Goal: Task Accomplishment & Management: Manage account settings

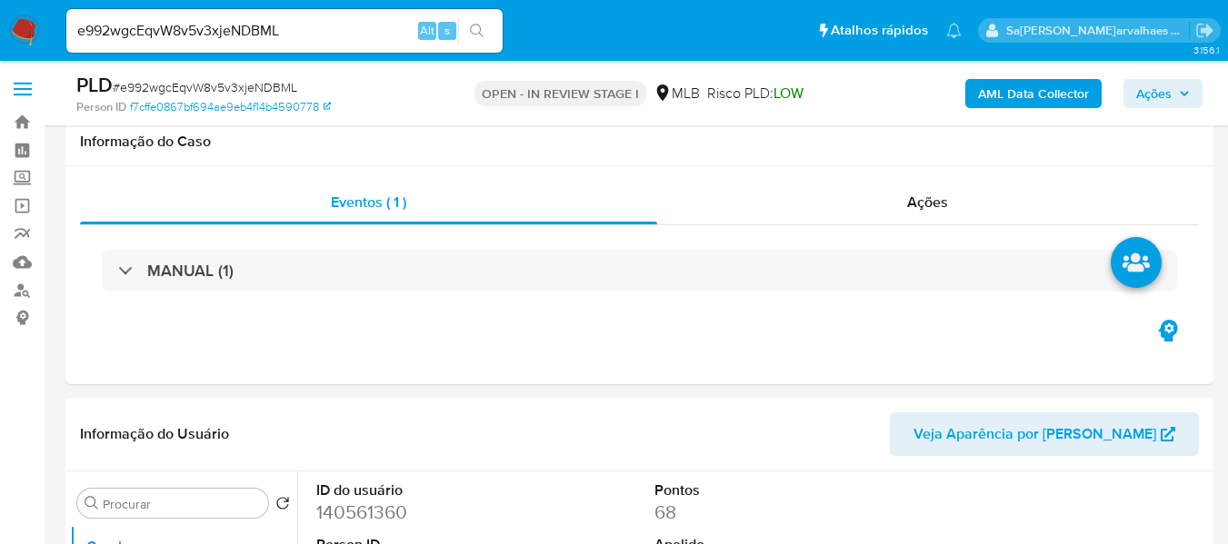
select select "10"
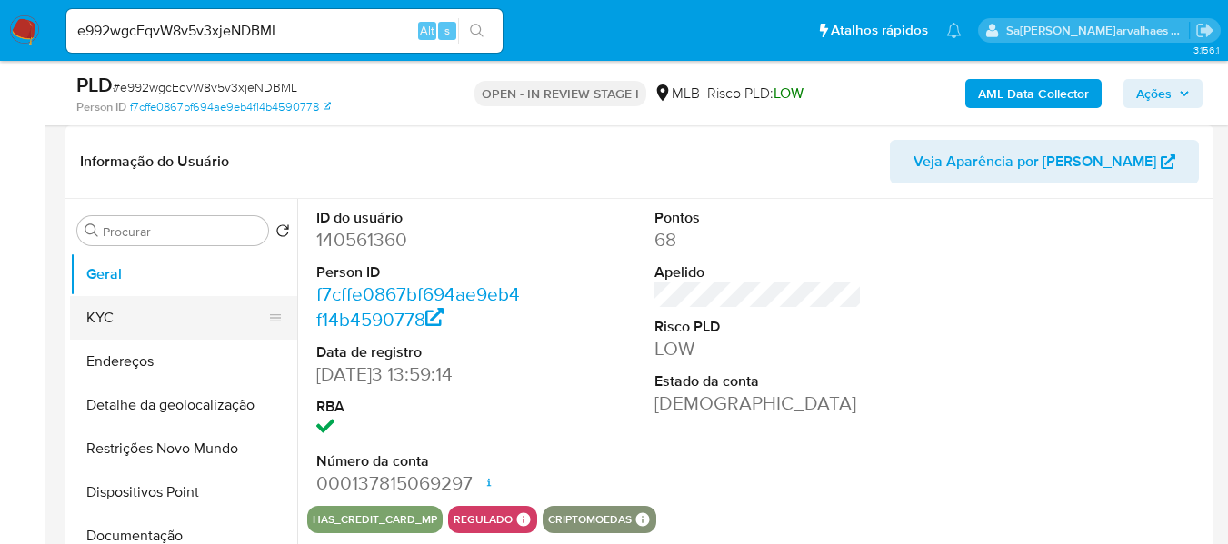
click at [111, 323] on button "KYC" at bounding box center [176, 318] width 213 height 44
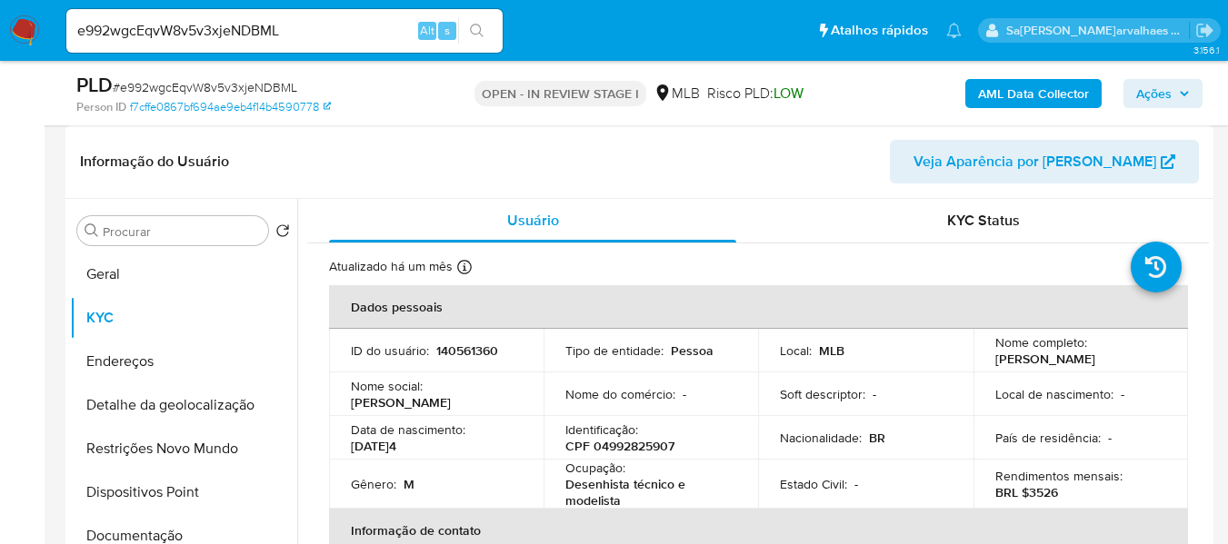
scroll to position [91, 0]
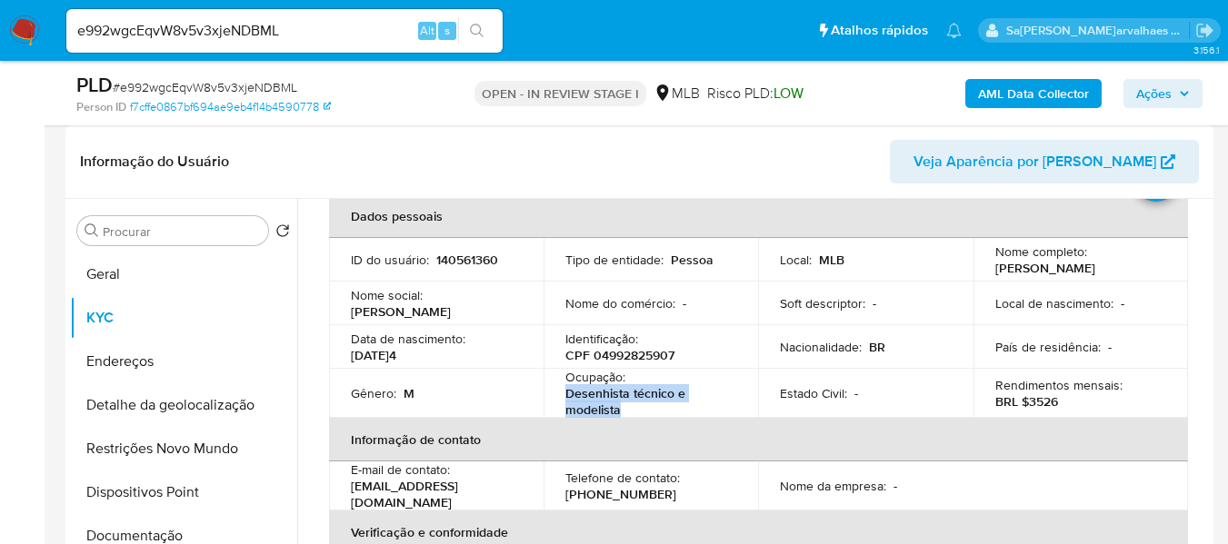
drag, startPoint x: 564, startPoint y: 394, endPoint x: 622, endPoint y: 411, distance: 60.4
click at [622, 411] on td "Ocupação : Desenhista técnico e modelista" at bounding box center [650, 393] width 214 height 49
copy p "Desenhista técnico e modelista"
click at [209, 453] on button "Restrições Novo Mundo" at bounding box center [176, 449] width 213 height 44
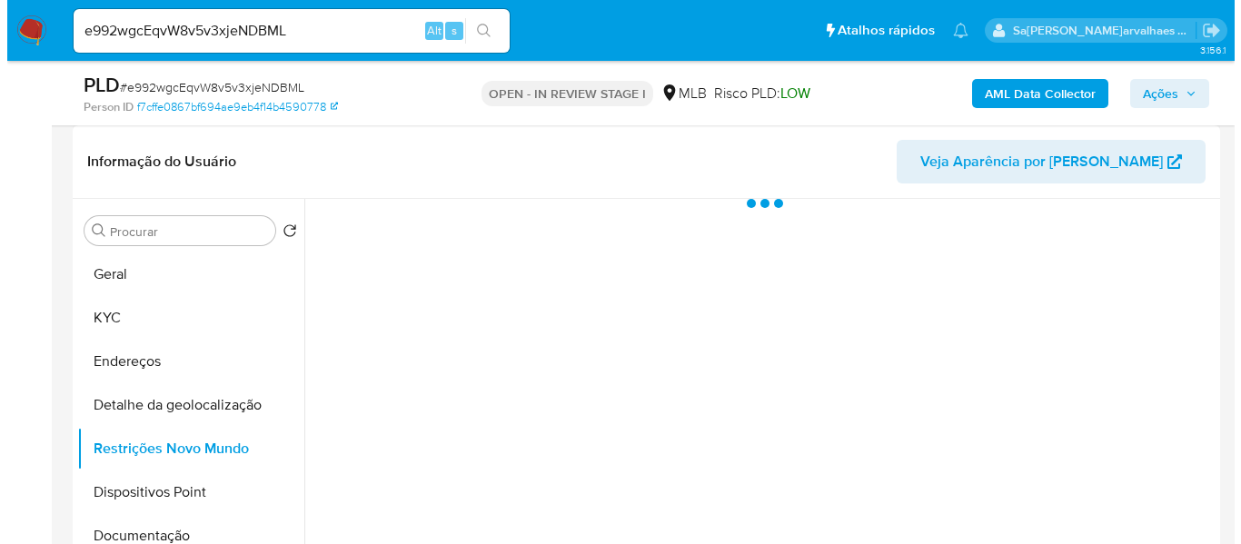
scroll to position [363, 0]
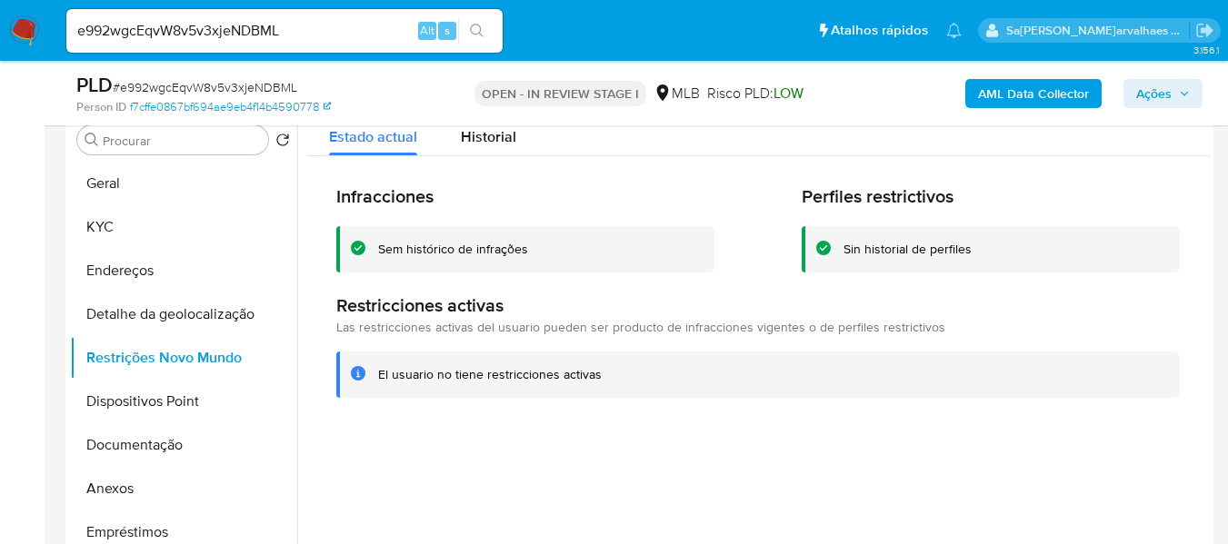
drag, startPoint x: 380, startPoint y: 373, endPoint x: 612, endPoint y: 375, distance: 232.6
click at [612, 375] on div "El usuario no tiene restricciones activas" at bounding box center [771, 374] width 787 height 17
click at [161, 444] on button "Documentação" at bounding box center [176, 445] width 213 height 44
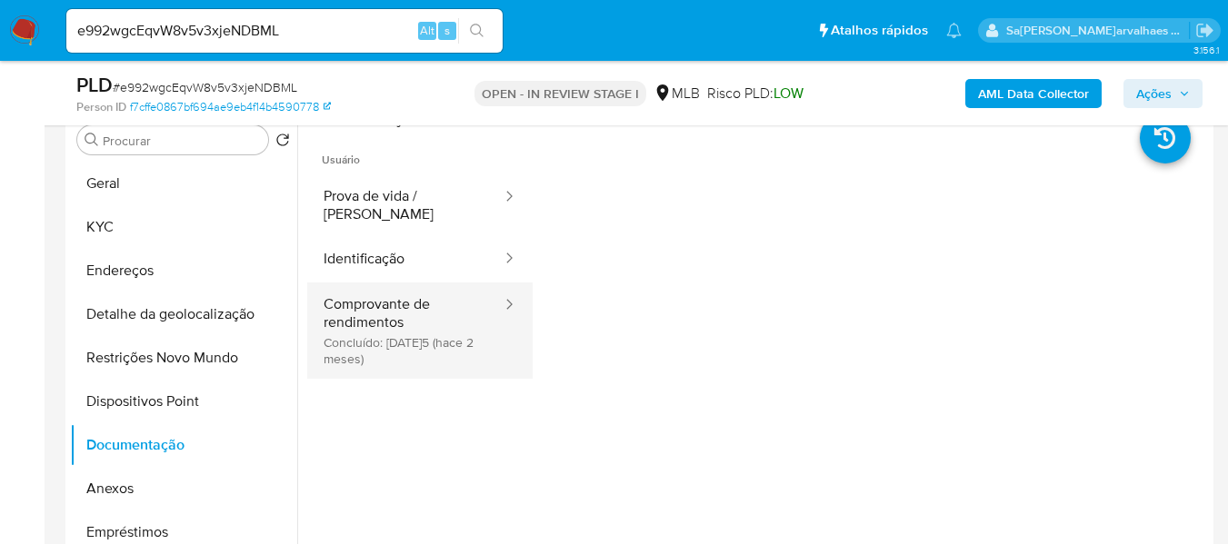
click at [402, 303] on button "Comprovante de rendimentos Concluído: 09/07/2025 (hace 2 meses)" at bounding box center [405, 331] width 196 height 96
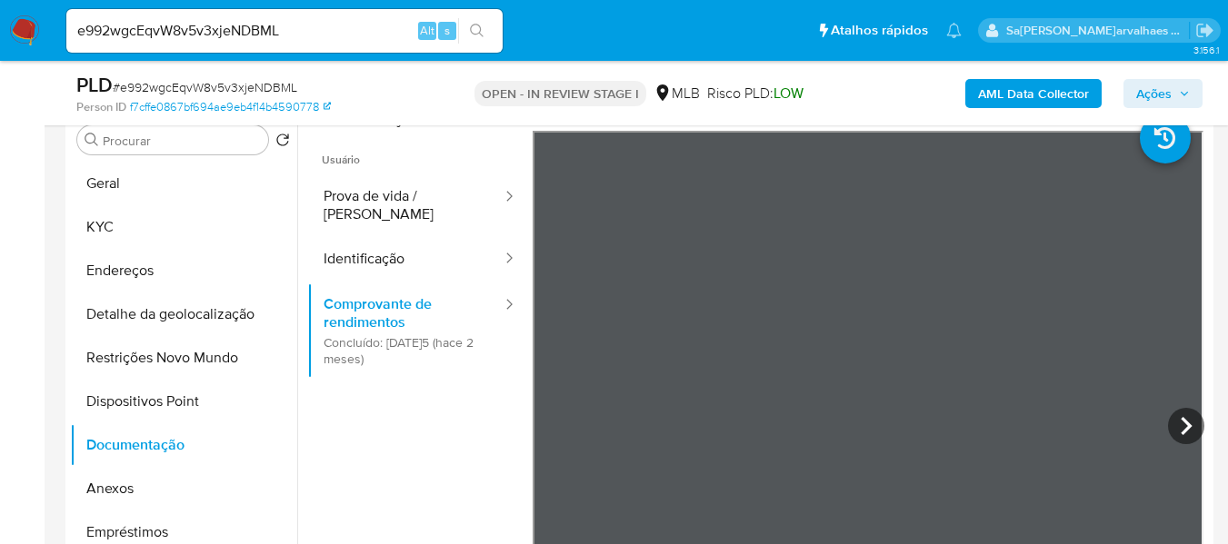
click at [1139, 164] on li at bounding box center [1182, 129] width 87 height 79
click at [1139, 162] on icon at bounding box center [1164, 138] width 51 height 51
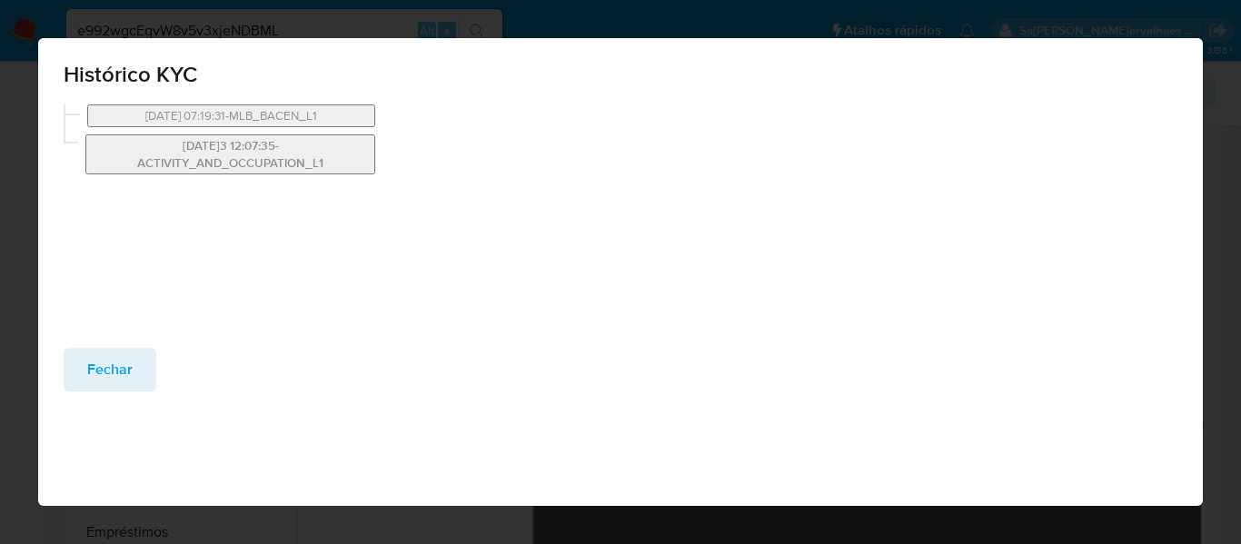
click at [215, 163] on button "06/10/2023 12:07:35-ACTIVITY_AND_OCCUPATION_L1" at bounding box center [230, 154] width 290 height 40
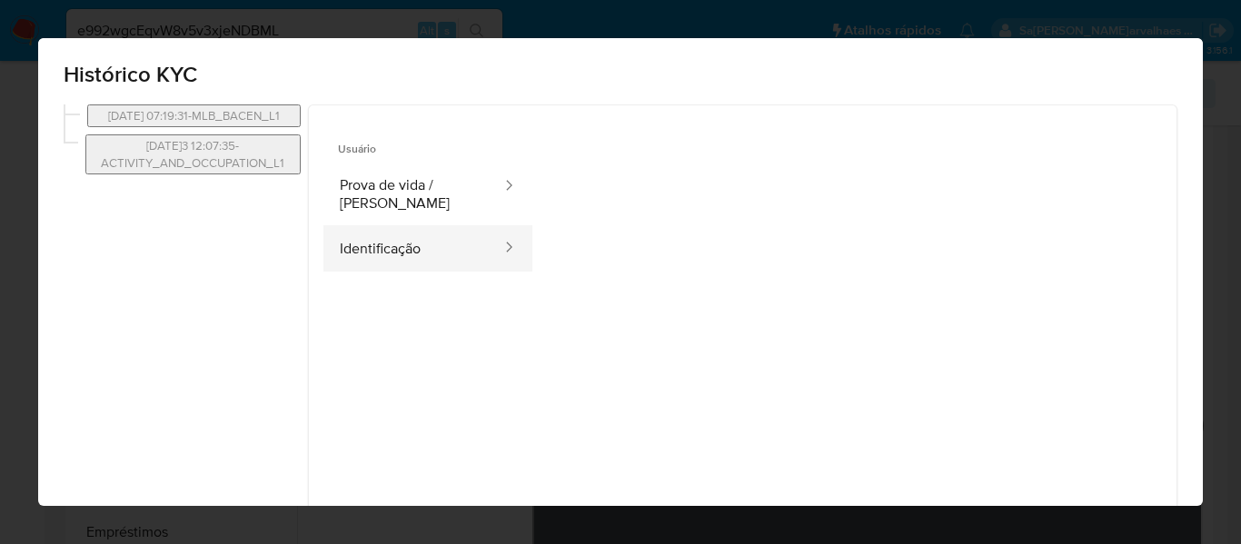
click at [382, 256] on button "Identificação" at bounding box center [413, 248] width 181 height 46
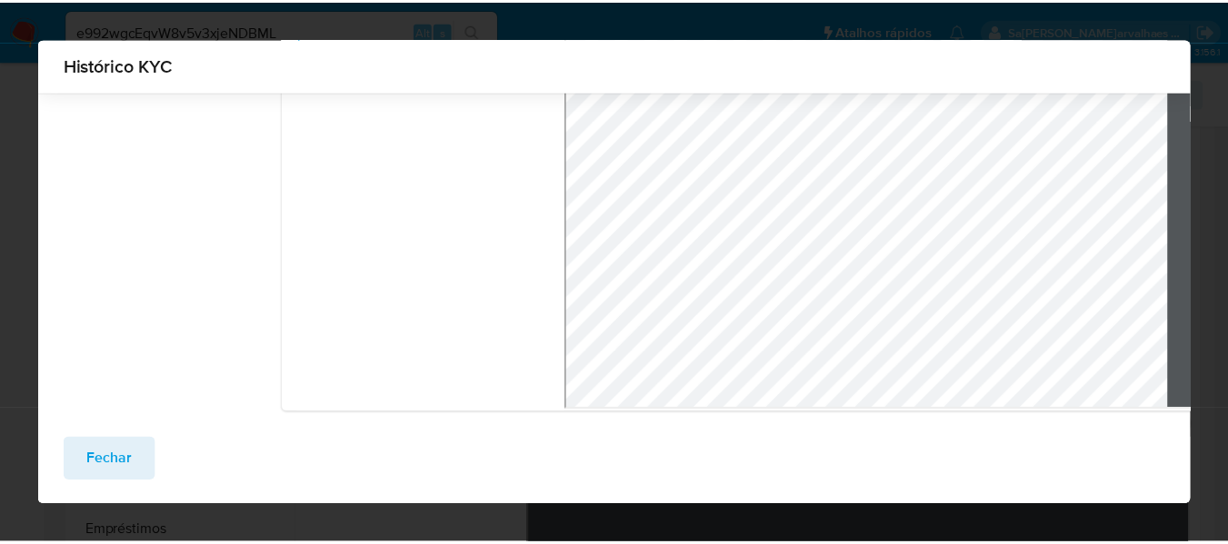
scroll to position [220, 0]
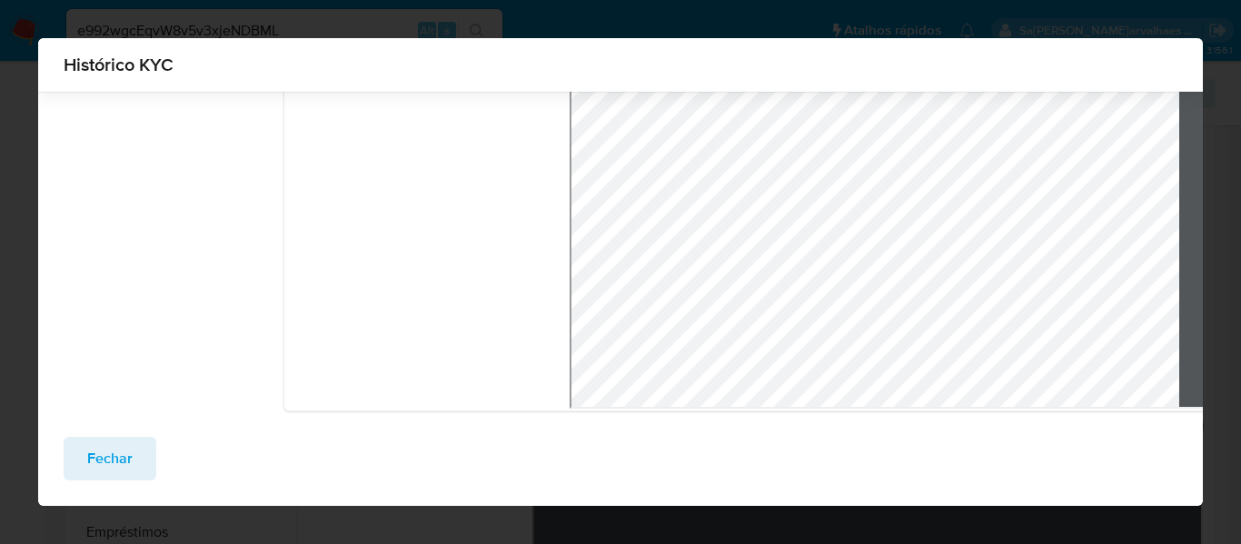
click at [122, 459] on span "Fechar" at bounding box center [109, 459] width 45 height 40
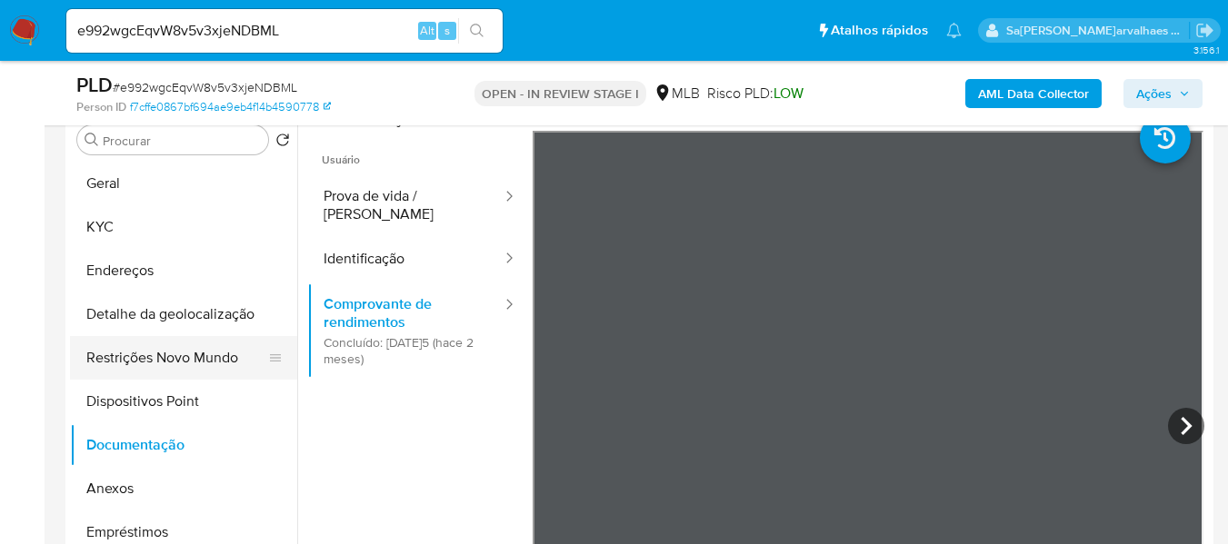
click at [161, 355] on button "Restrições Novo Mundo" at bounding box center [176, 358] width 213 height 44
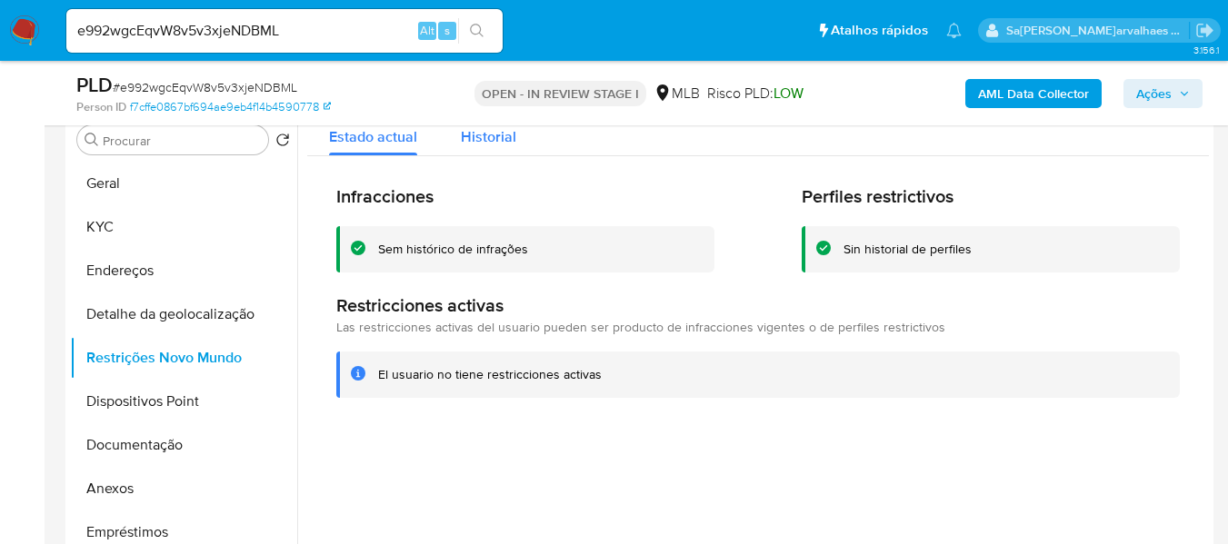
click at [518, 144] on button "Historial" at bounding box center [488, 132] width 99 height 48
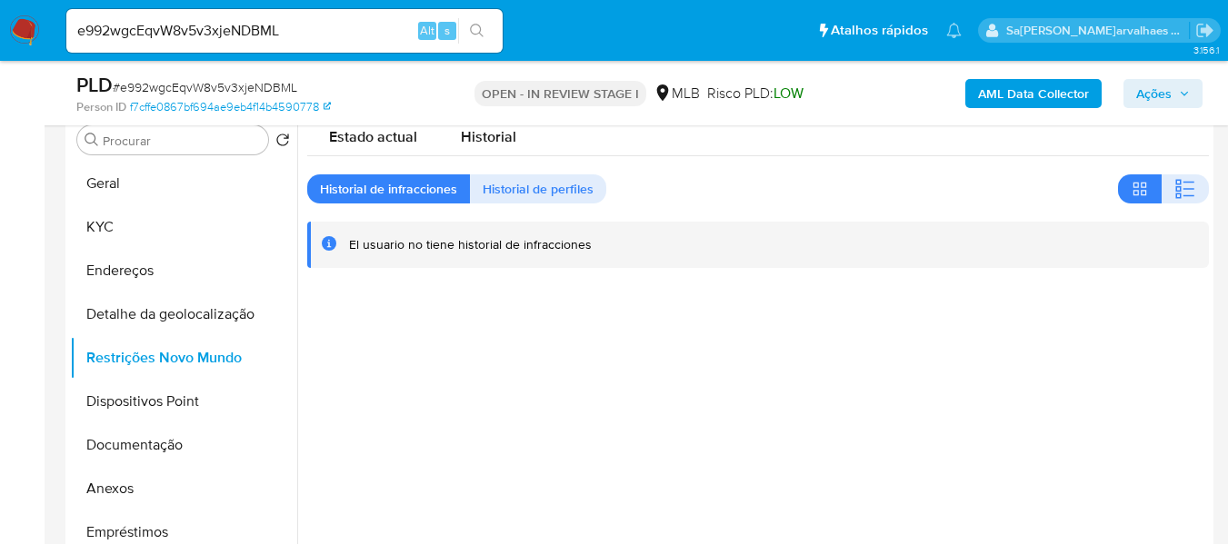
drag, startPoint x: 353, startPoint y: 245, endPoint x: 599, endPoint y: 250, distance: 246.3
click at [599, 250] on div "El usuario no tiene historial de infracciones" at bounding box center [771, 244] width 845 height 17
click at [504, 331] on div at bounding box center [752, 340] width 911 height 465
drag, startPoint x: 382, startPoint y: 250, endPoint x: 592, endPoint y: 241, distance: 210.1
click at [593, 240] on div "El usuario no tiene historial de infracciones" at bounding box center [771, 244] width 845 height 17
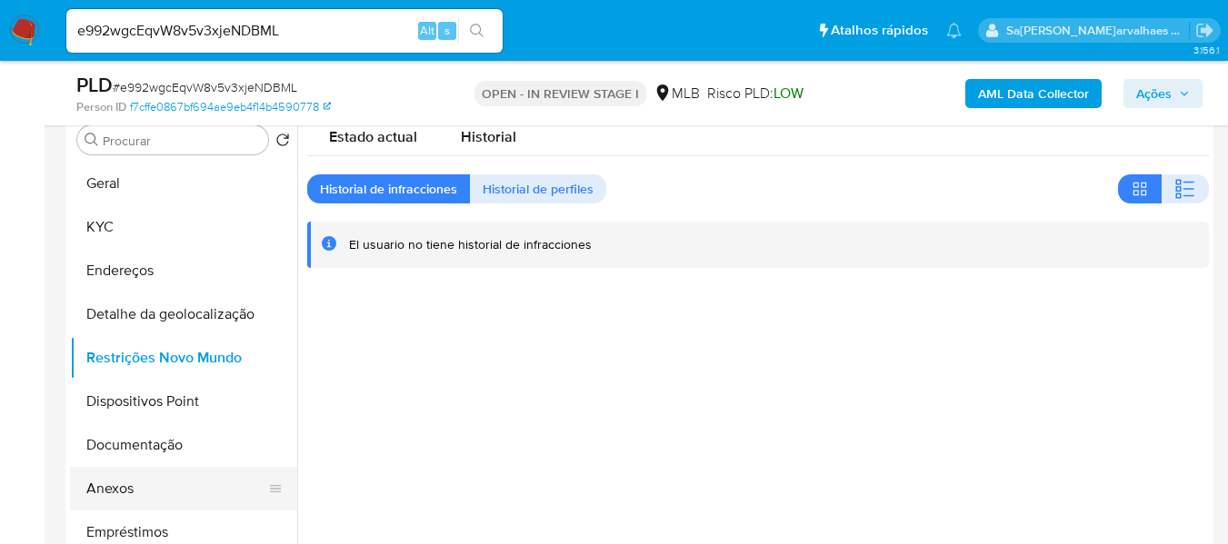
click at [141, 488] on button "Anexos" at bounding box center [176, 489] width 213 height 44
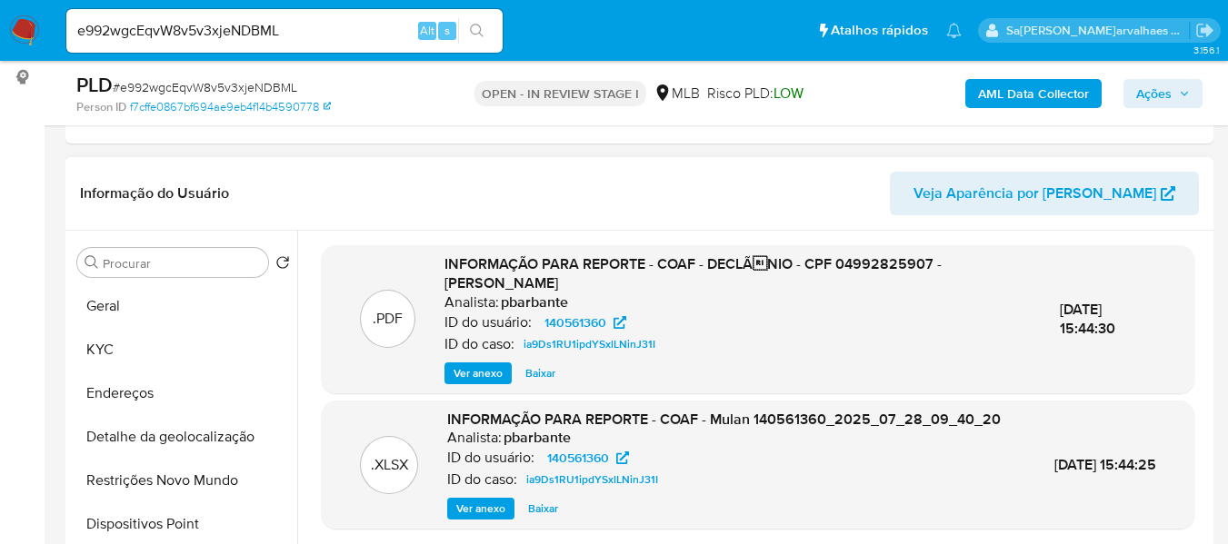
scroll to position [273, 0]
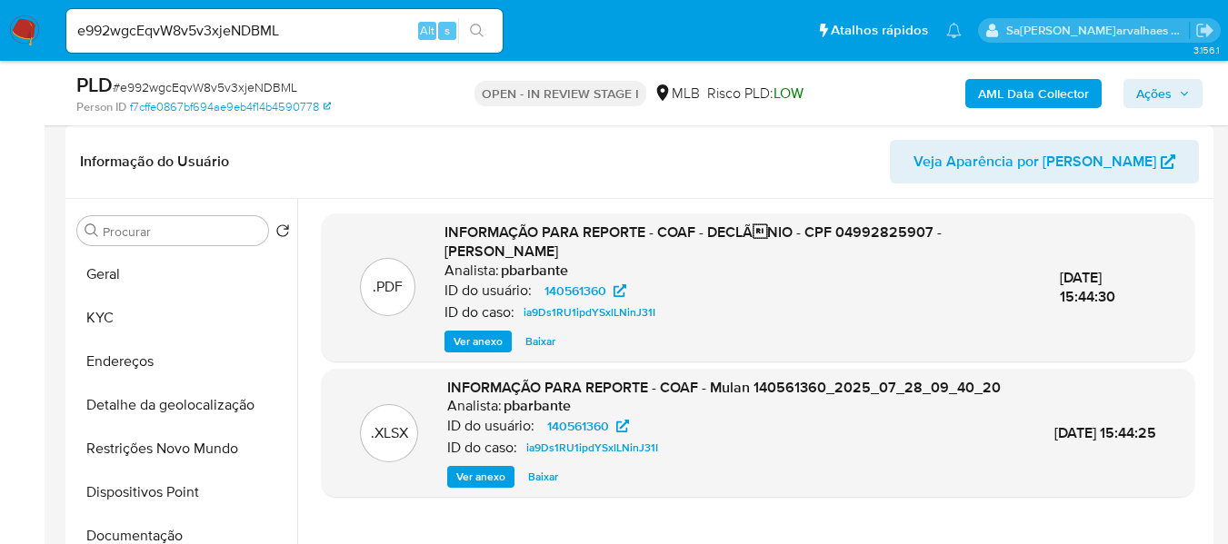
click at [468, 326] on div "INFORMAÇÃO PARA REPORTE - COAF - DECLÃNIO - CPF 04992825907 - FILIPE GIOVANINI…" at bounding box center [737, 288] width 586 height 130
click at [472, 335] on span "Ver anexo" at bounding box center [477, 342] width 49 height 18
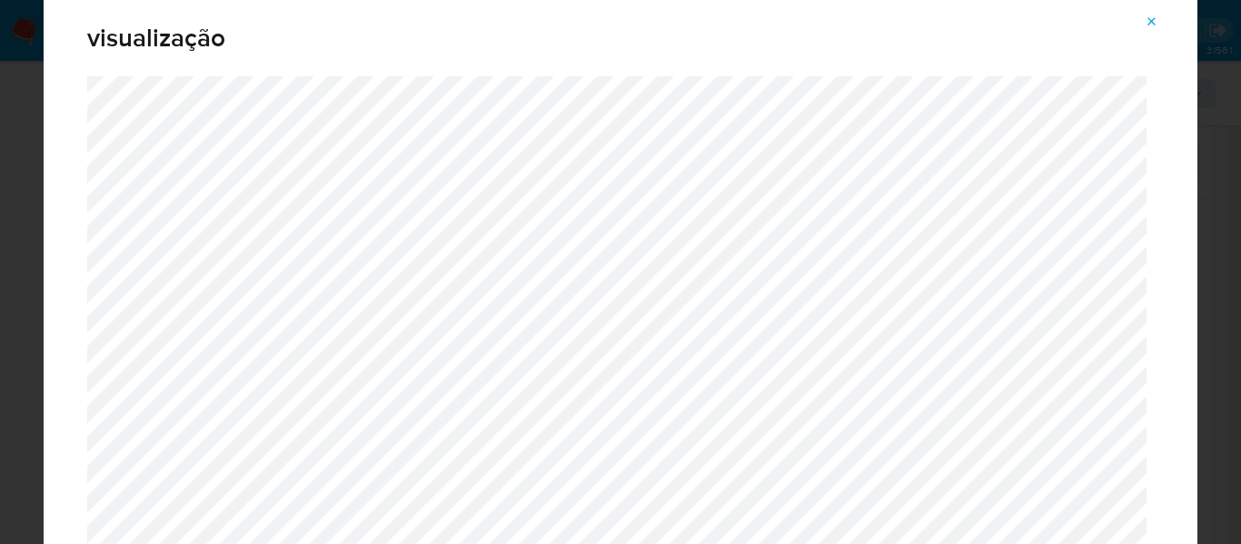
click at [1158, 21] on icon "Attachment preview" at bounding box center [1152, 22] width 15 height 15
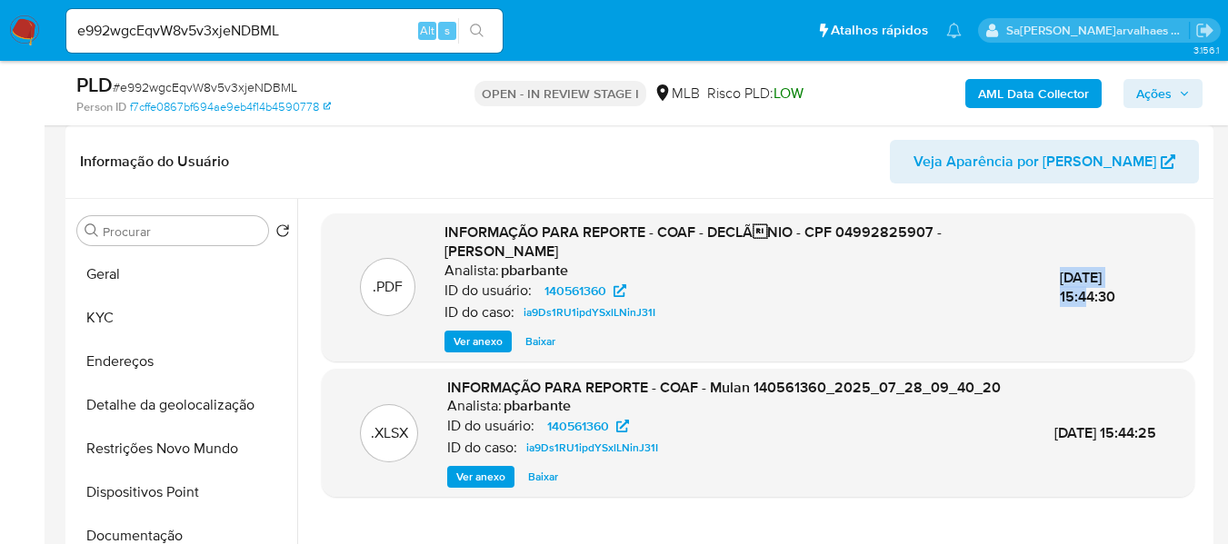
drag, startPoint x: 1022, startPoint y: 272, endPoint x: 1111, endPoint y: 268, distance: 89.1
click at [1111, 268] on div ".PDF INFORMAÇÃO PARA REPORTE - COAF - DECLÃNIO - CPF 04992825907 - FILIPE GIOV…" at bounding box center [758, 288] width 854 height 130
drag, startPoint x: 1099, startPoint y: 289, endPoint x: 1165, endPoint y: 318, distance: 71.6
click at [1165, 318] on div ".PDF INFORMAÇÃO PARA REPORTE - COAF - DECLÃNIO - CPF 04992825907 - FILIPE GIOV…" at bounding box center [758, 288] width 854 height 130
drag, startPoint x: 1030, startPoint y: 284, endPoint x: 1107, endPoint y: 281, distance: 77.3
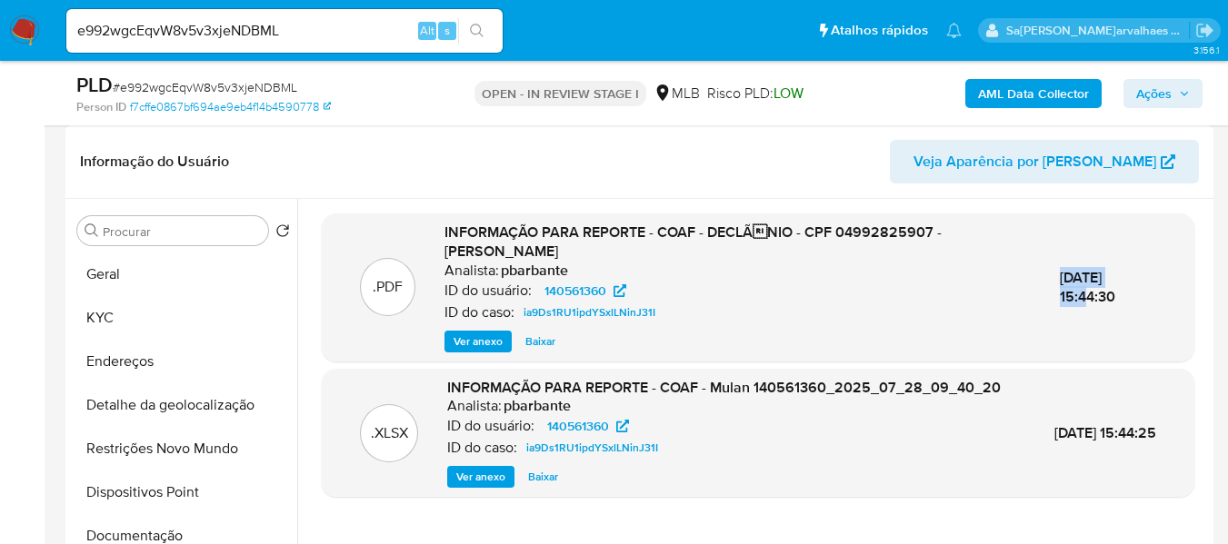
click at [1107, 281] on span "29/Jul/2025 15:44:30" at bounding box center [1086, 287] width 55 height 41
copy span "29/Jul/2025"
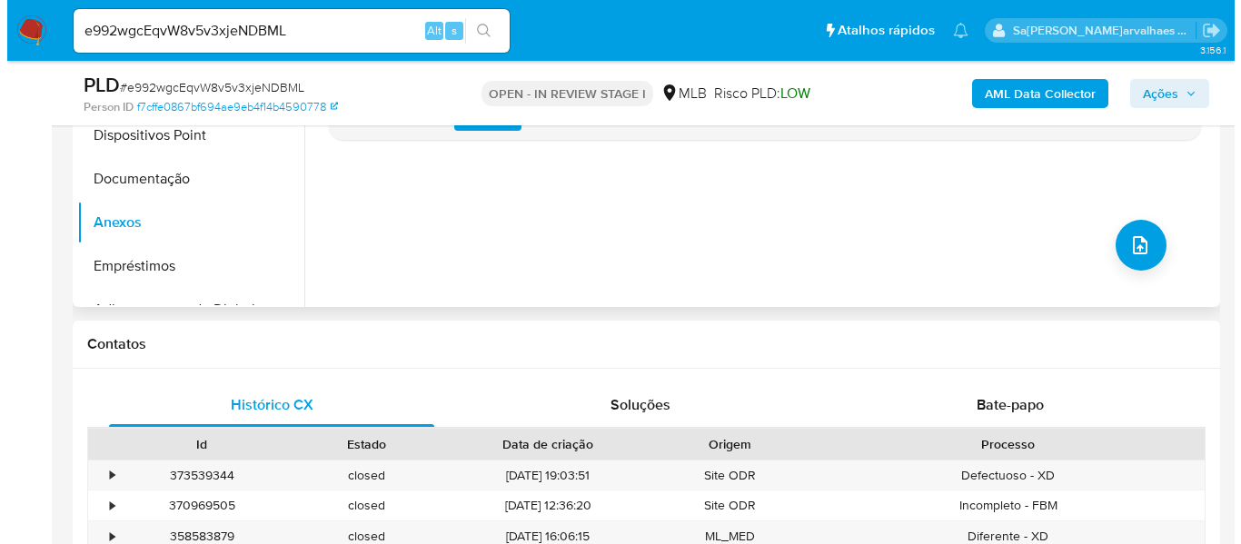
scroll to position [636, 0]
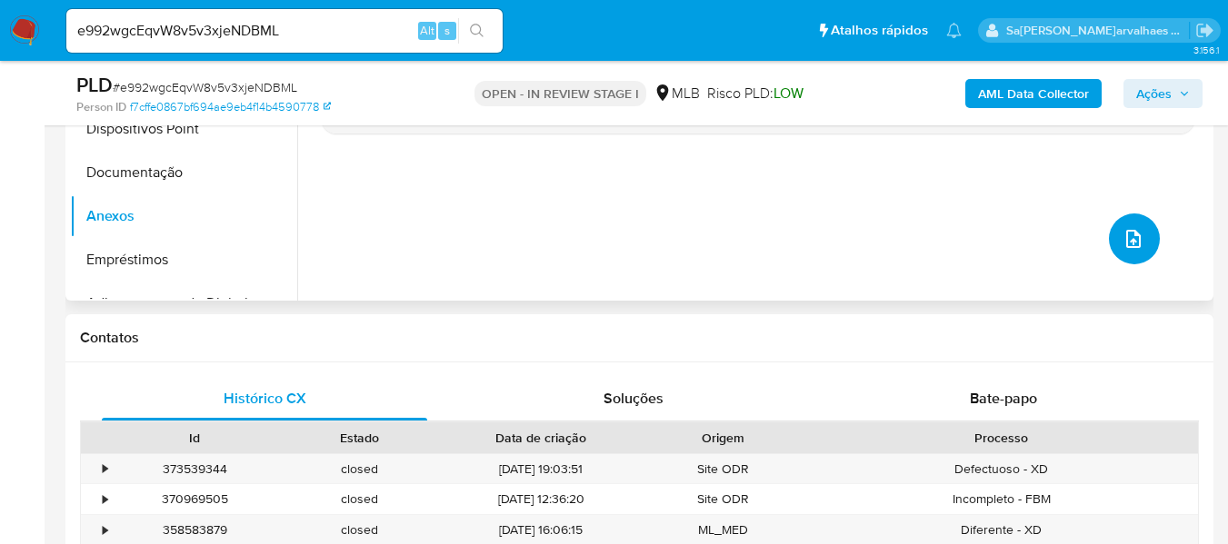
click at [1132, 233] on icon "upload-file" at bounding box center [1133, 239] width 22 height 22
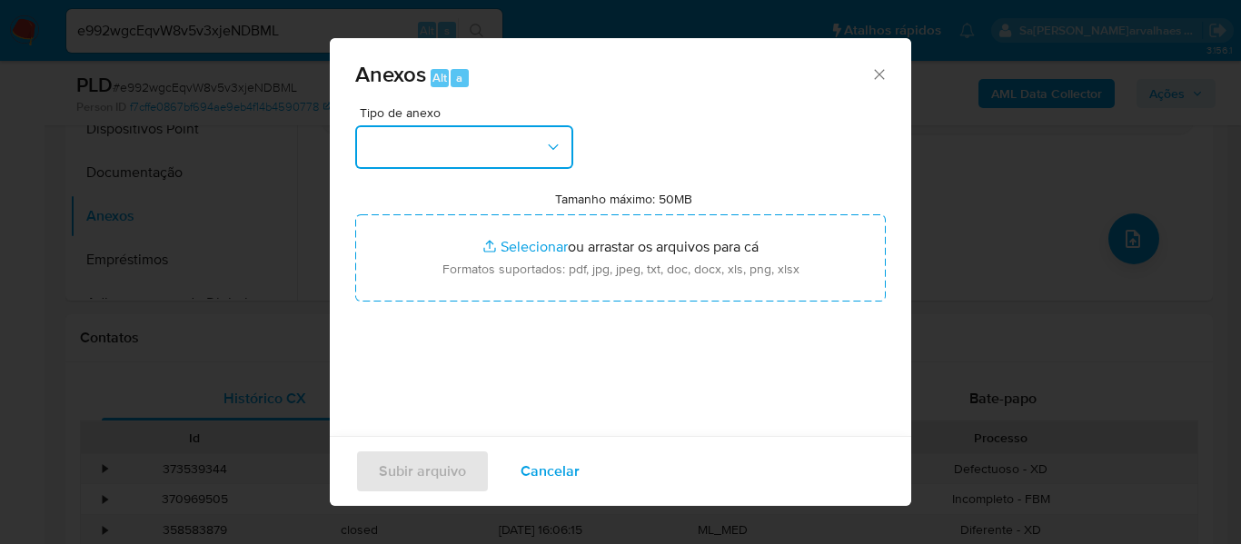
click at [558, 146] on icon "button" at bounding box center [553, 147] width 18 height 18
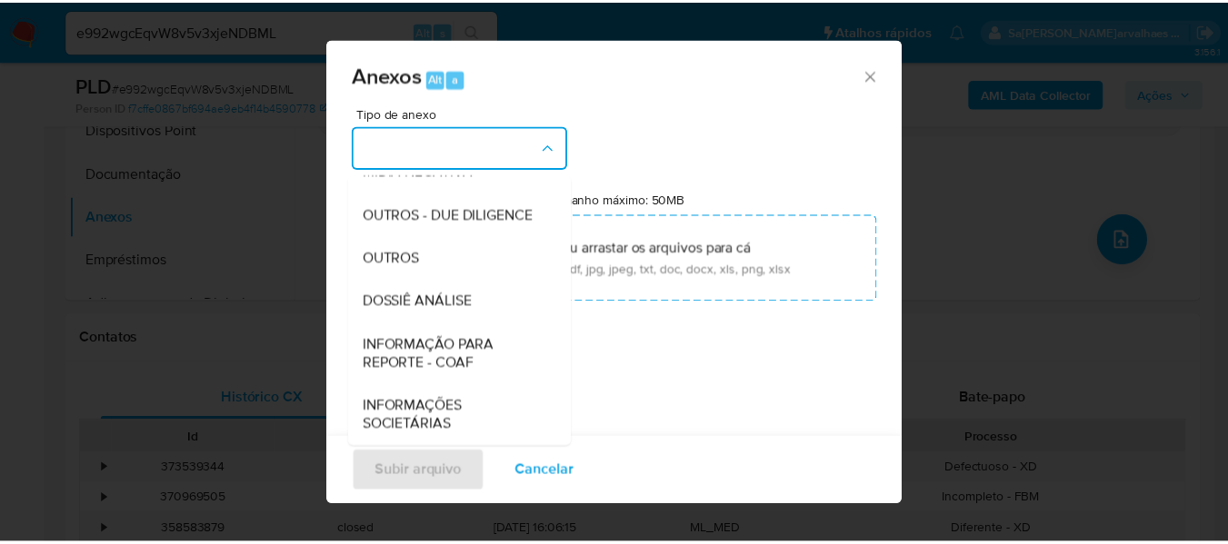
scroll to position [280, 0]
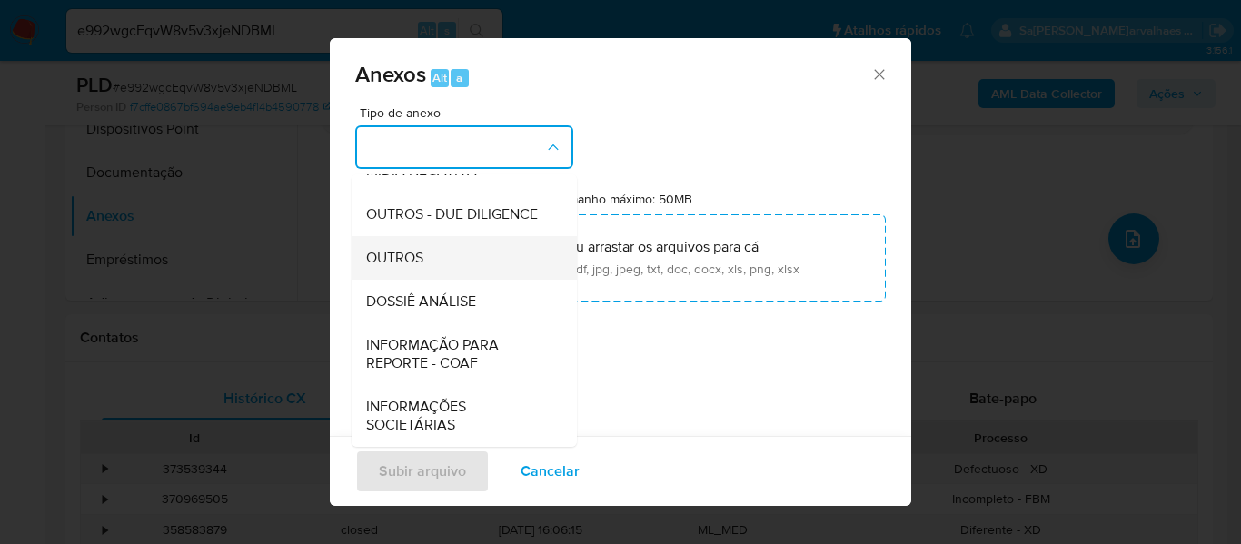
click at [428, 263] on div "OUTROS" at bounding box center [458, 258] width 185 height 44
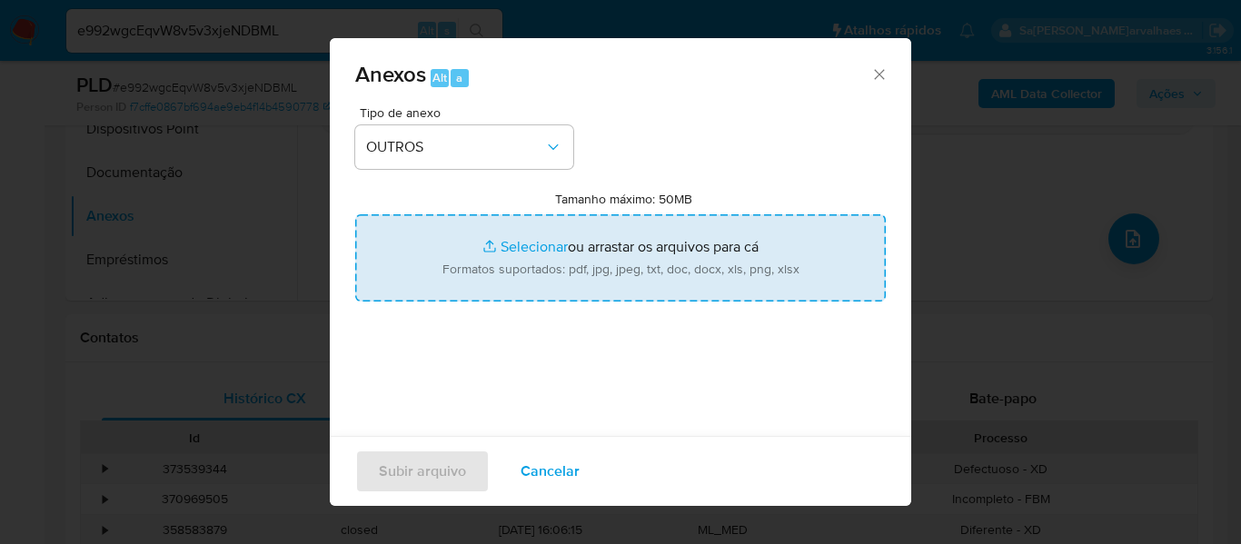
click at [514, 249] on input "Tamanho máximo: 50MB Selecionar arquivos" at bounding box center [620, 257] width 531 height 87
type input "C:\fakepath\Mulan Filipe Giovanini Neves 140561360_2025_08_28_08_59_08 - Resume…"
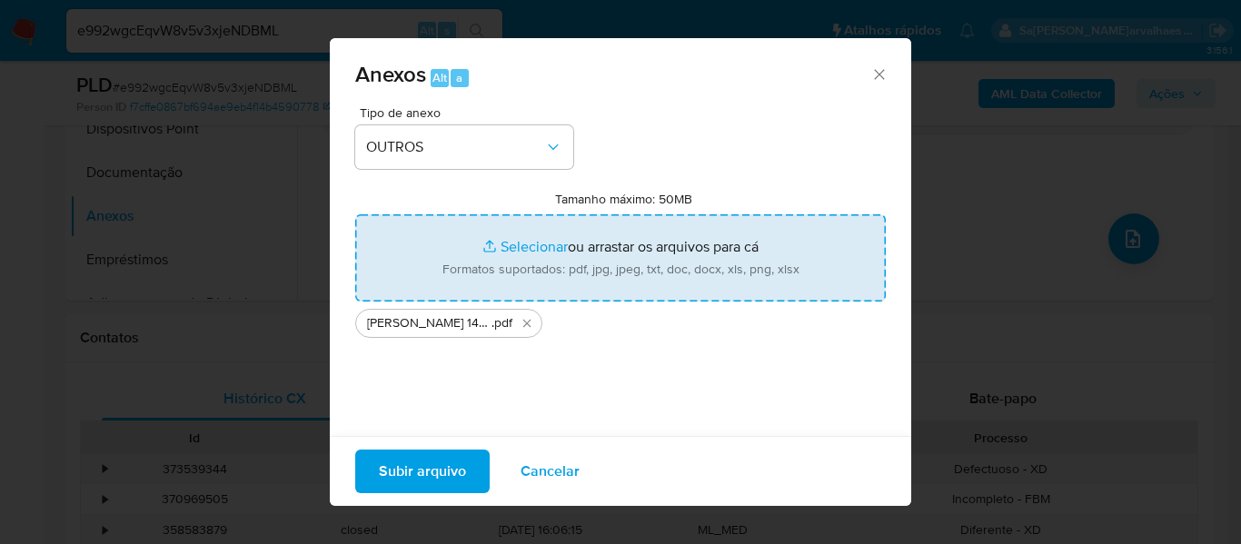
click at [499, 245] on input "Tamanho máximo: 50MB Selecionar arquivos" at bounding box center [620, 257] width 531 height 87
type input "C:\fakepath\Declinio -xxxxx- CPF 04992825907 - FILIPE GIOVANINI NEVES.pdf"
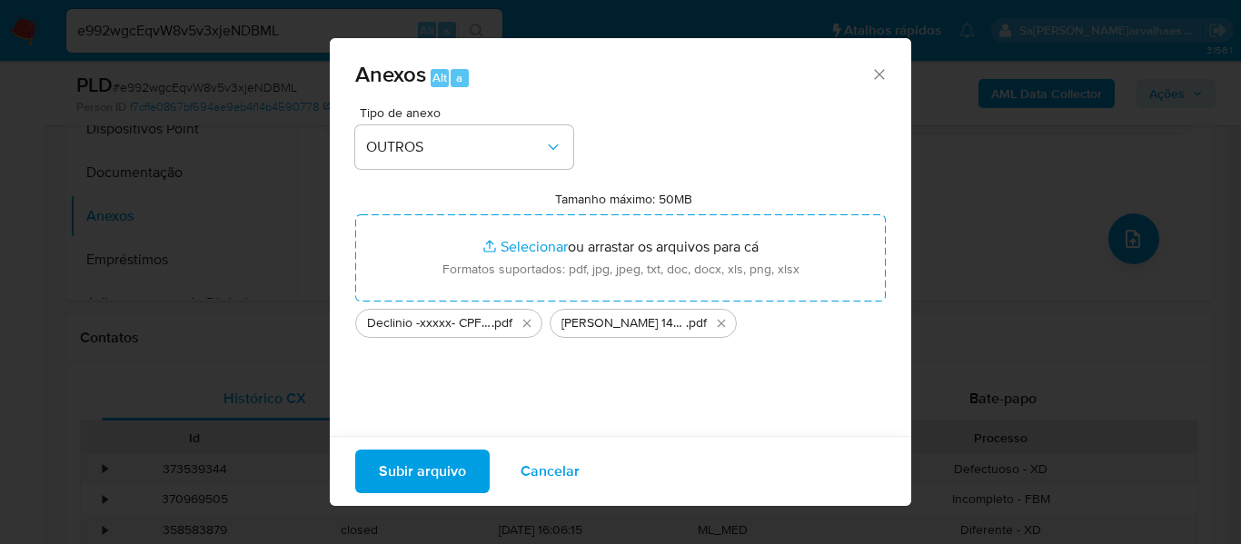
click at [366, 469] on button "Subir arquivo" at bounding box center [422, 472] width 134 height 44
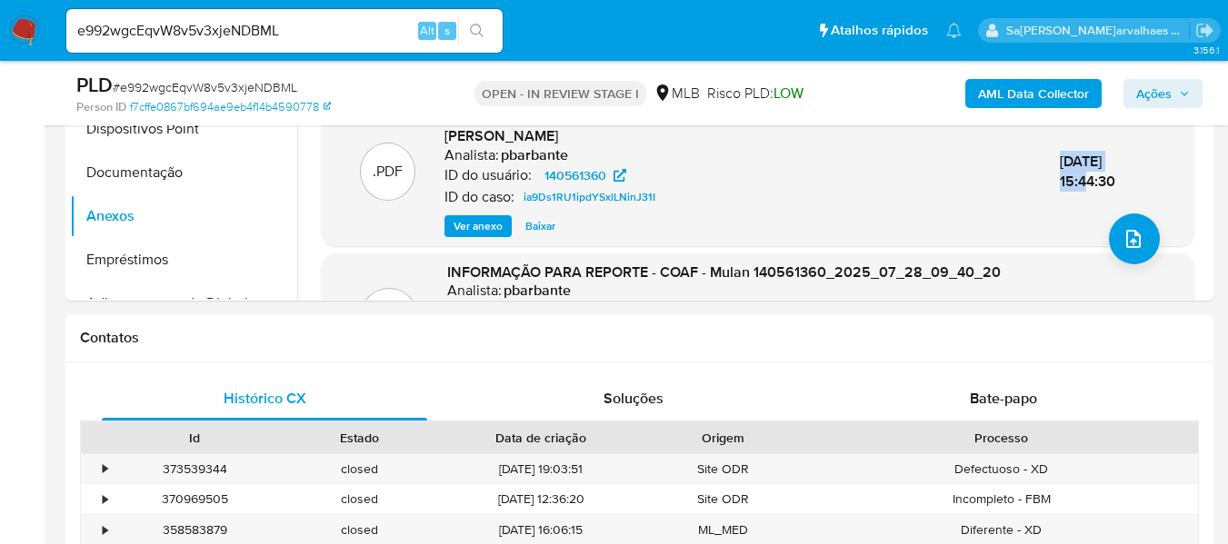
click at [1159, 94] on span "Ações" at bounding box center [1153, 93] width 35 height 29
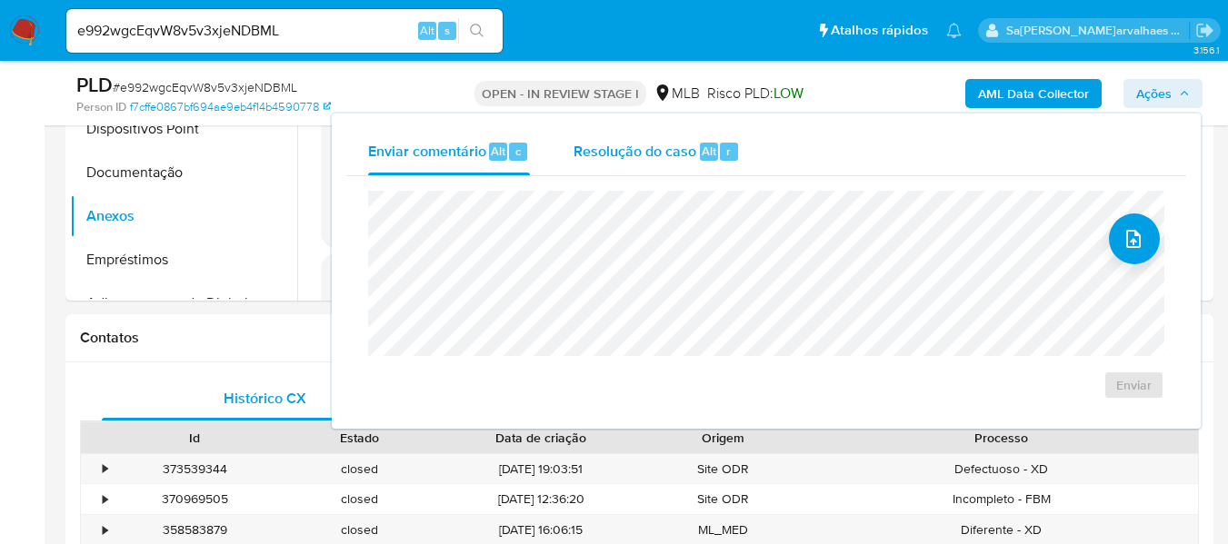
click at [647, 161] on span "Resolução do caso" at bounding box center [634, 150] width 123 height 21
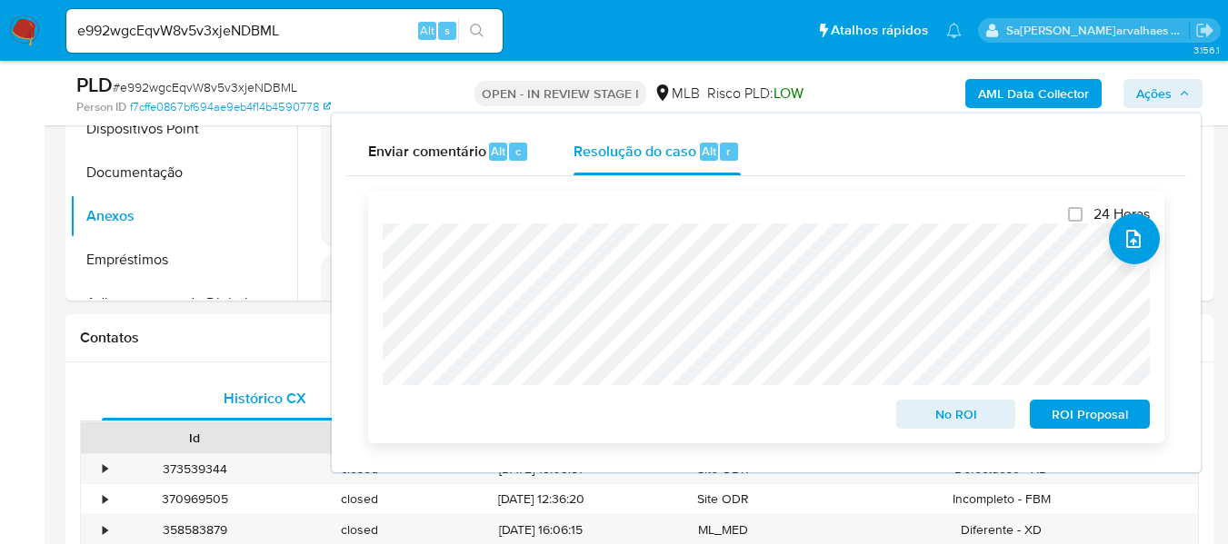
click at [973, 417] on span "No ROI" at bounding box center [956, 414] width 94 height 25
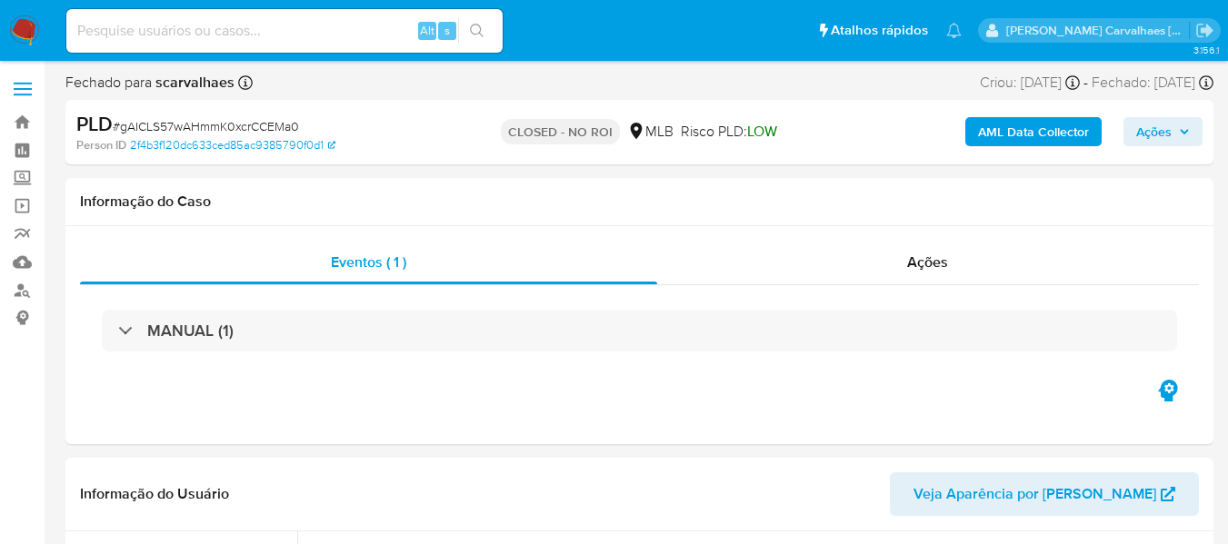
select select "10"
drag, startPoint x: 206, startPoint y: 43, endPoint x: 186, endPoint y: 22, distance: 28.9
paste input "e992wgcEqvW8v5v3xjeNDBML"
type input "e992wgcEqvW8v5v3xjeNDBML"
click at [480, 48] on div "e992wgcEqvW8v5v3xjeNDBML Alt s" at bounding box center [284, 31] width 436 height 44
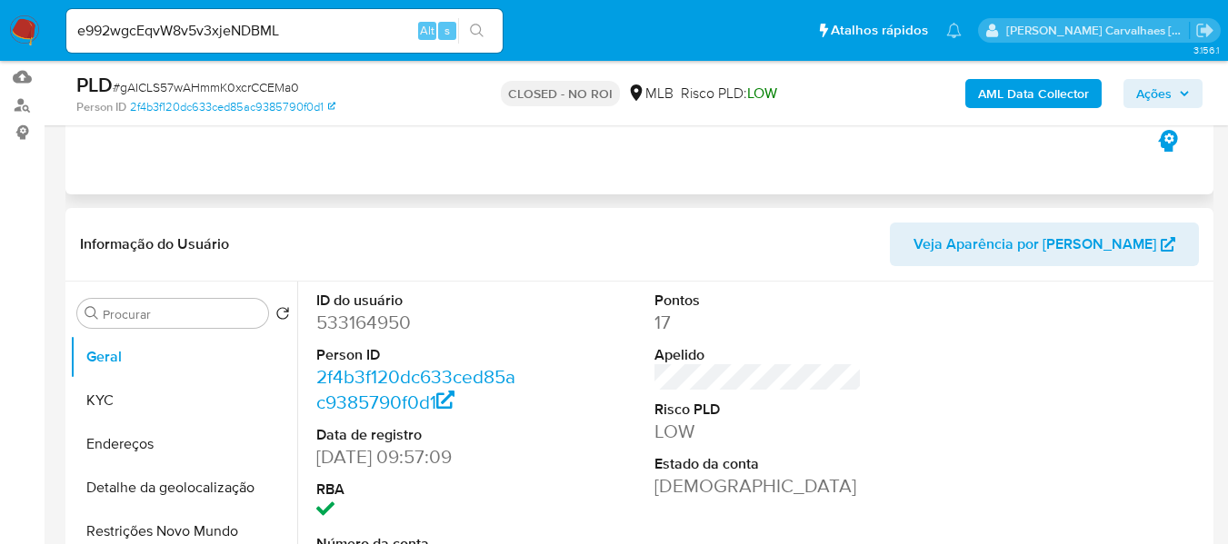
scroll to position [363, 0]
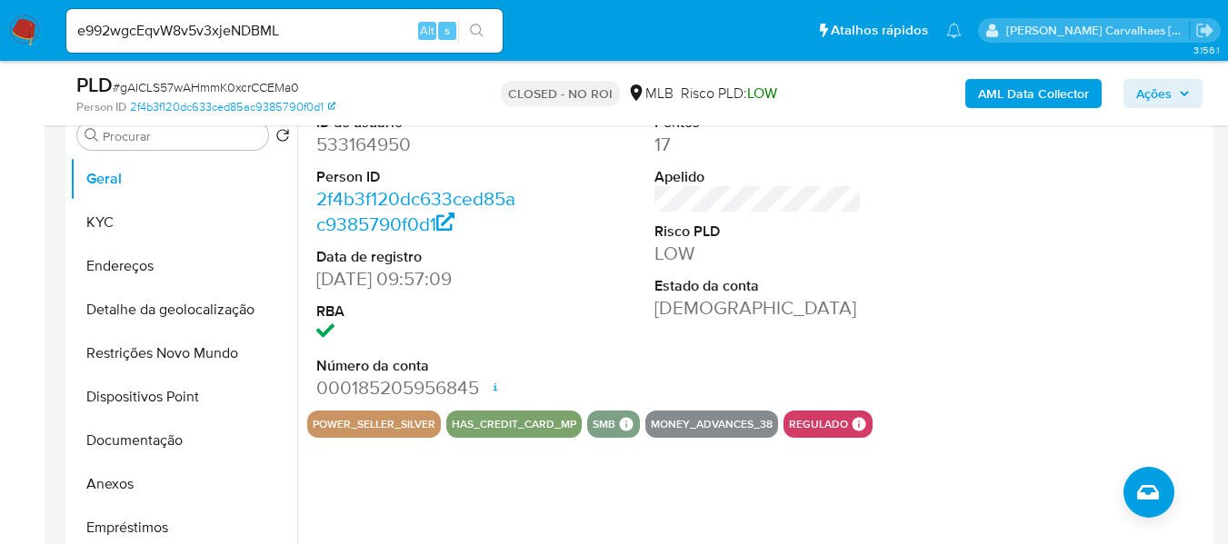
click at [1036, 429] on div "power_seller_silver has_credit_card_mp smb SMB SMB Advisor Email - Advisor Name…" at bounding box center [757, 424] width 901 height 27
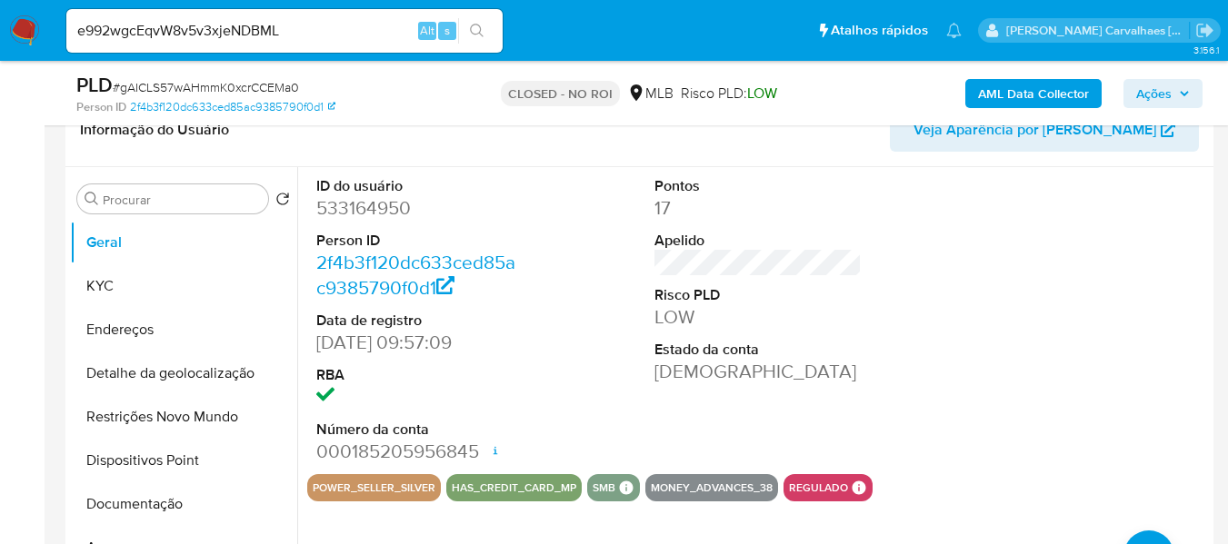
scroll to position [273, 0]
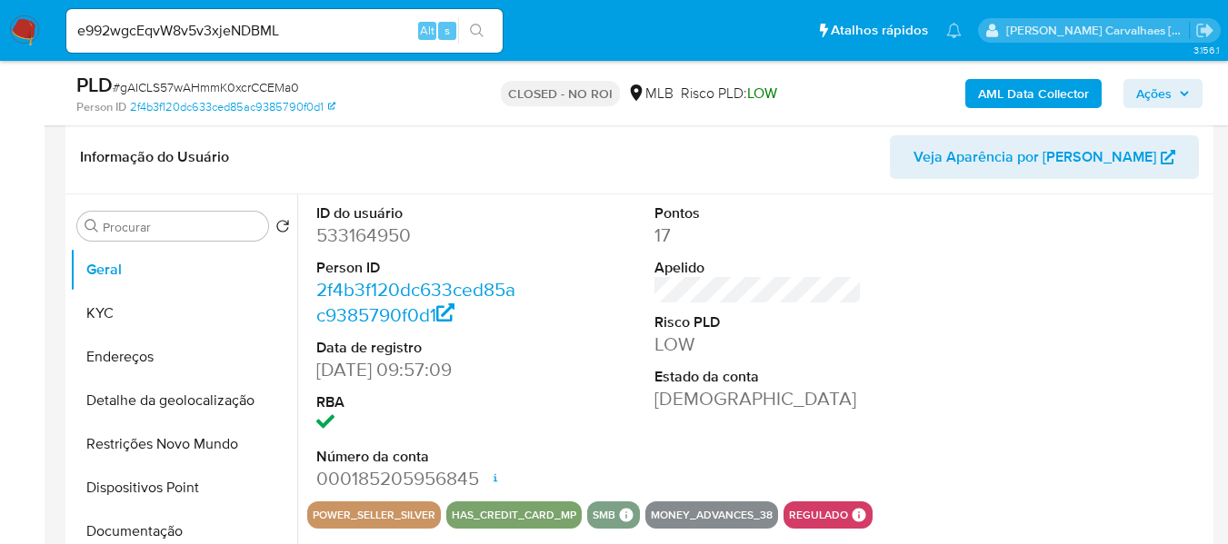
click at [491, 25] on button "search-icon" at bounding box center [476, 30] width 37 height 25
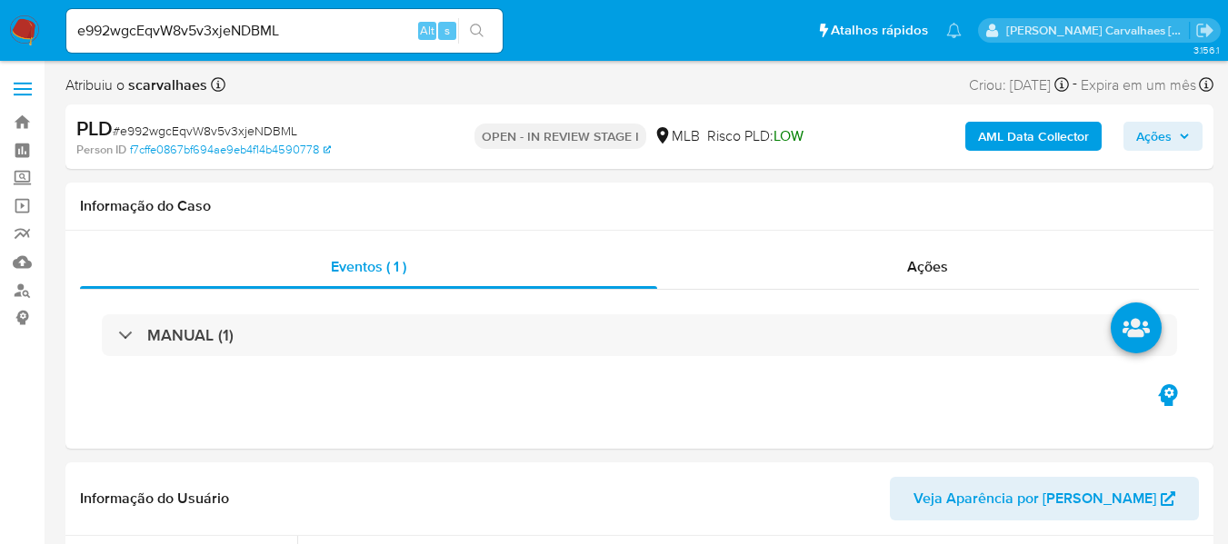
select select "10"
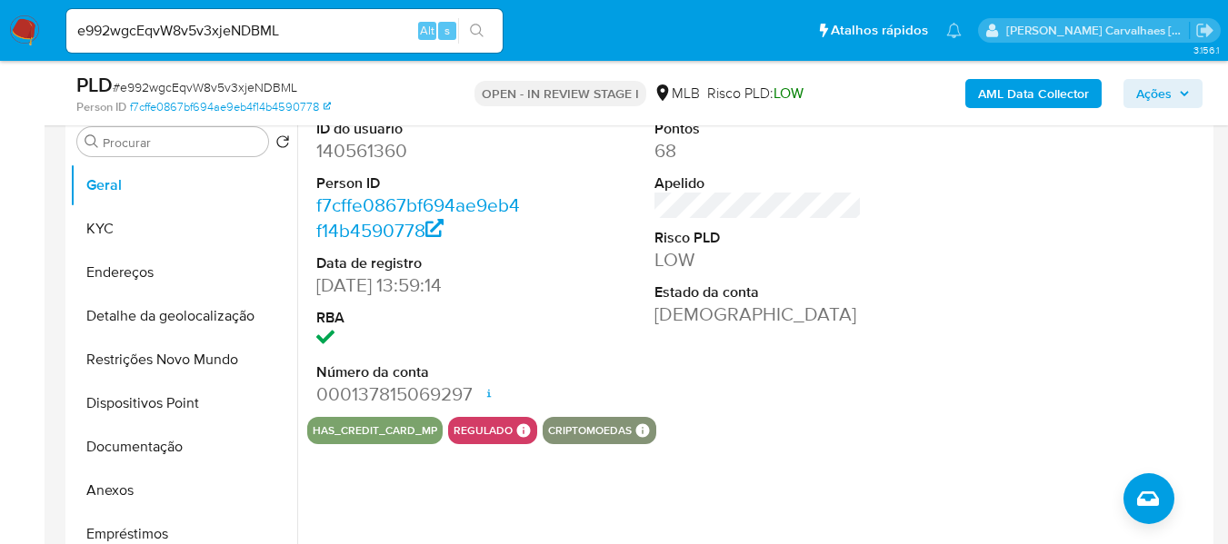
scroll to position [363, 0]
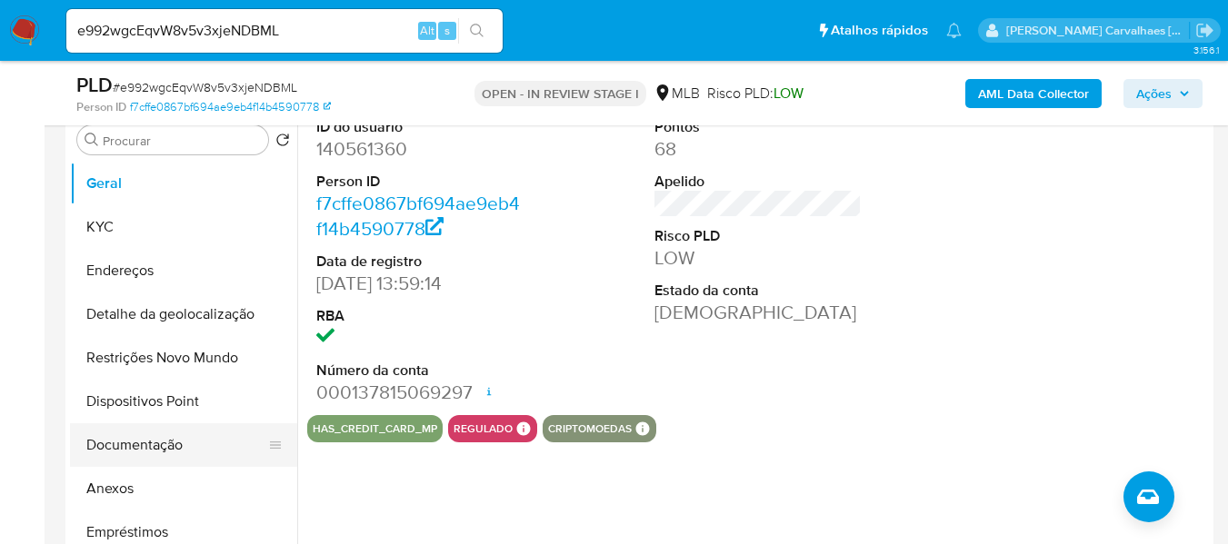
click at [159, 446] on button "Documentação" at bounding box center [176, 445] width 213 height 44
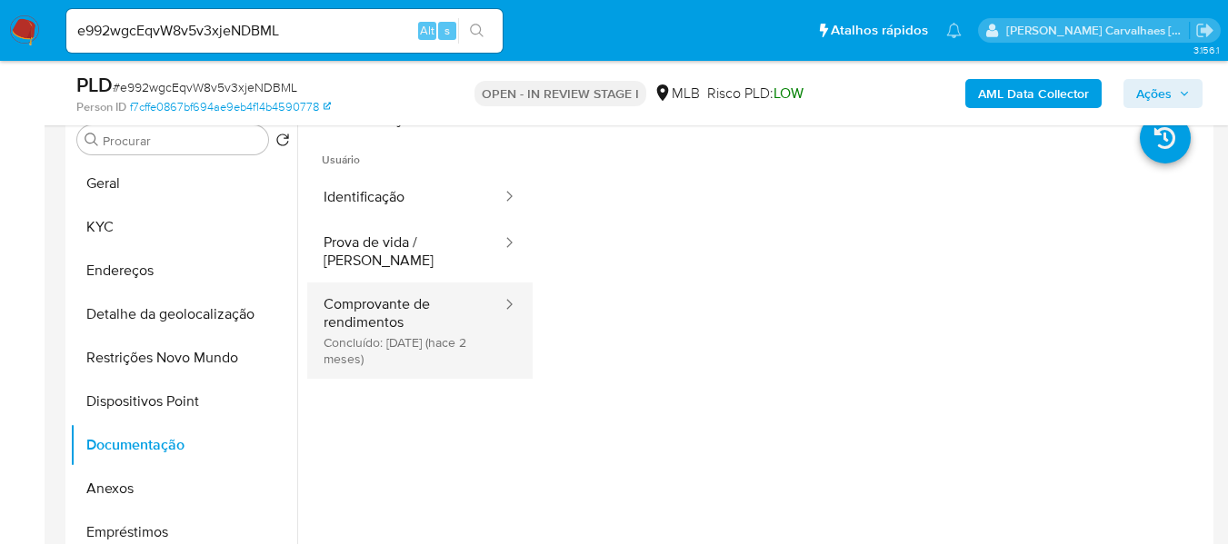
click at [339, 284] on button "Comprovante de rendimentos Concluído: 09/07/2025 (hace 2 meses)" at bounding box center [405, 331] width 196 height 96
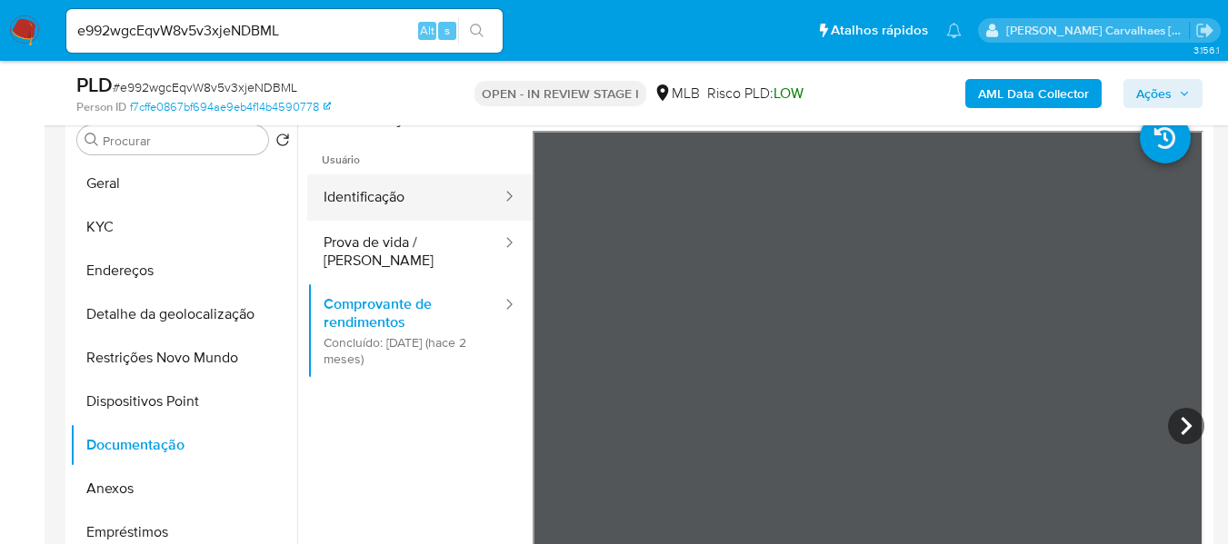
click at [333, 190] on button "Identificação" at bounding box center [405, 197] width 196 height 46
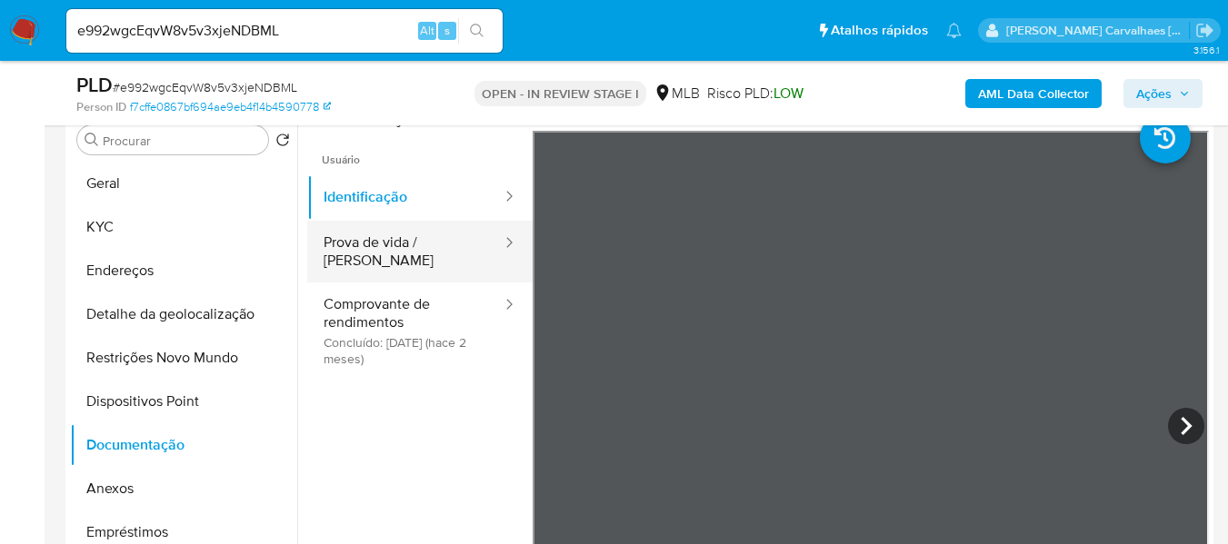
click at [353, 248] on button "Prova de vida / [PERSON_NAME]" at bounding box center [405, 252] width 196 height 62
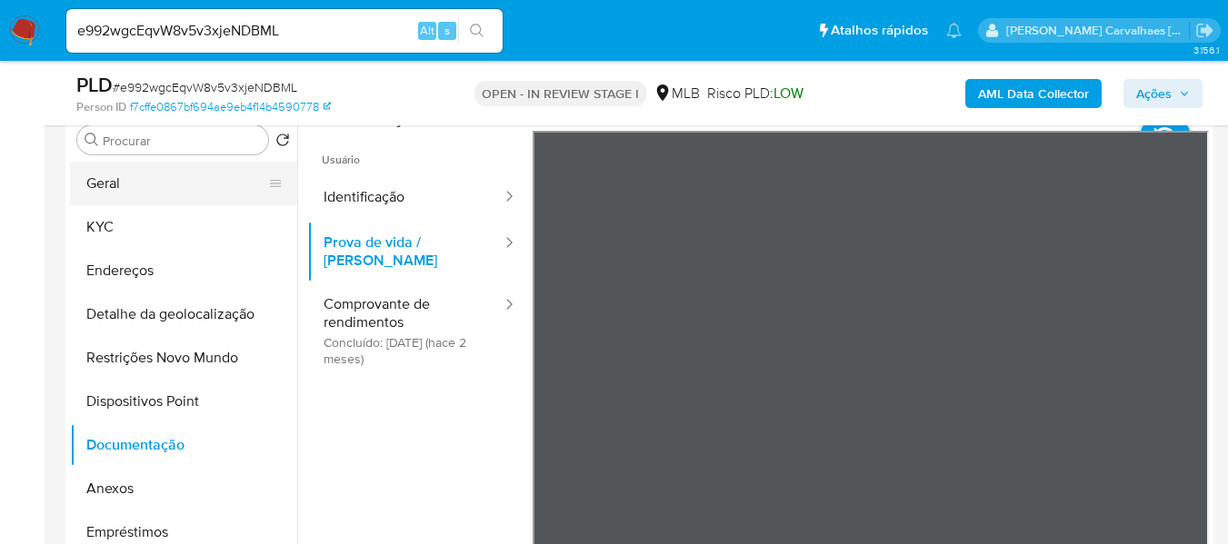
click at [166, 171] on button "Geral" at bounding box center [176, 184] width 213 height 44
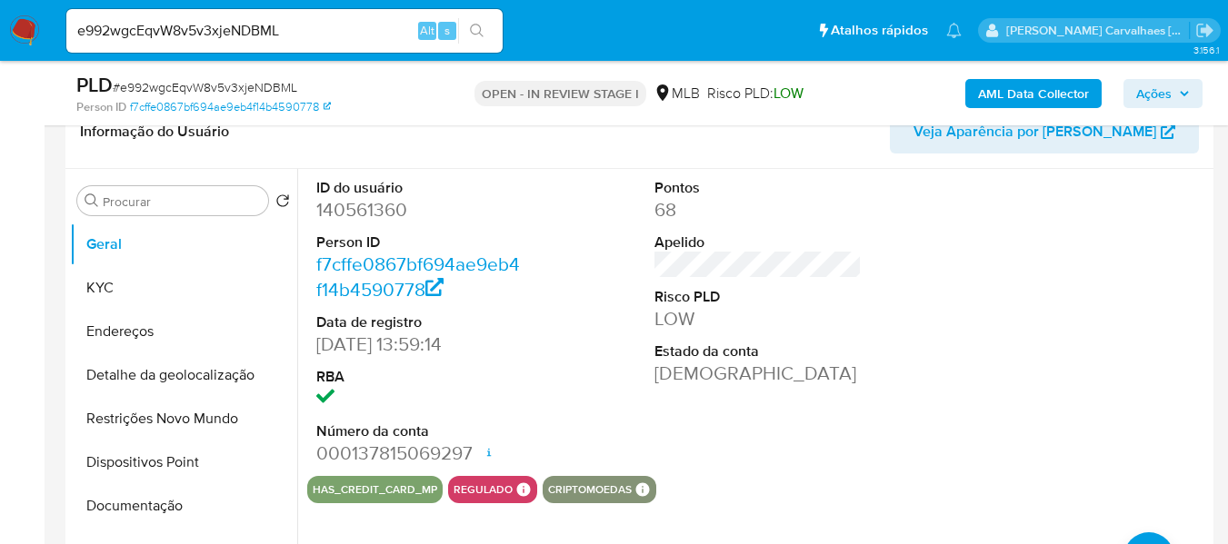
scroll to position [273, 0]
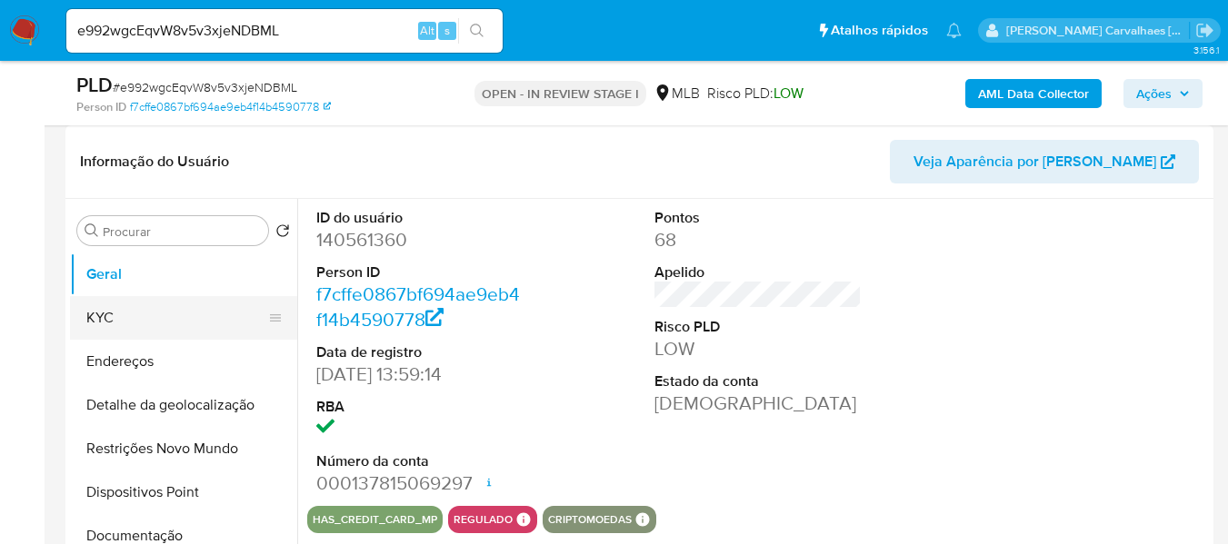
click at [122, 318] on button "KYC" at bounding box center [176, 318] width 213 height 44
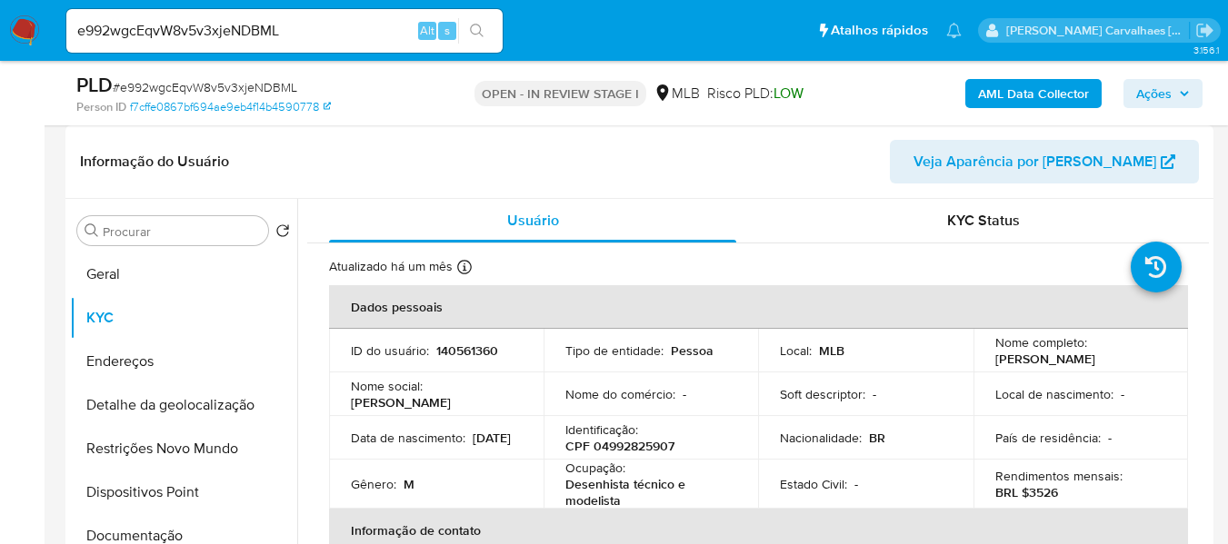
scroll to position [91, 0]
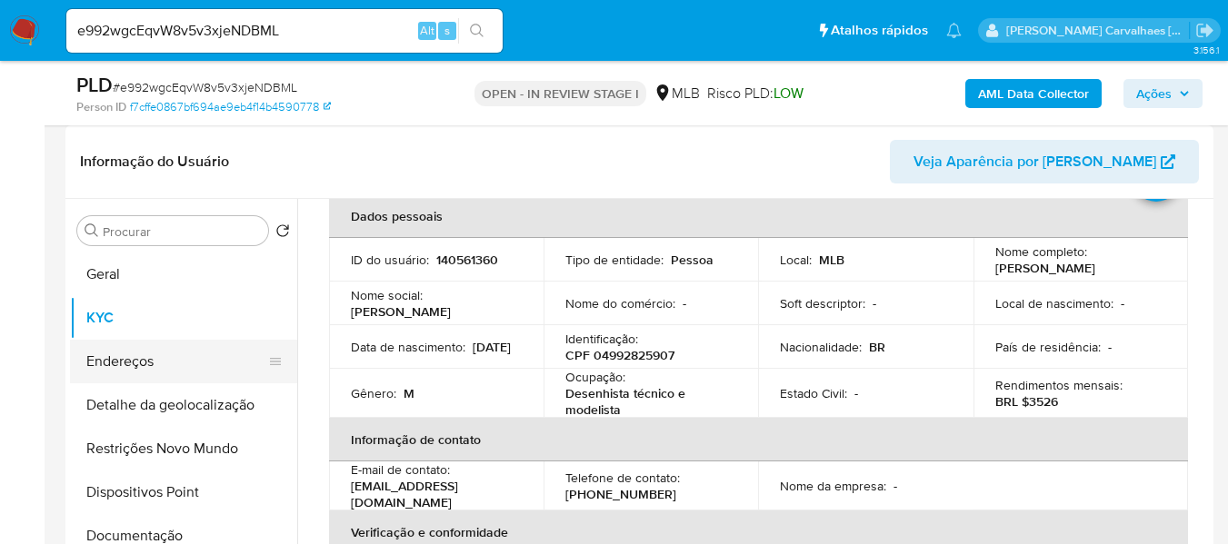
click at [189, 351] on button "Endereços" at bounding box center [176, 362] width 213 height 44
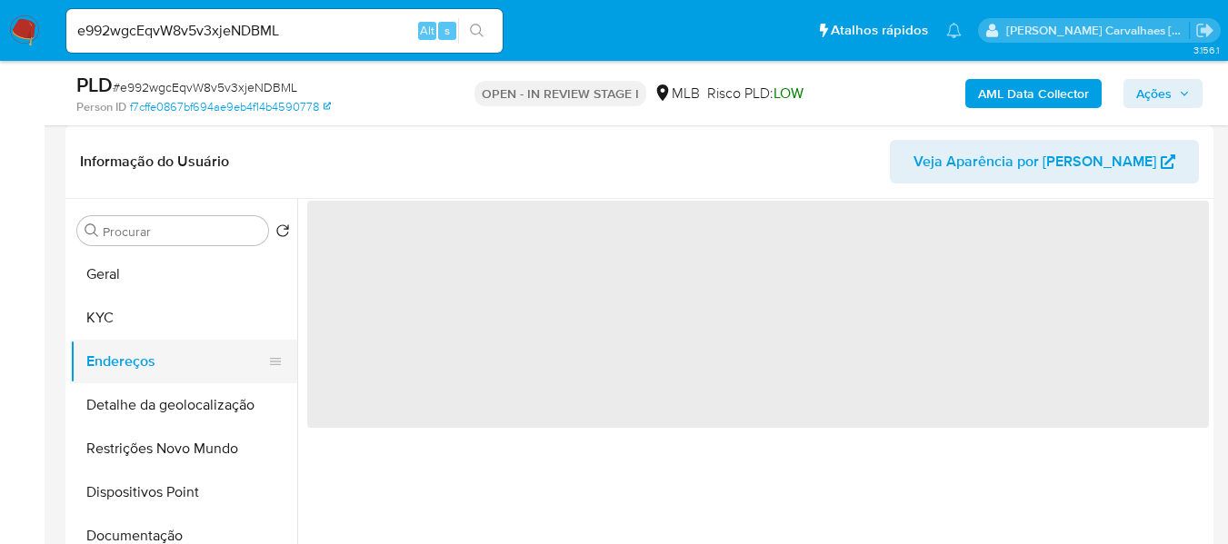
scroll to position [0, 0]
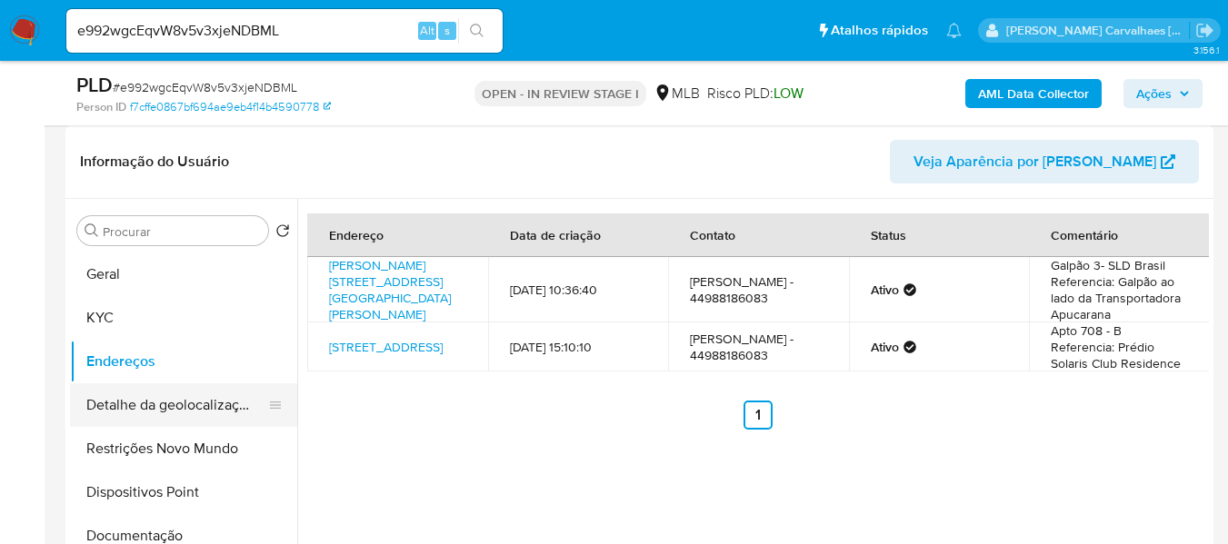
click at [185, 421] on button "Detalhe da geolocalização" at bounding box center [176, 405] width 213 height 44
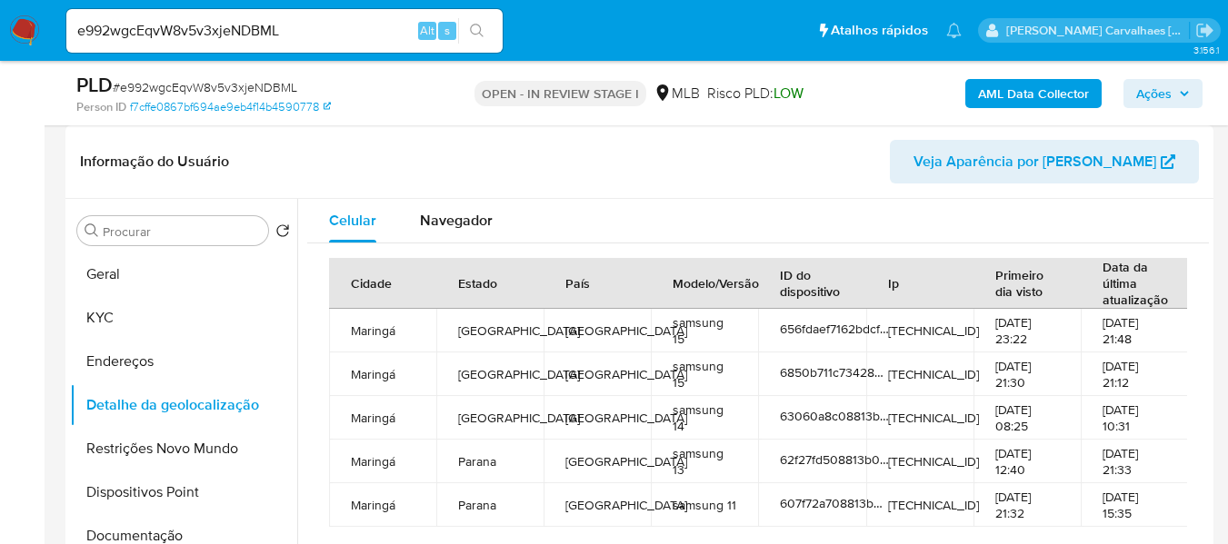
scroll to position [363, 0]
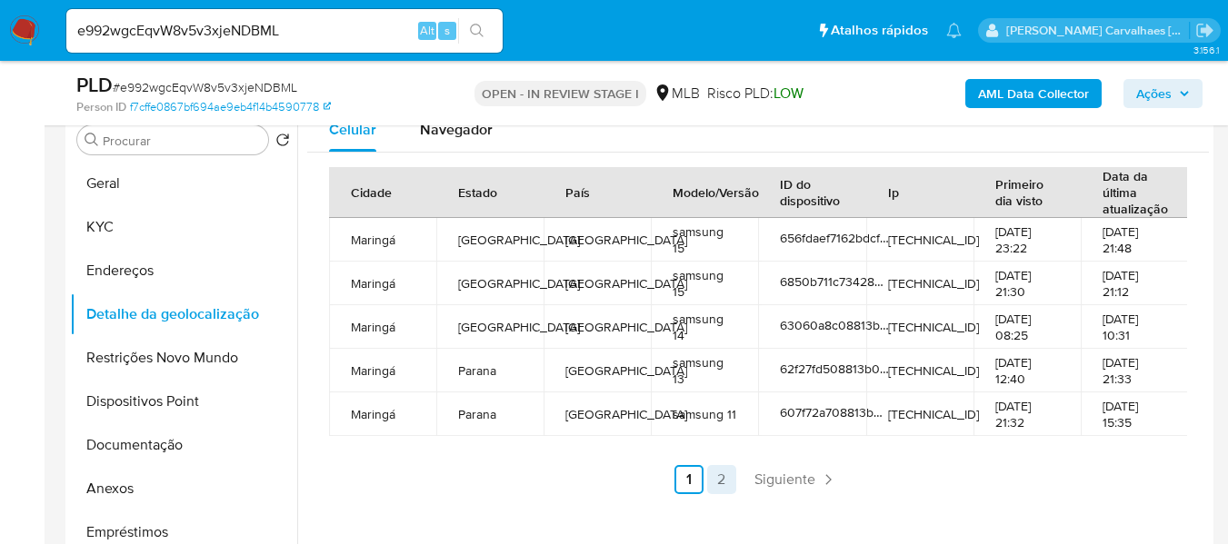
click at [720, 494] on link "2" at bounding box center [721, 479] width 29 height 29
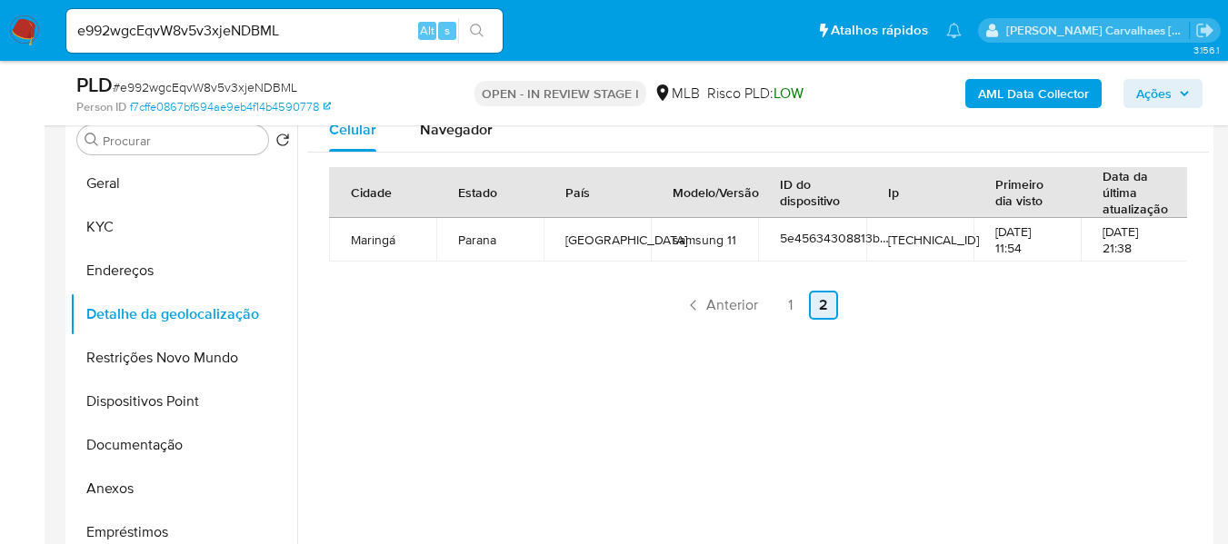
scroll to position [273, 0]
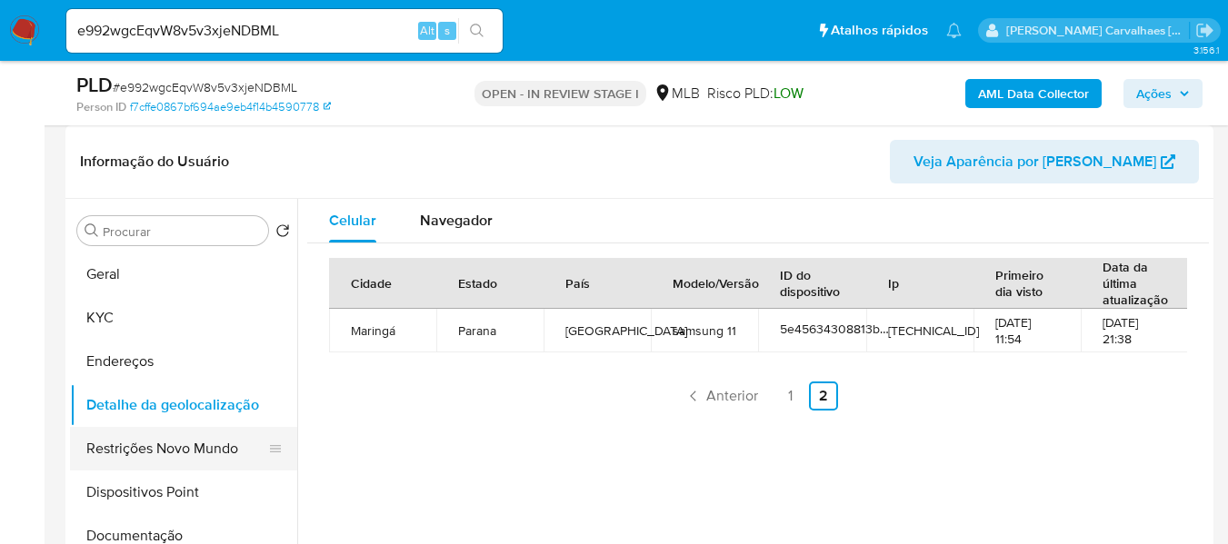
click at [211, 444] on button "Restrições Novo Mundo" at bounding box center [176, 449] width 213 height 44
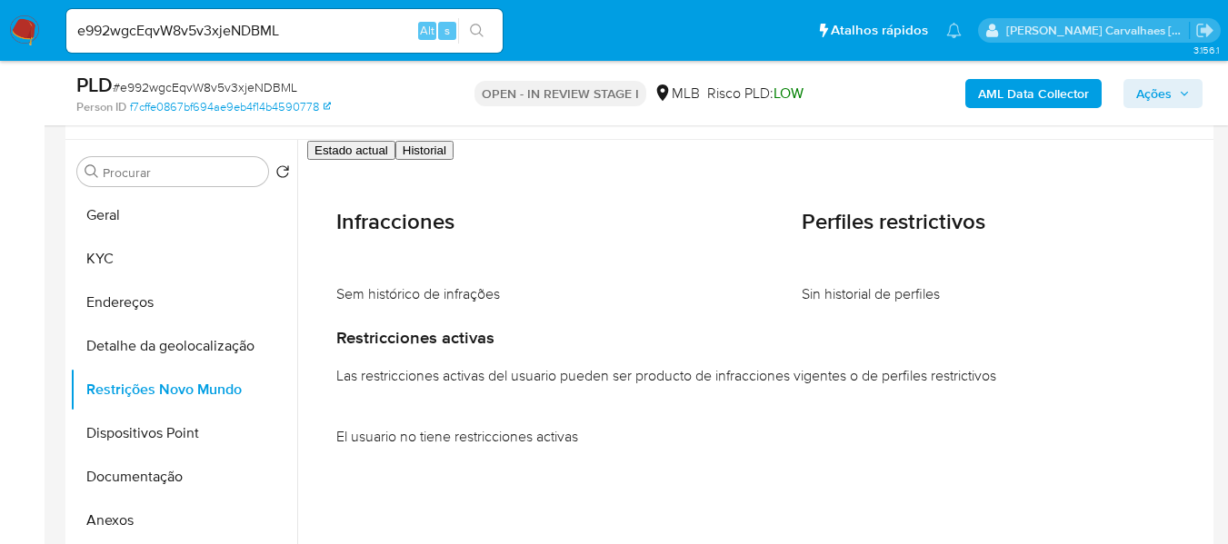
scroll to position [363, 0]
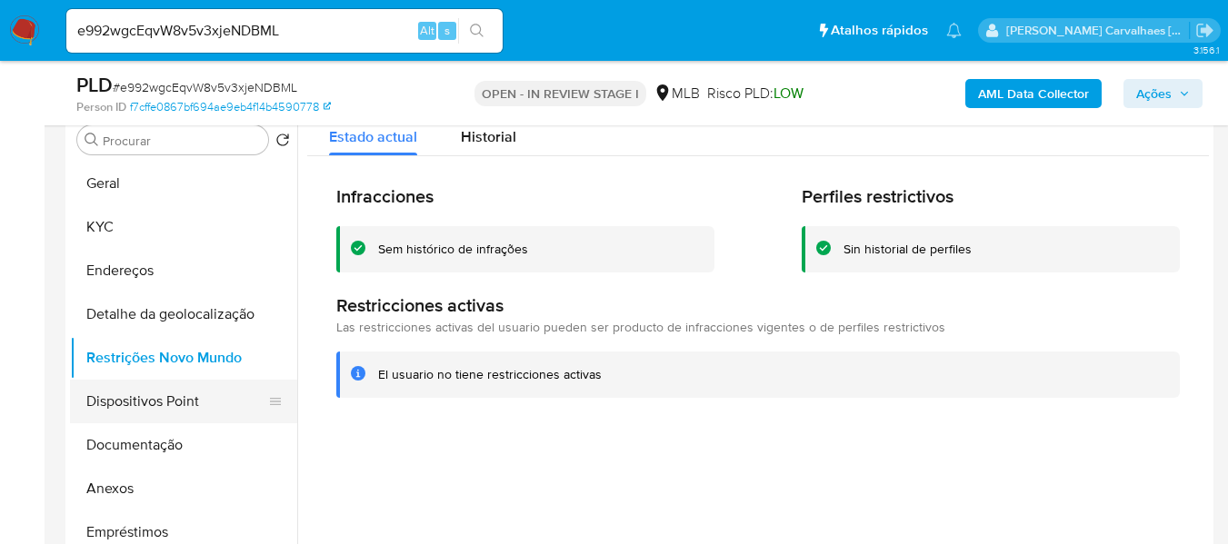
click at [136, 399] on button "Dispositivos Point" at bounding box center [176, 402] width 213 height 44
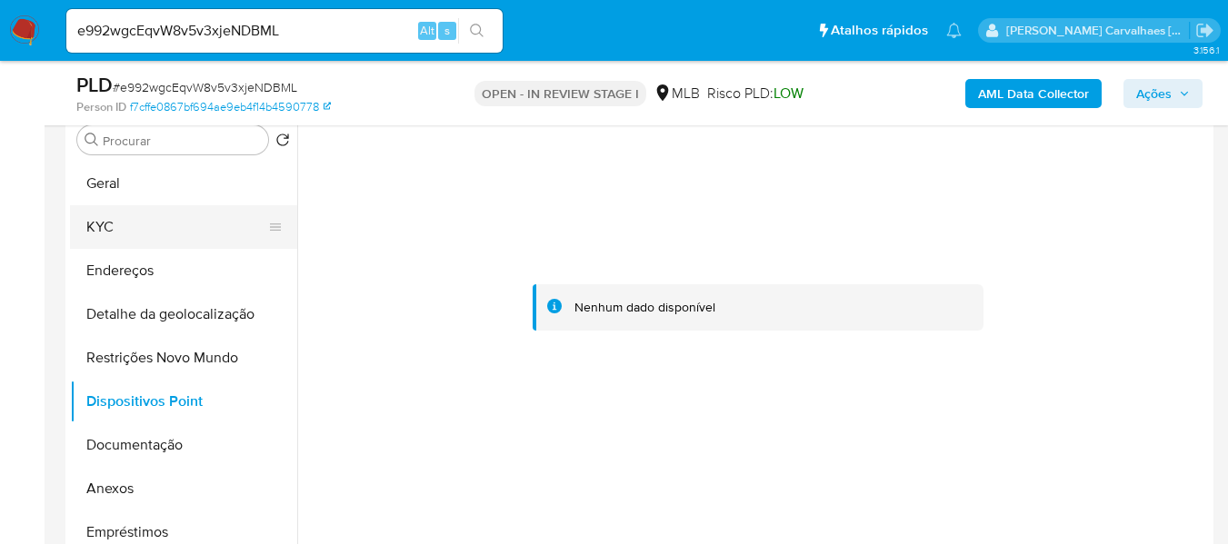
click at [117, 218] on button "KYC" at bounding box center [176, 227] width 213 height 44
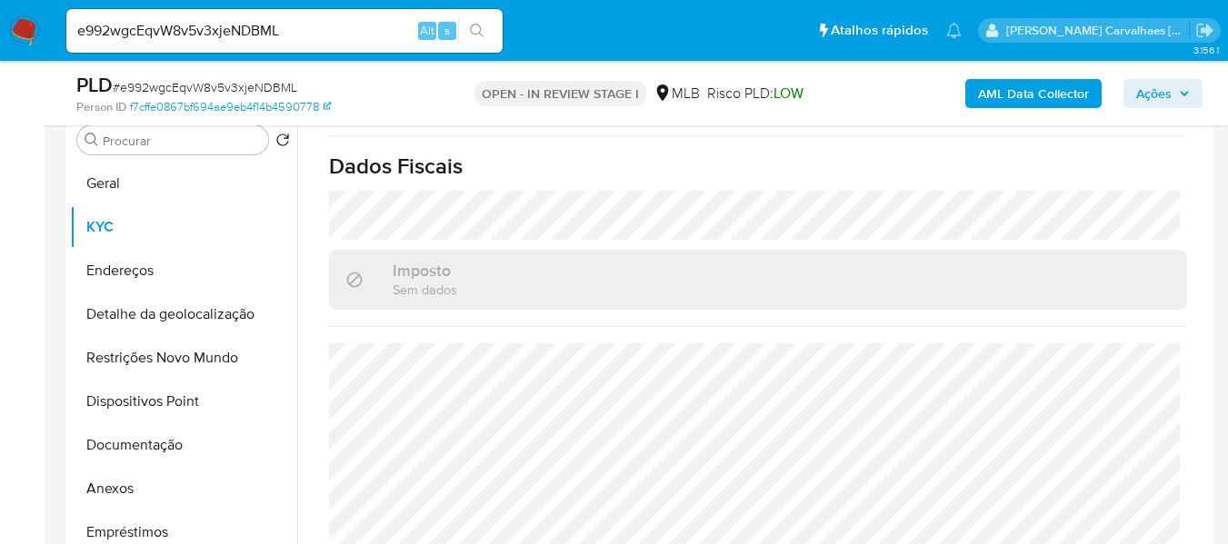
scroll to position [842, 0]
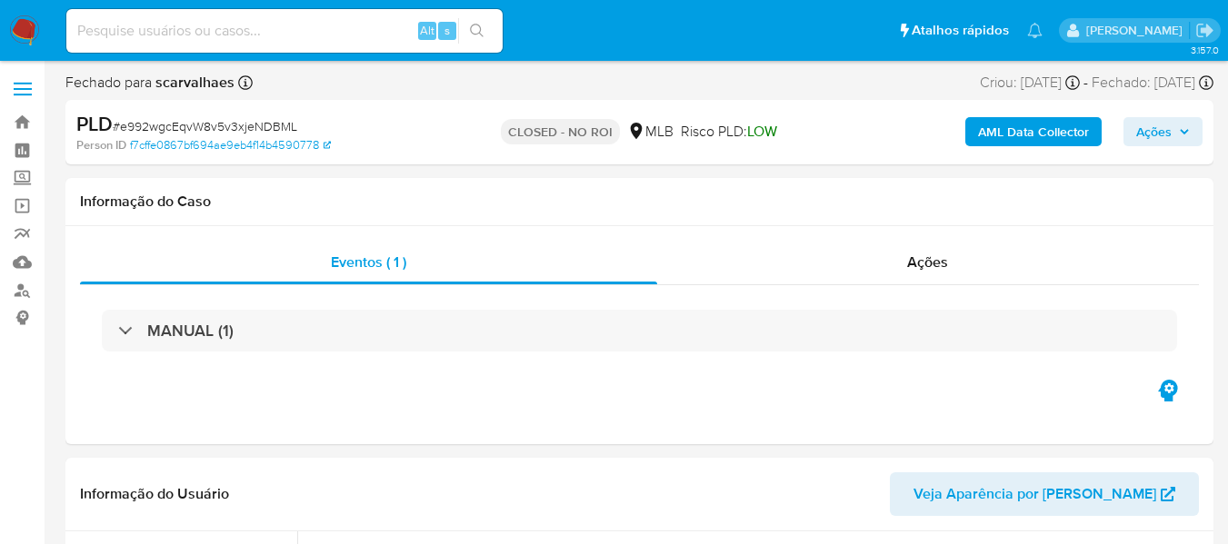
select select "10"
paste input "Cm49f92rMoKuvRiRzttIQxz6"
type input "Cm49f92rMoKuvRiRzttIQxz6"
click at [468, 31] on button "search-icon" at bounding box center [476, 30] width 37 height 25
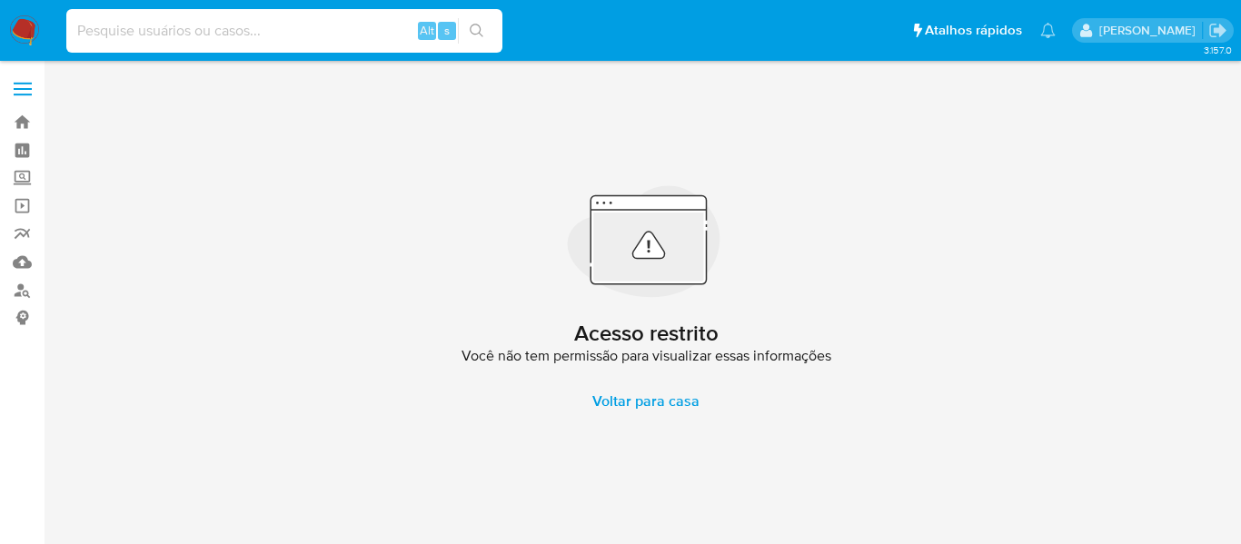
paste input "Cm49f92rMoKuvRiRzttIQxz6"
drag, startPoint x: 69, startPoint y: 30, endPoint x: 92, endPoint y: 33, distance: 22.9
click at [71, 30] on input "Cm49f92rMoKuvRiRzttIQxz6" at bounding box center [284, 31] width 436 height 24
type input "Cm49f92rMoKuvRiRzttIQxz6"
click at [472, 29] on icon "search-icon" at bounding box center [477, 31] width 15 height 15
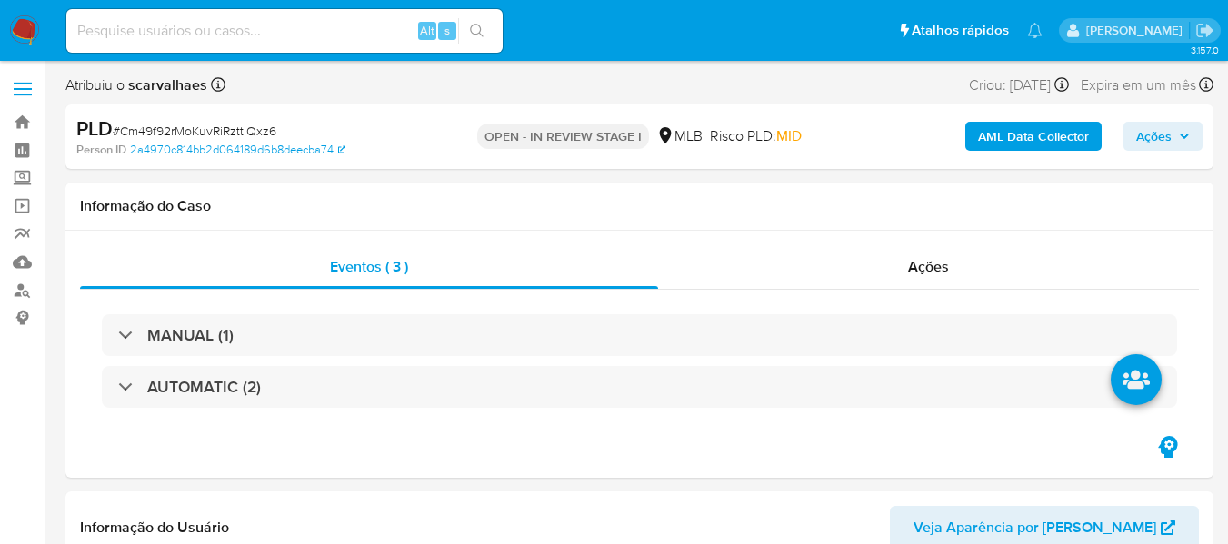
select select "10"
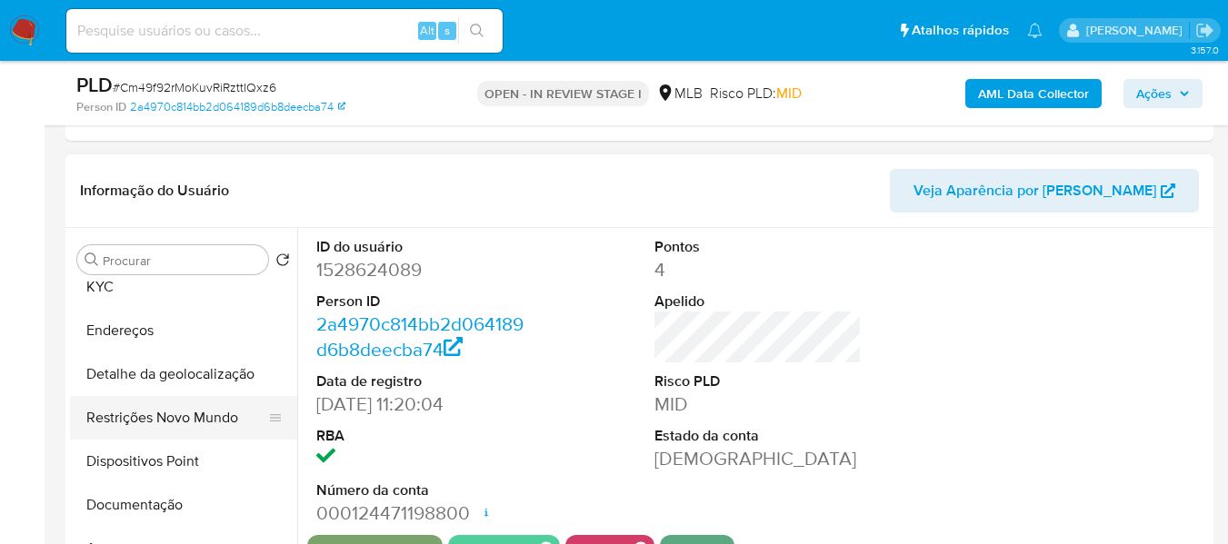
scroll to position [91, 0]
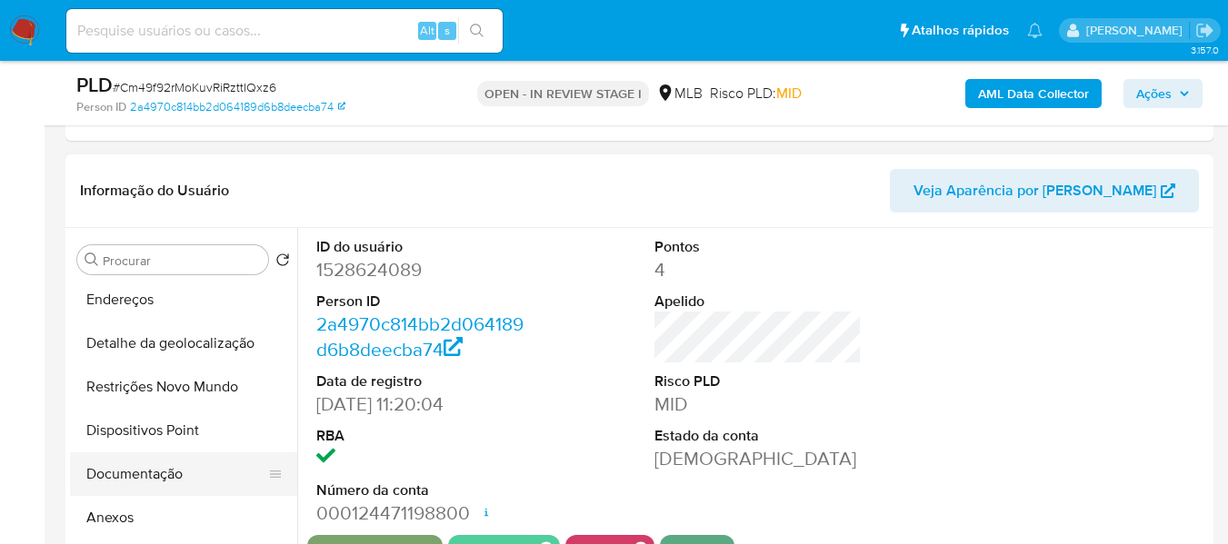
click at [151, 477] on button "Documentação" at bounding box center [176, 475] width 213 height 44
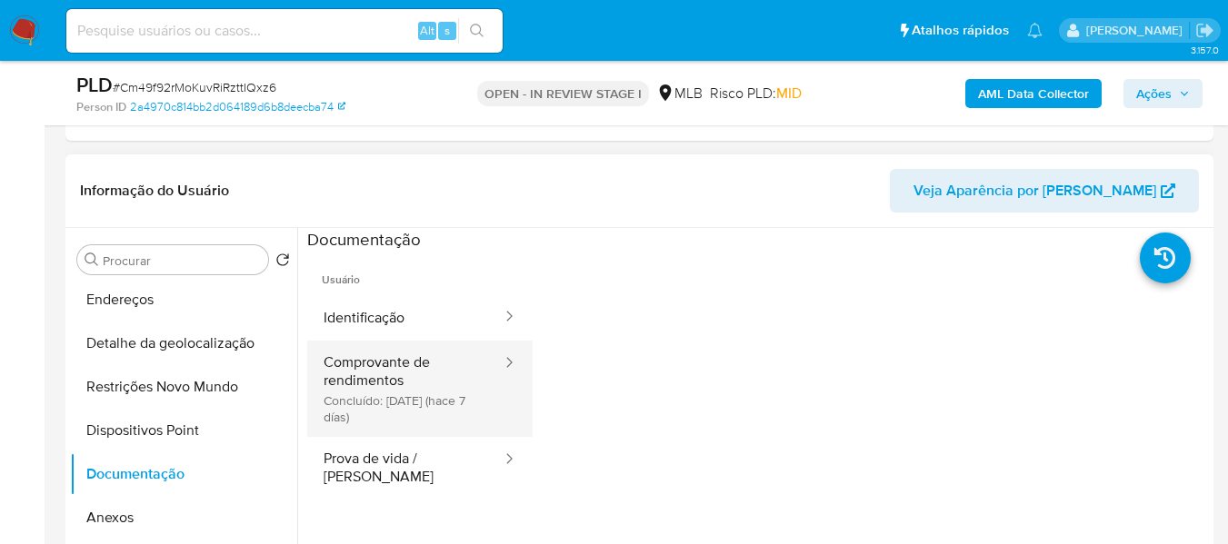
click at [345, 388] on button "Comprovante de rendimentos Concluído: 21/08/2025 (hace 7 días)" at bounding box center [405, 389] width 196 height 96
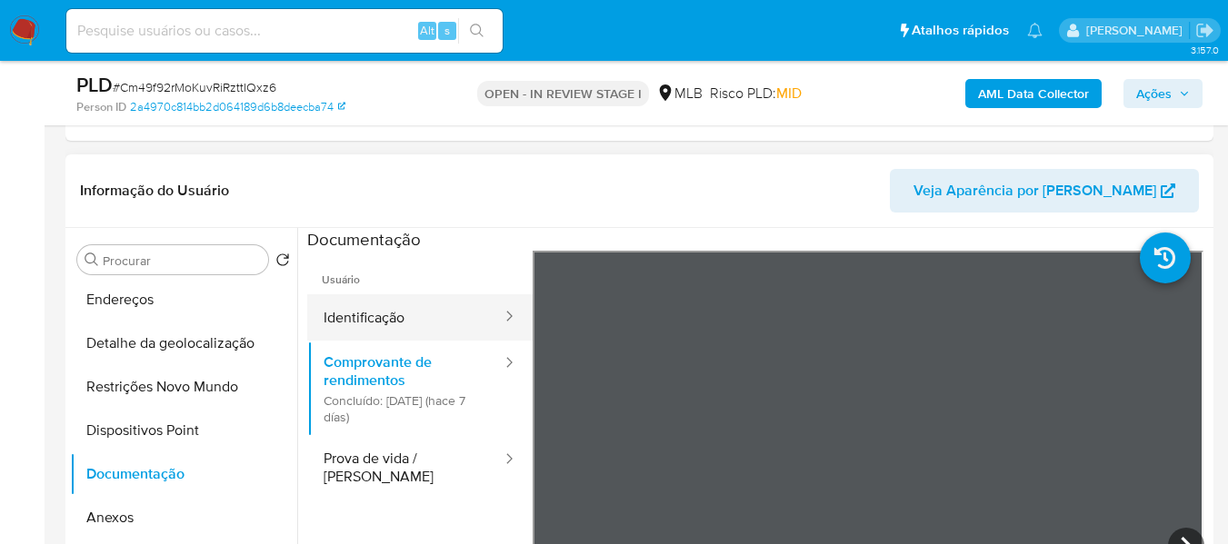
click at [426, 317] on button "Identificação" at bounding box center [405, 317] width 196 height 46
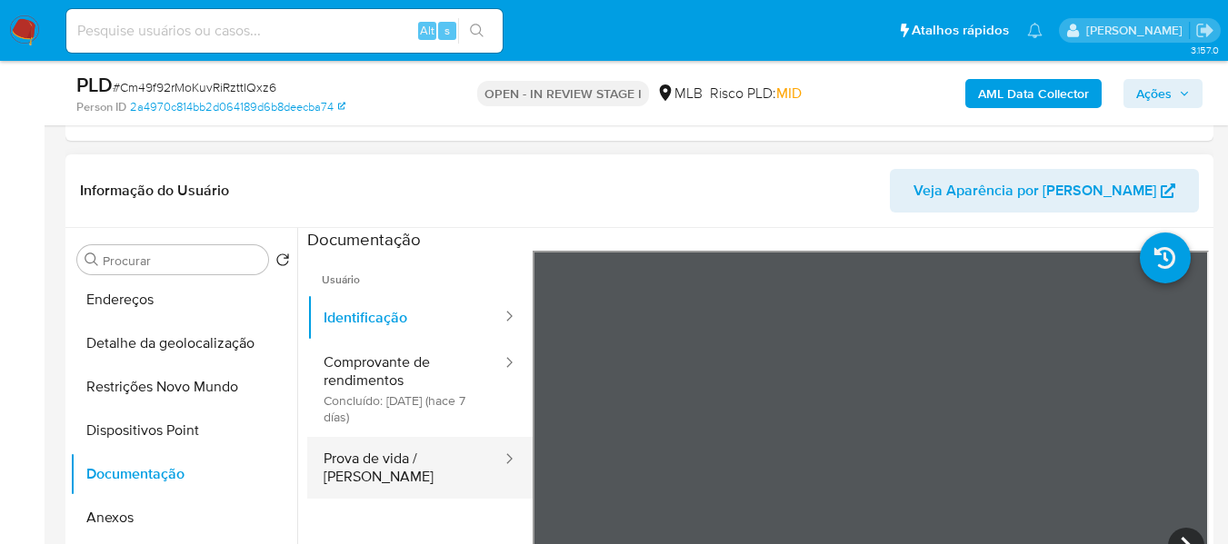
click at [336, 459] on button "Prova de vida / [PERSON_NAME]" at bounding box center [405, 468] width 196 height 62
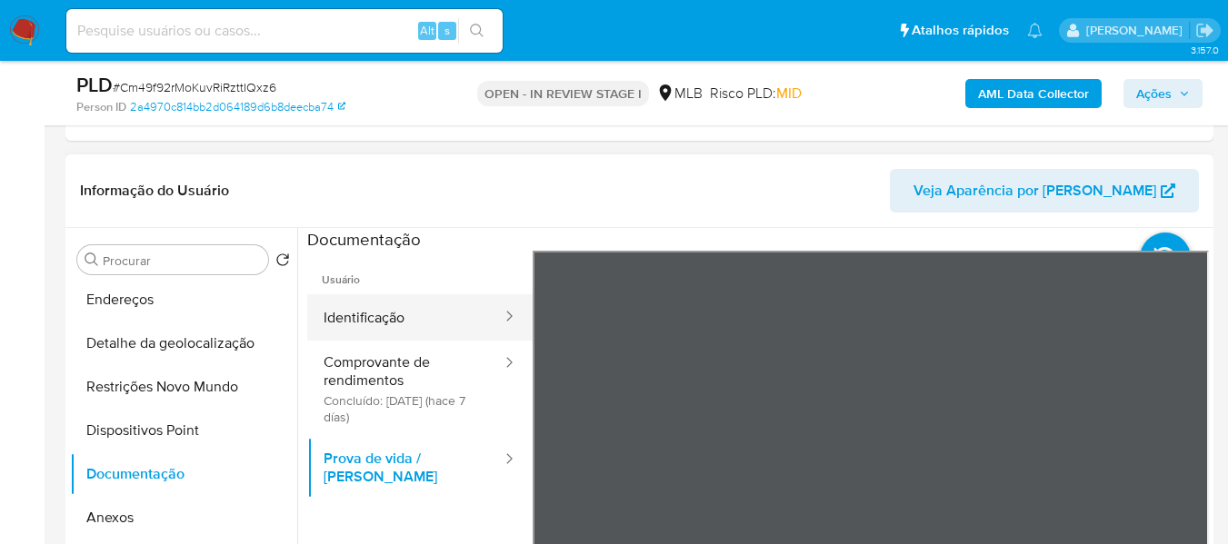
click at [398, 323] on button "Identificação" at bounding box center [405, 317] width 196 height 46
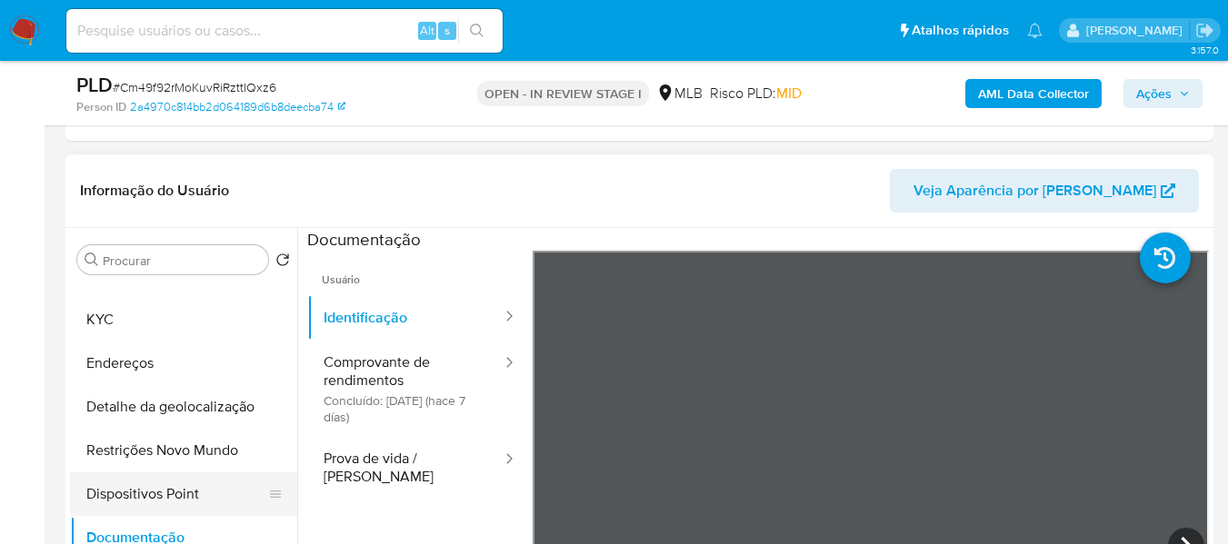
scroll to position [0, 0]
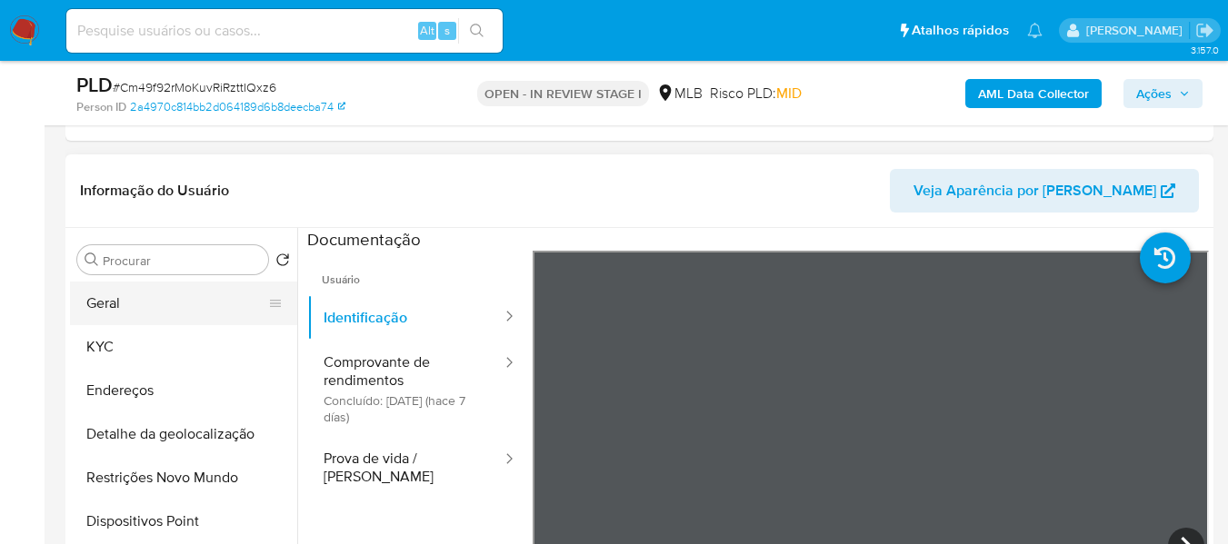
click at [178, 303] on button "Geral" at bounding box center [176, 304] width 213 height 44
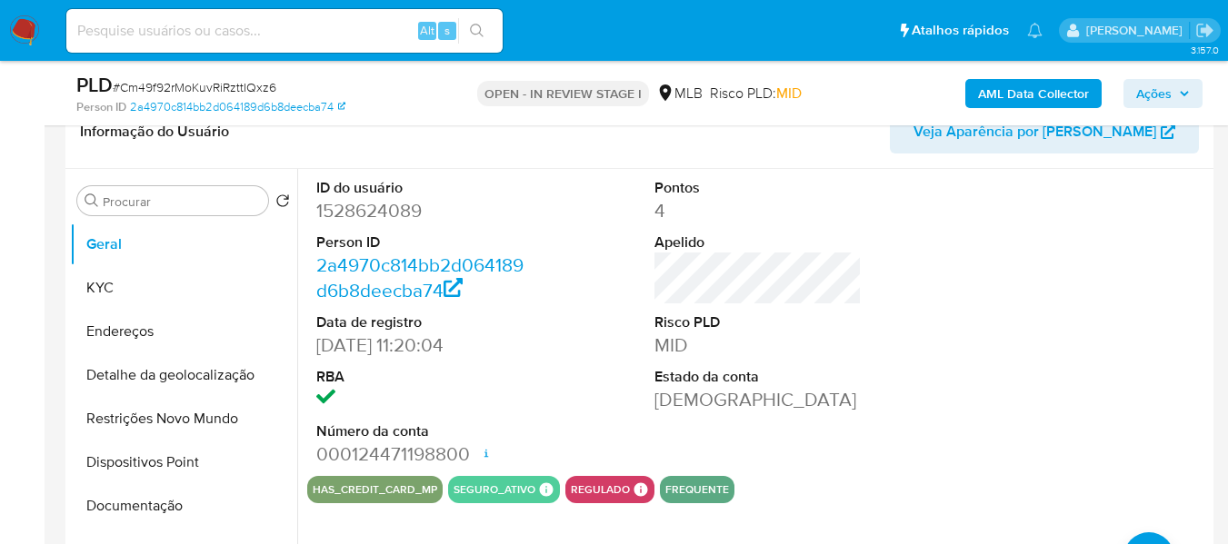
scroll to position [363, 0]
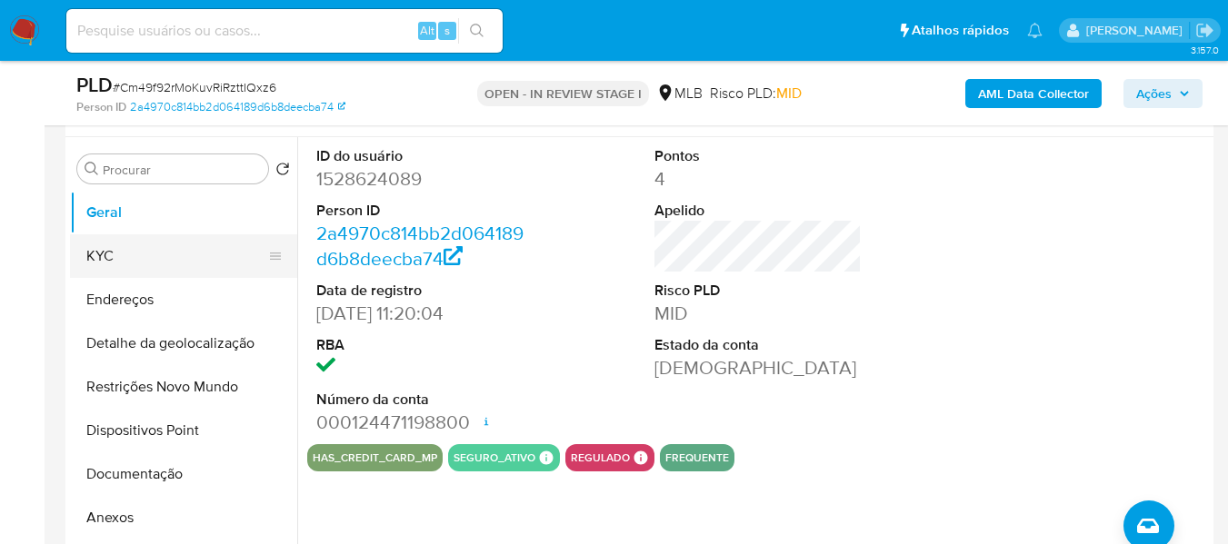
click at [109, 258] on button "KYC" at bounding box center [176, 256] width 213 height 44
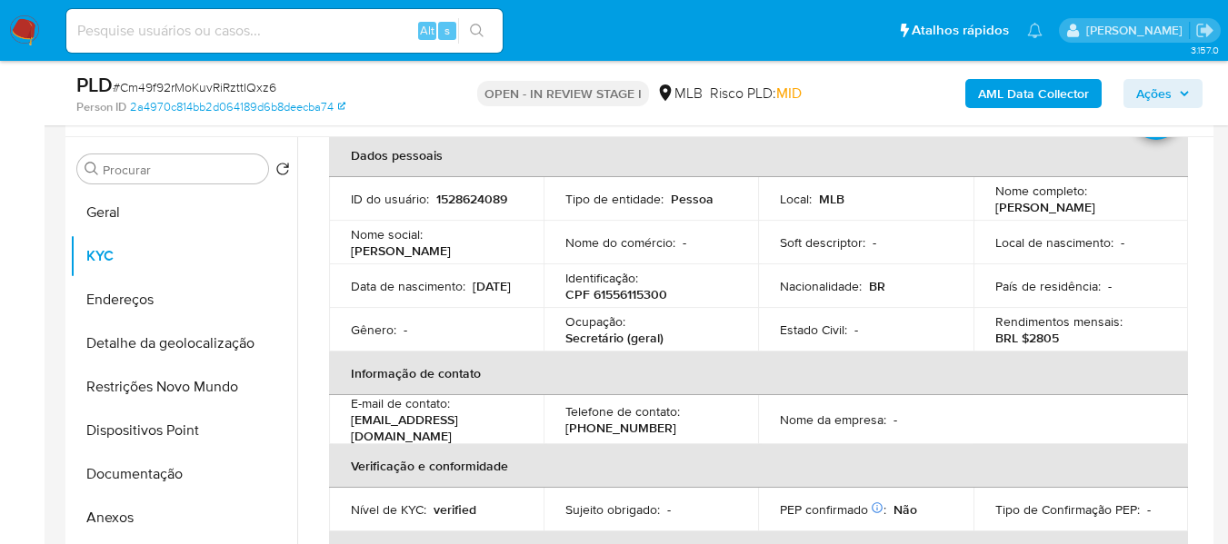
scroll to position [0, 0]
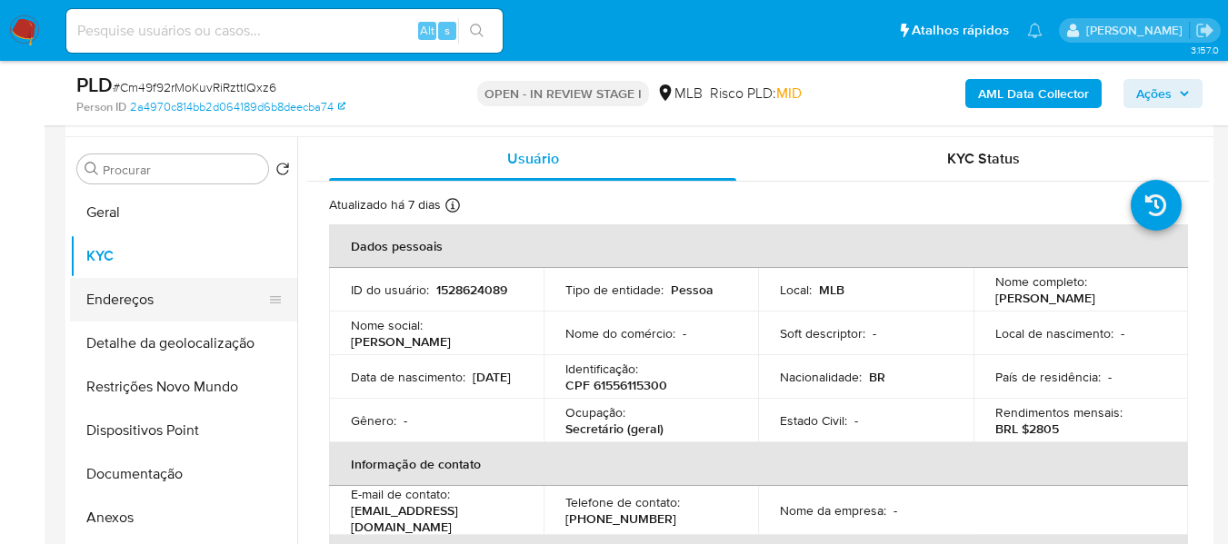
click at [124, 304] on button "Endereços" at bounding box center [176, 300] width 213 height 44
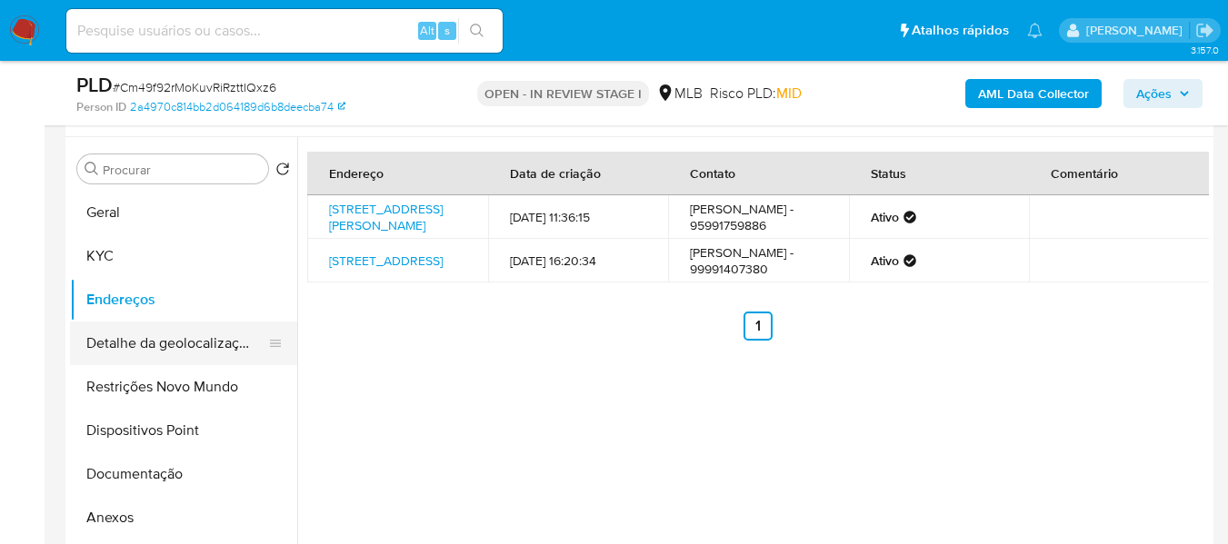
click at [178, 348] on button "Detalhe da geolocalização" at bounding box center [176, 344] width 213 height 44
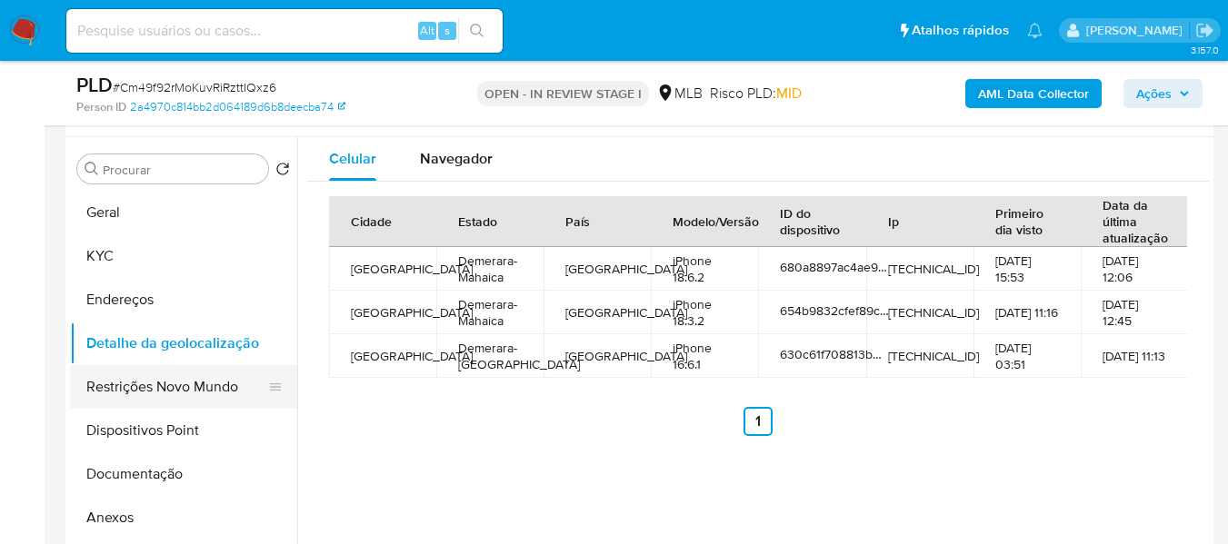
click at [175, 390] on button "Restrições Novo Mundo" at bounding box center [176, 387] width 213 height 44
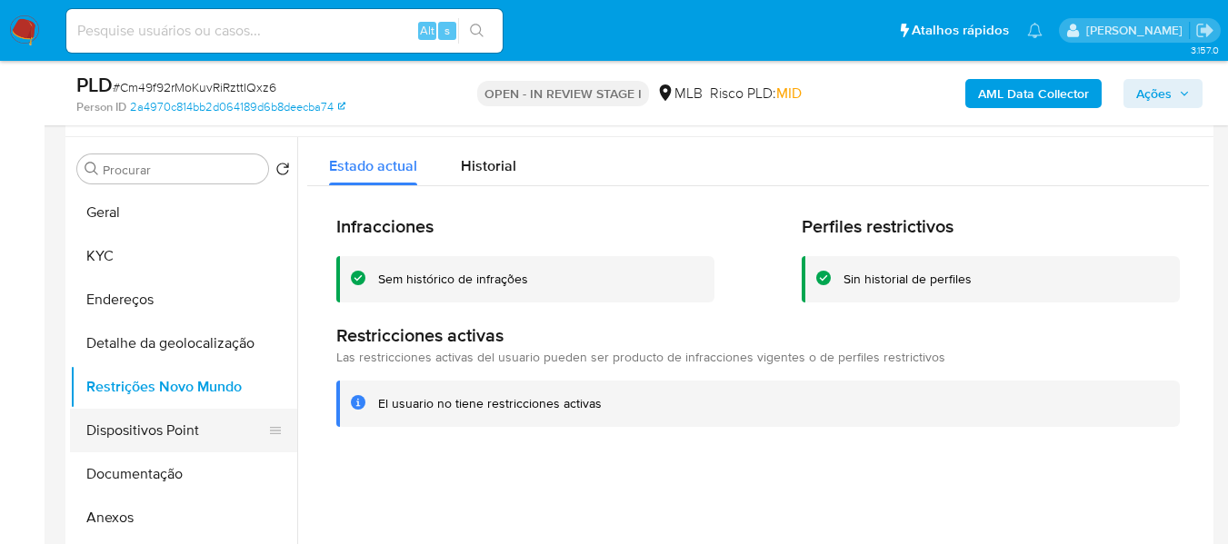
click at [144, 449] on button "Dispositivos Point" at bounding box center [176, 431] width 213 height 44
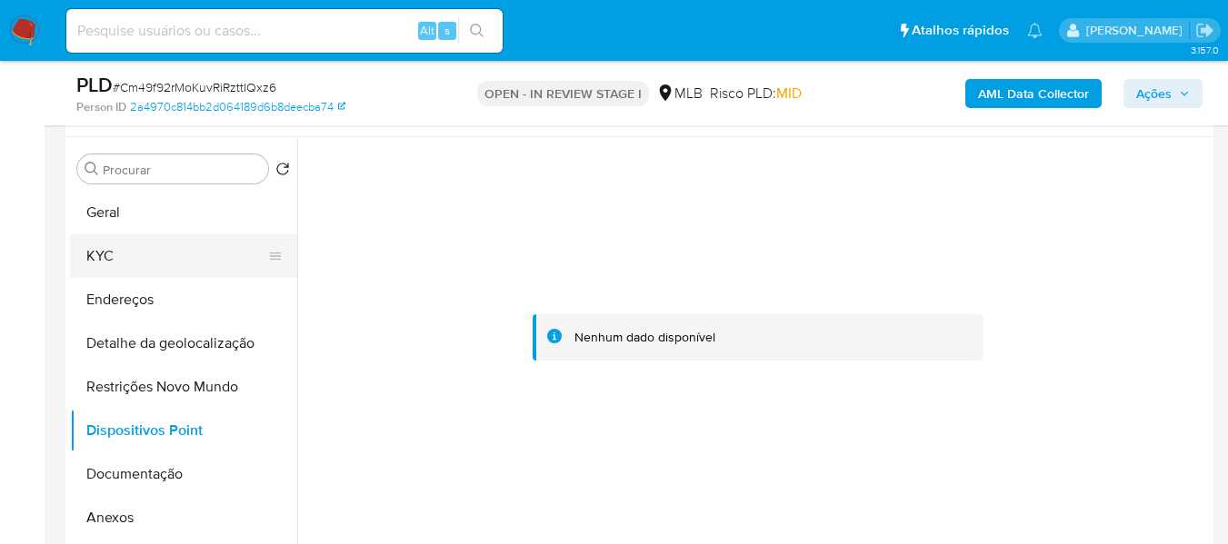
click at [147, 254] on button "KYC" at bounding box center [176, 256] width 213 height 44
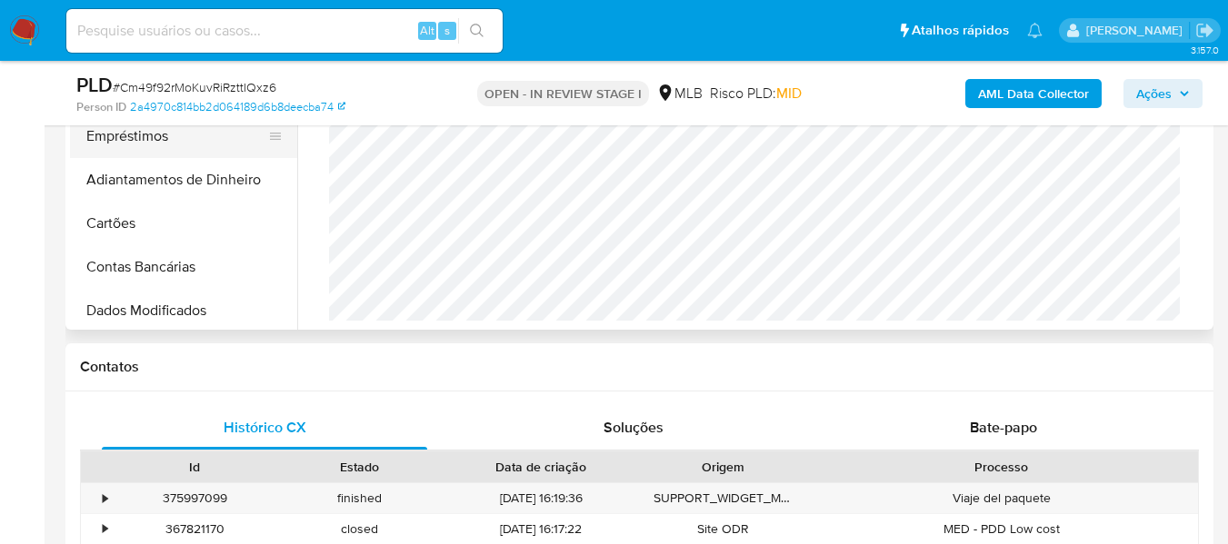
scroll to position [91, 0]
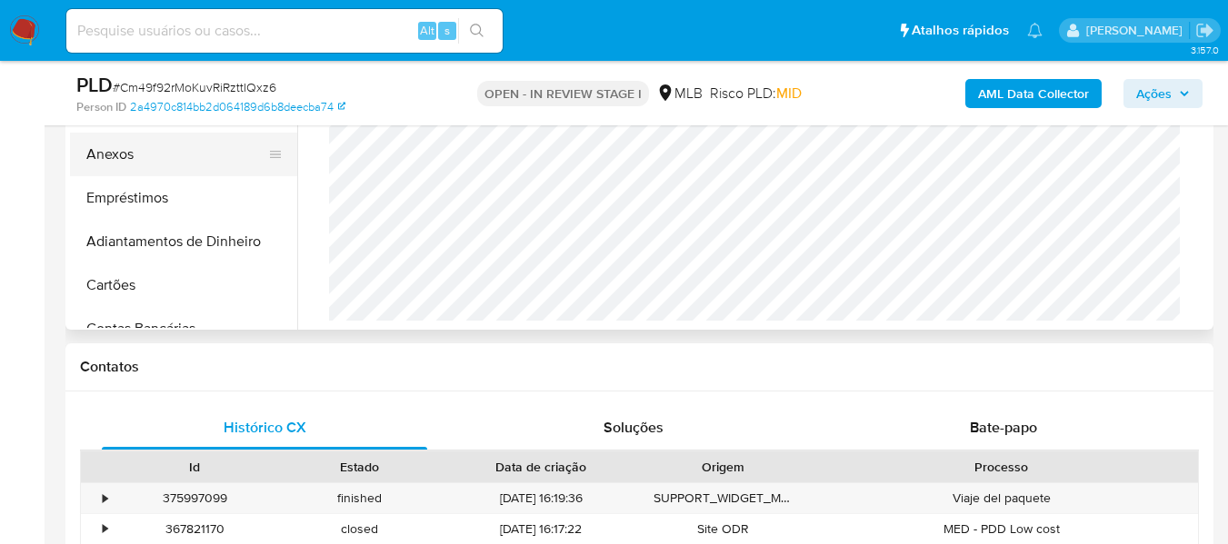
click at [134, 149] on button "Anexos" at bounding box center [176, 155] width 213 height 44
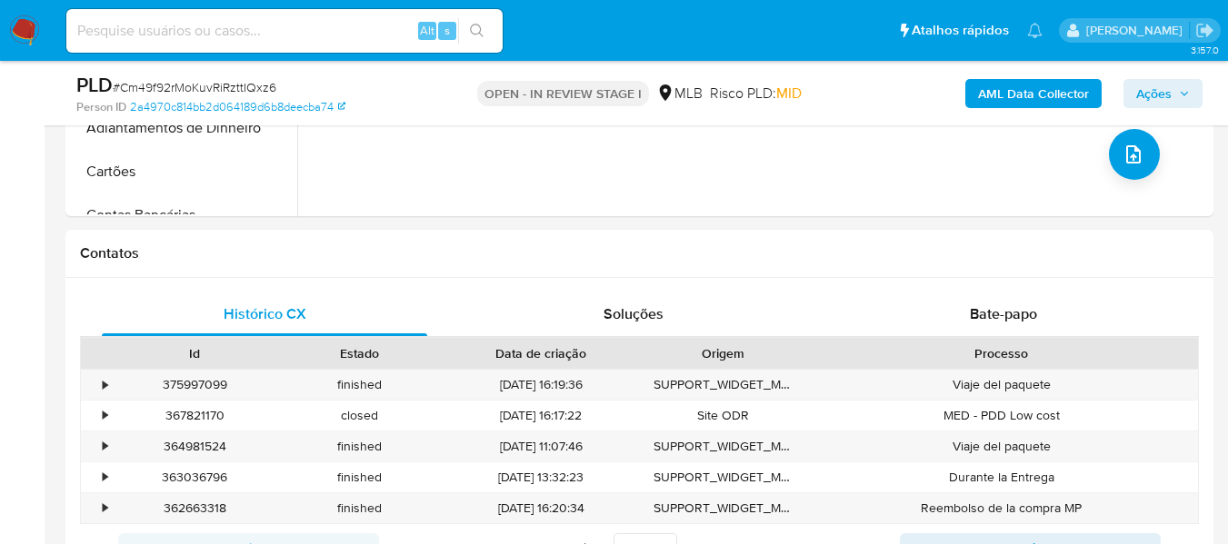
scroll to position [727, 0]
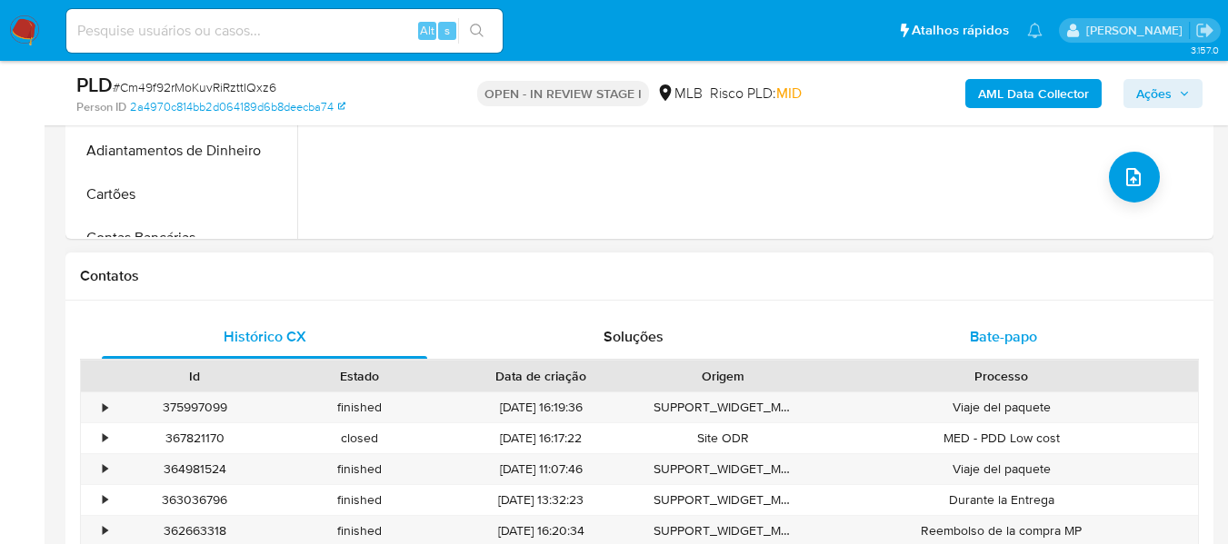
click at [990, 331] on span "Bate-papo" at bounding box center [1003, 336] width 67 height 21
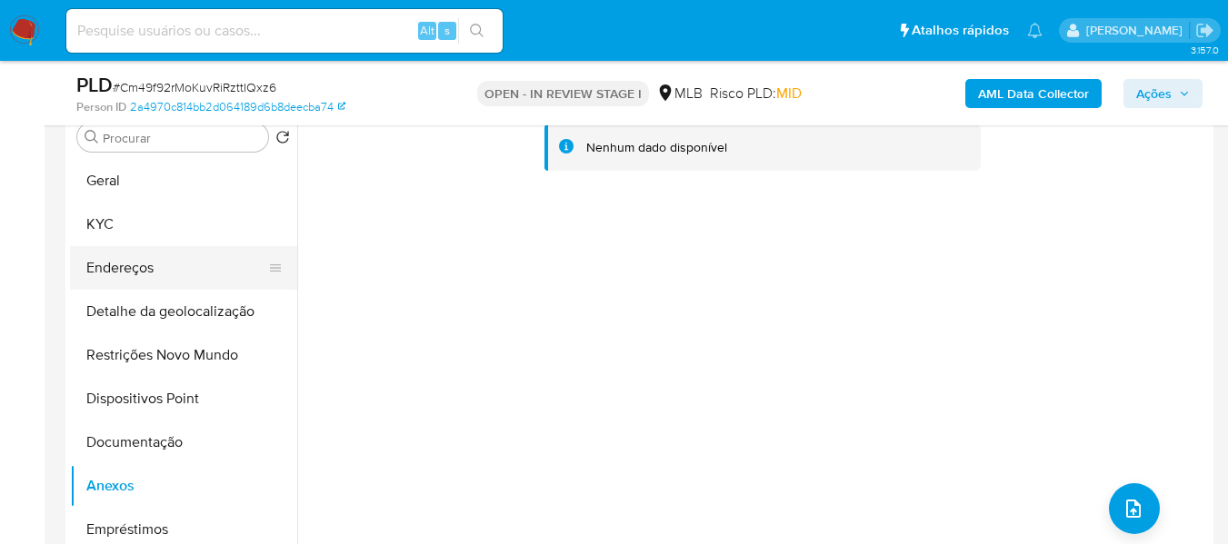
scroll to position [363, 0]
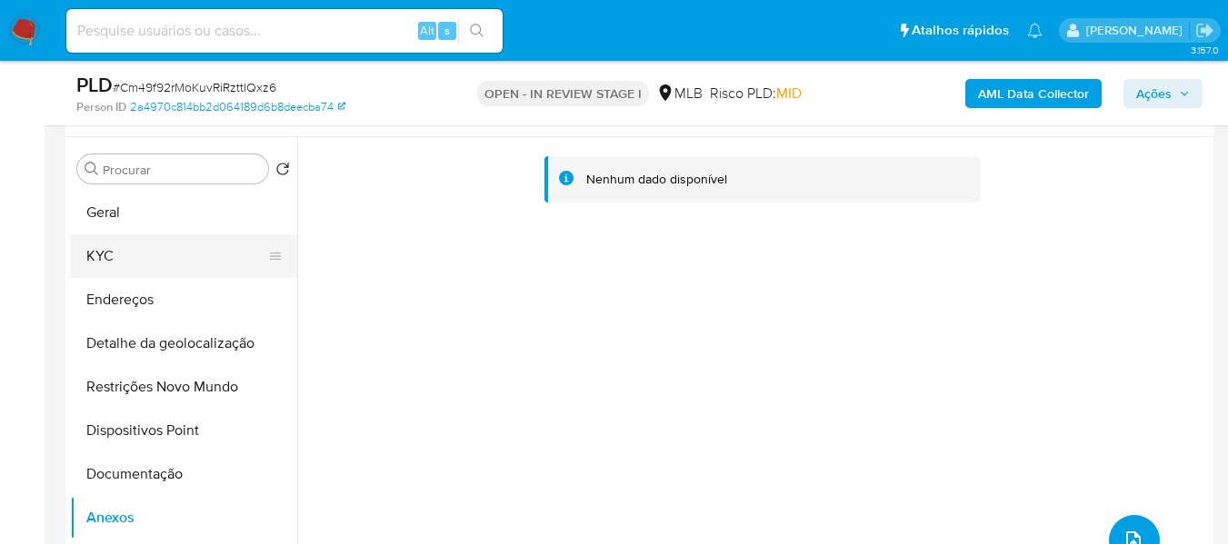
click at [133, 260] on button "KYC" at bounding box center [176, 256] width 213 height 44
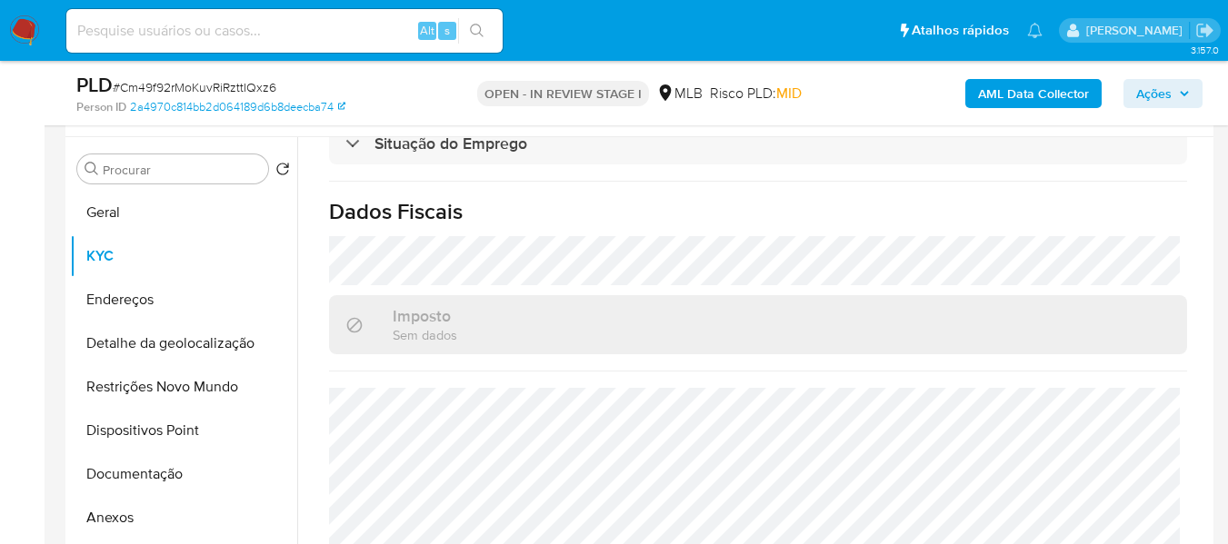
scroll to position [837, 0]
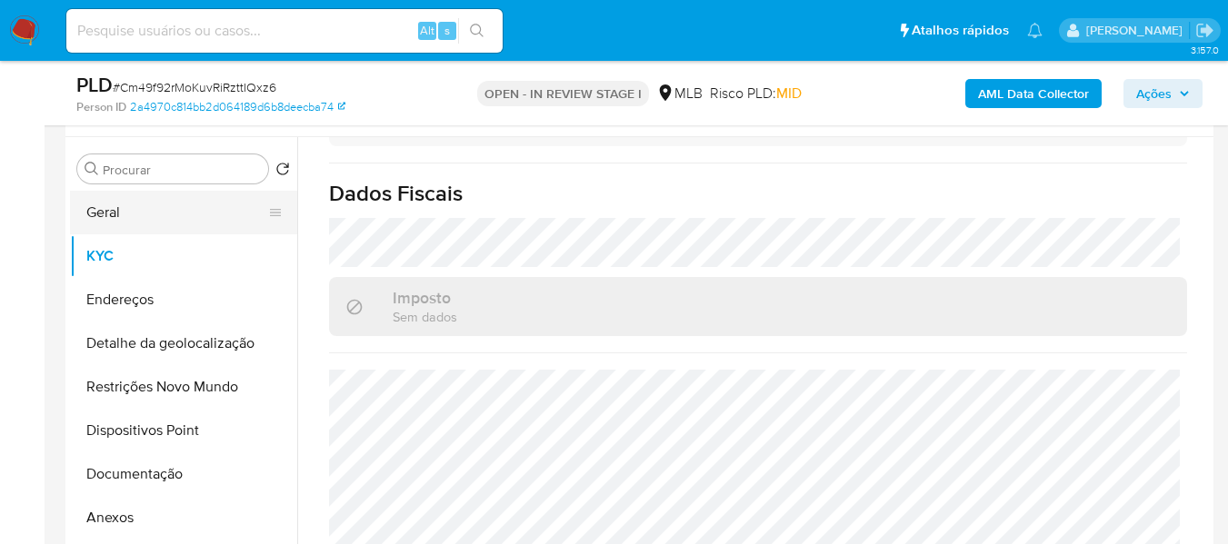
click at [154, 210] on button "Geral" at bounding box center [176, 213] width 213 height 44
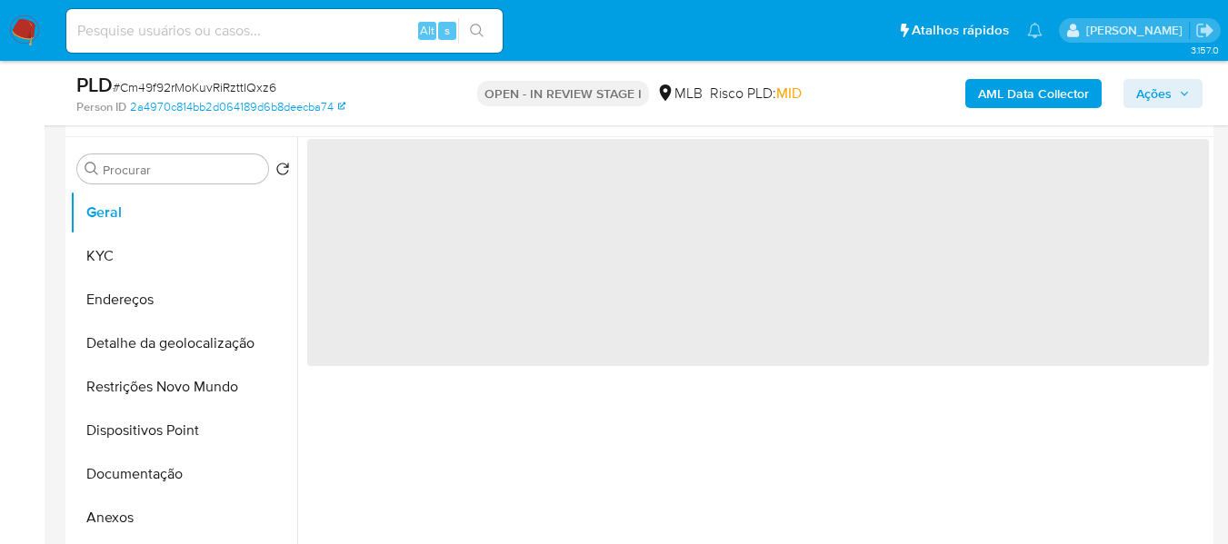
scroll to position [0, 0]
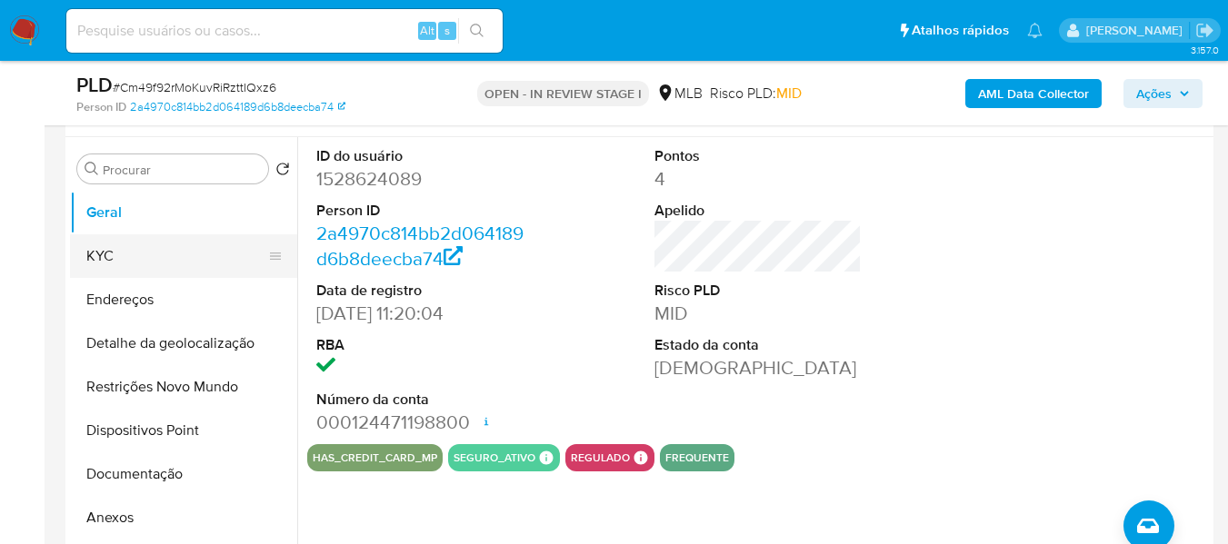
click at [104, 266] on button "KYC" at bounding box center [176, 256] width 213 height 44
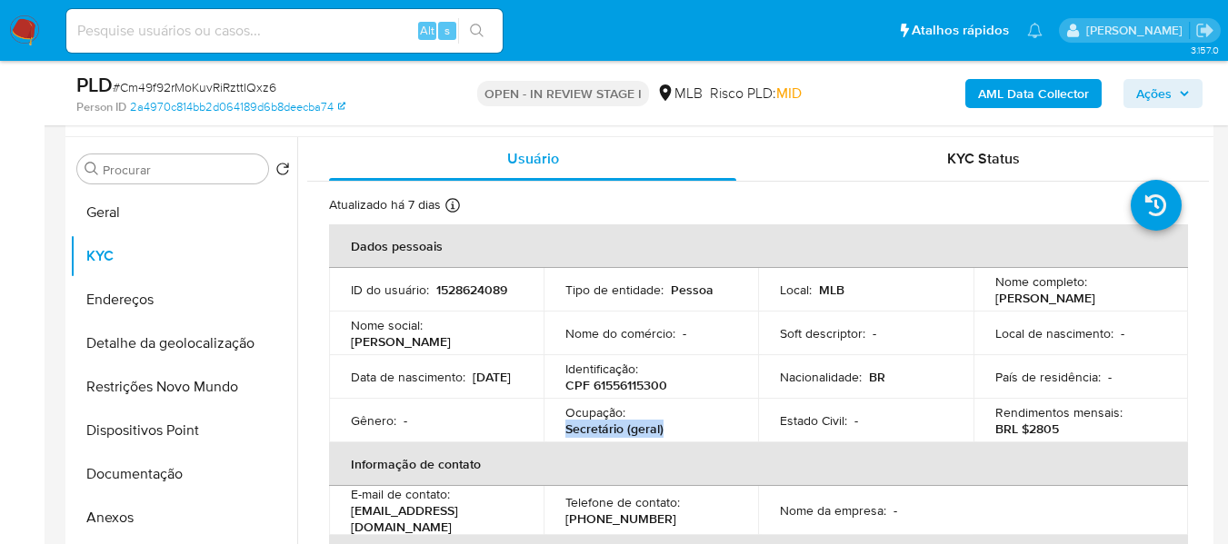
drag, startPoint x: 562, startPoint y: 428, endPoint x: 663, endPoint y: 428, distance: 101.8
click at [663, 428] on td "Ocupação : Secretário (geral)" at bounding box center [650, 421] width 214 height 44
copy p "Secretário (geral)"
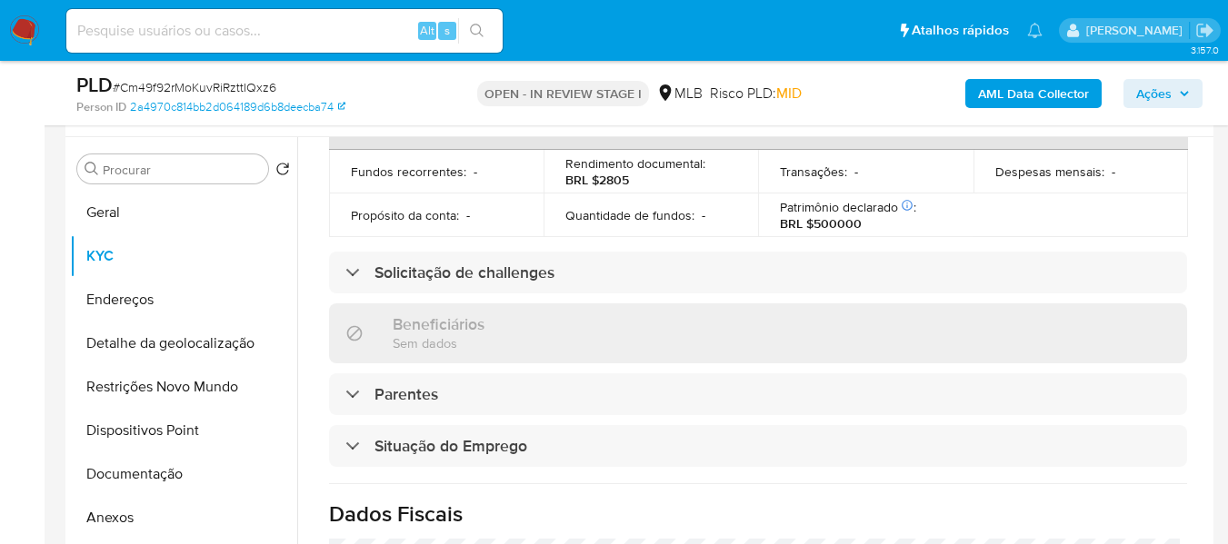
scroll to position [454, 0]
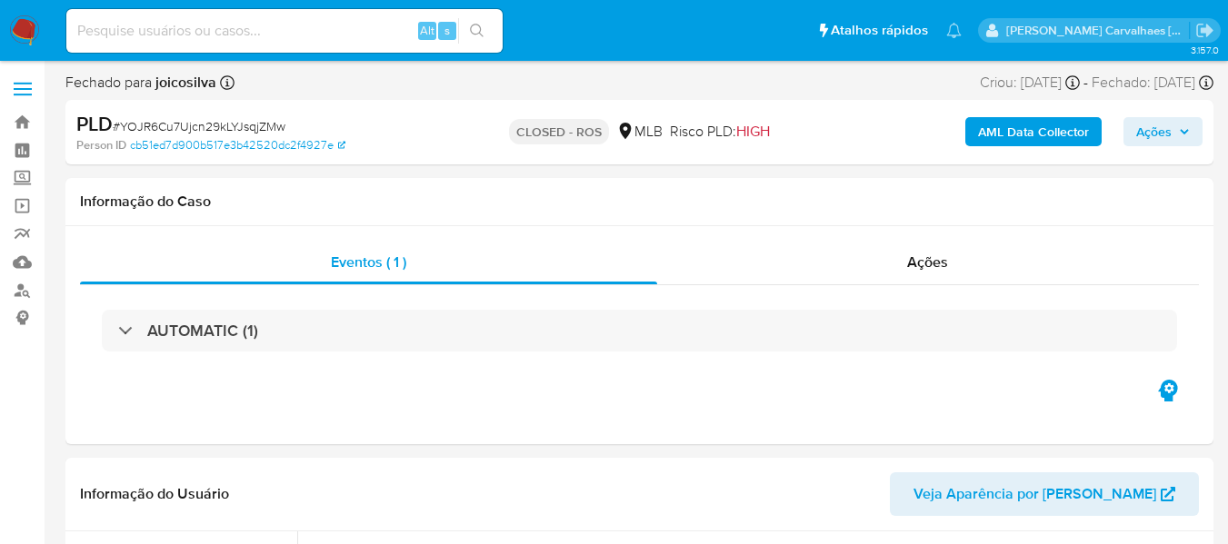
select select "10"
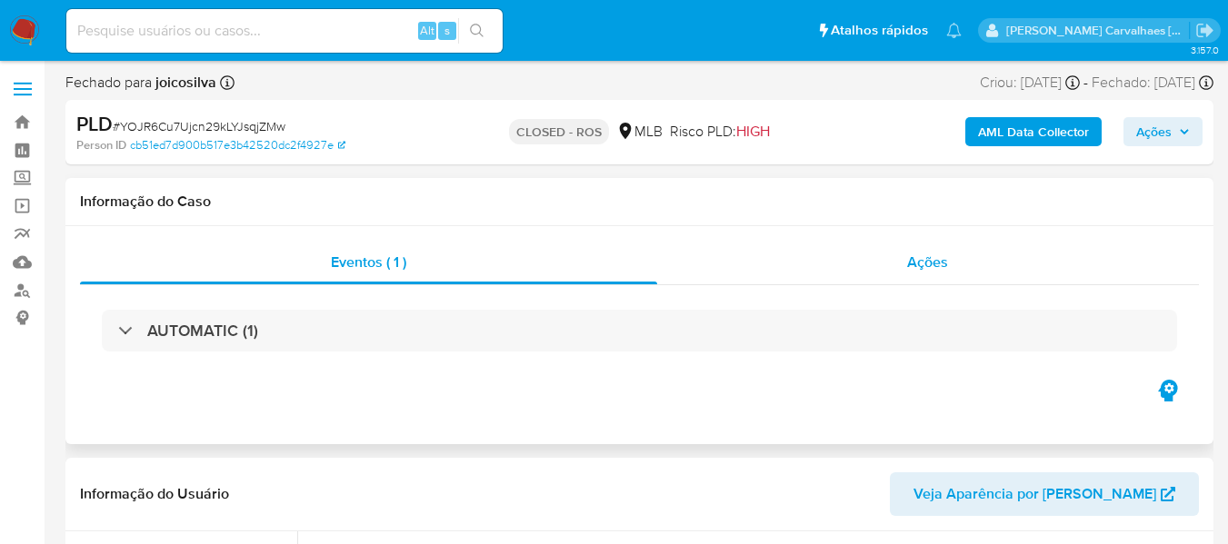
click at [947, 261] on span "Ações" at bounding box center [927, 262] width 41 height 21
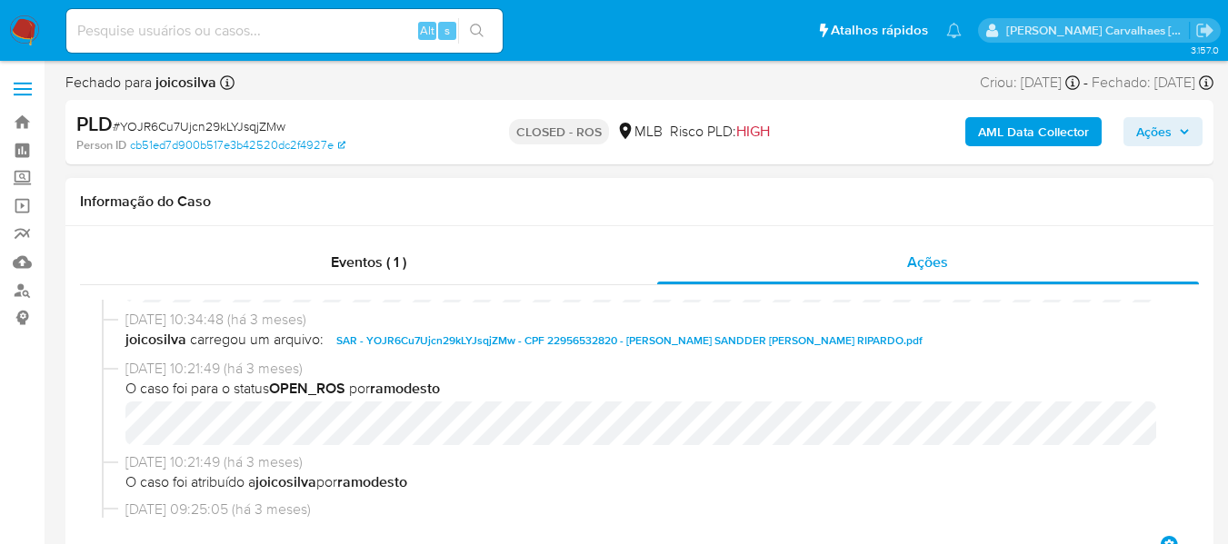
scroll to position [182, 0]
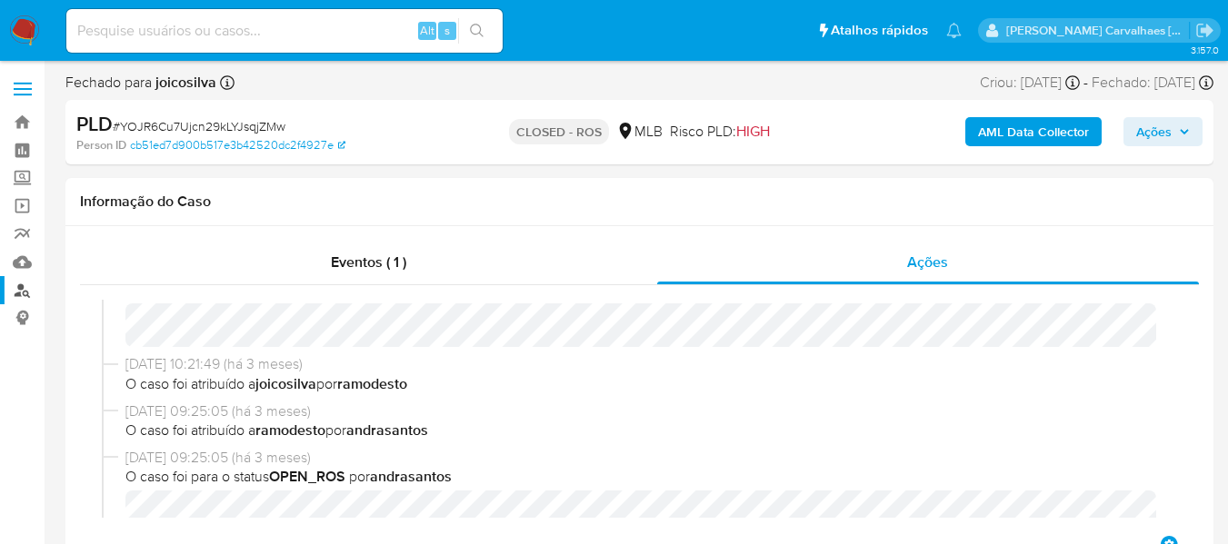
click at [24, 293] on link "Localizador de pessoas" at bounding box center [108, 290] width 216 height 28
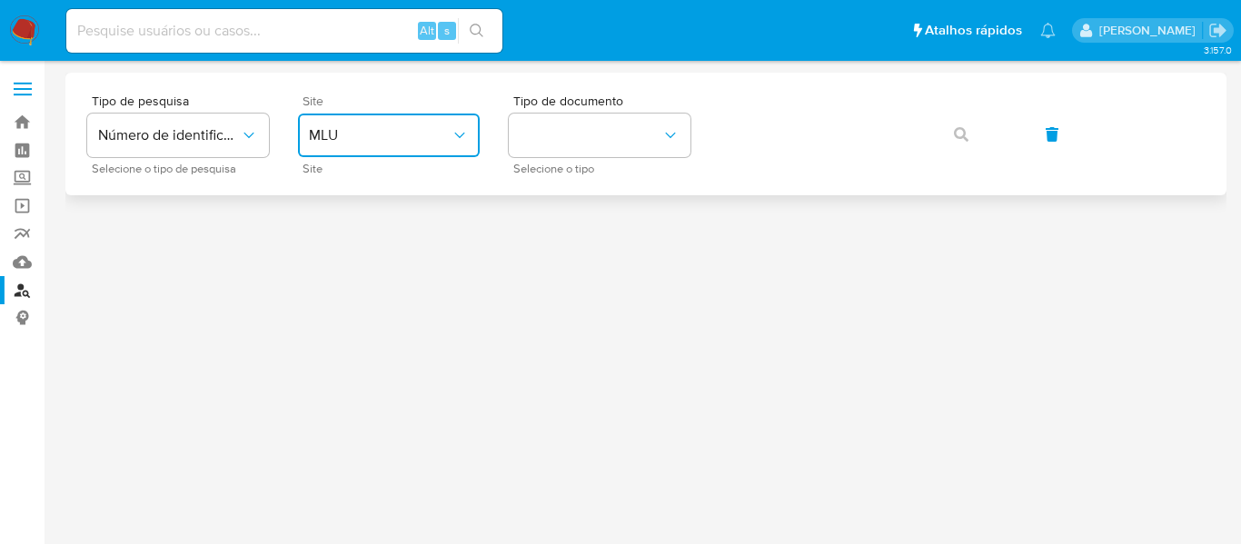
click at [390, 148] on button "MLU" at bounding box center [389, 136] width 182 height 44
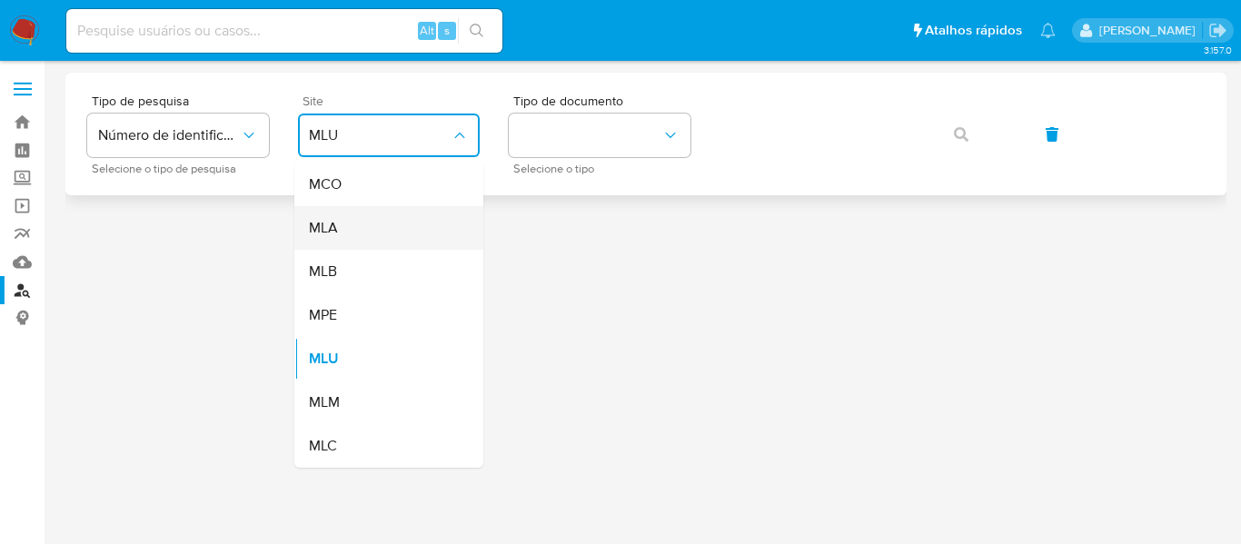
click at [382, 231] on div "MLA" at bounding box center [383, 228] width 149 height 44
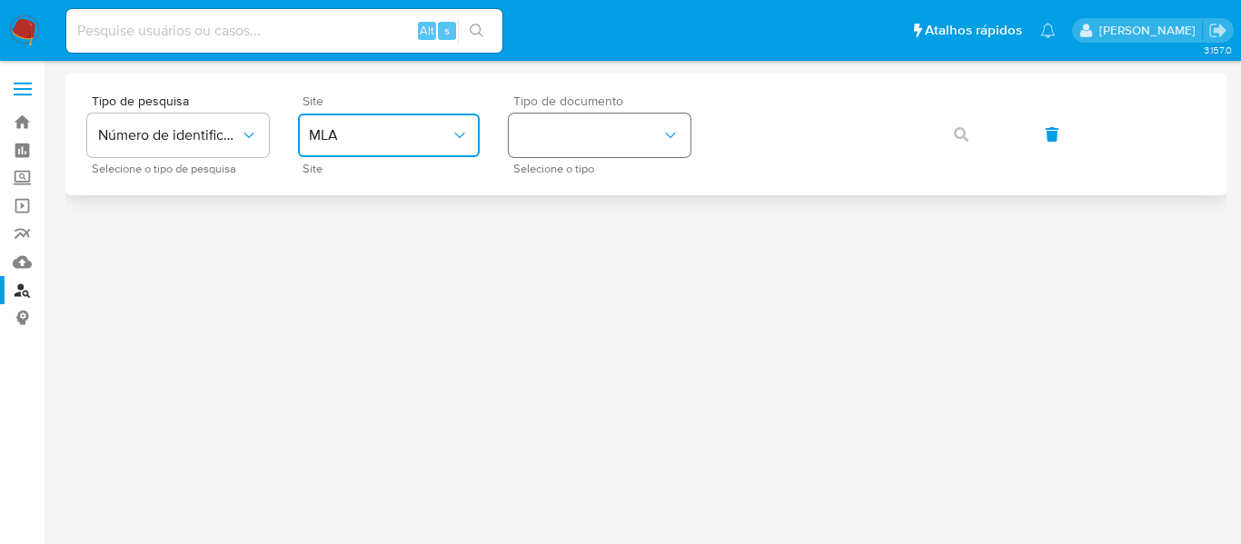
click at [616, 134] on button "identificationType" at bounding box center [600, 136] width 182 height 44
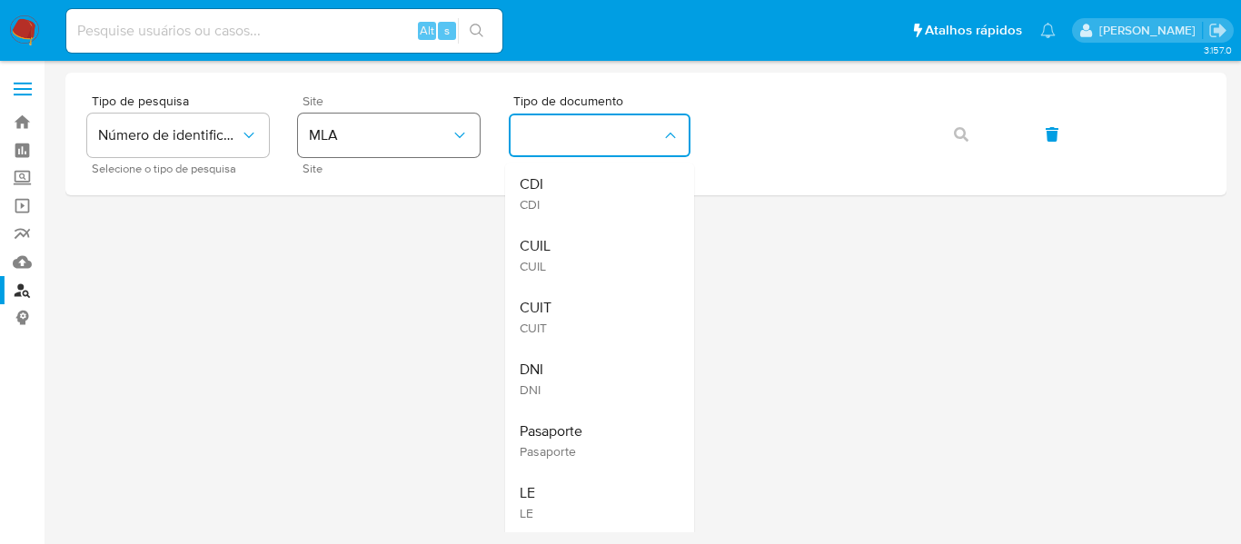
click at [429, 114] on button "MLA" at bounding box center [389, 136] width 182 height 44
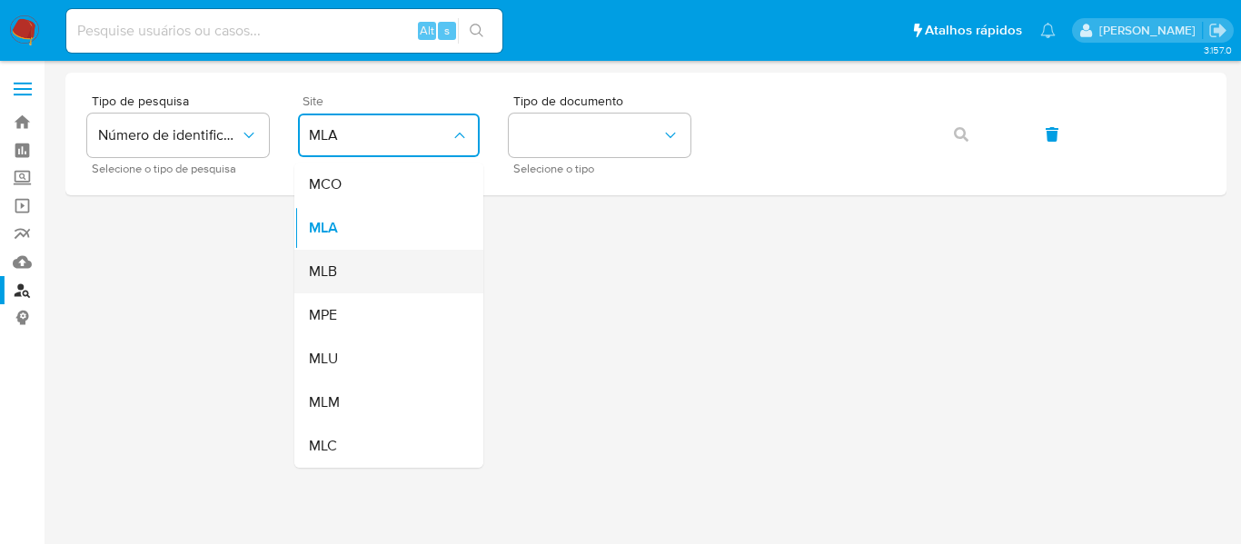
click at [381, 277] on div "MLB" at bounding box center [383, 272] width 149 height 44
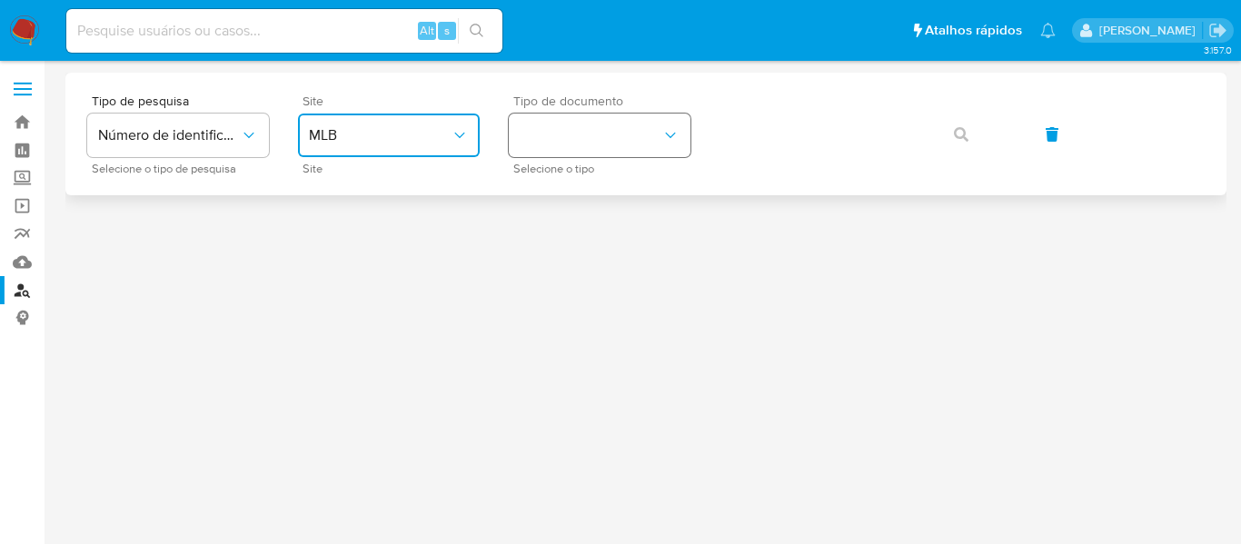
click at [565, 142] on button "identificationType" at bounding box center [600, 136] width 182 height 44
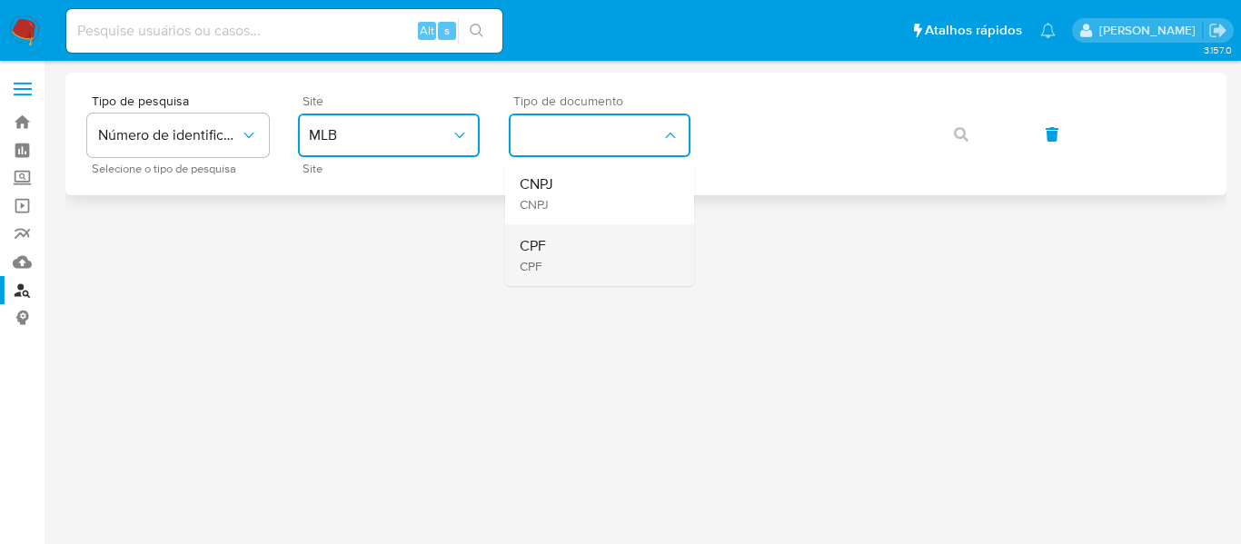
click at [555, 244] on div "CPF CPF" at bounding box center [594, 255] width 149 height 62
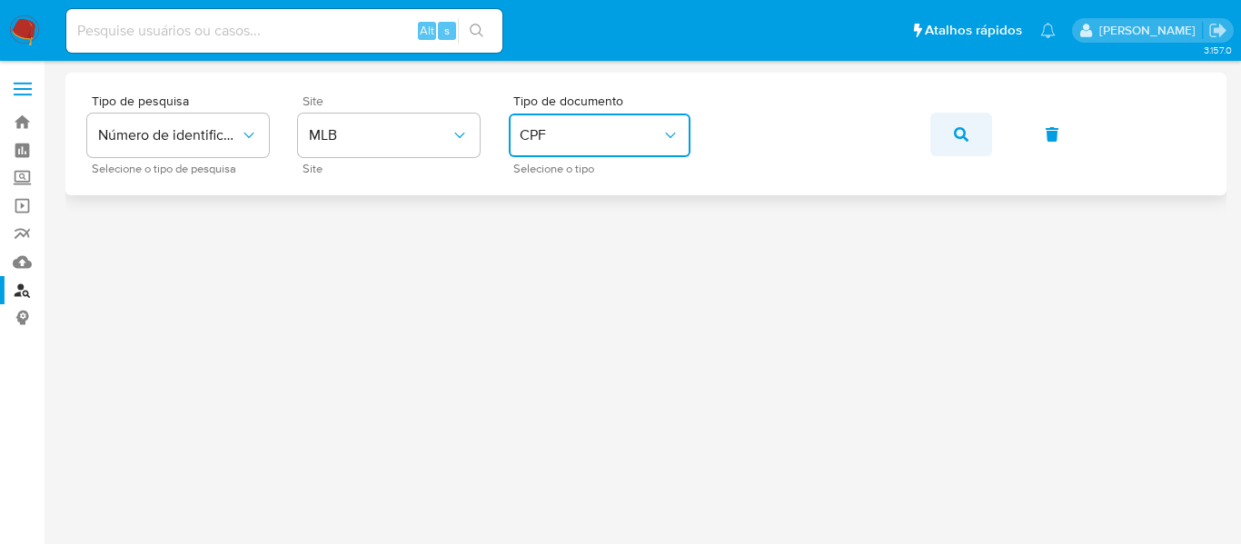
click at [960, 134] on icon "button" at bounding box center [961, 134] width 15 height 15
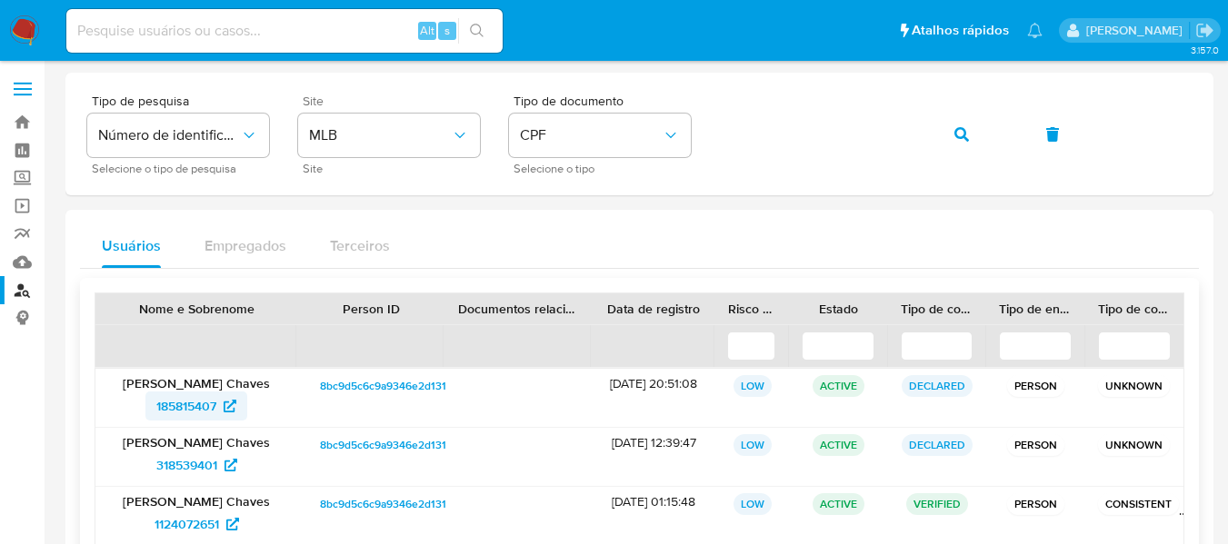
click at [215, 403] on span "185815407" at bounding box center [186, 406] width 60 height 29
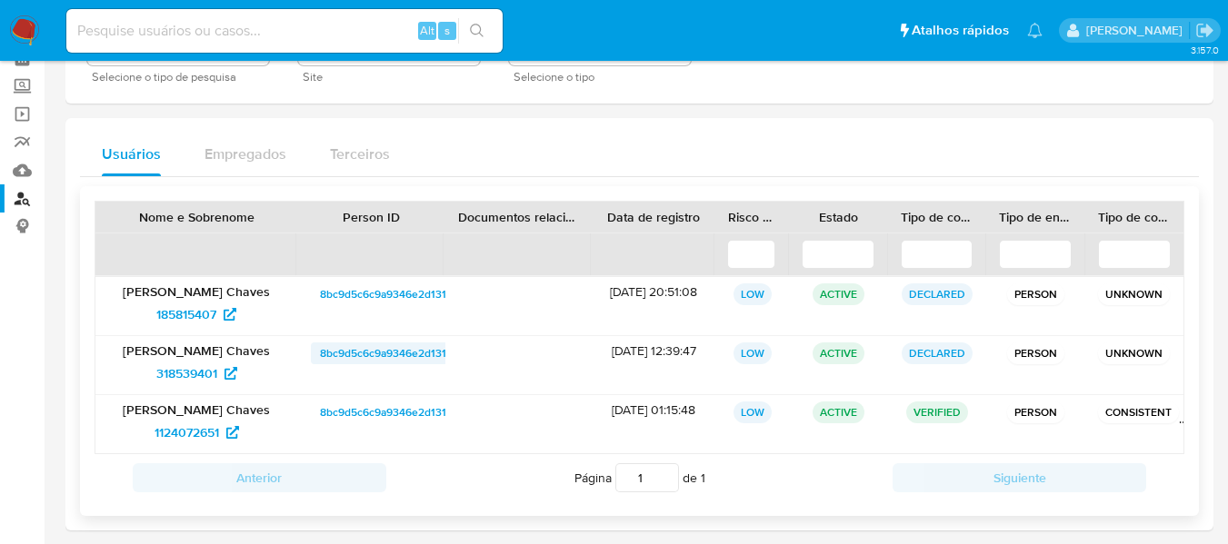
scroll to position [104, 0]
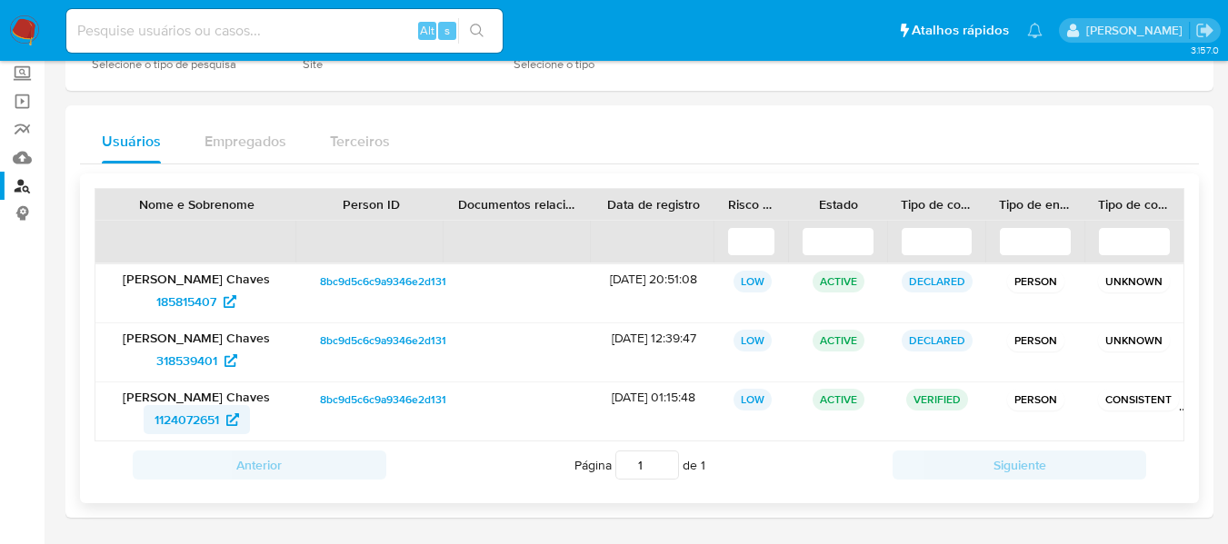
click at [219, 423] on span "1124072651" at bounding box center [186, 419] width 65 height 29
click at [191, 361] on span "318539401" at bounding box center [186, 360] width 61 height 29
click at [228, 297] on icon at bounding box center [230, 301] width 13 height 13
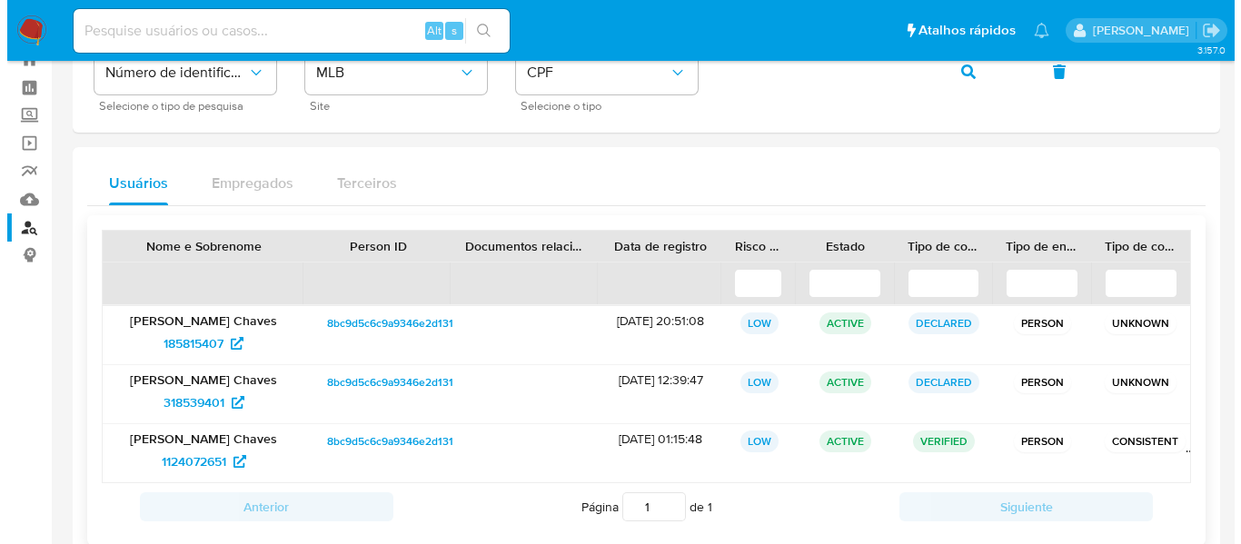
scroll to position [0, 0]
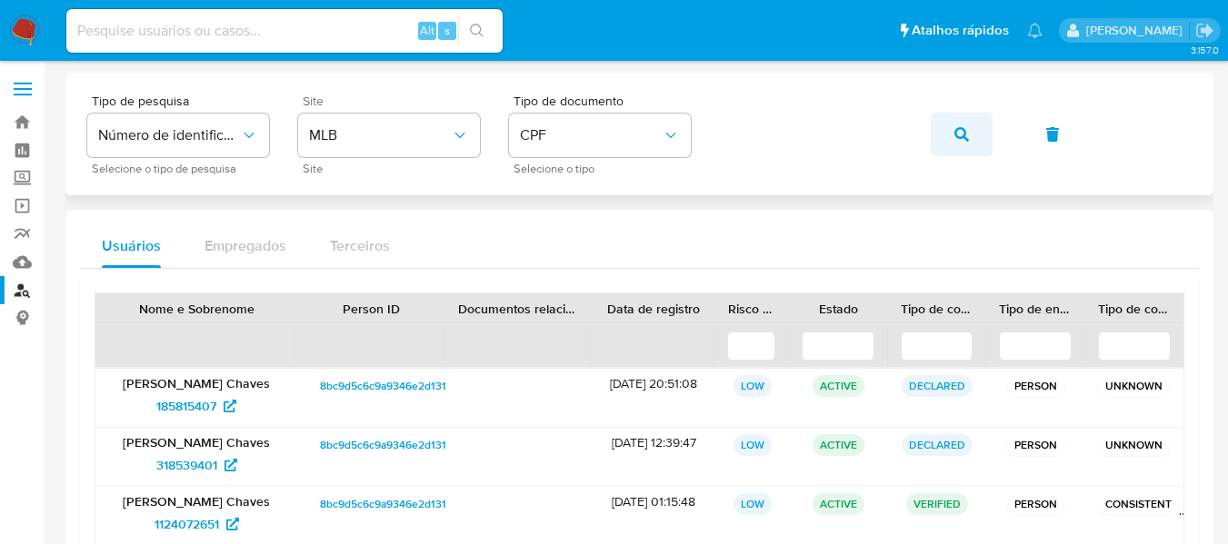
click at [959, 131] on icon "button" at bounding box center [961, 134] width 15 height 15
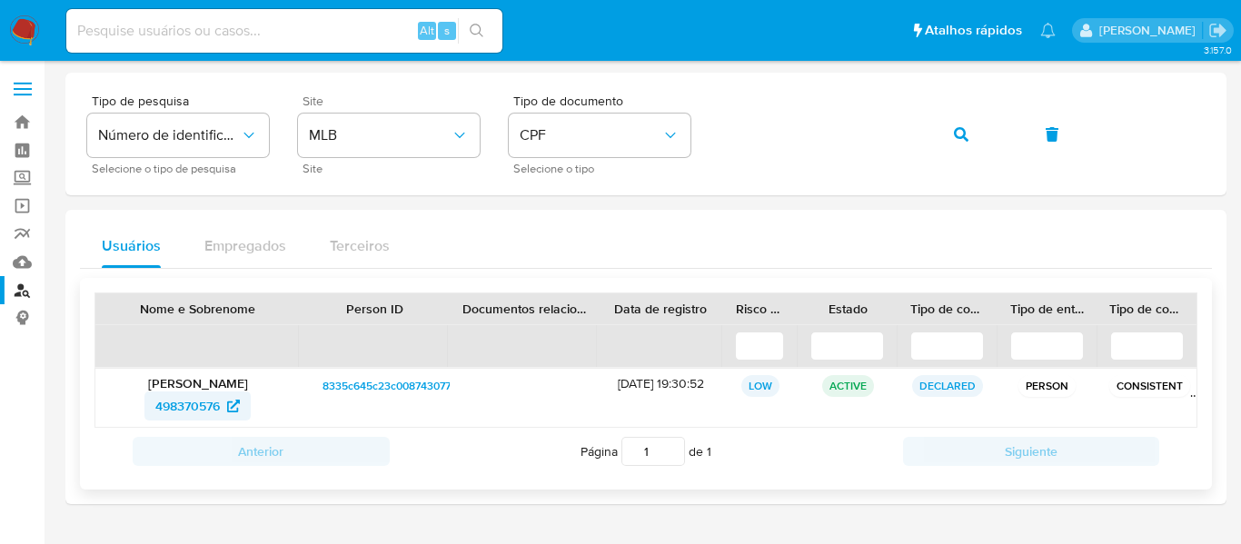
click at [227, 403] on span "498370576" at bounding box center [197, 406] width 85 height 29
click at [683, 137] on div "Tipo de pesquisa Número de identificação Selecione o tipo de pesquisa Site MLB …" at bounding box center [646, 133] width 1118 height 79
click at [965, 133] on icon "button" at bounding box center [961, 134] width 15 height 15
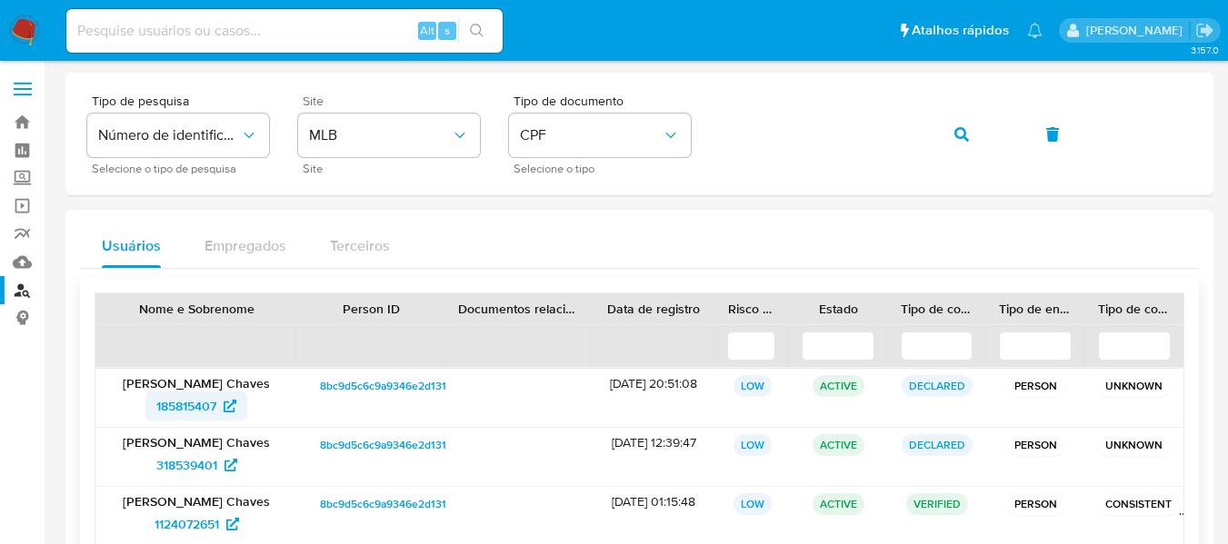
click at [208, 400] on span "185815407" at bounding box center [186, 406] width 60 height 29
click at [172, 460] on span "318539401" at bounding box center [186, 465] width 61 height 29
click at [659, 155] on div "Tipo de pesquisa Número de identificação Selecione o tipo de pesquisa Site MLB …" at bounding box center [639, 133] width 1104 height 79
click at [959, 136] on icon "button" at bounding box center [961, 134] width 15 height 15
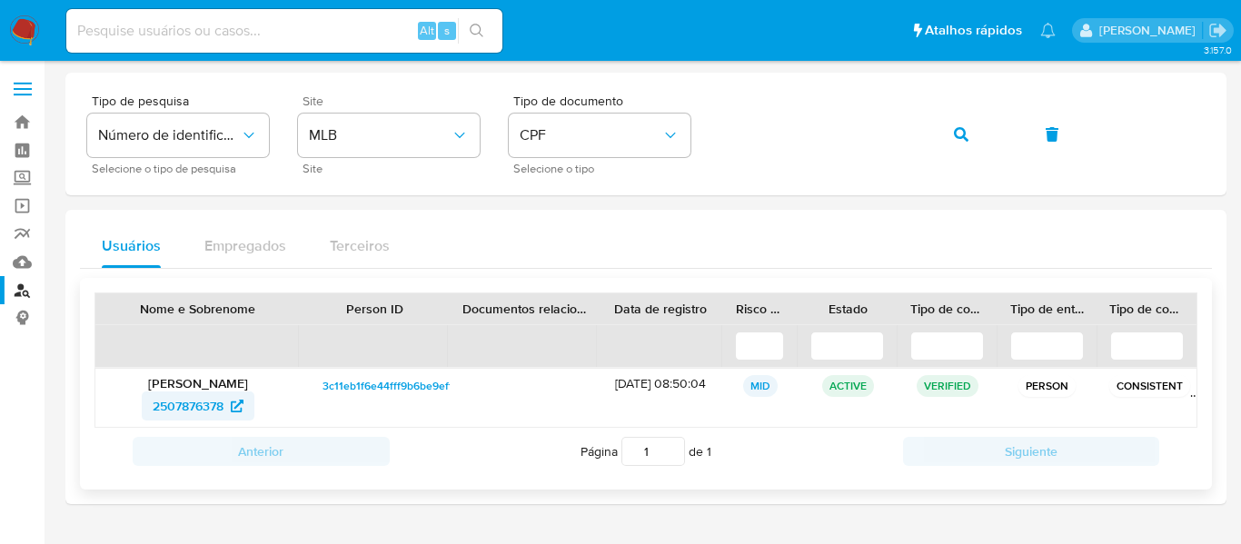
click at [199, 400] on span "2507876378" at bounding box center [188, 406] width 71 height 29
click at [218, 406] on span "2507876378" at bounding box center [188, 406] width 71 height 29
click at [713, 129] on div "Tipo de pesquisa Número de identificação Selecione o tipo de pesquisa Site MLB …" at bounding box center [646, 133] width 1118 height 79
click at [943, 137] on button "button" at bounding box center [961, 135] width 62 height 44
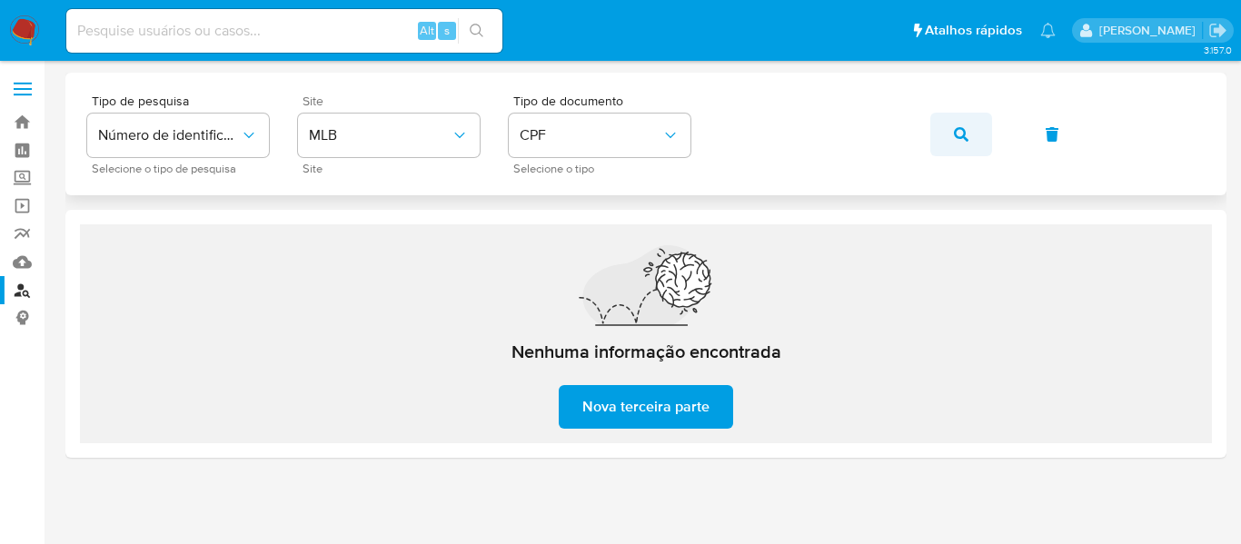
click at [960, 132] on icon "button" at bounding box center [961, 134] width 15 height 15
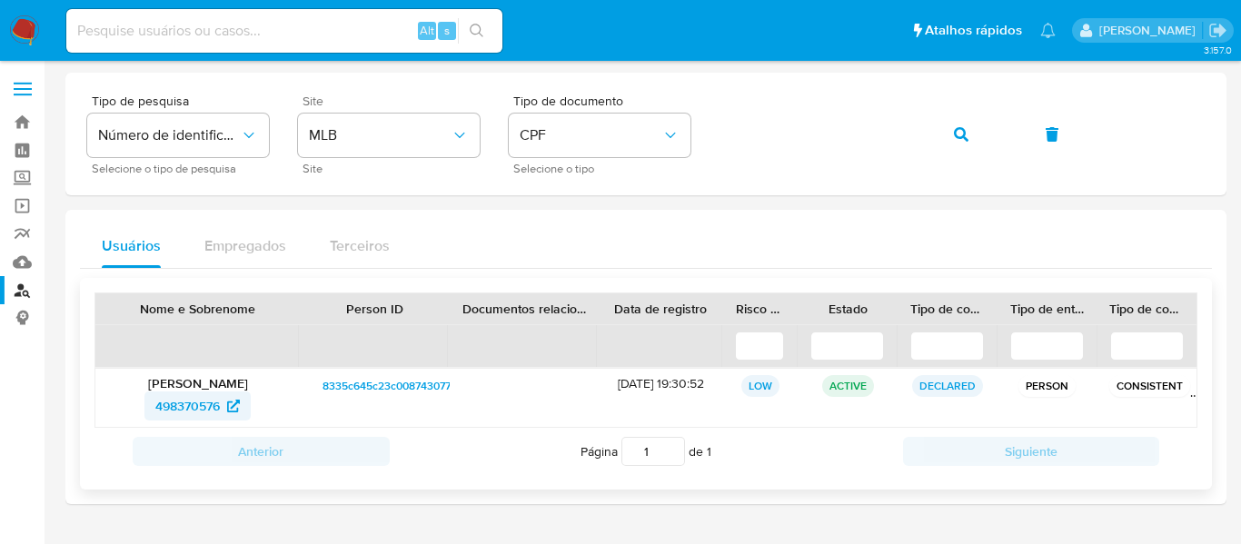
click at [232, 406] on icon at bounding box center [233, 406] width 13 height 13
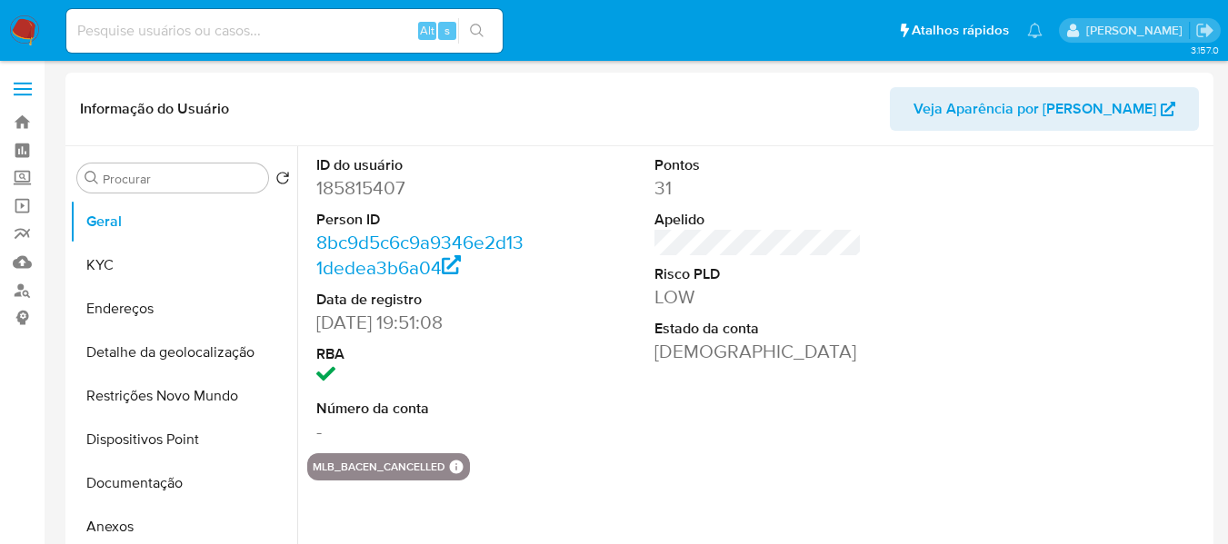
select select "10"
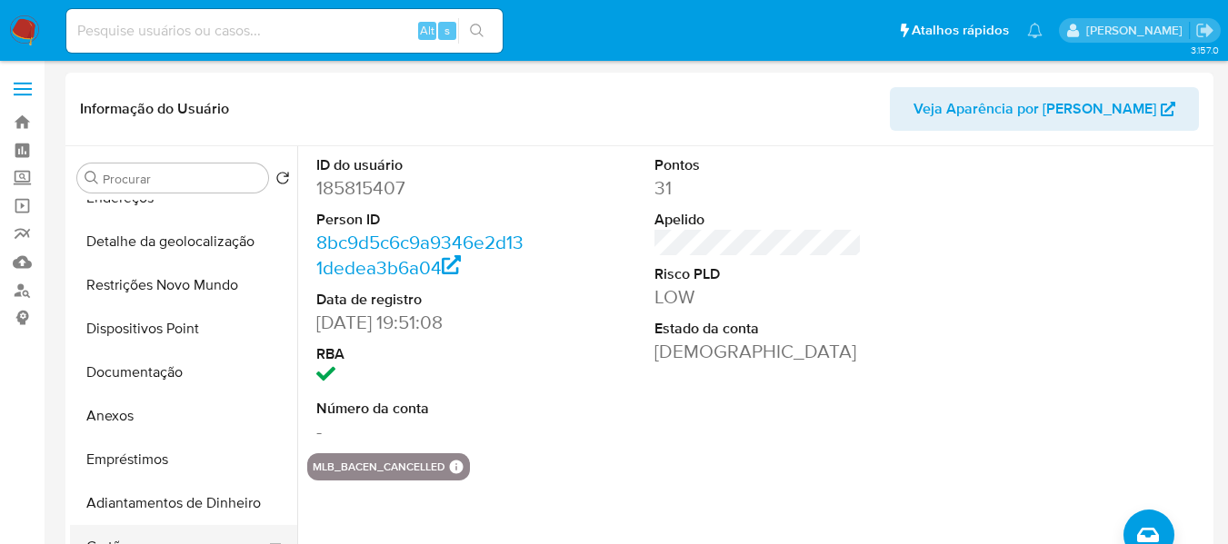
scroll to position [182, 0]
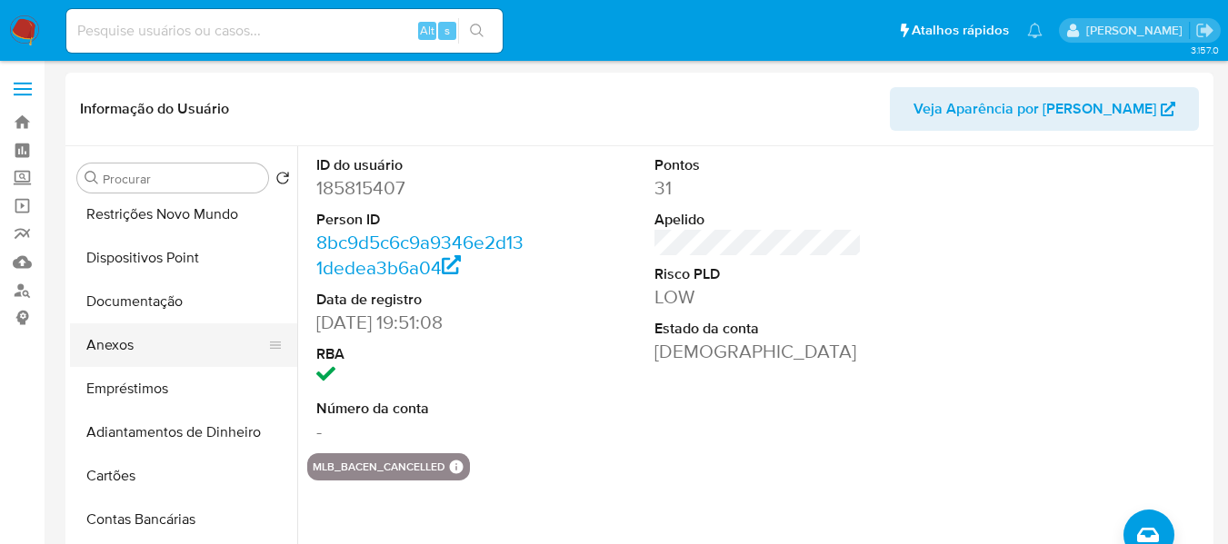
click at [149, 353] on button "Anexos" at bounding box center [176, 345] width 213 height 44
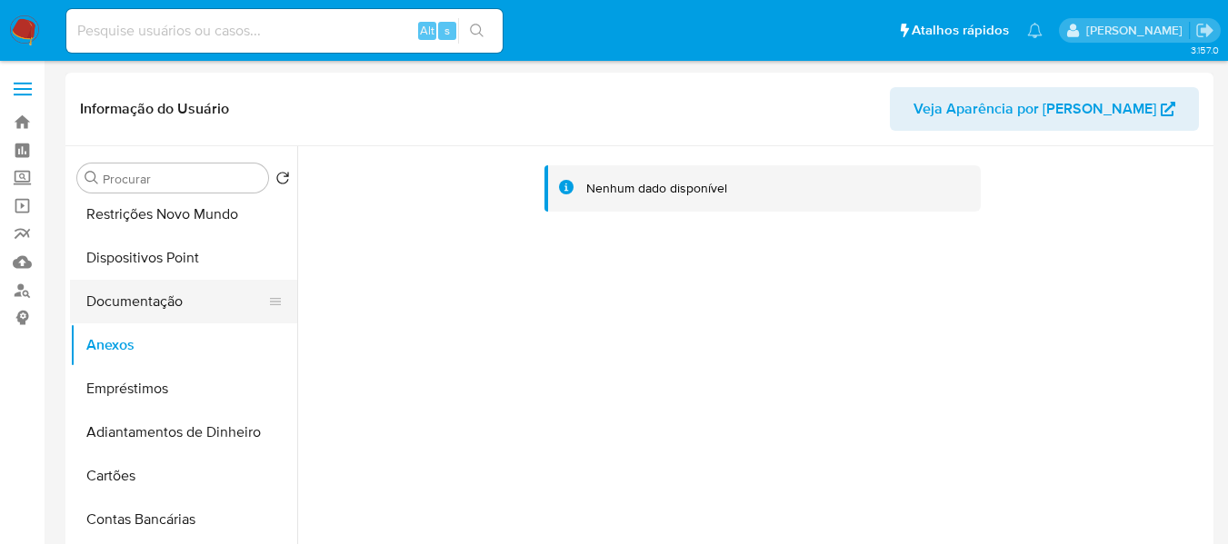
click at [178, 302] on button "Documentação" at bounding box center [176, 302] width 213 height 44
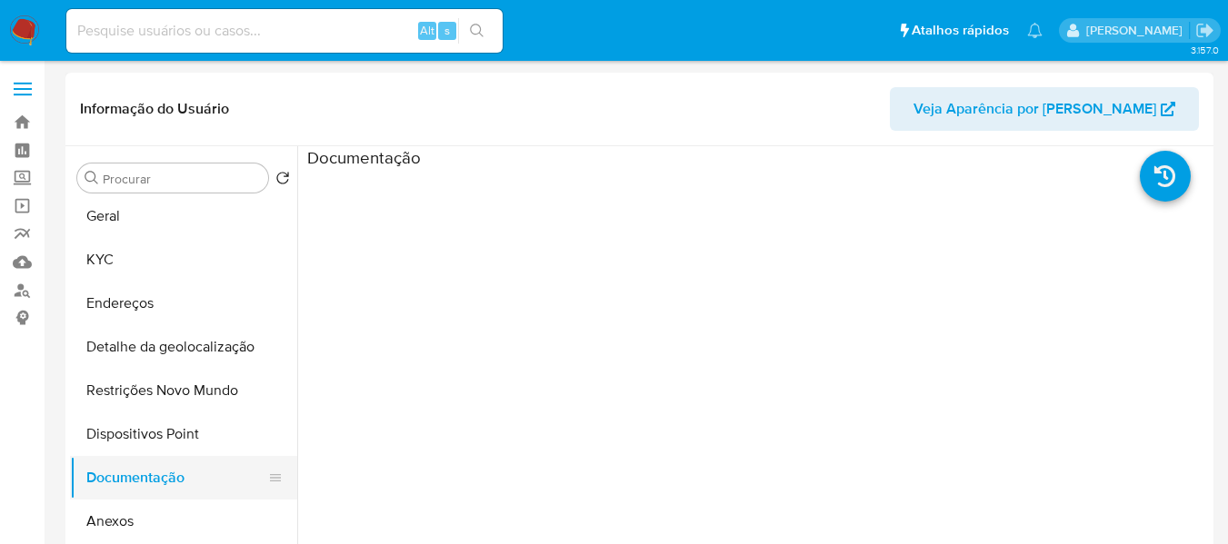
scroll to position [0, 0]
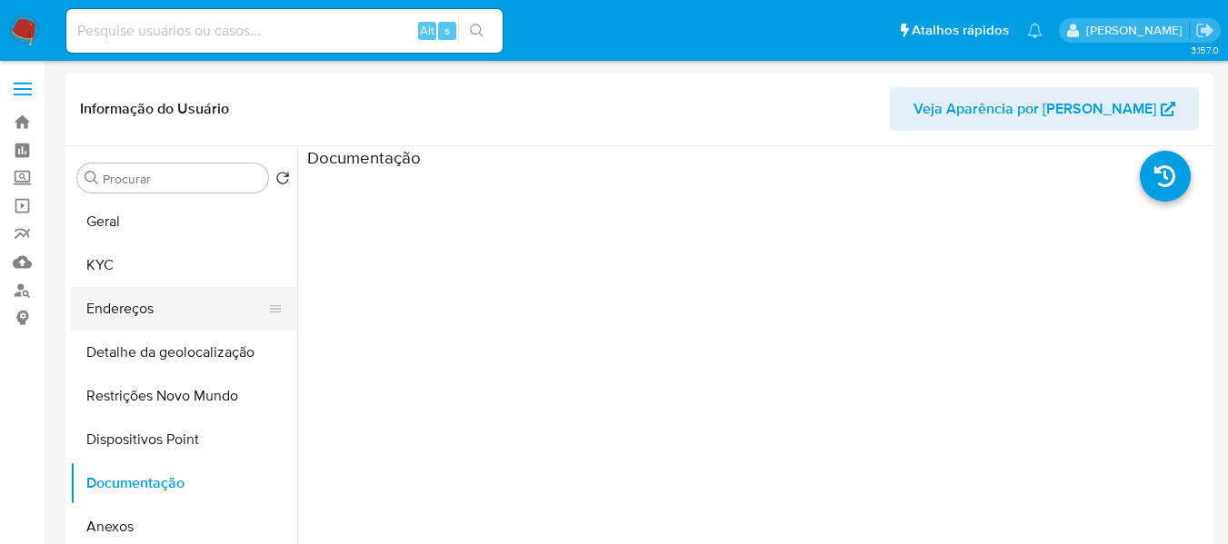
click at [173, 303] on button "Endereços" at bounding box center [176, 309] width 213 height 44
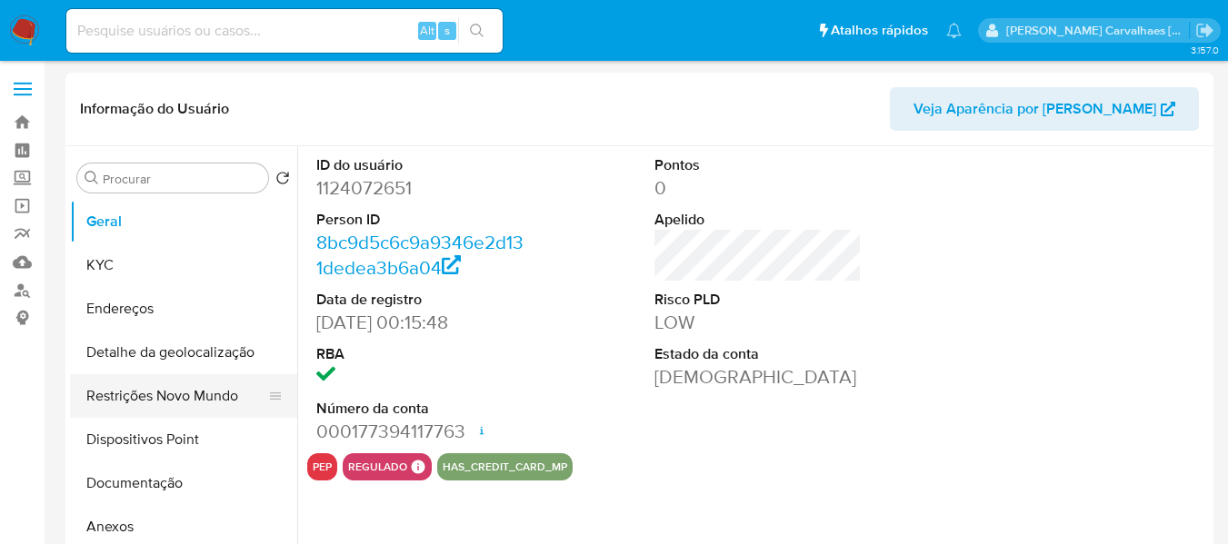
select select "10"
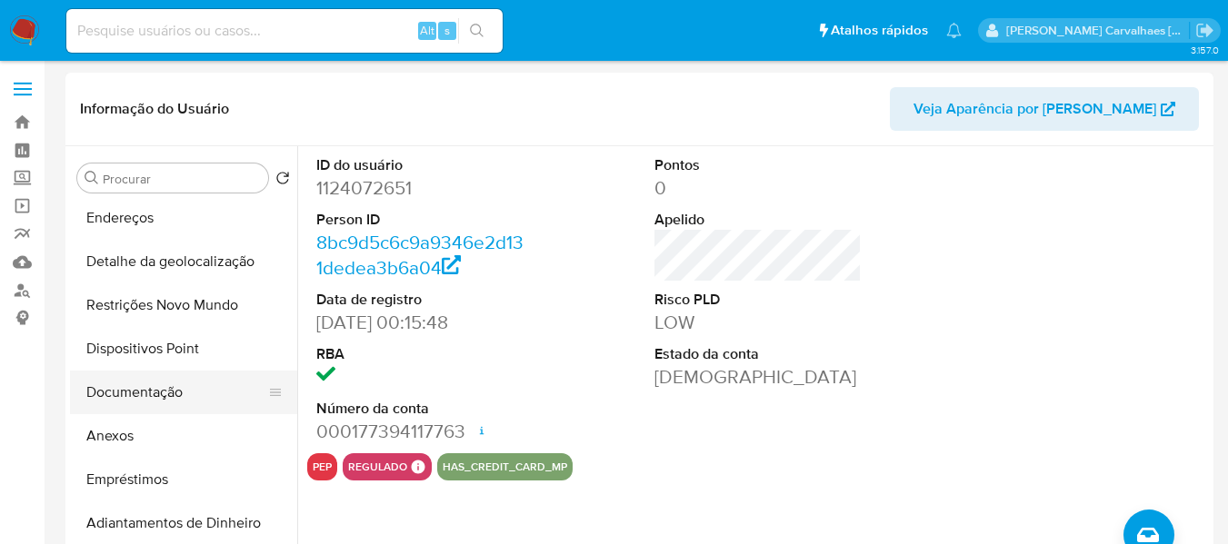
click at [132, 390] on button "Documentação" at bounding box center [176, 393] width 213 height 44
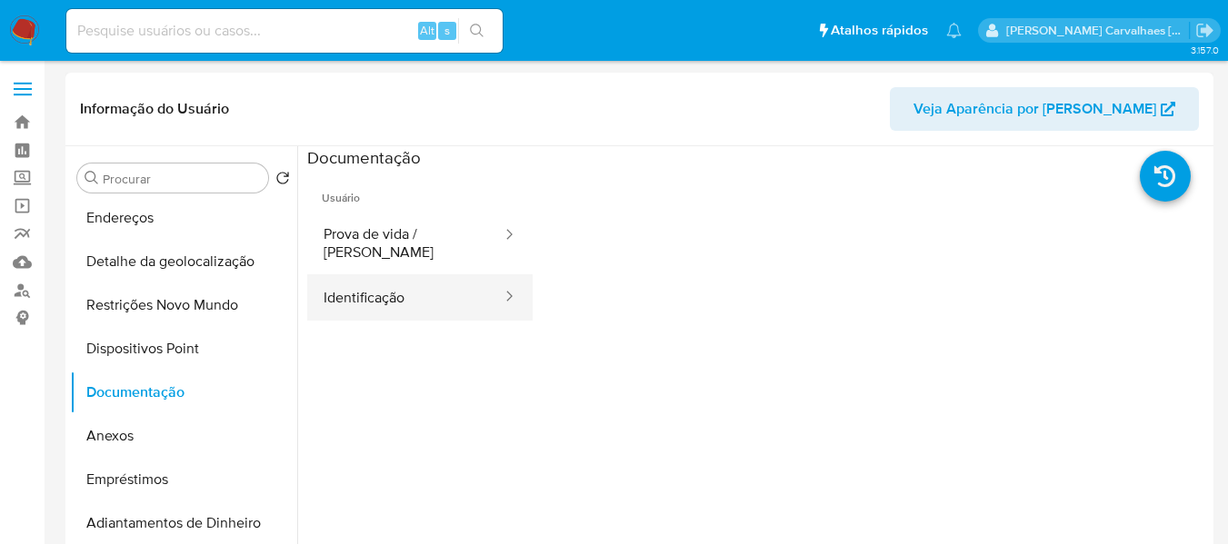
click at [385, 274] on button "Identificação" at bounding box center [405, 297] width 196 height 46
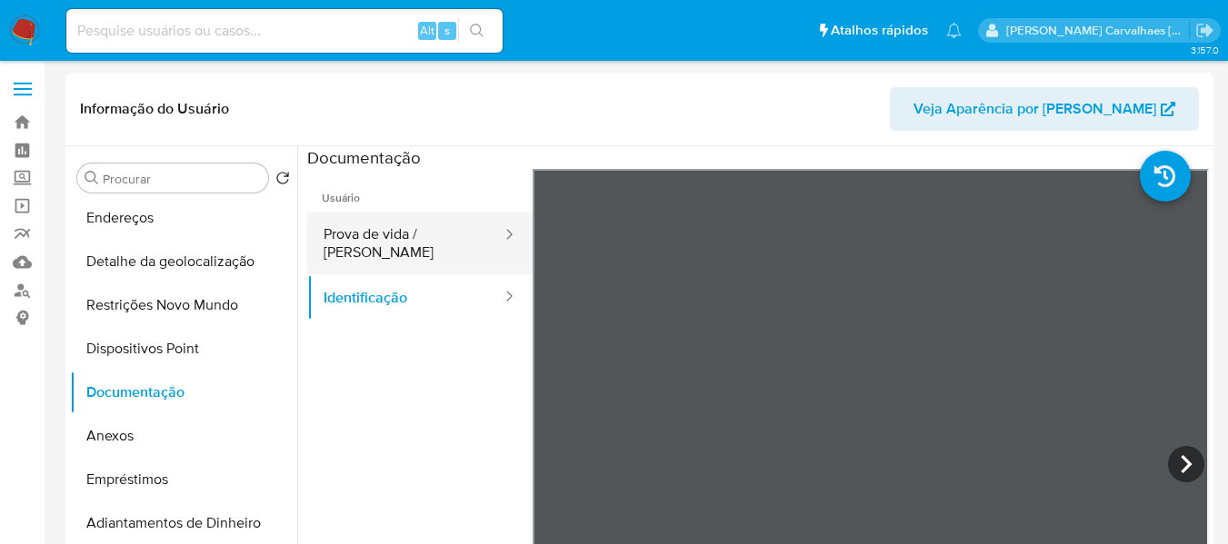
click at [371, 236] on button "Prova de vida / Selfie" at bounding box center [405, 244] width 196 height 62
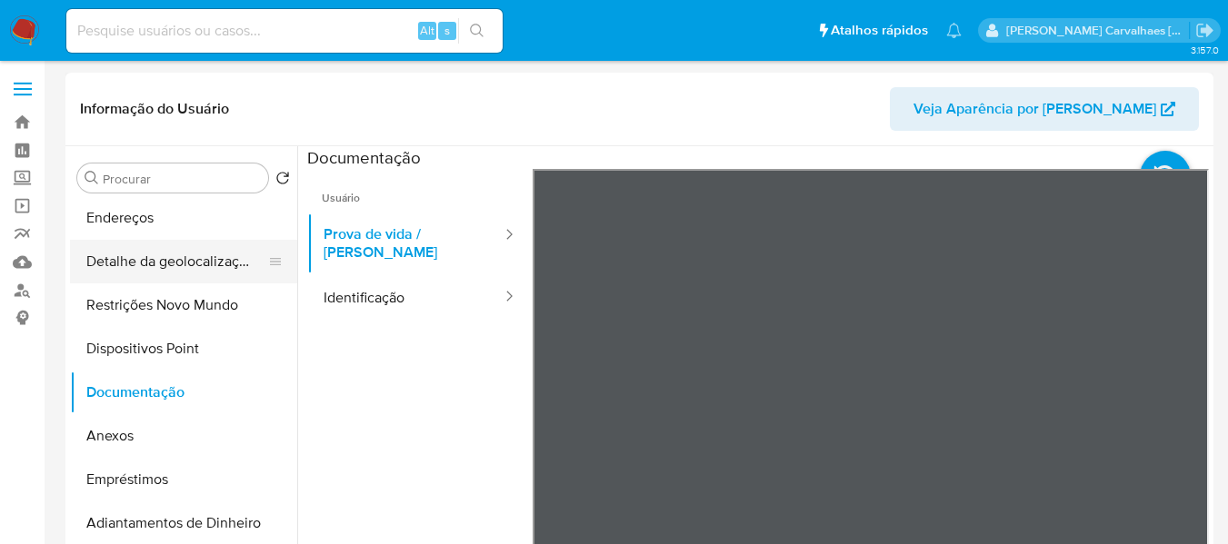
scroll to position [0, 0]
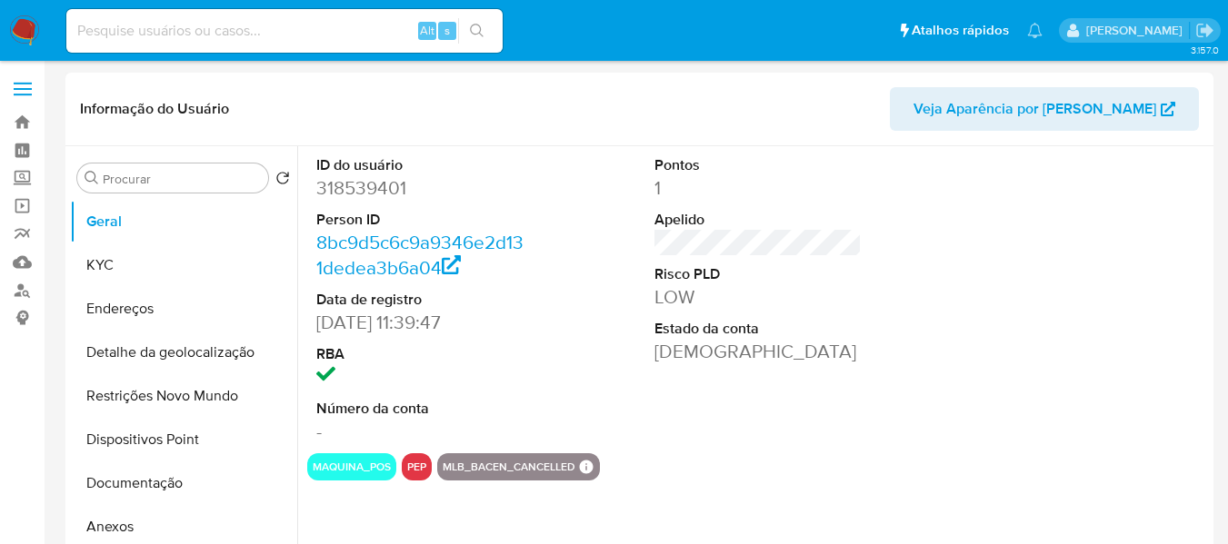
select select "10"
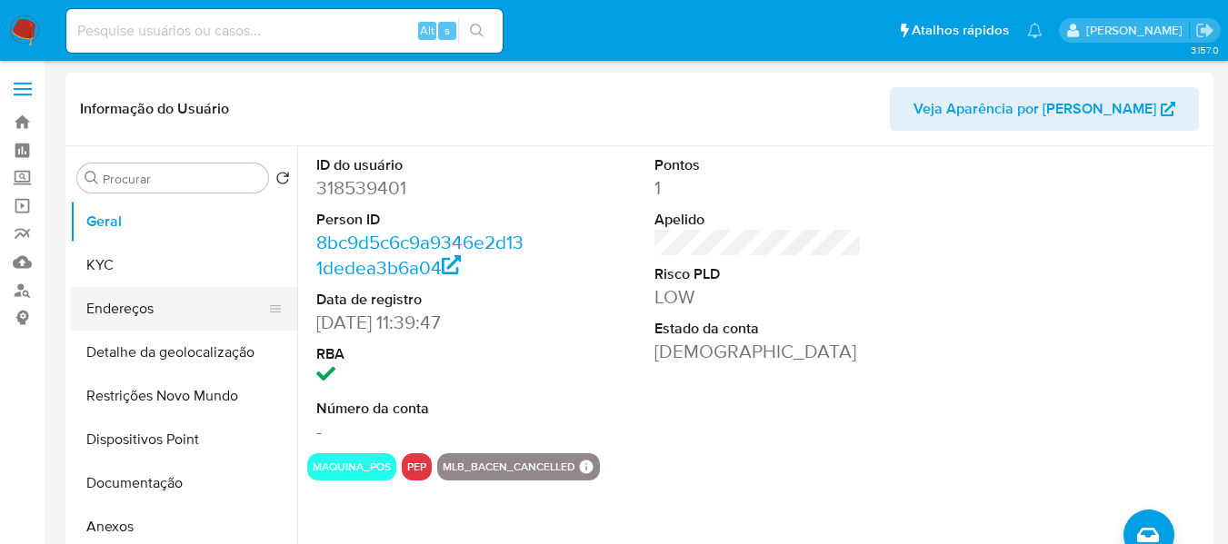
drag, startPoint x: 109, startPoint y: 305, endPoint x: 175, endPoint y: 304, distance: 66.3
click at [110, 305] on button "Endereços" at bounding box center [176, 309] width 213 height 44
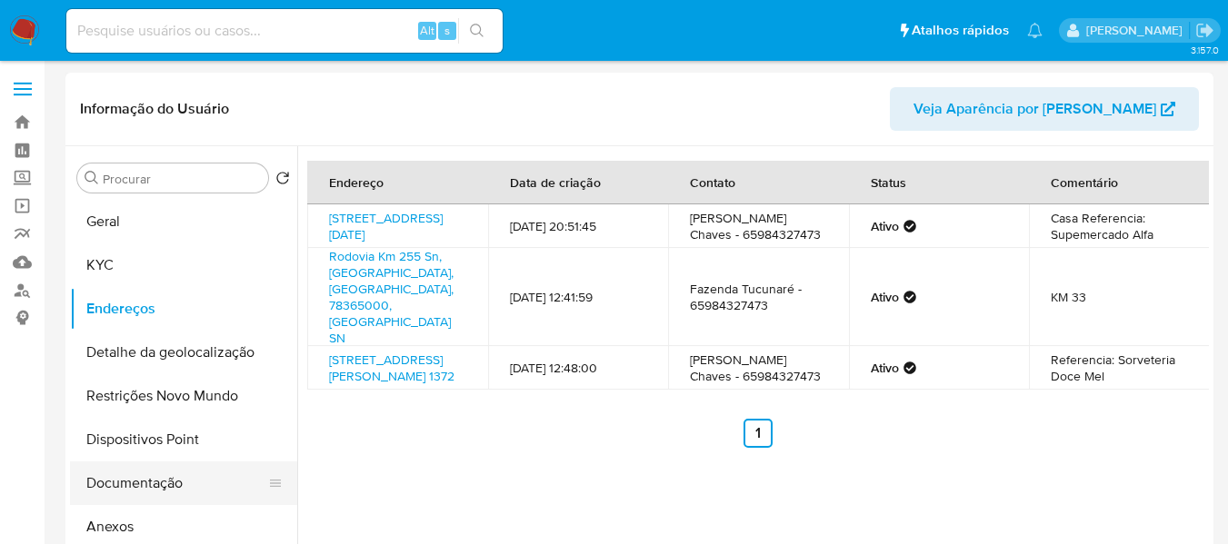
click at [147, 482] on button "Documentação" at bounding box center [176, 484] width 213 height 44
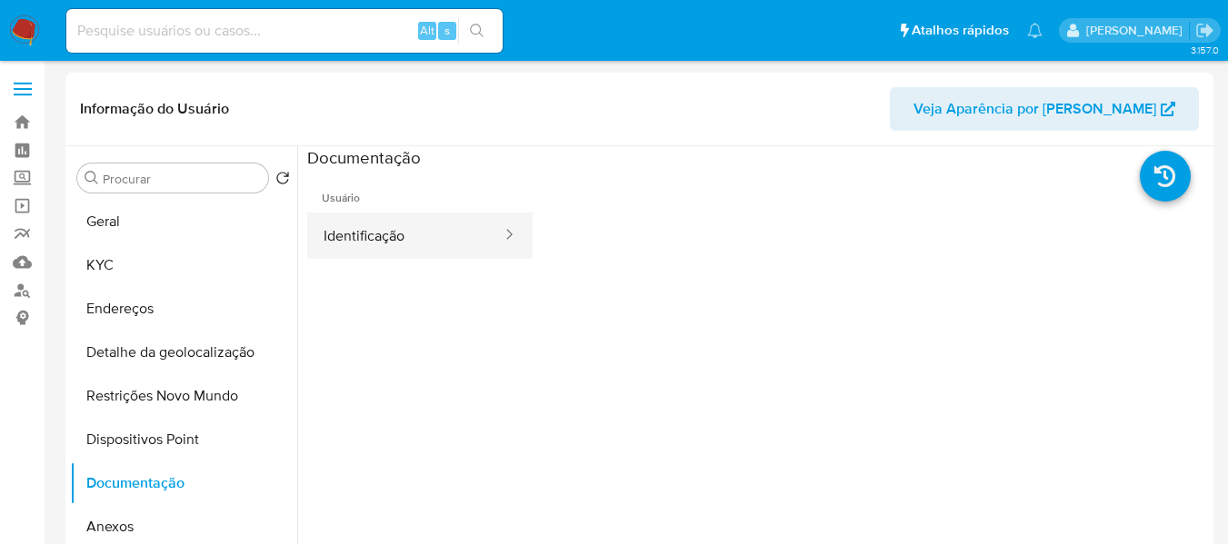
click at [384, 244] on button "Identificação" at bounding box center [405, 236] width 196 height 46
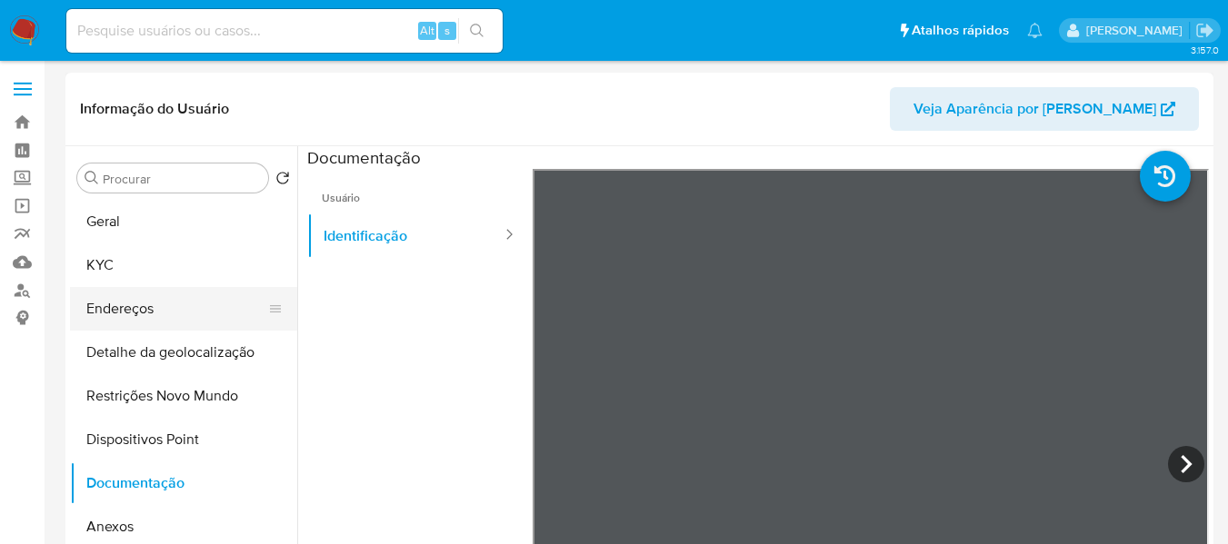
click at [158, 313] on button "Endereços" at bounding box center [176, 309] width 213 height 44
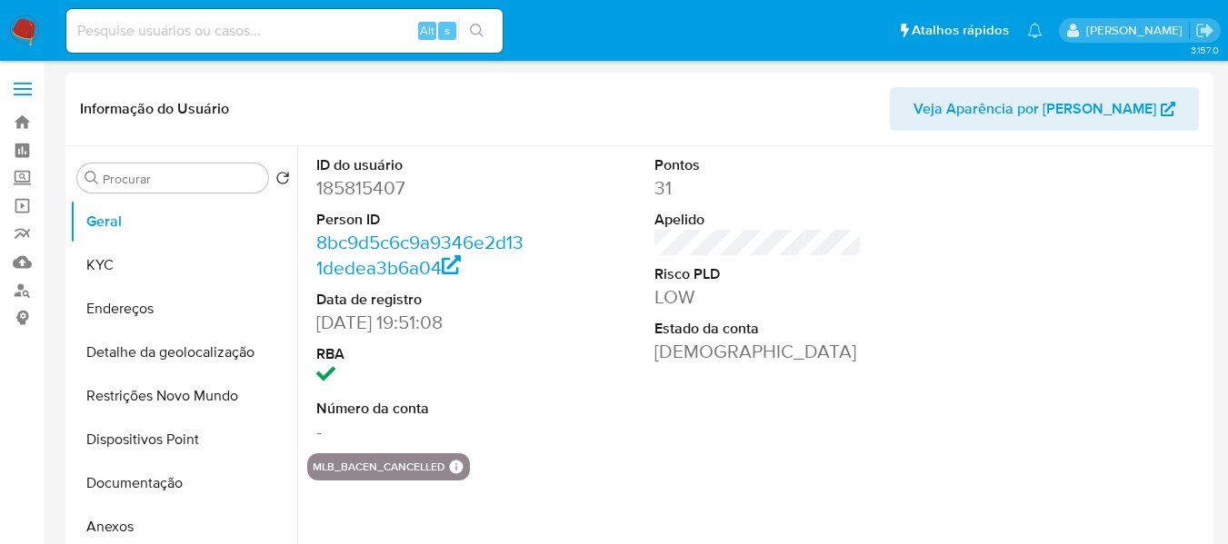
select select "10"
click at [150, 262] on button "KYC" at bounding box center [176, 266] width 213 height 44
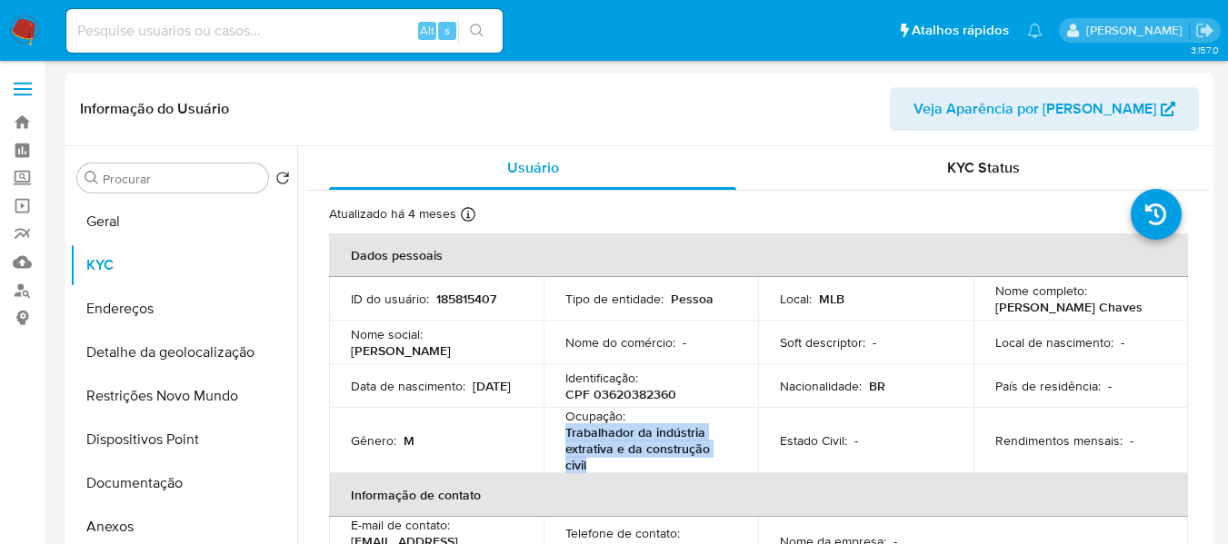
drag, startPoint x: 566, startPoint y: 431, endPoint x: 597, endPoint y: 465, distance: 46.3
click at [597, 465] on p "Trabalhador da indústria extrativa e da construção civil" at bounding box center [647, 448] width 164 height 49
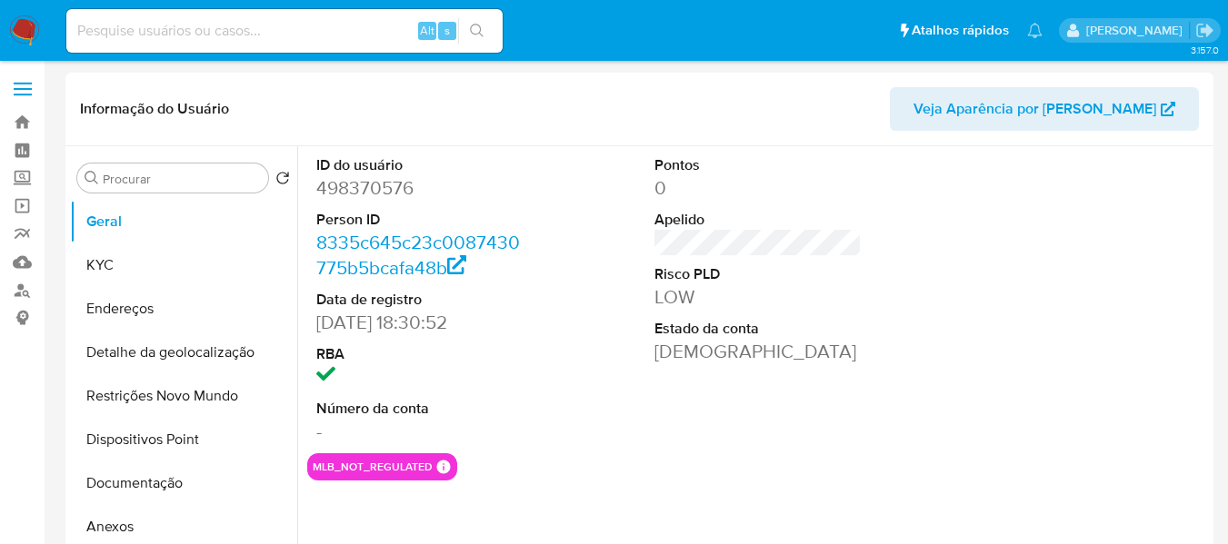
select select "10"
click at [141, 274] on button "KYC" at bounding box center [176, 266] width 213 height 44
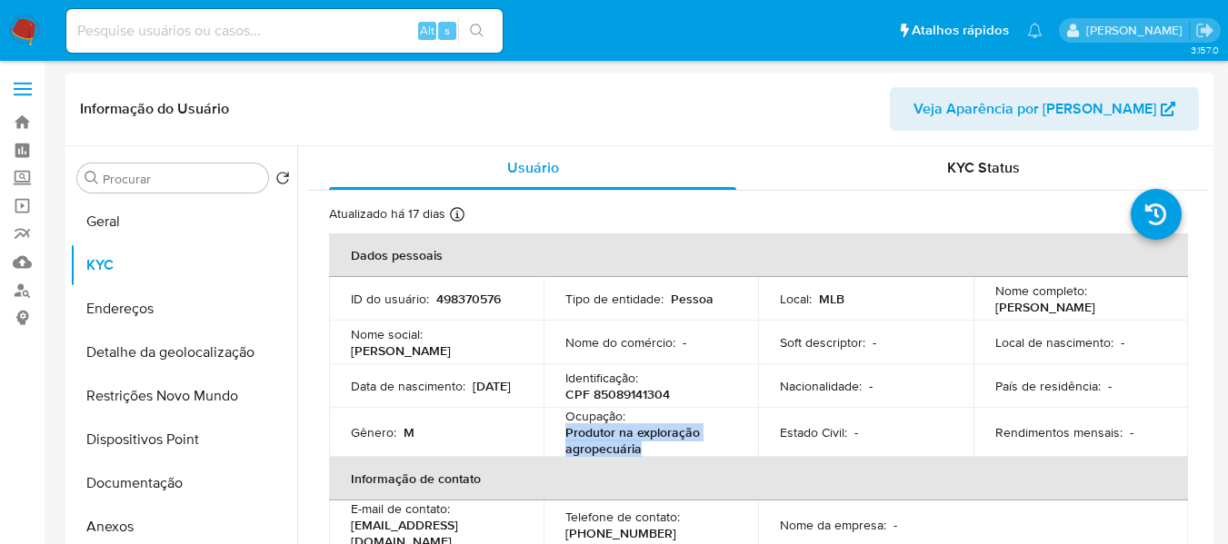
drag, startPoint x: 567, startPoint y: 436, endPoint x: 642, endPoint y: 458, distance: 77.6
click at [642, 457] on p "Produtor na exploração agropecuária" at bounding box center [647, 440] width 164 height 33
copy p "Produtor na exploração agropecuária"
click at [147, 485] on button "Documentação" at bounding box center [176, 484] width 213 height 44
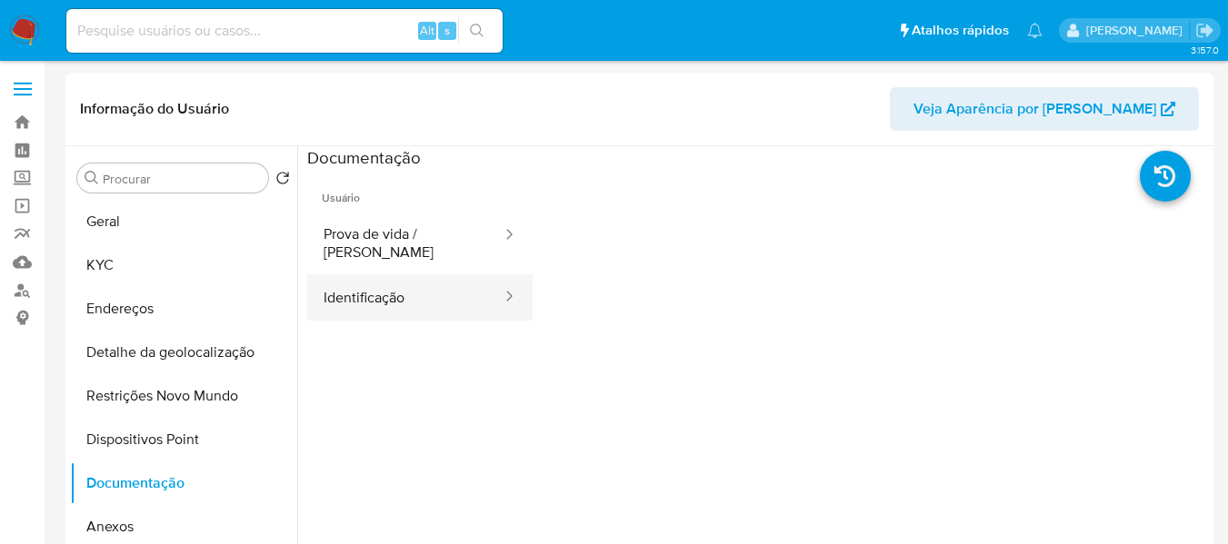
click at [377, 278] on button "Identificação" at bounding box center [405, 297] width 196 height 46
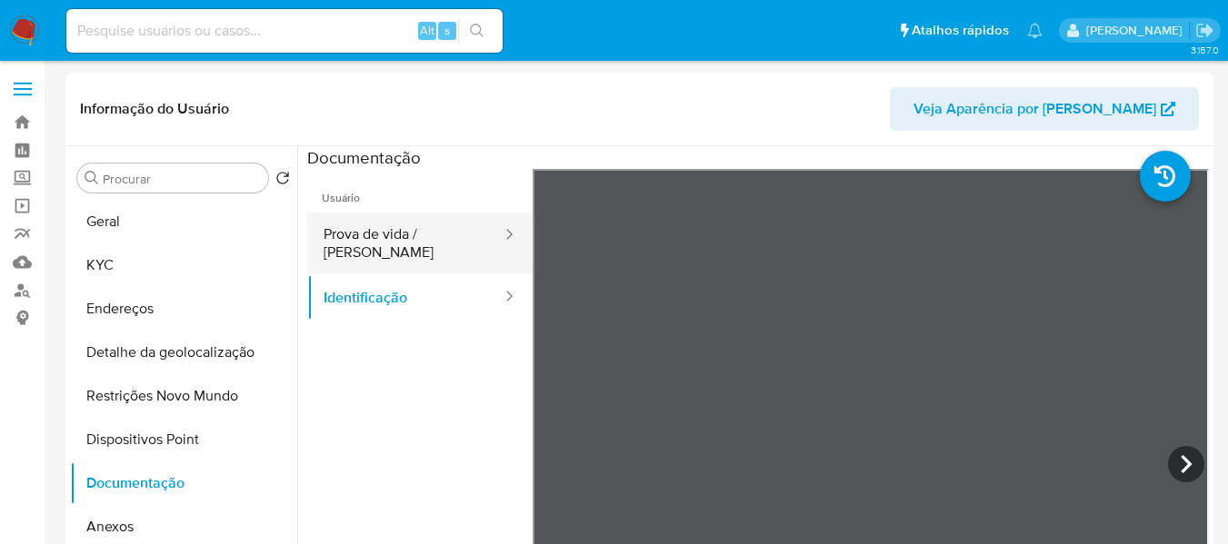
click at [416, 235] on button "Prova de vida / [PERSON_NAME]" at bounding box center [405, 244] width 196 height 62
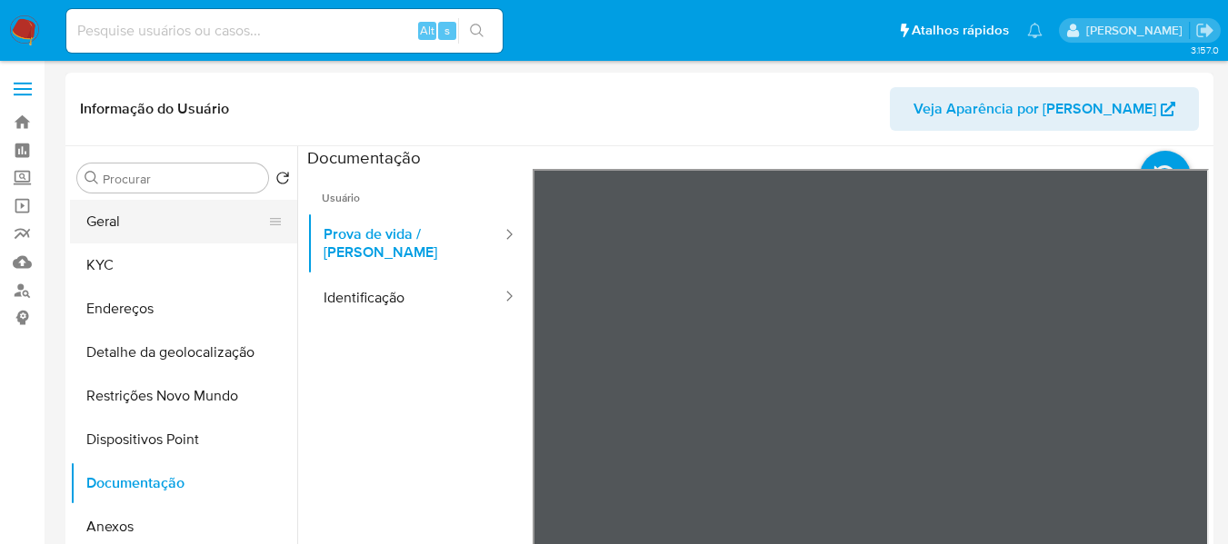
click at [186, 238] on button "Geral" at bounding box center [176, 222] width 213 height 44
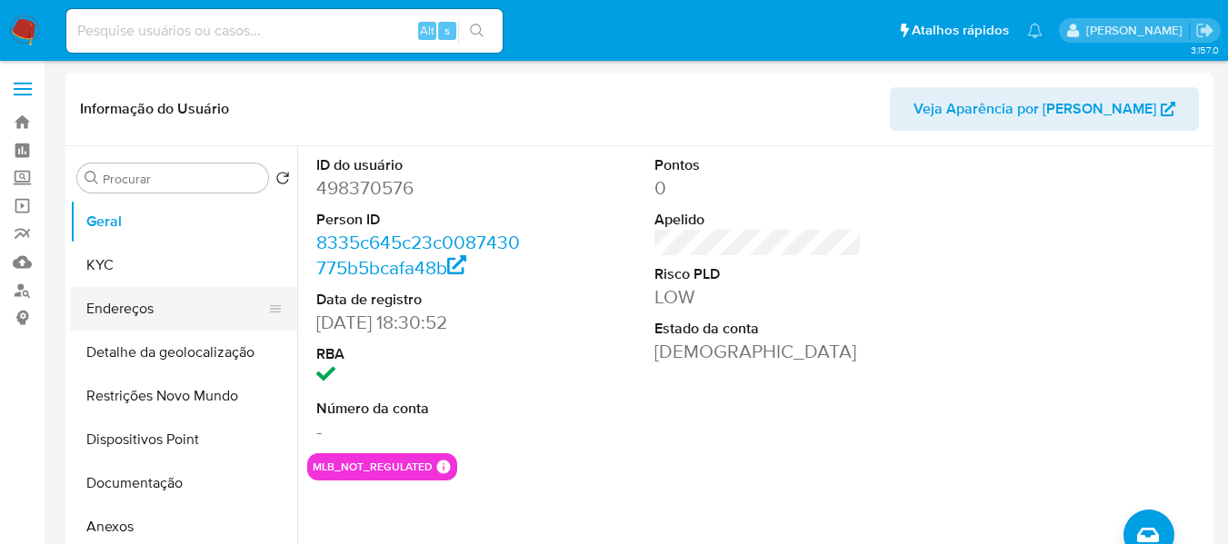
click at [149, 300] on button "Endereços" at bounding box center [176, 309] width 213 height 44
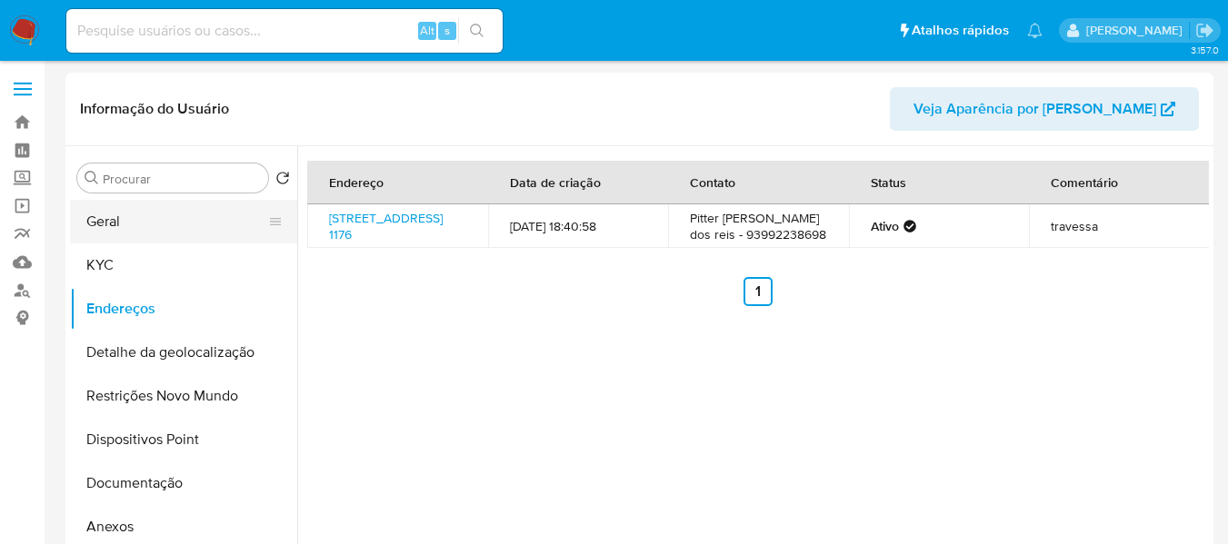
click at [152, 222] on button "Geral" at bounding box center [176, 222] width 213 height 44
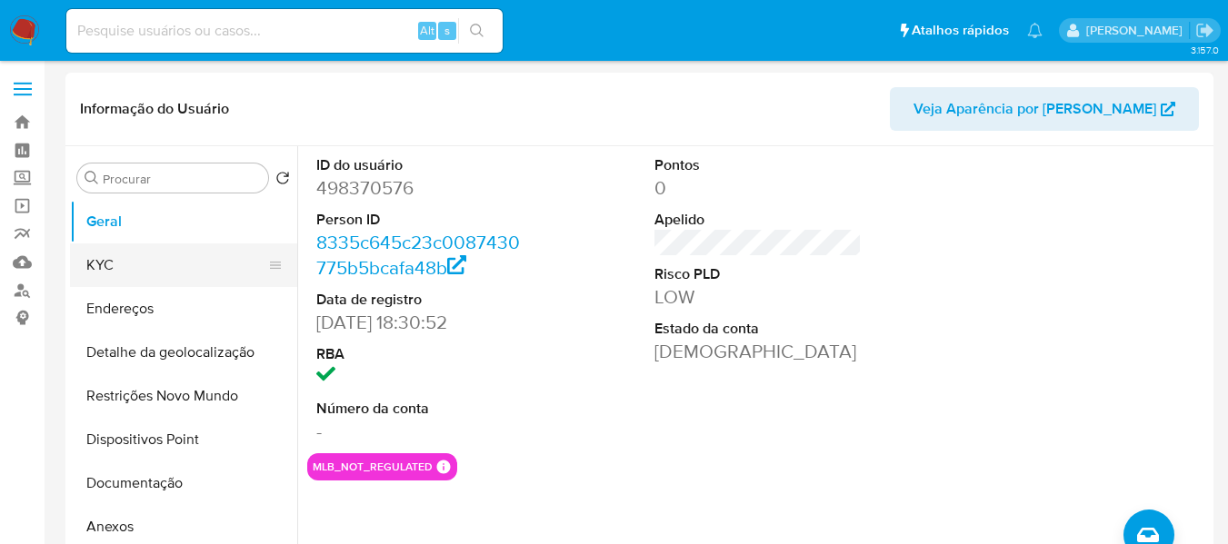
click at [201, 259] on button "KYC" at bounding box center [176, 266] width 213 height 44
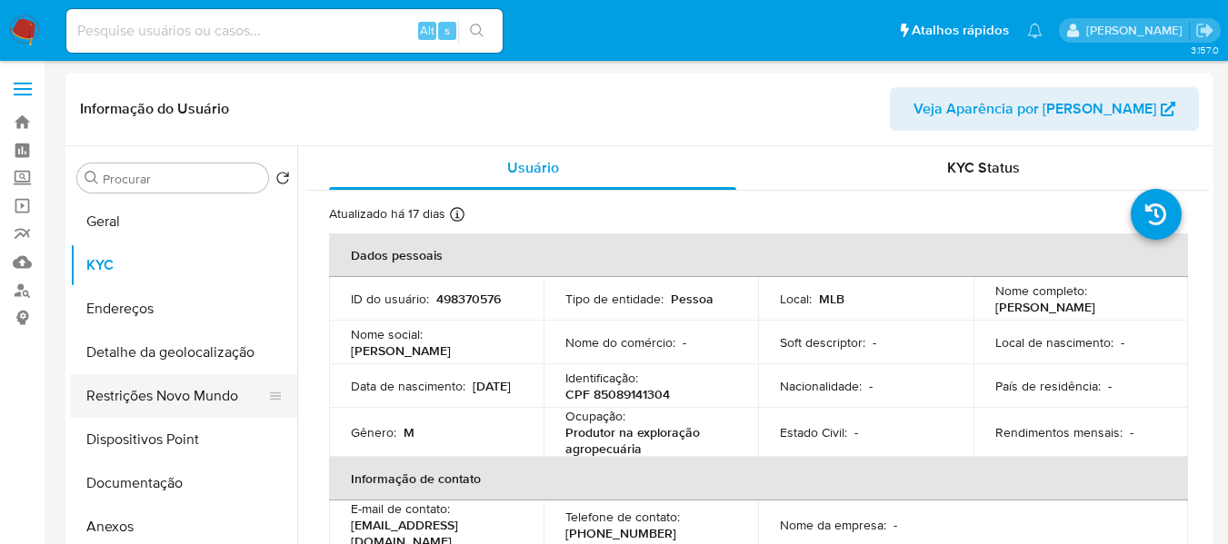
scroll to position [91, 0]
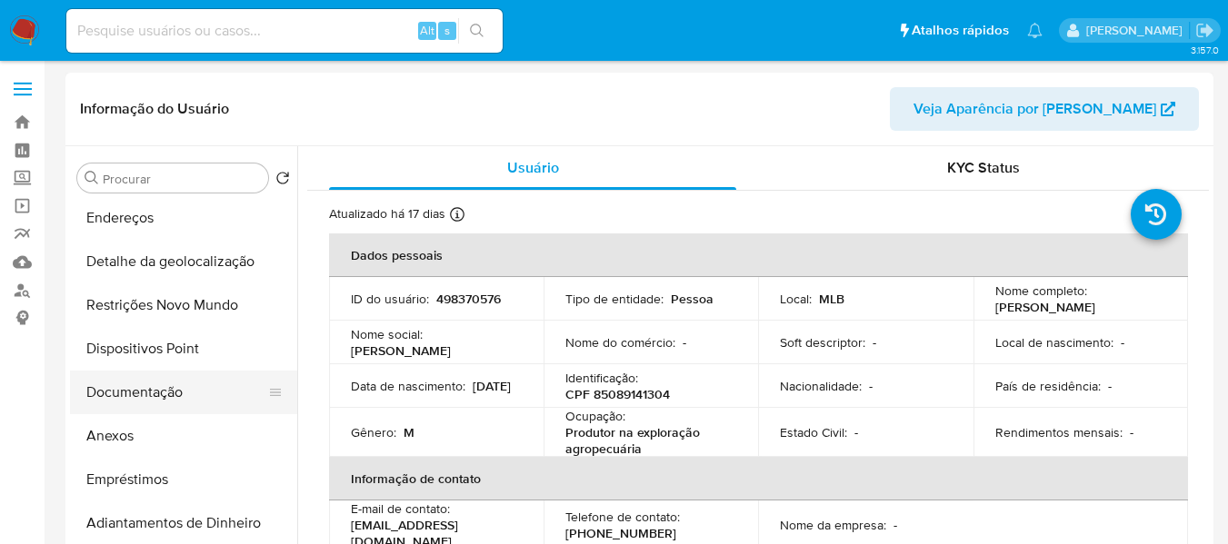
click at [168, 389] on button "Documentação" at bounding box center [176, 393] width 213 height 44
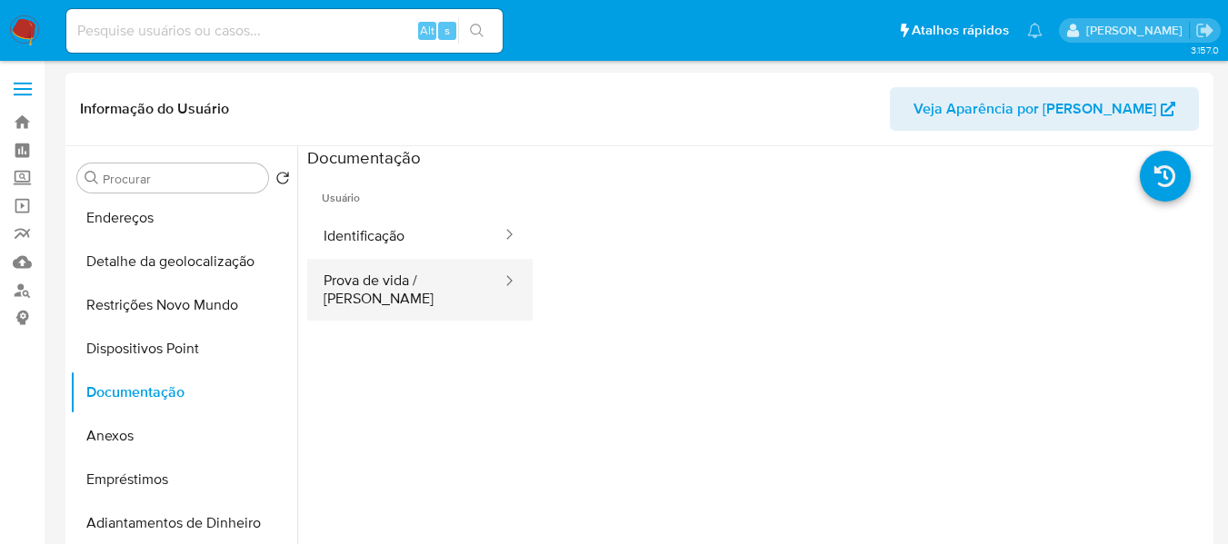
click at [456, 283] on button "Prova de vida / [PERSON_NAME]" at bounding box center [405, 290] width 196 height 62
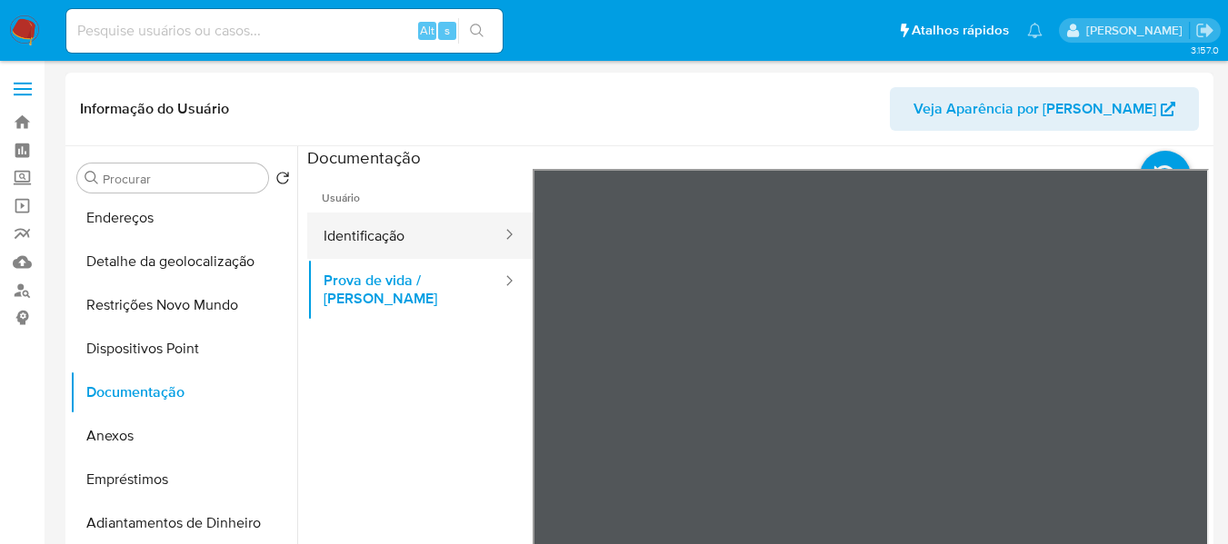
click at [388, 233] on button "Identificação" at bounding box center [405, 236] width 196 height 46
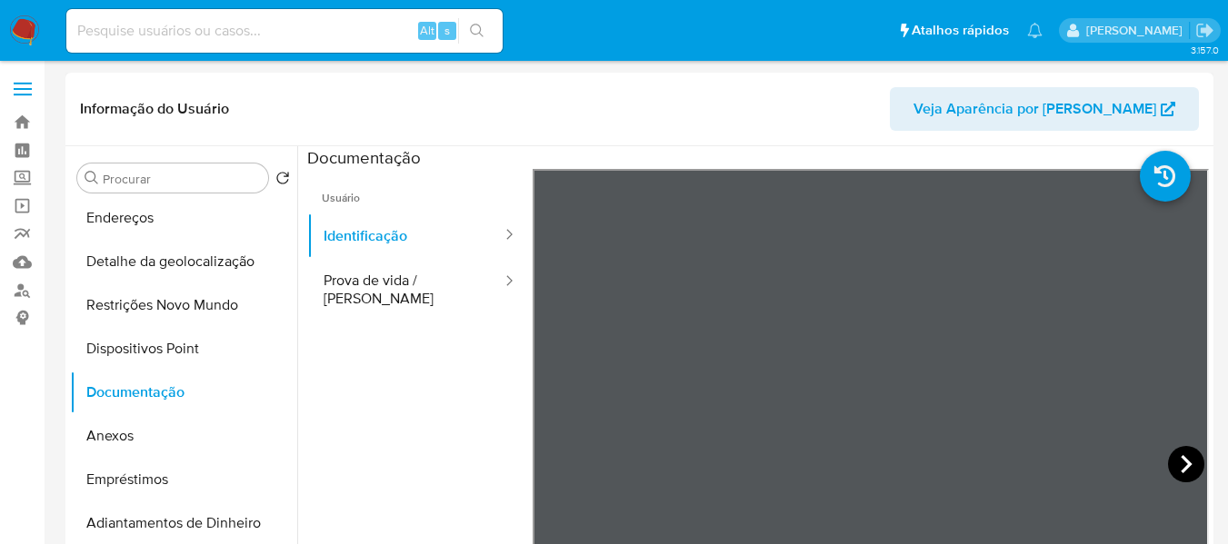
click at [1184, 460] on icon at bounding box center [1186, 464] width 36 height 36
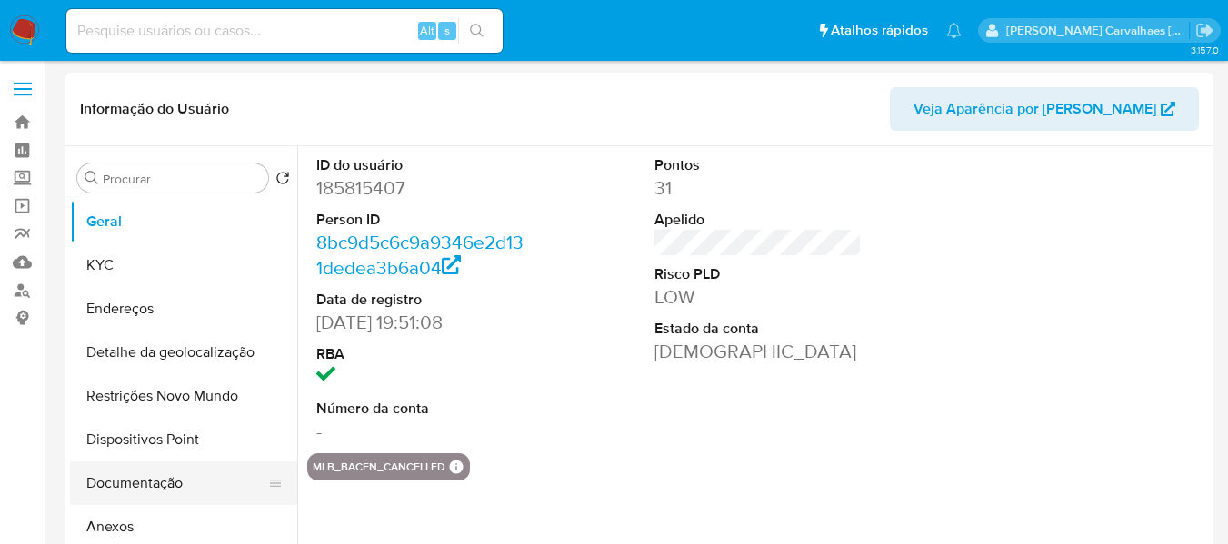
click at [164, 476] on button "Documentação" at bounding box center [176, 484] width 213 height 44
select select "10"
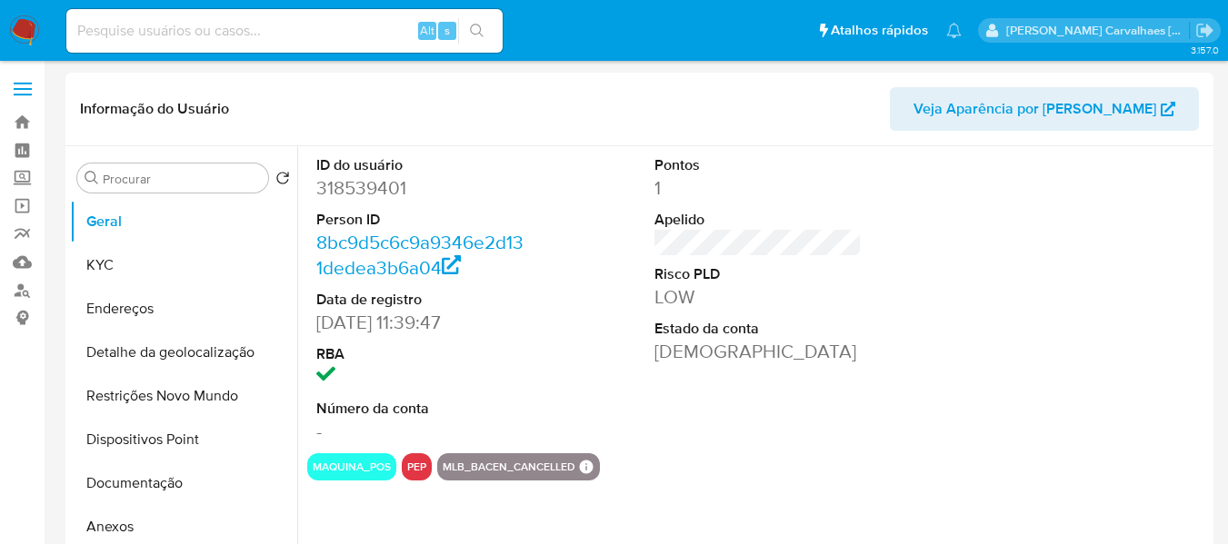
select select "10"
click at [159, 478] on button "Documentação" at bounding box center [176, 484] width 213 height 44
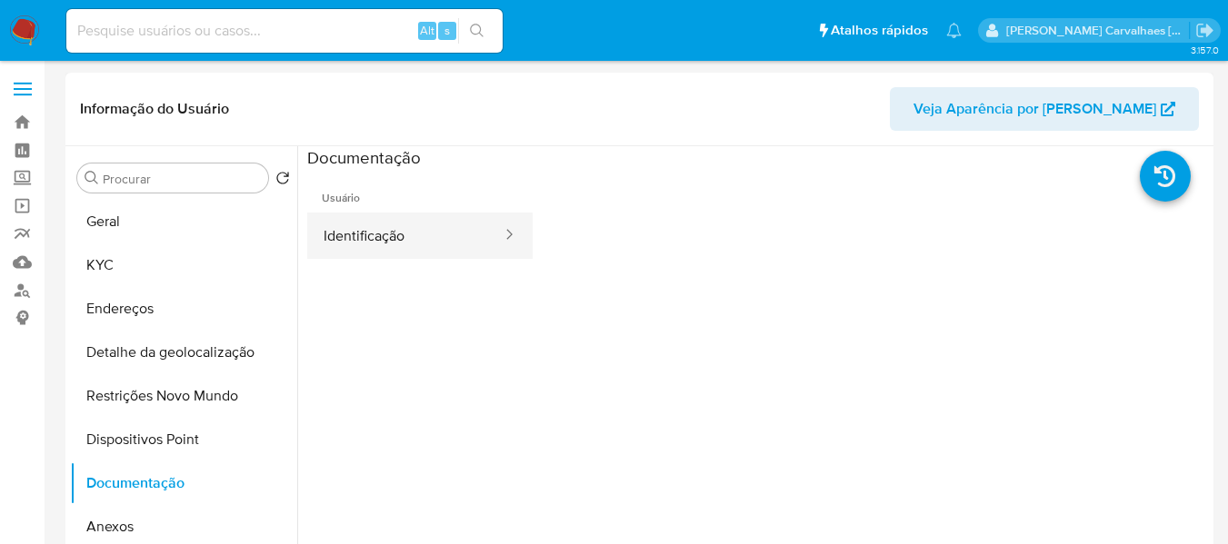
click at [430, 244] on button "Identificação" at bounding box center [405, 236] width 196 height 46
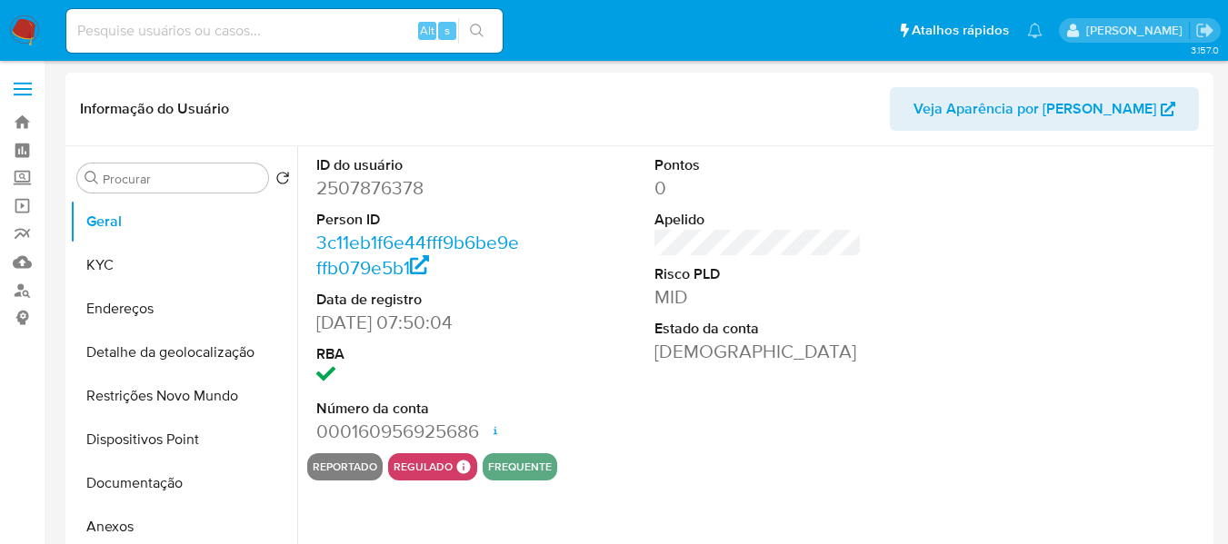
select select "10"
click at [188, 482] on button "Documentação" at bounding box center [176, 484] width 213 height 44
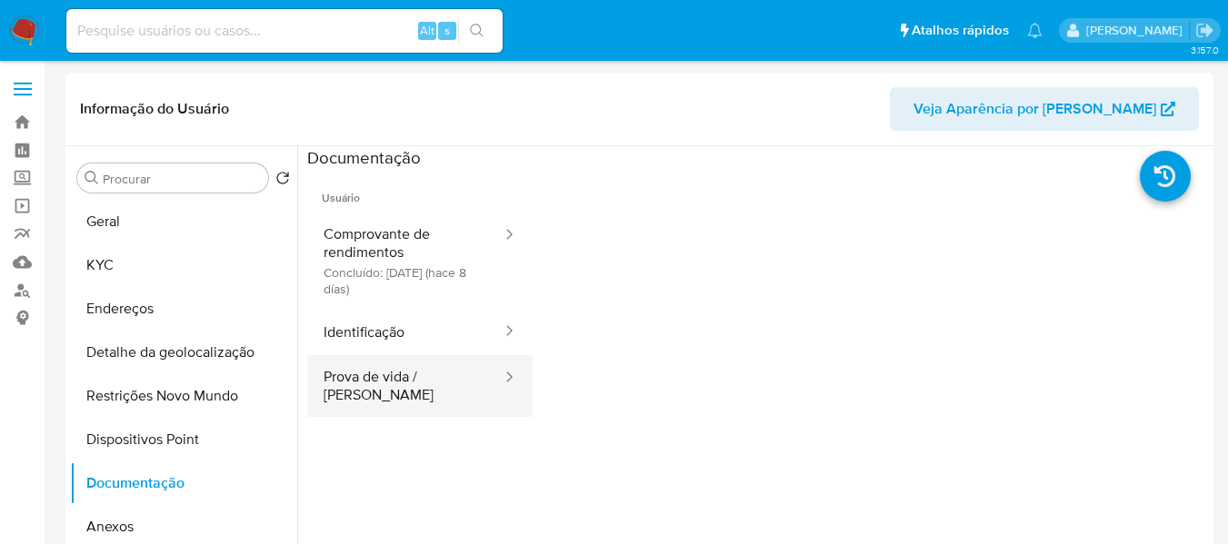
click at [375, 383] on button "Prova de vida / [PERSON_NAME]" at bounding box center [405, 386] width 196 height 62
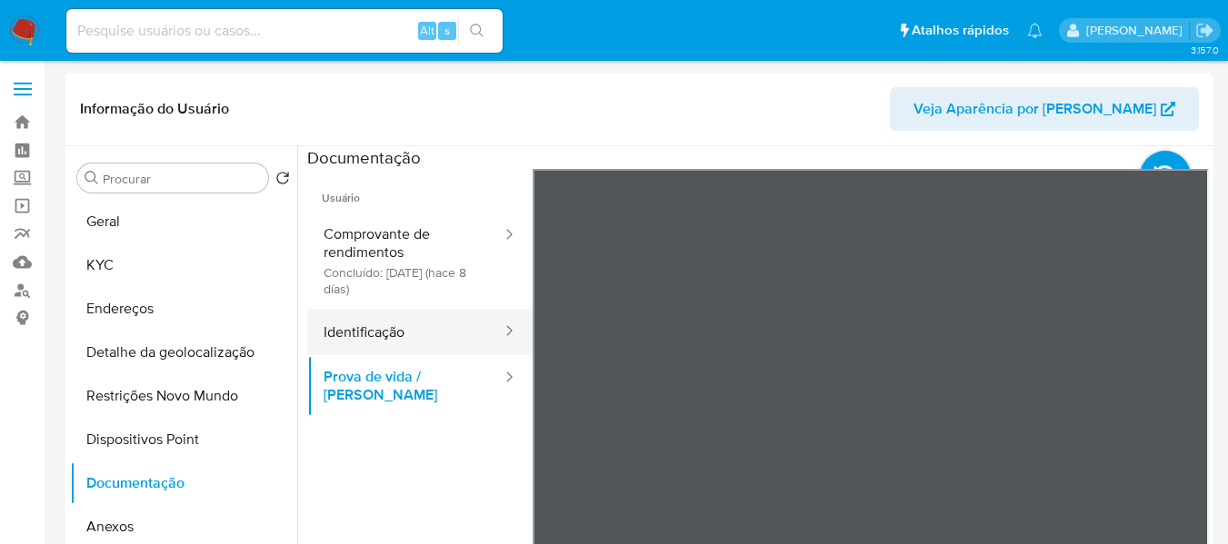
click at [397, 321] on button "Identificação" at bounding box center [405, 332] width 196 height 46
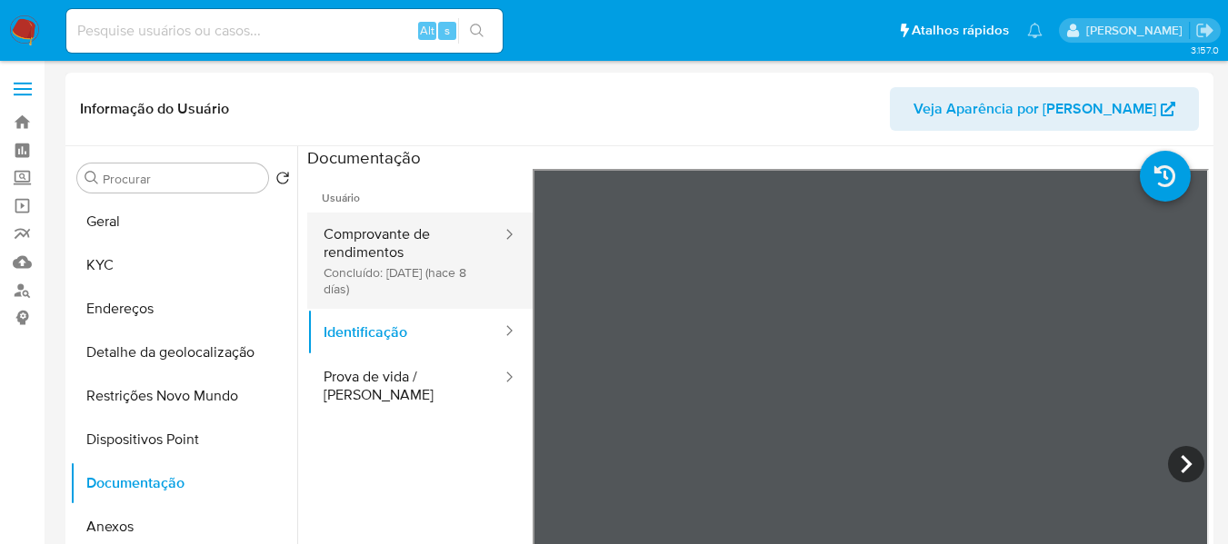
click at [379, 244] on button "Comprovante de rendimentos Concluído: [DATE] (hace 8 días)" at bounding box center [405, 261] width 196 height 96
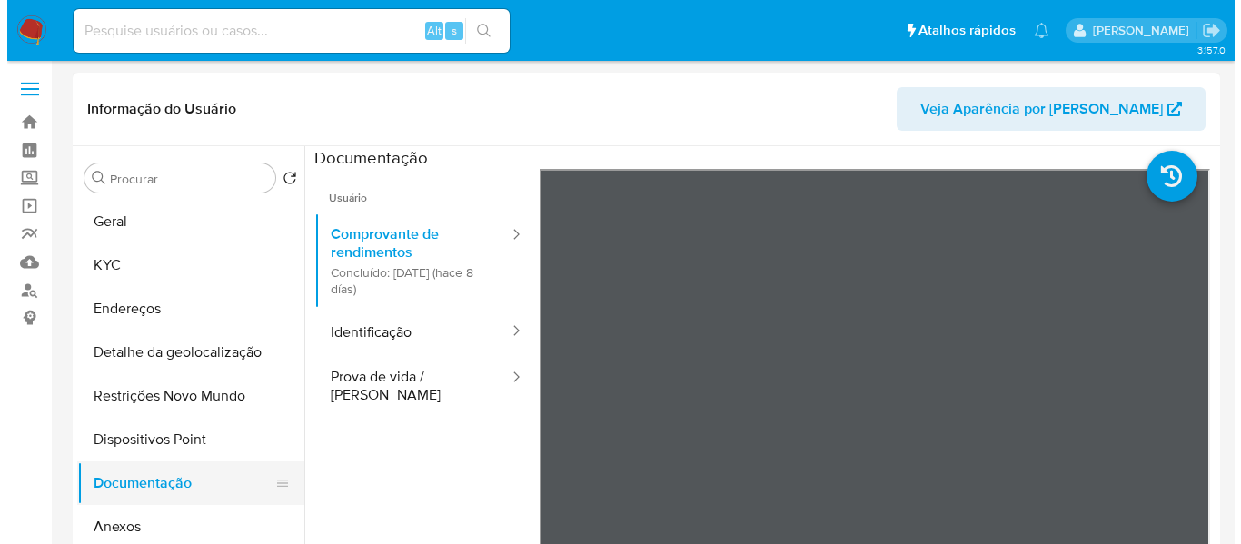
scroll to position [91, 0]
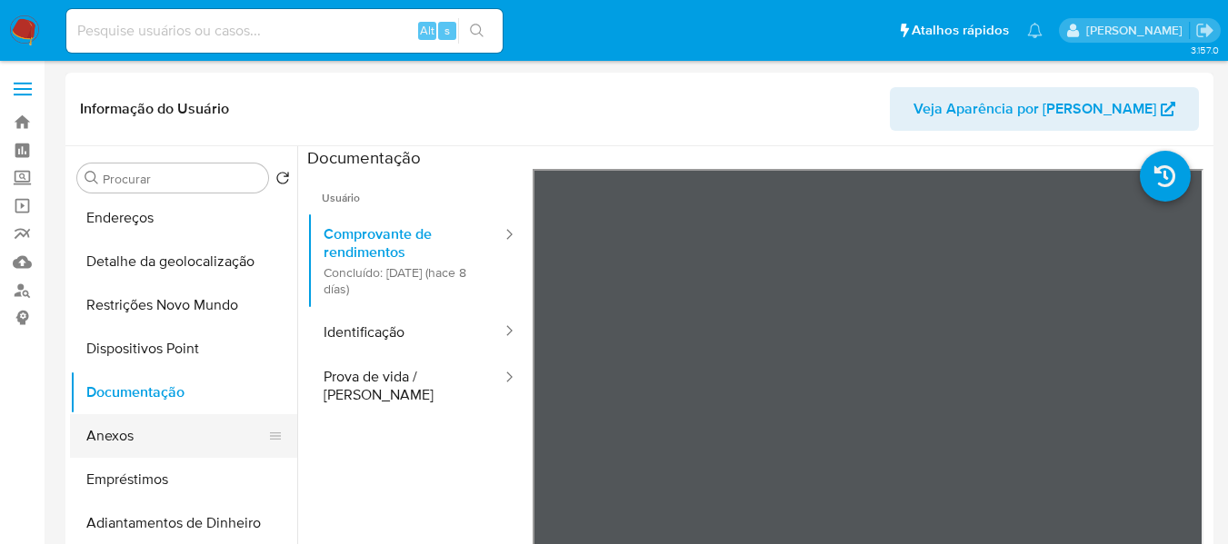
click at [127, 433] on button "Anexos" at bounding box center [176, 436] width 213 height 44
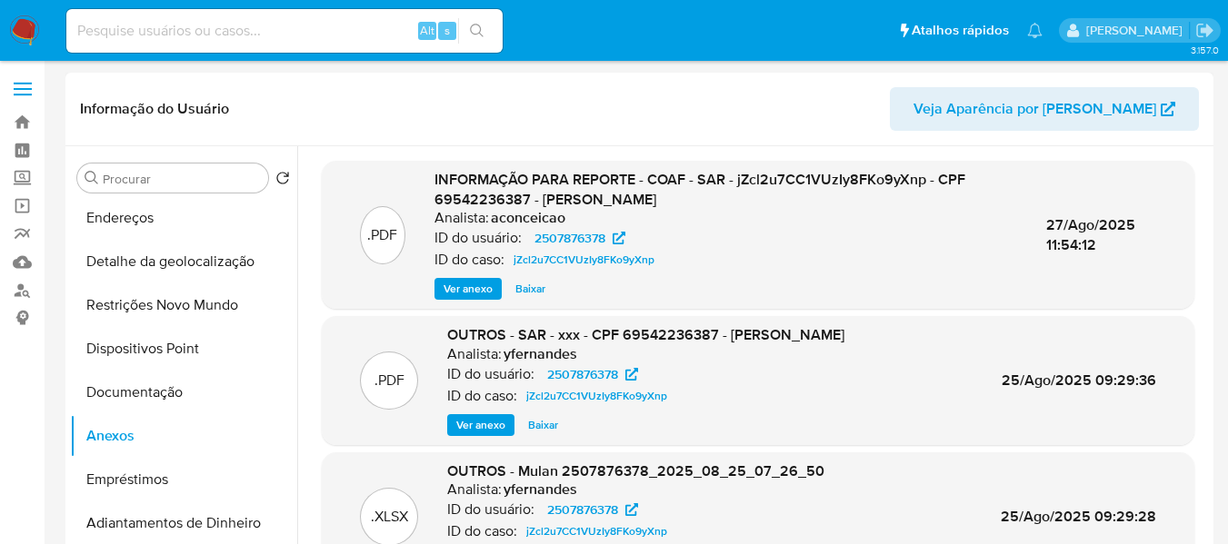
click at [482, 288] on span "Ver anexo" at bounding box center [467, 289] width 49 height 18
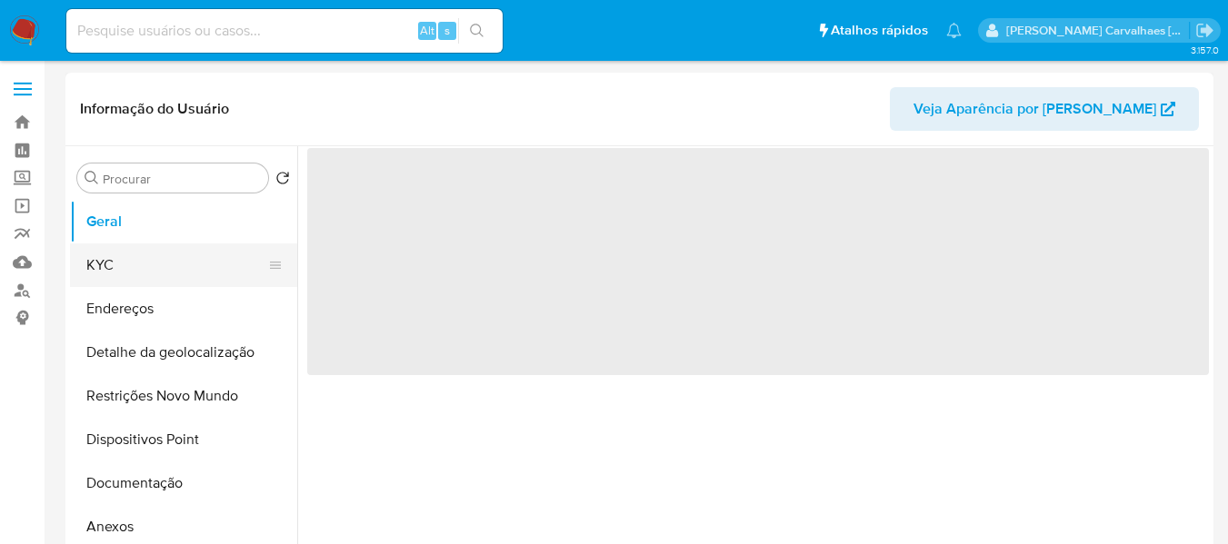
click at [167, 261] on button "KYC" at bounding box center [176, 266] width 213 height 44
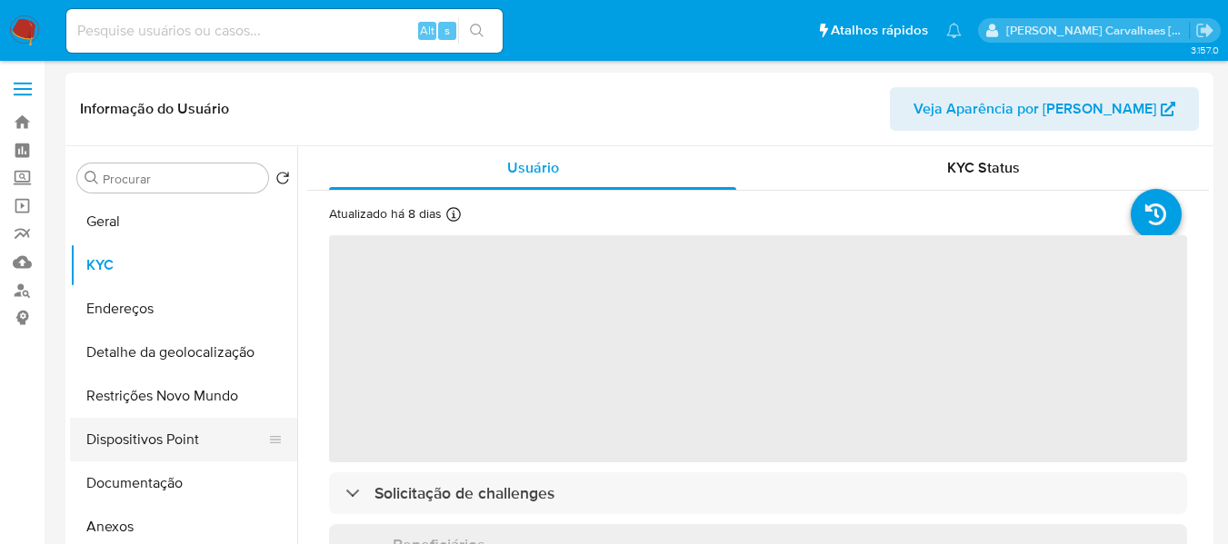
select select "10"
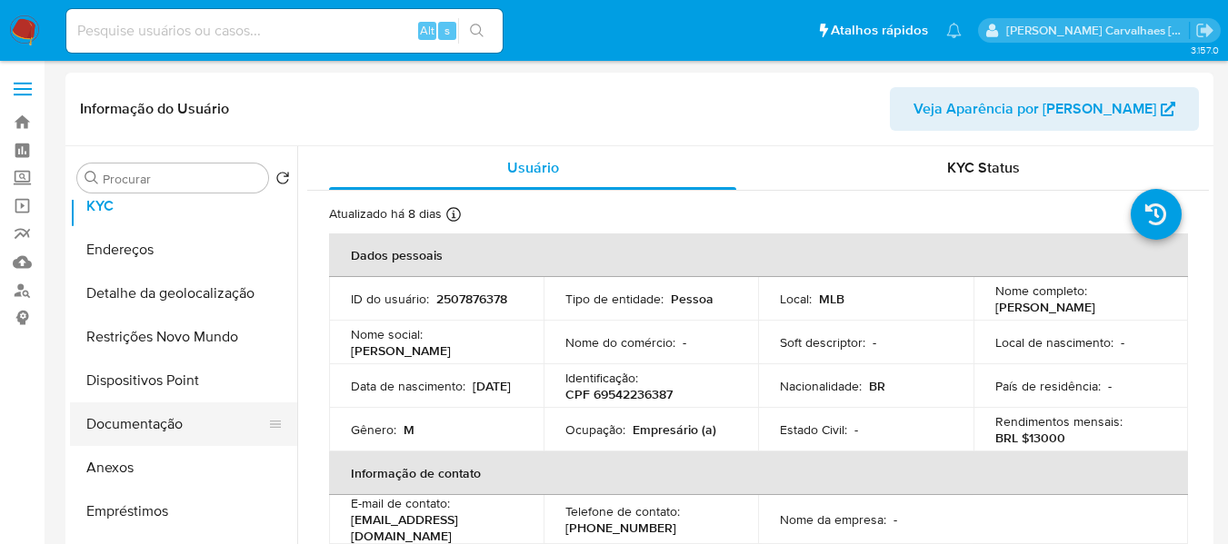
scroll to position [91, 0]
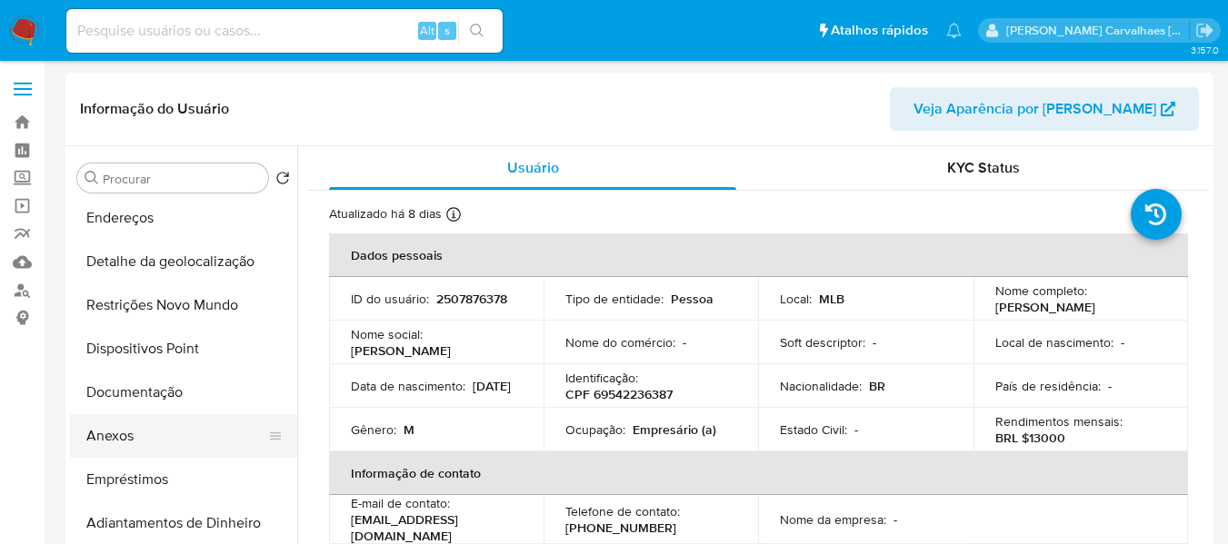
click at [173, 432] on button "Anexos" at bounding box center [176, 436] width 213 height 44
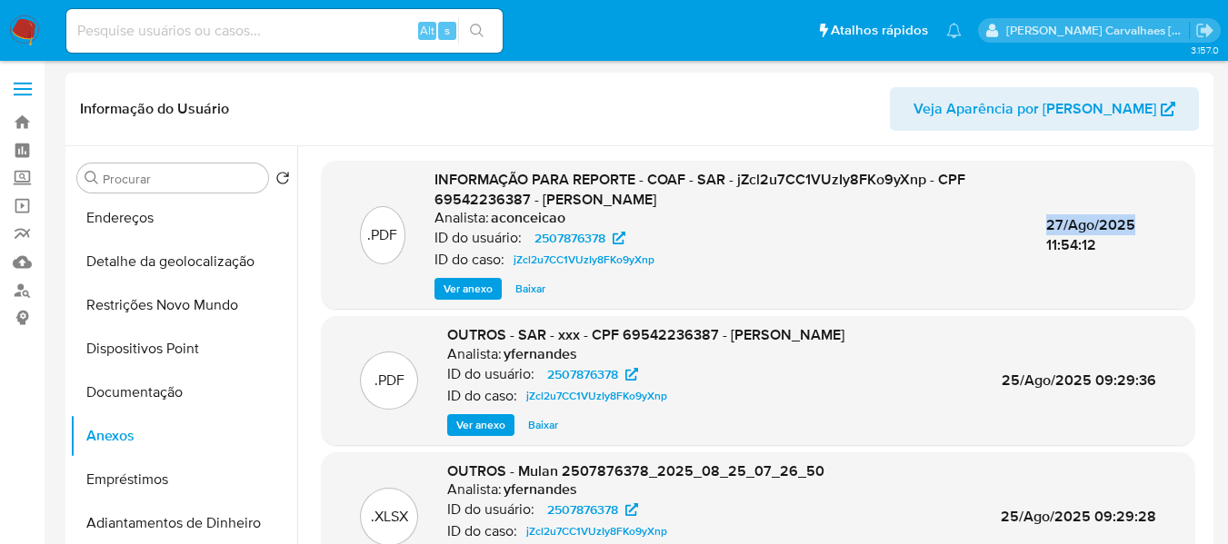
drag, startPoint x: 1040, startPoint y: 228, endPoint x: 1131, endPoint y: 227, distance: 90.9
click at [1131, 227] on div ".PDF INFORMAÇÃO PARA REPORTE - COAF - SAR - jZcl2u7CC1VUzIy8FKo9yXnp - CPF 6954…" at bounding box center [758, 235] width 854 height 130
copy span "27/Ago/2025"
click at [465, 283] on span "Ver anexo" at bounding box center [467, 289] width 49 height 18
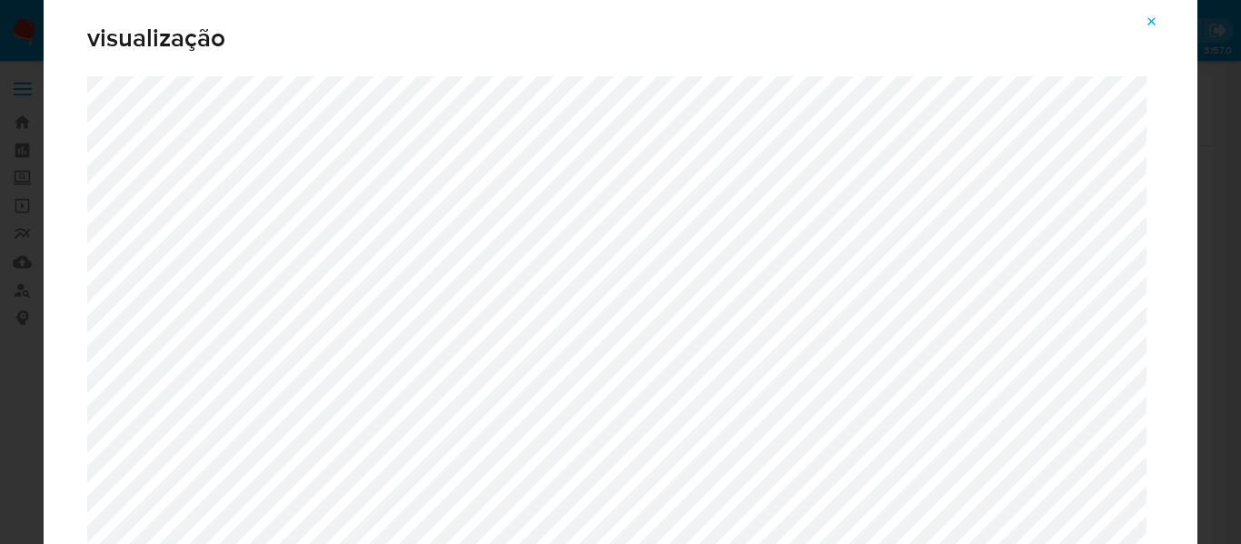
click at [1146, 20] on icon "Attachment preview" at bounding box center [1152, 22] width 15 height 15
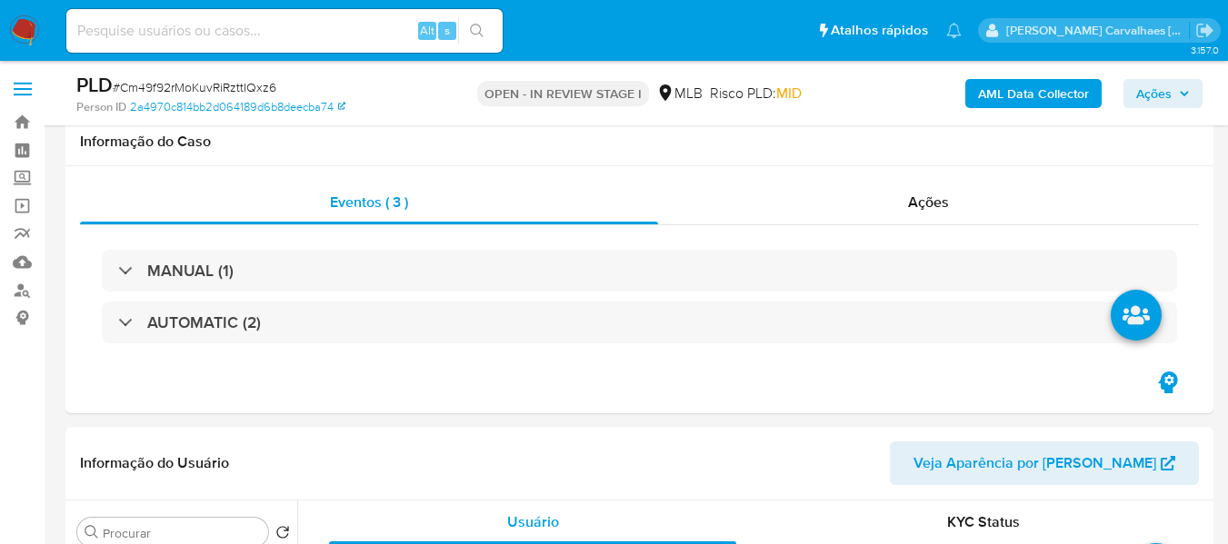
select select "10"
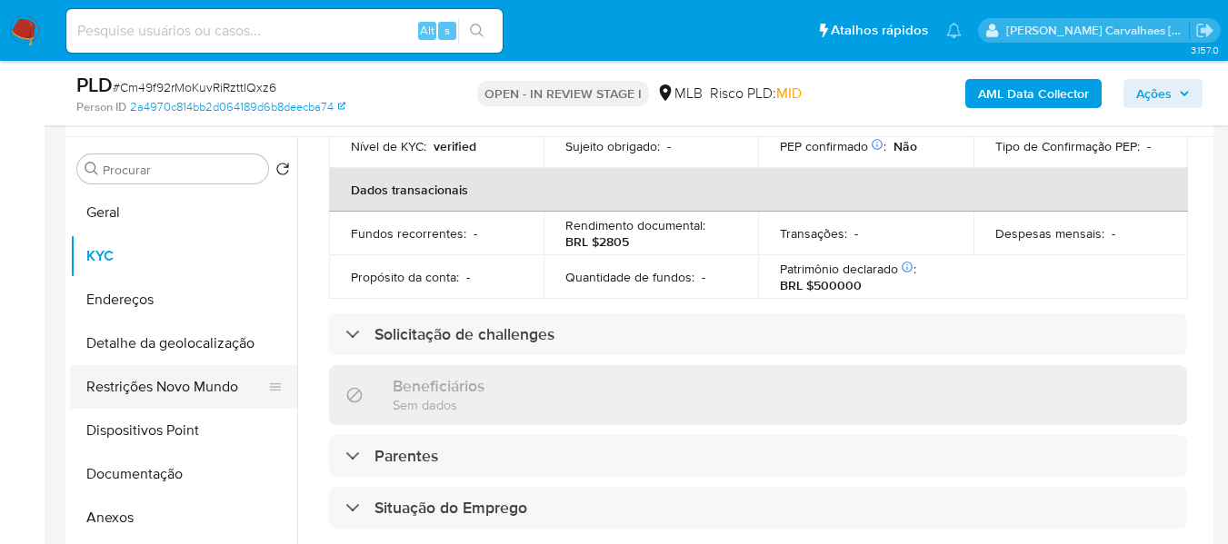
click at [189, 381] on button "Restrições Novo Mundo" at bounding box center [176, 387] width 213 height 44
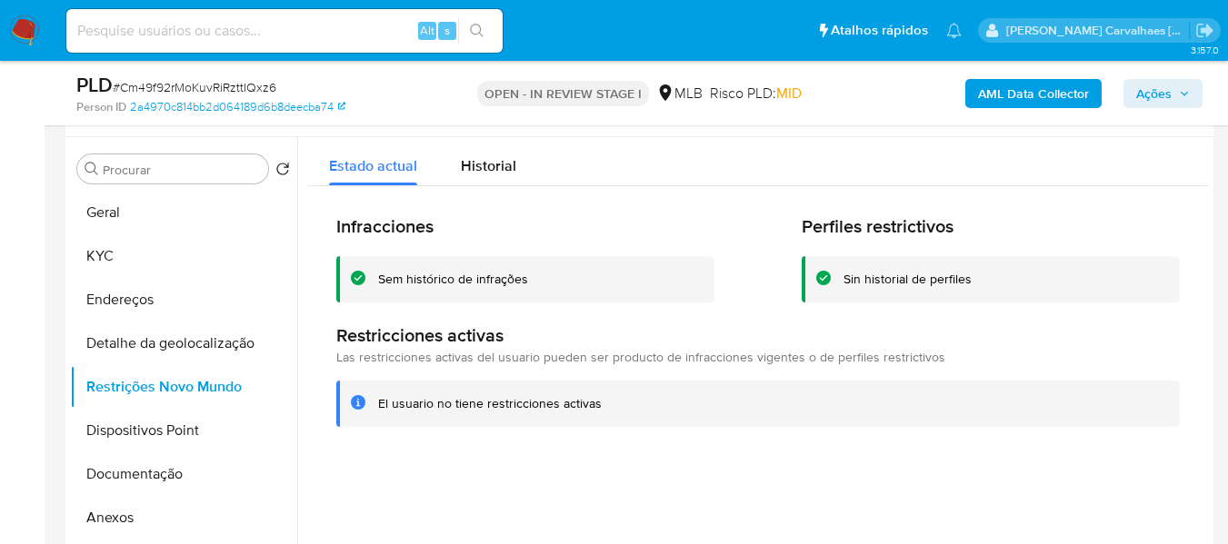
drag, startPoint x: 377, startPoint y: 275, endPoint x: 526, endPoint y: 274, distance: 149.0
click at [526, 274] on div "Sem histórico de infrações" at bounding box center [539, 279] width 322 height 17
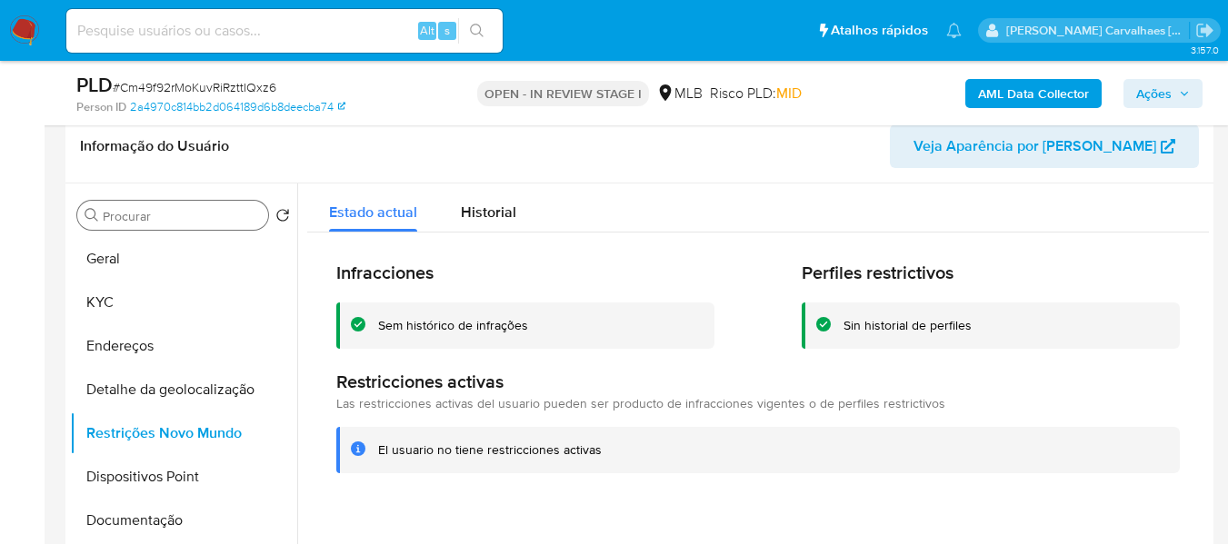
scroll to position [273, 0]
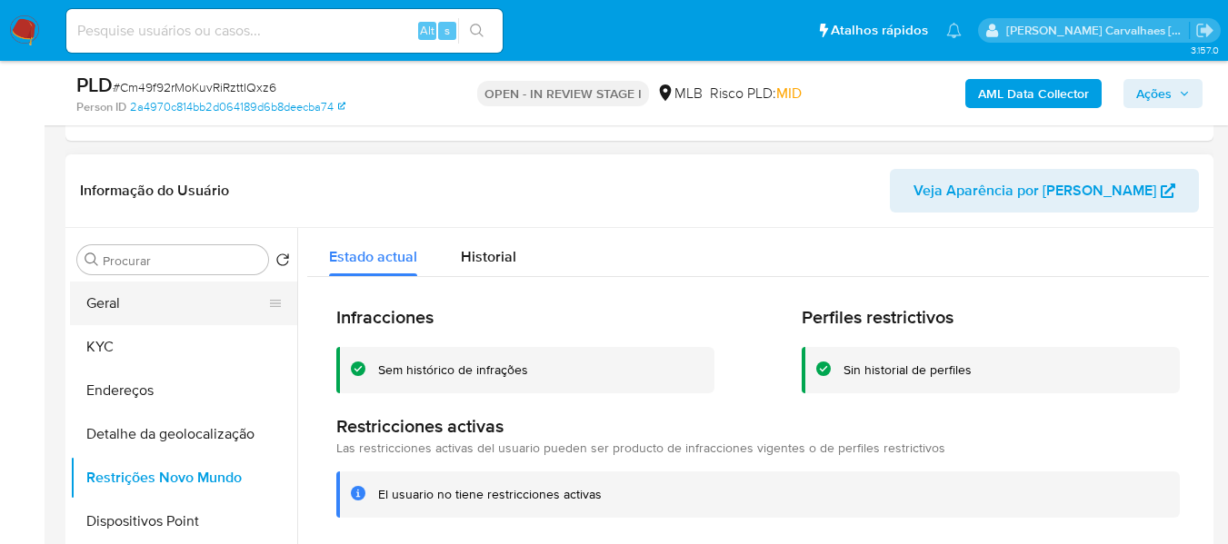
click at [122, 298] on button "Geral" at bounding box center [176, 304] width 213 height 44
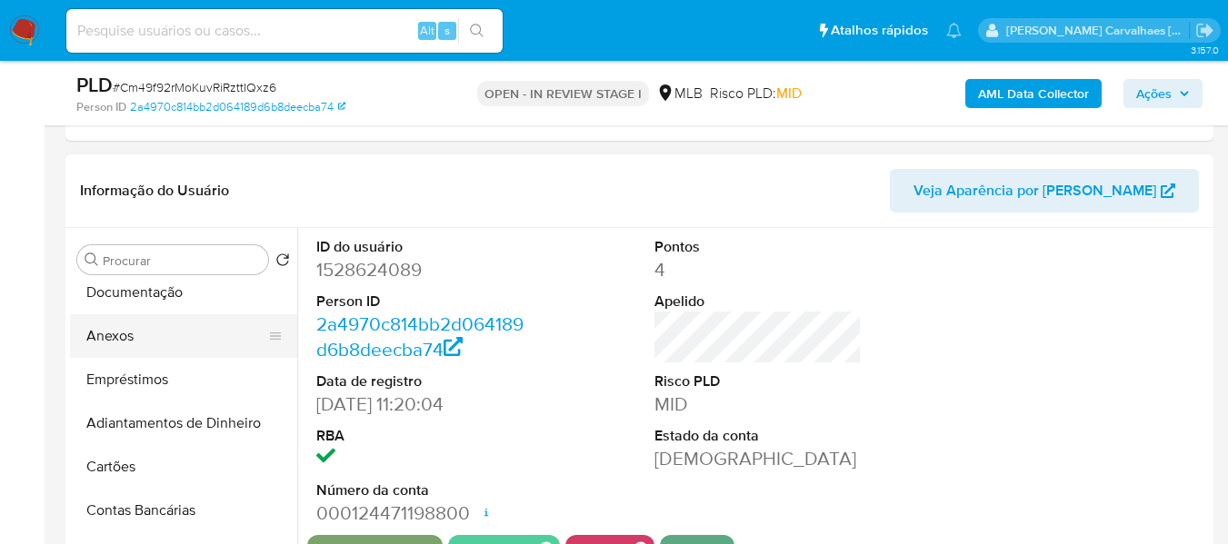
click at [128, 338] on button "Anexos" at bounding box center [176, 336] width 213 height 44
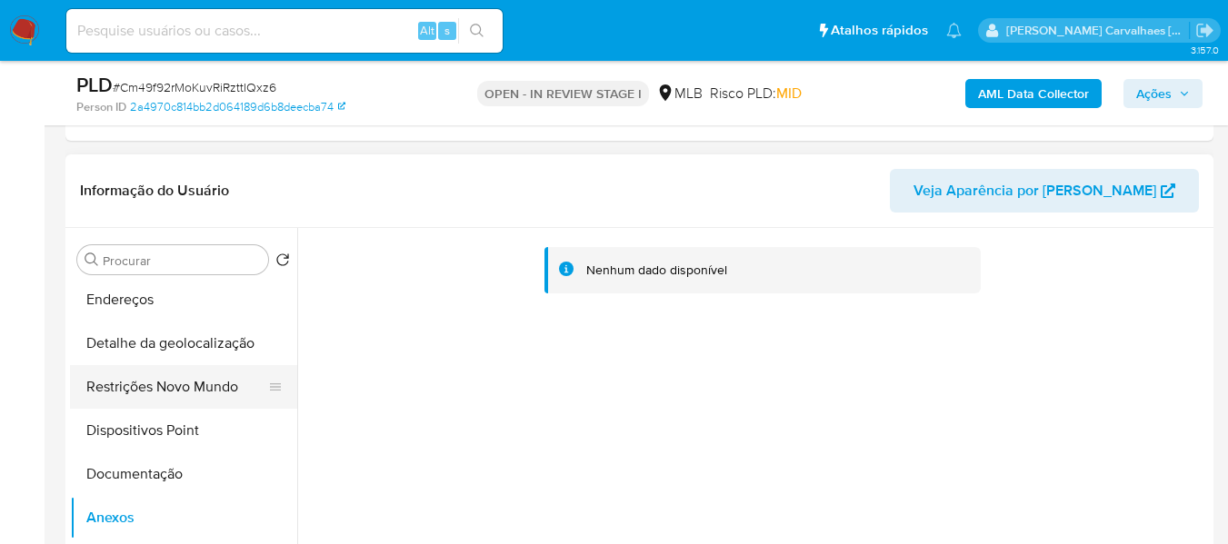
scroll to position [0, 0]
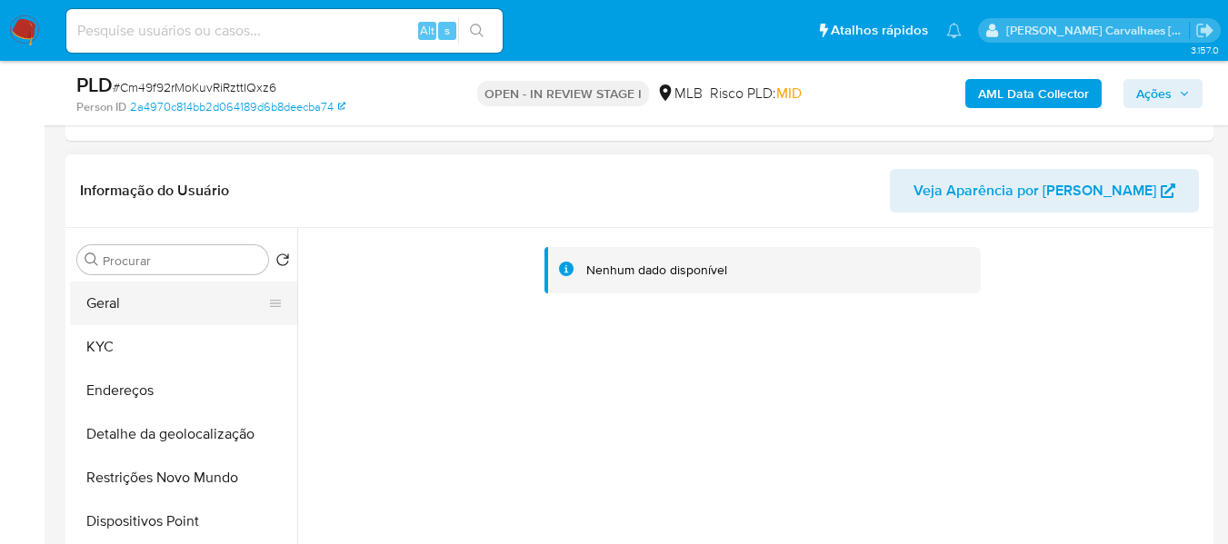
click at [127, 313] on button "Geral" at bounding box center [176, 304] width 213 height 44
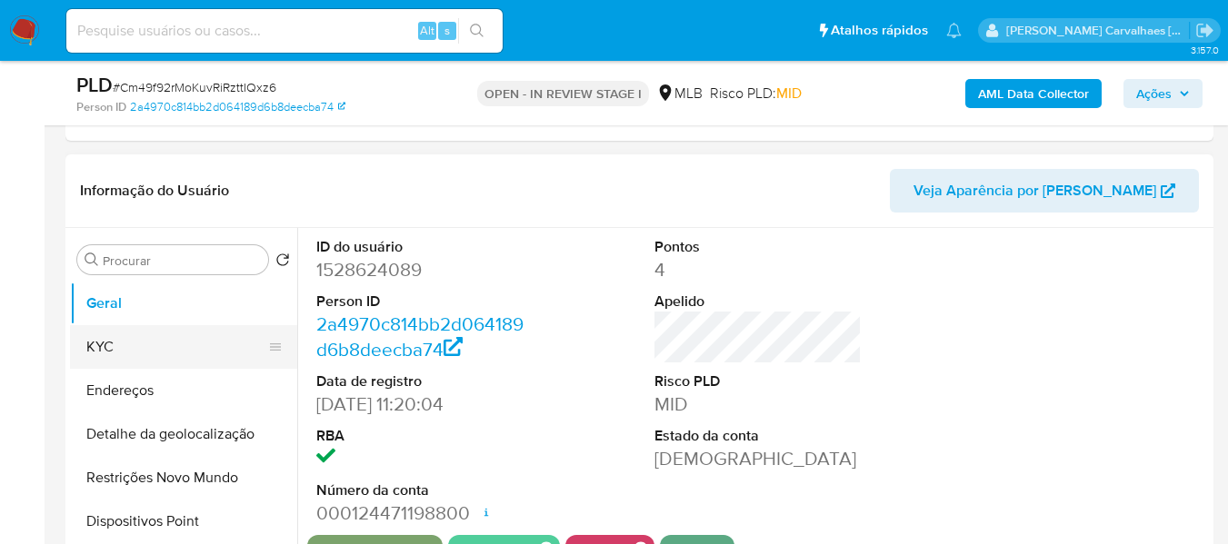
click at [164, 347] on button "KYC" at bounding box center [176, 347] width 213 height 44
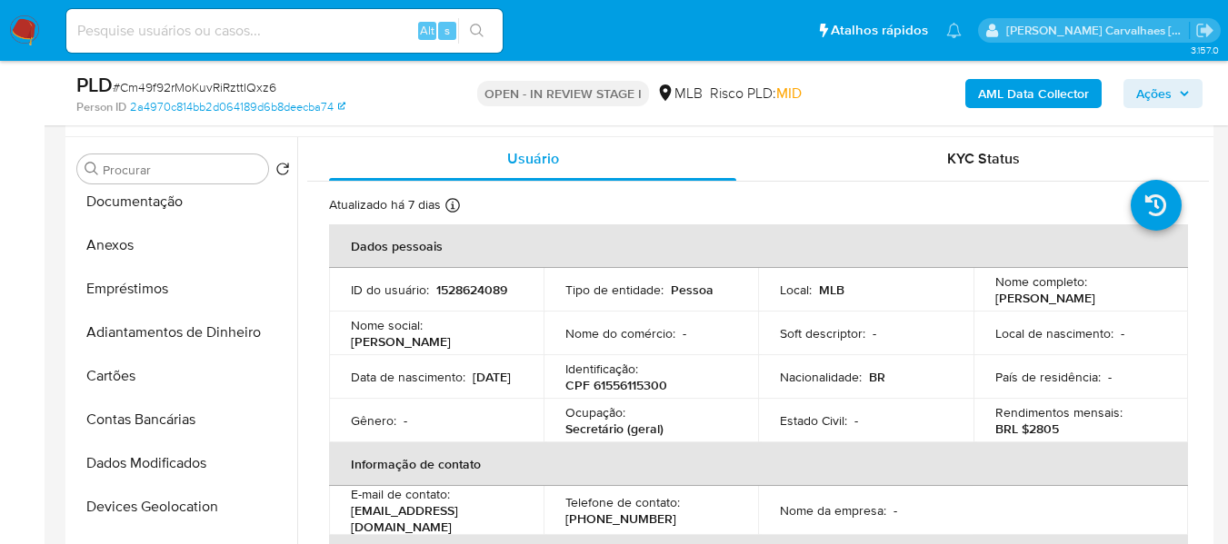
scroll to position [266, 0]
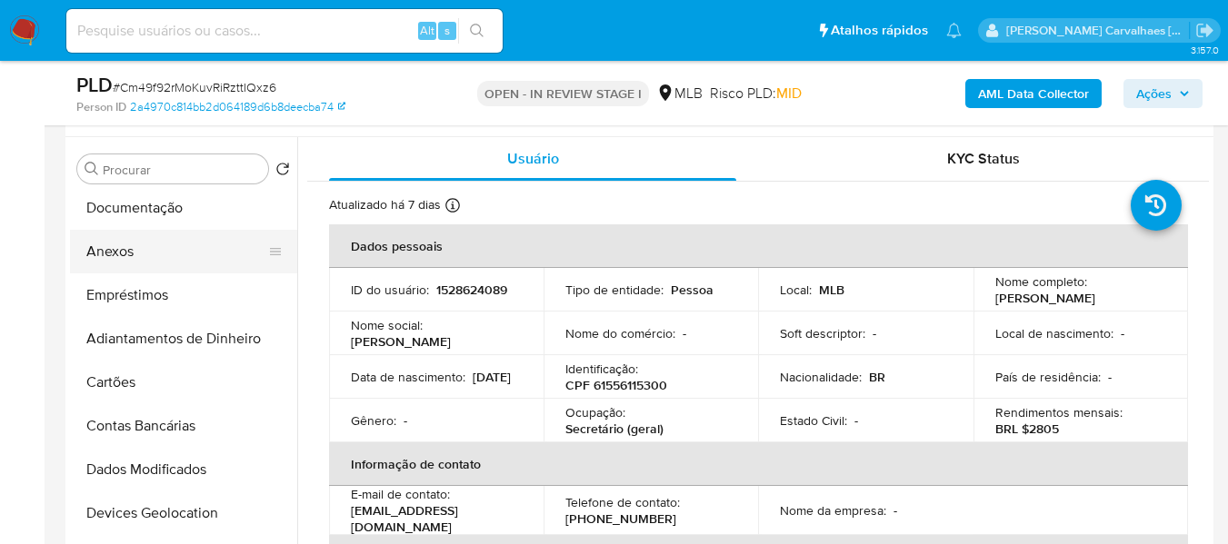
click at [115, 257] on button "Anexos" at bounding box center [176, 252] width 213 height 44
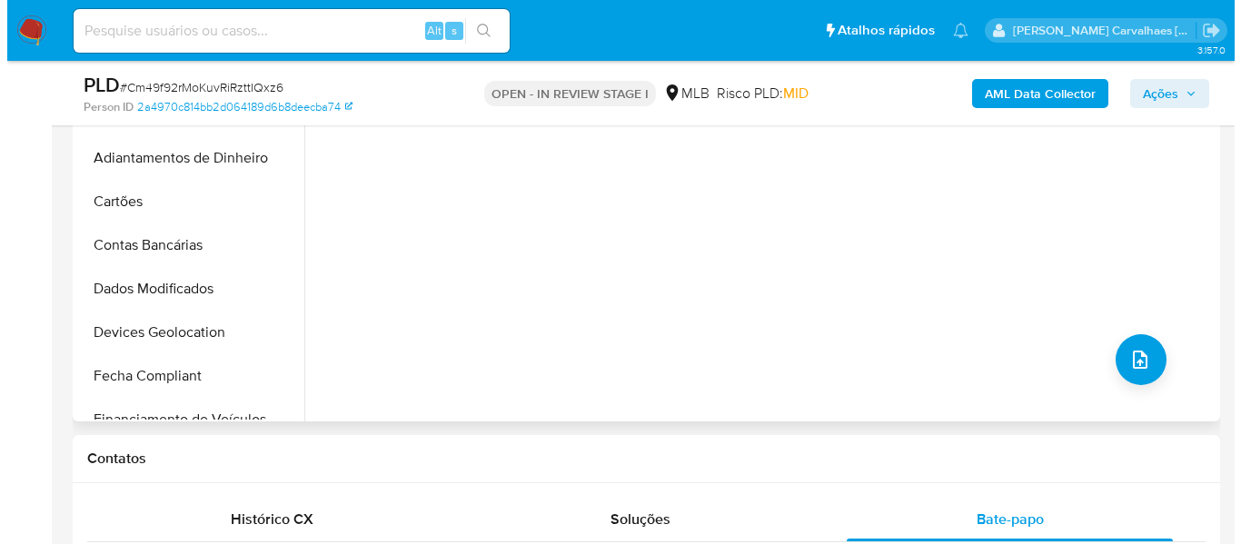
scroll to position [545, 0]
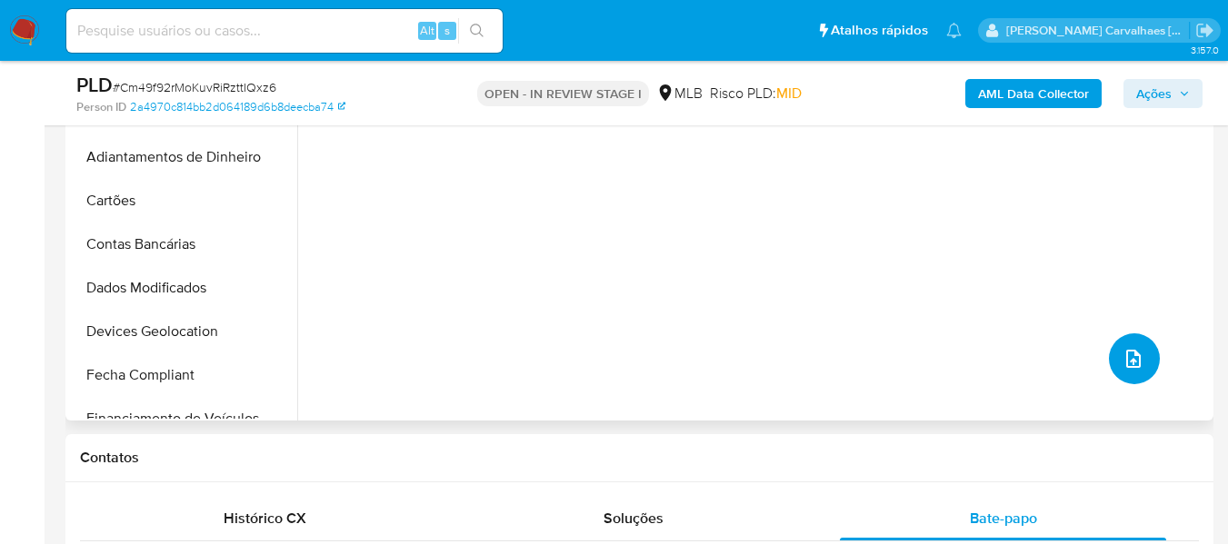
click at [1122, 367] on icon "upload-file" at bounding box center [1133, 359] width 22 height 22
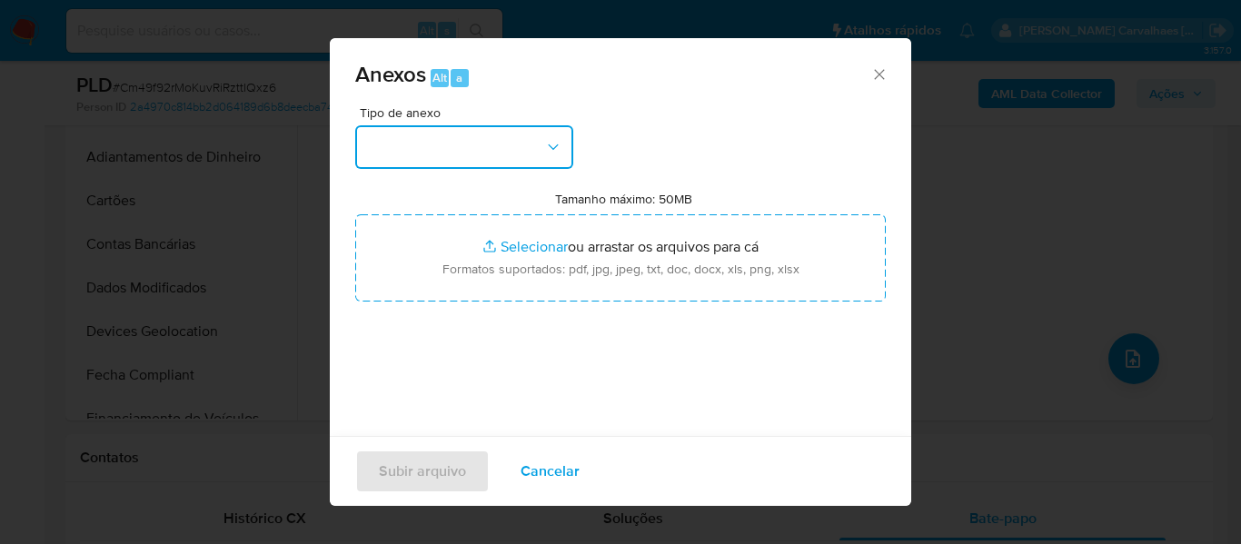
click at [558, 145] on icon "button" at bounding box center [553, 147] width 18 height 18
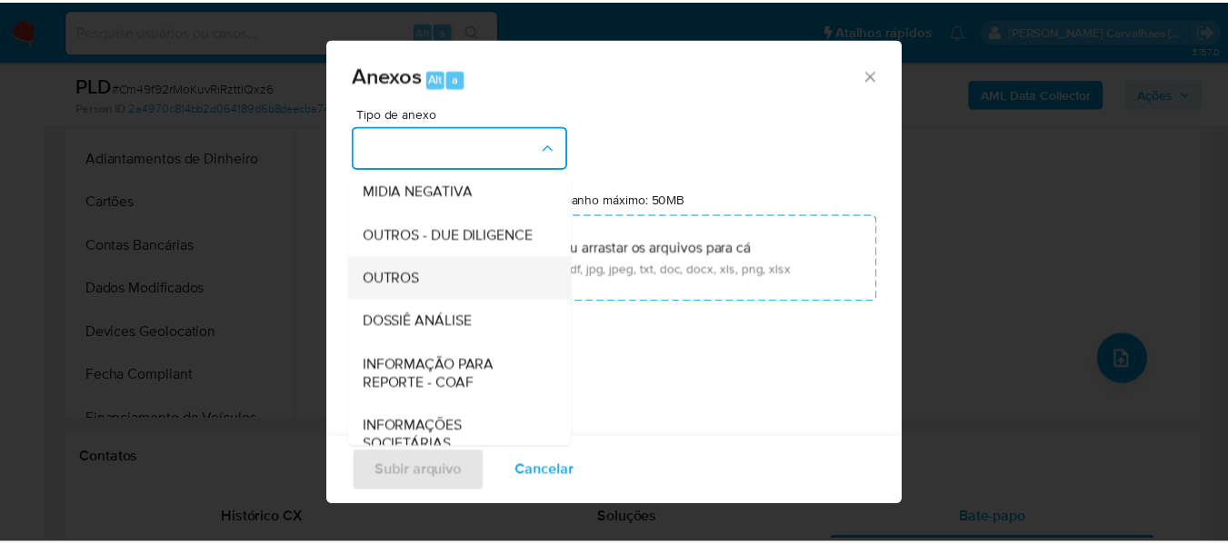
scroll to position [273, 0]
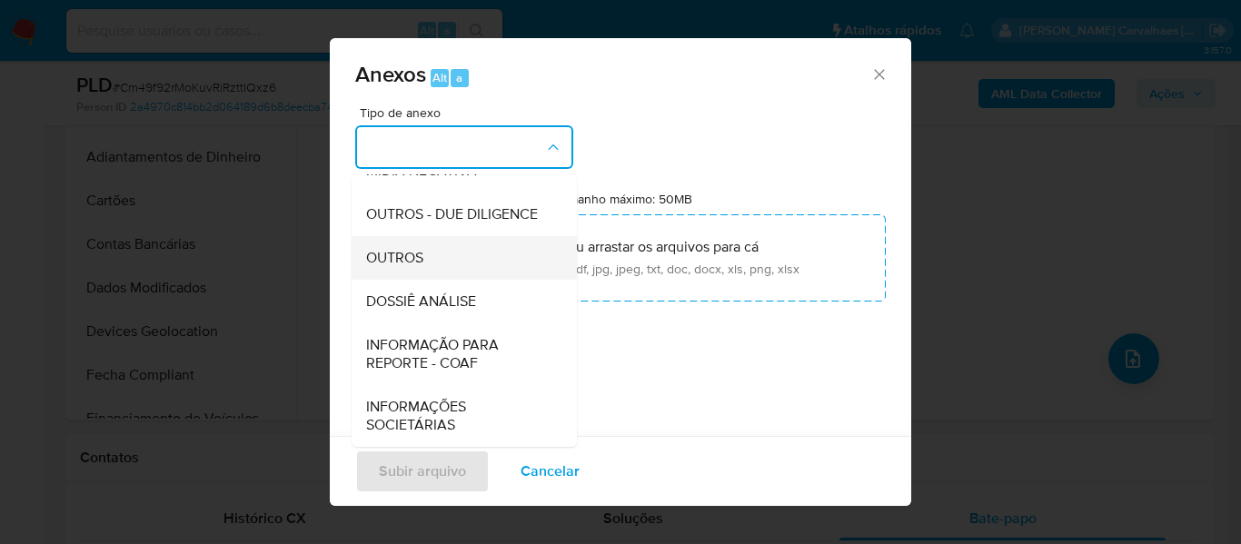
click at [420, 267] on span "OUTROS" at bounding box center [394, 258] width 57 height 18
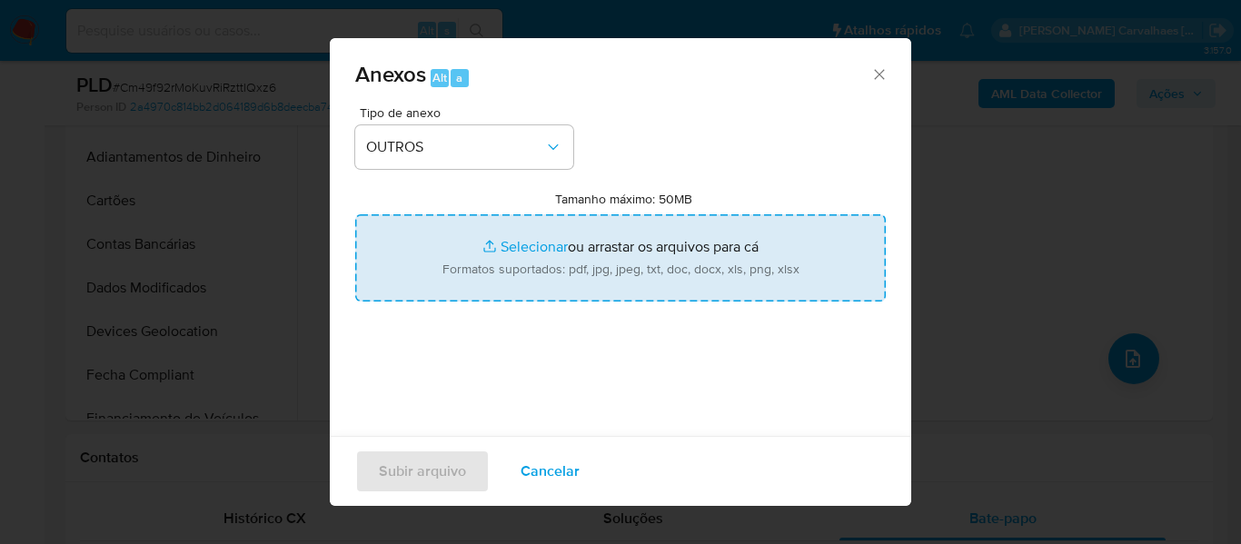
click at [512, 253] on input "Tamanho máximo: 50MB Selecionar arquivos" at bounding box center [620, 257] width 531 height 87
type input "C:\fakepath\Mulan Thaynara Marinho de Sousa 1528624089_2025_08_28_06_37_09 - Pr…"
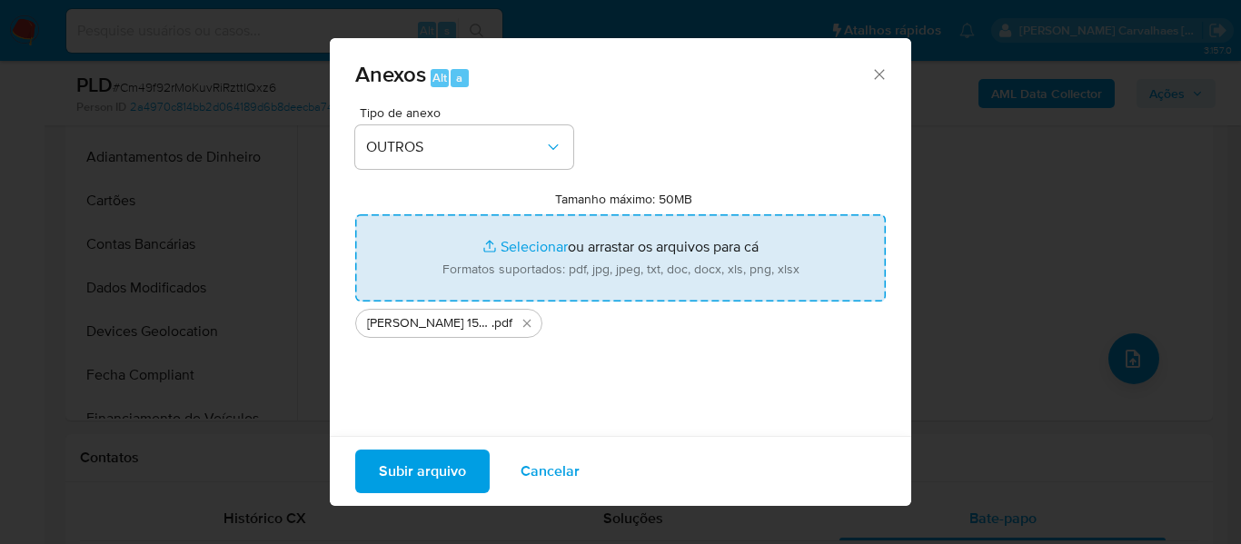
click at [502, 247] on input "Tamanho máximo: 50MB Selecionar arquivos" at bounding box center [620, 257] width 531 height 87
type input "C:\fakepath\SAR - xxxx- CPF 61556115300 - THAYNARA MARINHO DE SOUSA.pdf"
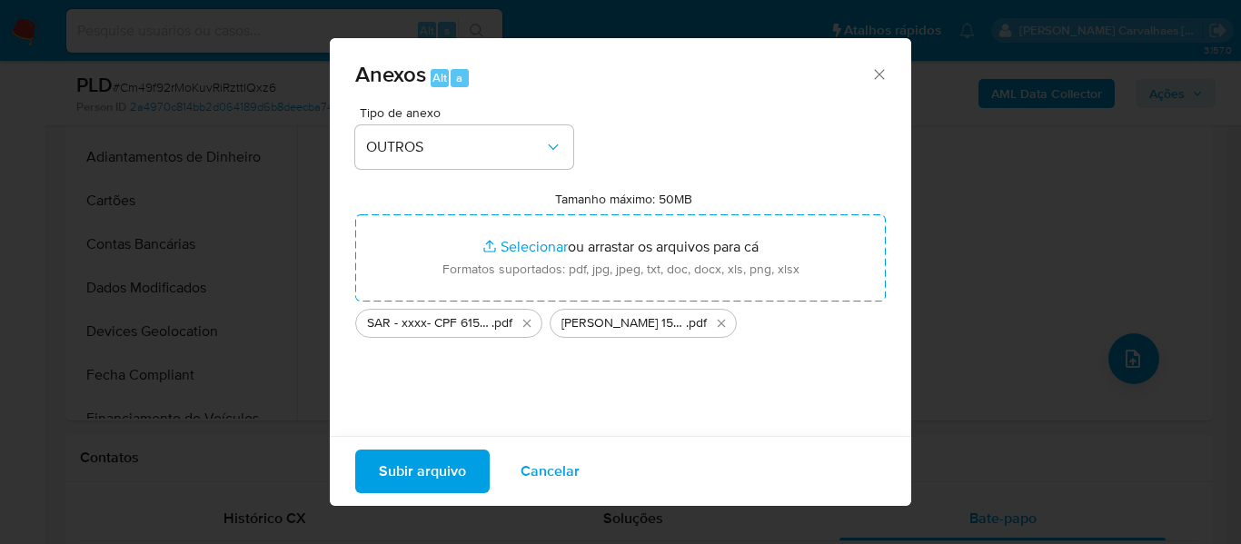
click at [396, 472] on span "Subir arquivo" at bounding box center [422, 472] width 87 height 40
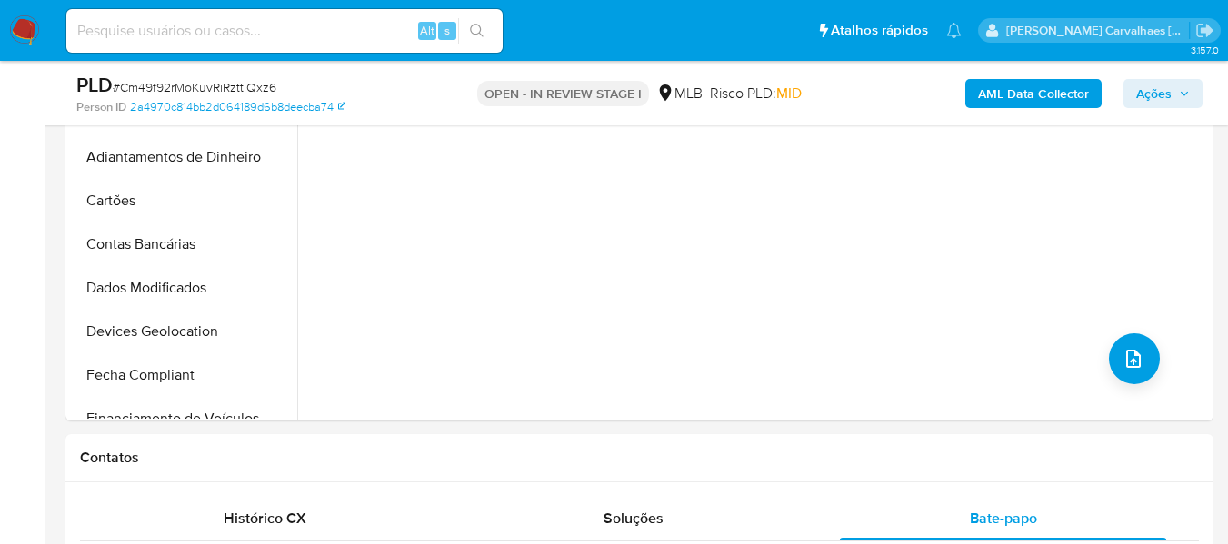
click at [1156, 103] on span "Ações" at bounding box center [1153, 93] width 35 height 29
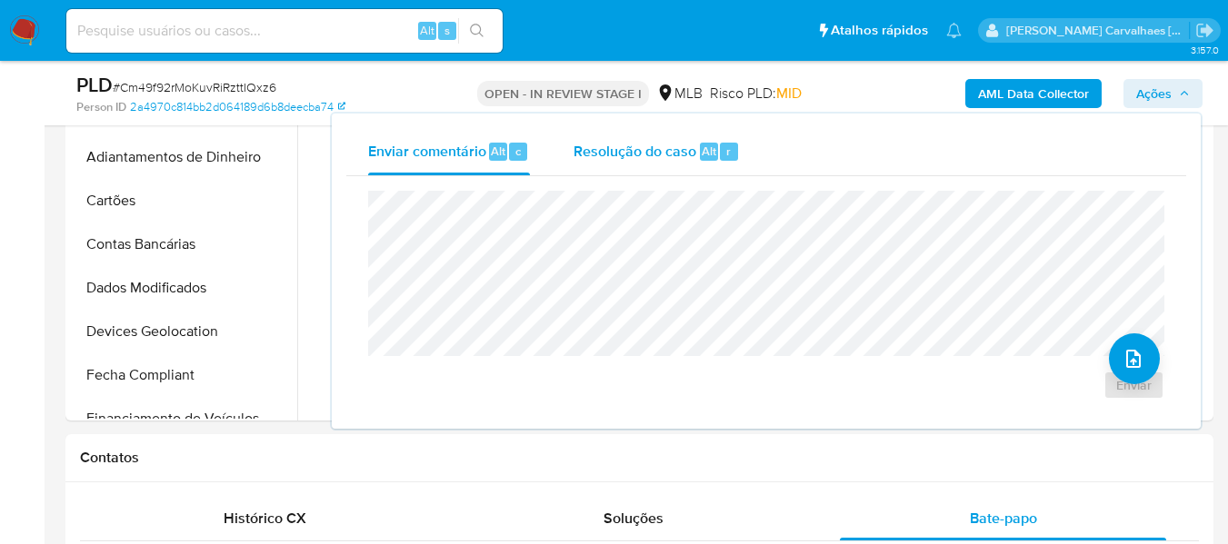
click at [652, 155] on span "Resolução do caso" at bounding box center [634, 150] width 123 height 21
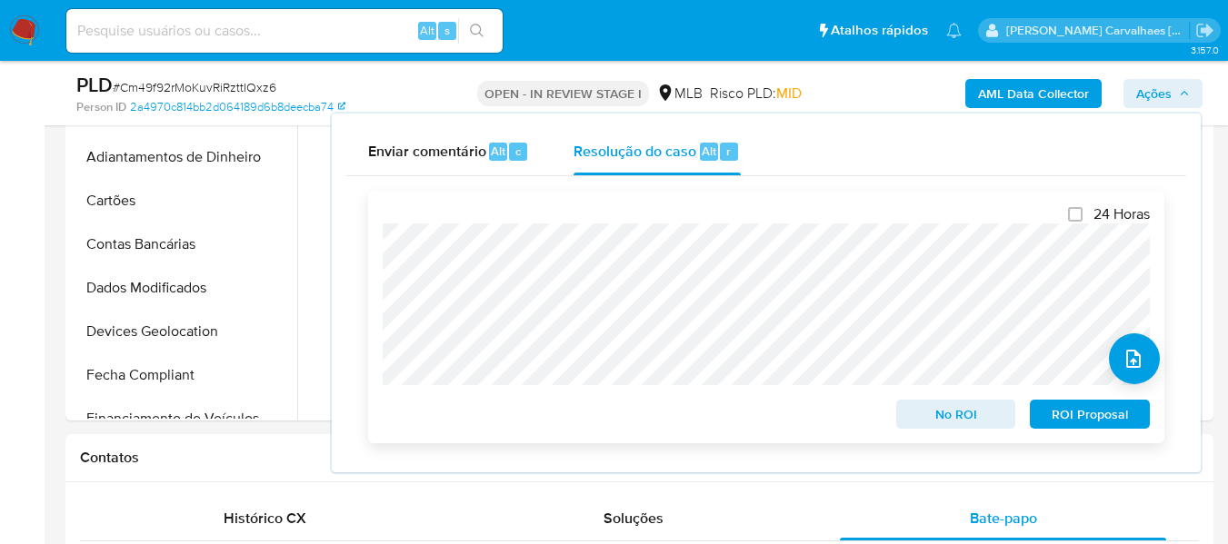
click at [1049, 423] on span "ROI Proposal" at bounding box center [1089, 414] width 94 height 25
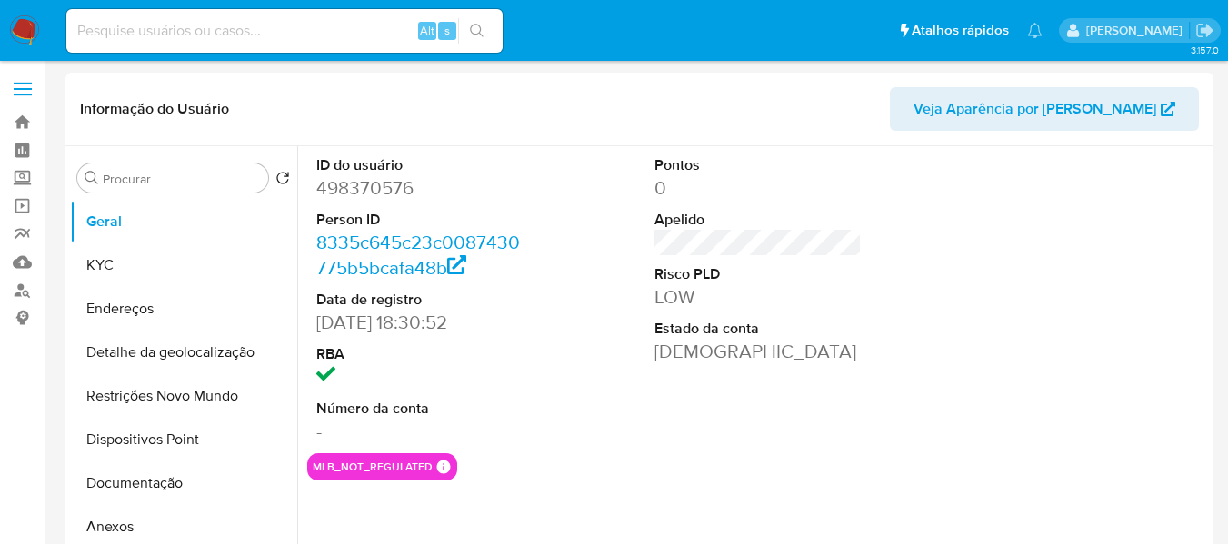
select select "10"
click at [198, 475] on button "Documentação" at bounding box center [176, 484] width 213 height 44
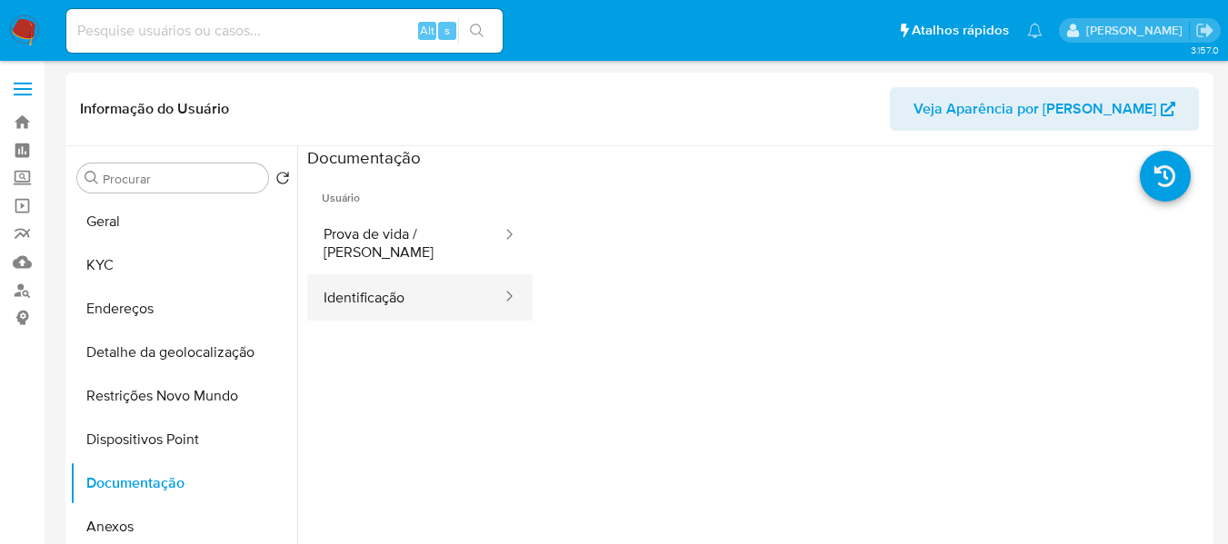
click at [376, 276] on button "Identificação" at bounding box center [405, 297] width 196 height 46
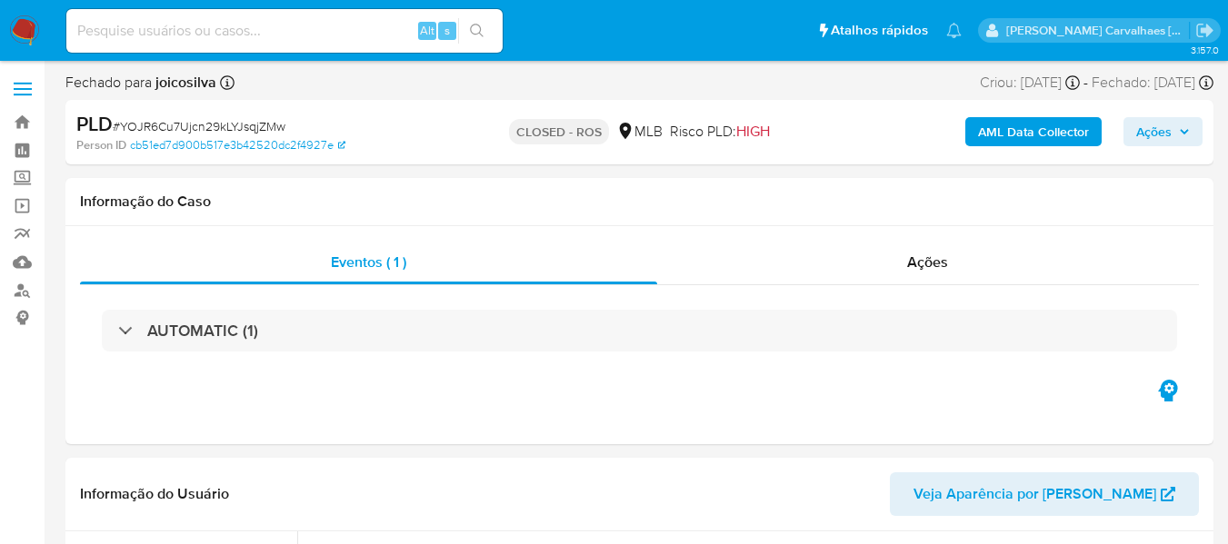
select select "10"
click at [169, 34] on input at bounding box center [284, 31] width 436 height 24
paste input "R0iKrJbWxhtjyymnCXht6Jm3"
type input "R0iKrJbWxhtjyymnCXht6Jm3"
click at [466, 34] on button "search-icon" at bounding box center [476, 30] width 37 height 25
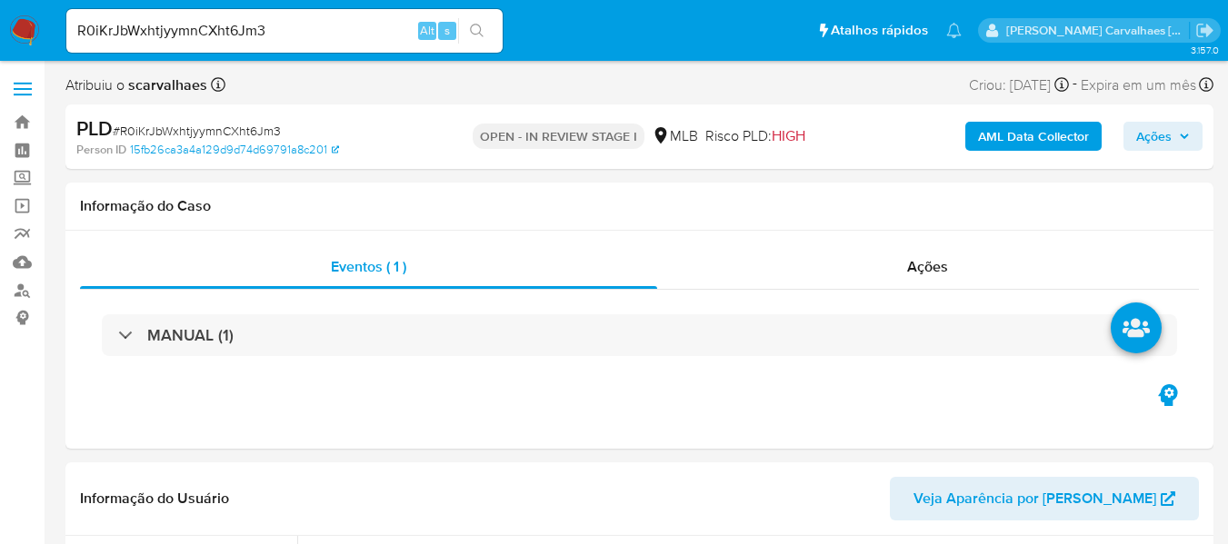
select select "10"
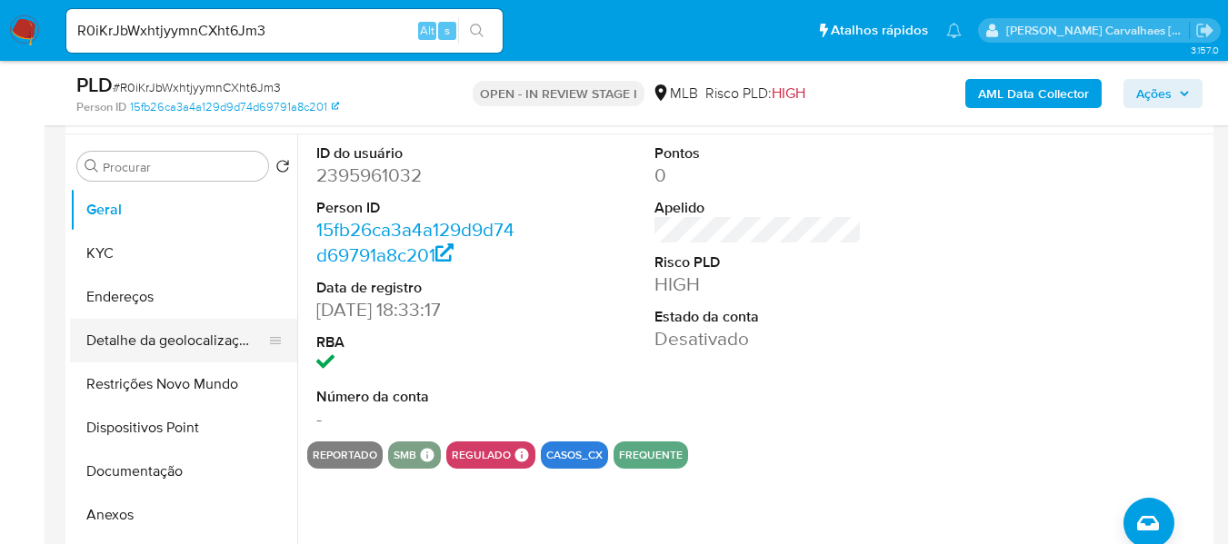
scroll to position [363, 0]
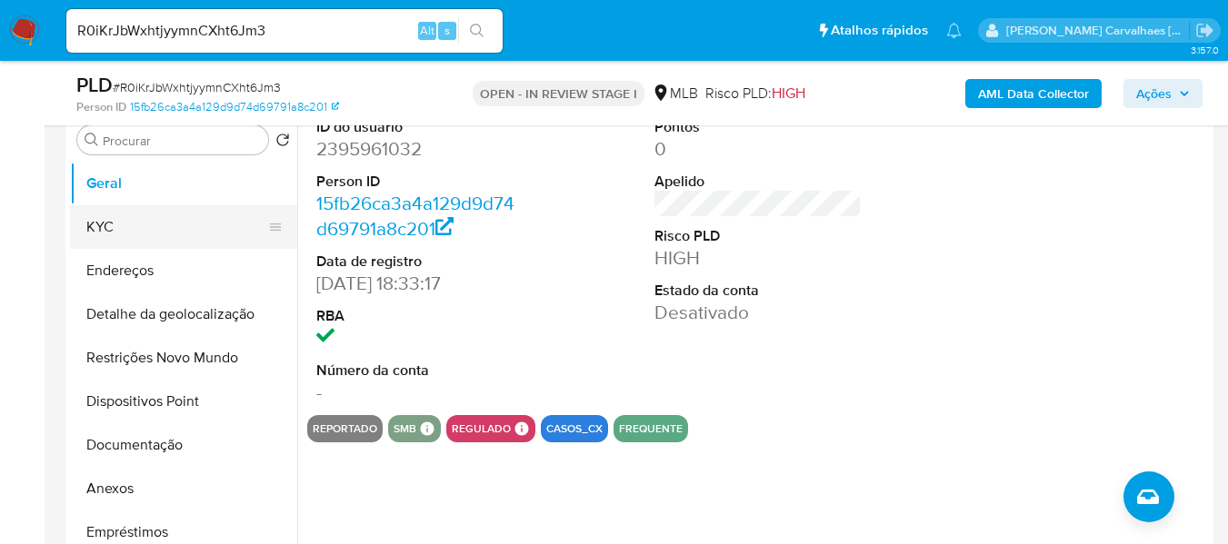
click at [98, 228] on button "KYC" at bounding box center [176, 227] width 213 height 44
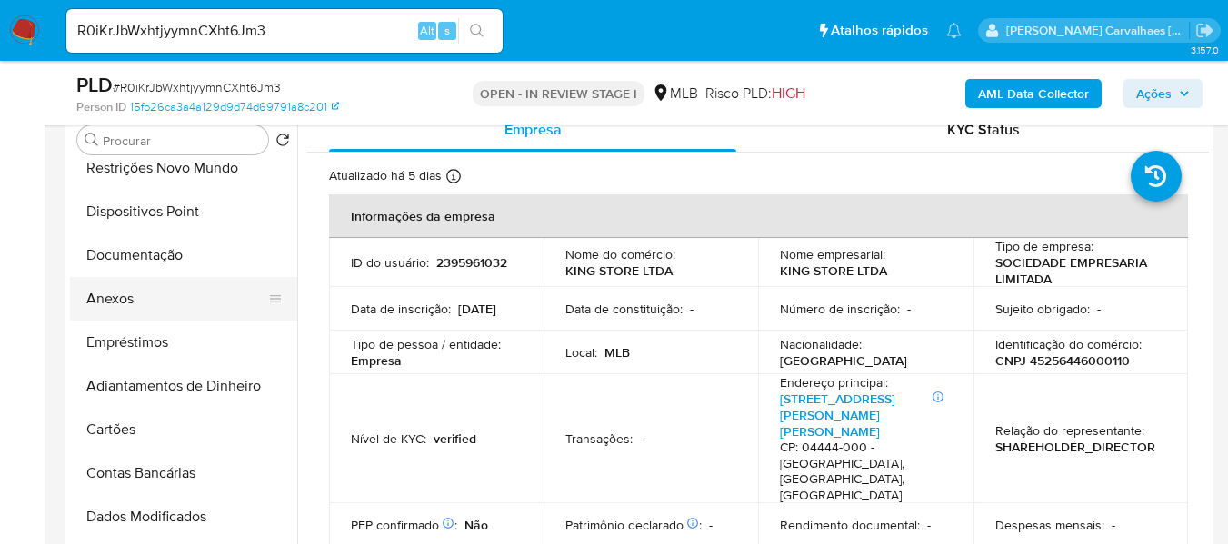
scroll to position [175, 0]
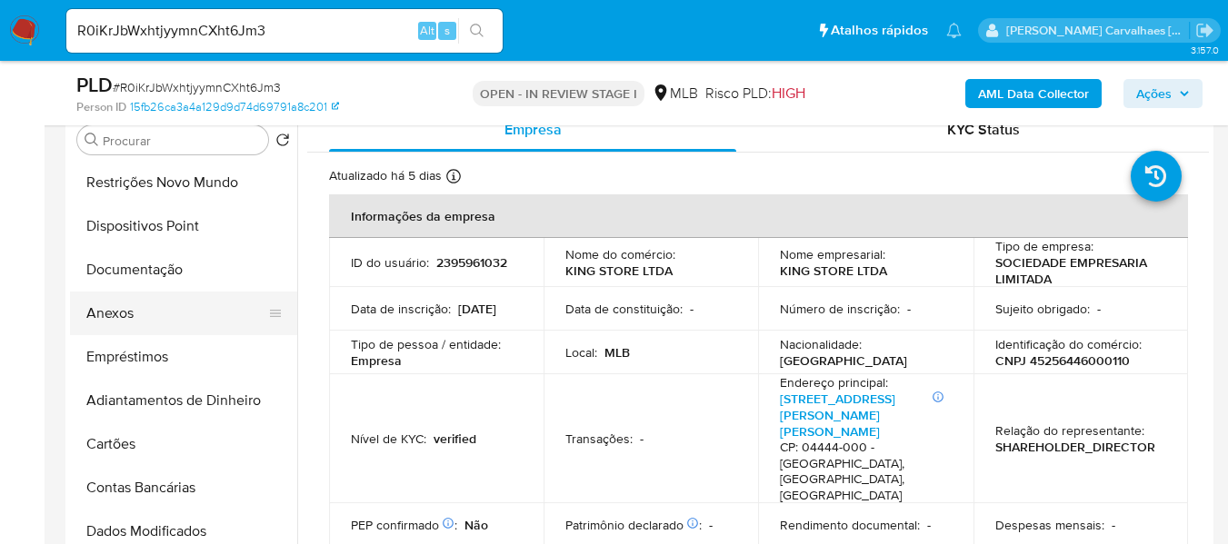
click at [122, 303] on button "Anexos" at bounding box center [176, 314] width 213 height 44
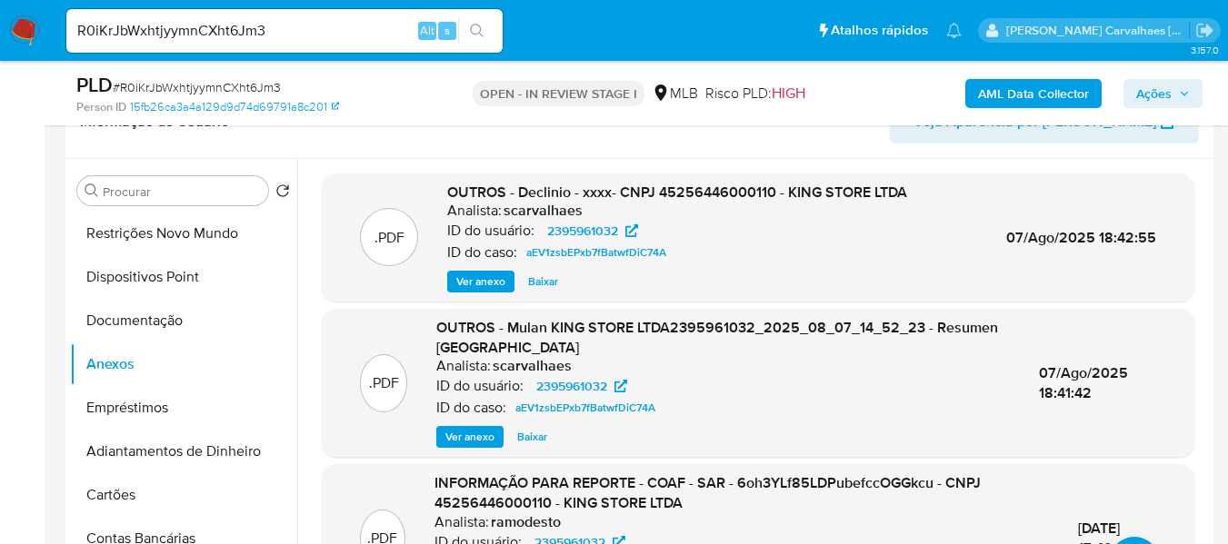
scroll to position [273, 0]
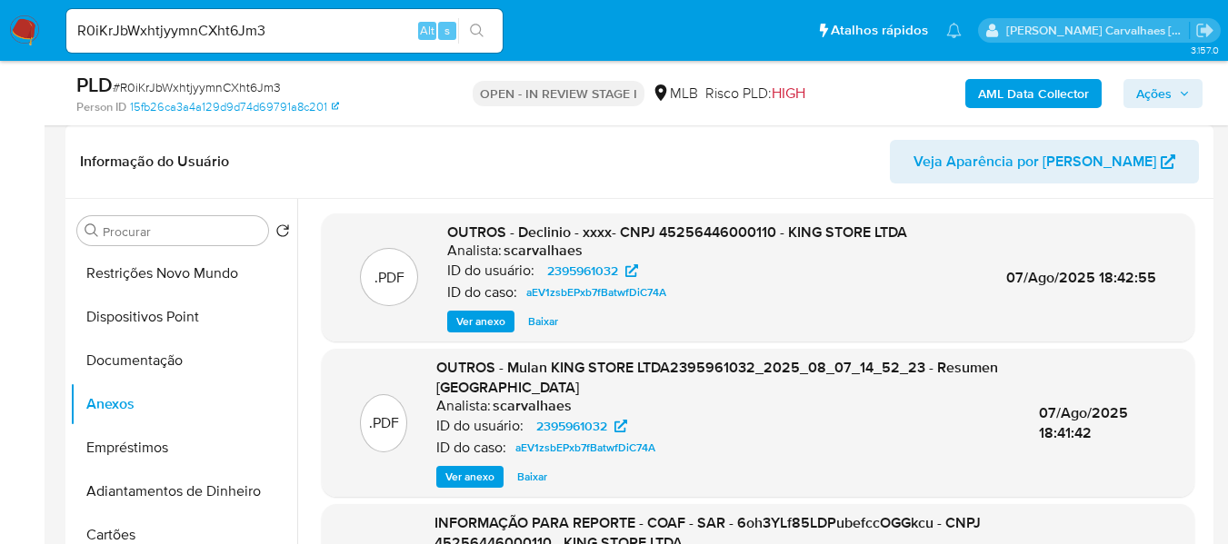
click at [494, 317] on span "Ver anexo" at bounding box center [480, 322] width 49 height 18
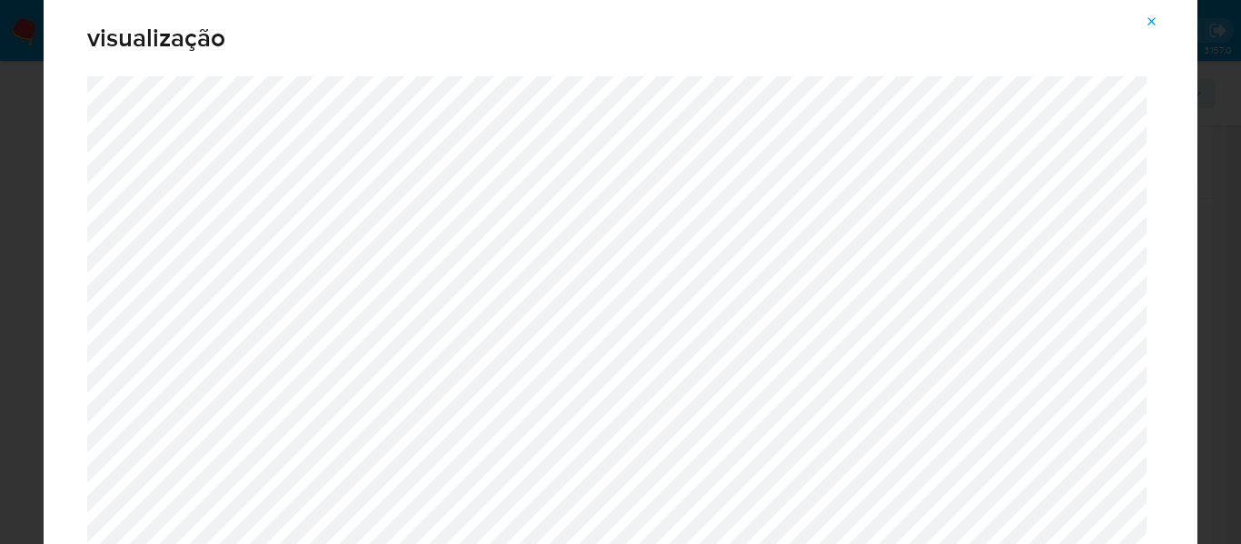
click at [1149, 19] on icon "Attachment preview" at bounding box center [1152, 22] width 15 height 15
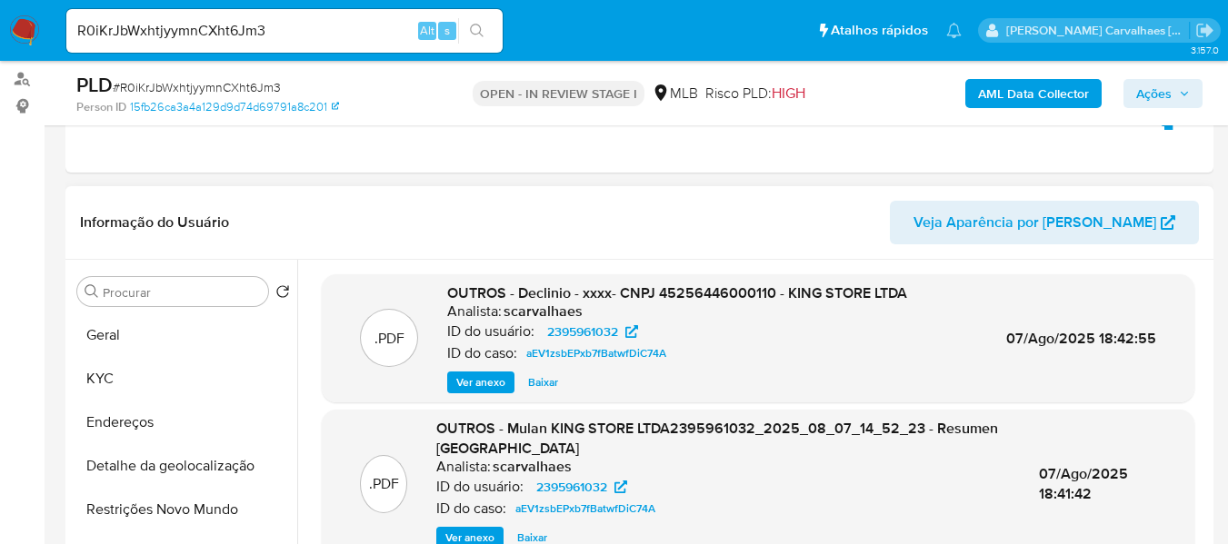
scroll to position [182, 0]
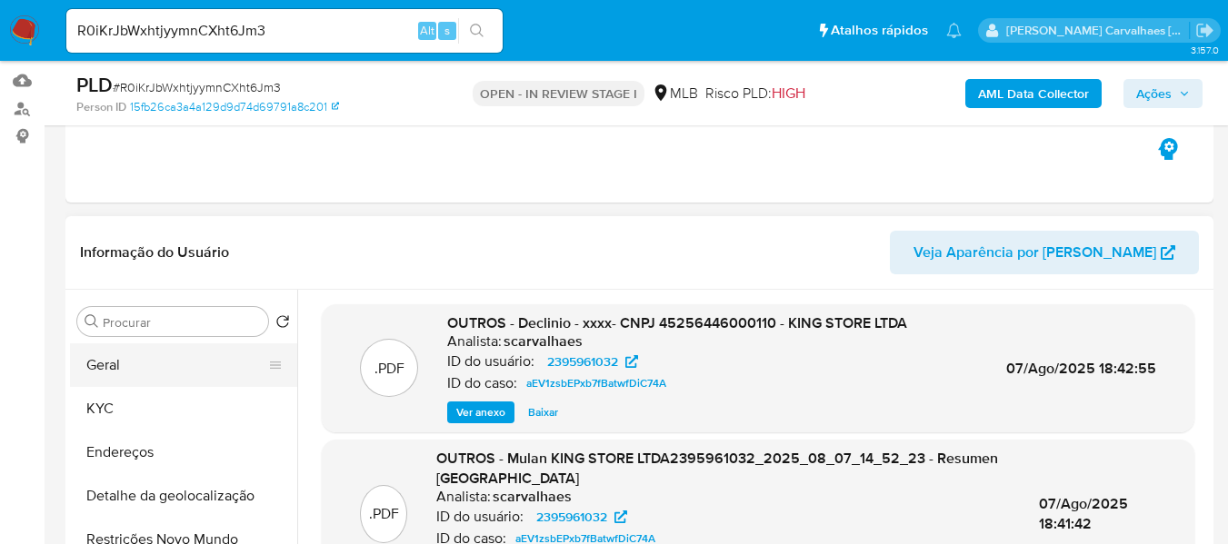
drag, startPoint x: 138, startPoint y: 366, endPoint x: 148, endPoint y: 366, distance: 10.0
click at [139, 366] on button "Geral" at bounding box center [176, 365] width 213 height 44
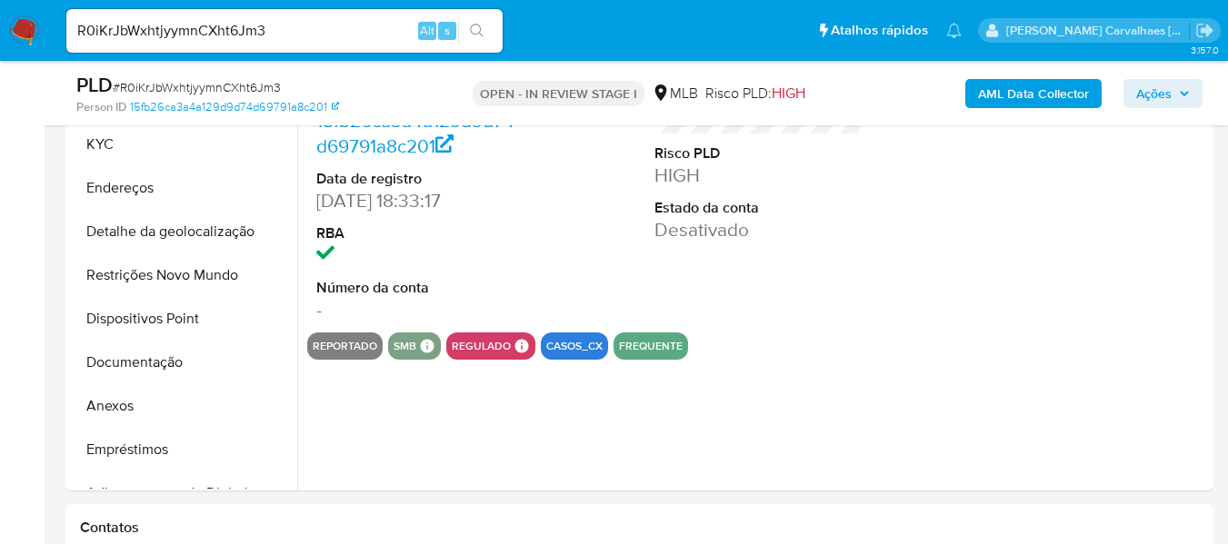
scroll to position [454, 0]
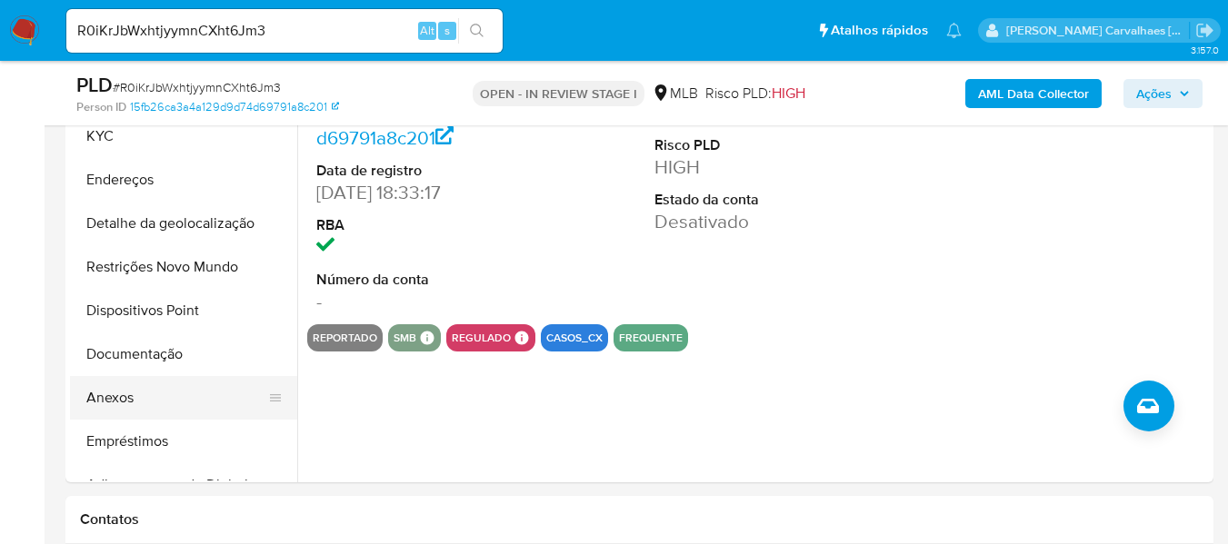
click at [157, 394] on button "Anexos" at bounding box center [176, 398] width 213 height 44
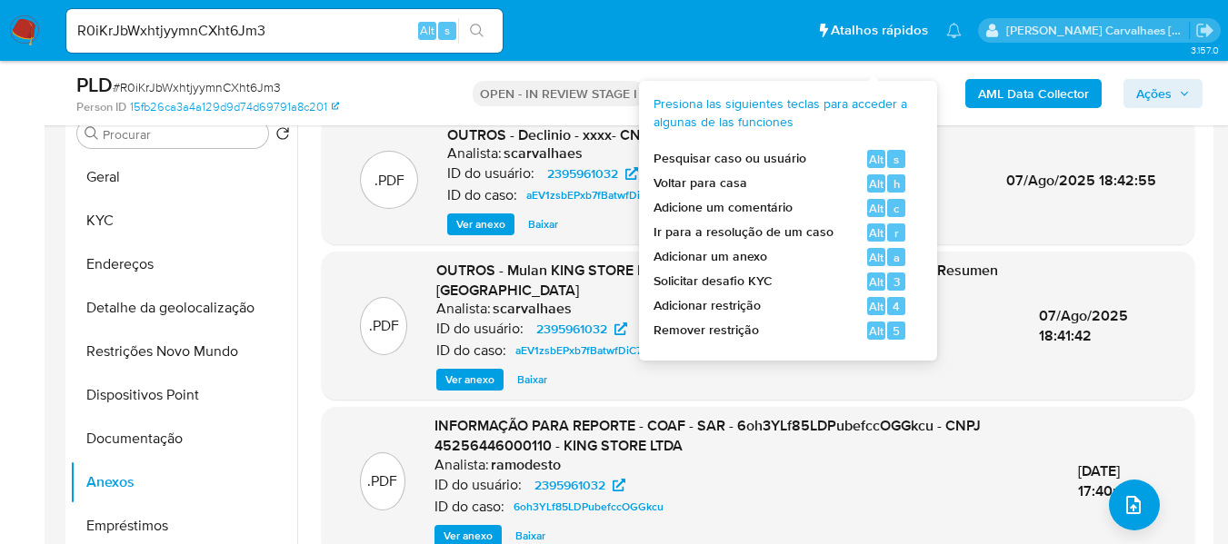
scroll to position [182, 0]
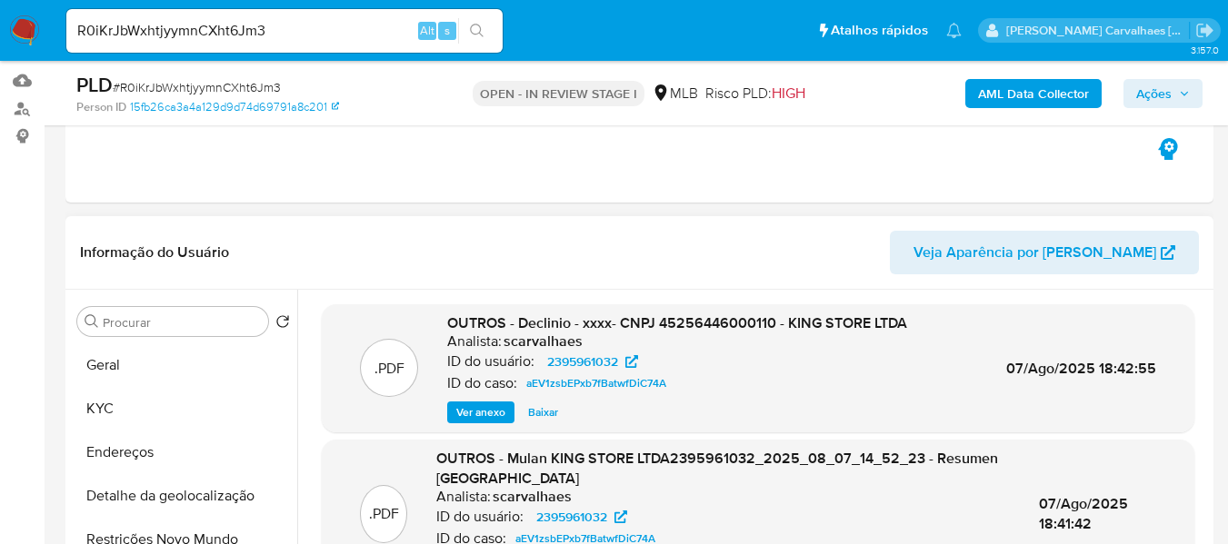
click at [502, 409] on span "Ver anexo" at bounding box center [480, 412] width 49 height 18
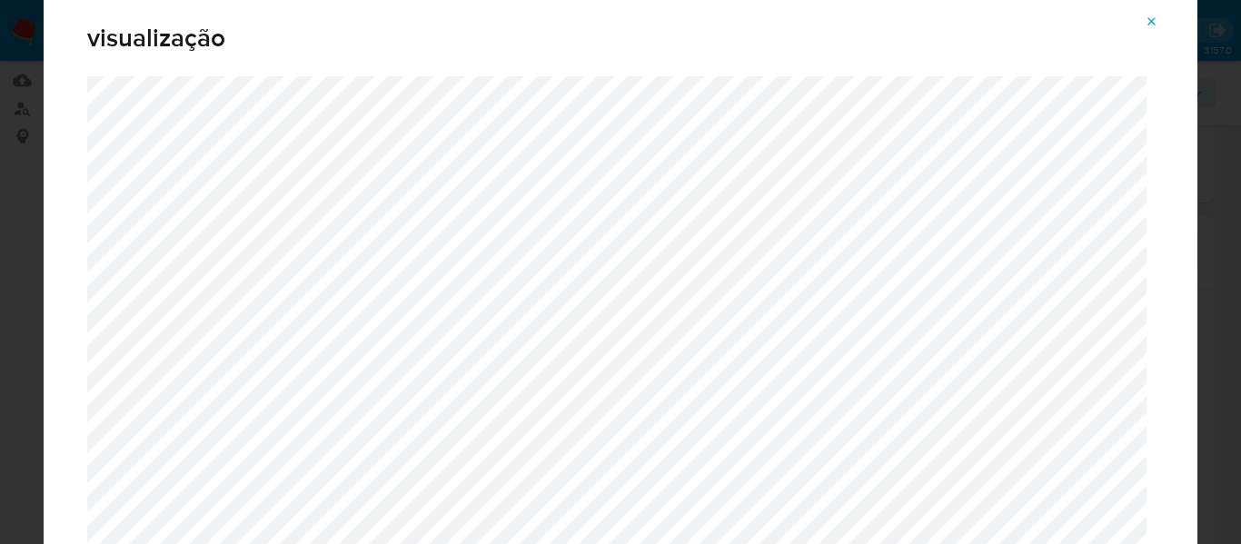
click at [1145, 16] on icon "Attachment preview" at bounding box center [1152, 22] width 15 height 15
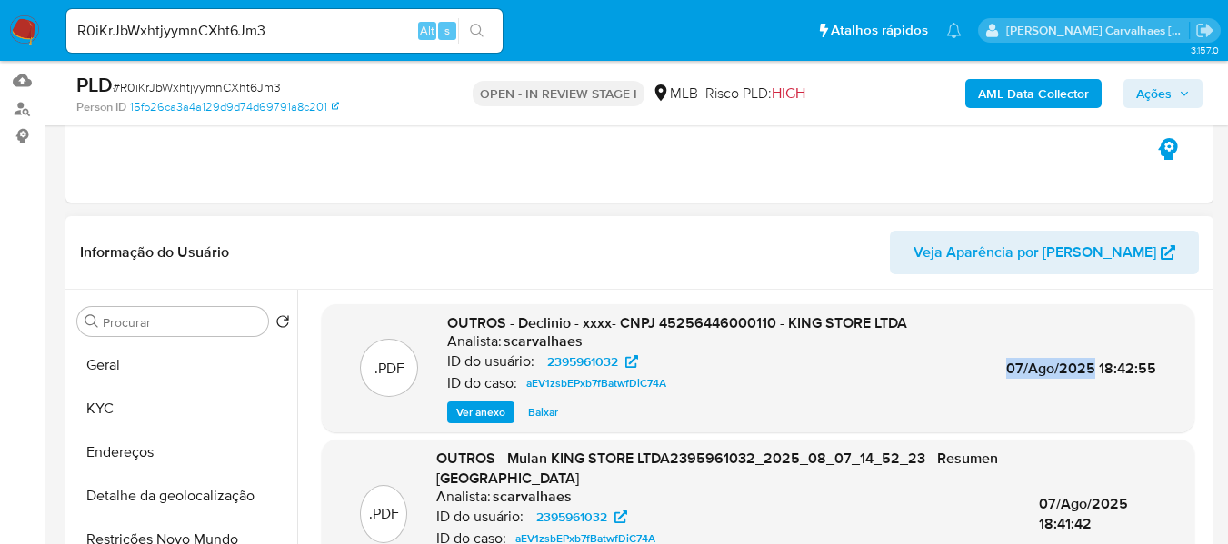
drag, startPoint x: 1000, startPoint y: 367, endPoint x: 1089, endPoint y: 368, distance: 90.0
click at [1089, 368] on div ".PDF OUTROS - Declinio - xxxx- CNPJ 45256446000110 - KING STORE LTDA Analista: …" at bounding box center [758, 368] width 854 height 111
copy span "07/Ago/2025"
click at [479, 405] on span "Ver anexo" at bounding box center [480, 412] width 49 height 18
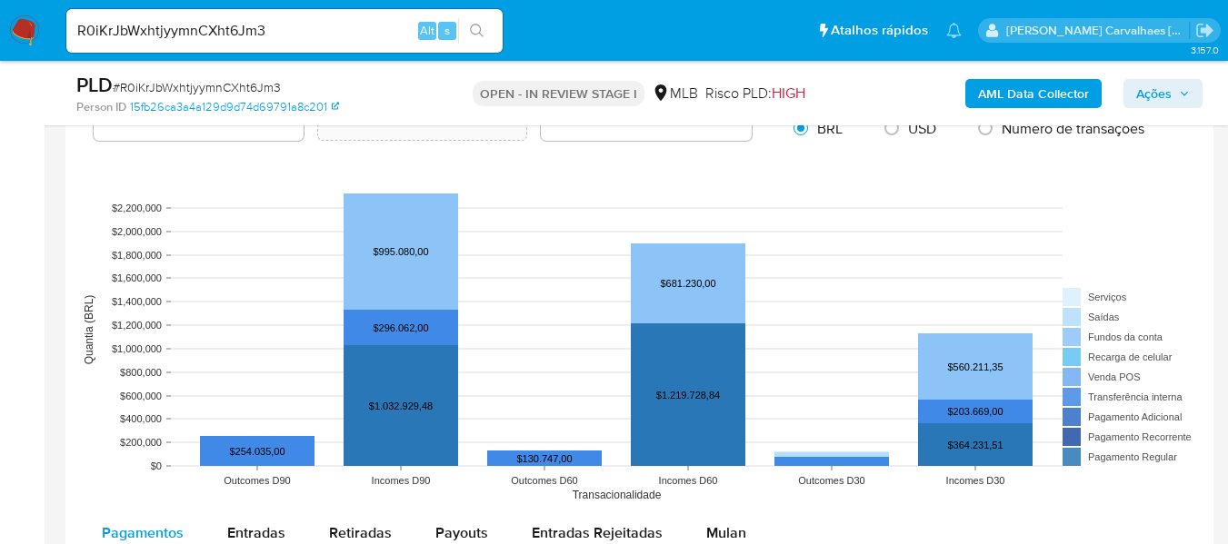
scroll to position [1817, 0]
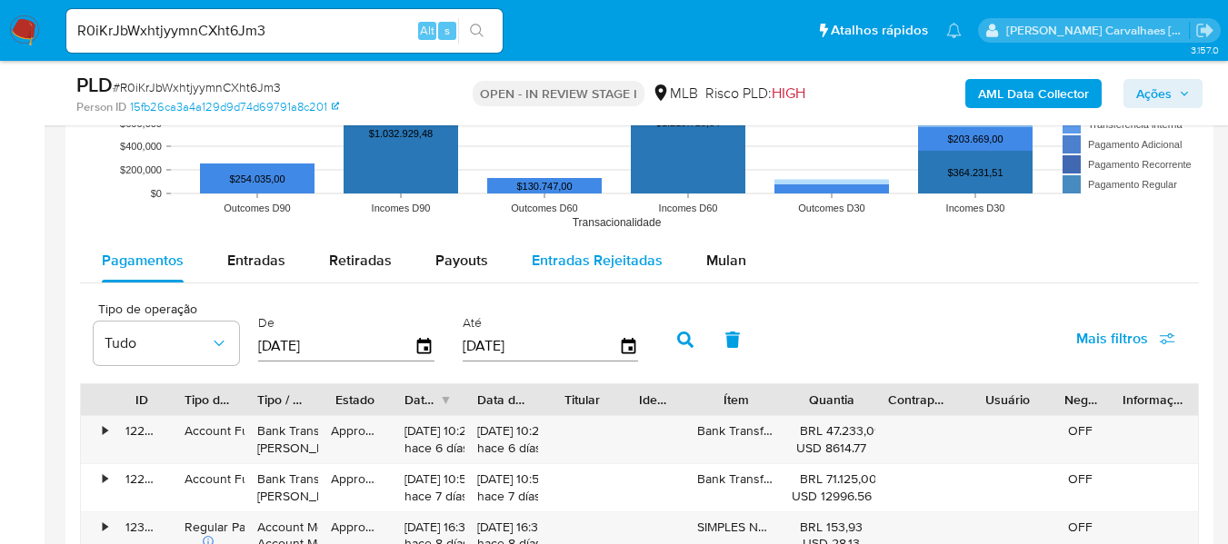
click at [580, 268] on span "Entradas Rejeitadas" at bounding box center [597, 260] width 131 height 21
select select "10"
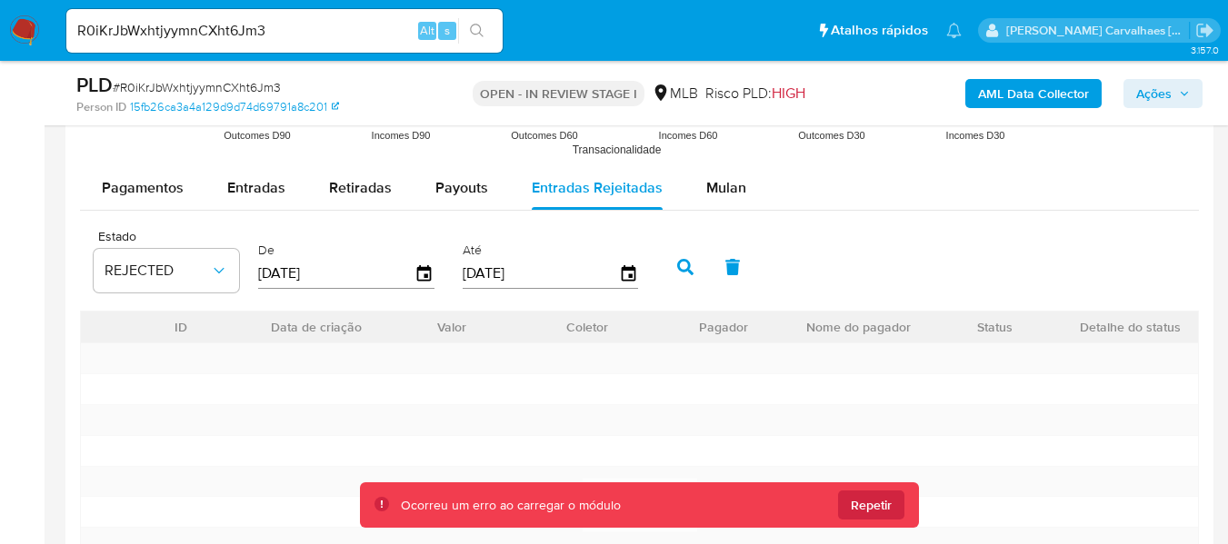
scroll to position [1999, 0]
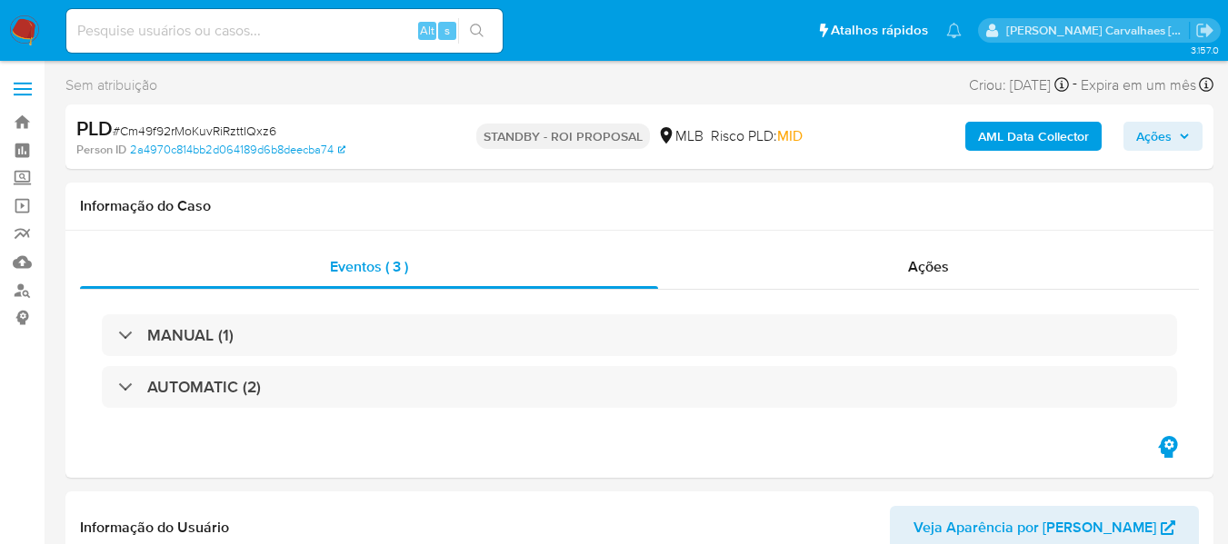
select select "10"
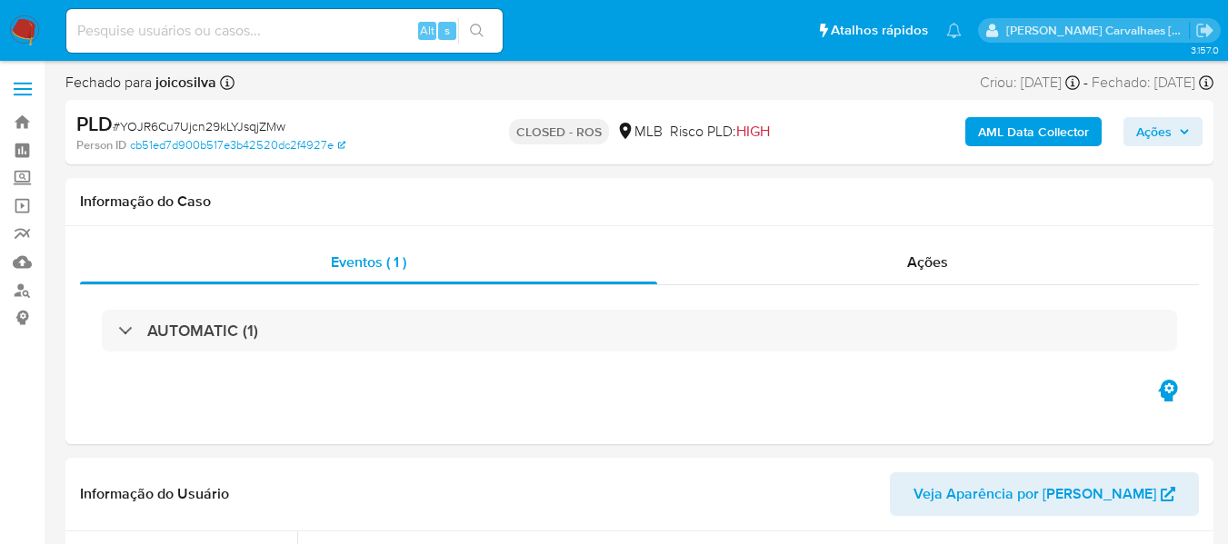
select select "10"
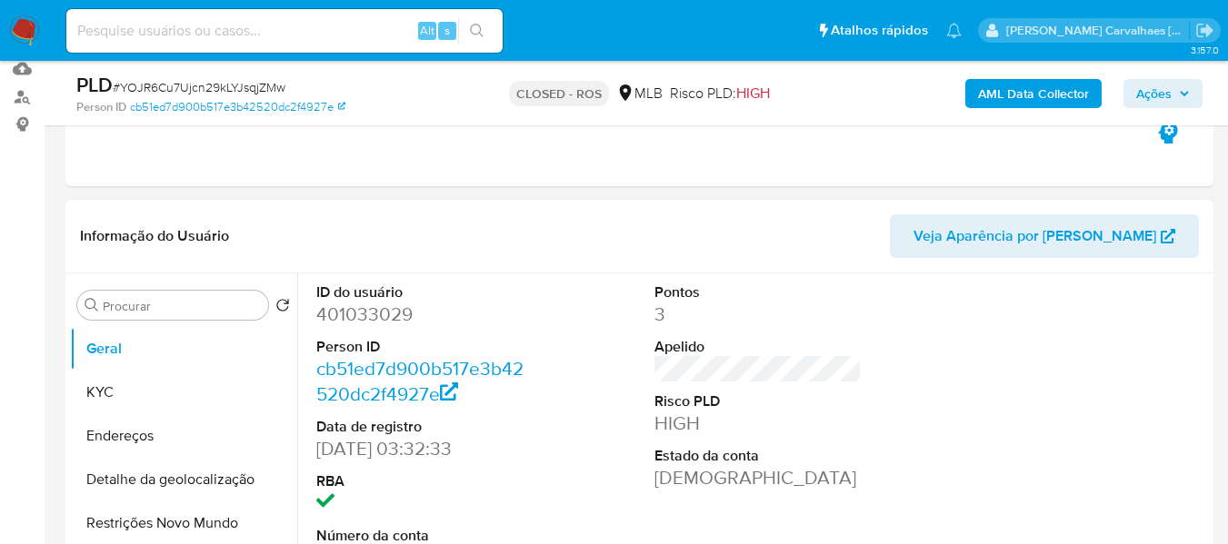
scroll to position [182, 0]
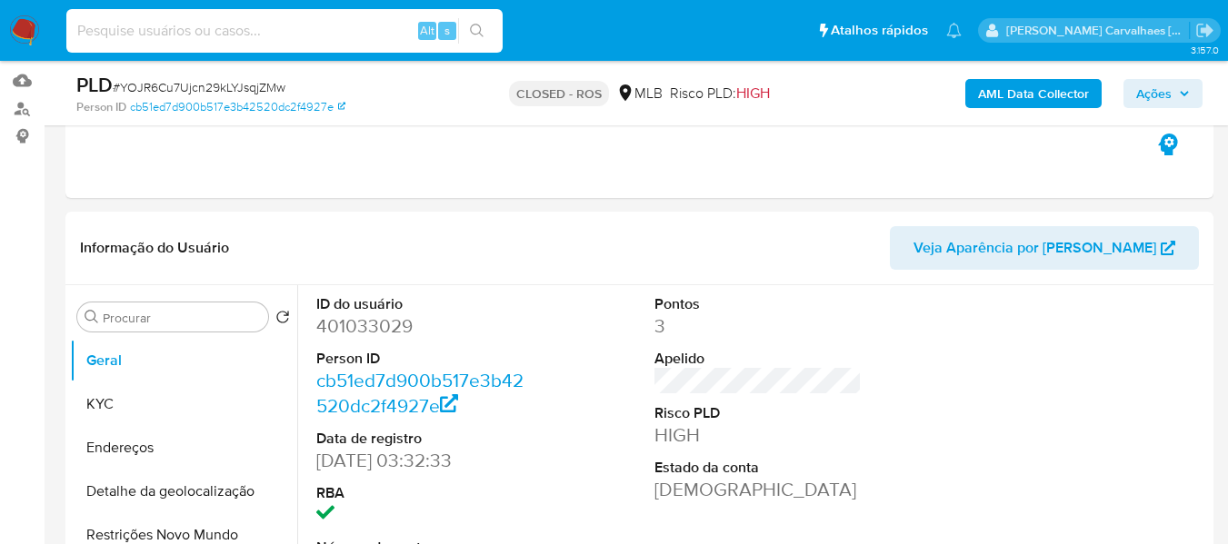
click at [191, 31] on input at bounding box center [284, 31] width 436 height 24
paste input "R0iKrJbWxhtjyymnCXht6Jm3"
type input "R0iKrJbWxhtjyymnCXht6Jm3"
click at [477, 32] on icon "search-icon" at bounding box center [477, 31] width 15 height 15
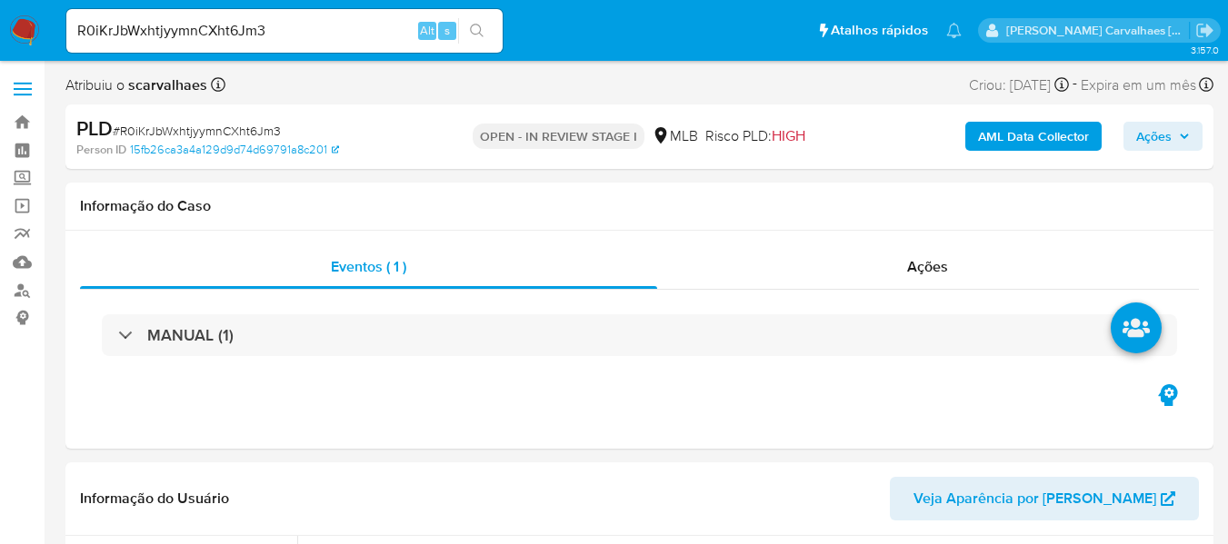
select select "10"
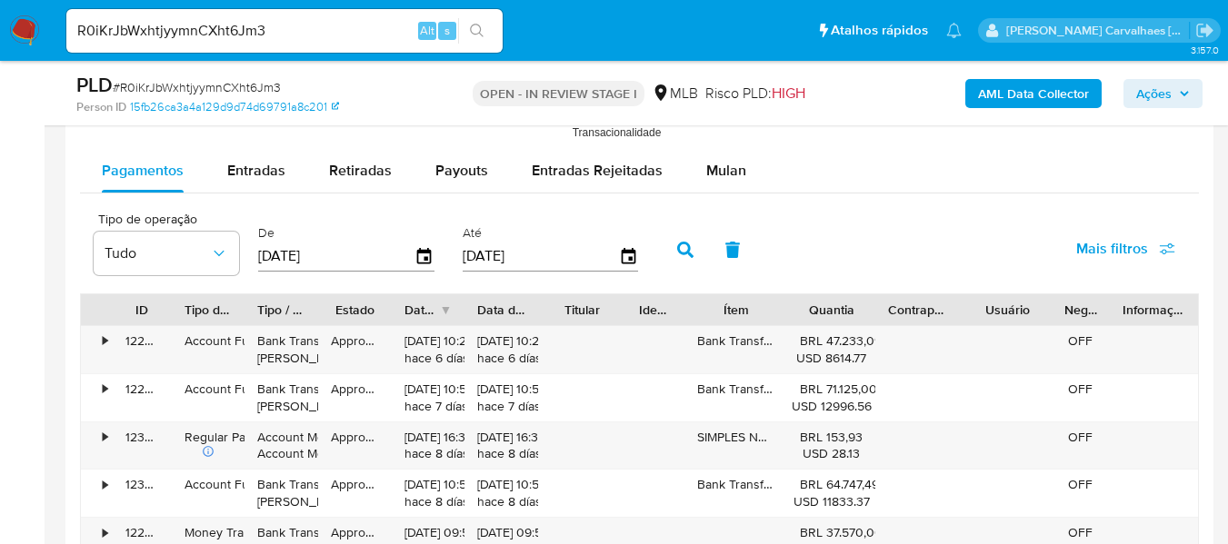
scroll to position [1908, 0]
click at [627, 174] on span "Entradas Rejeitadas" at bounding box center [597, 169] width 131 height 21
select select "10"
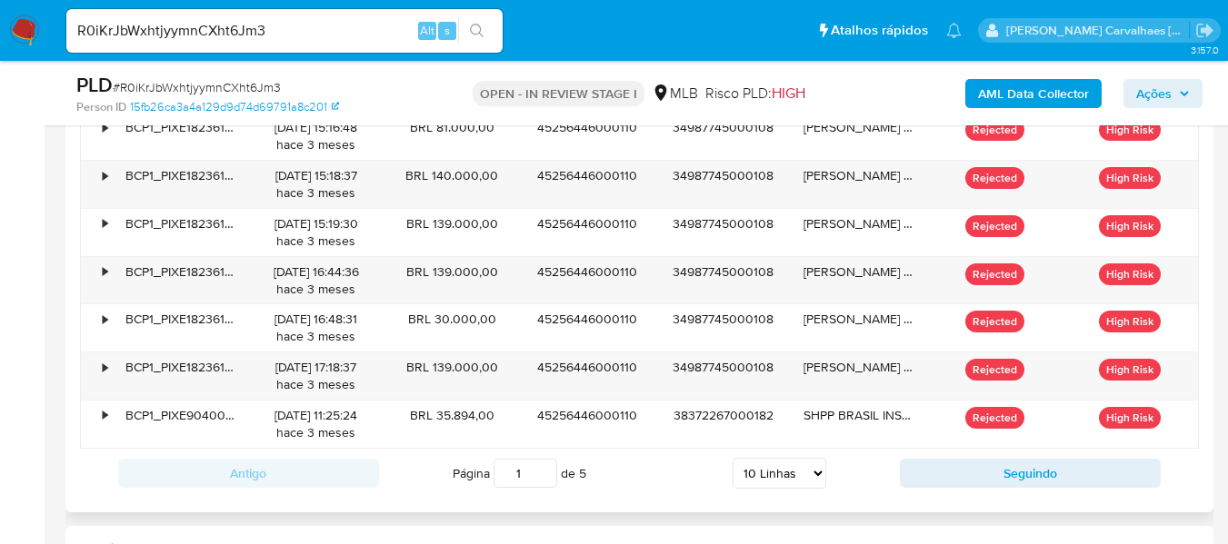
scroll to position [2272, 0]
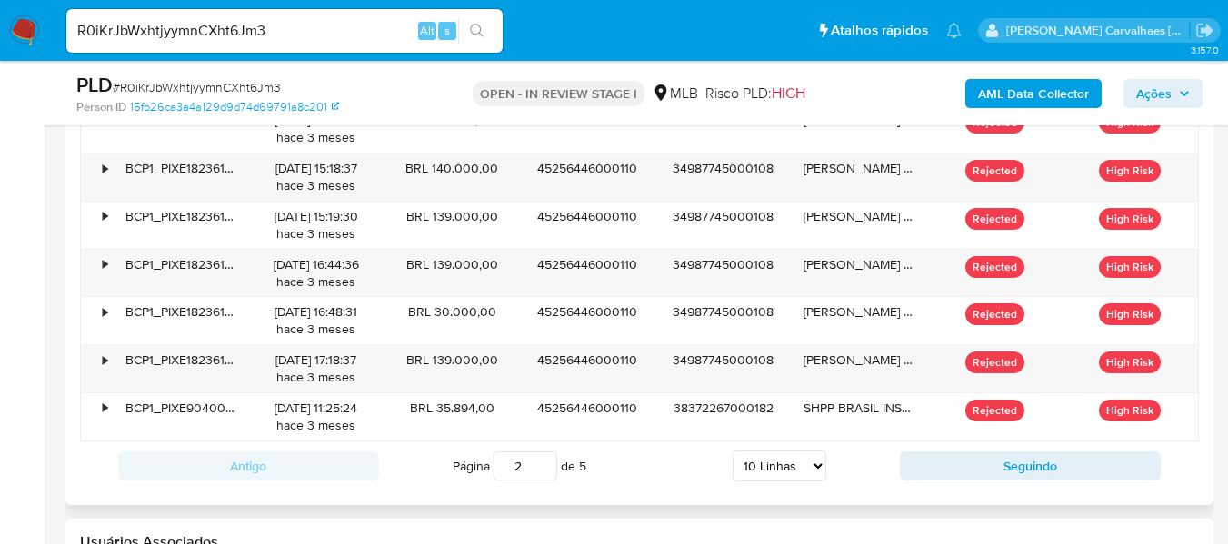
click at [547, 460] on input "2" at bounding box center [525, 466] width 64 height 29
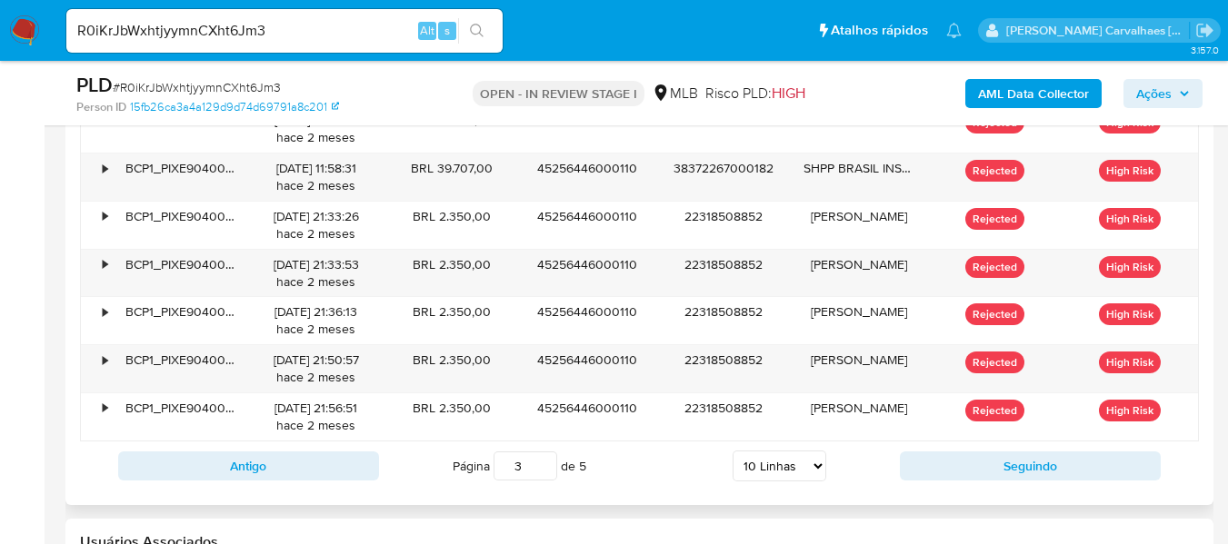
click at [542, 458] on input "3" at bounding box center [525, 466] width 64 height 29
click at [542, 458] on input "4" at bounding box center [525, 466] width 64 height 29
click at [542, 458] on input "5" at bounding box center [525, 466] width 64 height 29
click at [545, 472] on input "4" at bounding box center [525, 466] width 64 height 29
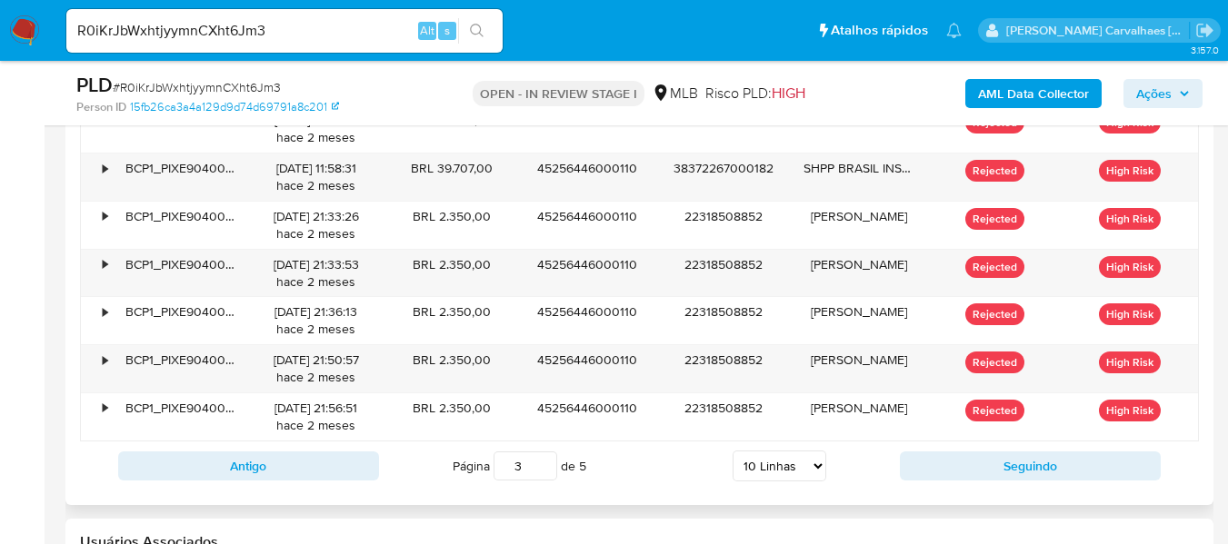
click at [545, 472] on input "3" at bounding box center [525, 466] width 64 height 29
click at [545, 472] on input "2" at bounding box center [525, 466] width 64 height 29
click at [545, 472] on input "1" at bounding box center [525, 466] width 64 height 29
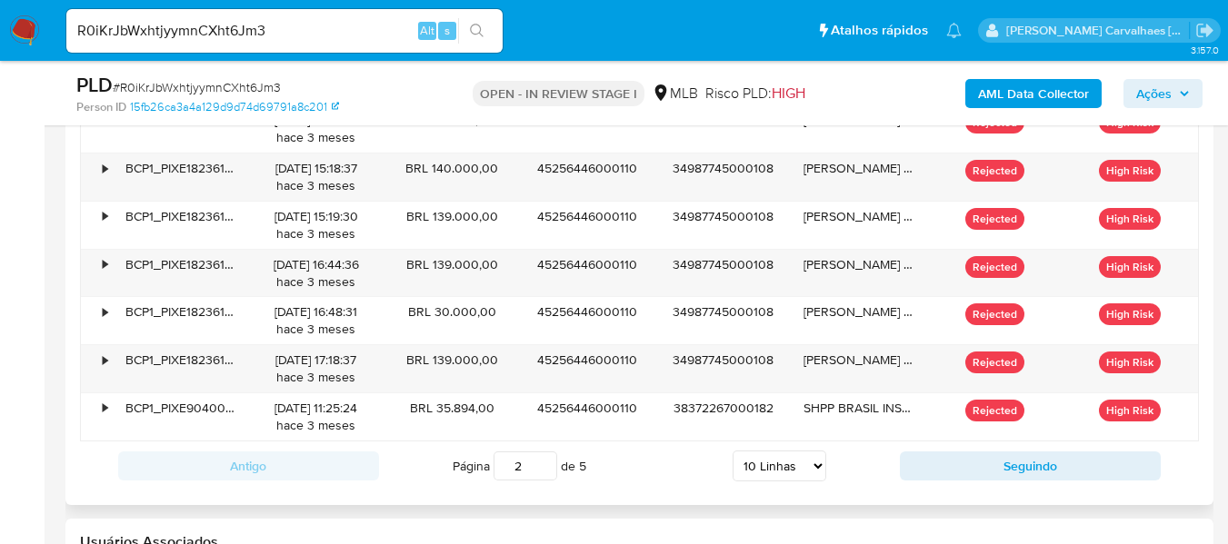
click at [542, 463] on input "2" at bounding box center [525, 466] width 64 height 29
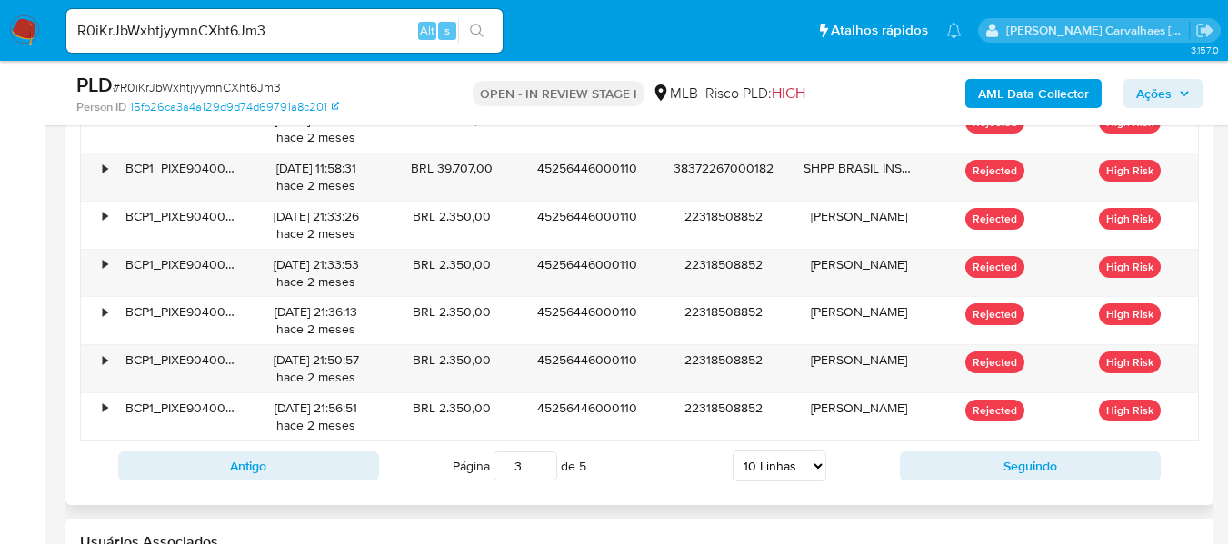
click at [541, 459] on input "3" at bounding box center [525, 466] width 64 height 29
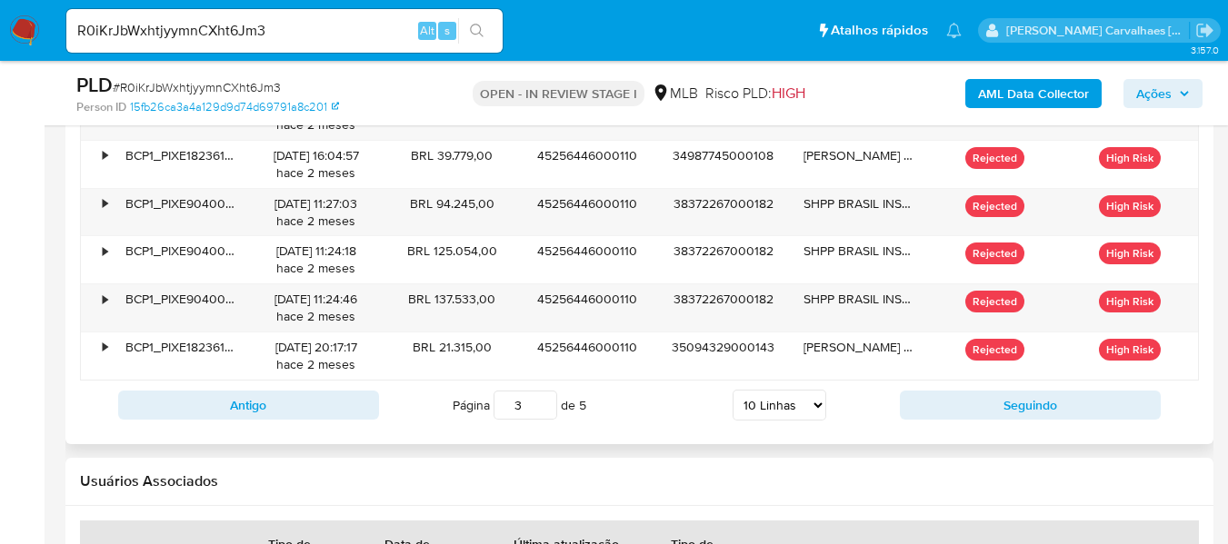
scroll to position [2362, 0]
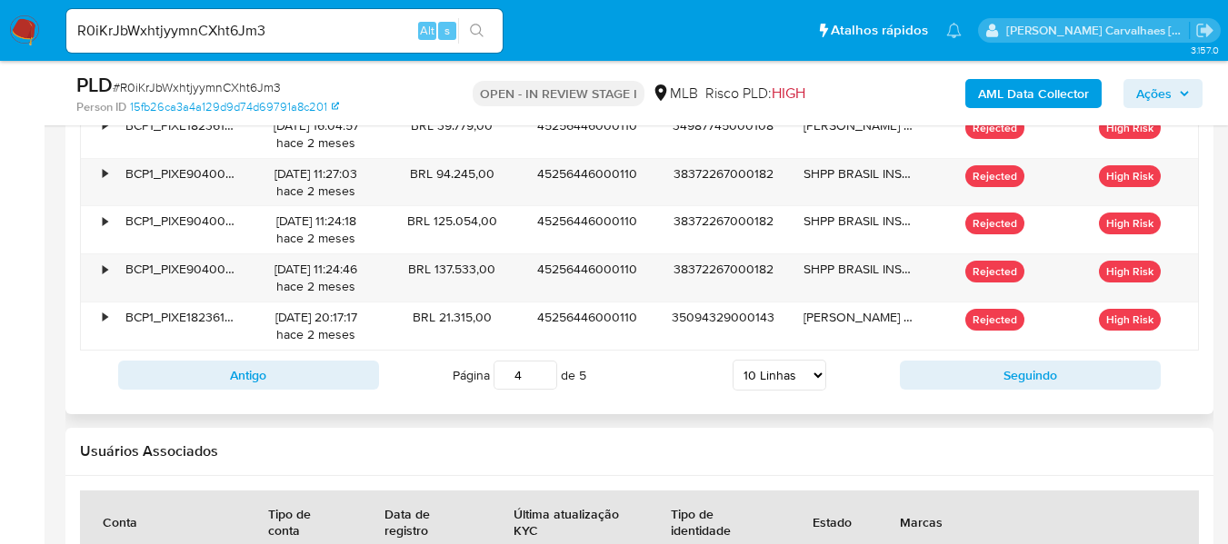
click at [542, 372] on input "4" at bounding box center [525, 375] width 64 height 29
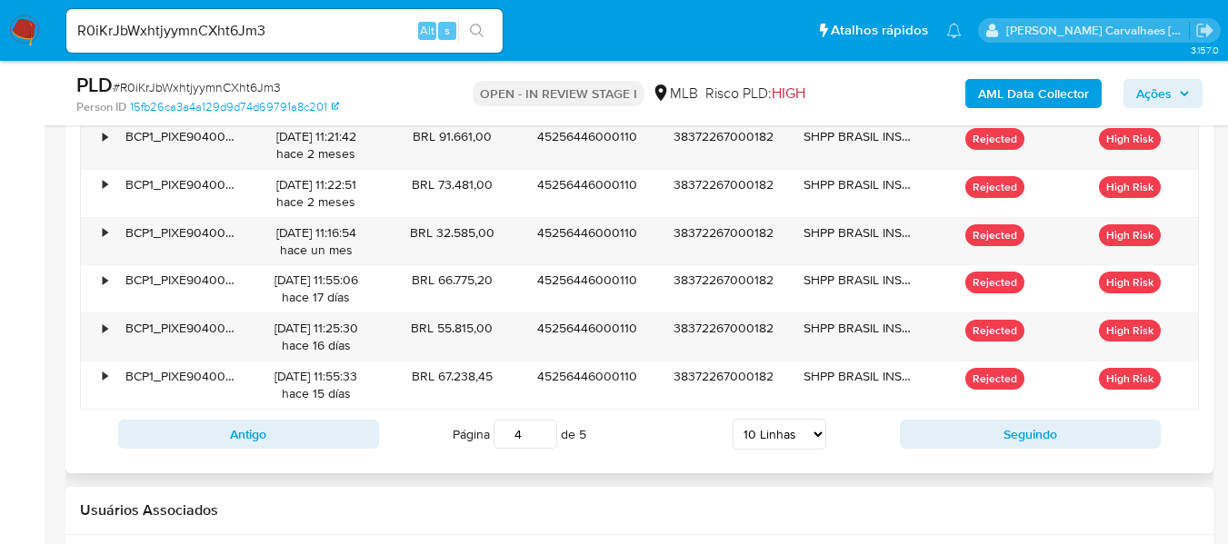
scroll to position [2272, 0]
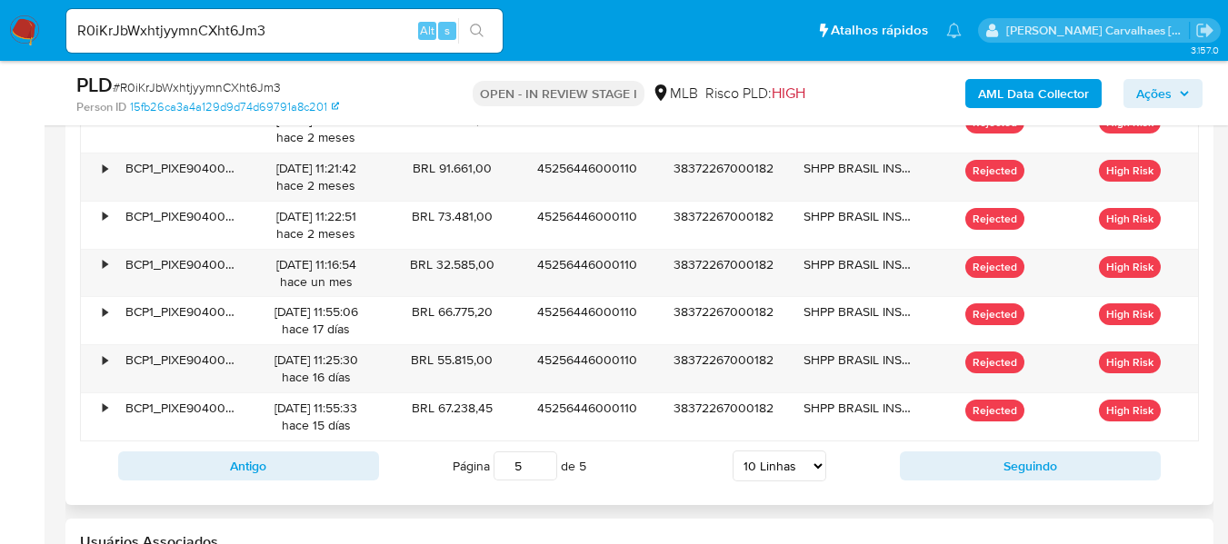
click at [543, 458] on input "5" at bounding box center [525, 466] width 64 height 29
type input "5"
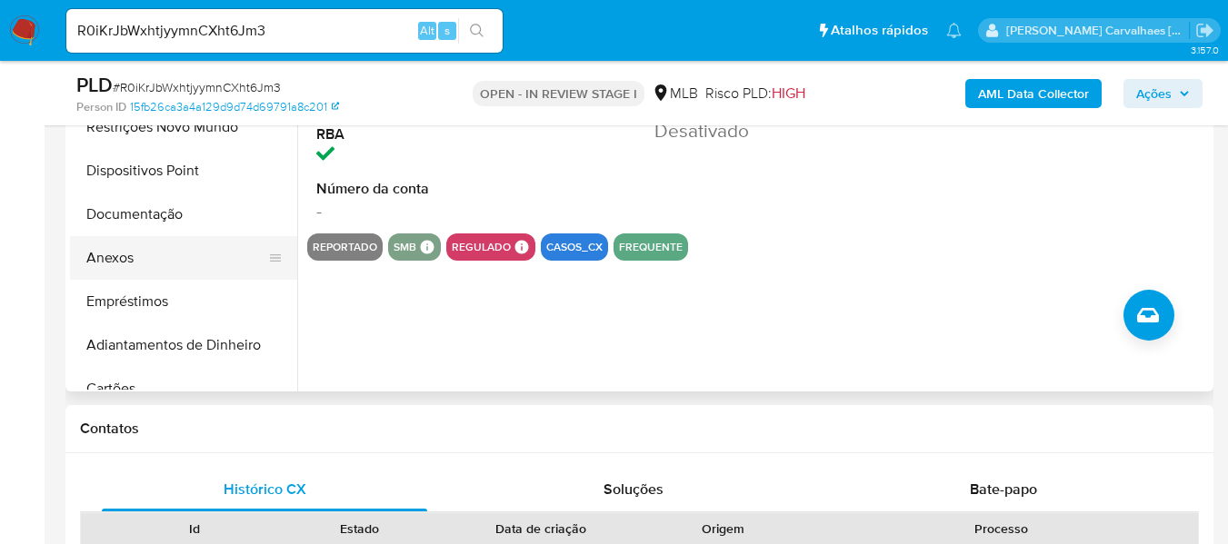
scroll to position [0, 0]
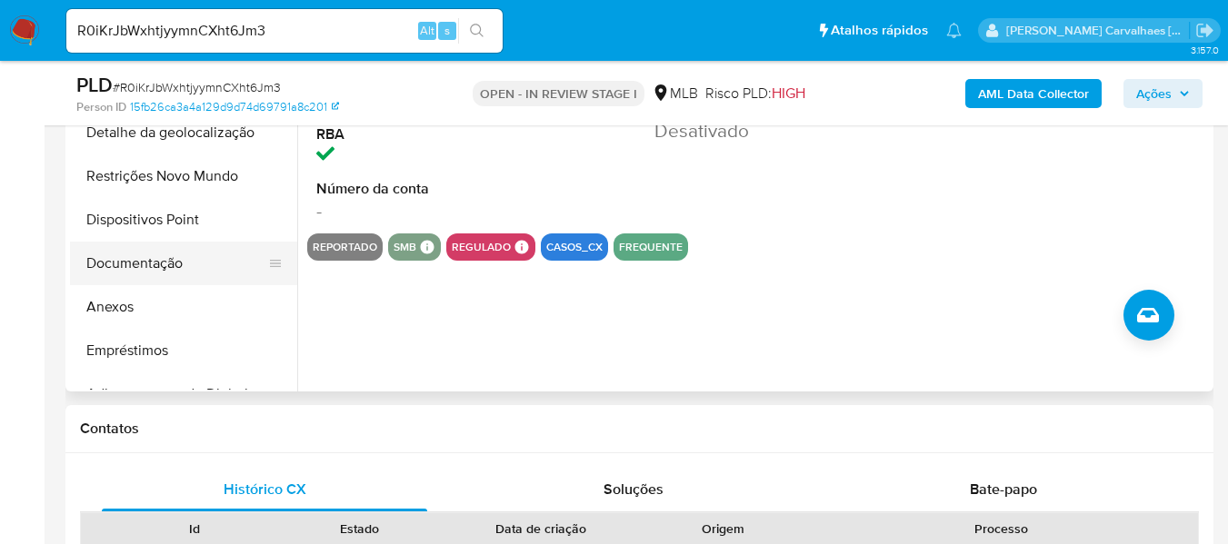
click at [189, 264] on button "Documentação" at bounding box center [176, 264] width 213 height 44
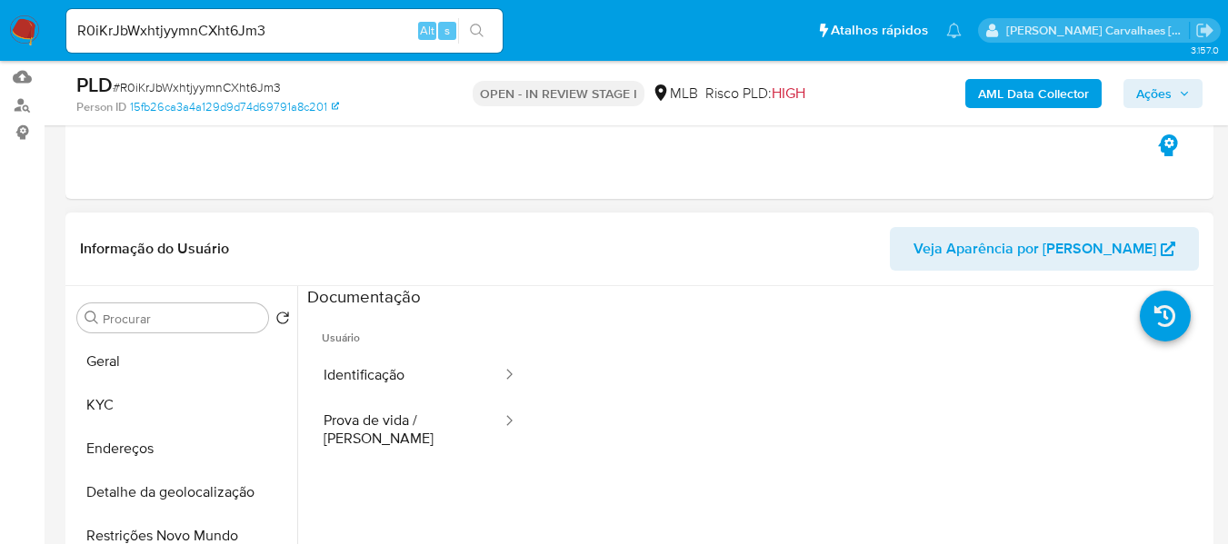
scroll to position [182, 0]
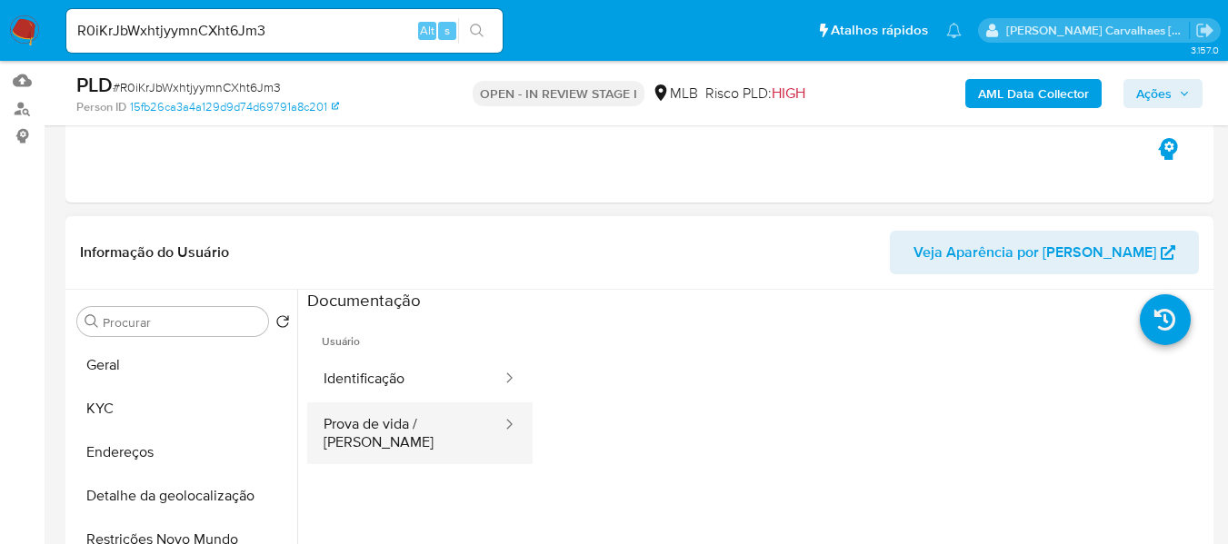
drag, startPoint x: 403, startPoint y: 425, endPoint x: 403, endPoint y: 415, distance: 10.0
click at [403, 423] on button "Prova de vida / Selfie" at bounding box center [405, 434] width 196 height 62
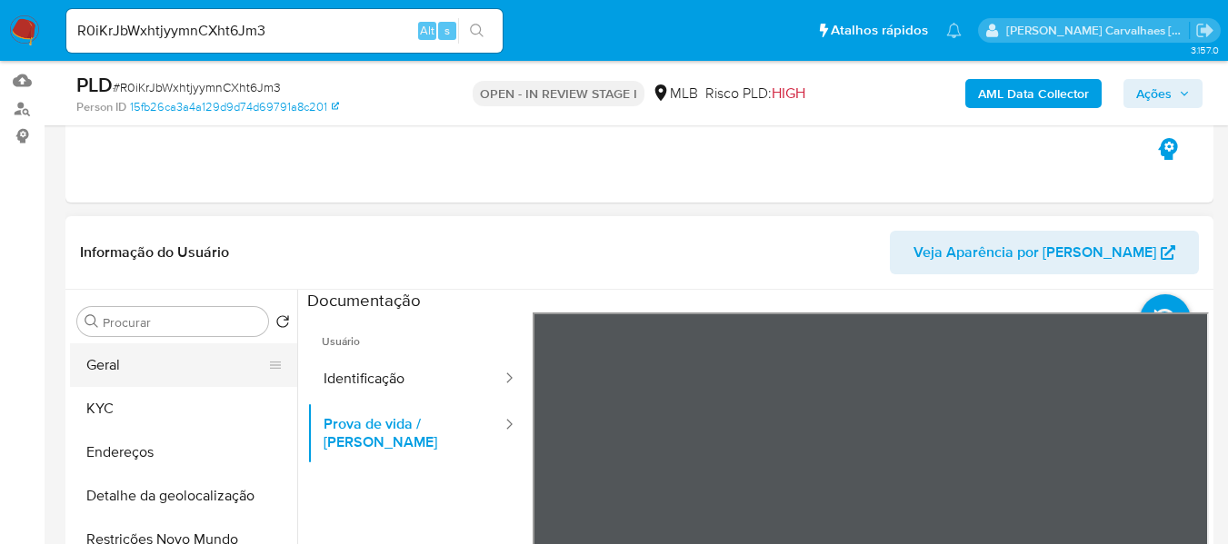
click at [185, 360] on button "Geral" at bounding box center [176, 365] width 213 height 44
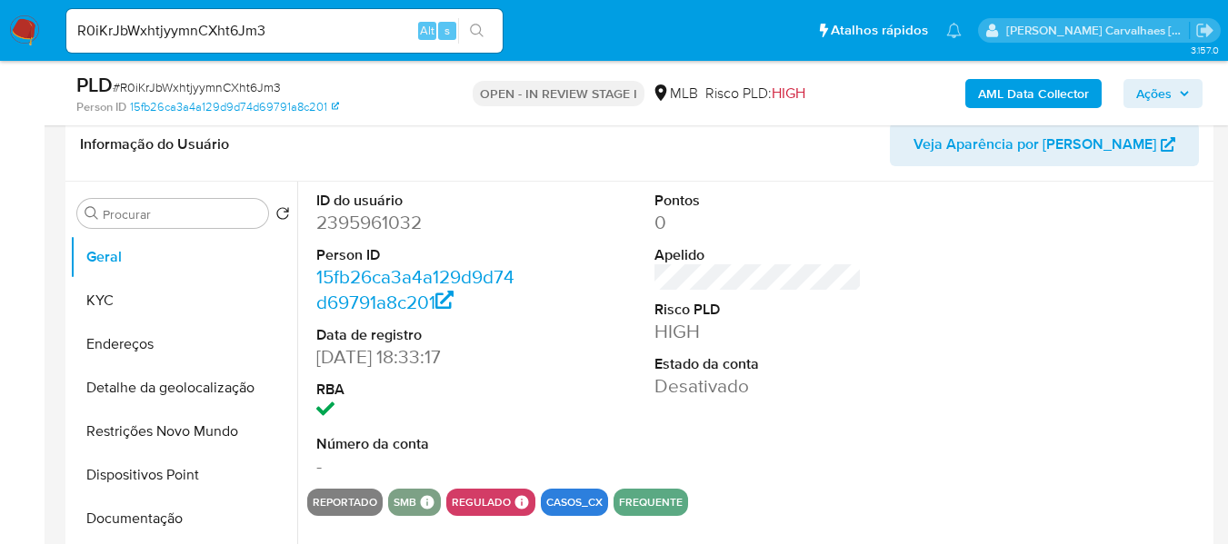
scroll to position [308, 0]
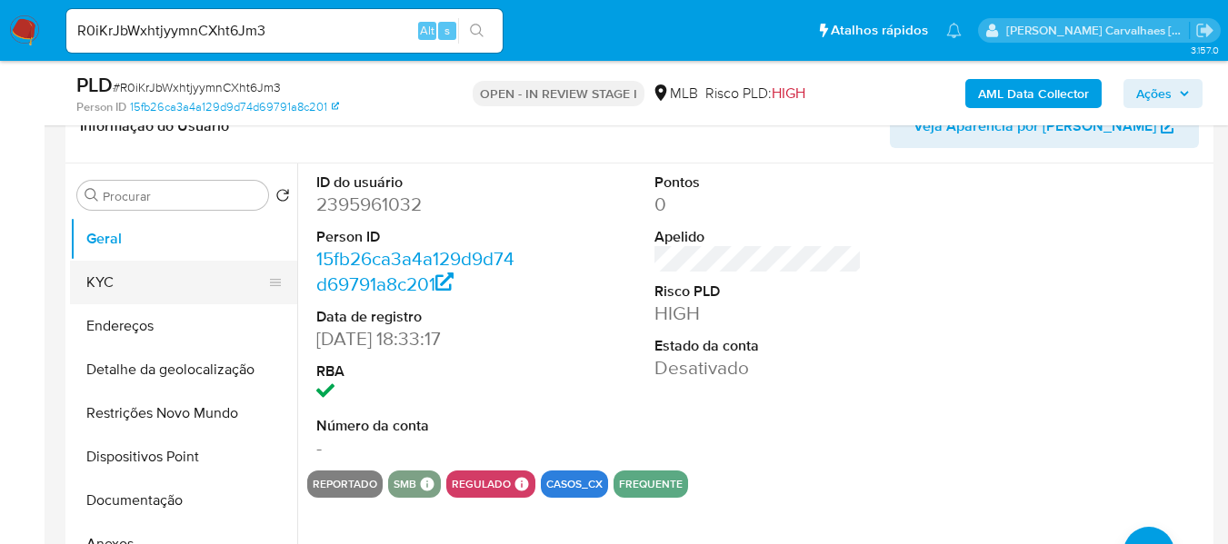
drag, startPoint x: 142, startPoint y: 283, endPoint x: 270, endPoint y: 300, distance: 129.3
click at [142, 283] on button "KYC" at bounding box center [176, 283] width 213 height 44
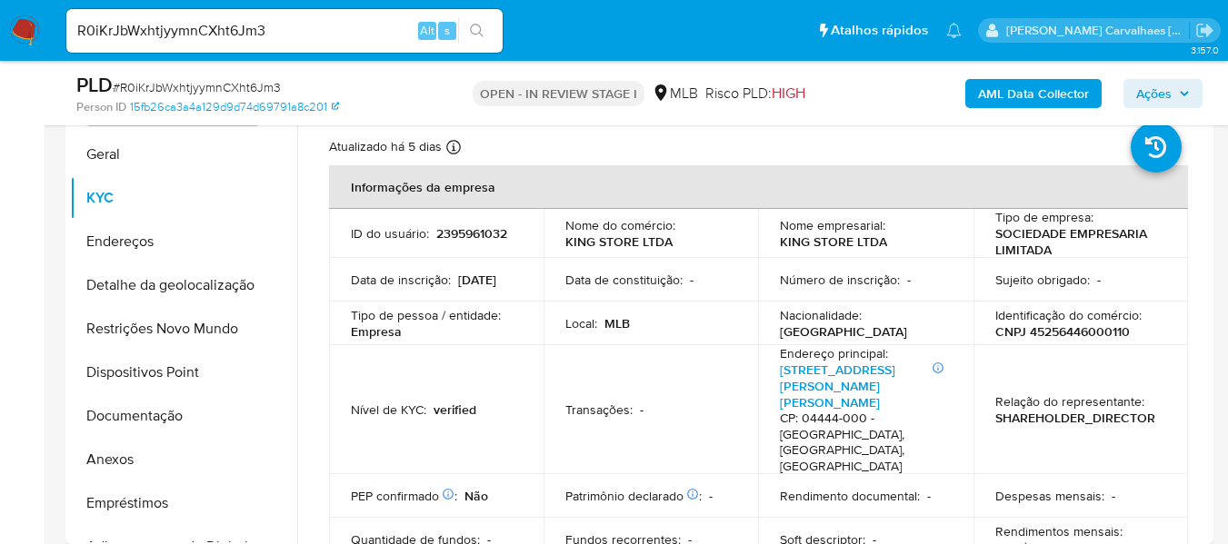
scroll to position [416, 0]
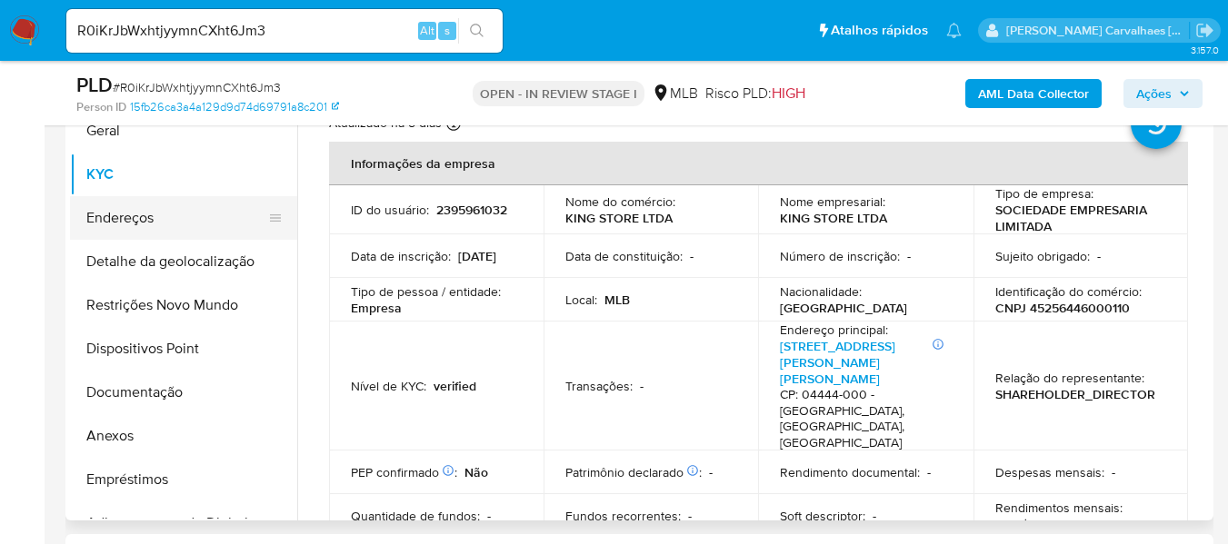
click at [160, 224] on button "Endereços" at bounding box center [176, 218] width 213 height 44
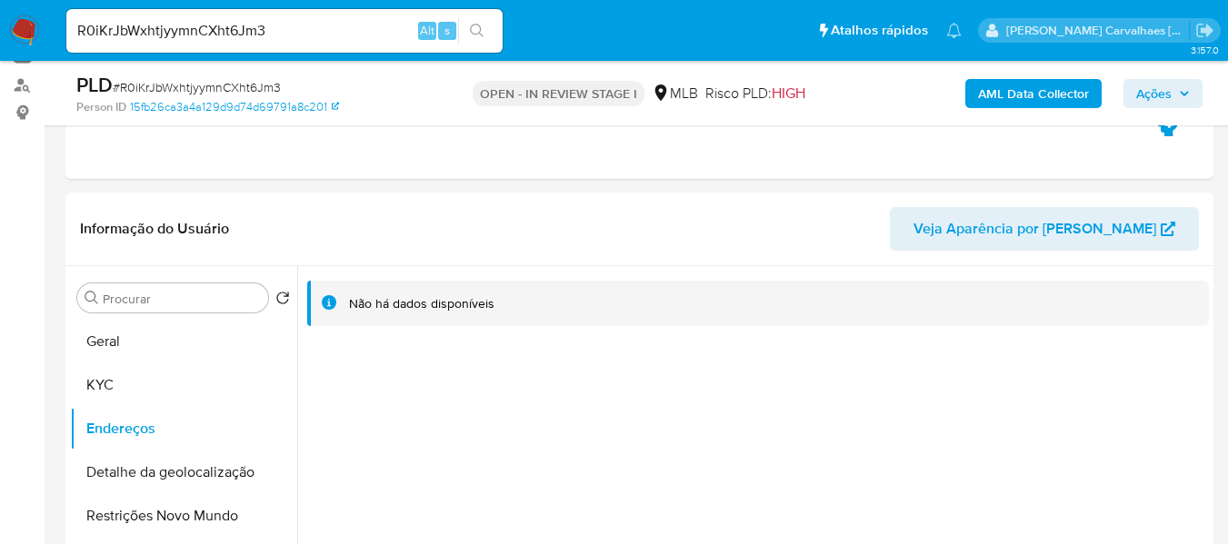
scroll to position [194, 0]
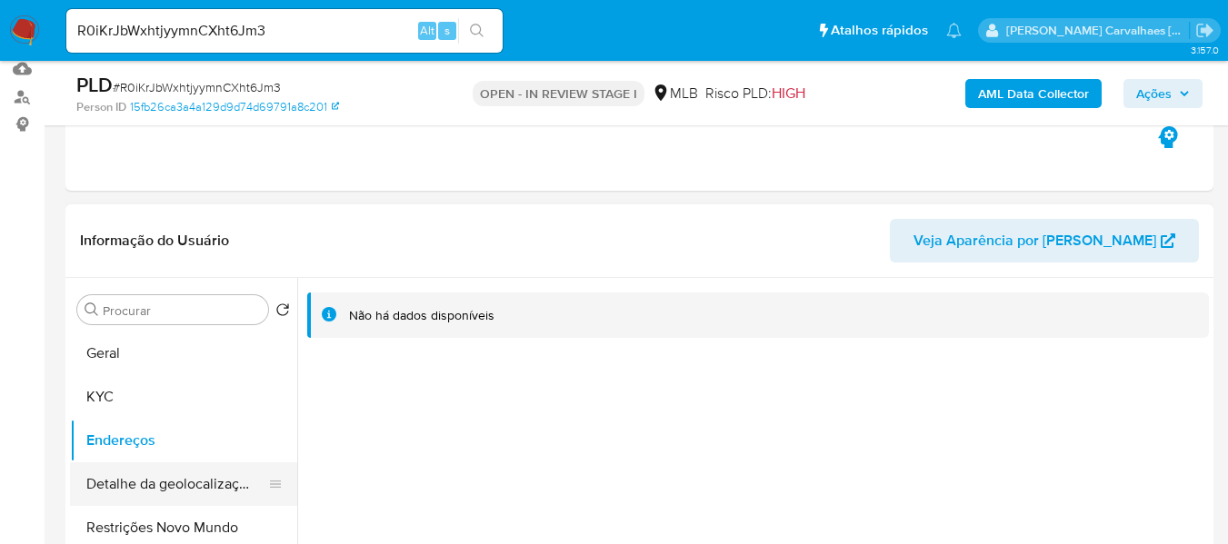
click at [157, 492] on button "Detalhe da geolocalização" at bounding box center [176, 485] width 213 height 44
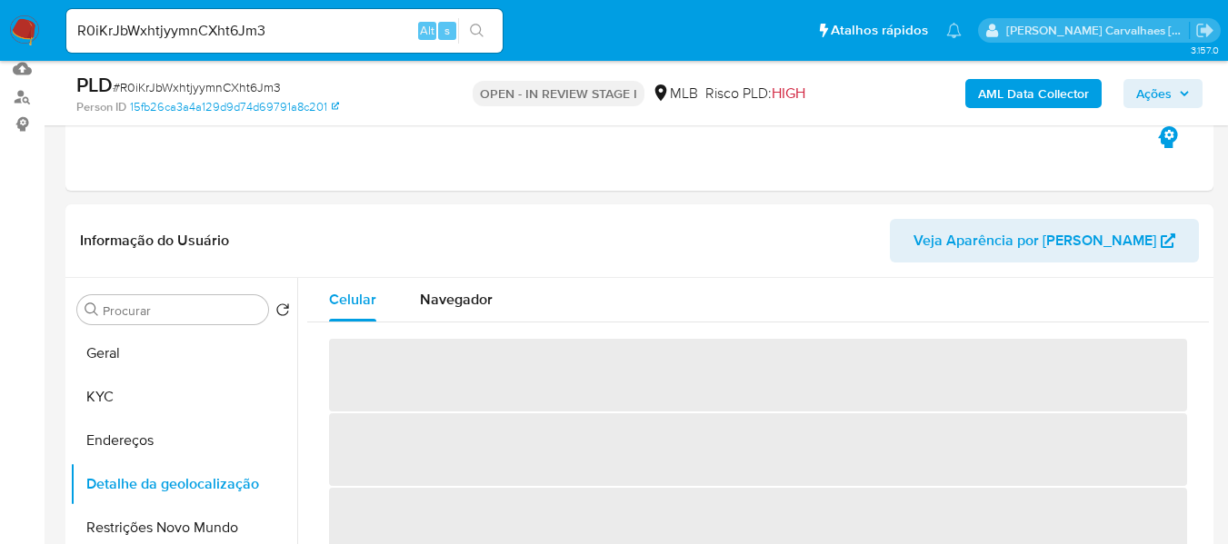
scroll to position [332, 0]
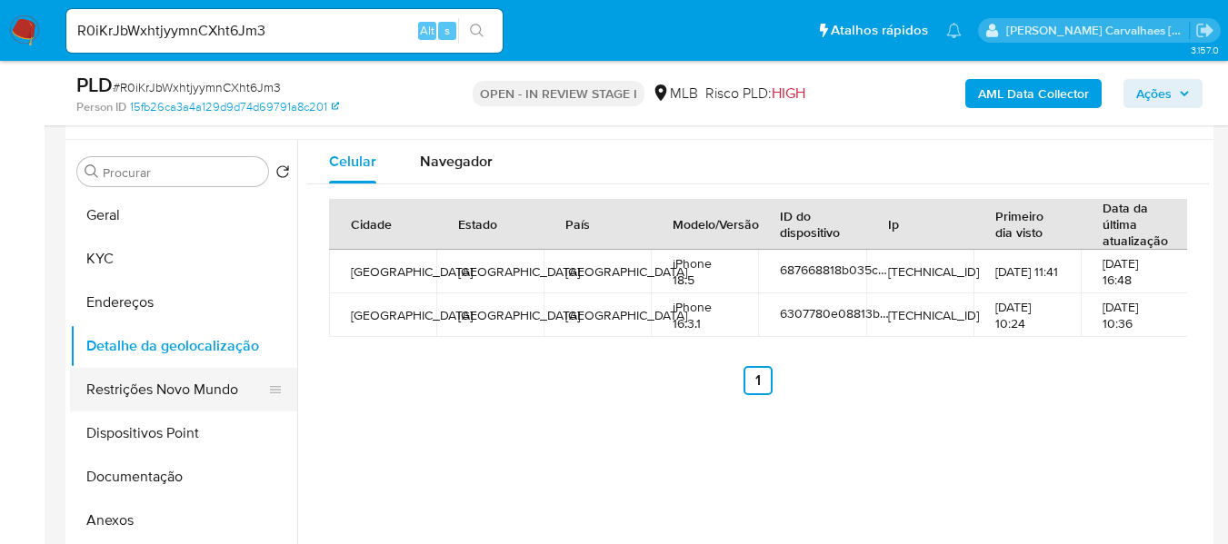
click at [224, 397] on button "Restrições Novo Mundo" at bounding box center [176, 390] width 213 height 44
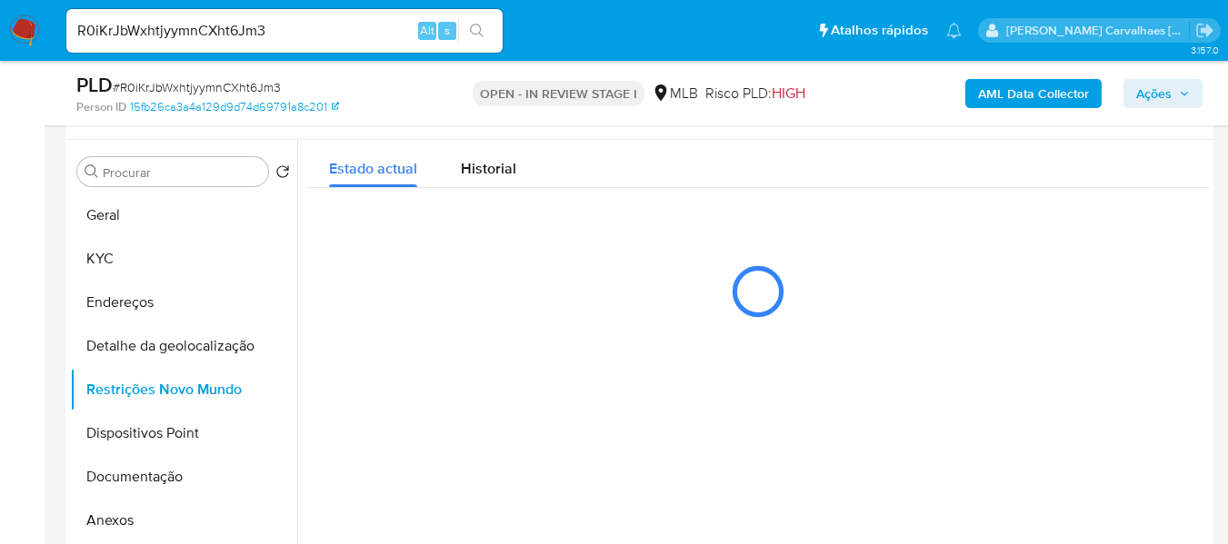
scroll to position [344, 0]
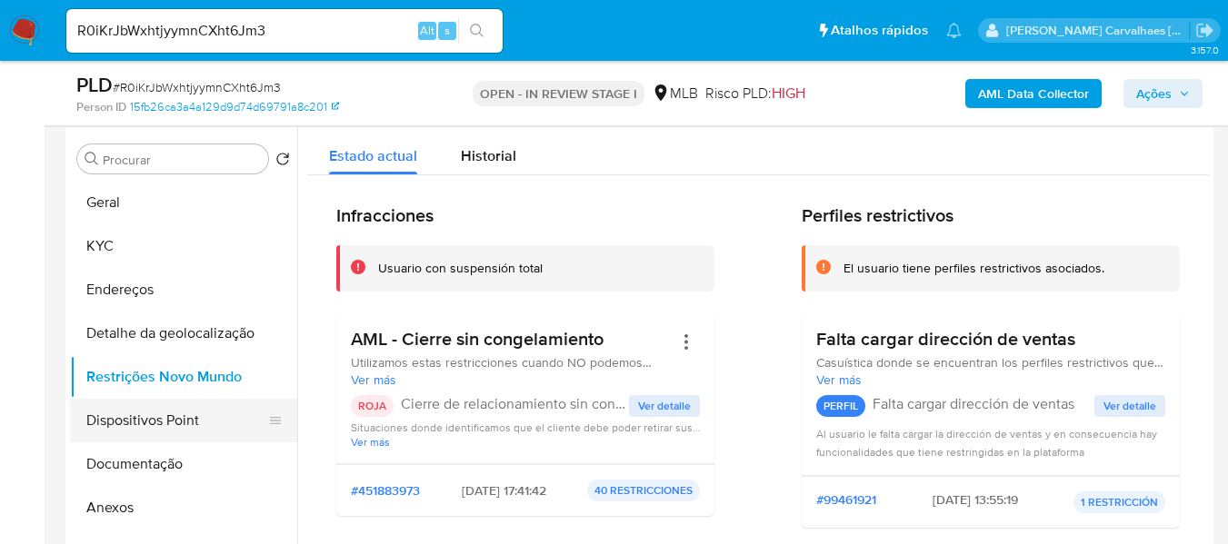
click at [201, 413] on button "Dispositivos Point" at bounding box center [176, 421] width 213 height 44
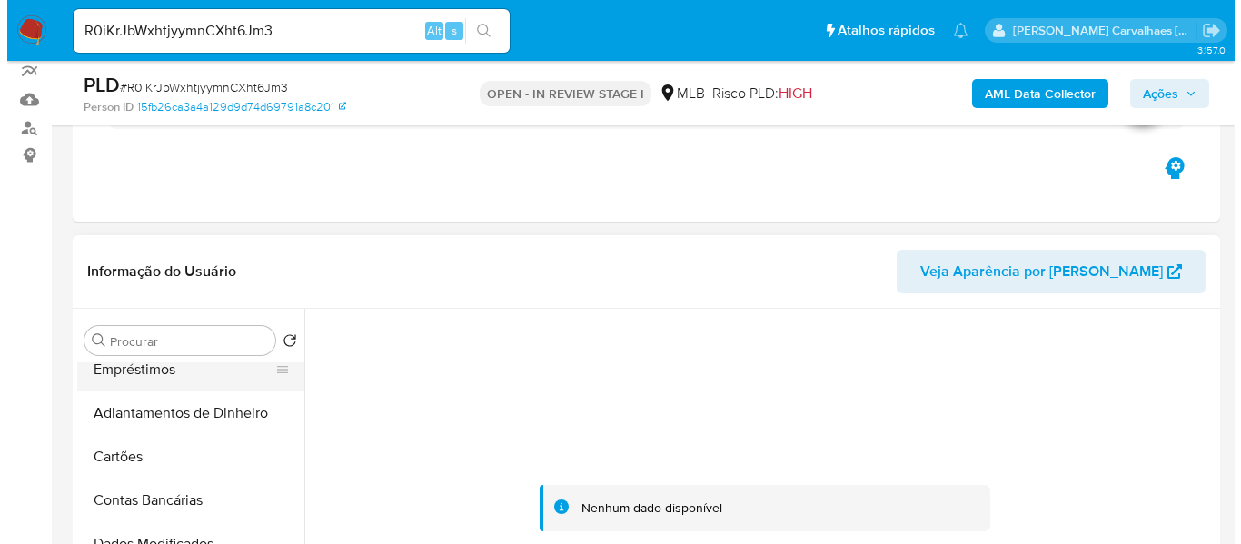
scroll to position [273, 0]
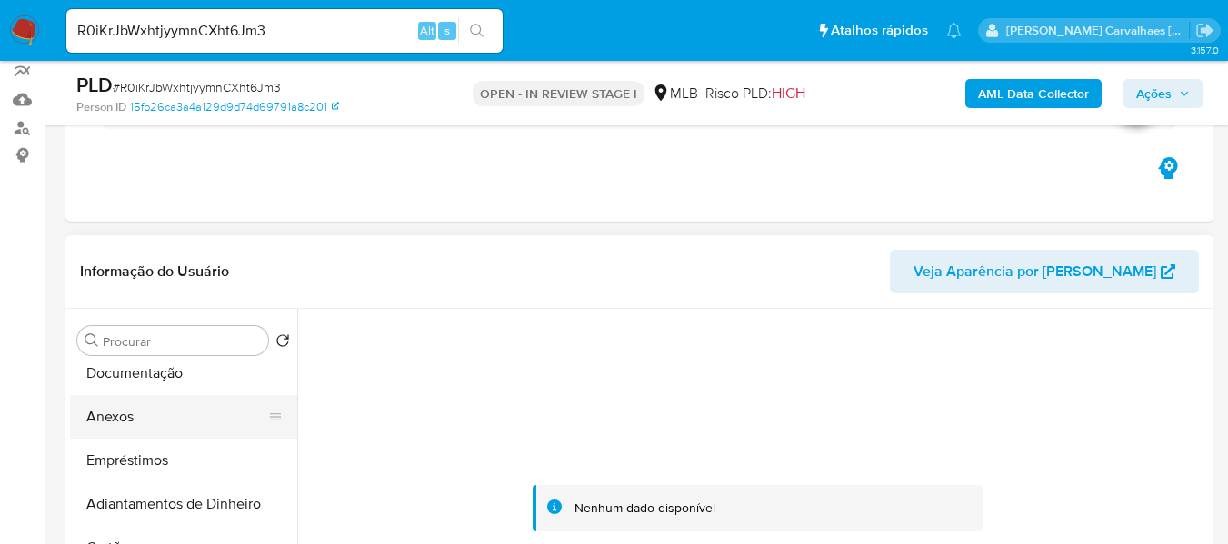
click at [132, 410] on button "Anexos" at bounding box center [176, 417] width 213 height 44
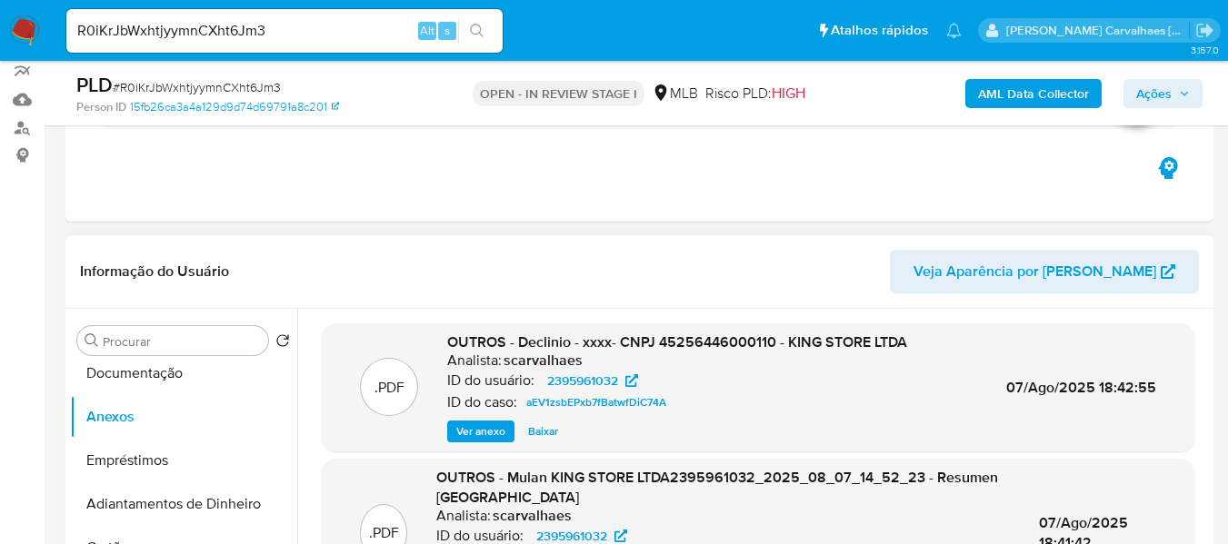
click at [490, 433] on span "Ver anexo" at bounding box center [480, 432] width 49 height 18
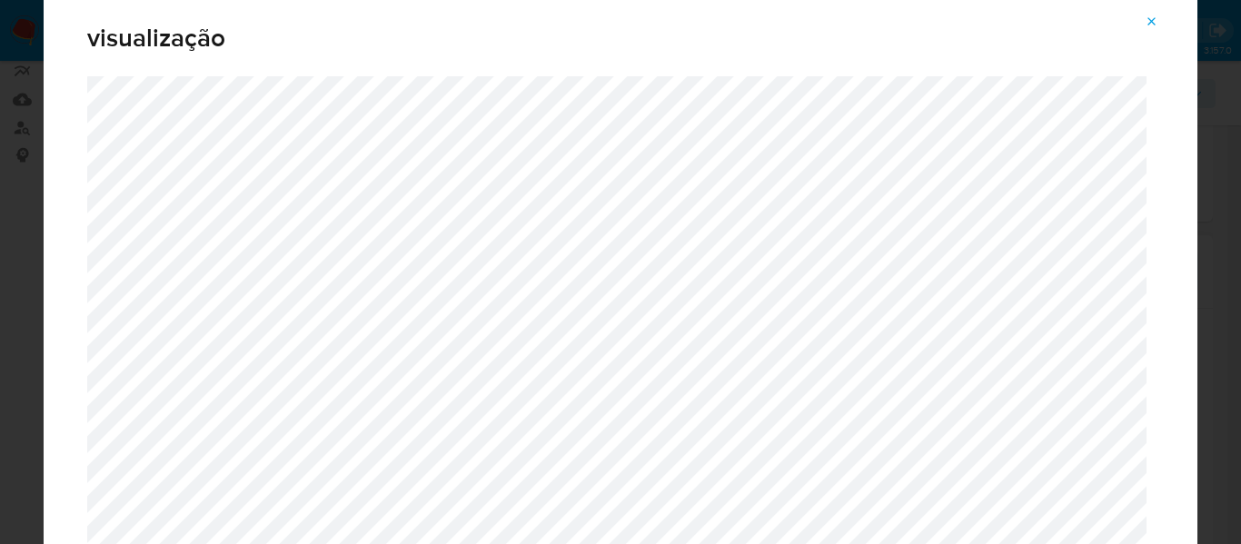
scroll to position [91, 0]
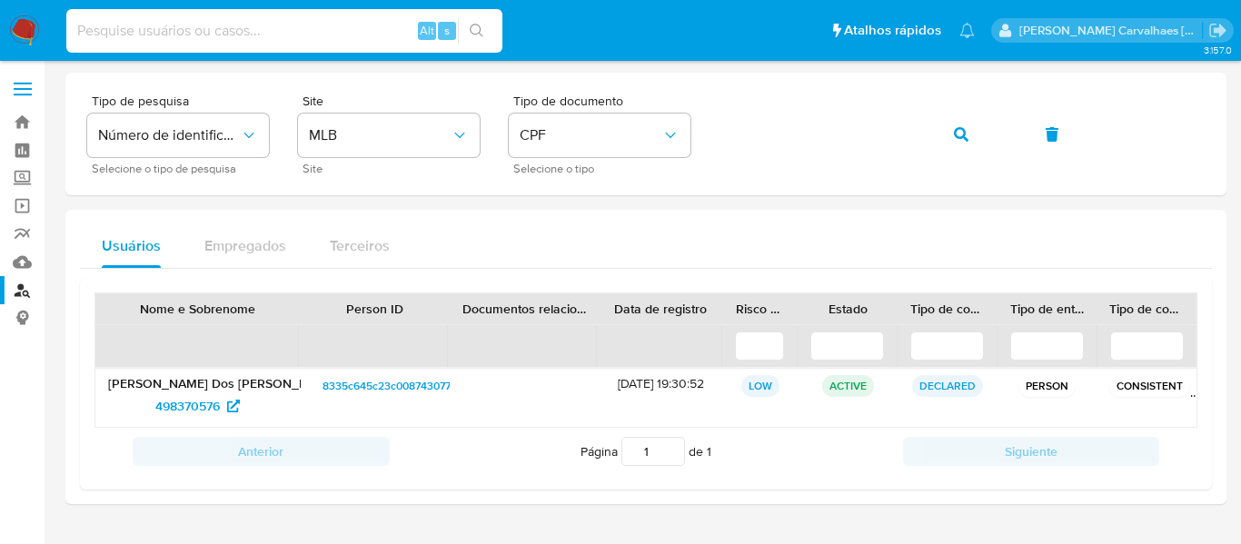
drag, startPoint x: 251, startPoint y: 45, endPoint x: 236, endPoint y: 23, distance: 27.0
paste input "R0iKrJbWxhtjyymnCXht6Jm3"
type input "R0iKrJbWxhtjyymnCXht6Jm3"
click at [482, 35] on icon "search-icon" at bounding box center [477, 31] width 14 height 14
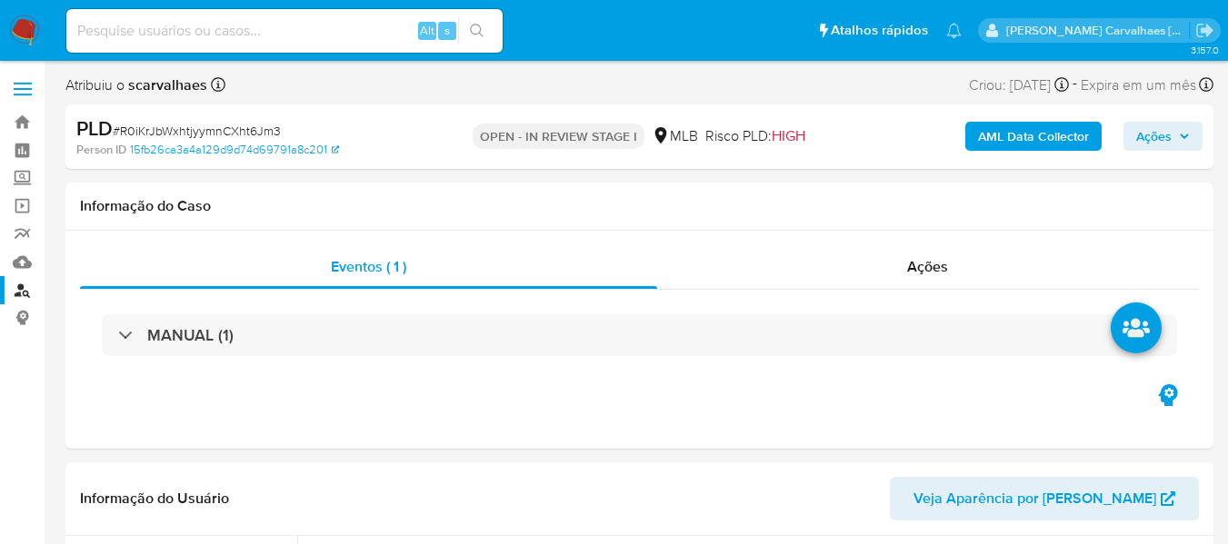
select select "10"
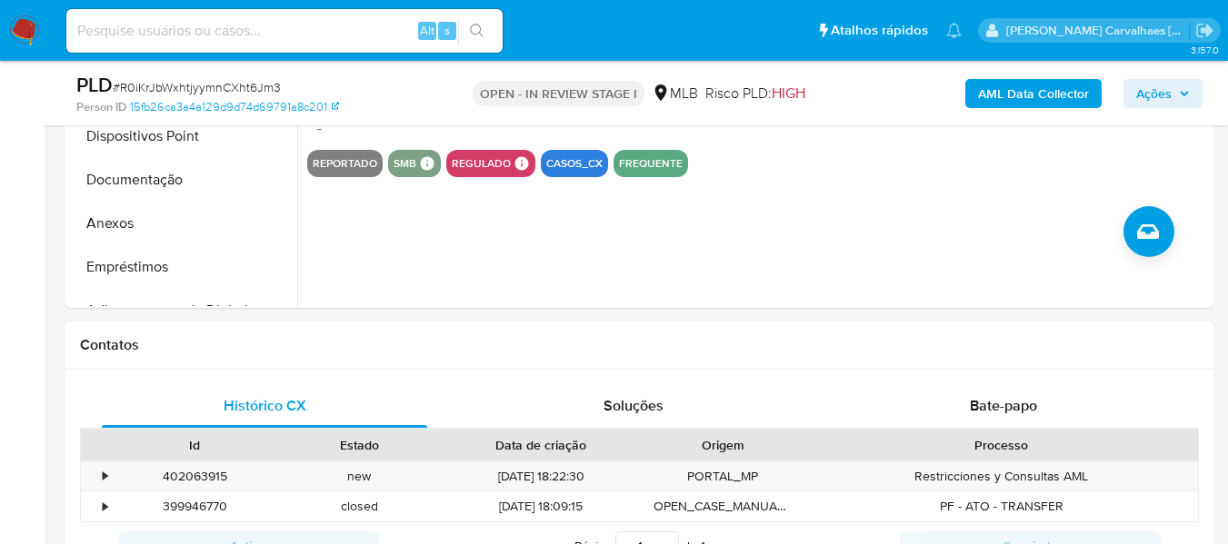
scroll to position [636, 0]
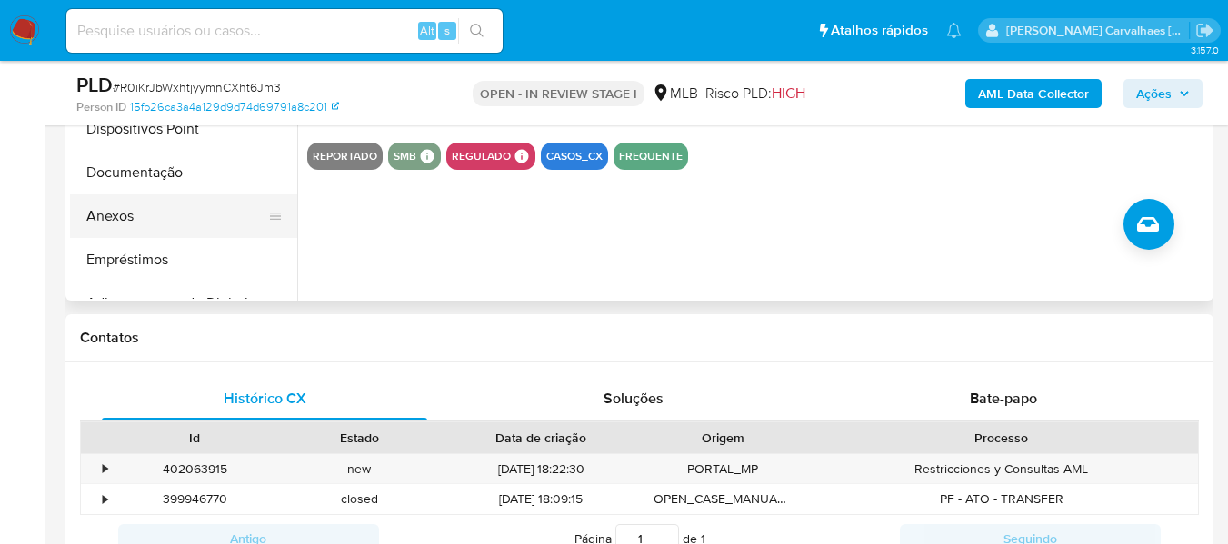
click at [146, 215] on button "Anexos" at bounding box center [176, 216] width 213 height 44
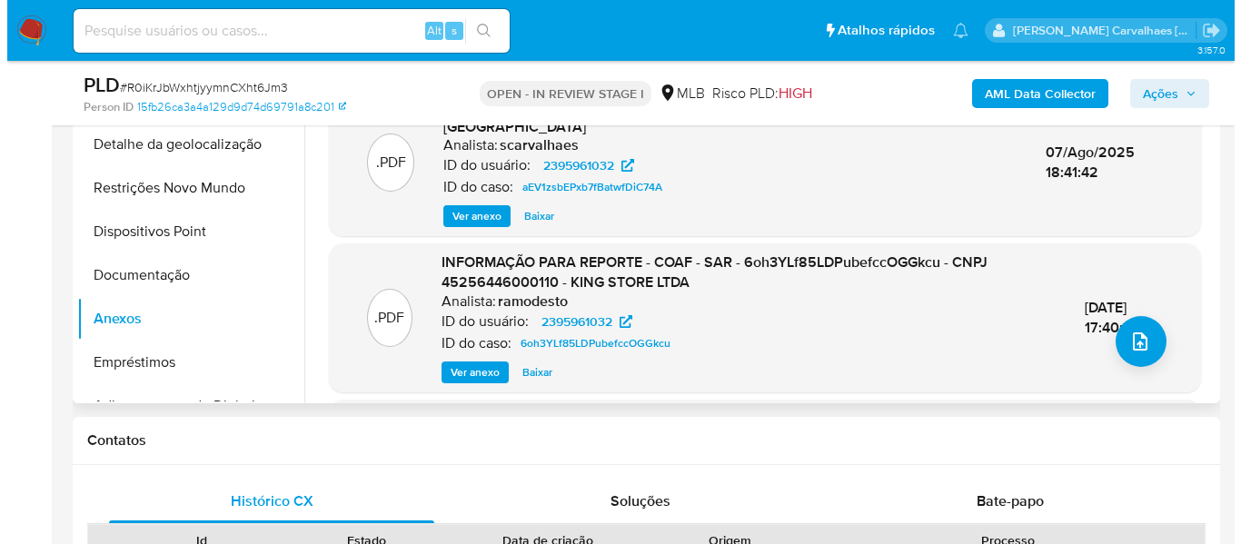
scroll to position [363, 0]
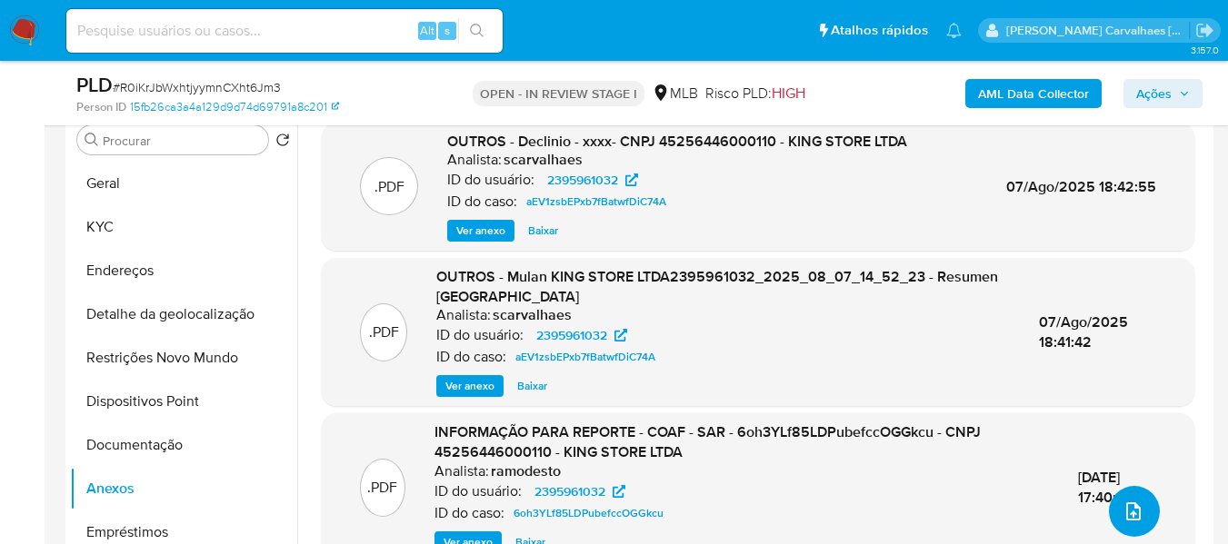
click at [1126, 518] on icon "upload-file" at bounding box center [1133, 511] width 15 height 18
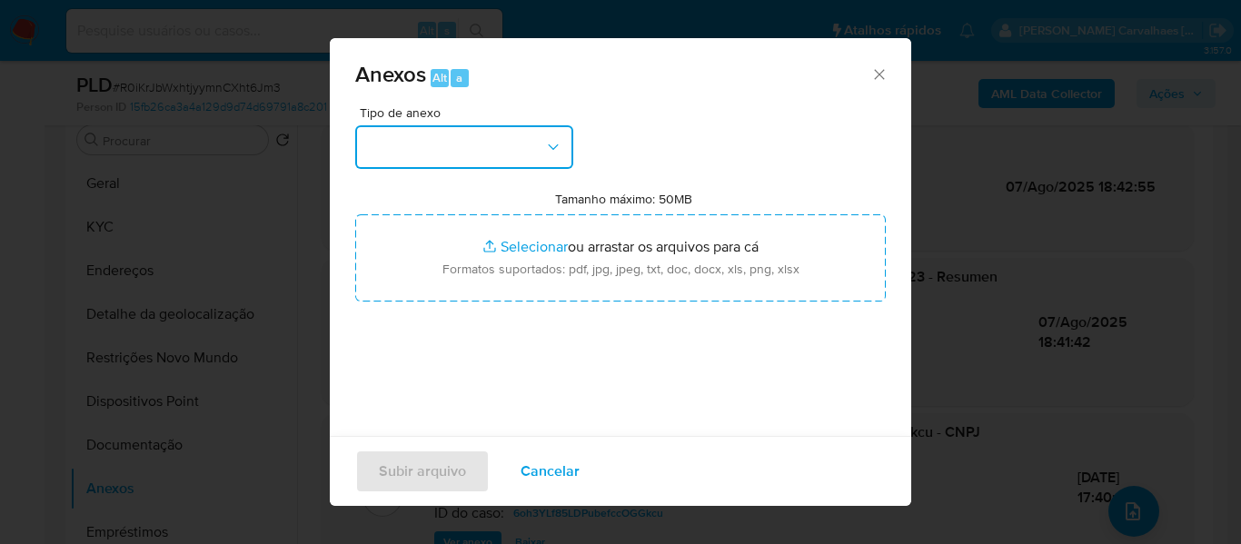
click at [525, 135] on button "button" at bounding box center [464, 147] width 218 height 44
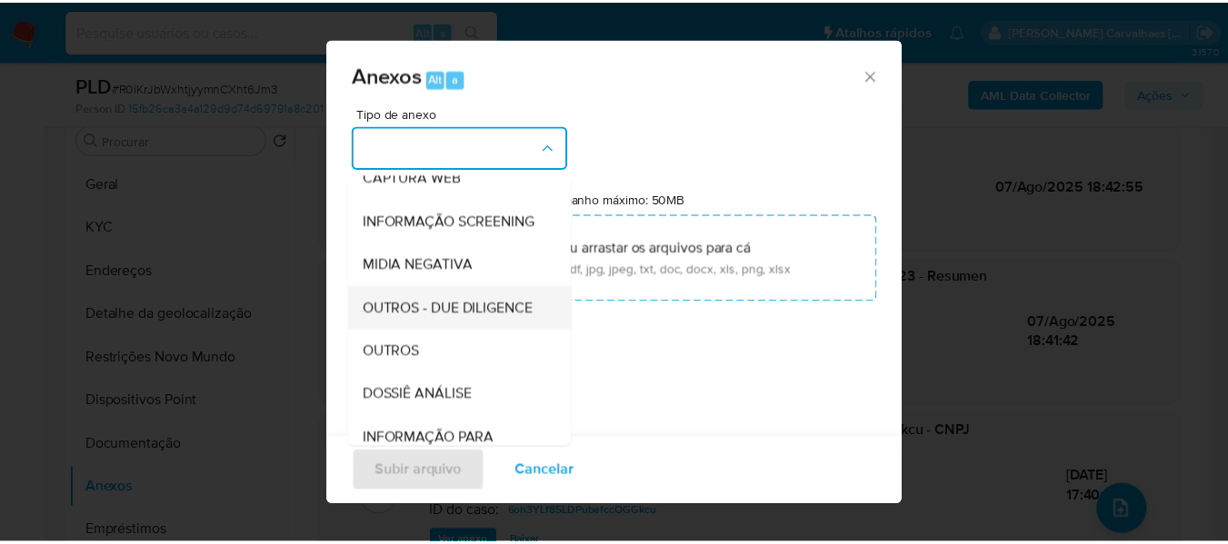
scroll to position [182, 0]
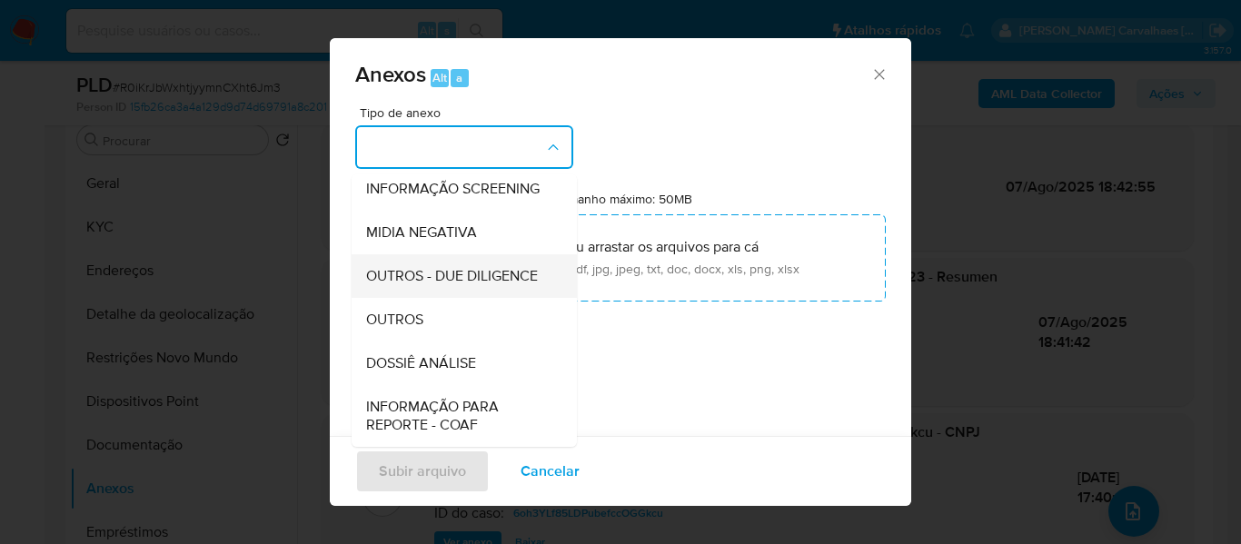
click at [424, 342] on div "OUTROS" at bounding box center [458, 320] width 185 height 44
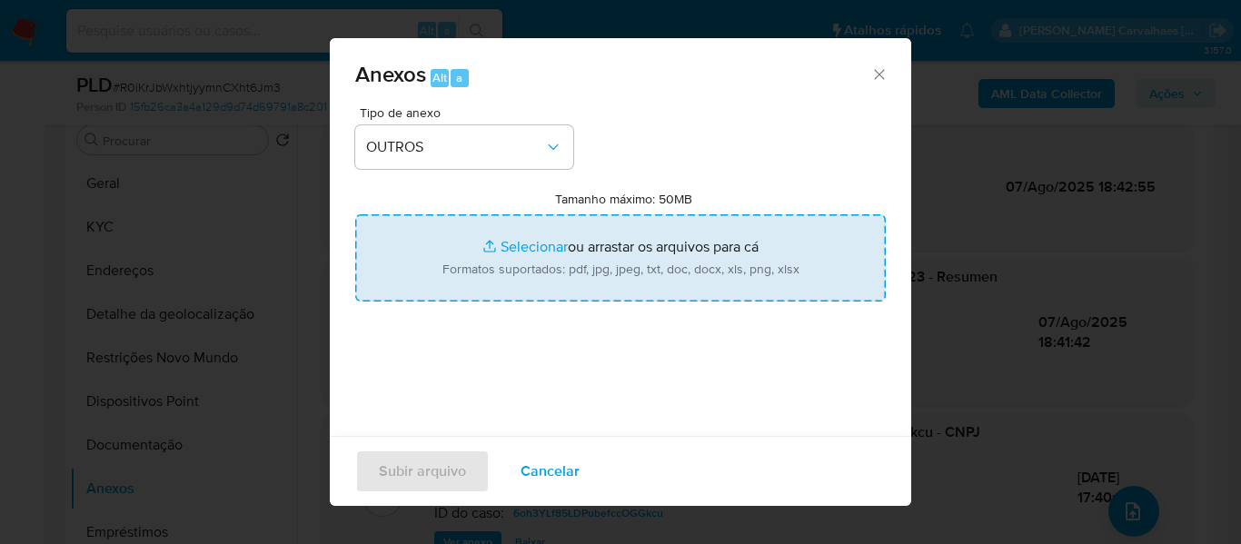
click at [504, 253] on input "Tamanho máximo: 50MB Selecionar arquivos" at bounding box center [620, 257] width 531 height 87
type input "C:\fakepath\DECLÍNIO - XXXX- CNPJ 45256446000110 - KING STORE LTDA.pdf"
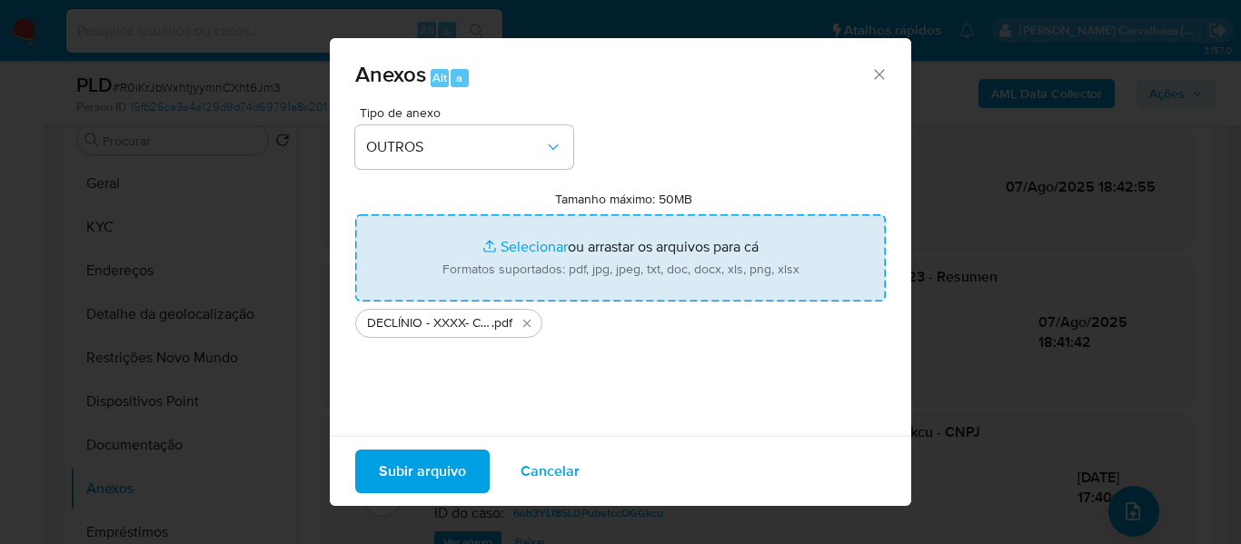
click at [493, 246] on input "Tamanho máximo: 50MB Selecionar arquivos" at bounding box center [620, 257] width 531 height 87
type input "C:\fakepath\Mulan KING STORE LTDA2395961032_2025_08_28_06_35_29 - Resumen TX.pdf"
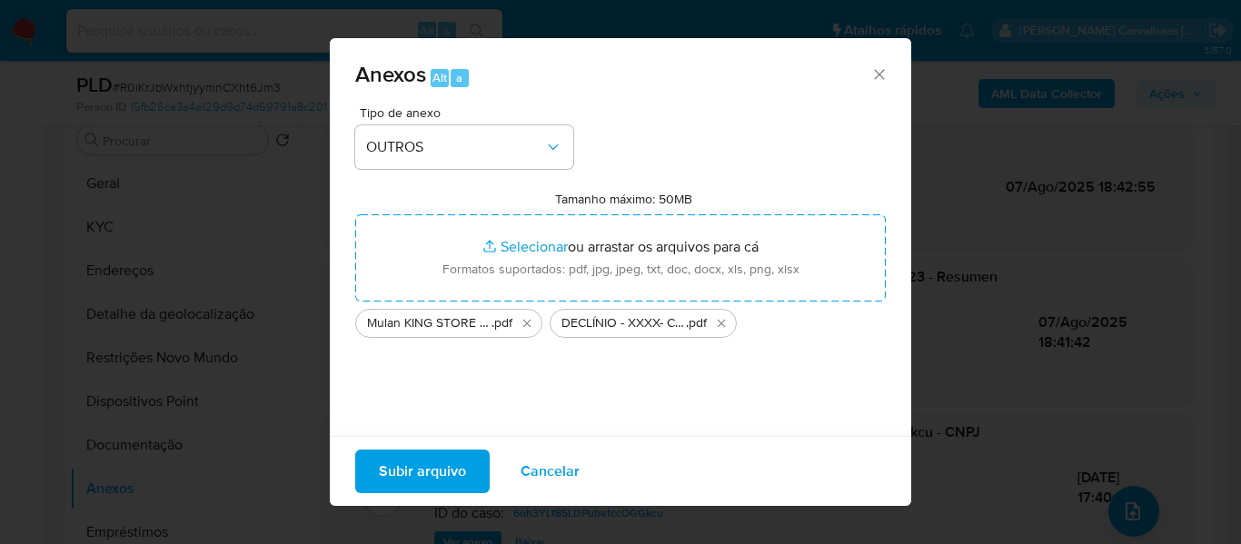
click at [416, 475] on span "Subir arquivo" at bounding box center [422, 472] width 87 height 40
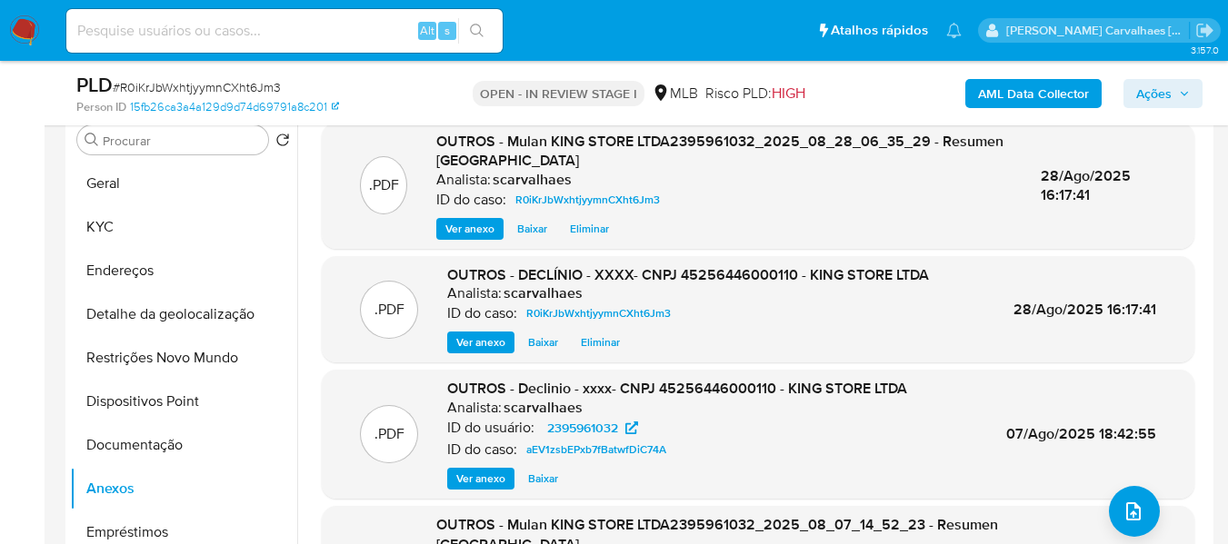
click at [1159, 106] on span "Ações" at bounding box center [1153, 93] width 35 height 29
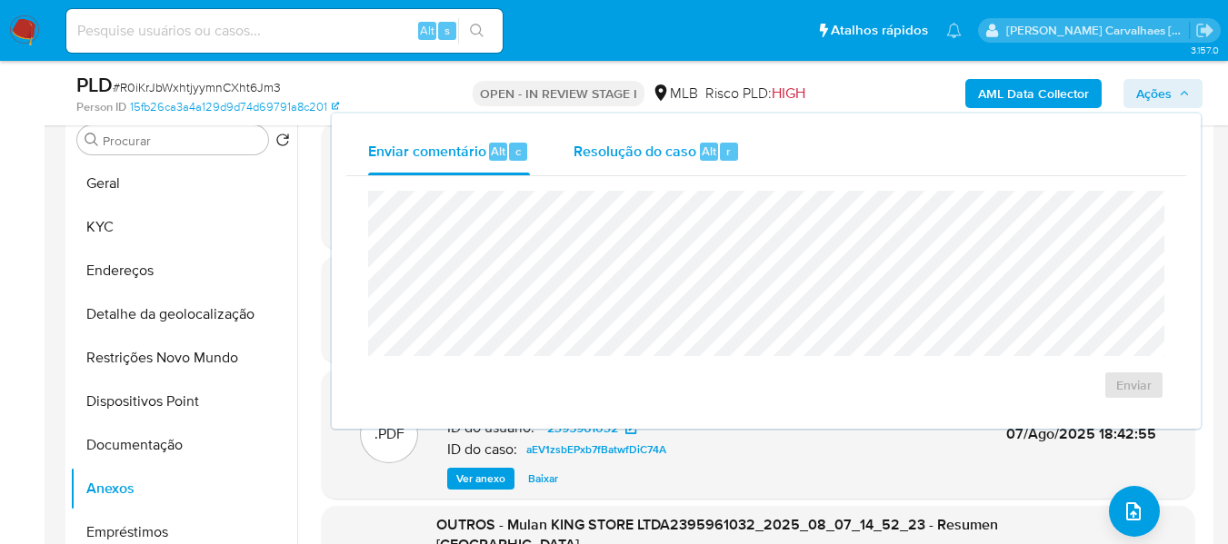
click at [653, 164] on div "Resolução do caso Alt r" at bounding box center [656, 151] width 166 height 47
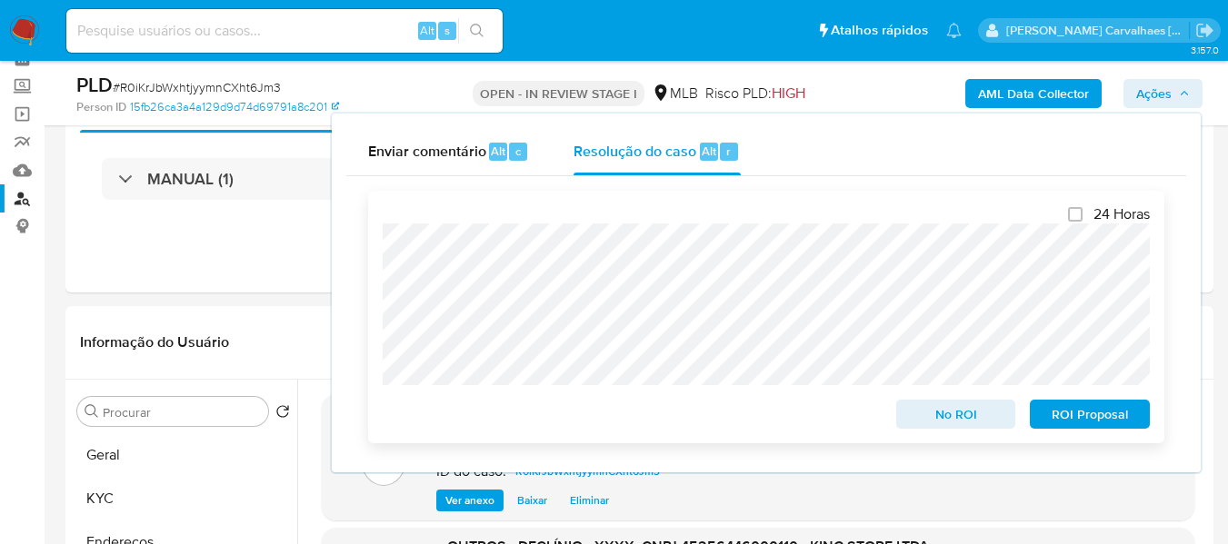
scroll to position [91, 0]
click at [925, 414] on span "No ROI" at bounding box center [956, 414] width 94 height 25
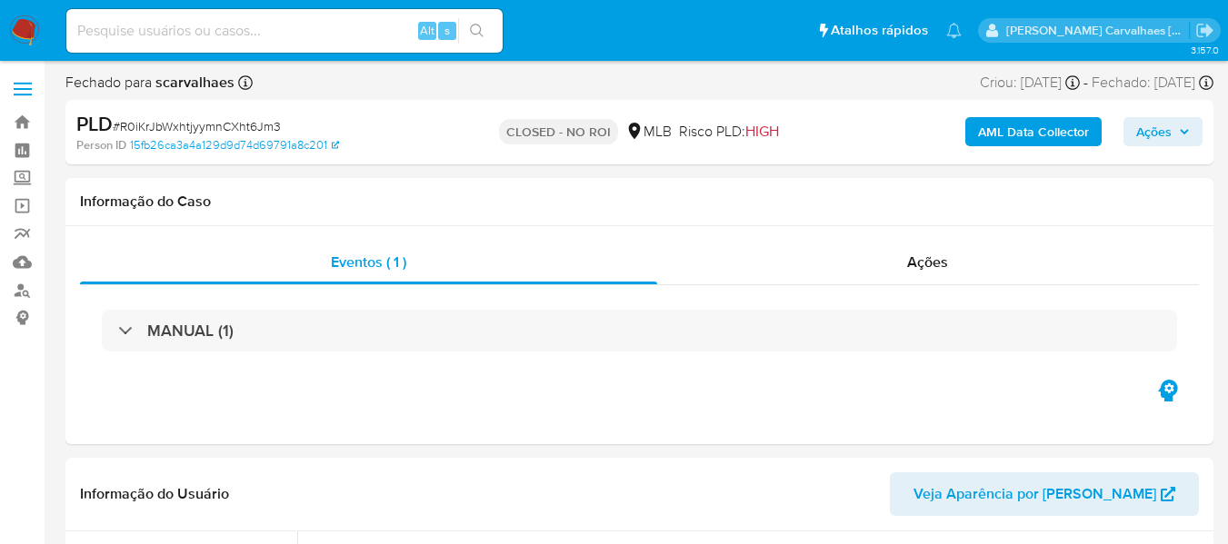
select select "10"
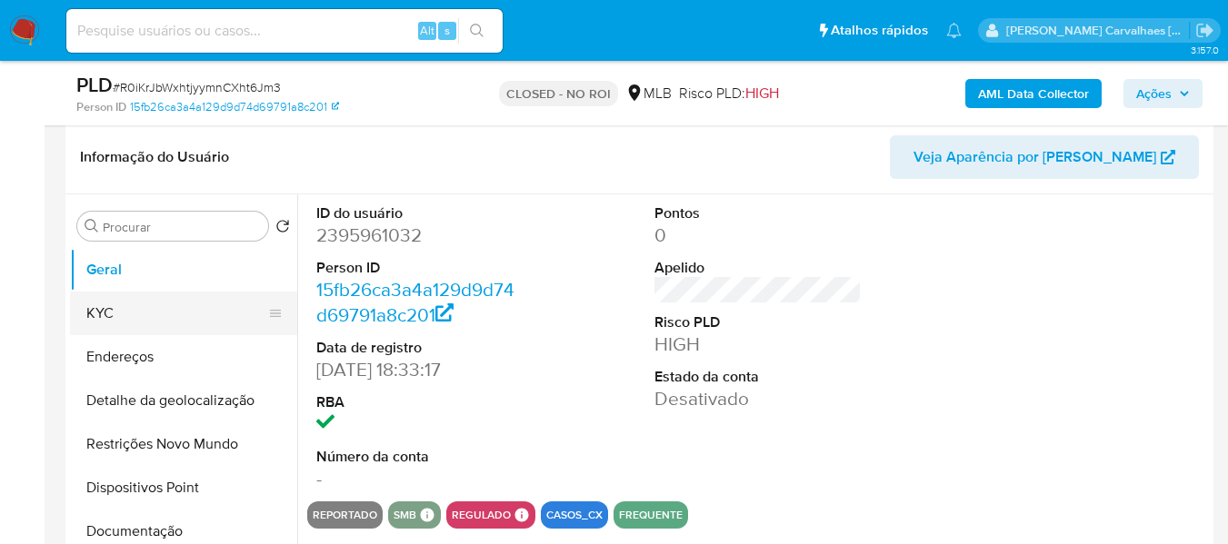
click at [151, 316] on button "KYC" at bounding box center [176, 314] width 213 height 44
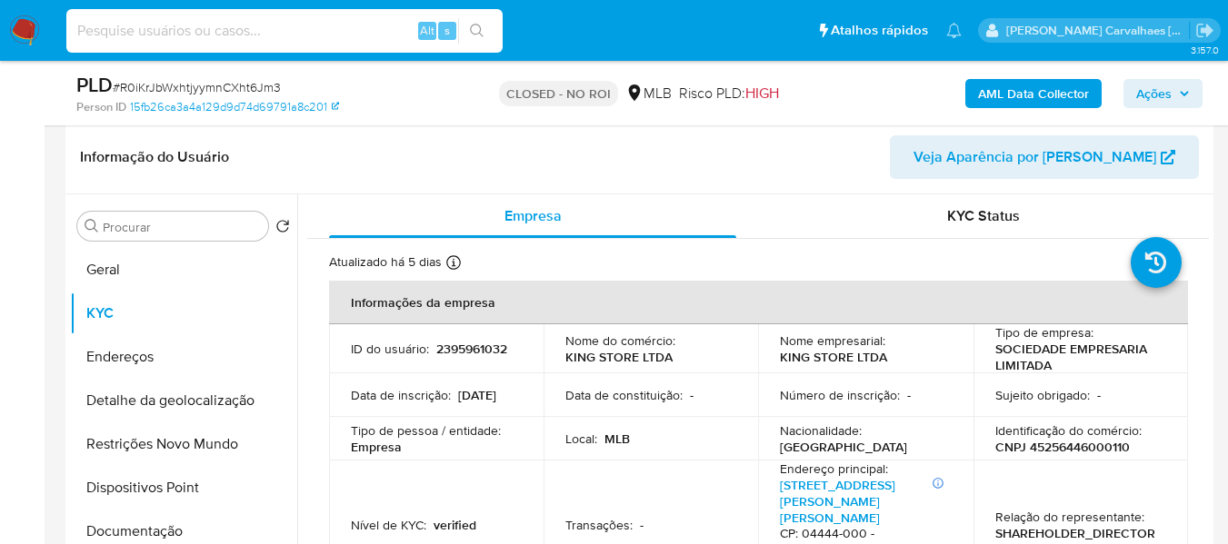
paste input "eZmQxfPkCze7KoeVZTNmRzFf"
type input "eZmQxfPkCze7KoeVZTNmRzFf"
click at [482, 25] on icon "search-icon" at bounding box center [477, 31] width 15 height 15
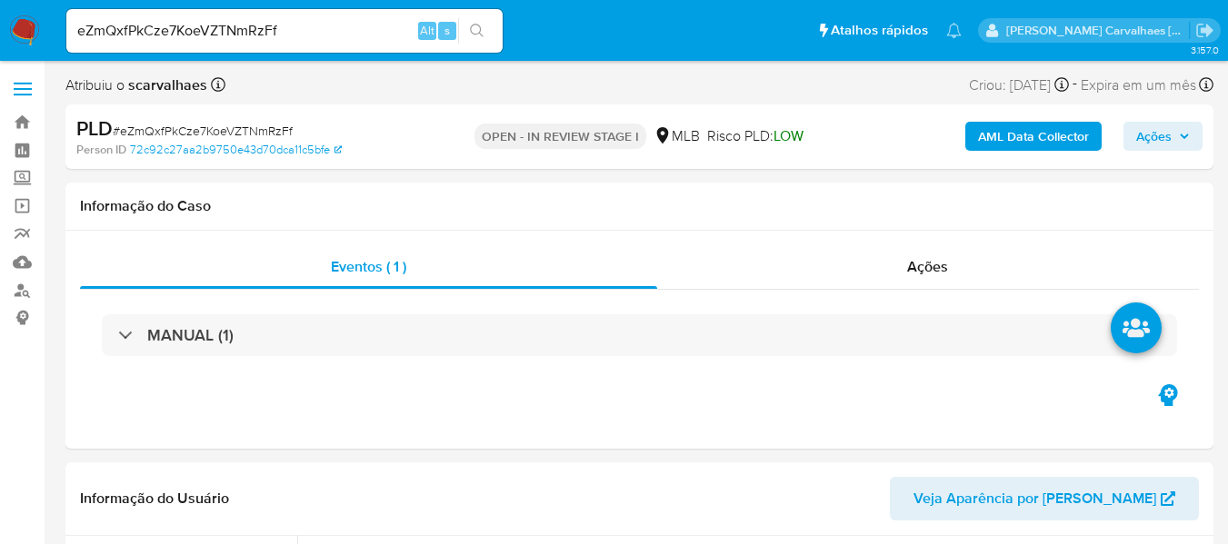
select select "10"
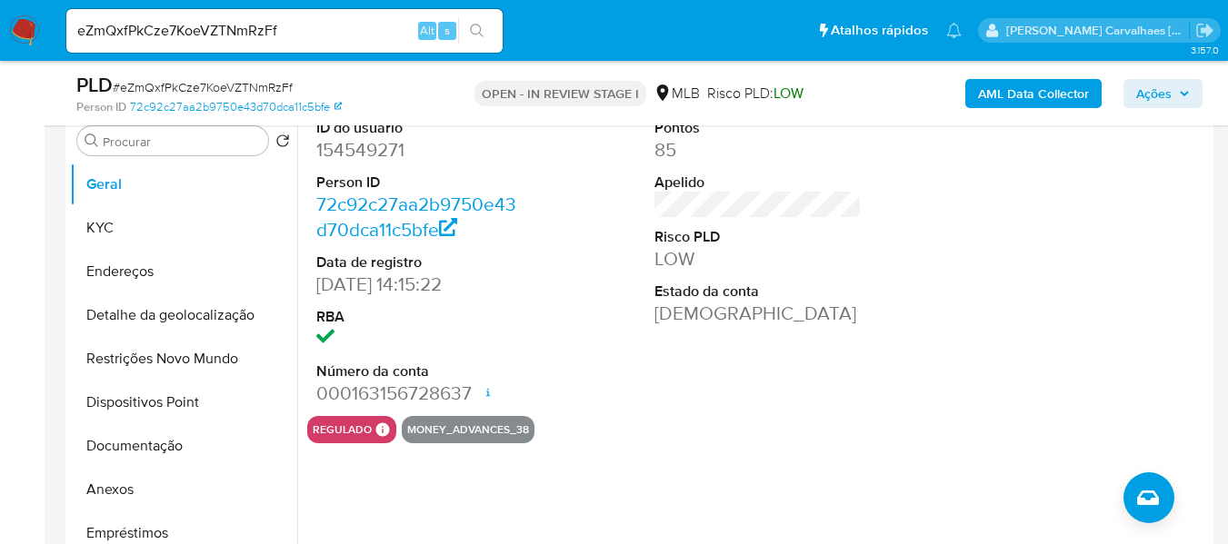
scroll to position [363, 0]
click at [722, 472] on div "ID do usuário 154549271 Person ID 72c92c27aa2b9750e43d70dca11c5bfe Data de regi…" at bounding box center [752, 340] width 911 height 465
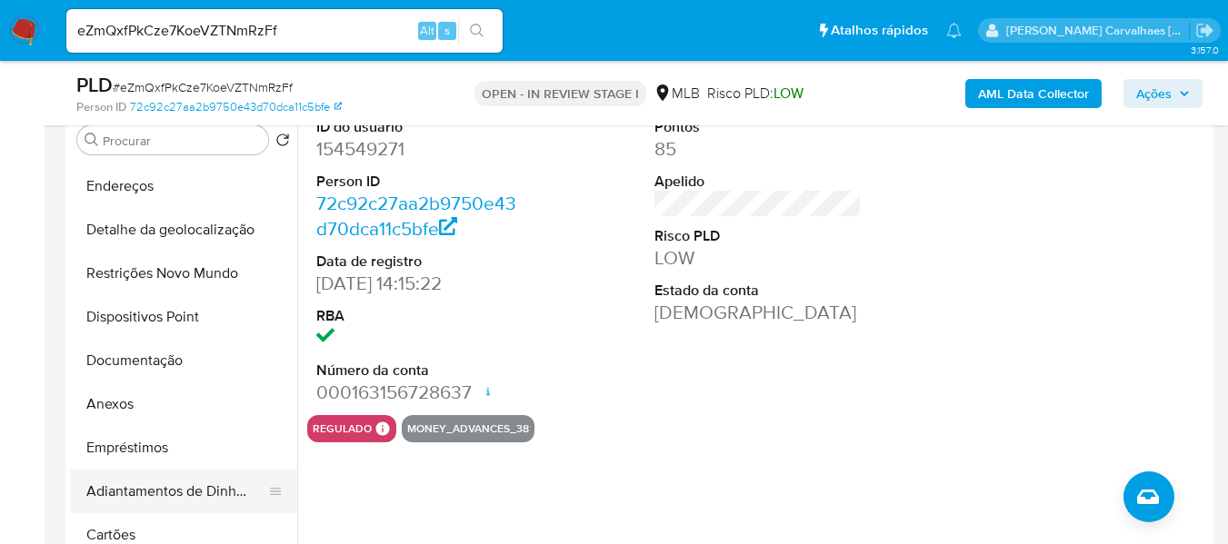
scroll to position [182, 0]
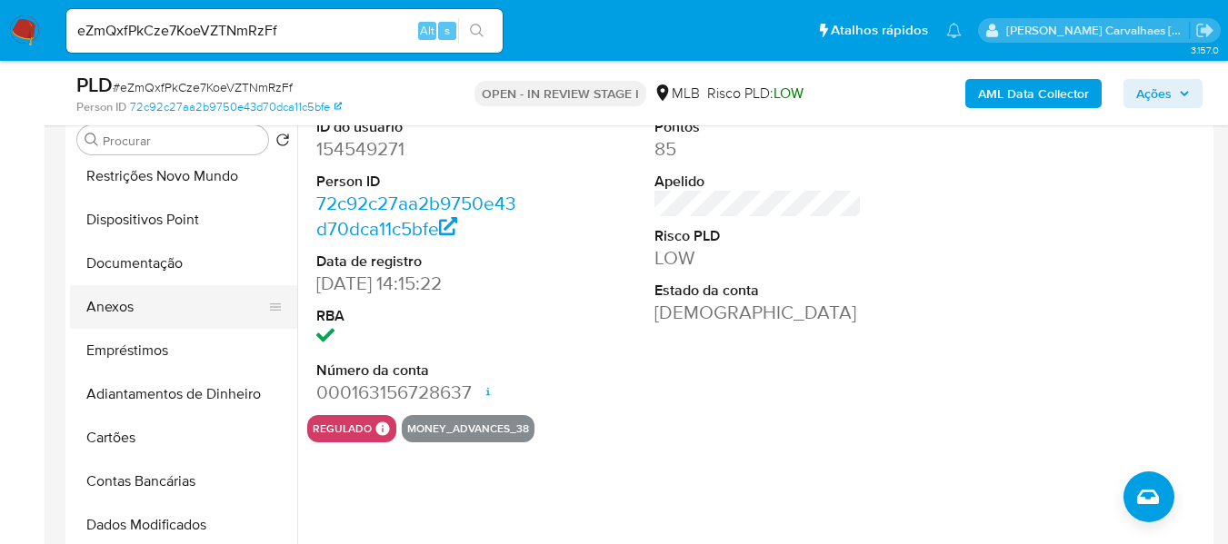
click at [129, 303] on button "Anexos" at bounding box center [176, 307] width 213 height 44
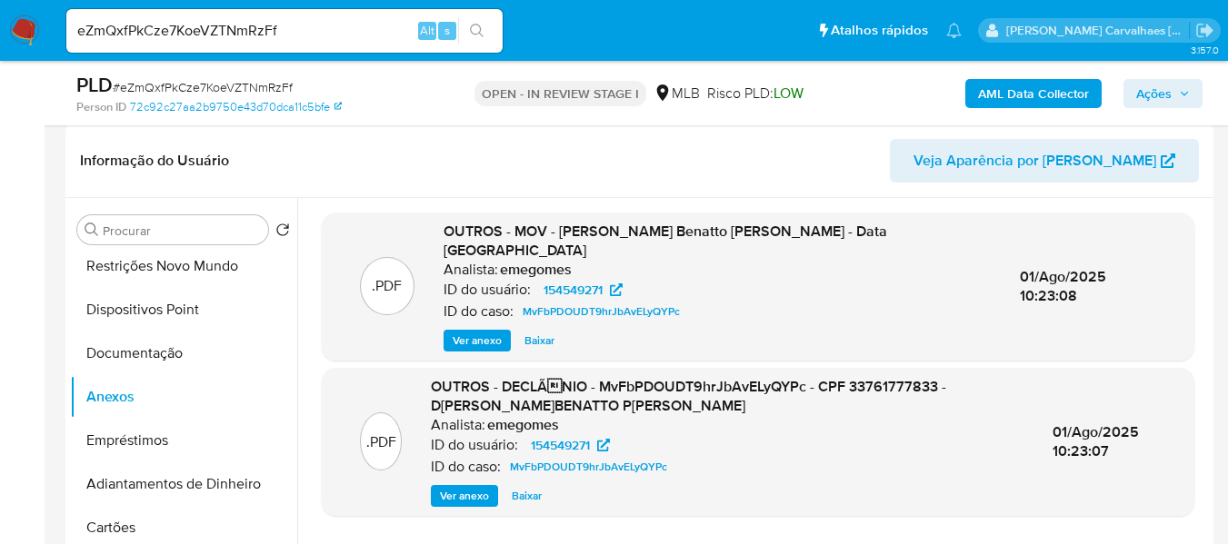
scroll to position [273, 0]
drag, startPoint x: 1004, startPoint y: 274, endPoint x: 1088, endPoint y: 278, distance: 83.7
click at [1088, 278] on span "01/Ago/2025 10:23:08" at bounding box center [1063, 287] width 86 height 41
copy span "01/Ago/2025"
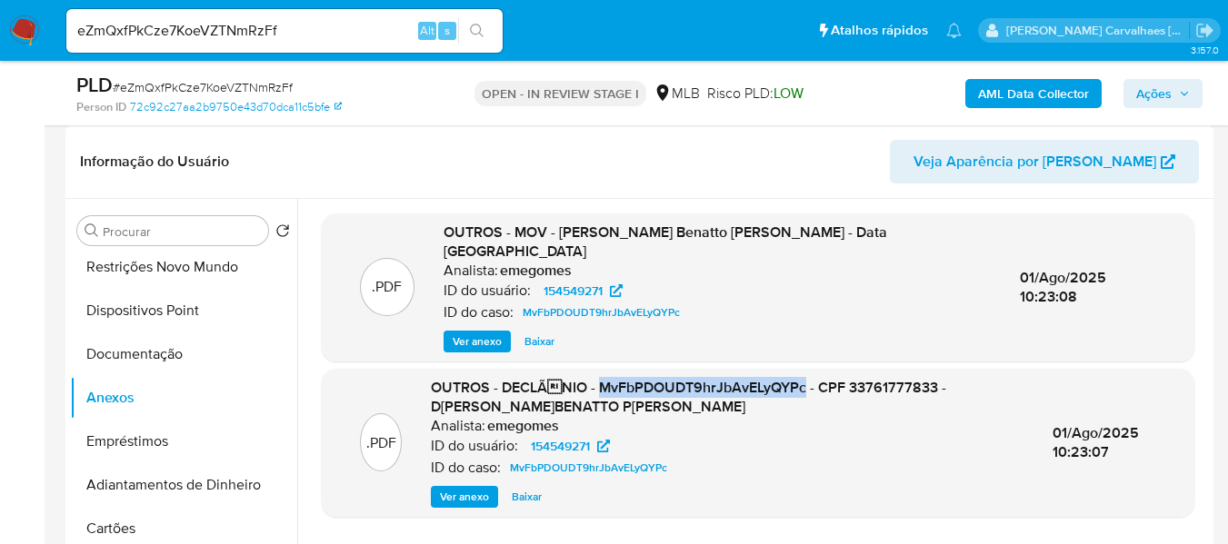
drag, startPoint x: 592, startPoint y: 369, endPoint x: 801, endPoint y: 365, distance: 208.1
click at [802, 377] on span "OUTROS - DECLÃNIO - MvFbPDOUDT9hrJbAvELyQYPc - CPF 33761777833 - D[PERSON_NAME…" at bounding box center [688, 397] width 515 height 41
copy span "MvFbPDOUDT9hrJbAvELyQYPc"
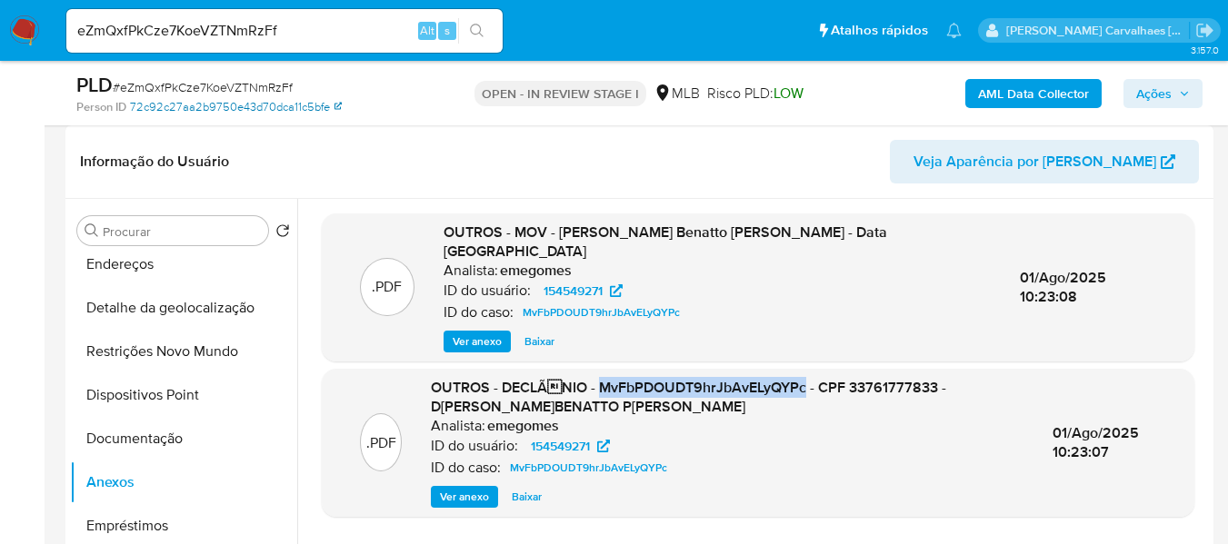
scroll to position [0, 0]
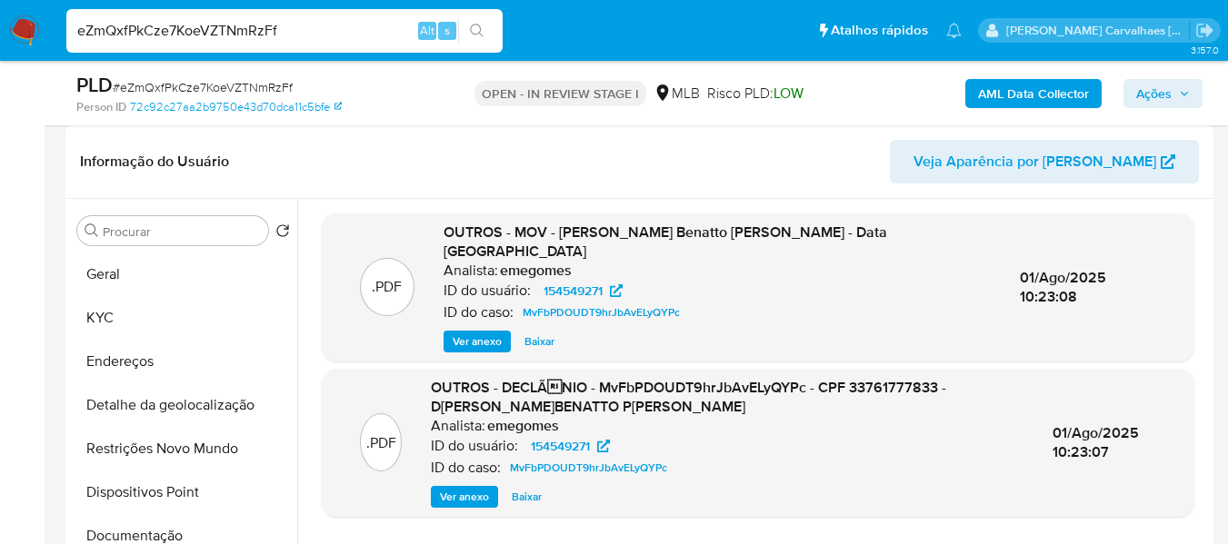
drag, startPoint x: 284, startPoint y: 37, endPoint x: 71, endPoint y: 35, distance: 213.5
click at [71, 35] on input "eZmQxfPkCze7KoeVZTNmRzFf" at bounding box center [284, 31] width 436 height 24
paste input "dE7v19D4Hxlvws4hsmzdUumM"
type input "dE7v19D4Hxlvws4hsmzdUumM"
click at [479, 34] on icon "search-icon" at bounding box center [477, 31] width 15 height 15
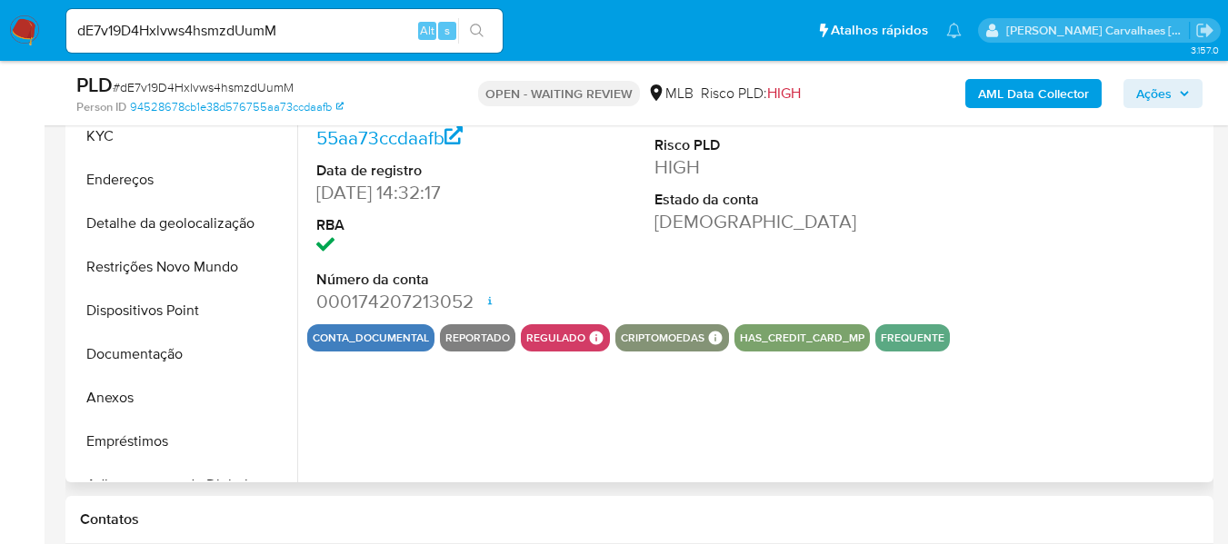
select select "10"
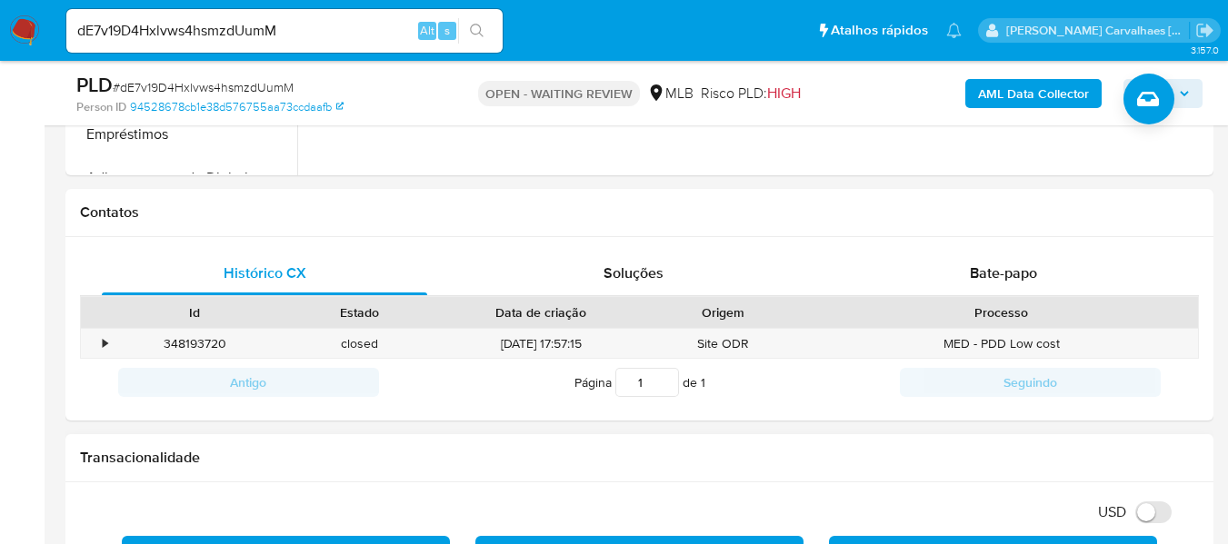
scroll to position [727, 0]
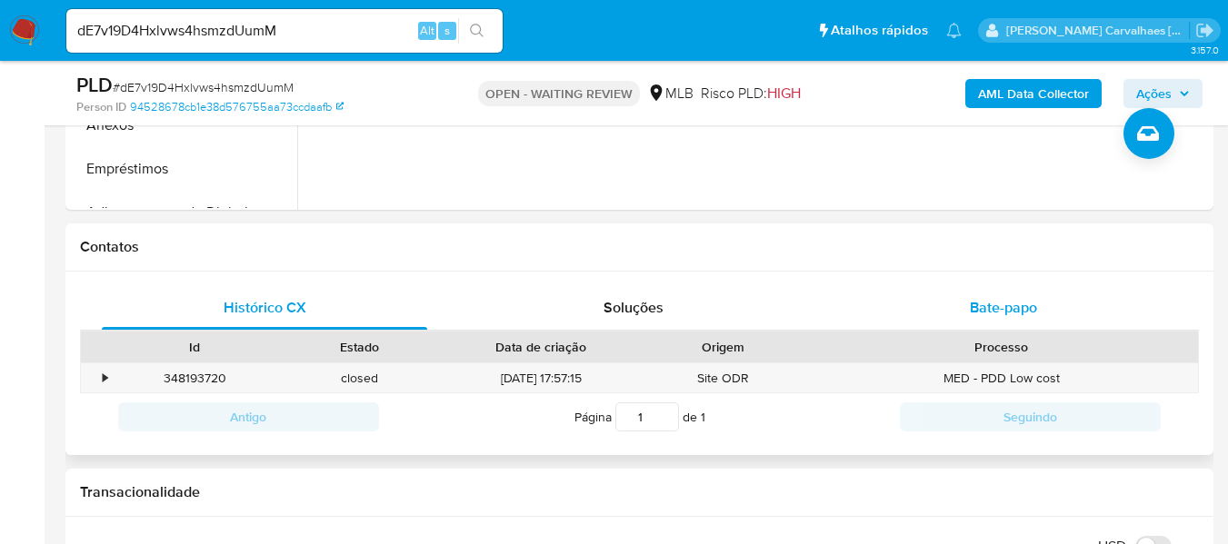
click at [977, 303] on span "Bate-papo" at bounding box center [1003, 307] width 67 height 21
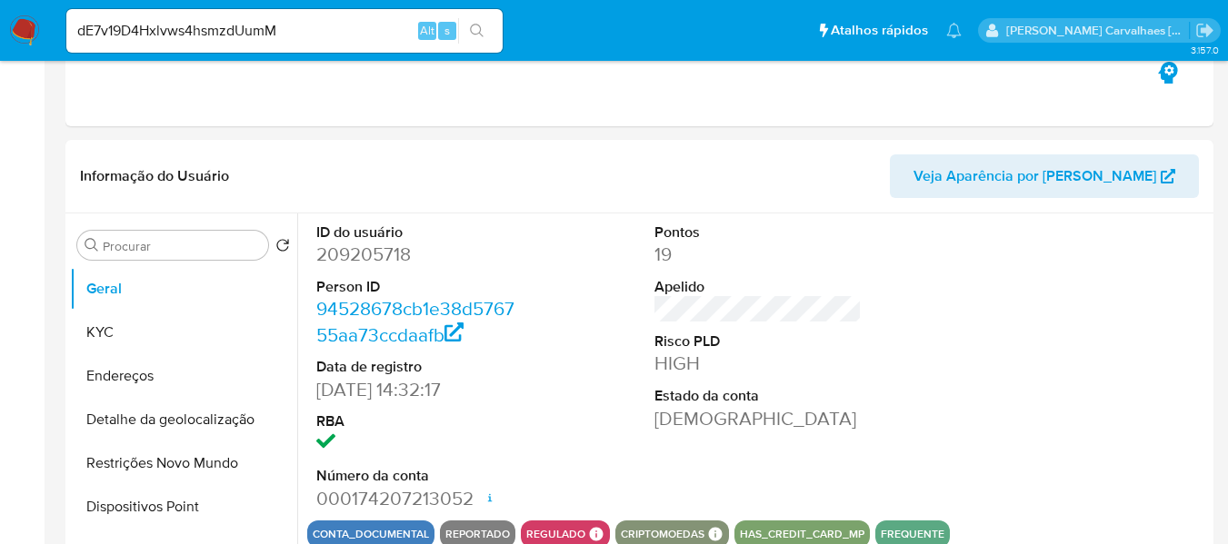
scroll to position [0, 0]
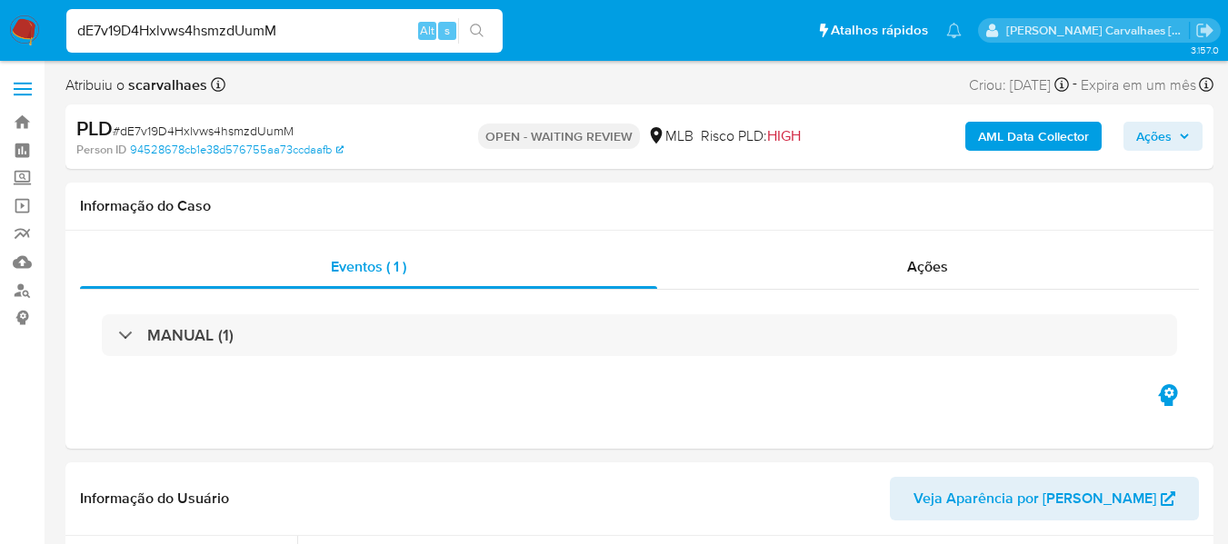
drag, startPoint x: 329, startPoint y: 35, endPoint x: 76, endPoint y: 33, distance: 252.6
click at [76, 33] on input "dE7v19D4Hxlvws4hsmzdUumM" at bounding box center [284, 31] width 436 height 24
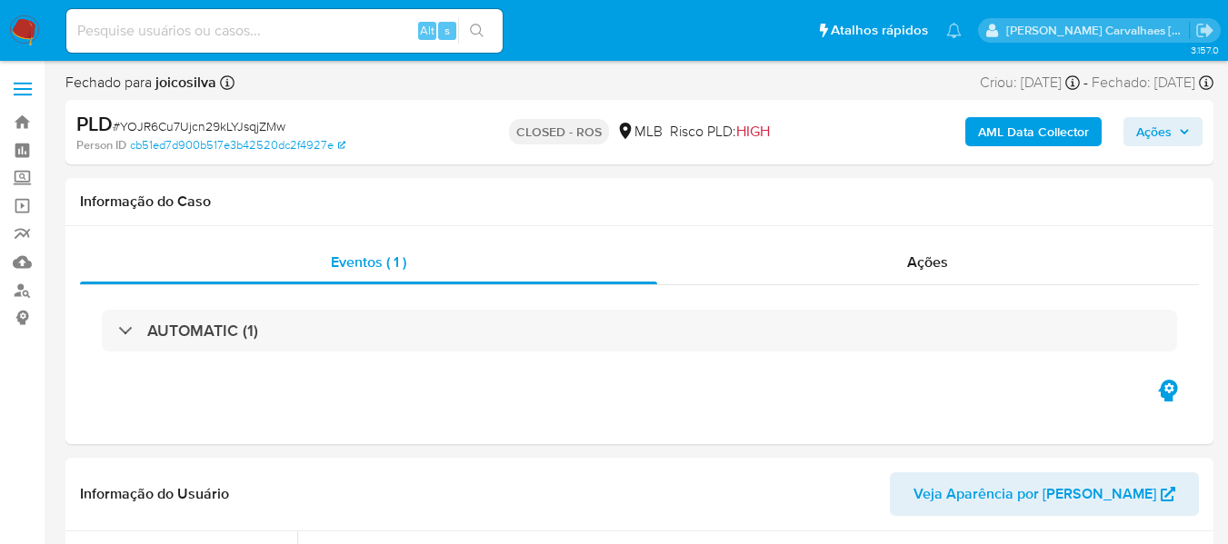
select select "10"
paste input "eZmQxfPkCze7KoeVZTNmRzFf"
type input "eZmQxfPkCze7KoeVZTNmRzFf"
click at [488, 37] on button "search-icon" at bounding box center [476, 30] width 37 height 25
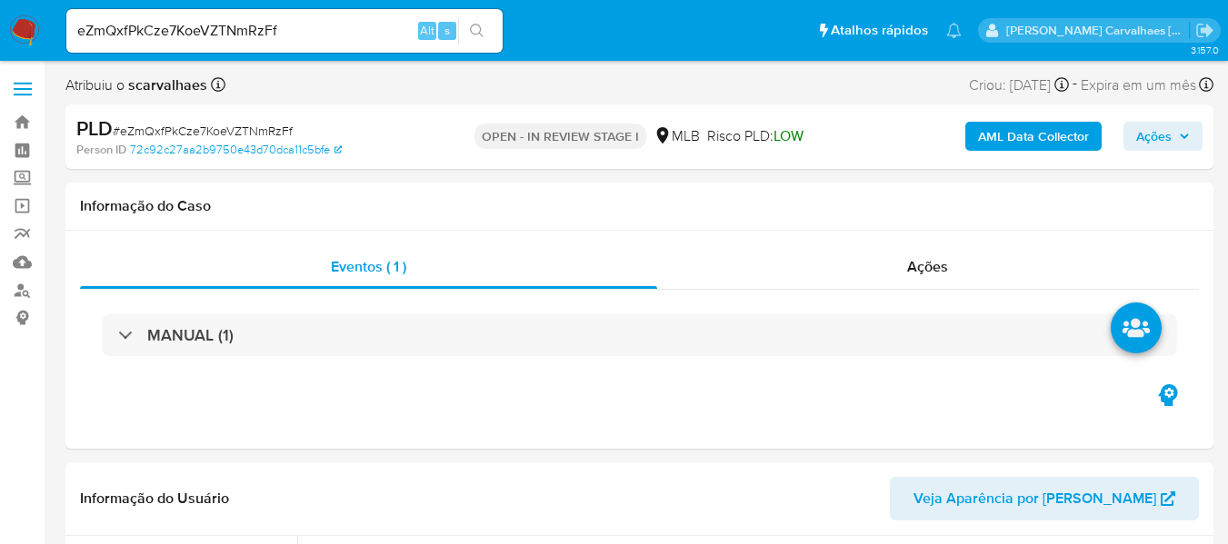
select select "10"
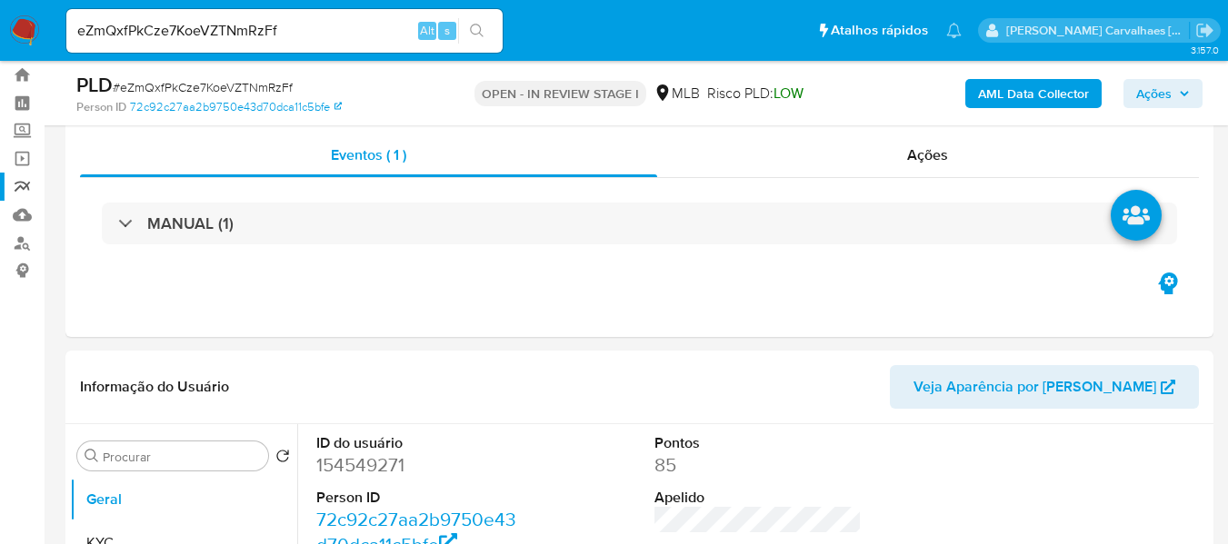
scroll to position [182, 0]
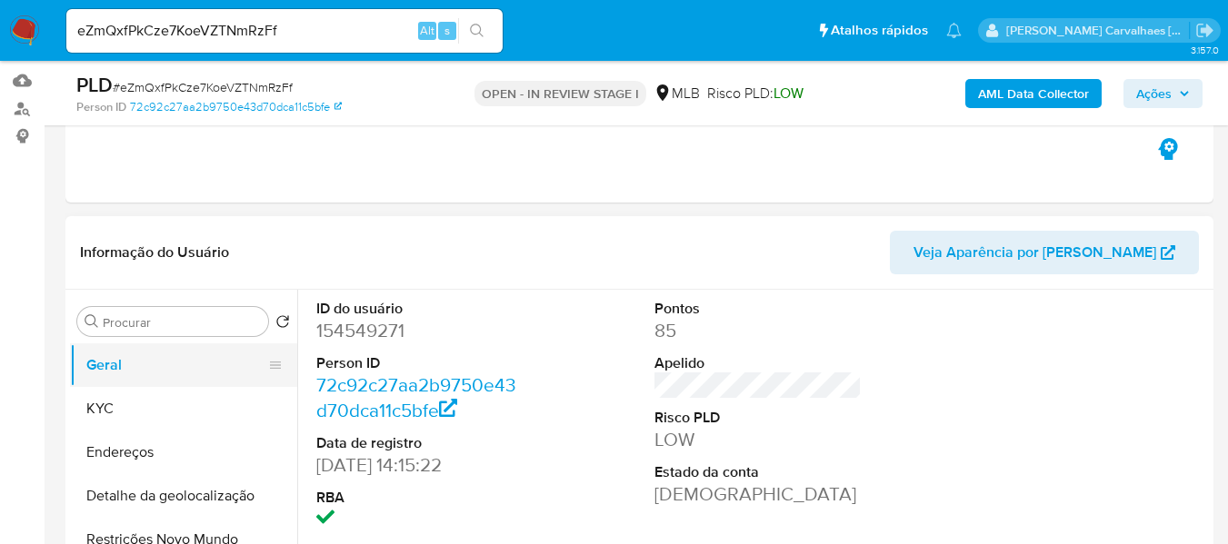
click at [132, 360] on button "Geral" at bounding box center [176, 365] width 213 height 44
click at [176, 361] on button "Geral" at bounding box center [176, 365] width 213 height 44
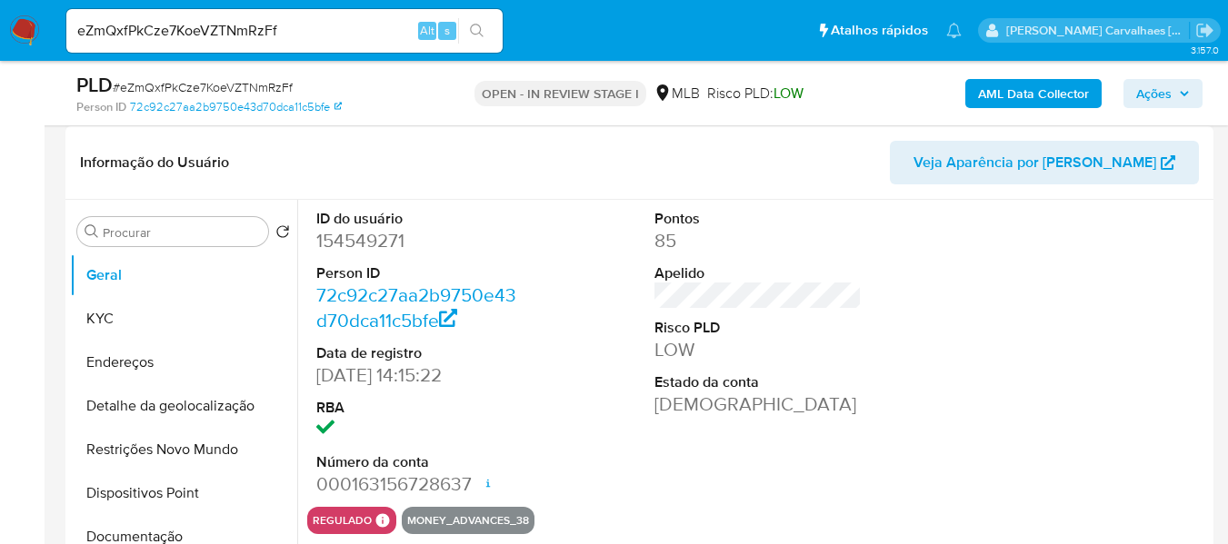
scroll to position [273, 0]
click at [128, 323] on button "KYC" at bounding box center [176, 318] width 213 height 44
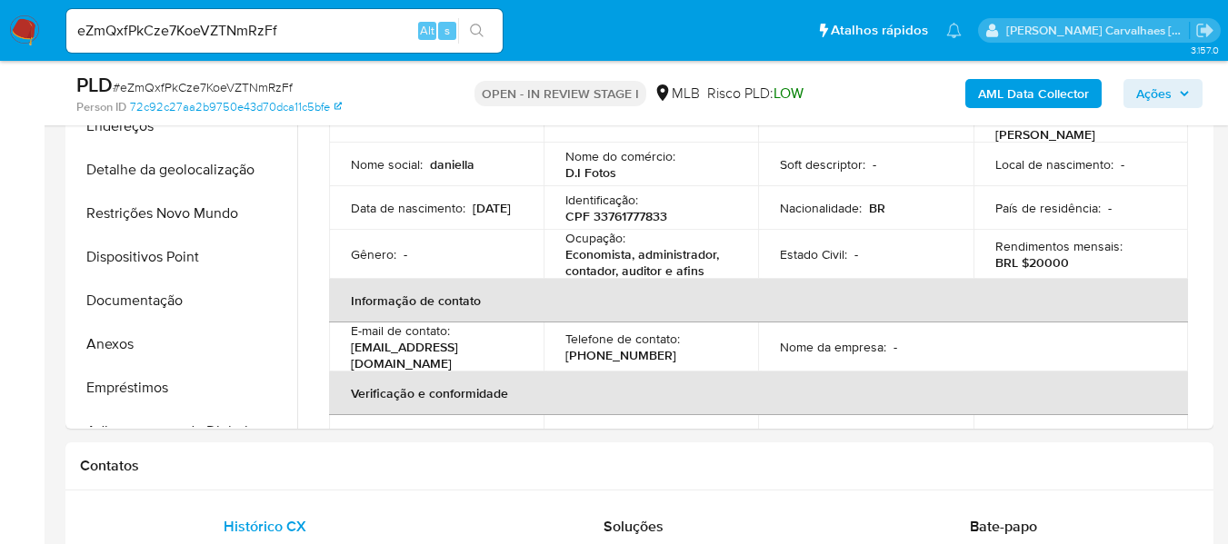
scroll to position [390, 0]
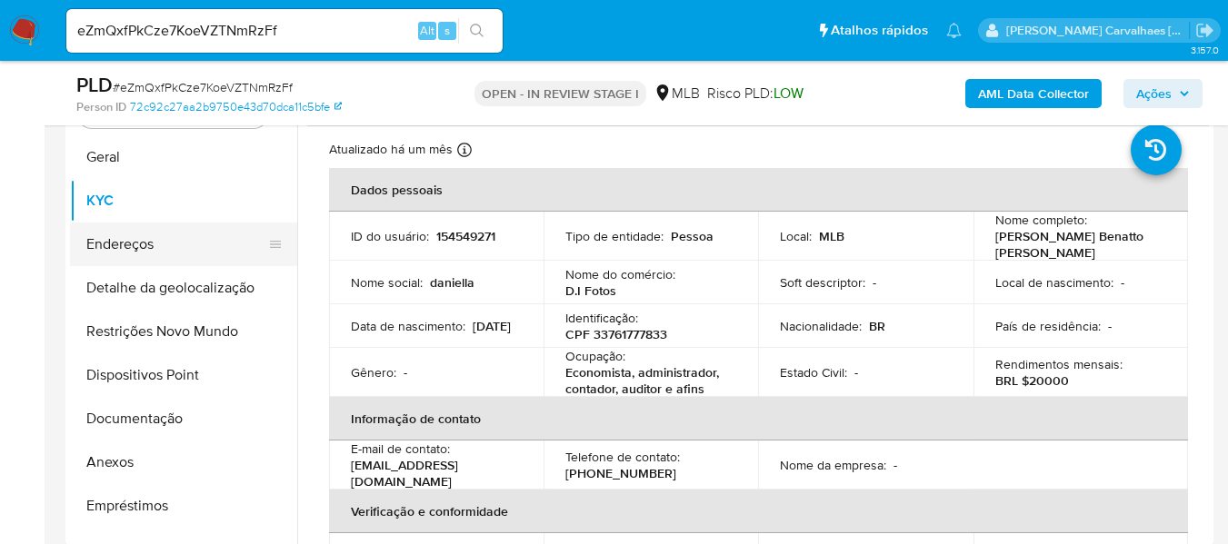
click at [173, 245] on button "Endereços" at bounding box center [176, 245] width 213 height 44
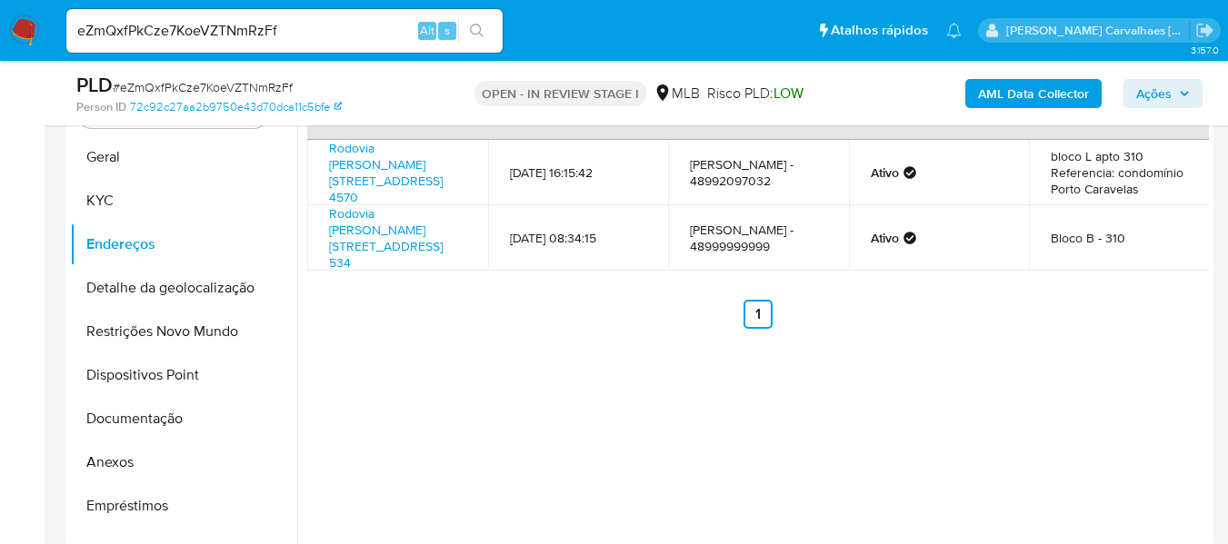
scroll to position [273, 0]
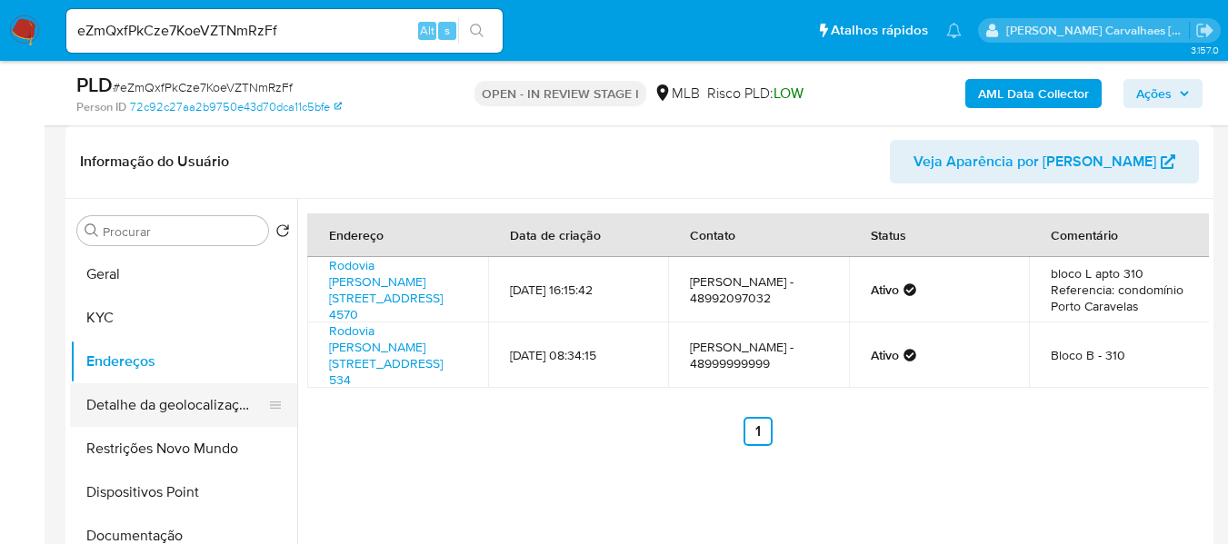
click at [145, 411] on button "Detalhe da geolocalização" at bounding box center [176, 405] width 213 height 44
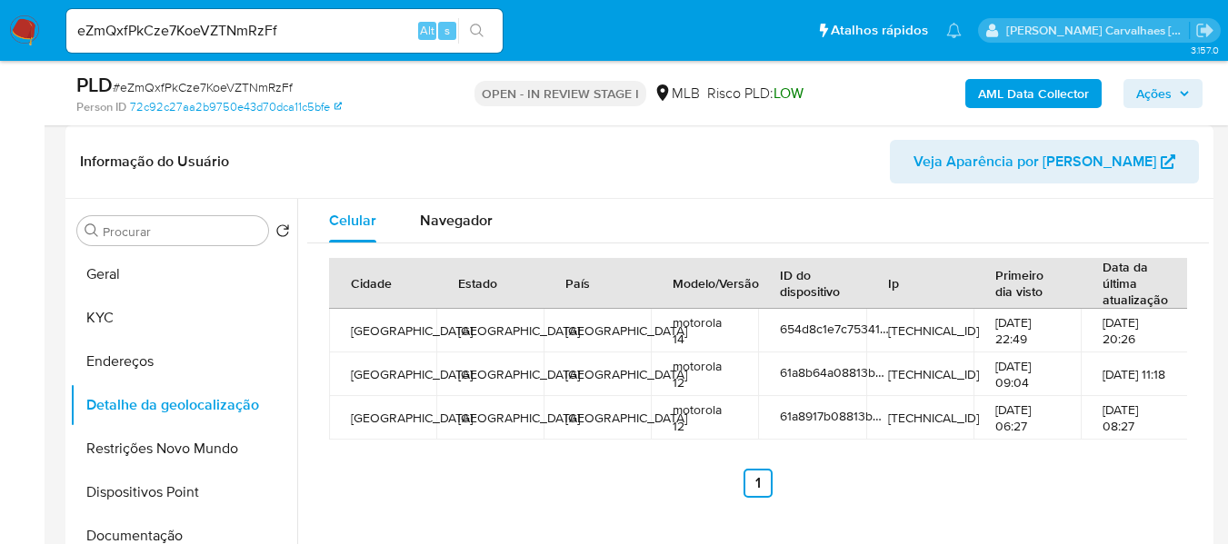
scroll to position [334, 0]
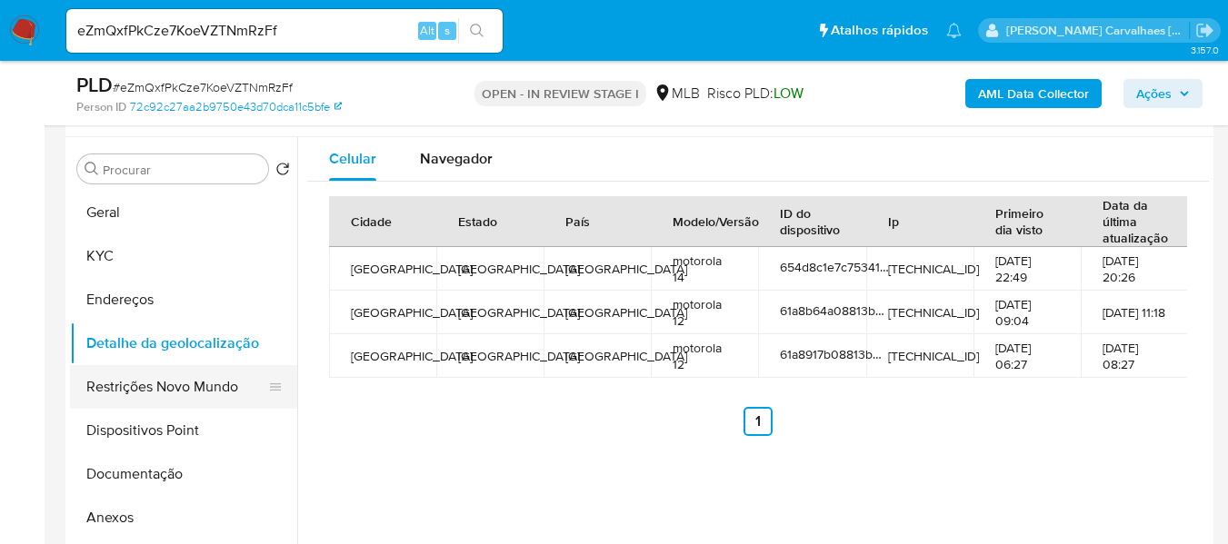
click at [150, 393] on button "Restrições Novo Mundo" at bounding box center [176, 387] width 213 height 44
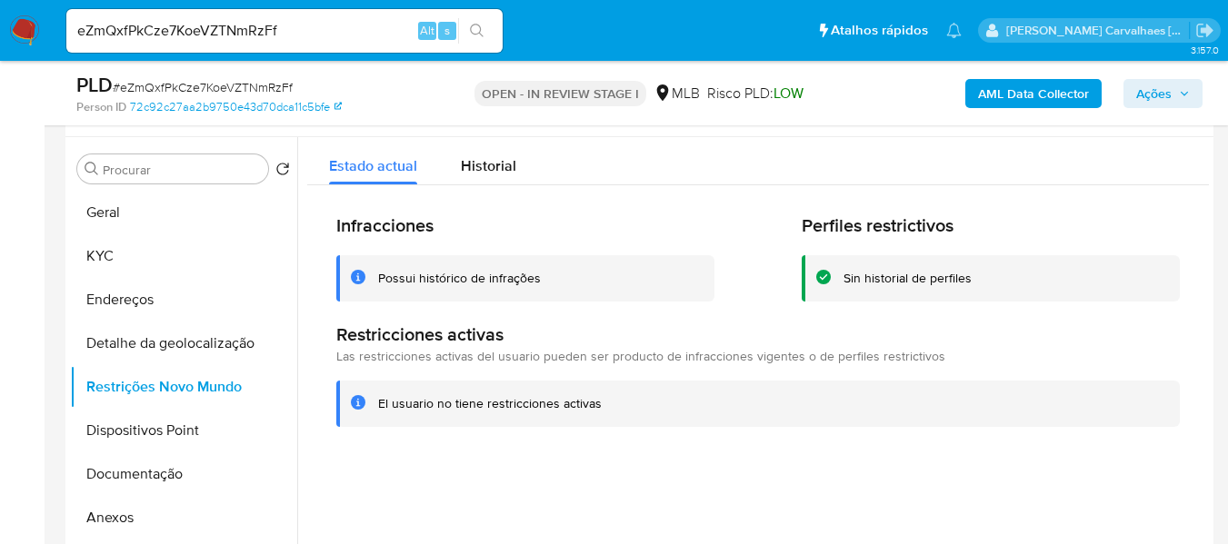
click at [604, 439] on div "Infracciones Possui histórico de infrações Perfiles restrictivos Sin historial …" at bounding box center [757, 320] width 901 height 270
click at [181, 422] on button "Dispositivos Point" at bounding box center [176, 431] width 213 height 44
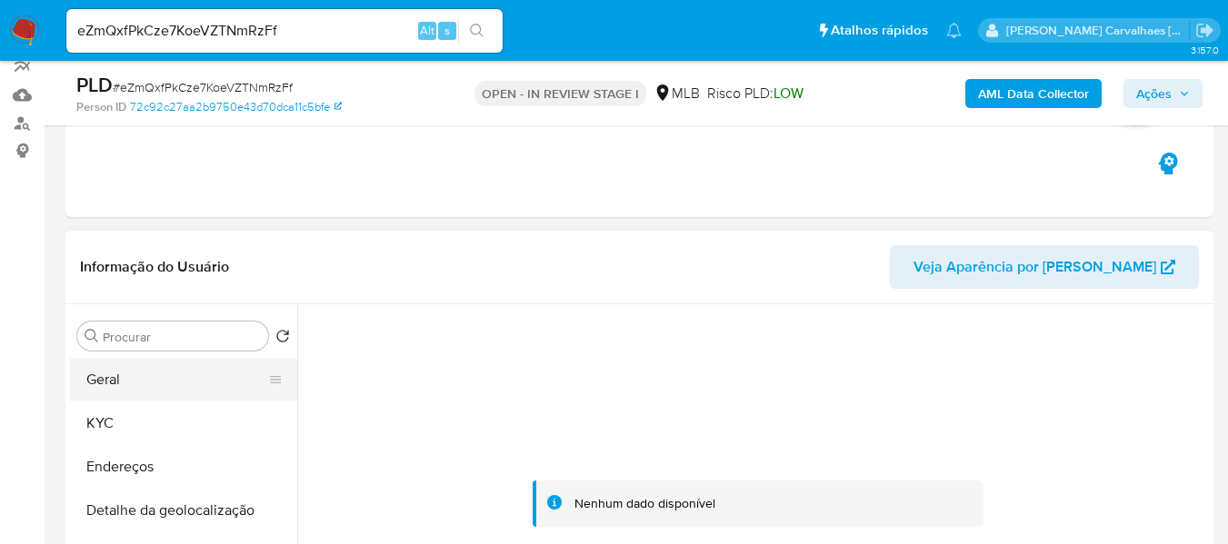
scroll to position [153, 0]
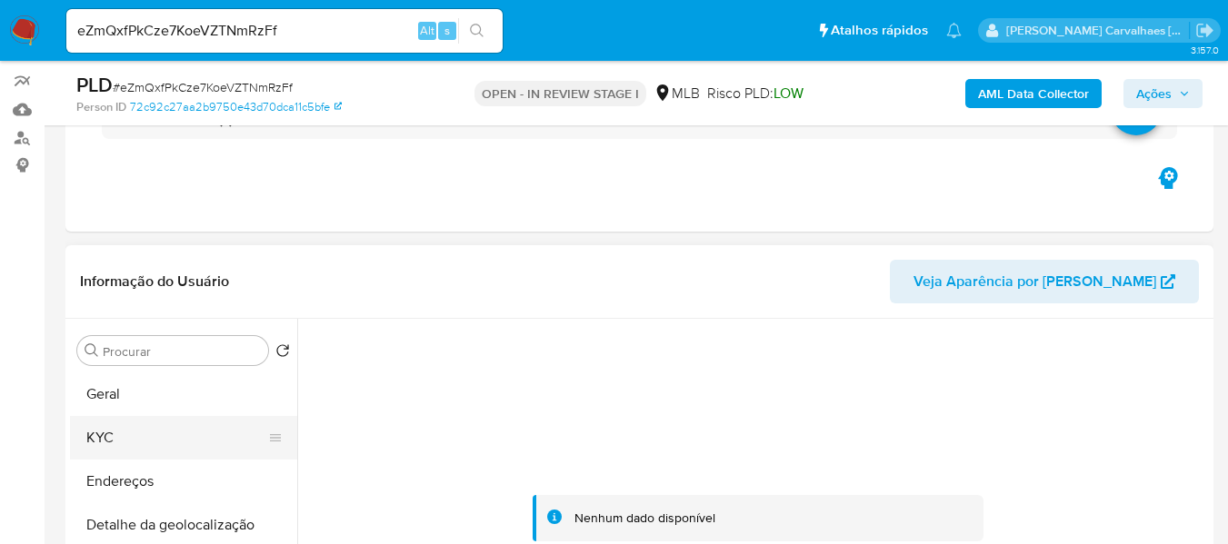
click at [128, 436] on button "KYC" at bounding box center [176, 438] width 213 height 44
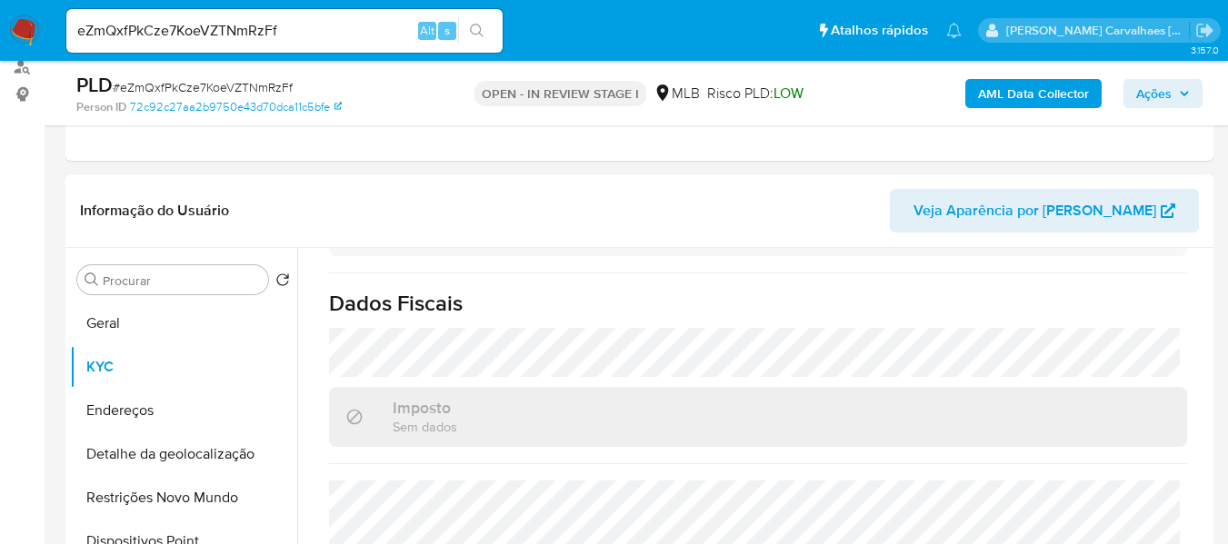
scroll to position [425, 0]
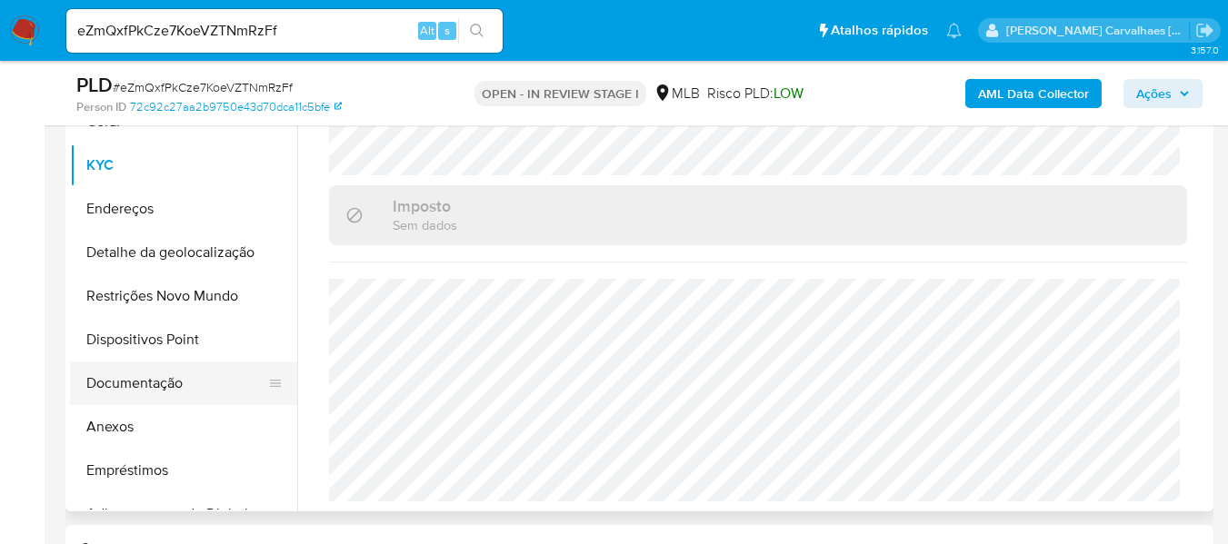
click at [176, 385] on button "Documentação" at bounding box center [176, 384] width 213 height 44
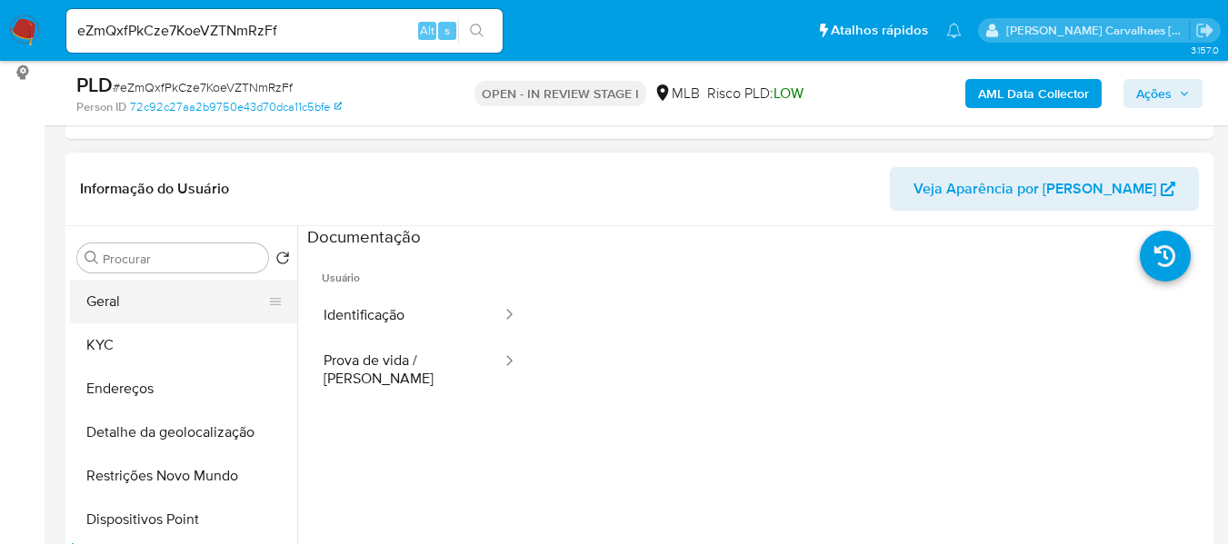
scroll to position [244, 0]
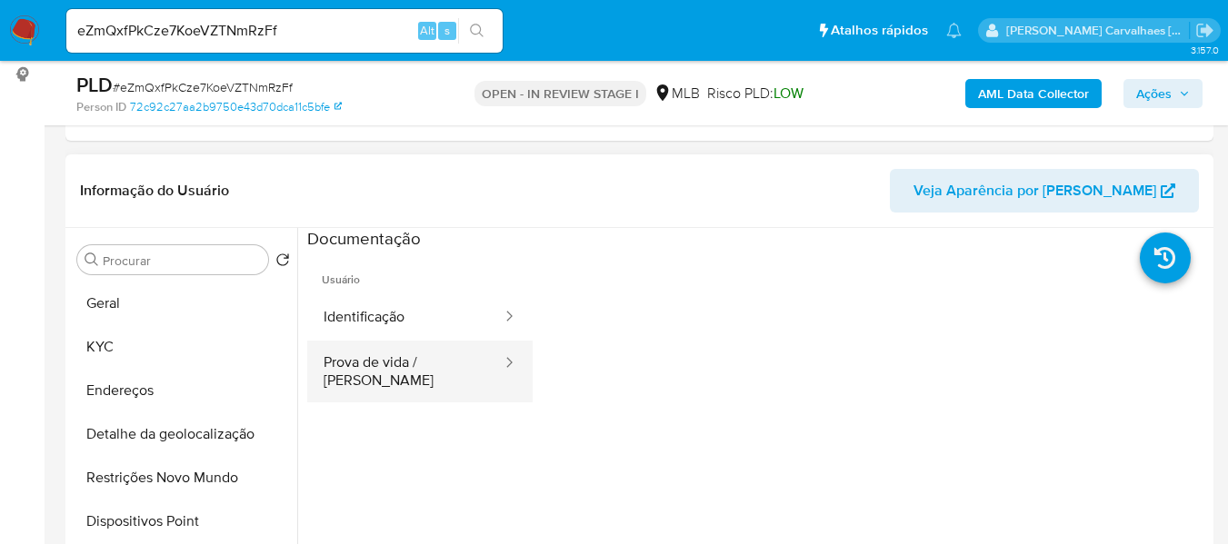
click at [382, 367] on button "Prova de vida / [PERSON_NAME]" at bounding box center [405, 372] width 196 height 62
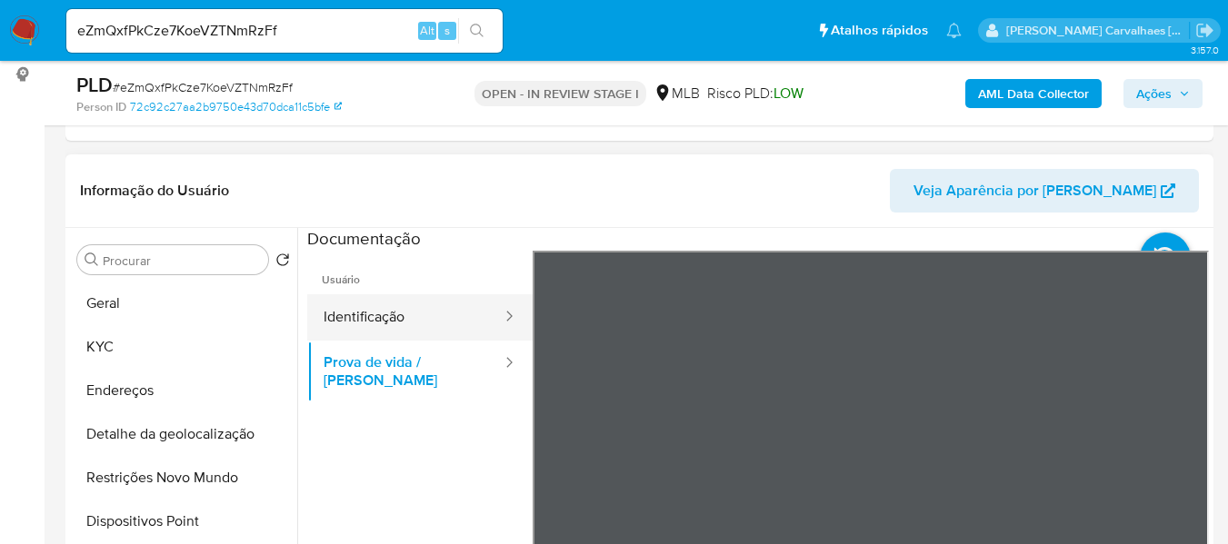
click at [375, 329] on button "Identificação" at bounding box center [405, 317] width 196 height 46
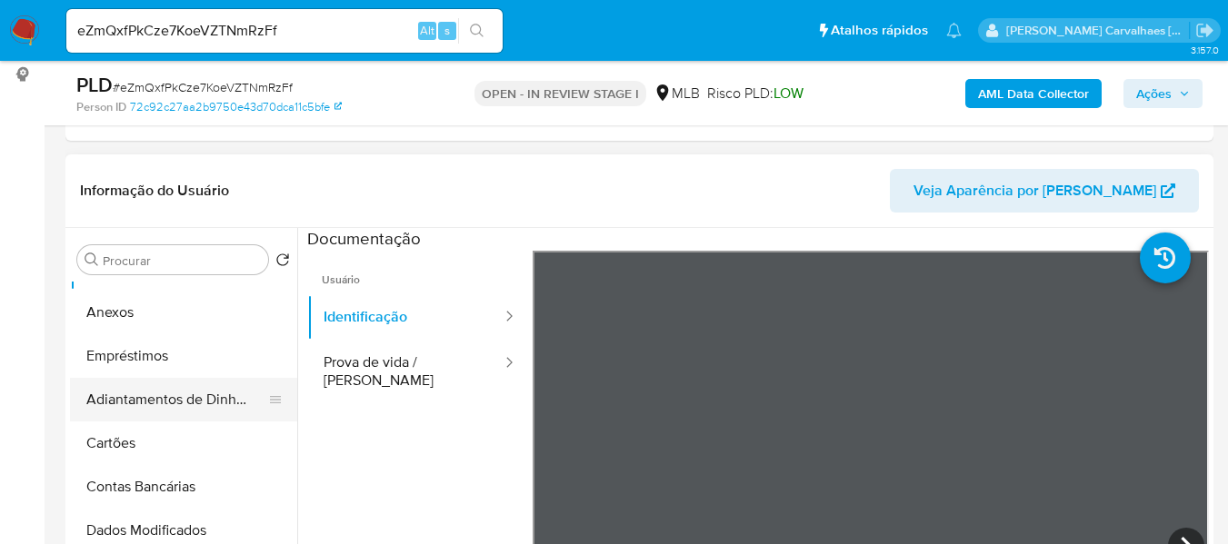
scroll to position [273, 0]
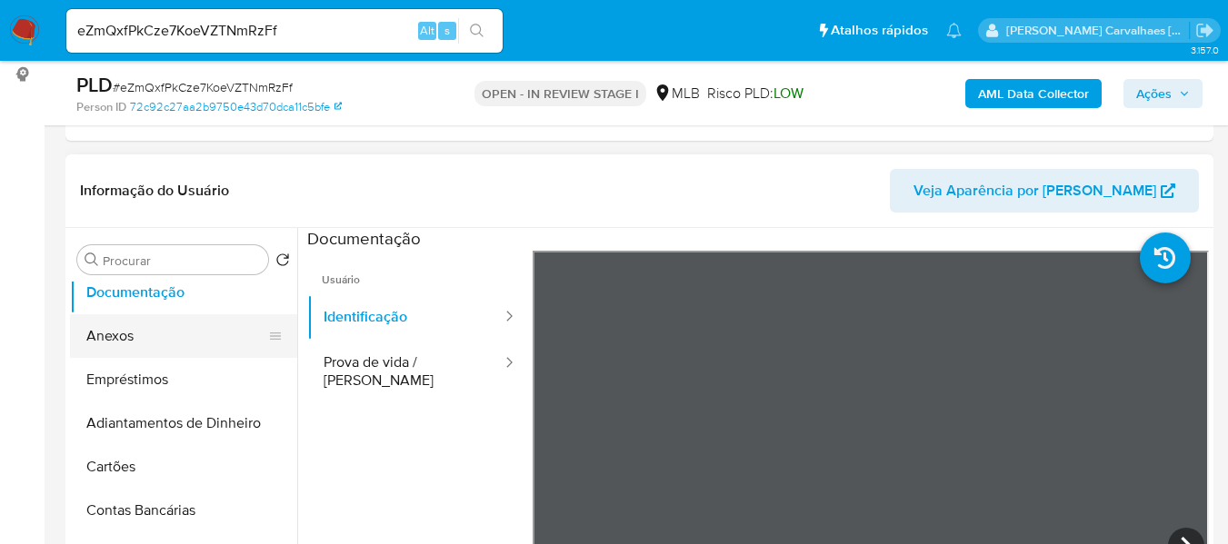
click at [132, 334] on button "Anexos" at bounding box center [176, 336] width 213 height 44
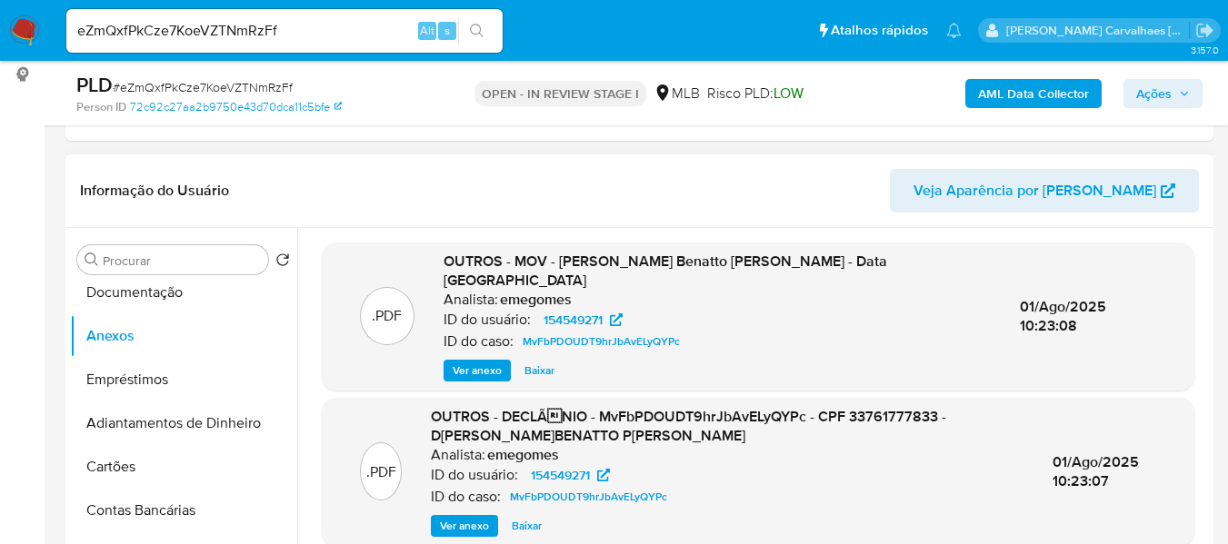
click at [473, 517] on span "Ver anexo" at bounding box center [464, 526] width 49 height 18
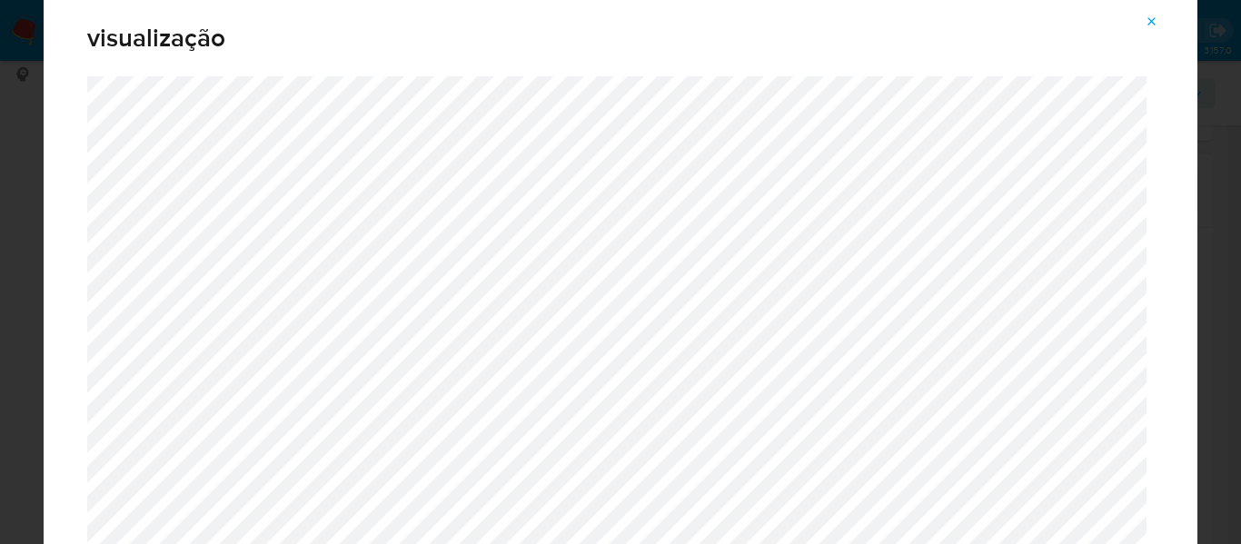
click at [1149, 23] on icon "Attachment preview" at bounding box center [1152, 22] width 15 height 15
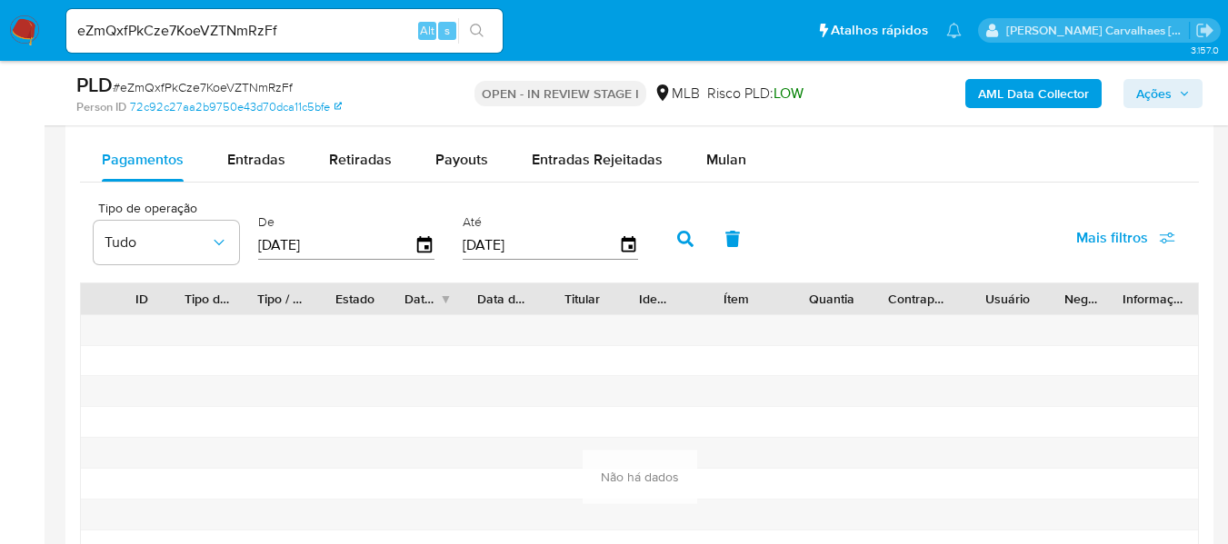
scroll to position [1879, 0]
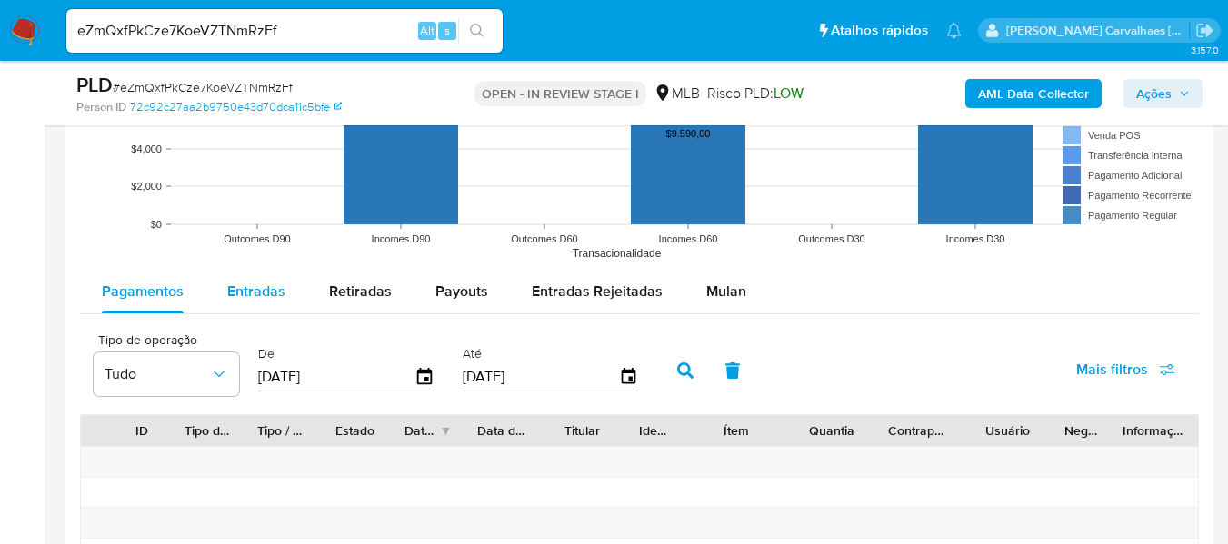
click at [277, 293] on span "Entradas" at bounding box center [256, 291] width 58 height 21
select select "10"
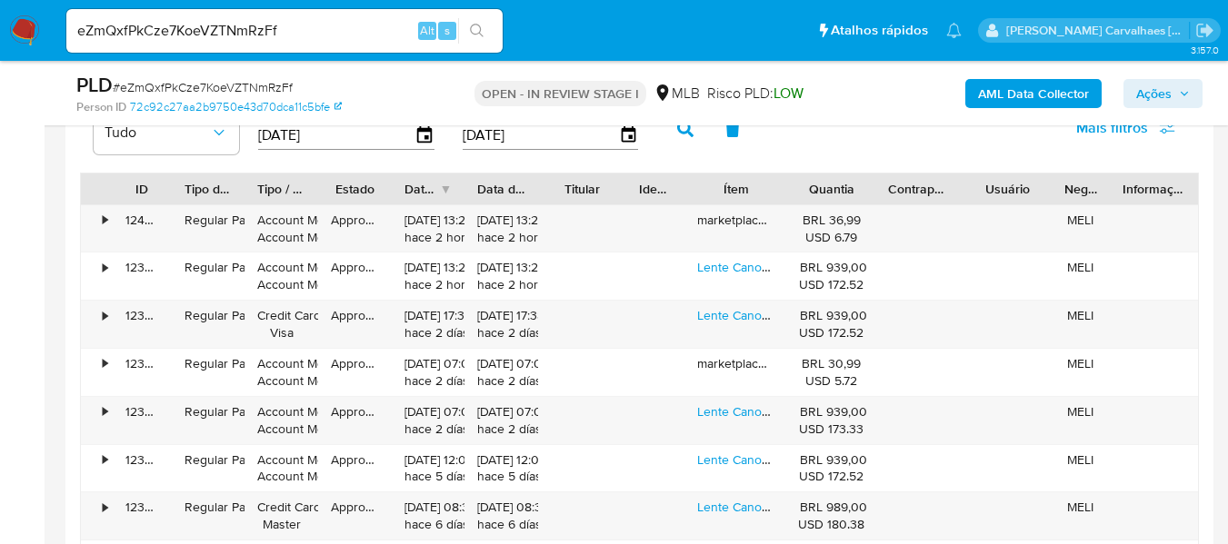
scroll to position [2152, 0]
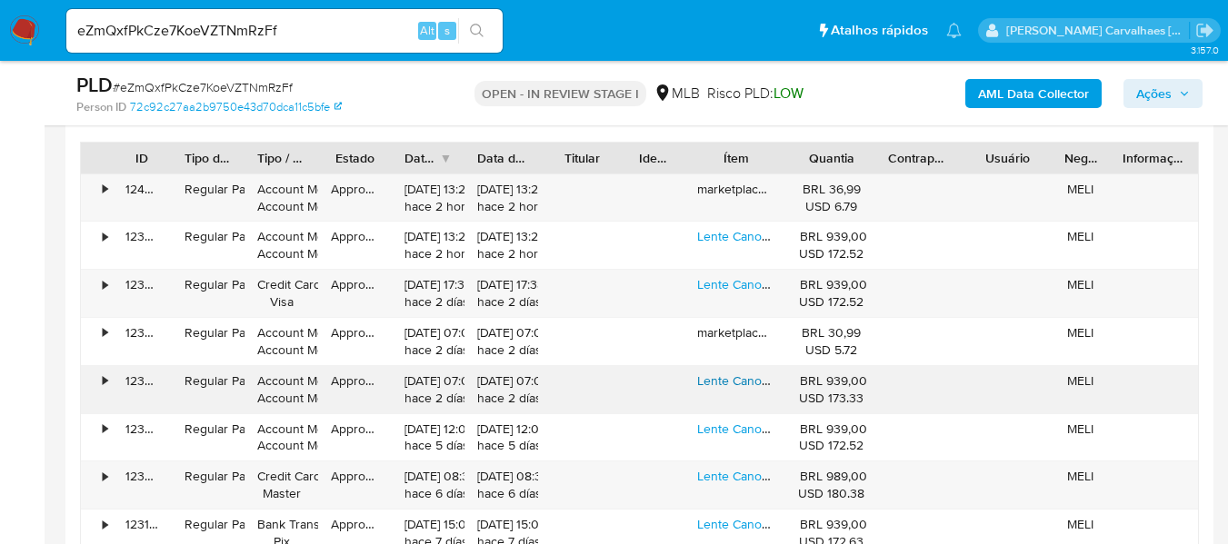
click at [716, 378] on link "Lente Canon Ef 50mm F/1.8 Stm Motor Autofoco [GEOGRAPHIC_DATA]" at bounding box center [894, 381] width 395 height 18
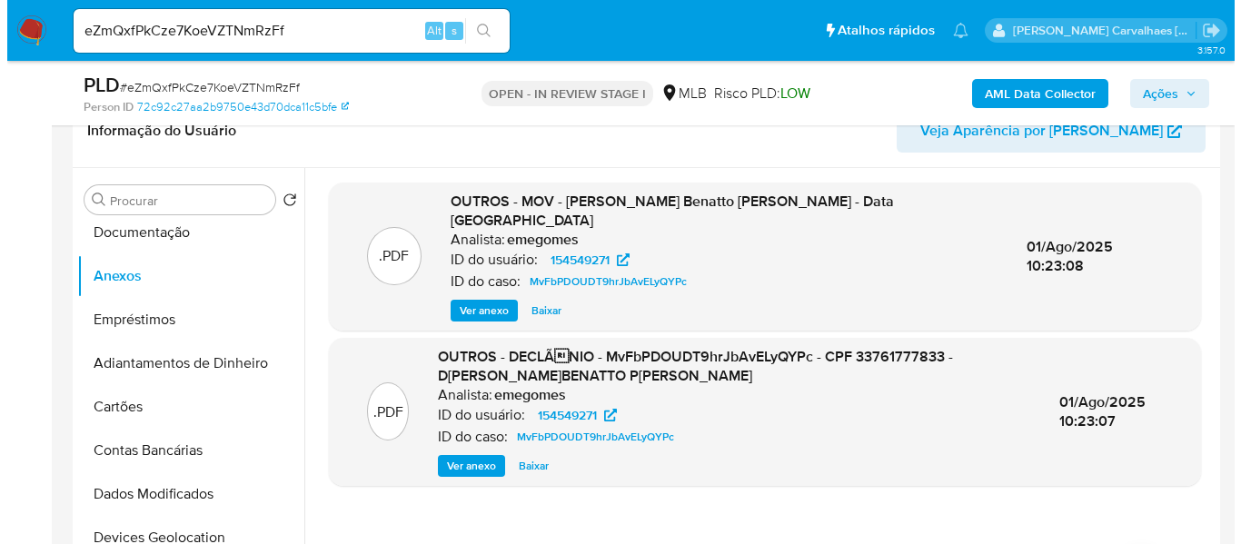
scroll to position [334, 0]
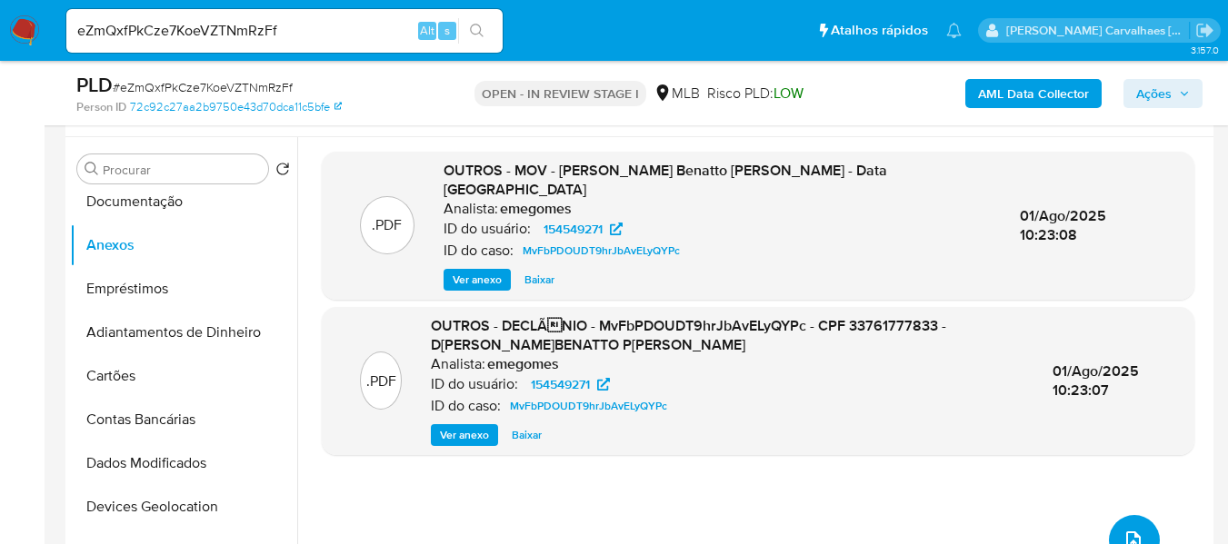
click at [1122, 530] on icon "upload-file" at bounding box center [1133, 541] width 22 height 22
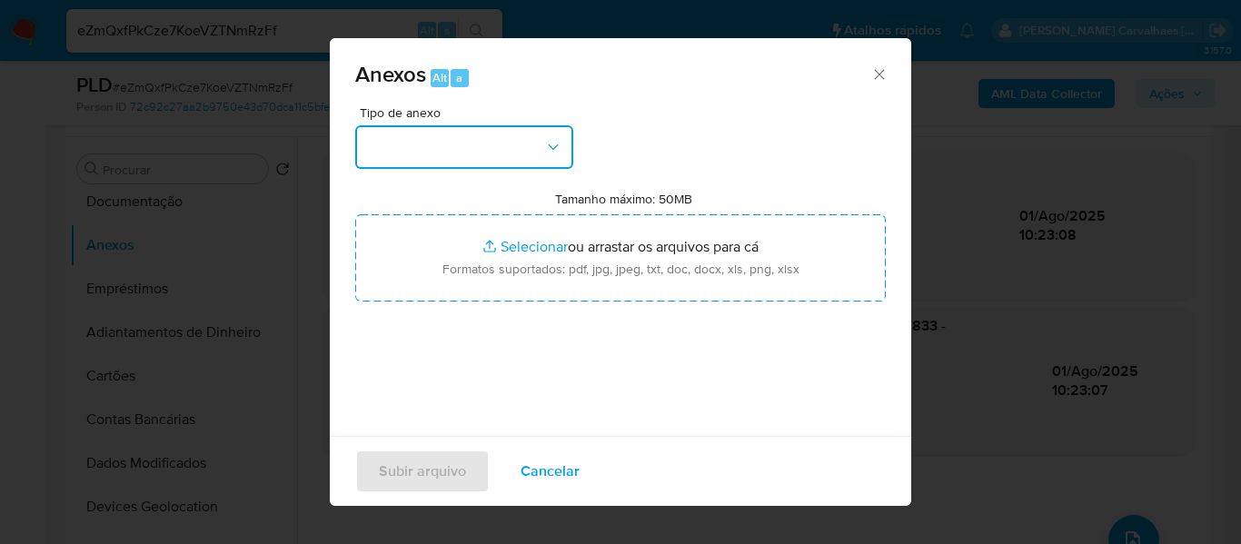
click at [558, 154] on icon "button" at bounding box center [553, 147] width 18 height 18
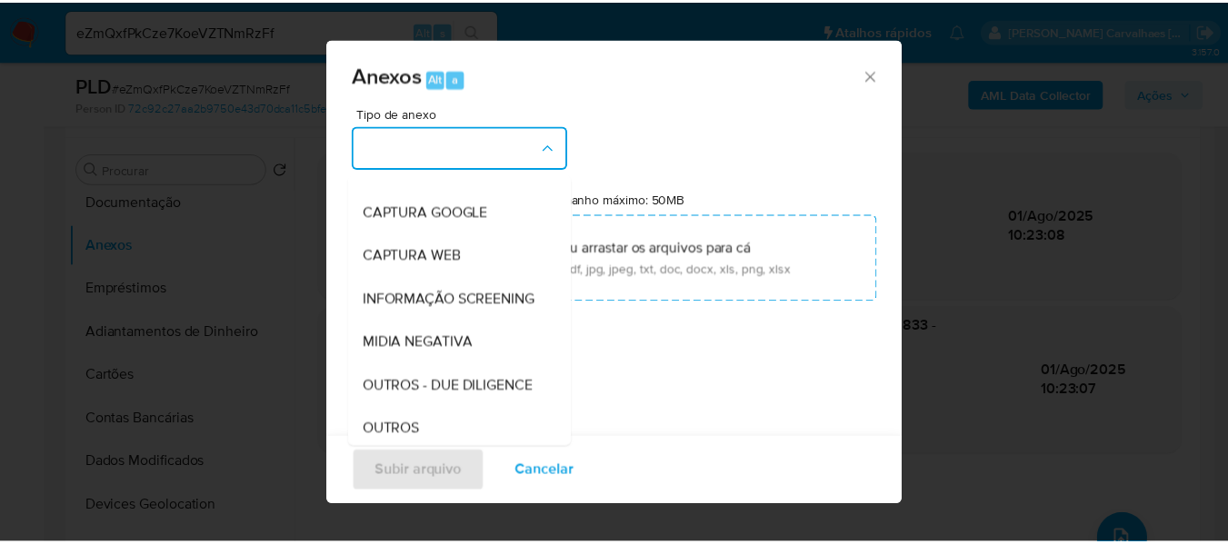
scroll to position [273, 0]
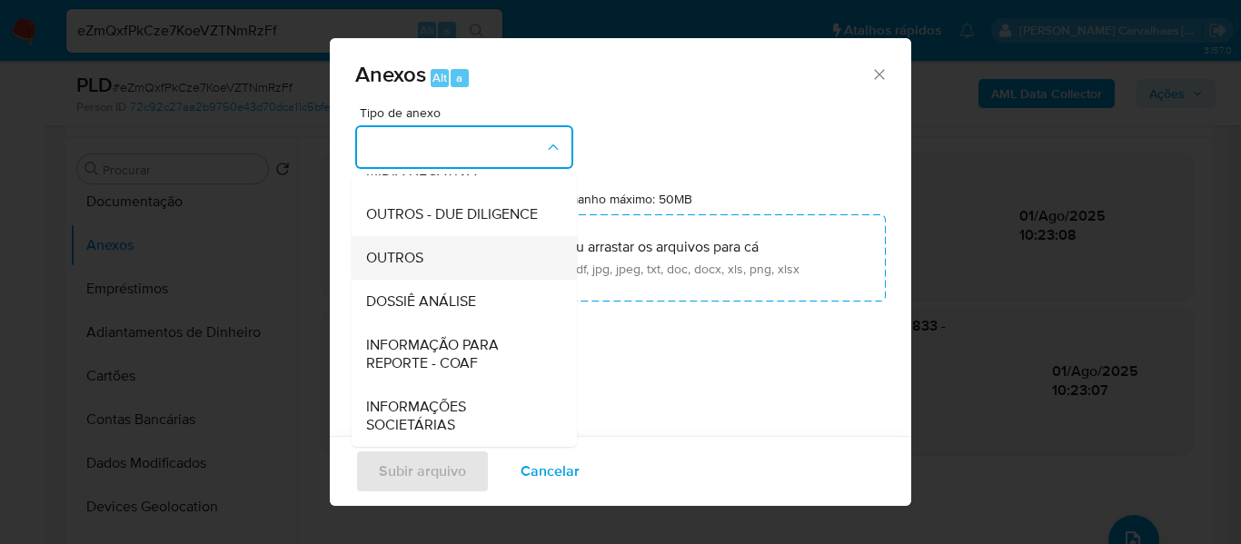
click at [410, 260] on span "OUTROS" at bounding box center [394, 258] width 57 height 18
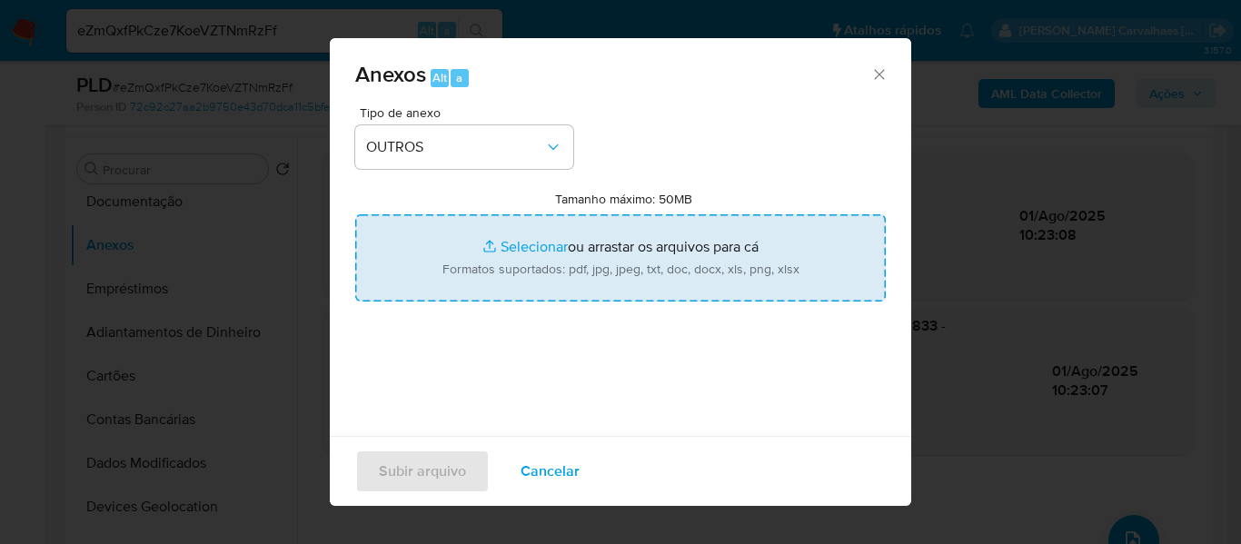
click at [511, 244] on input "Tamanho máximo: 50MB Selecionar arquivos" at bounding box center [620, 257] width 531 height 87
type input "C:\fakepath\Declinio - xxxxx- CPF 33761777833 - DANIELLA MARA BENATTO PERINO.pdf"
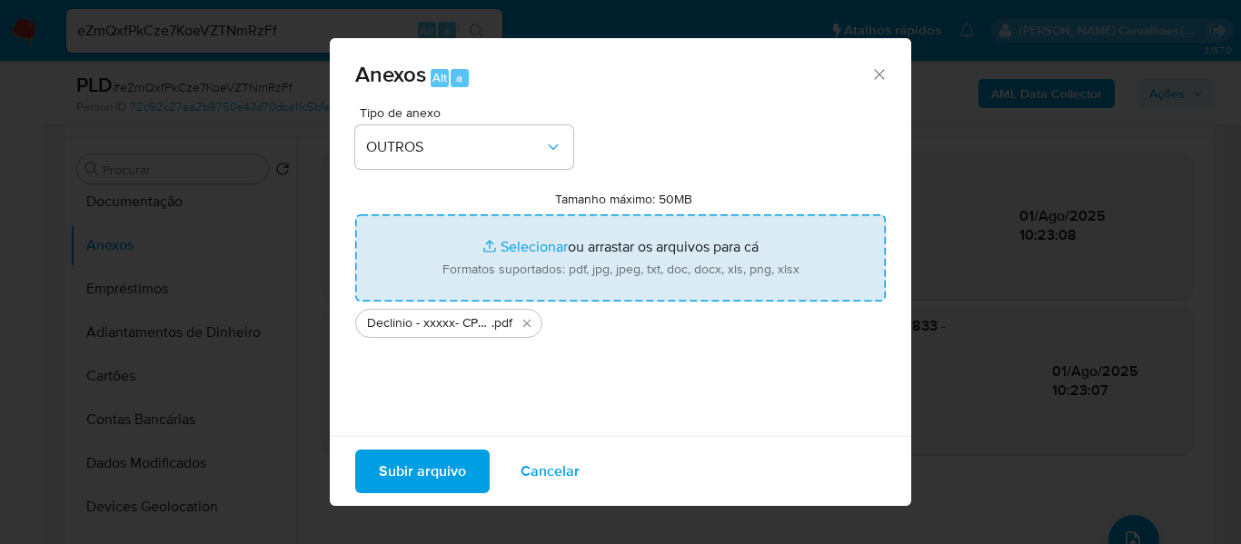
click at [530, 249] on input "Tamanho máximo: 50MB Selecionar arquivos" at bounding box center [620, 257] width 531 height 87
type input "C:\fakepath\Mulan Daniella Mara Benatto Perino 154549271_2025_08_28_06_39_48 - …"
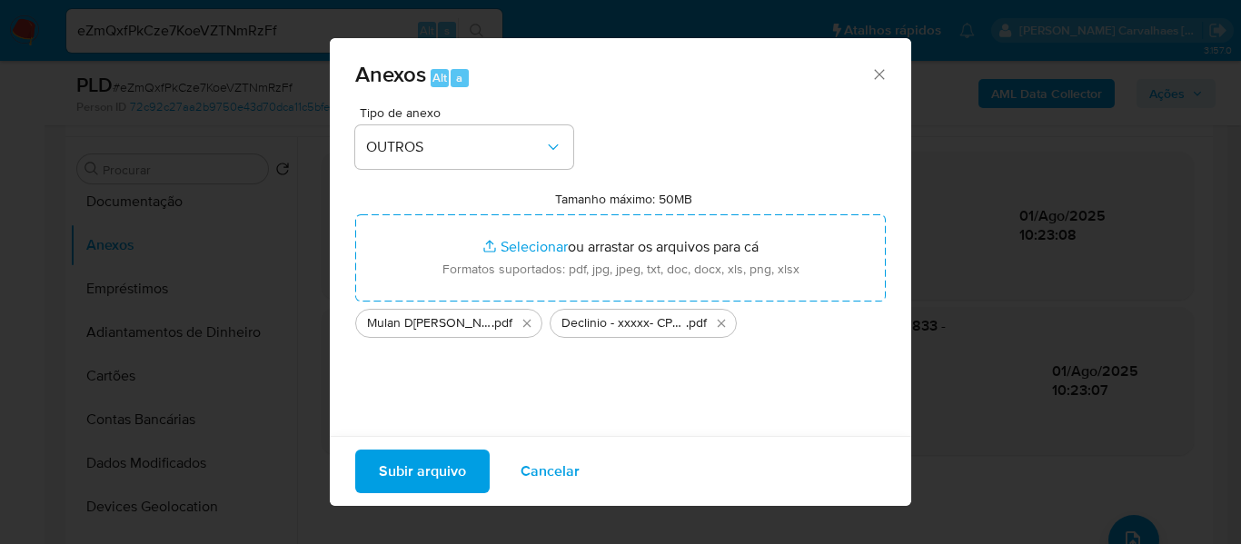
click at [434, 473] on span "Subir arquivo" at bounding box center [422, 472] width 87 height 40
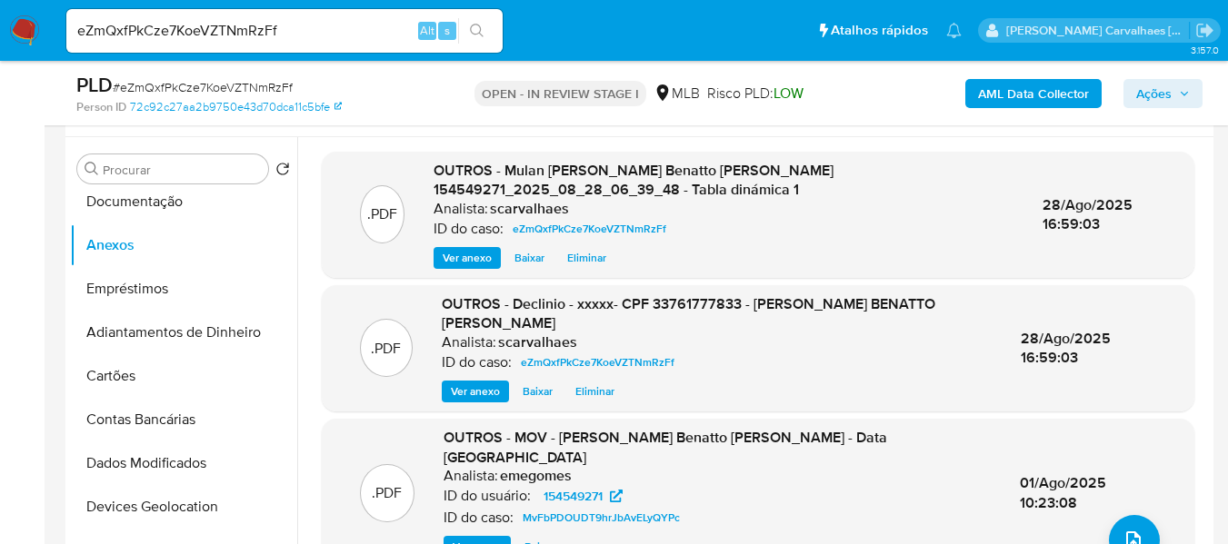
click at [1157, 83] on span "Ações" at bounding box center [1153, 93] width 35 height 29
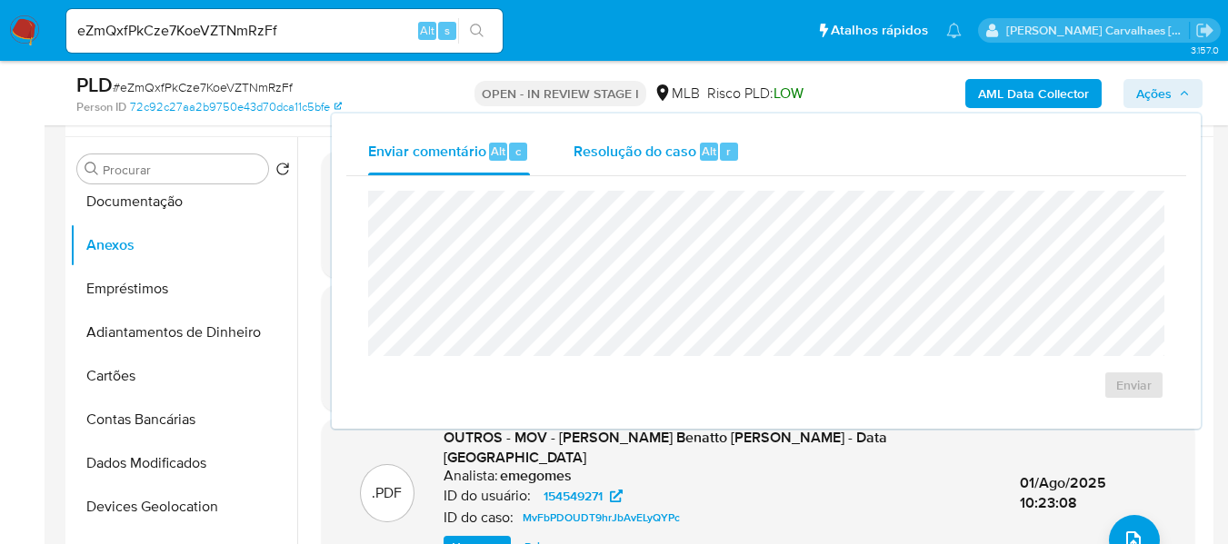
click at [658, 152] on span "Resolução do caso" at bounding box center [634, 150] width 123 height 21
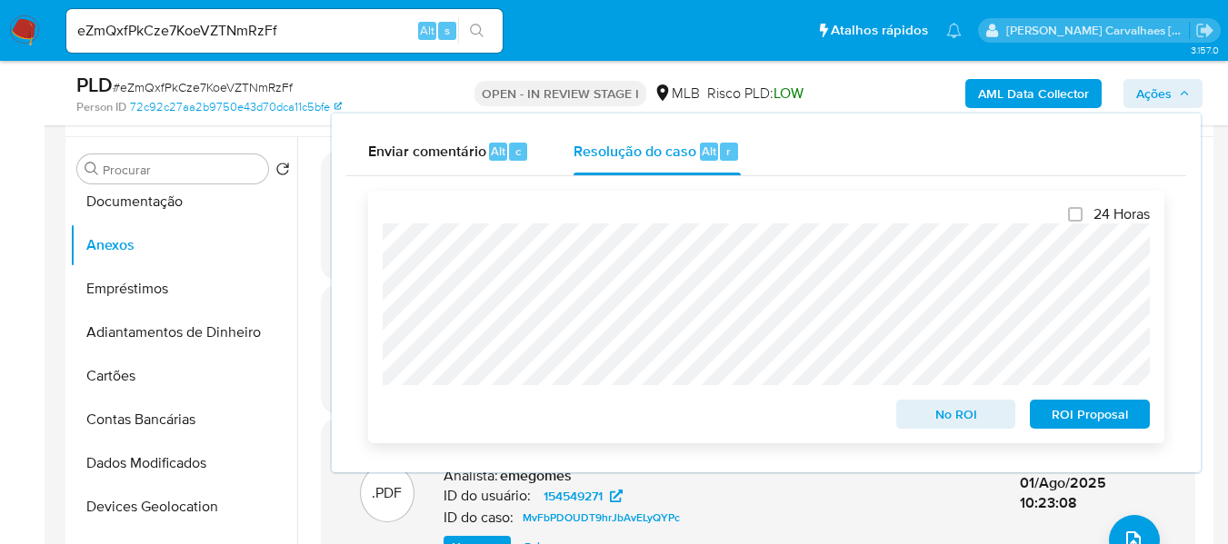
click at [937, 427] on span "No ROI" at bounding box center [956, 414] width 94 height 25
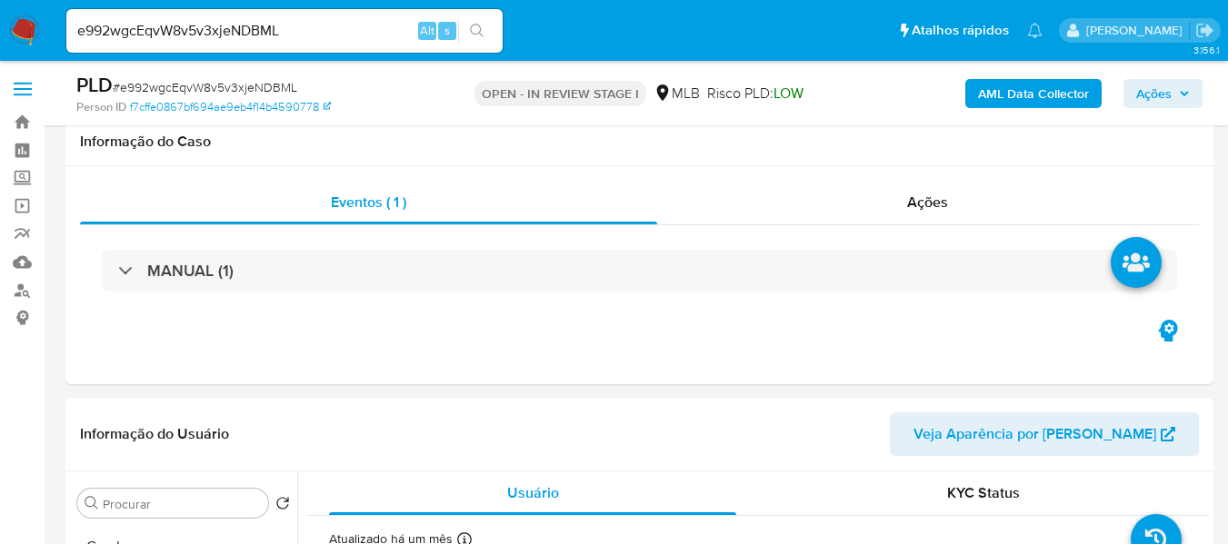
select select "10"
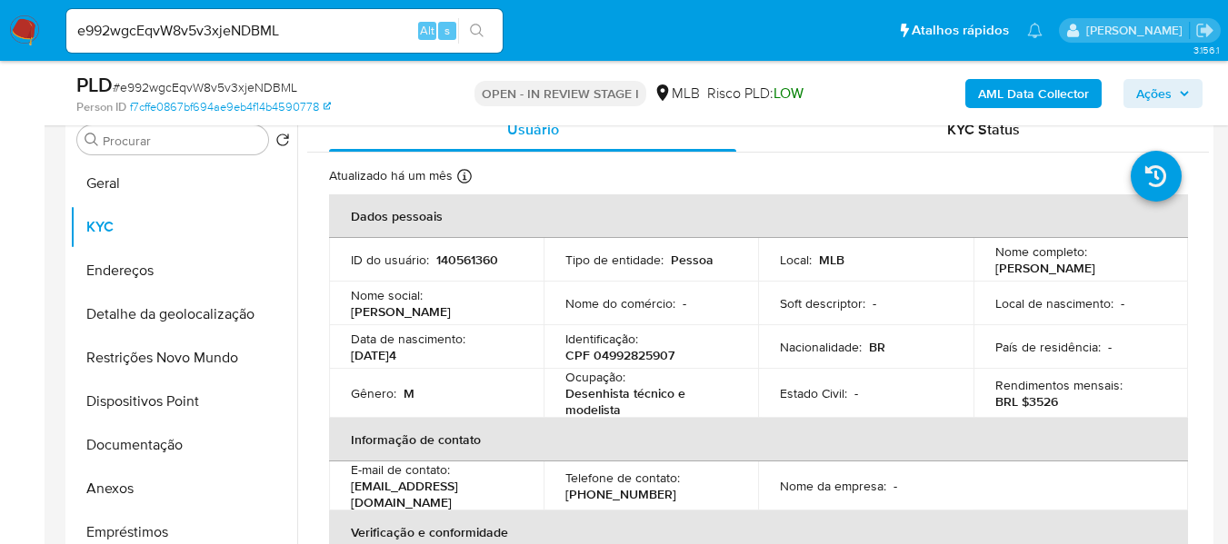
scroll to position [842, 0]
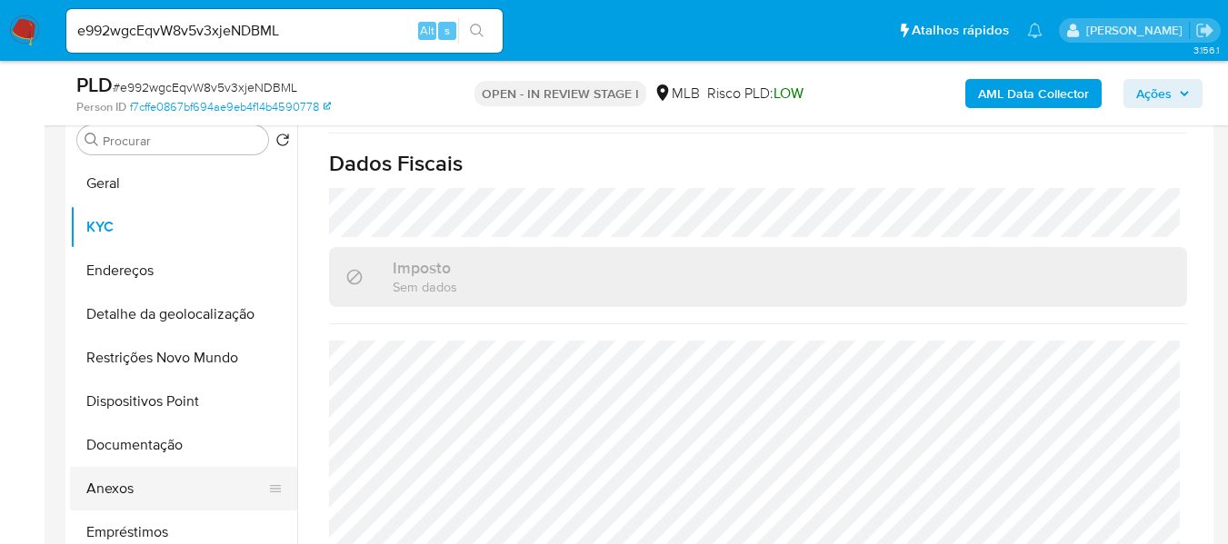
click at [134, 491] on button "Anexos" at bounding box center [176, 489] width 213 height 44
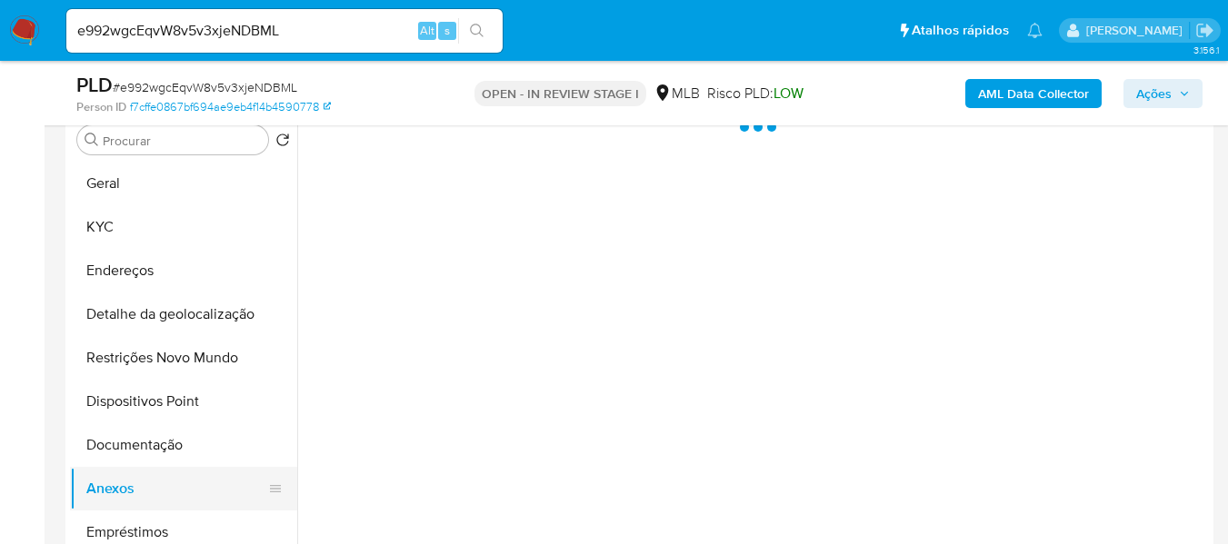
scroll to position [0, 0]
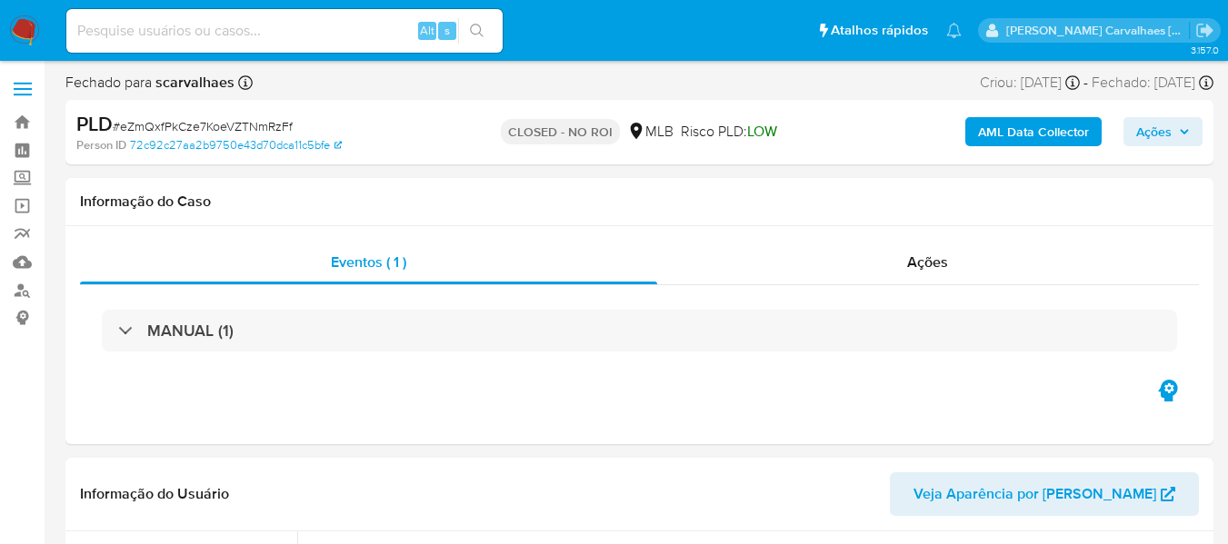
select select "10"
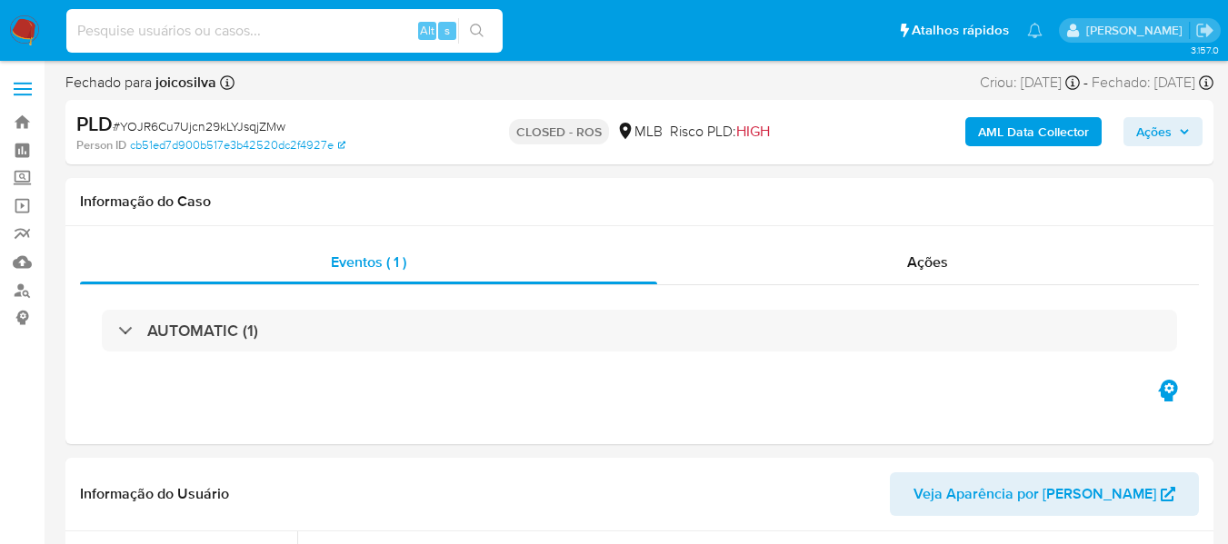
select select "10"
paste input "OBt47ZK8Pwy53XYMn0yhiyL4"
type input "OBt47ZK8Pwy53XYMn0yhiyL4"
click at [480, 31] on icon "search-icon" at bounding box center [477, 31] width 14 height 14
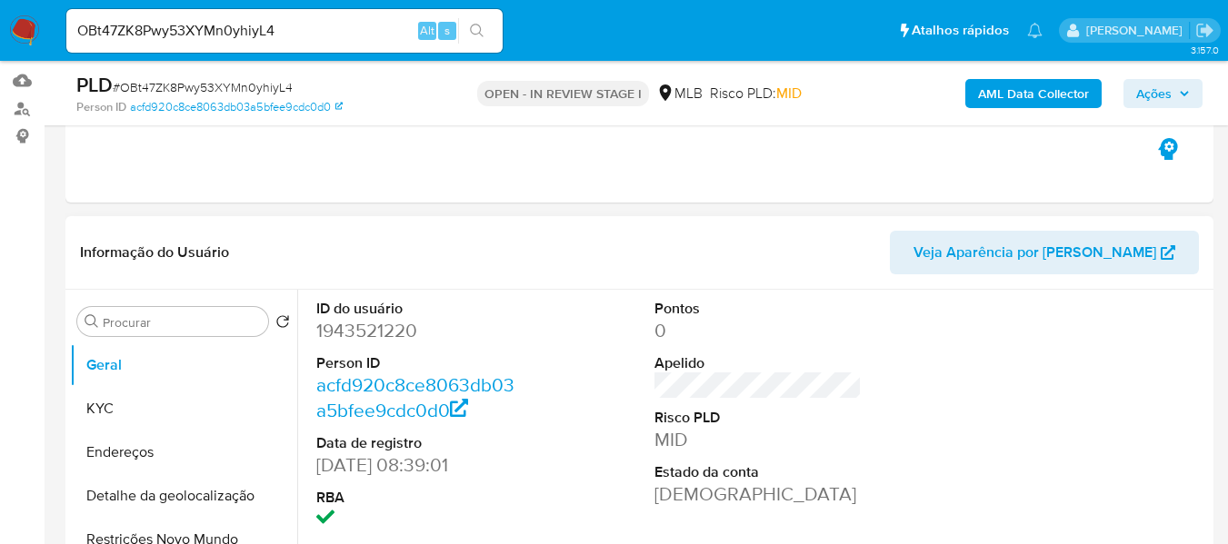
select select "10"
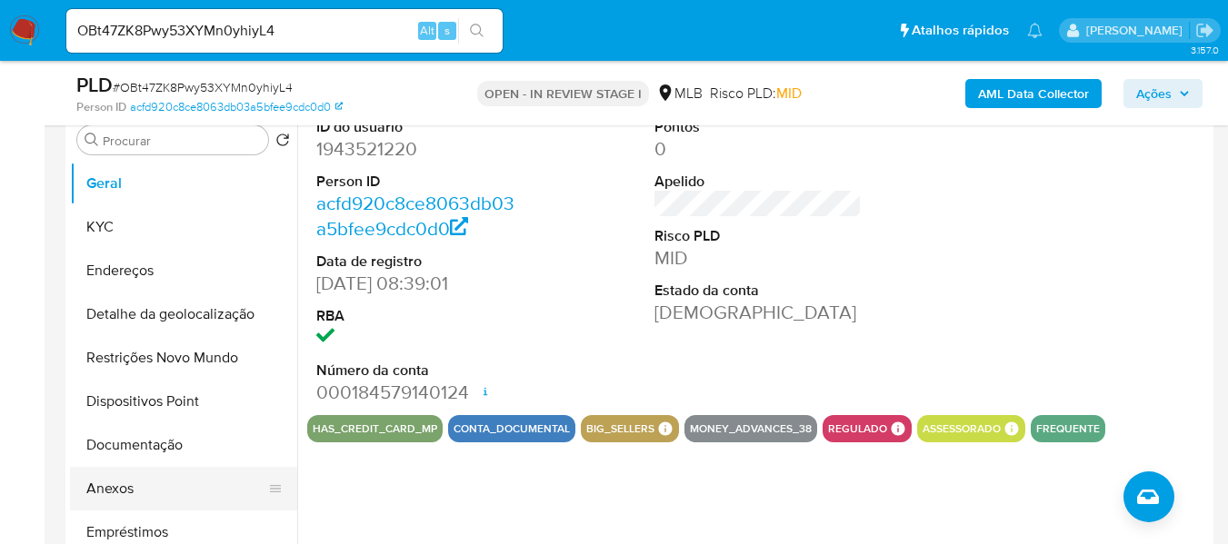
click at [169, 483] on button "Anexos" at bounding box center [176, 489] width 213 height 44
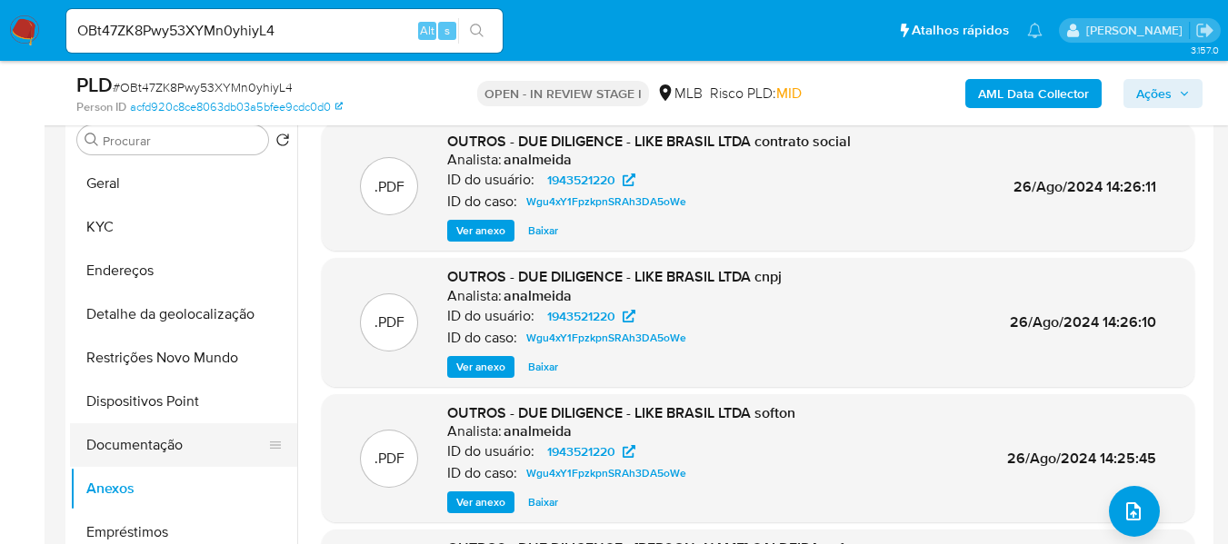
click at [151, 444] on button "Documentação" at bounding box center [176, 445] width 213 height 44
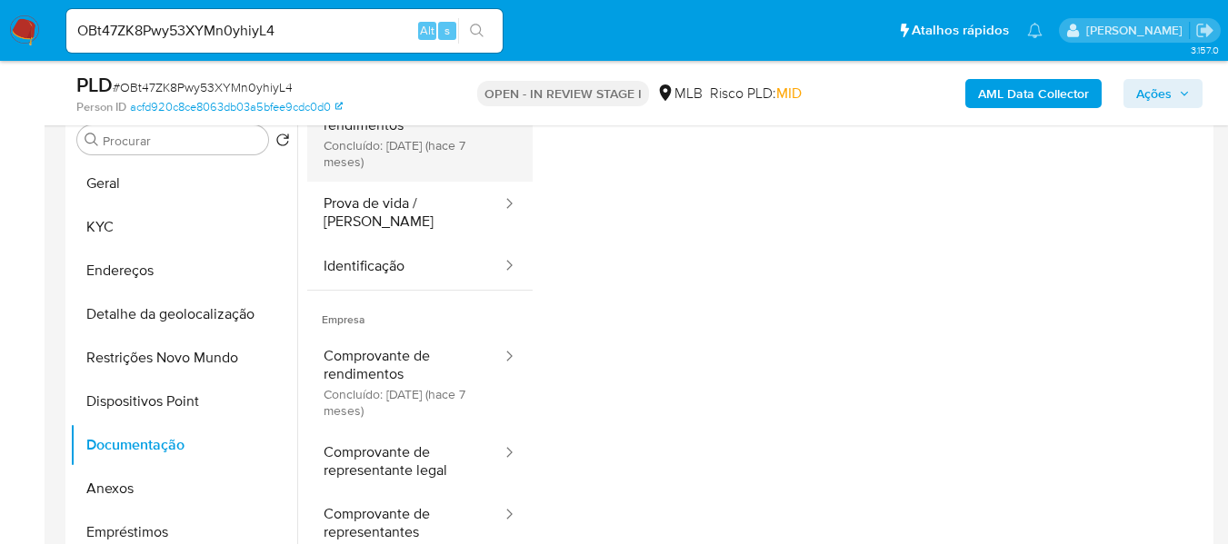
scroll to position [148, 0]
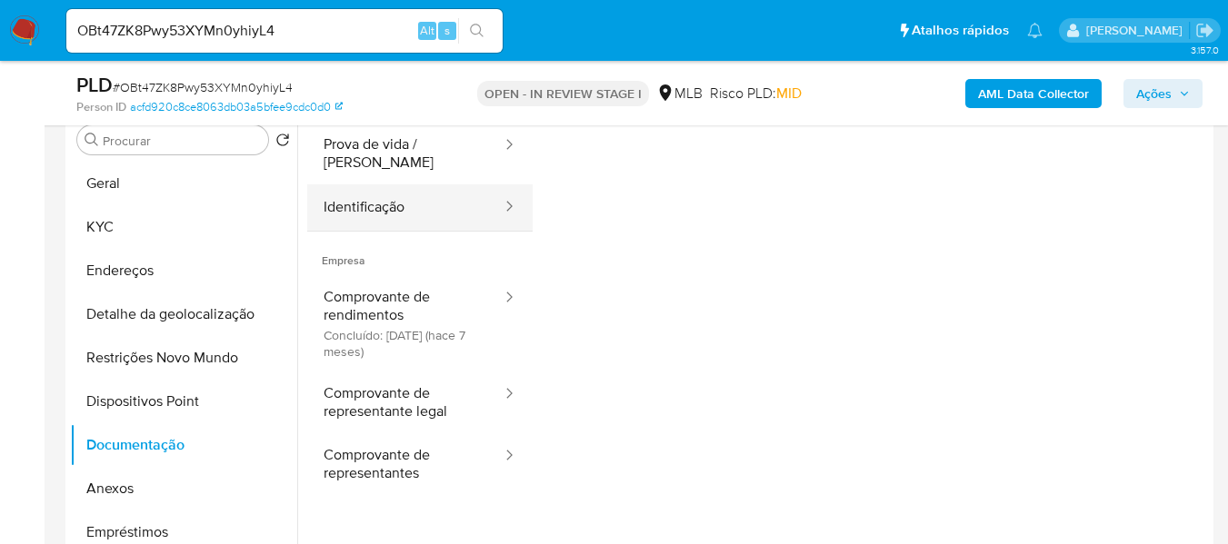
click at [400, 190] on button "Identificação" at bounding box center [405, 207] width 196 height 46
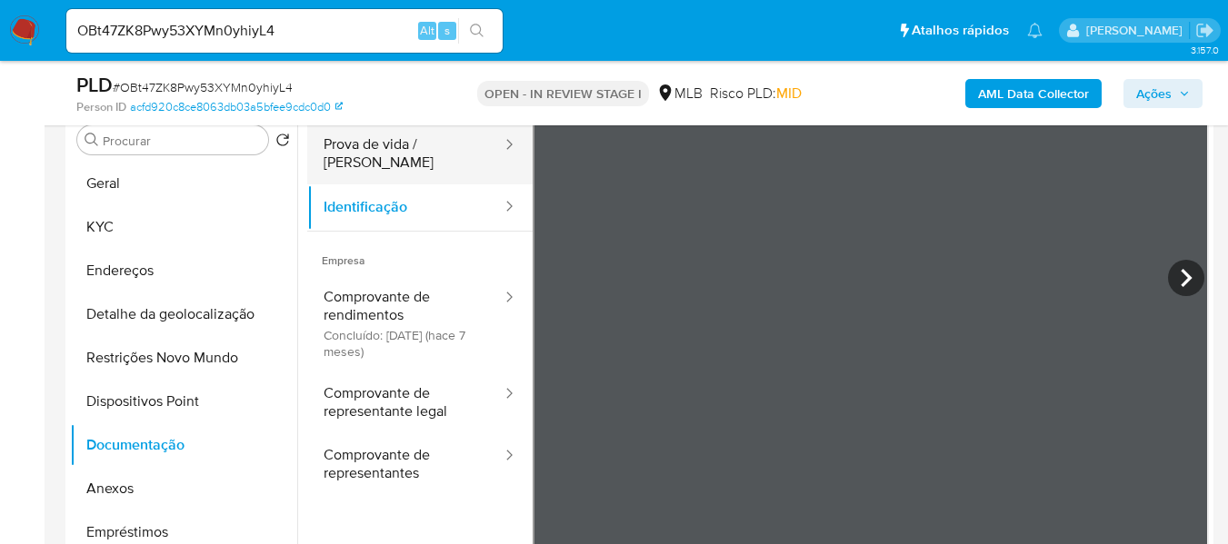
click at [442, 145] on button "Prova de vida / Selfie" at bounding box center [405, 154] width 196 height 62
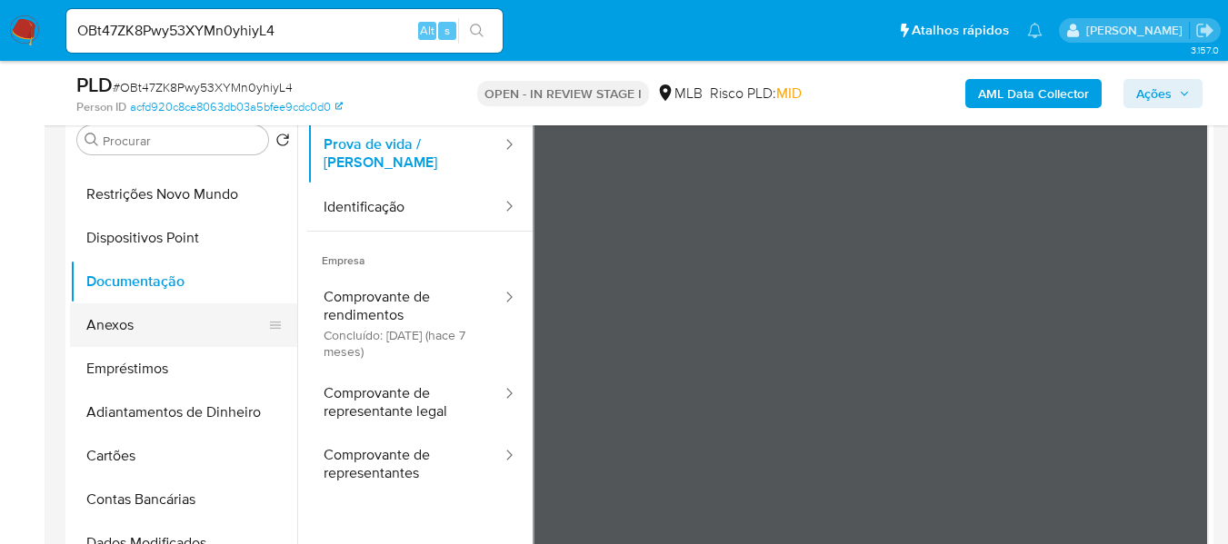
scroll to position [182, 0]
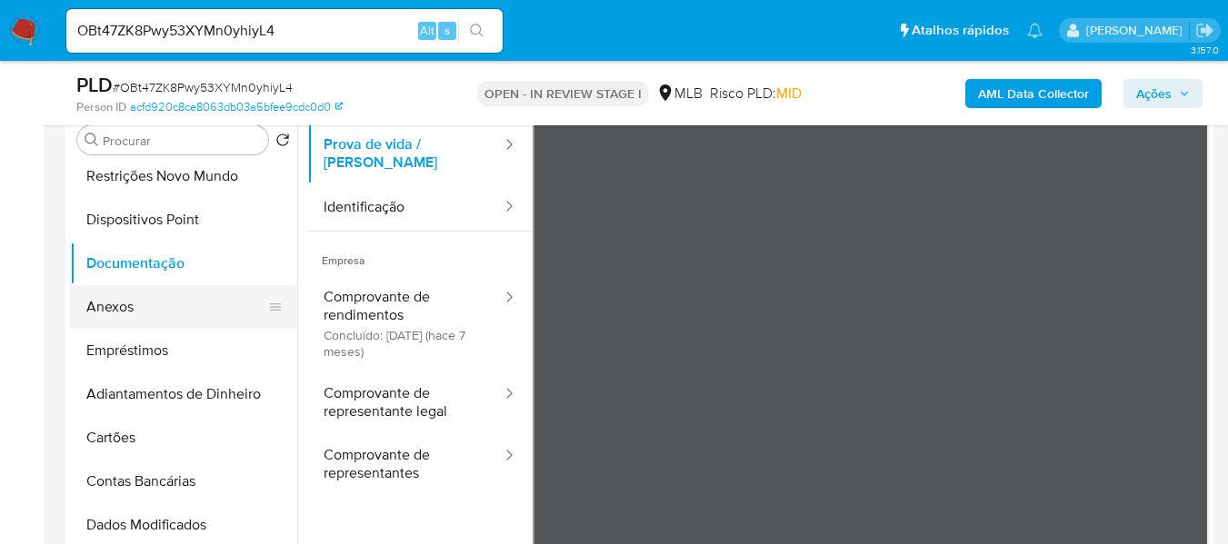
click at [110, 315] on button "Anexos" at bounding box center [176, 307] width 213 height 44
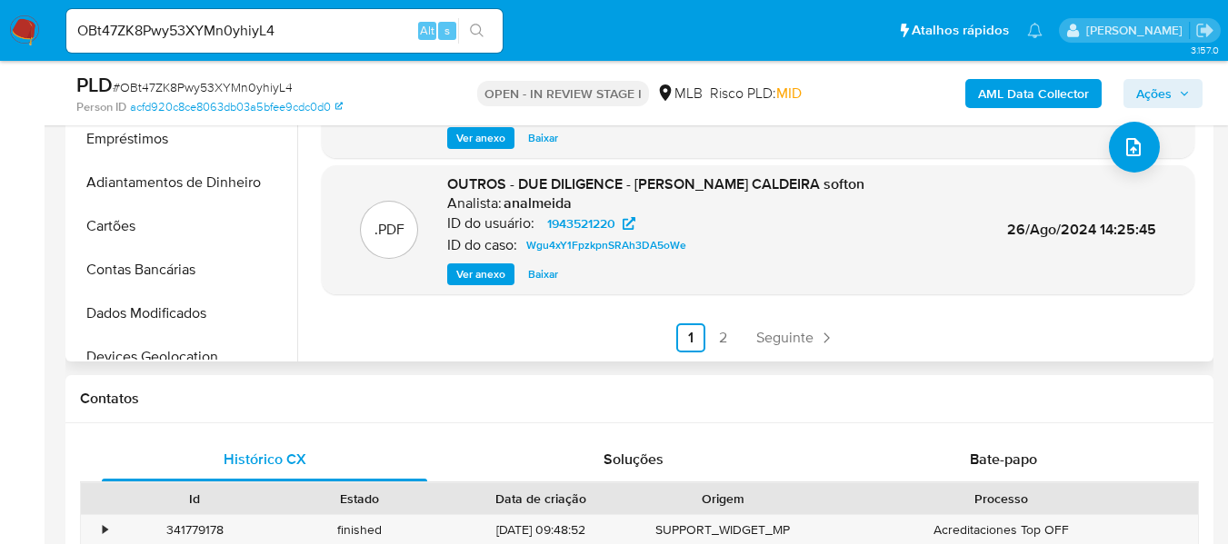
scroll to position [636, 0]
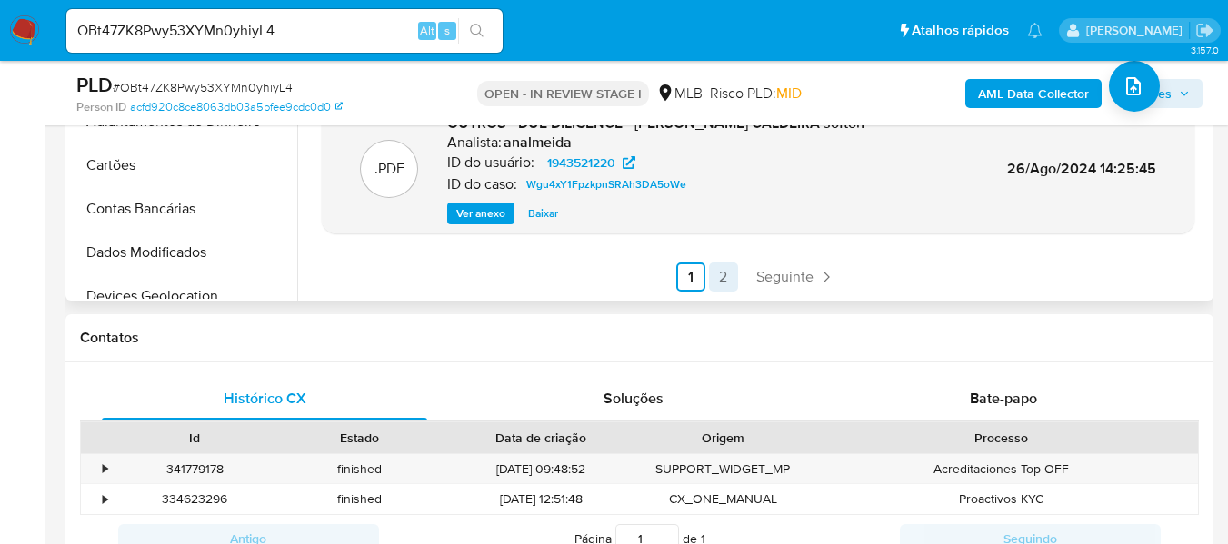
click at [712, 283] on link "2" at bounding box center [723, 277] width 29 height 29
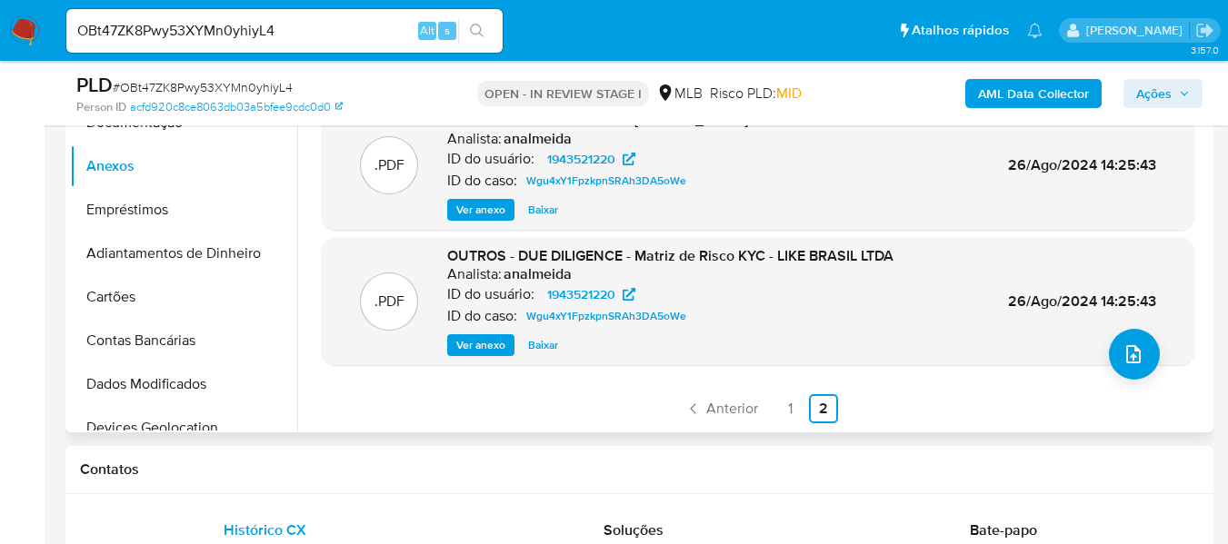
scroll to position [545, 0]
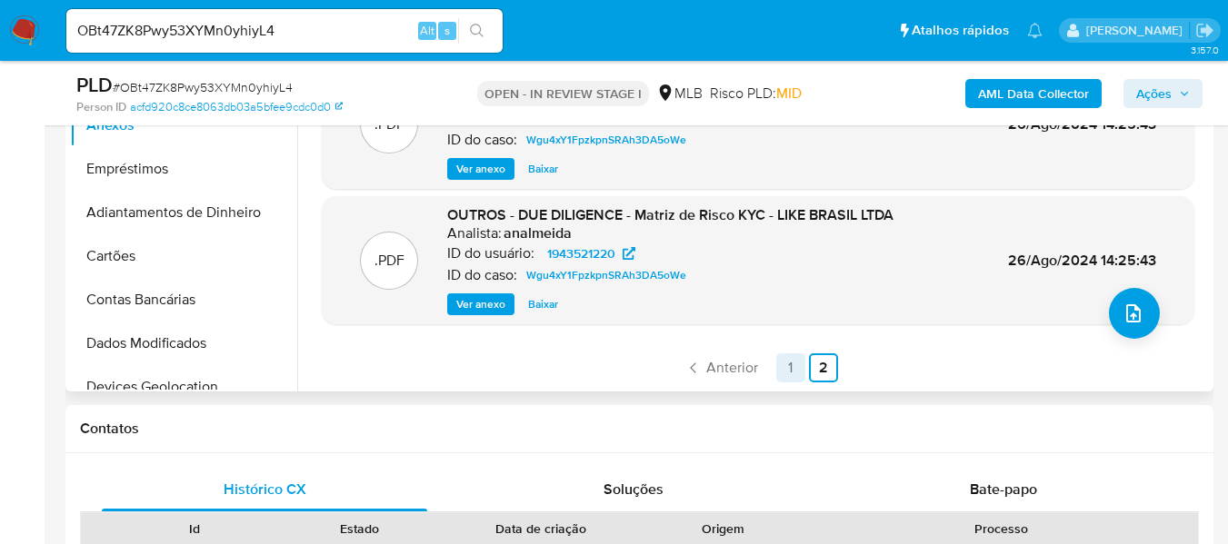
click at [781, 363] on link "1" at bounding box center [790, 367] width 29 height 29
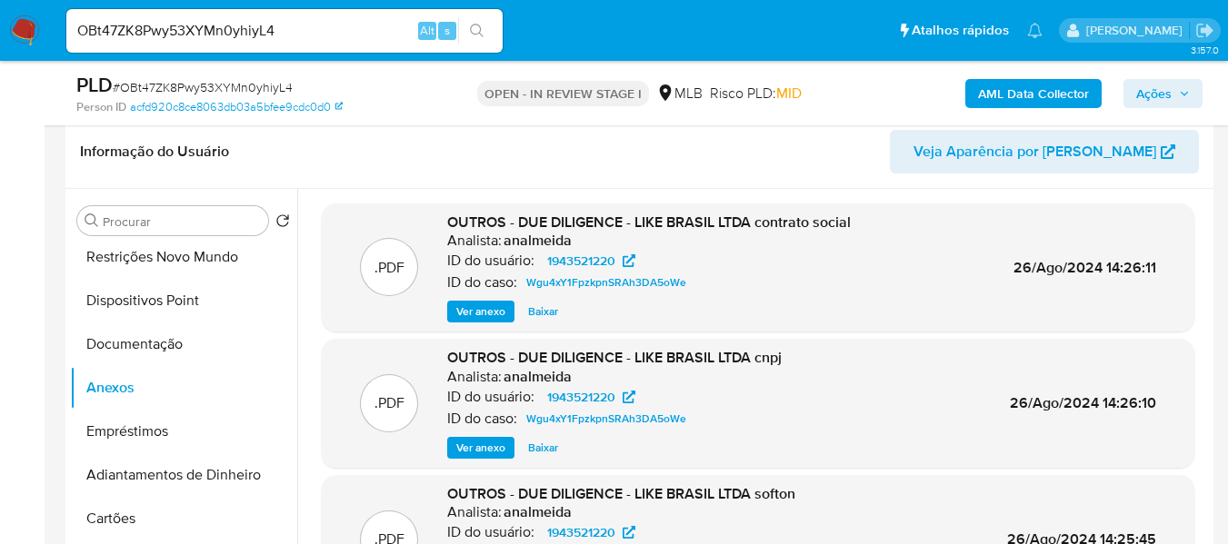
scroll to position [273, 0]
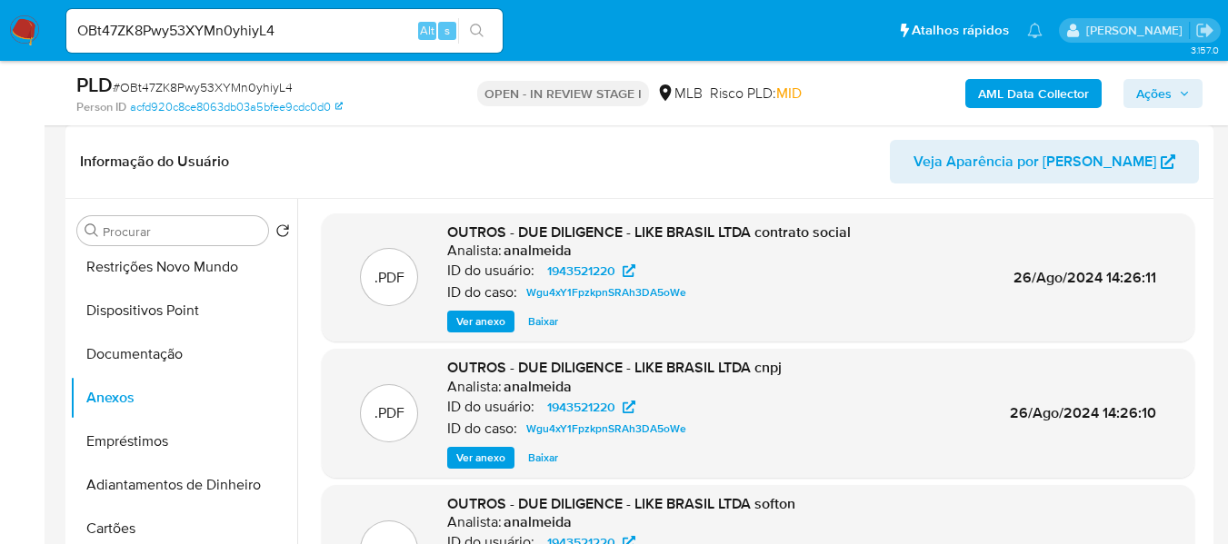
click at [491, 326] on span "Ver anexo" at bounding box center [480, 322] width 49 height 18
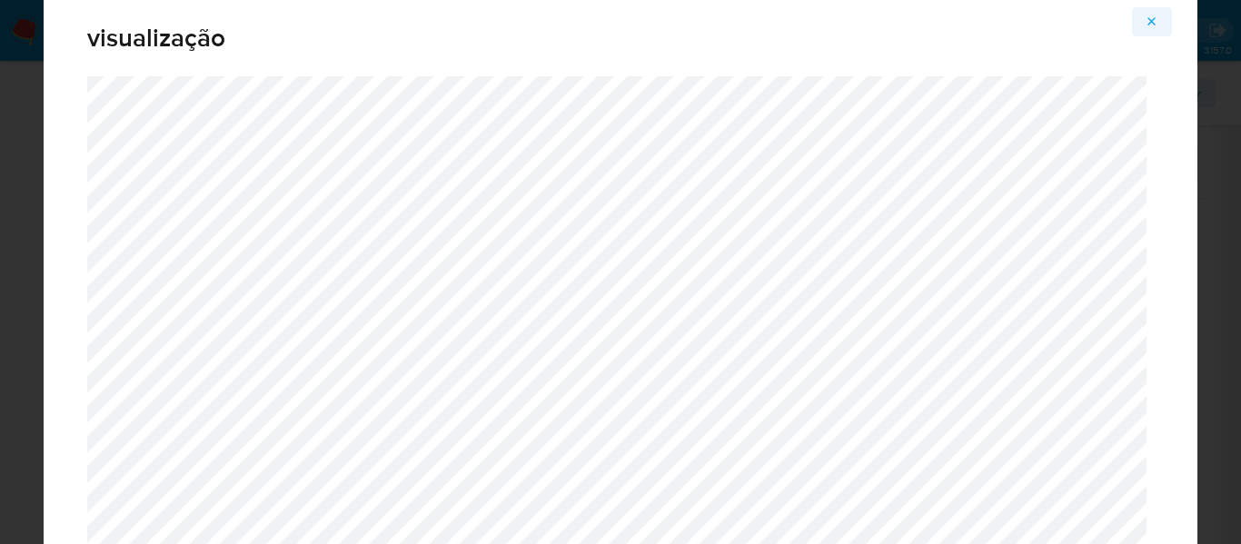
click at [1149, 25] on icon "Attachment preview" at bounding box center [1153, 21] width 8 height 8
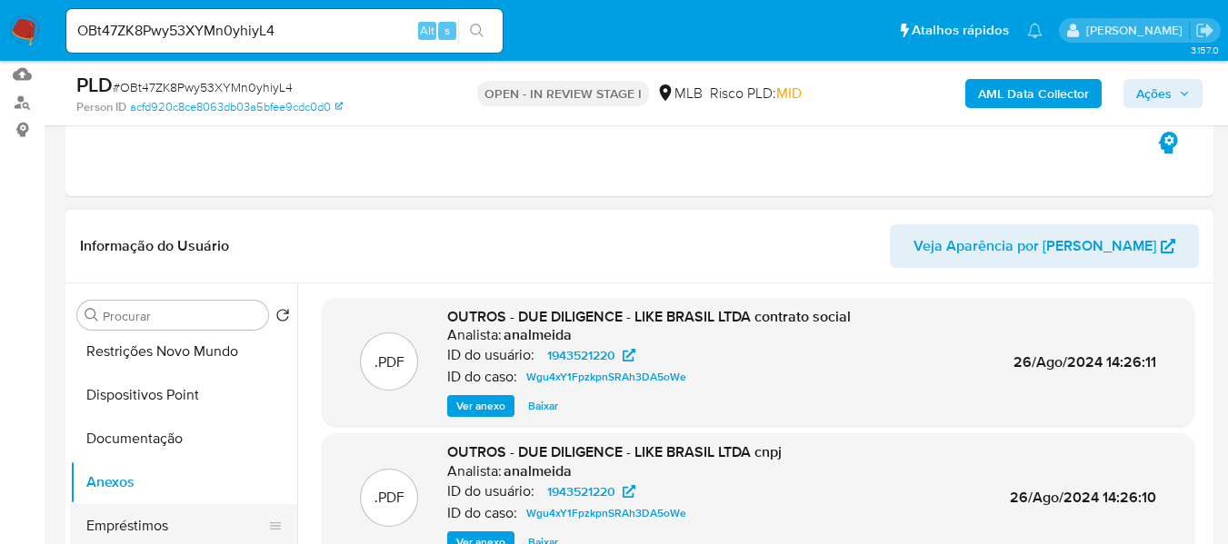
scroll to position [182, 0]
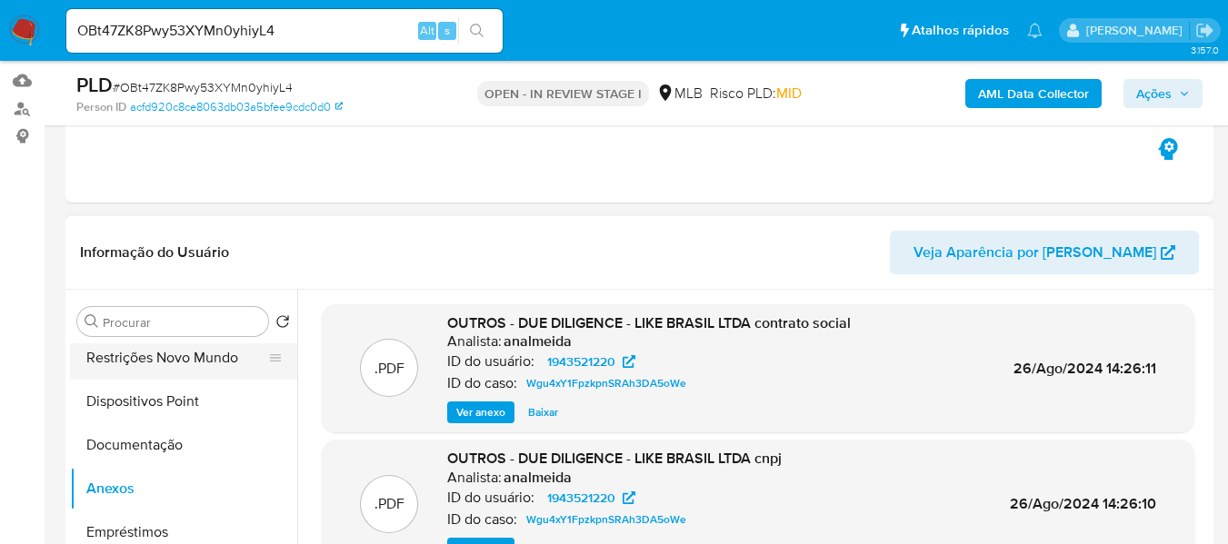
click at [204, 352] on button "Restrições Novo Mundo" at bounding box center [176, 358] width 213 height 44
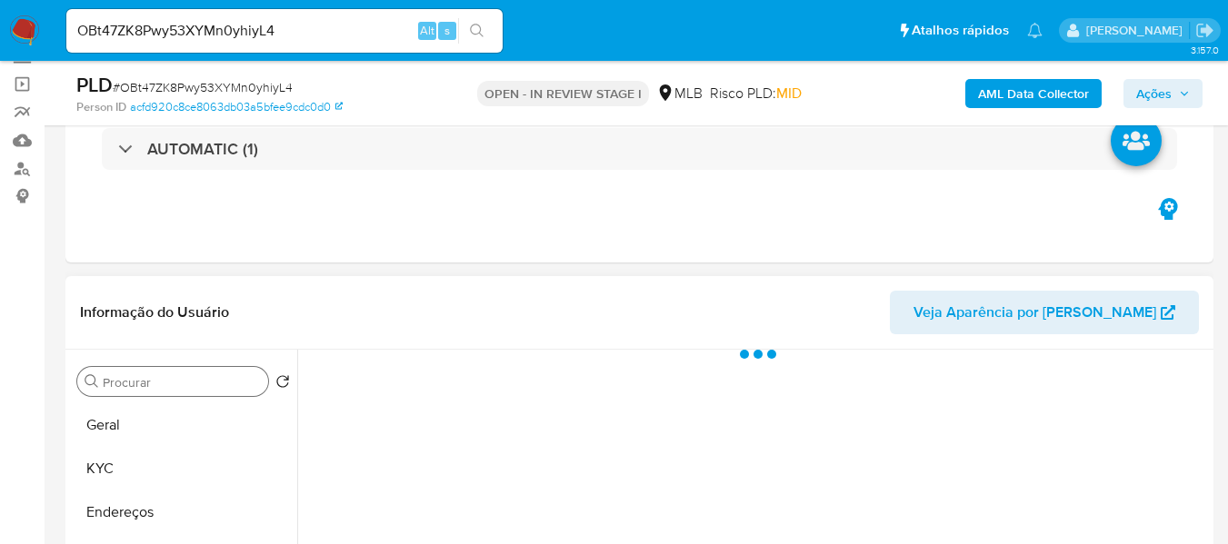
scroll to position [91, 0]
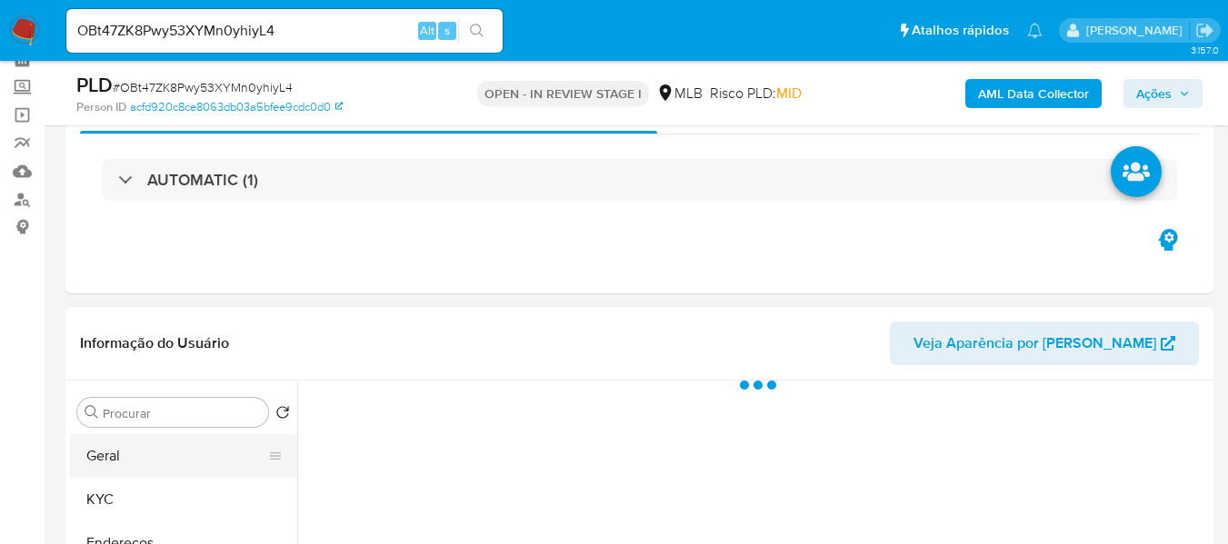
click at [126, 449] on button "Geral" at bounding box center [176, 456] width 213 height 44
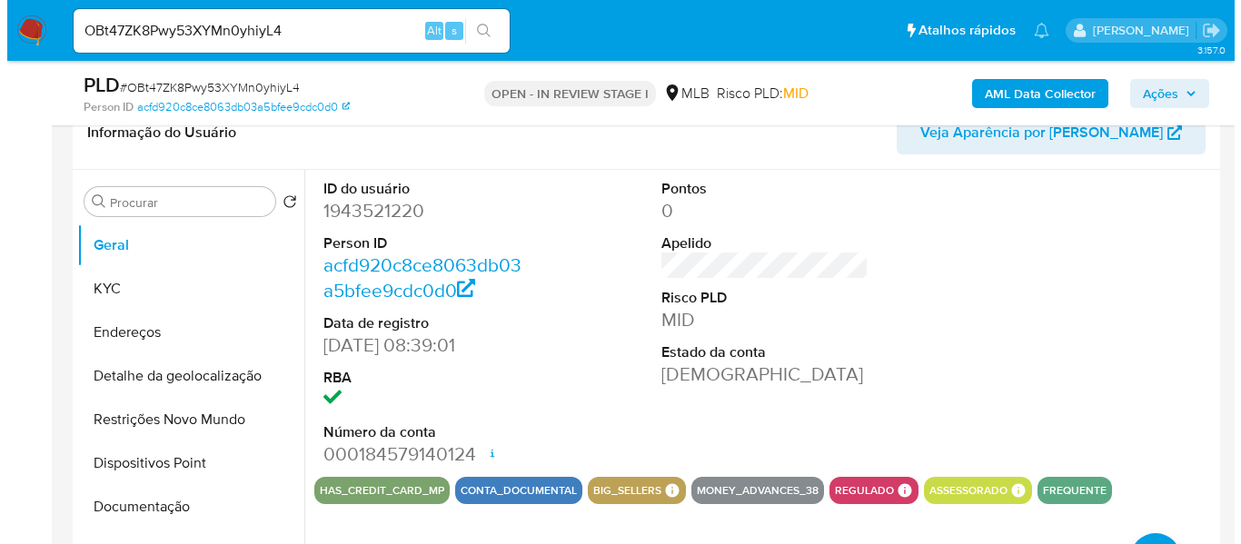
scroll to position [363, 0]
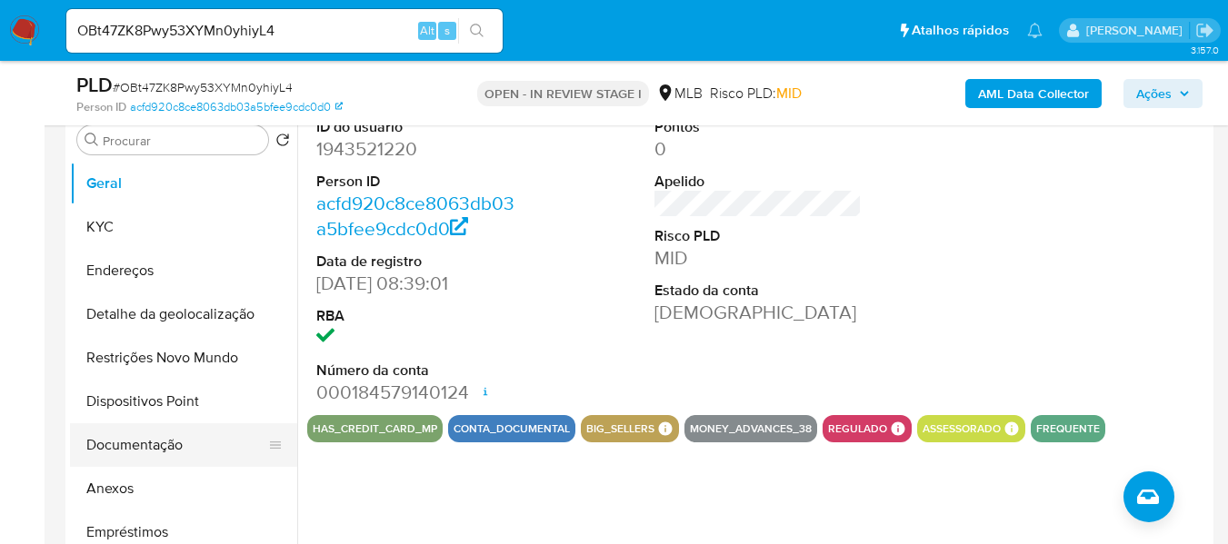
click at [187, 445] on button "Documentação" at bounding box center [176, 445] width 213 height 44
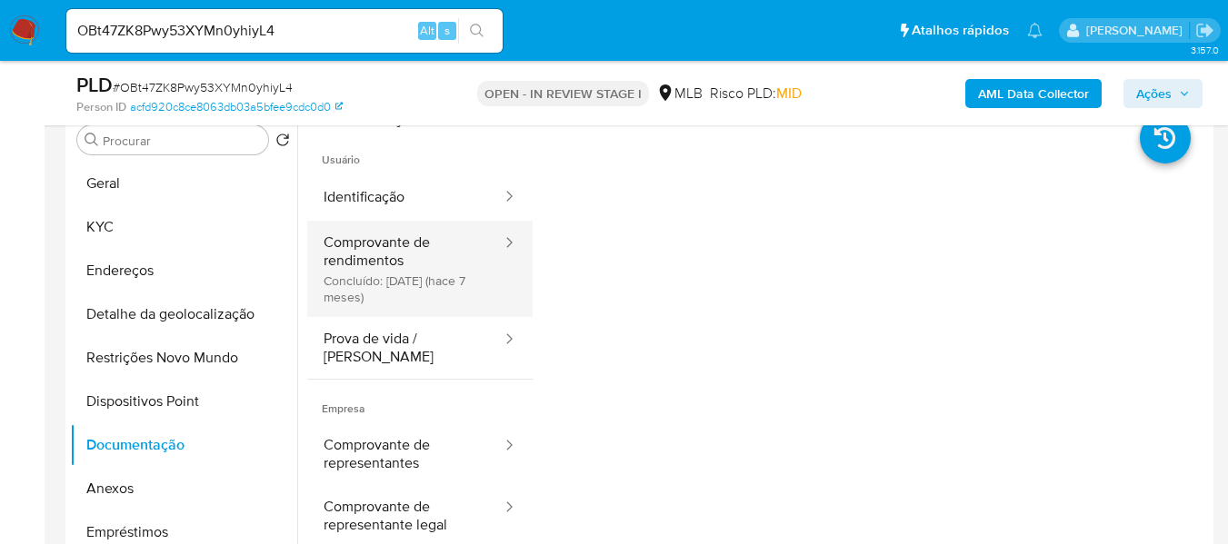
click at [388, 253] on button "Comprovante de rendimentos Concluído: 10/02/2025 (hace 7 meses)" at bounding box center [405, 269] width 196 height 96
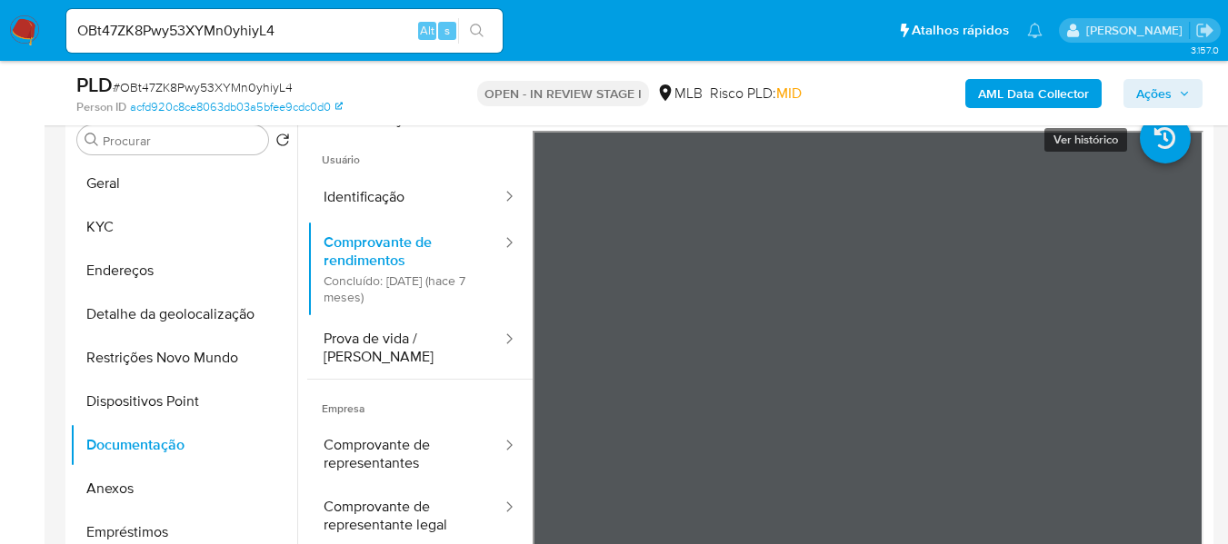
click at [1139, 157] on icon at bounding box center [1164, 138] width 51 height 51
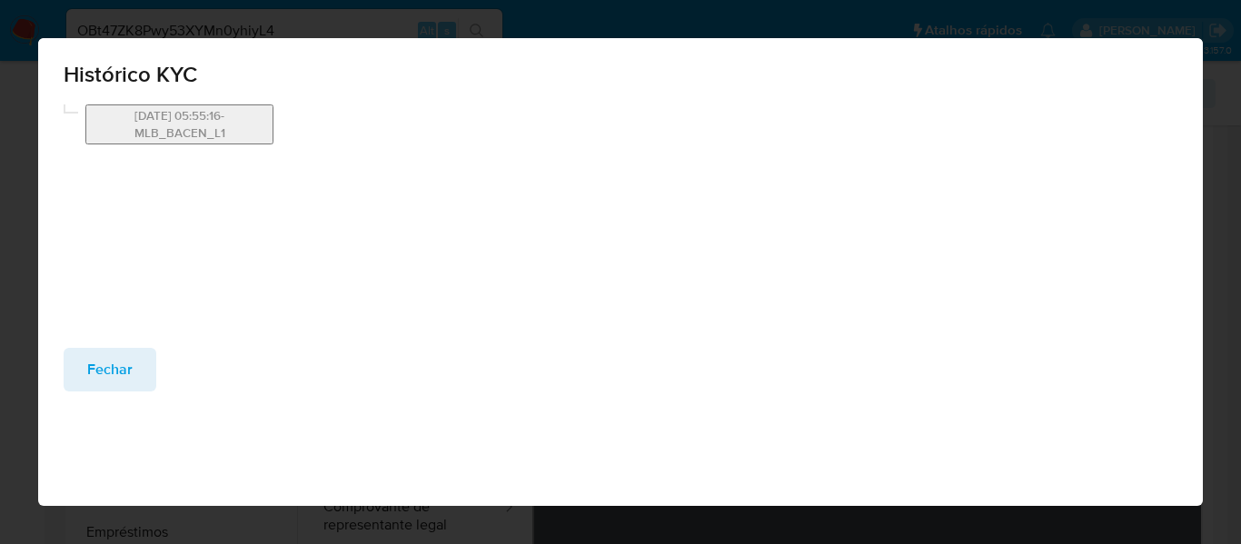
click at [248, 127] on button "16/08/2024 05:55:16-MLB_BACEN_L1" at bounding box center [179, 124] width 188 height 40
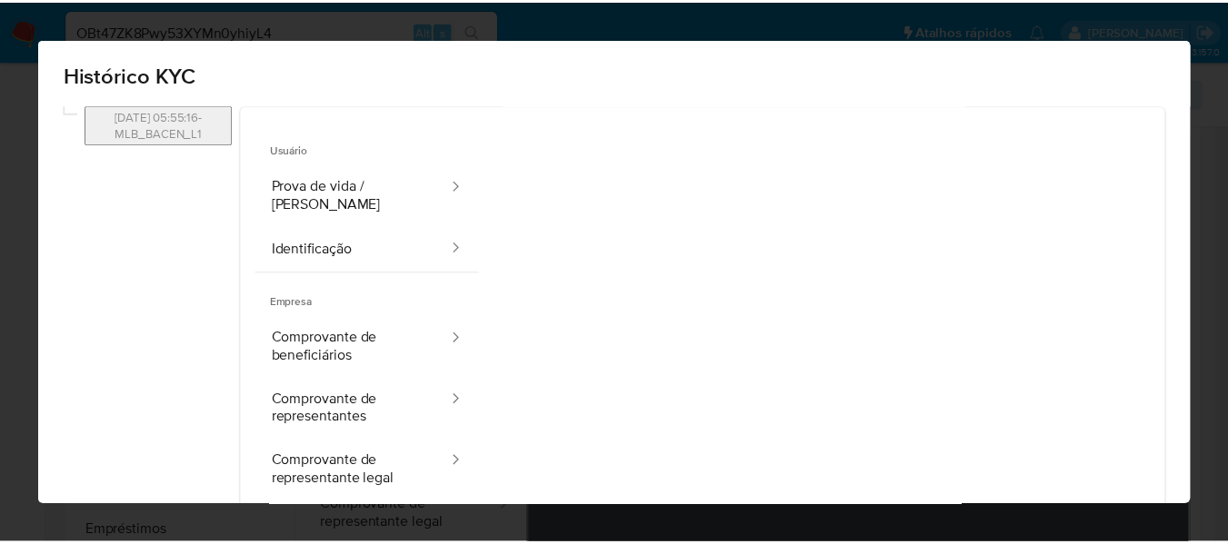
scroll to position [220, 0]
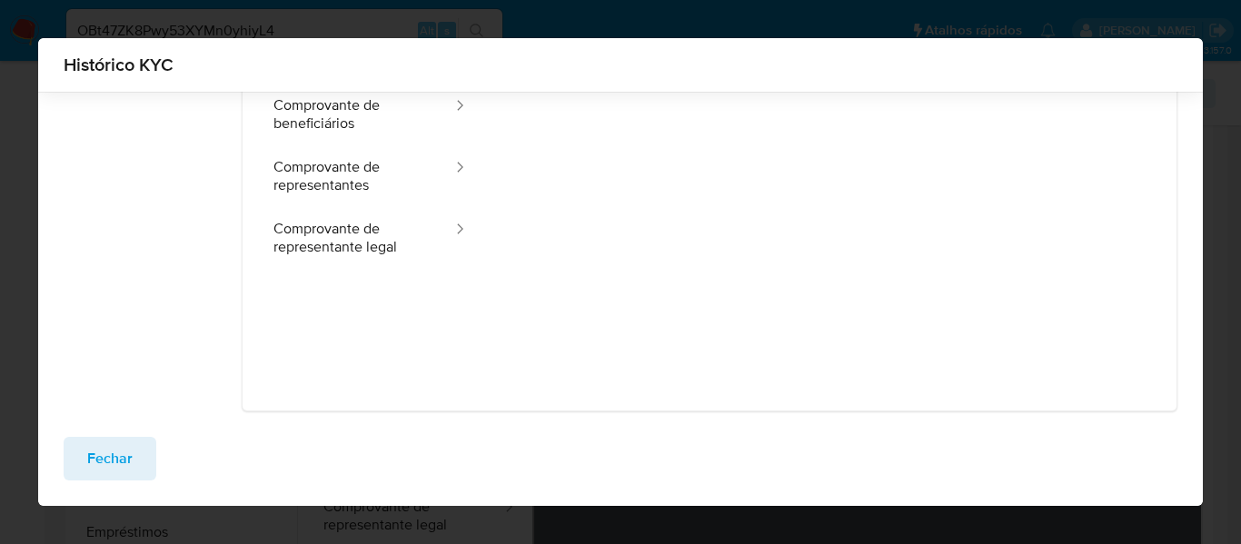
click at [118, 456] on span "Fechar" at bounding box center [109, 459] width 45 height 40
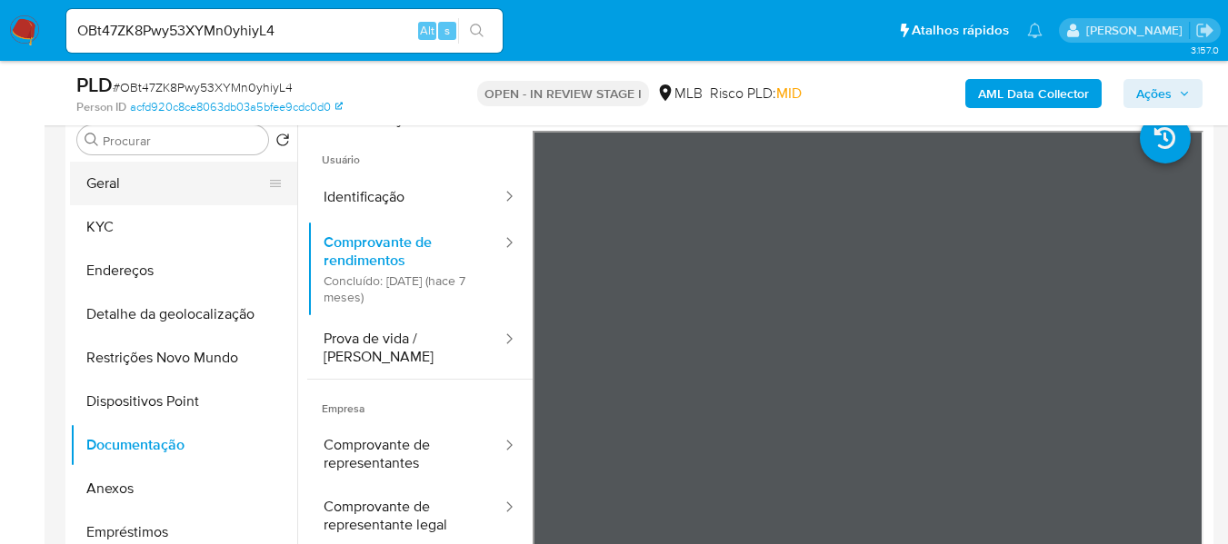
click at [194, 189] on button "Geral" at bounding box center [176, 184] width 213 height 44
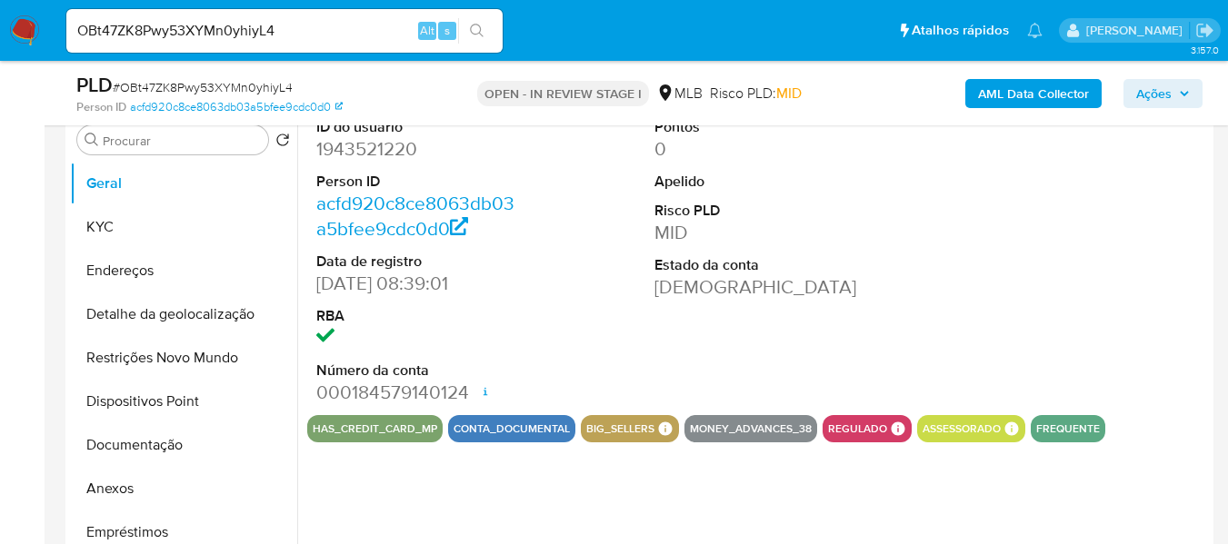
scroll to position [273, 0]
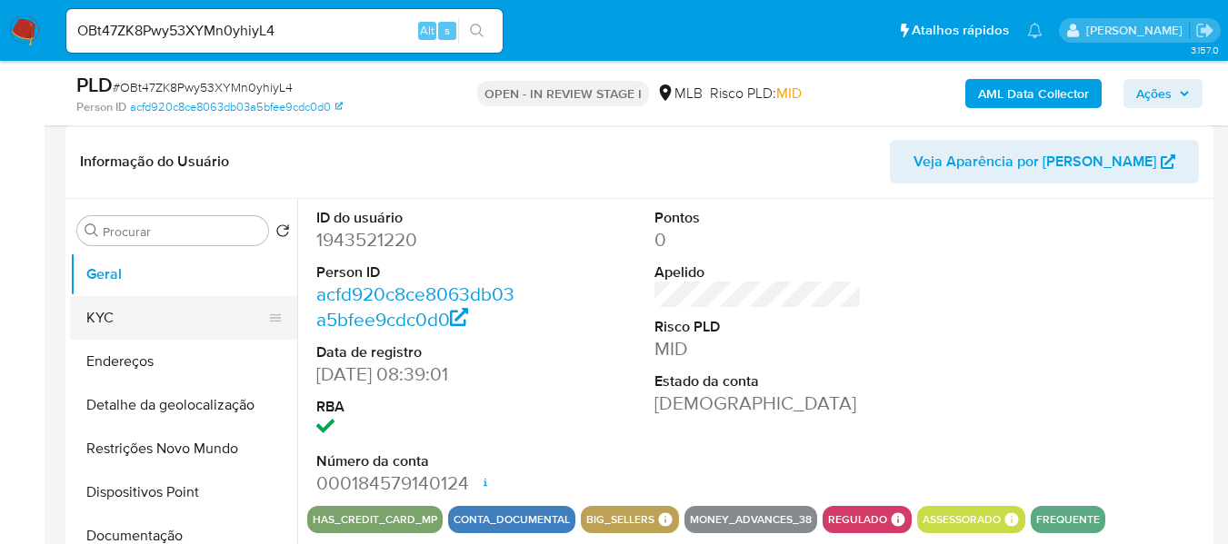
click at [170, 318] on button "KYC" at bounding box center [176, 318] width 213 height 44
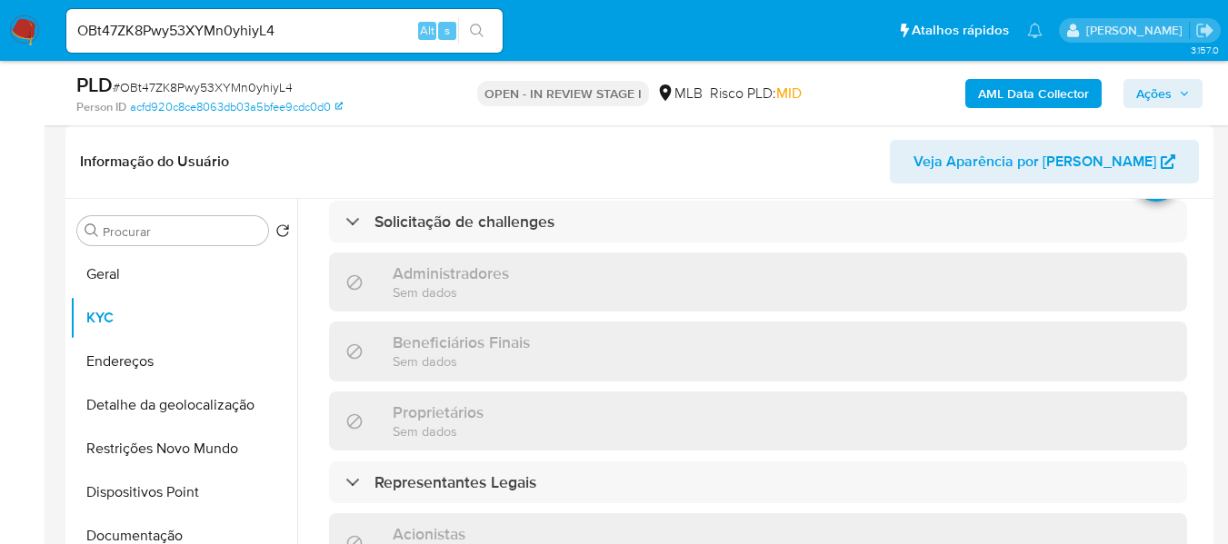
scroll to position [0, 0]
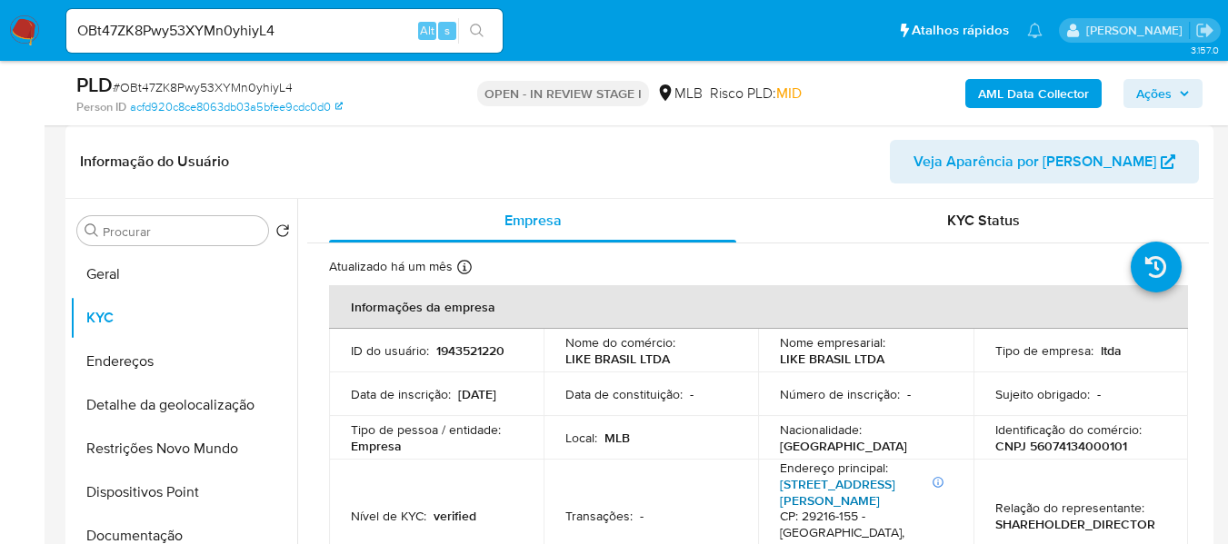
click at [869, 487] on link "Rua Virgínia Martins Dos Santos 30, Praia Do Morro" at bounding box center [837, 492] width 115 height 35
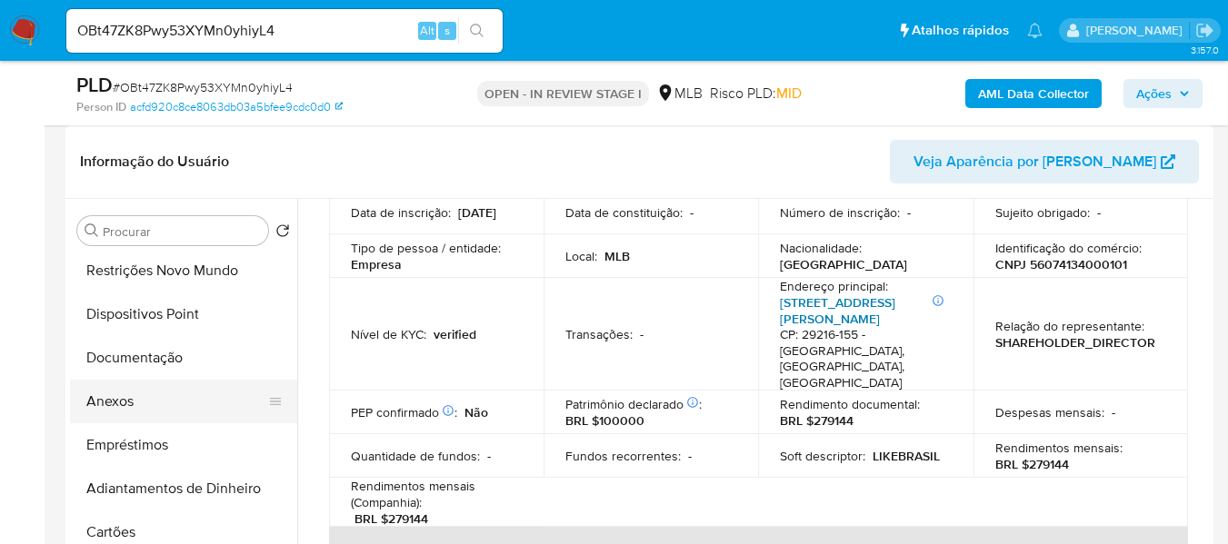
scroll to position [182, 0]
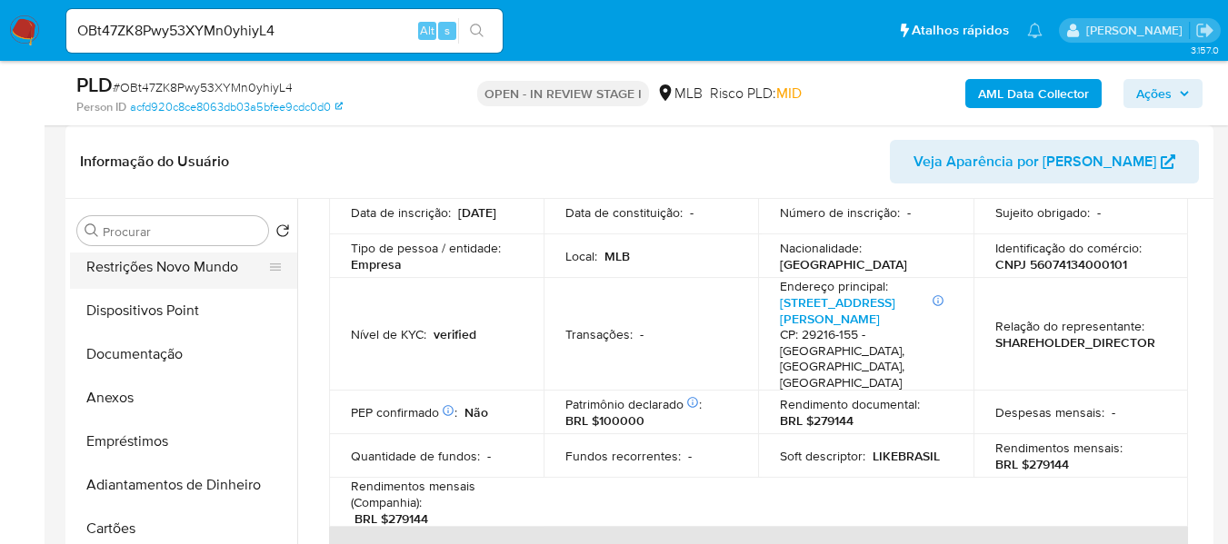
click at [164, 267] on button "Restrições Novo Mundo" at bounding box center [176, 267] width 213 height 44
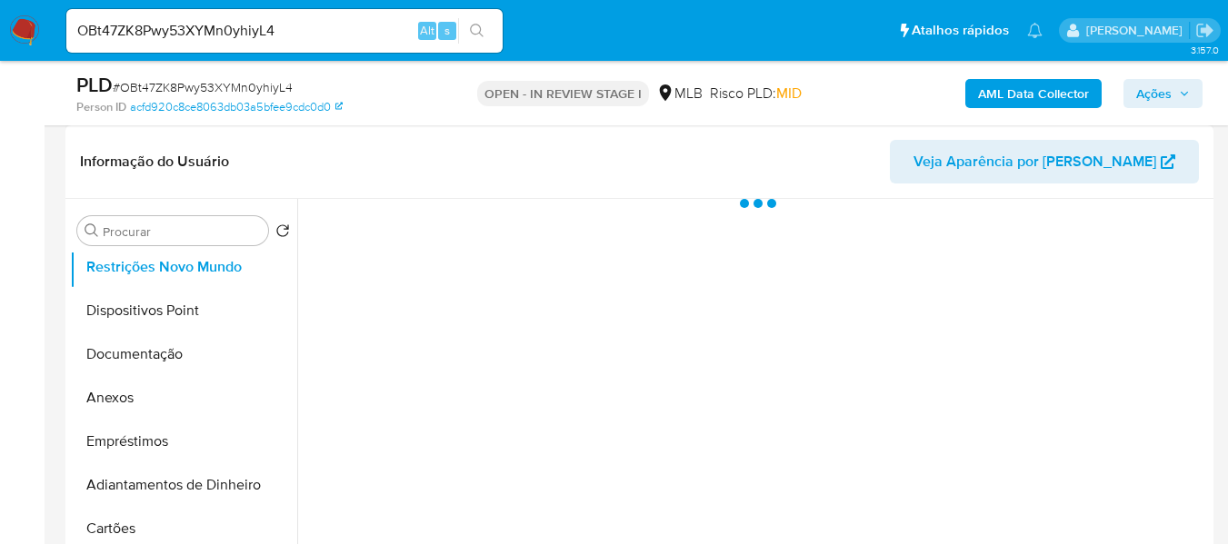
scroll to position [0, 0]
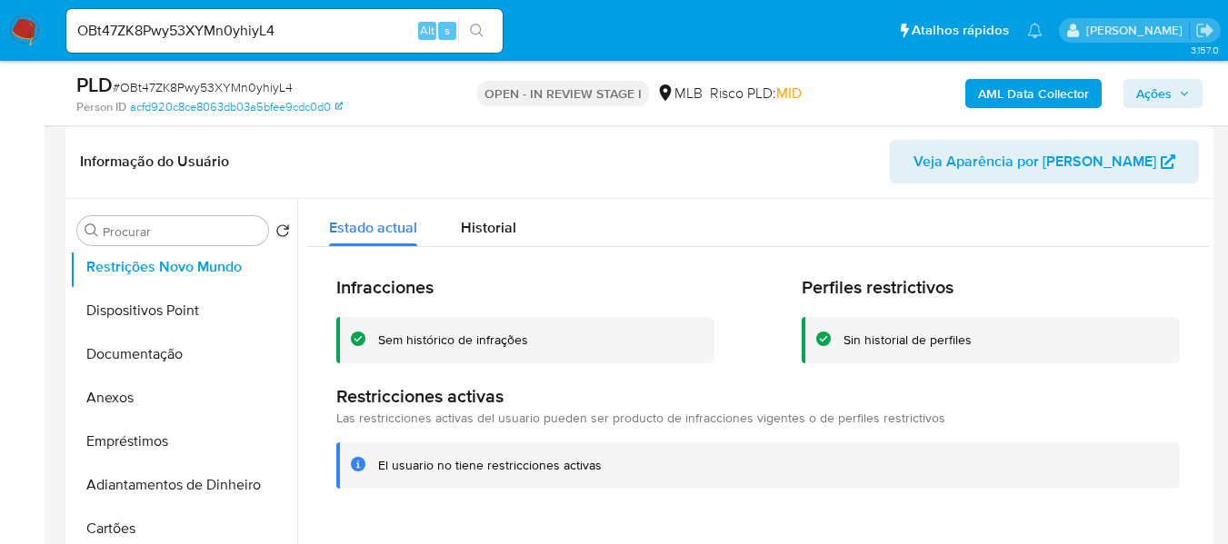
drag, startPoint x: 379, startPoint y: 463, endPoint x: 591, endPoint y: 467, distance: 211.8
click at [612, 471] on div "El usuario no tiene restricciones activas" at bounding box center [771, 465] width 787 height 17
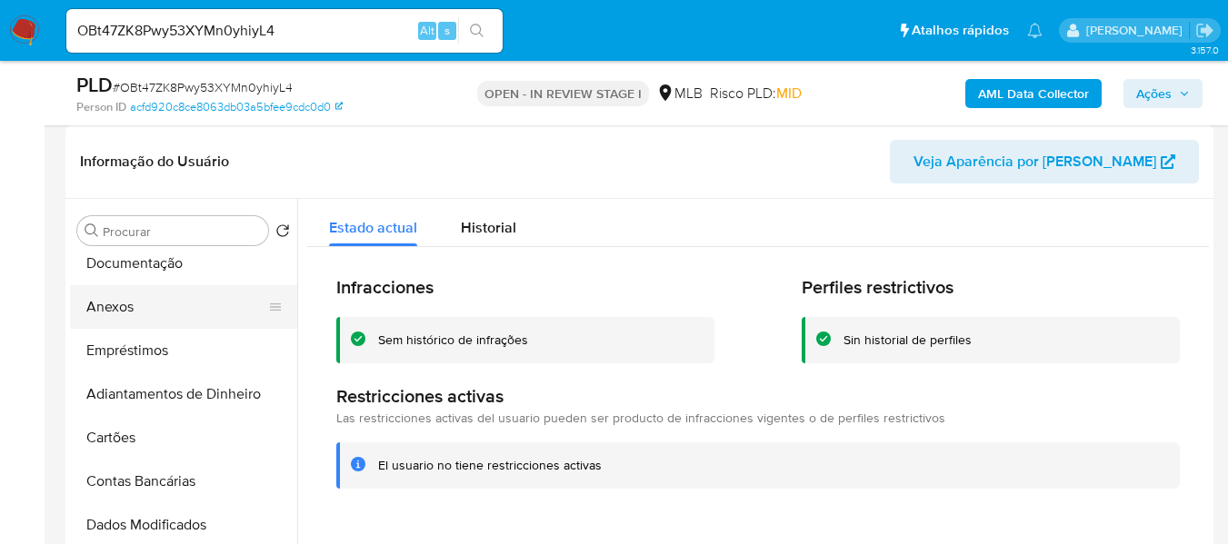
scroll to position [91, 0]
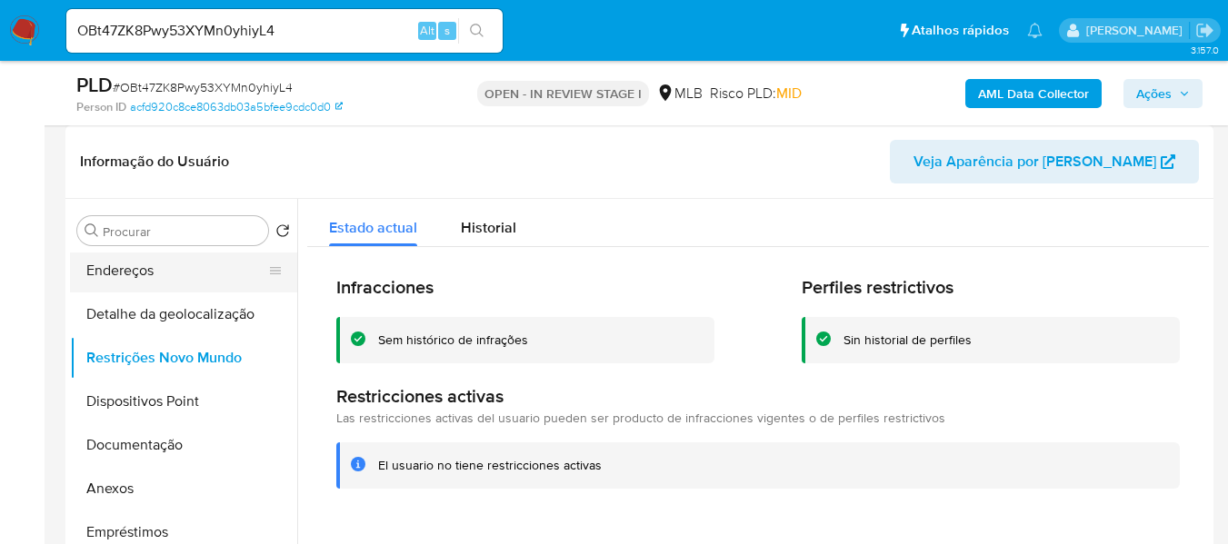
click at [184, 272] on button "Endereços" at bounding box center [176, 271] width 213 height 44
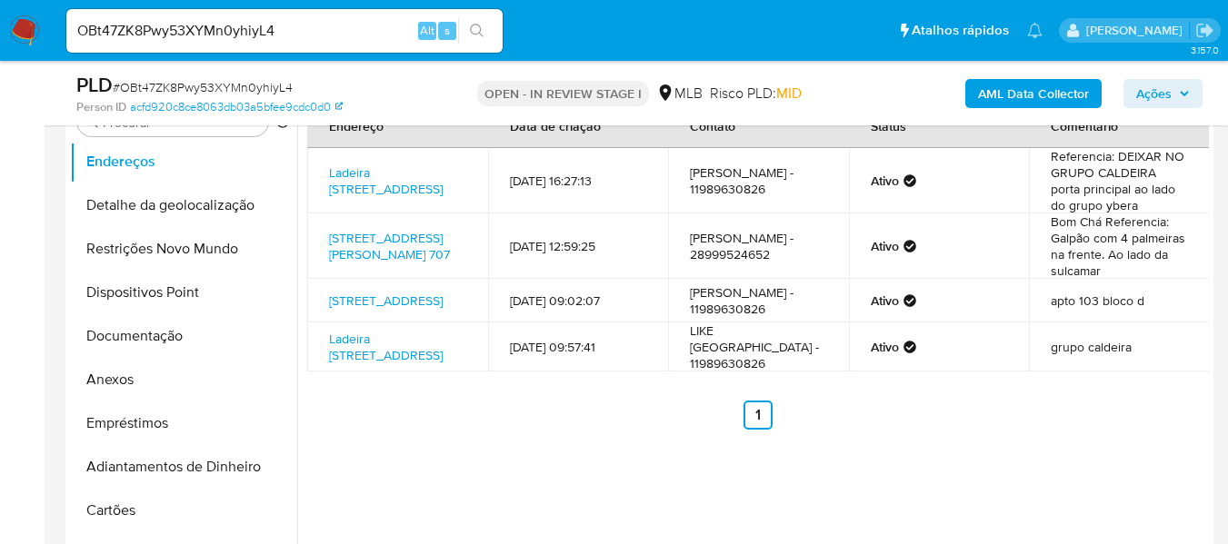
scroll to position [311, 0]
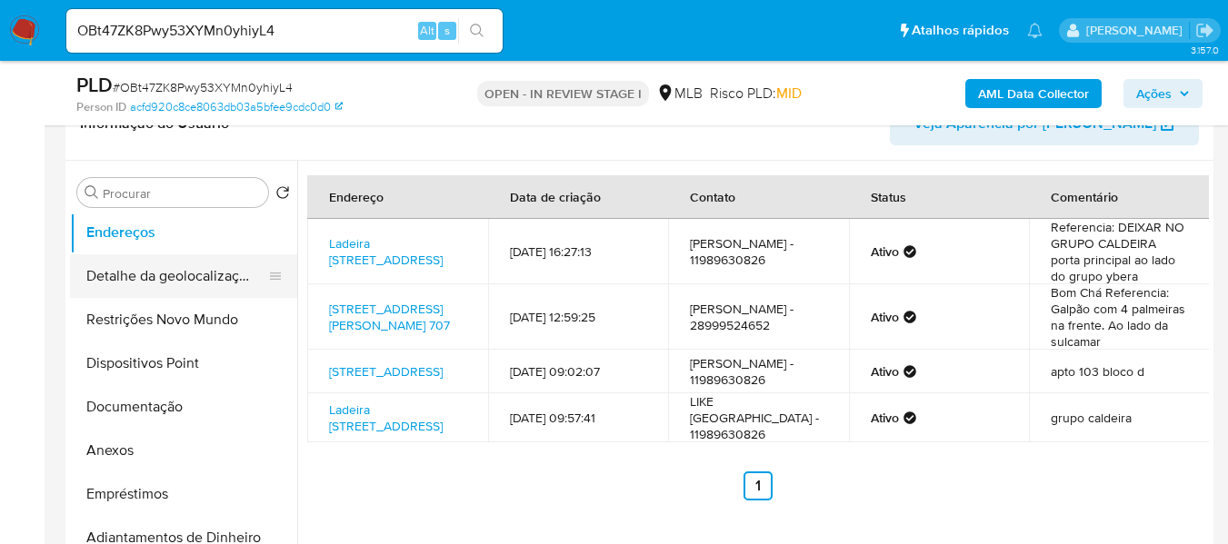
click at [107, 277] on button "Detalhe da geolocalização" at bounding box center [176, 276] width 213 height 44
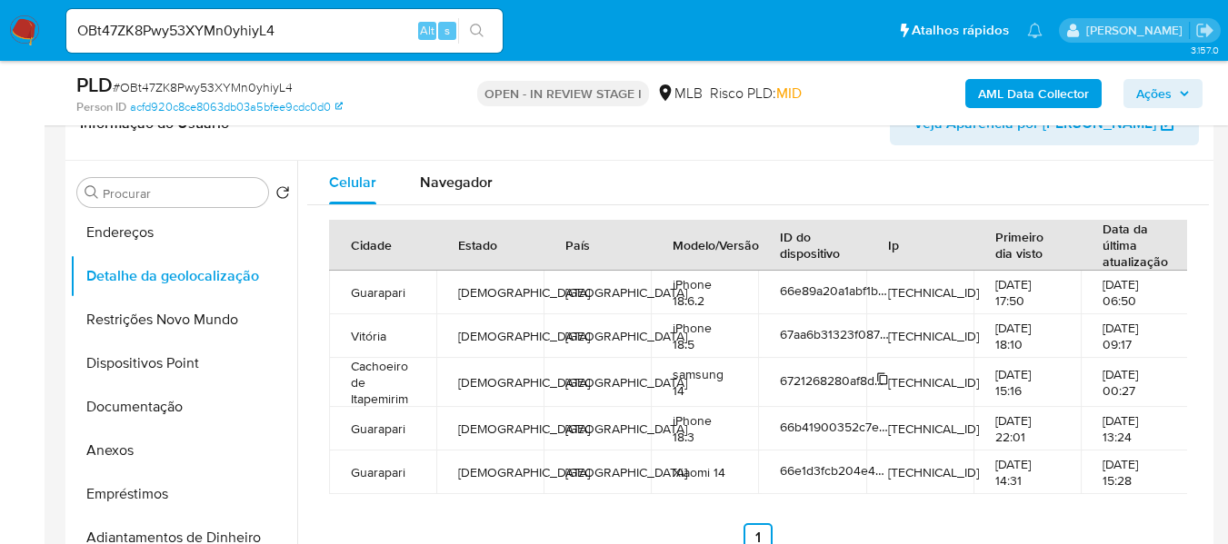
scroll to position [402, 0]
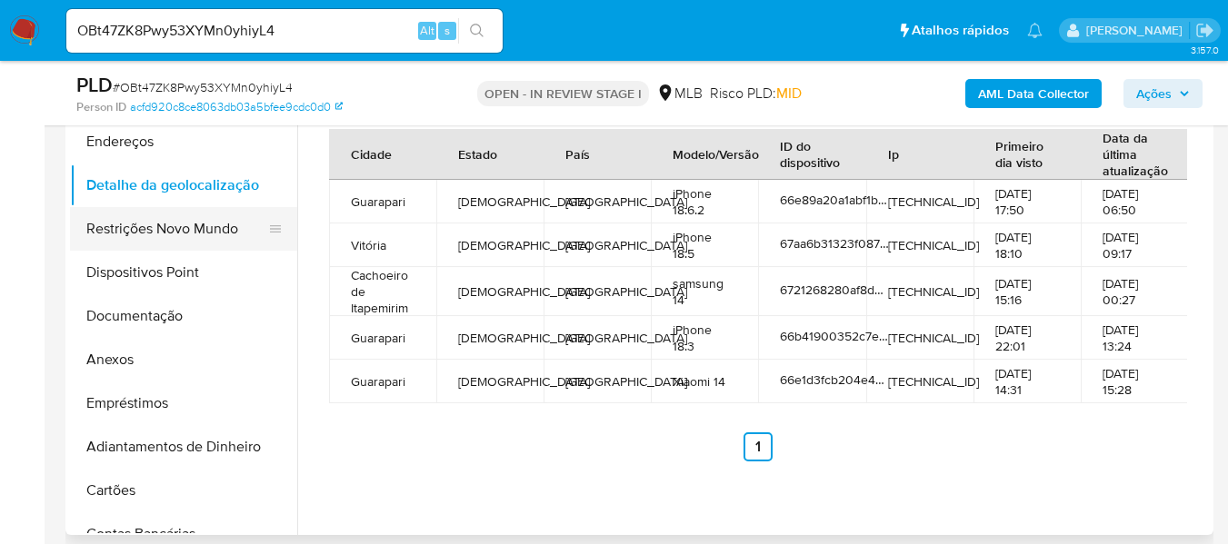
click at [161, 236] on button "Restrições Novo Mundo" at bounding box center [176, 229] width 213 height 44
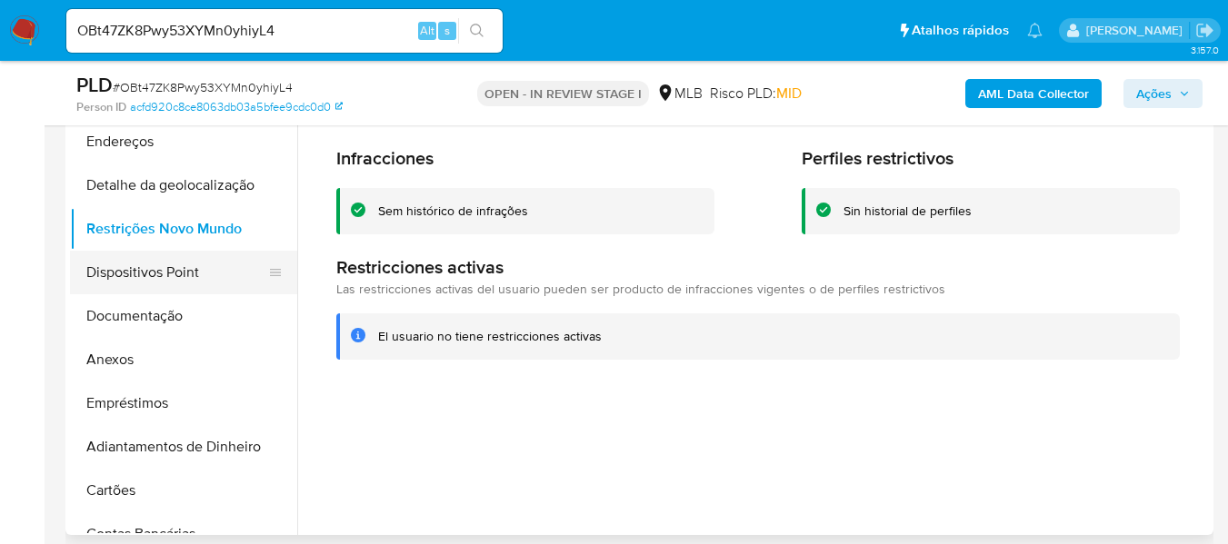
click at [179, 269] on button "Dispositivos Point" at bounding box center [176, 273] width 213 height 44
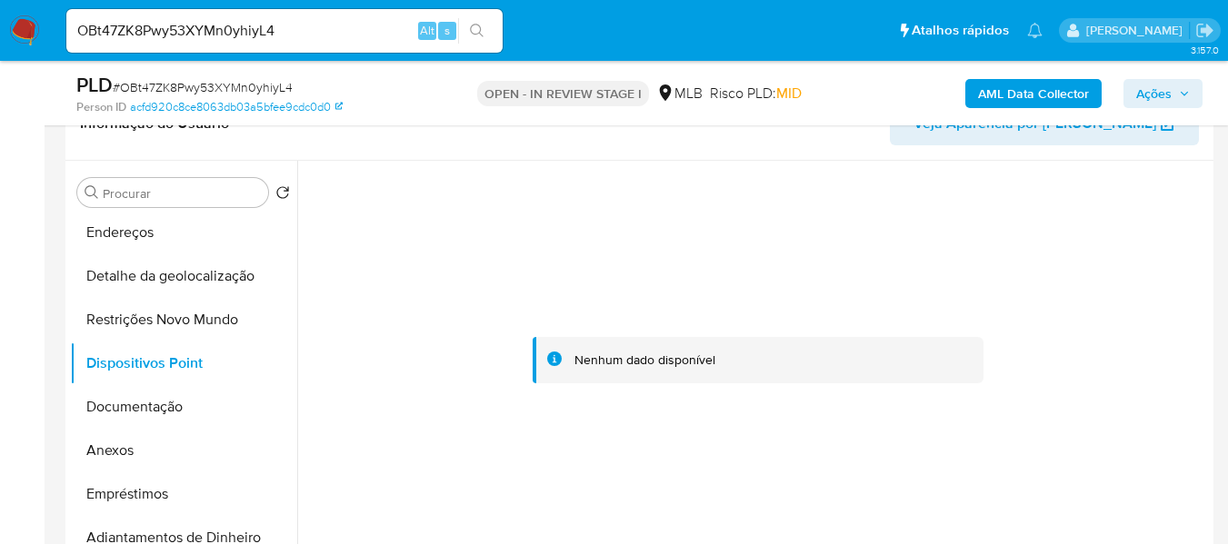
scroll to position [129, 0]
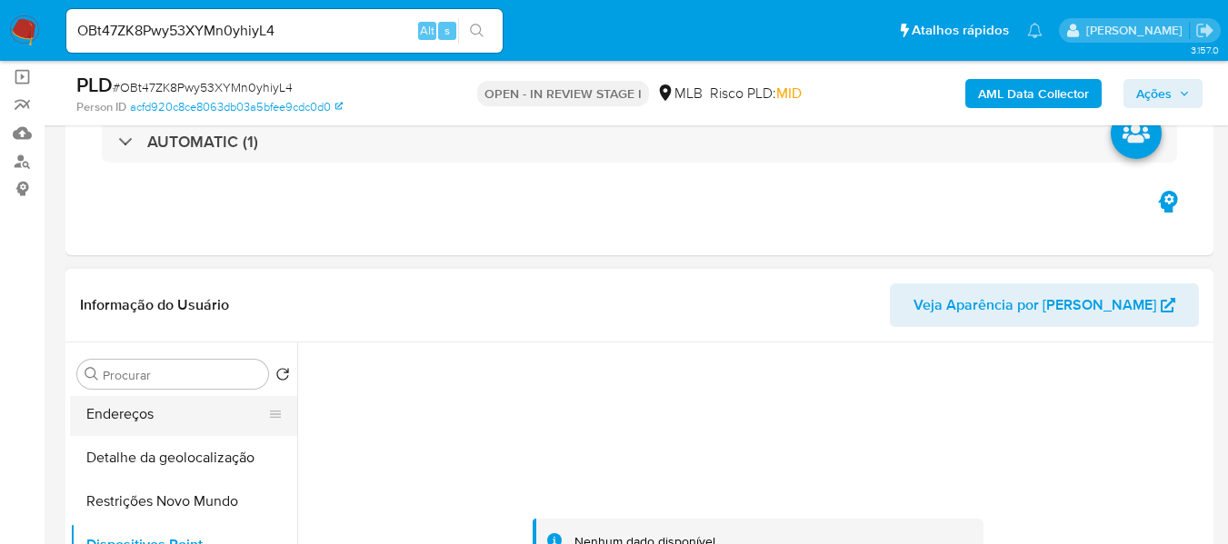
click at [103, 428] on button "Endereços" at bounding box center [176, 415] width 213 height 44
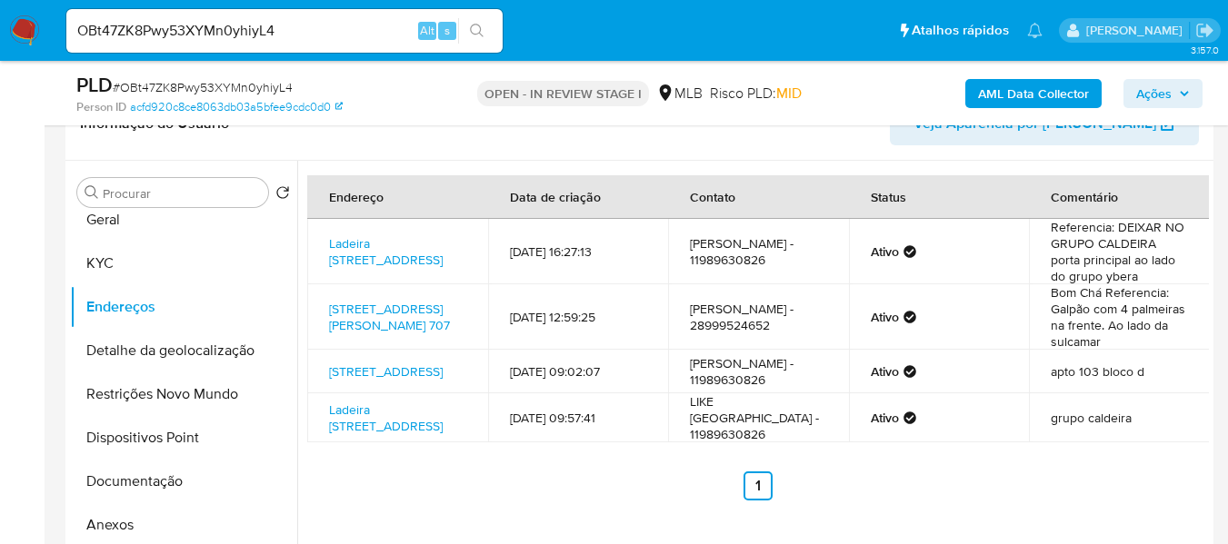
scroll to position [0, 0]
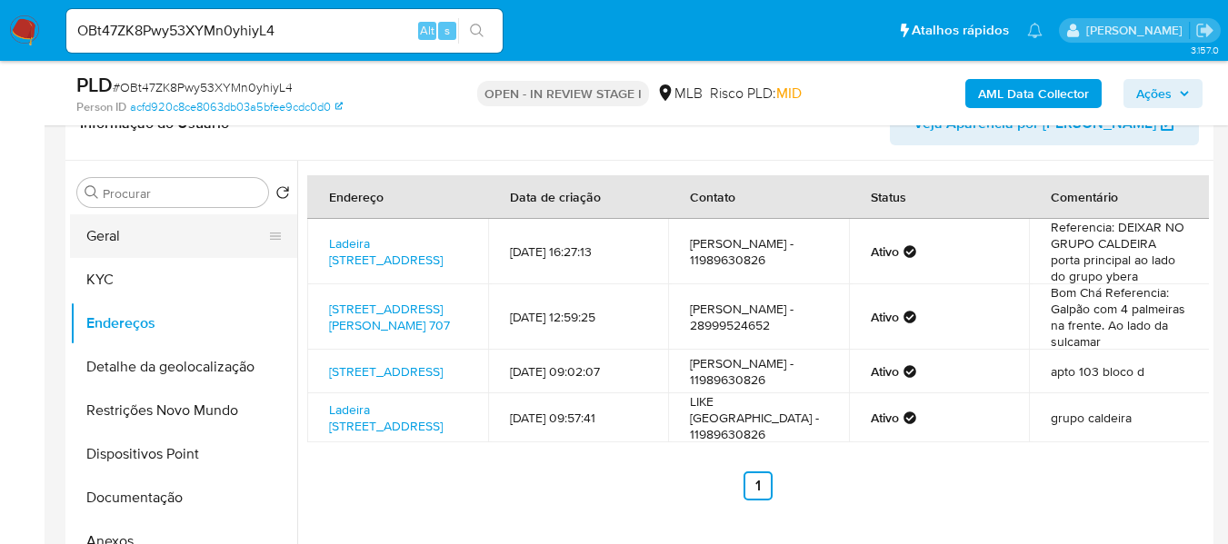
click at [115, 229] on button "Geral" at bounding box center [176, 236] width 213 height 44
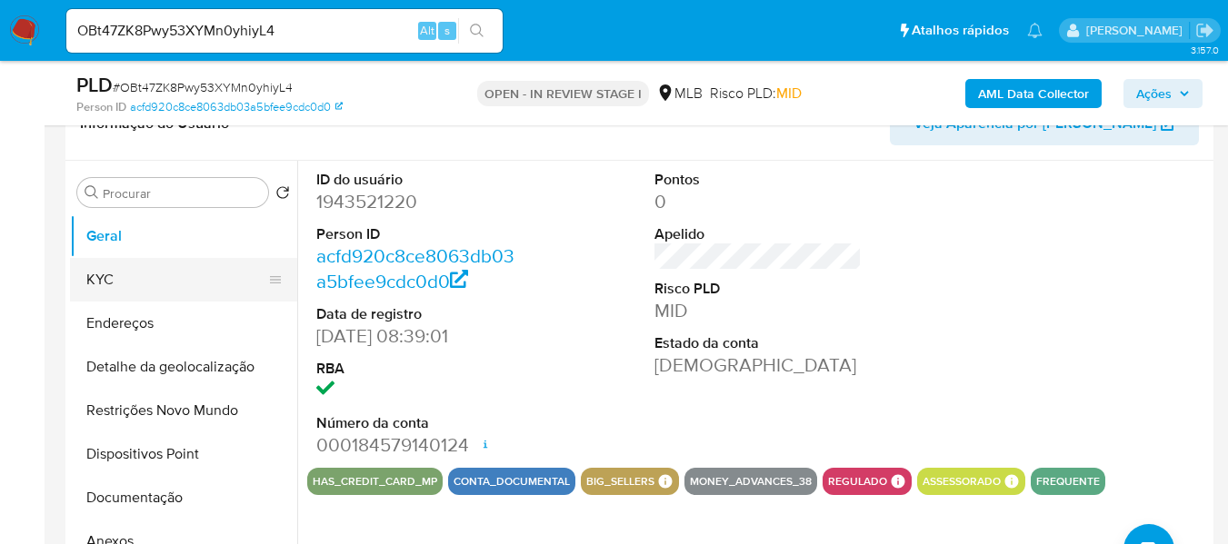
click at [124, 273] on button "KYC" at bounding box center [176, 280] width 213 height 44
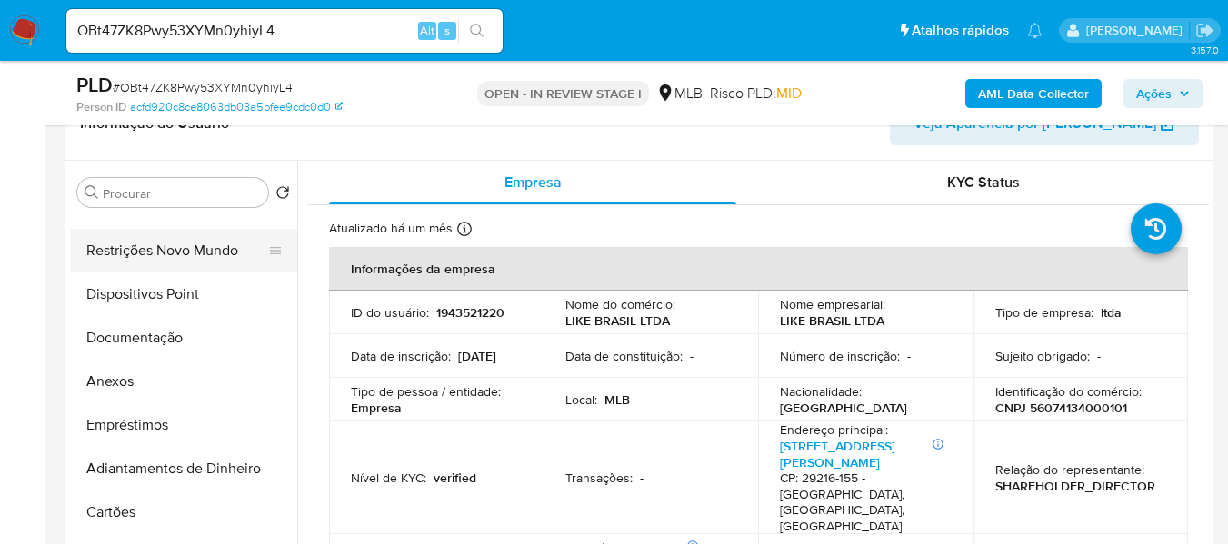
scroll to position [182, 0]
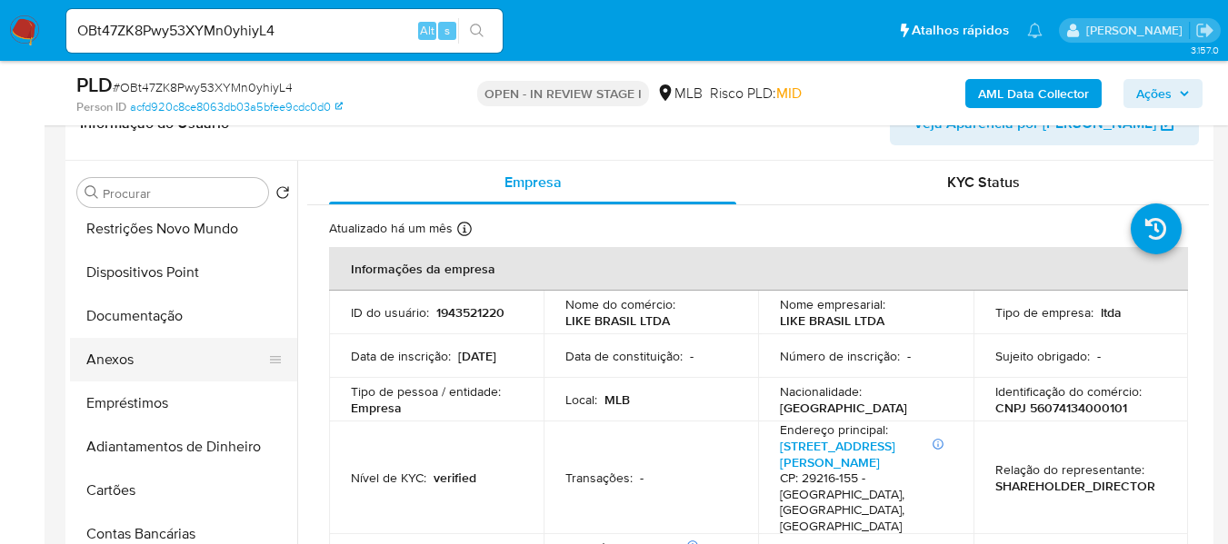
click at [90, 366] on button "Anexos" at bounding box center [176, 360] width 213 height 44
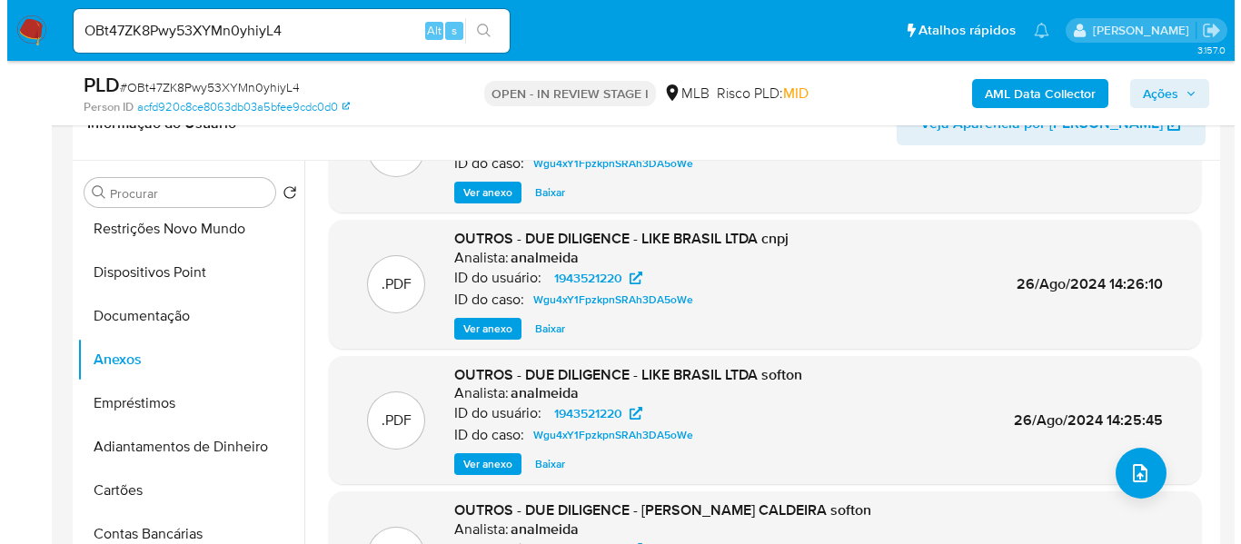
scroll to position [153, 0]
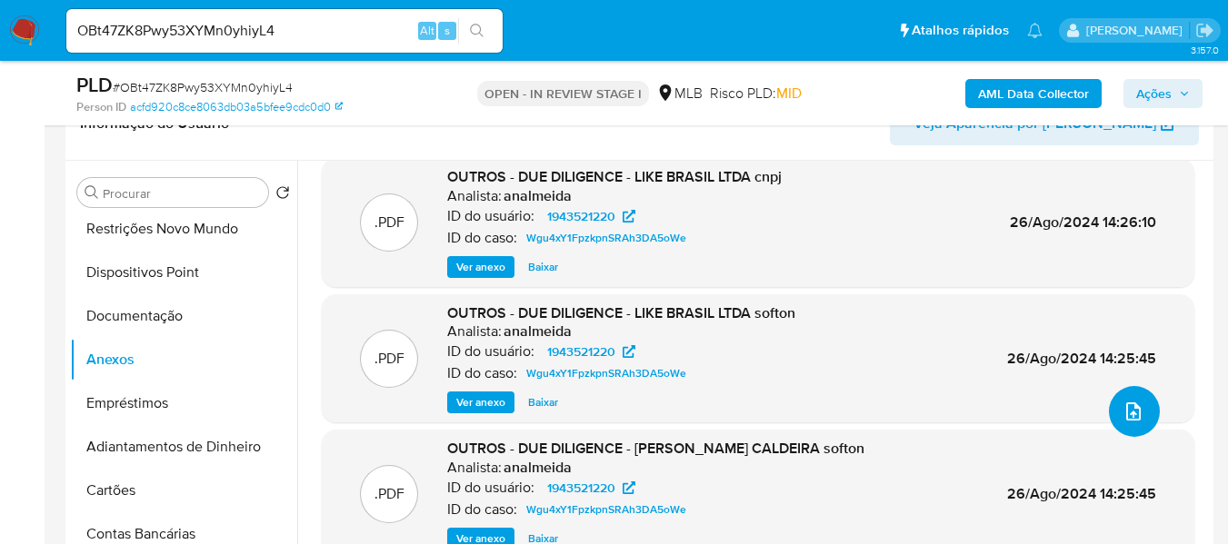
click at [1126, 409] on icon "upload-file" at bounding box center [1133, 412] width 15 height 18
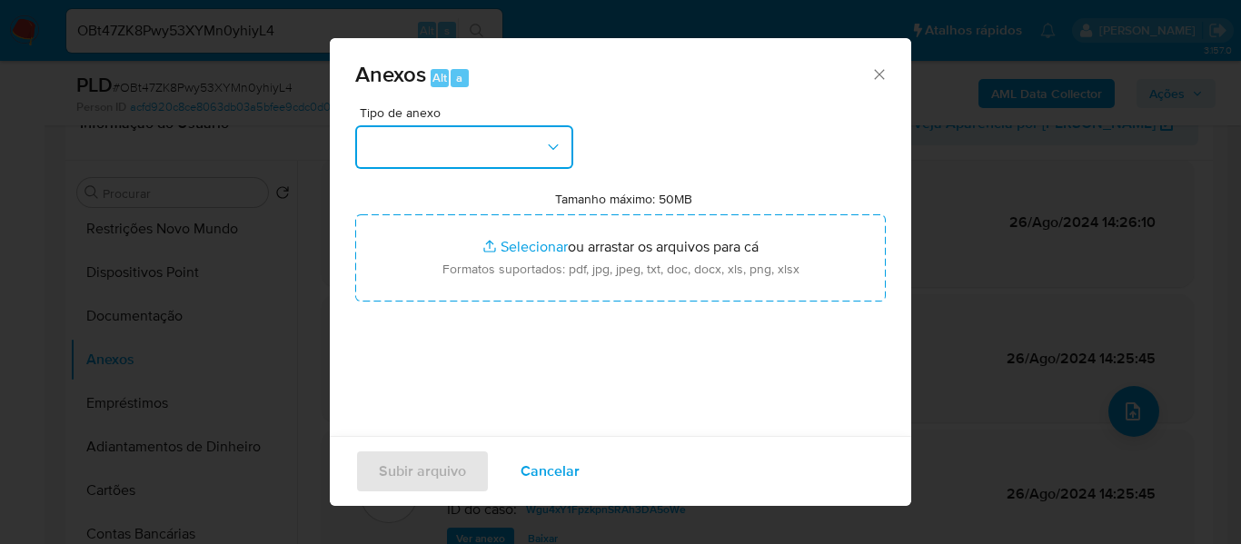
click at [541, 147] on button "button" at bounding box center [464, 147] width 218 height 44
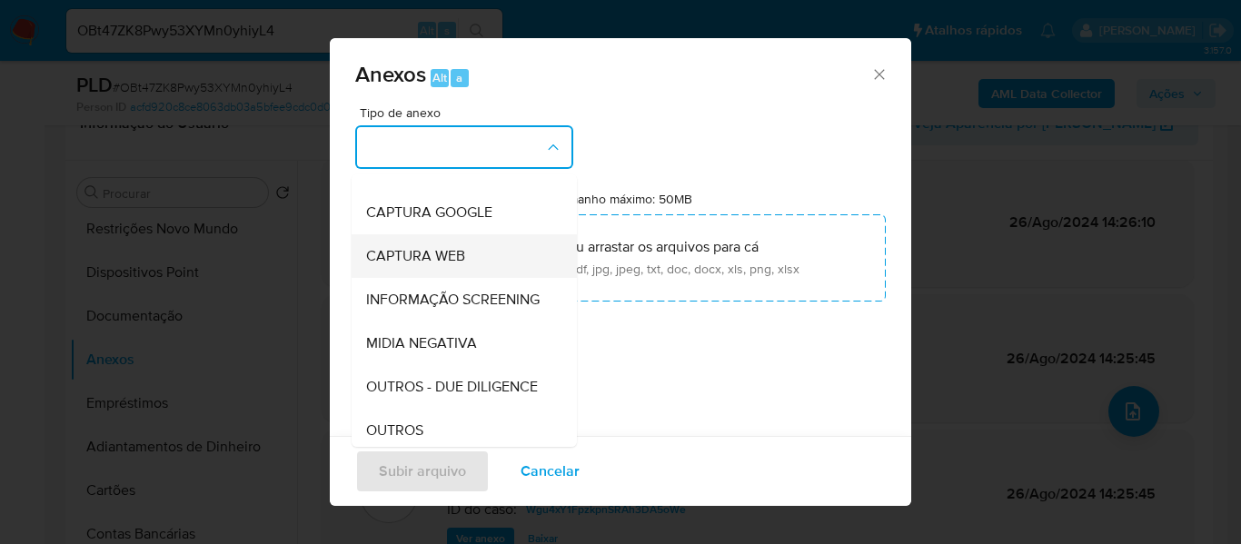
scroll to position [182, 0]
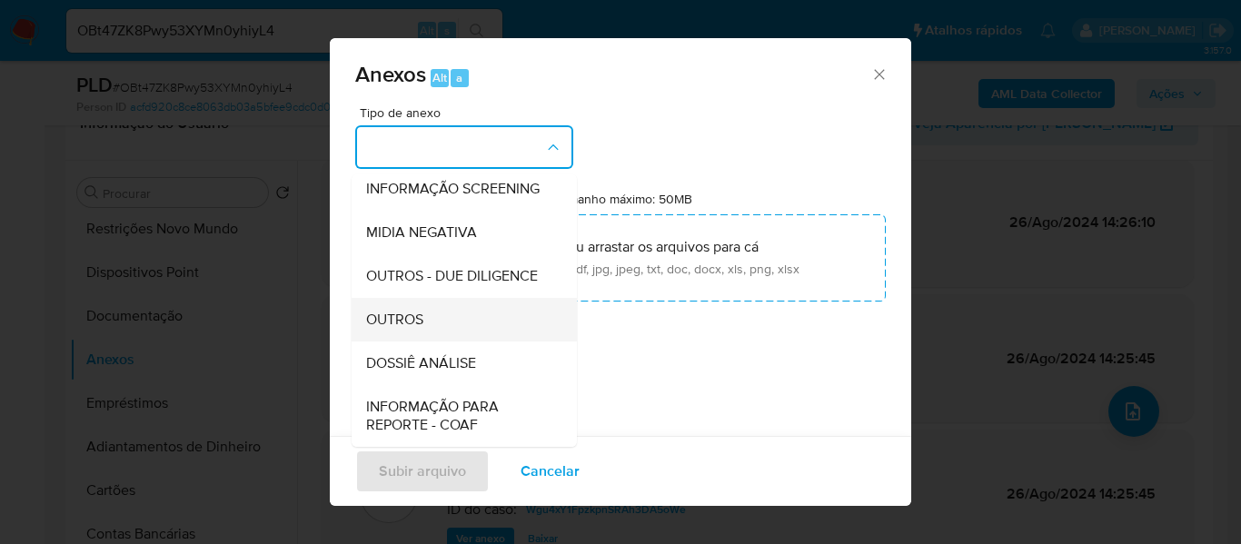
click at [410, 329] on span "OUTROS" at bounding box center [394, 320] width 57 height 18
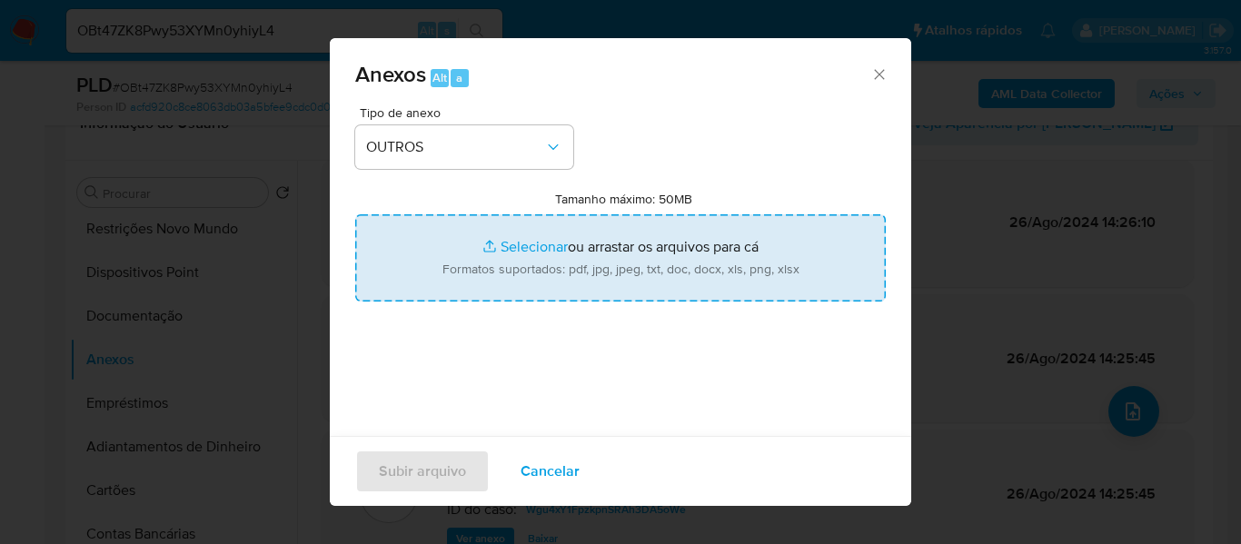
click at [507, 243] on input "Tamanho máximo: 50MB Selecionar arquivos" at bounding box center [620, 257] width 531 height 87
type input "C:\fakepath\Mulan LIKE BRASIL LTDA1943521220_2025_08_28_06_38_15 - Tabla dinámi…"
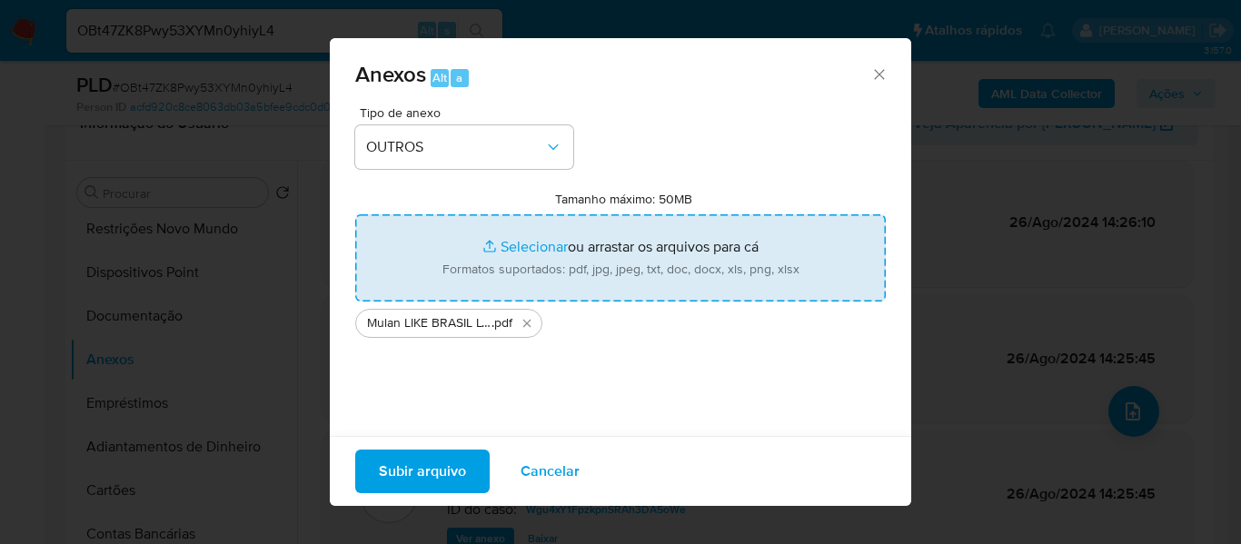
click at [509, 244] on input "Tamanho máximo: 50MB Selecionar arquivos" at bounding box center [620, 257] width 531 height 87
type input "C:\fakepath\SAR - XXXX - CNPJ 56074134000101 - LIKE BRASIL LTDA.pdf"
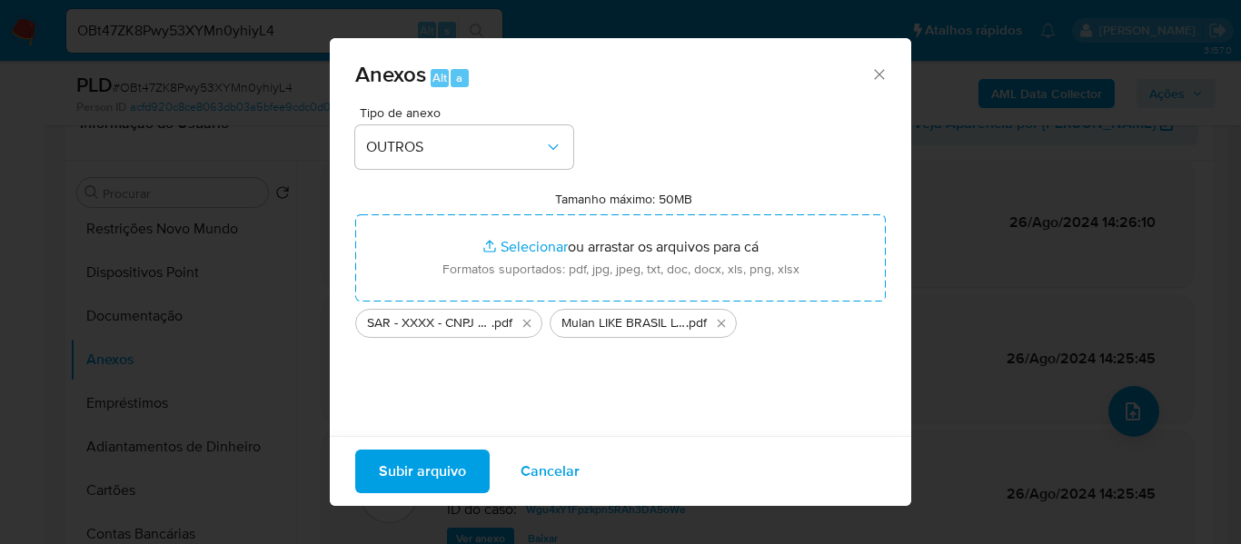
click at [420, 474] on span "Subir arquivo" at bounding box center [422, 472] width 87 height 40
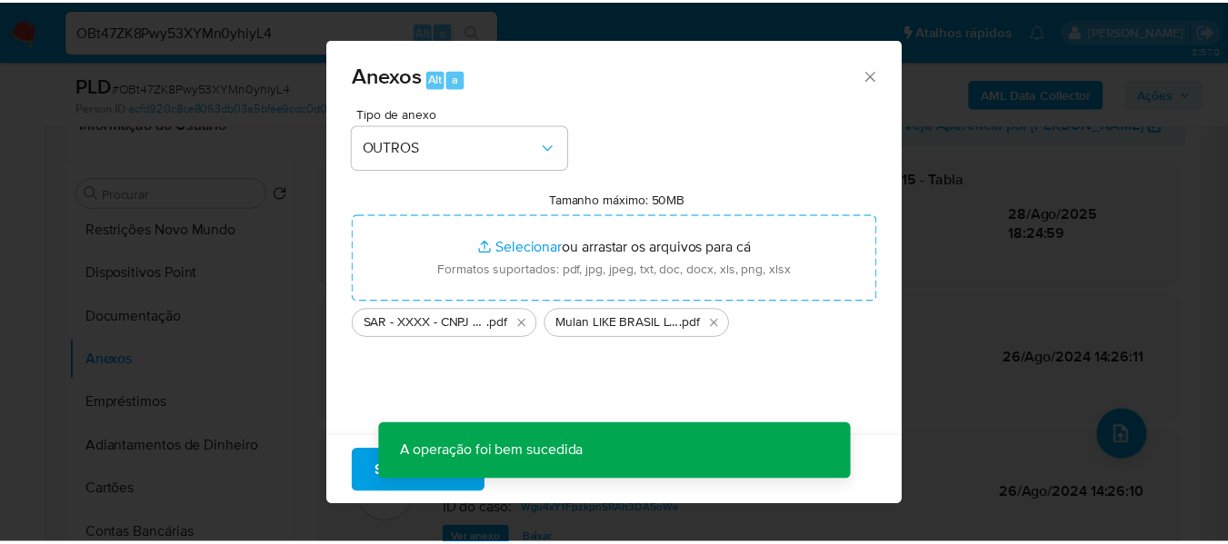
scroll to position [129, 0]
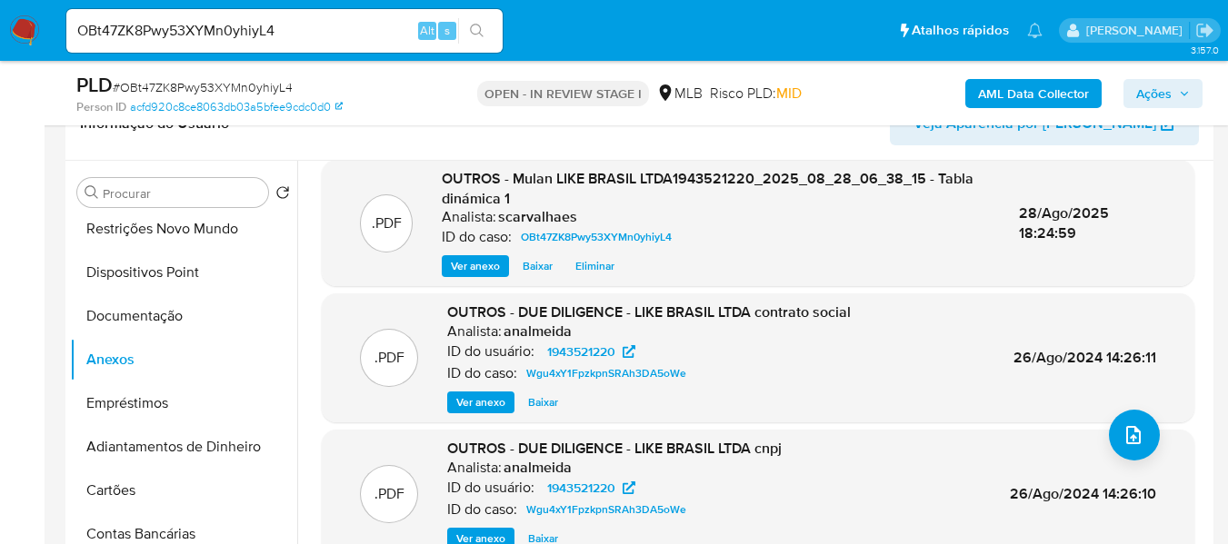
click at [1163, 94] on span "Ações" at bounding box center [1153, 93] width 35 height 29
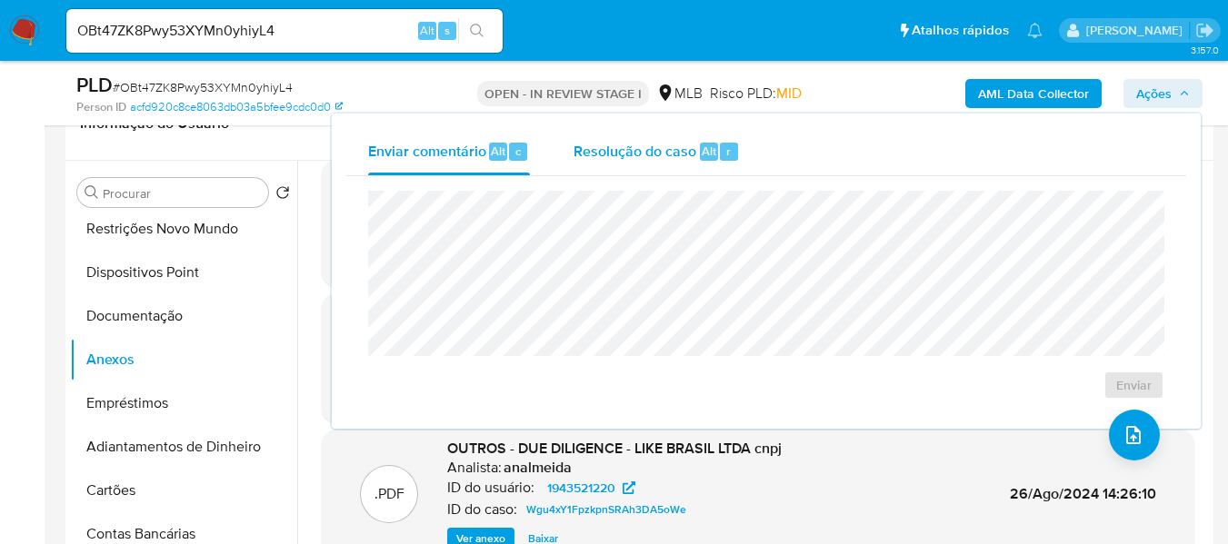
click at [616, 147] on span "Resolução do caso" at bounding box center [634, 150] width 123 height 21
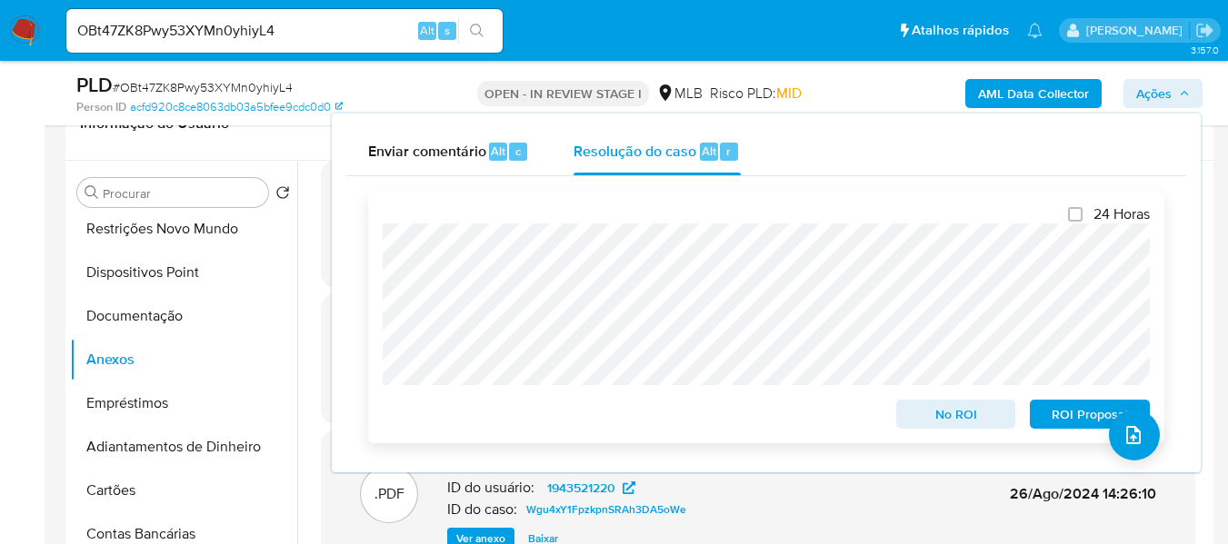
click at [1073, 417] on span "ROI Proposal" at bounding box center [1089, 414] width 94 height 25
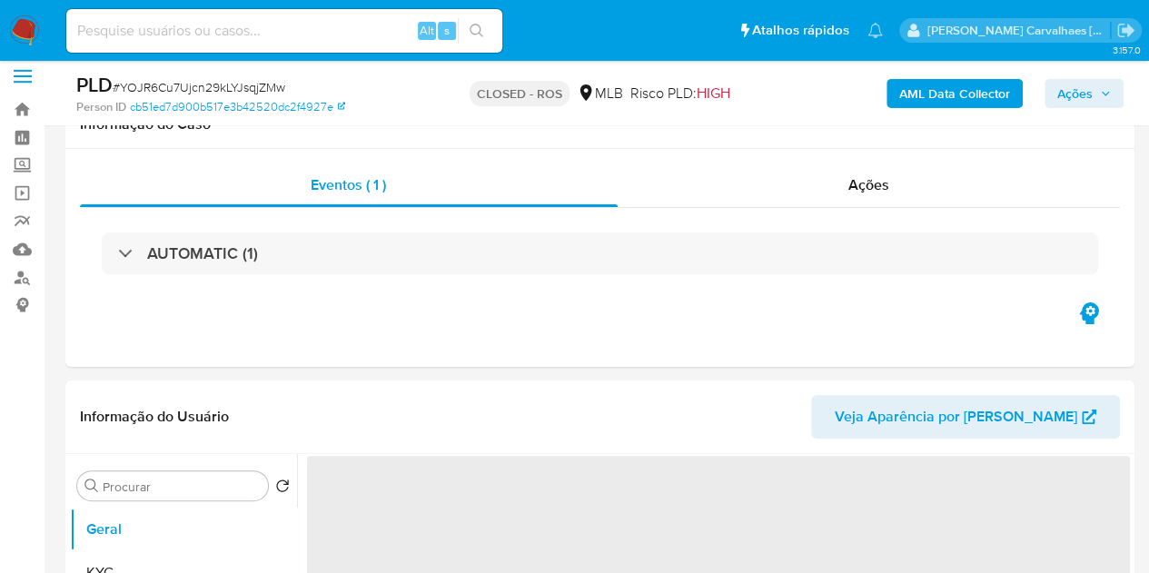
scroll to position [182, 0]
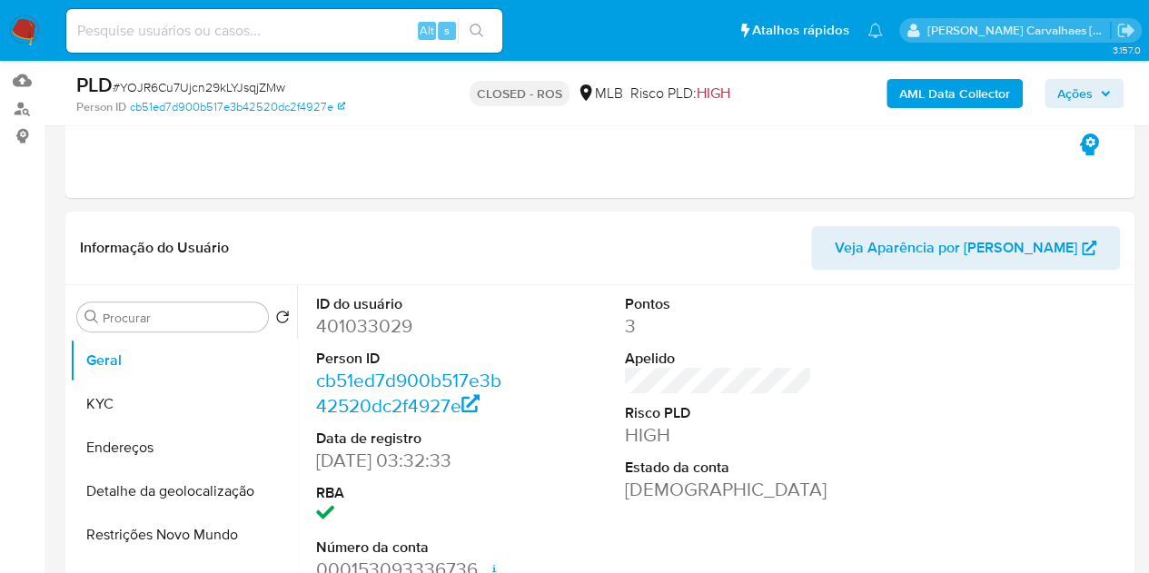
select select "10"
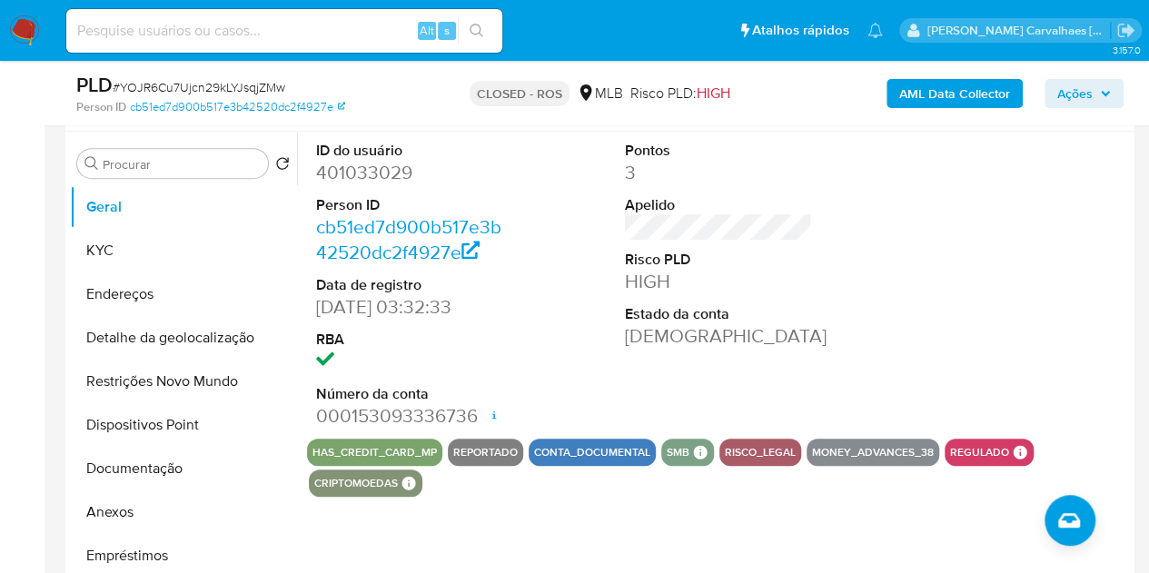
scroll to position [363, 0]
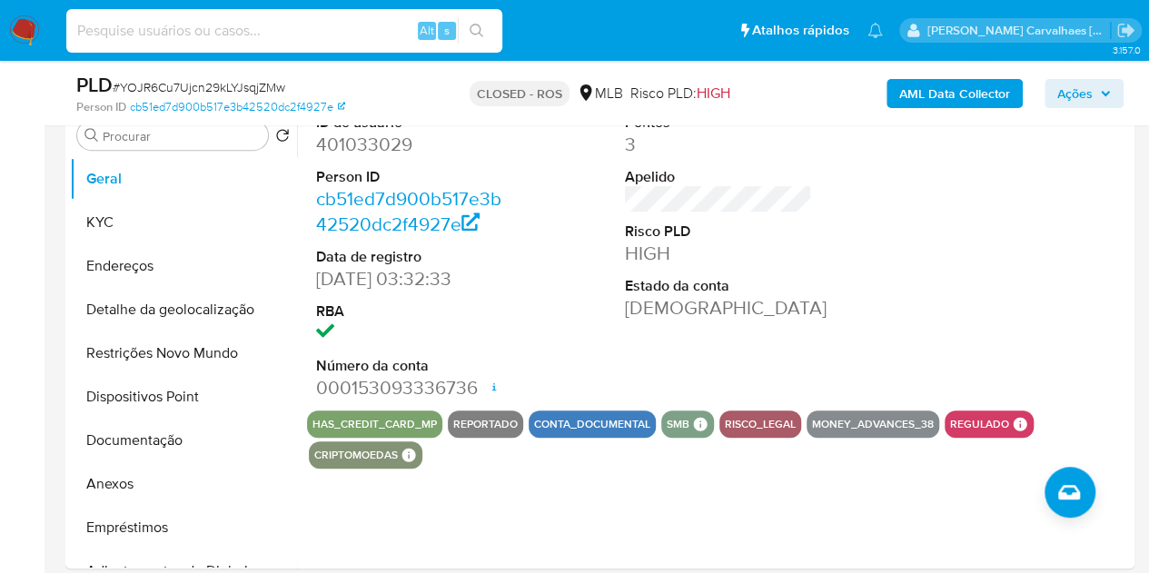
paste input "dE7v19D4Hxlvws4hsmzdUumM"
type input "dE7v19D4Hxlvws4hsmzdUumM"
click at [472, 30] on icon "search-icon" at bounding box center [477, 31] width 15 height 15
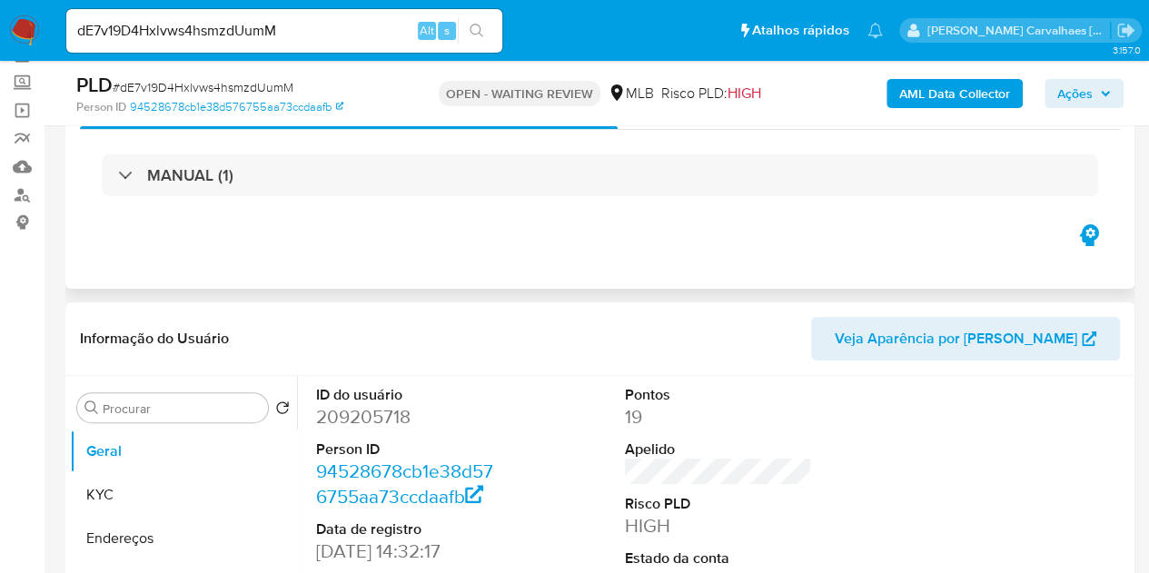
scroll to position [182, 0]
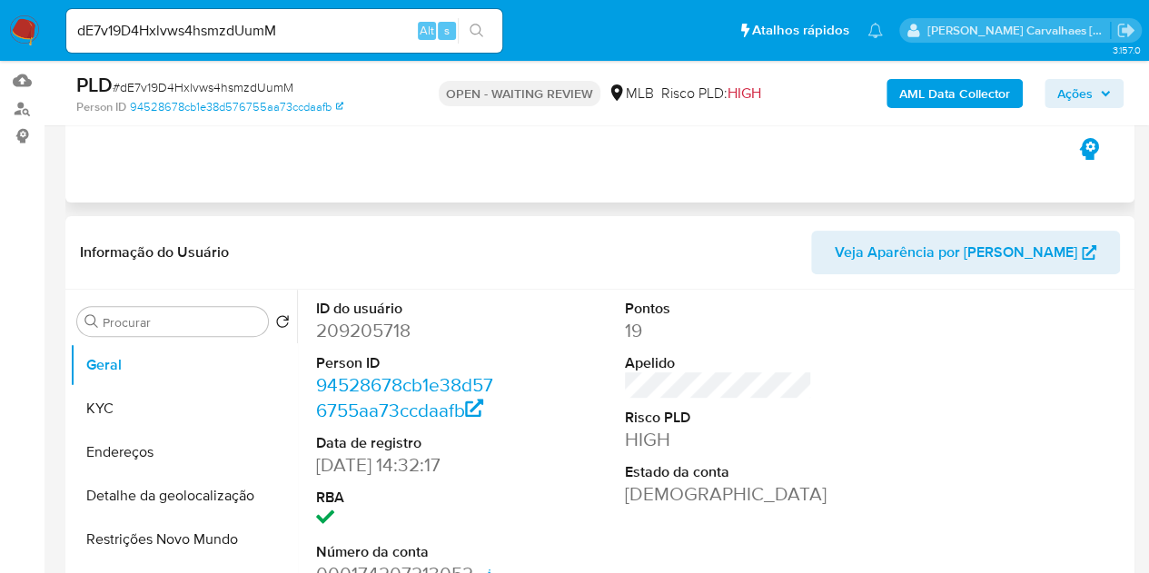
select select "10"
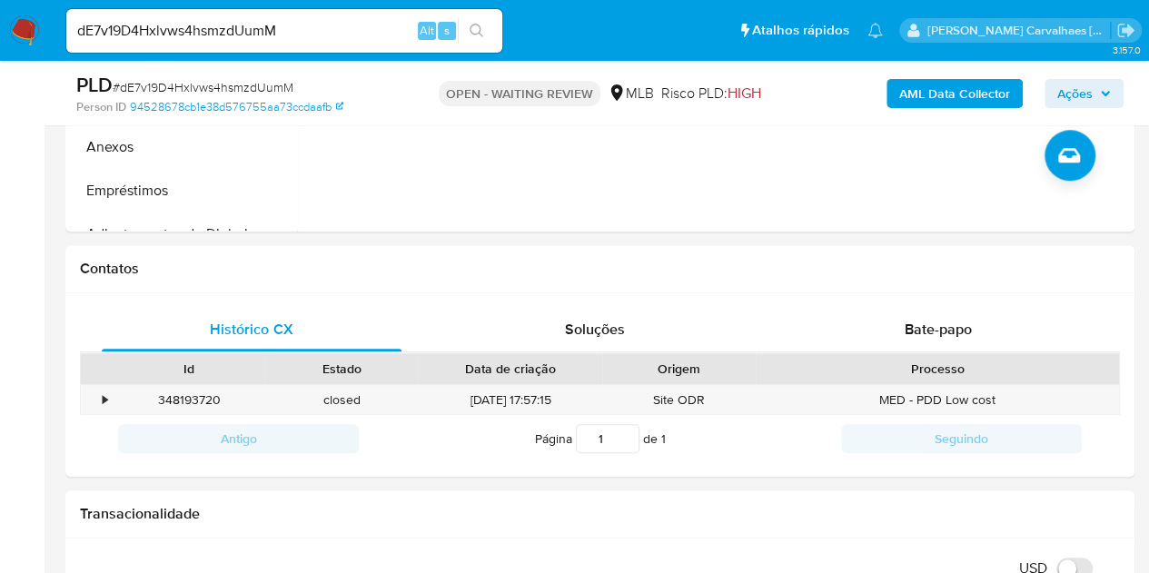
scroll to position [688, 0]
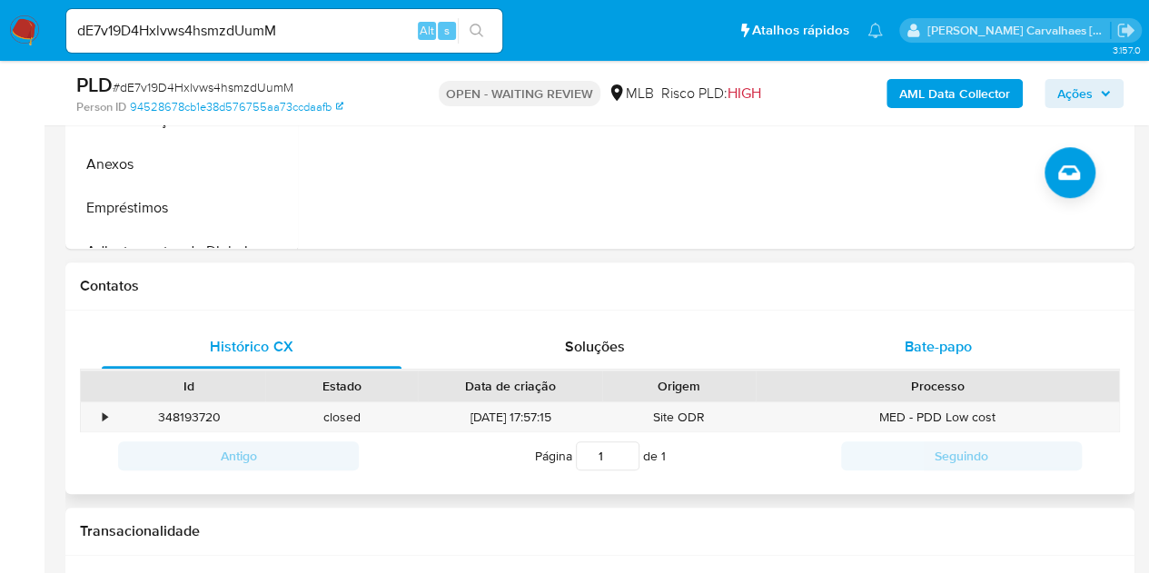
drag, startPoint x: 941, startPoint y: 348, endPoint x: 960, endPoint y: 348, distance: 18.2
click at [941, 348] on span "Bate-papo" at bounding box center [938, 346] width 67 height 21
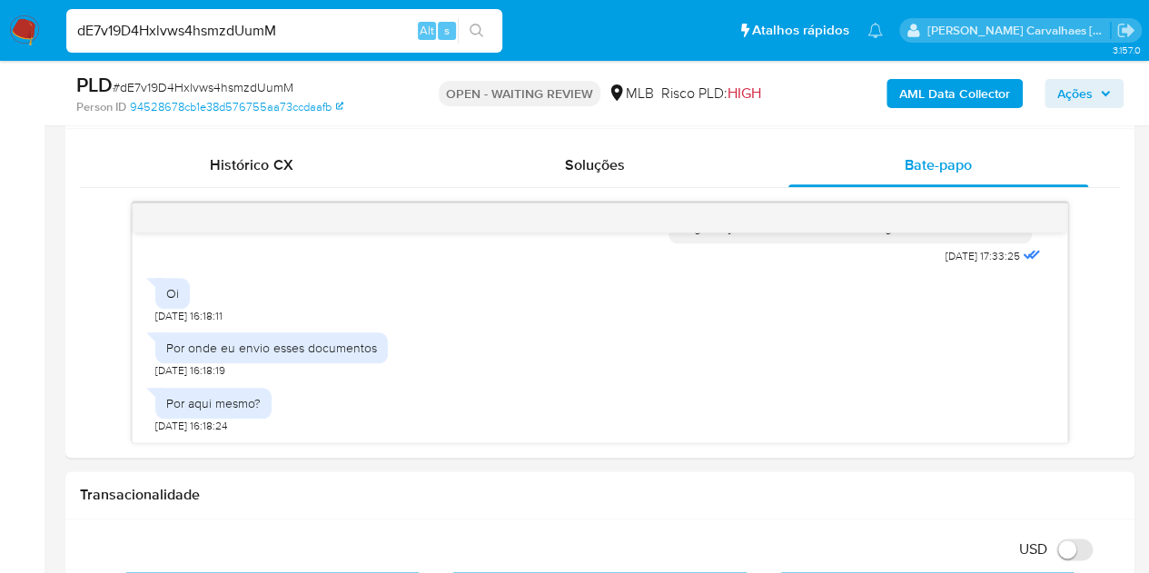
scroll to position [0, 0]
drag, startPoint x: 288, startPoint y: 32, endPoint x: 77, endPoint y: 30, distance: 210.8
click at [77, 30] on input "dE7v19D4Hxlvws4hsmzdUumM" at bounding box center [284, 31] width 436 height 24
click at [290, 37] on input "dE7v19D4Hxlvws4hsmzdUumM" at bounding box center [284, 31] width 436 height 24
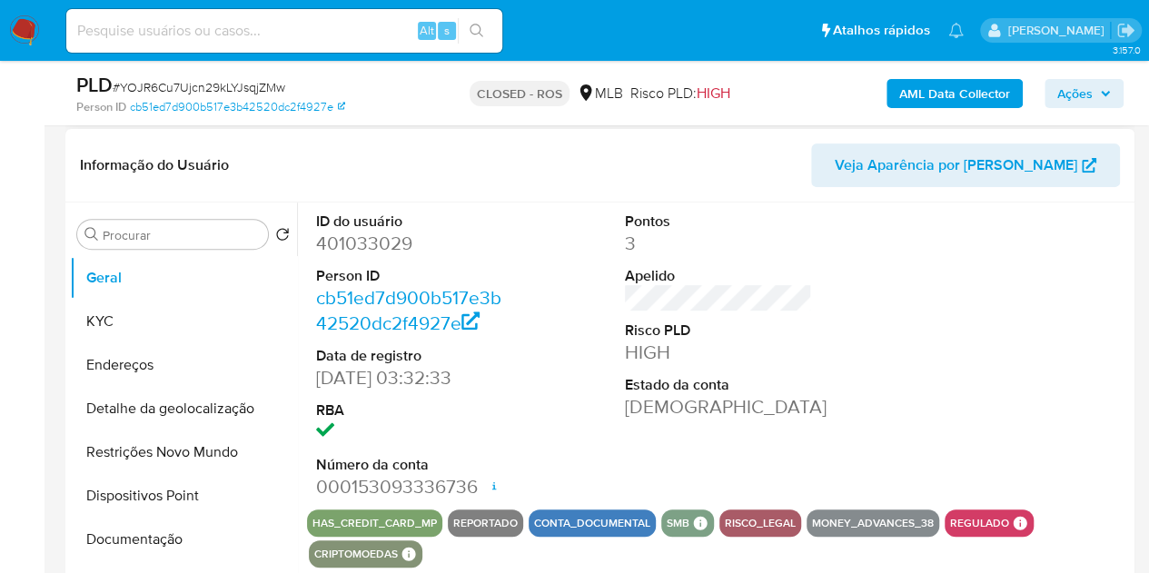
scroll to position [273, 0]
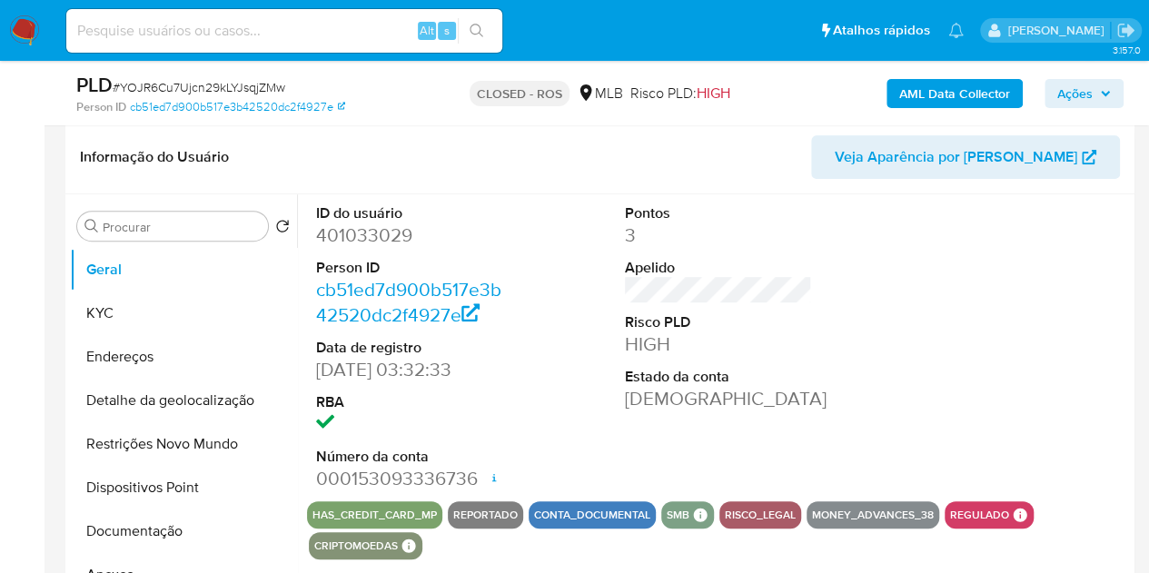
select select "10"
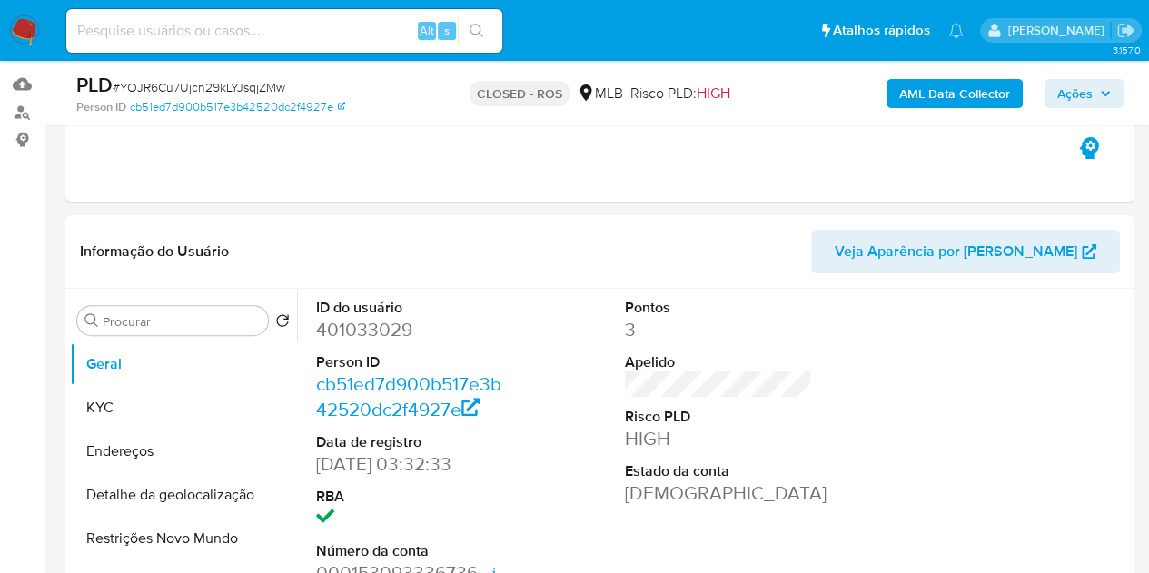
scroll to position [91, 0]
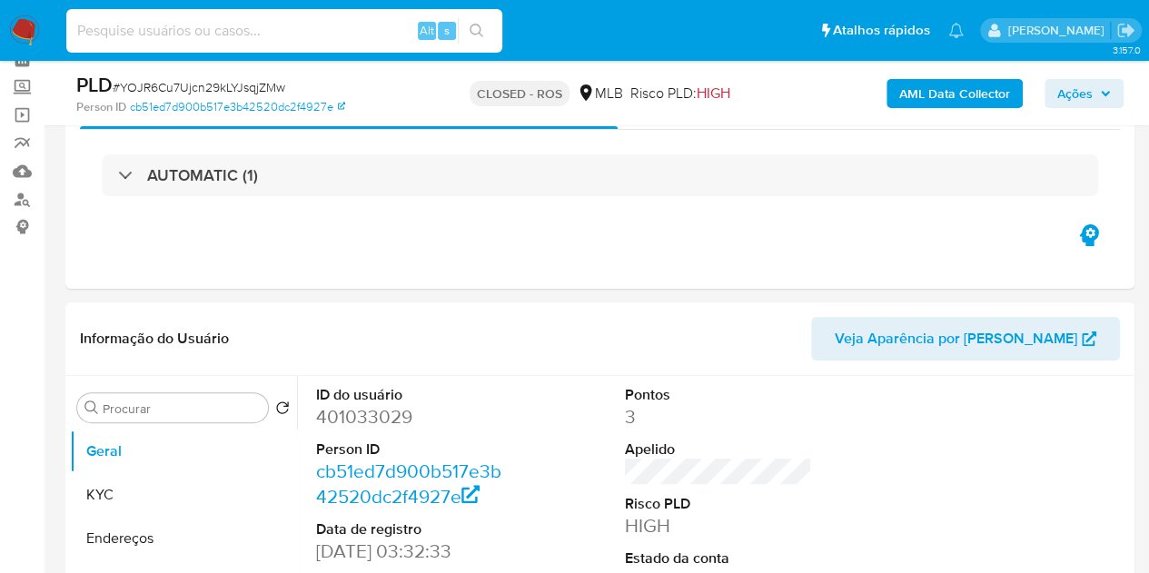
paste input "dE7v19D4Hxlvws4hsmzdUumM"
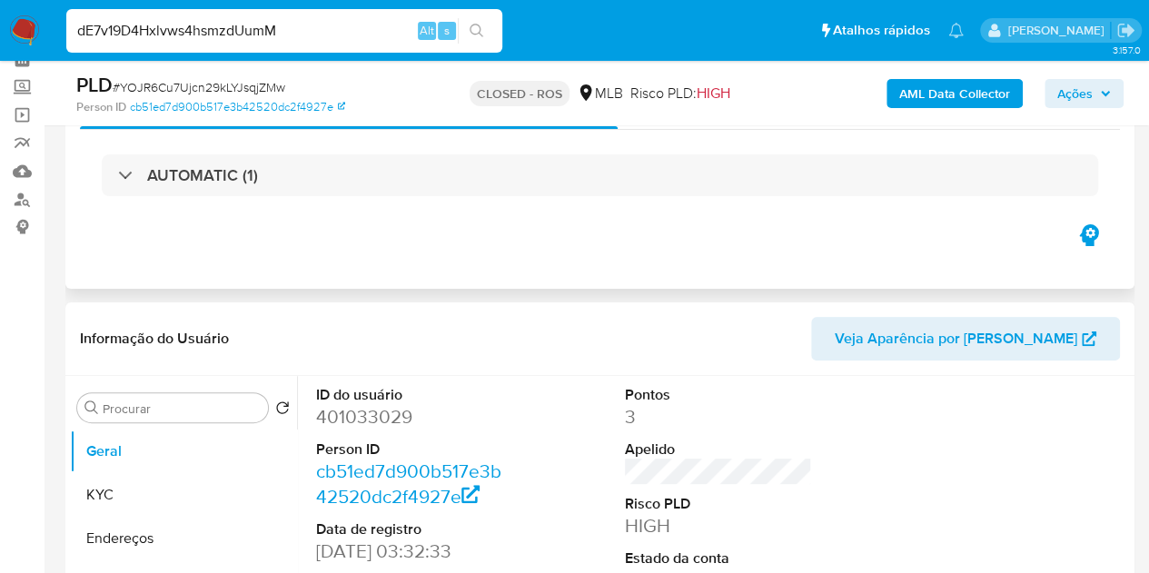
type input "dE7v19D4Hxlvws4hsmzdUumM"
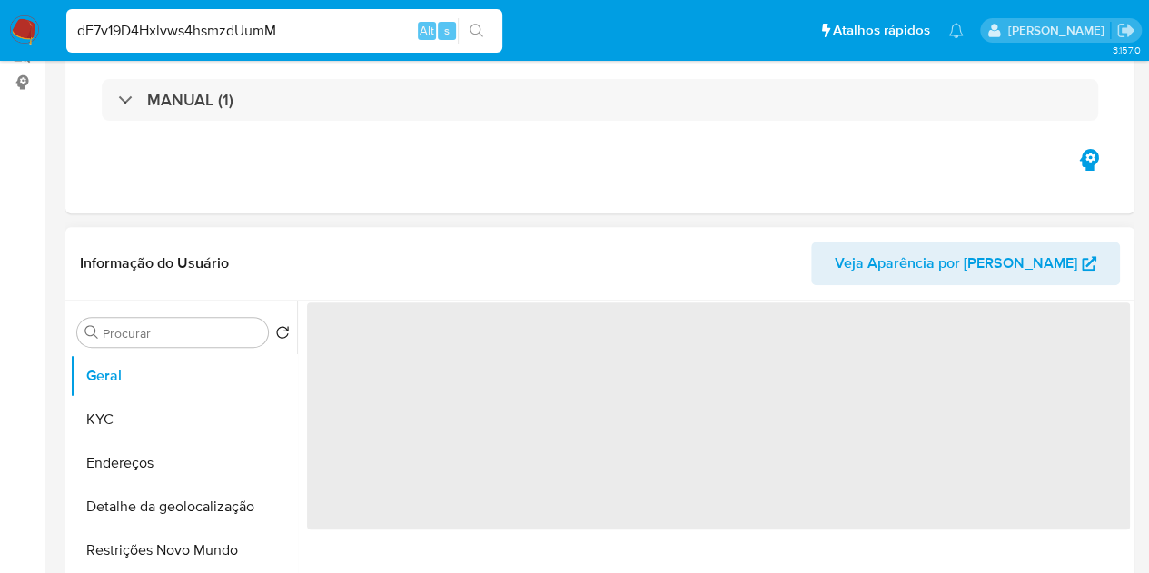
scroll to position [273, 0]
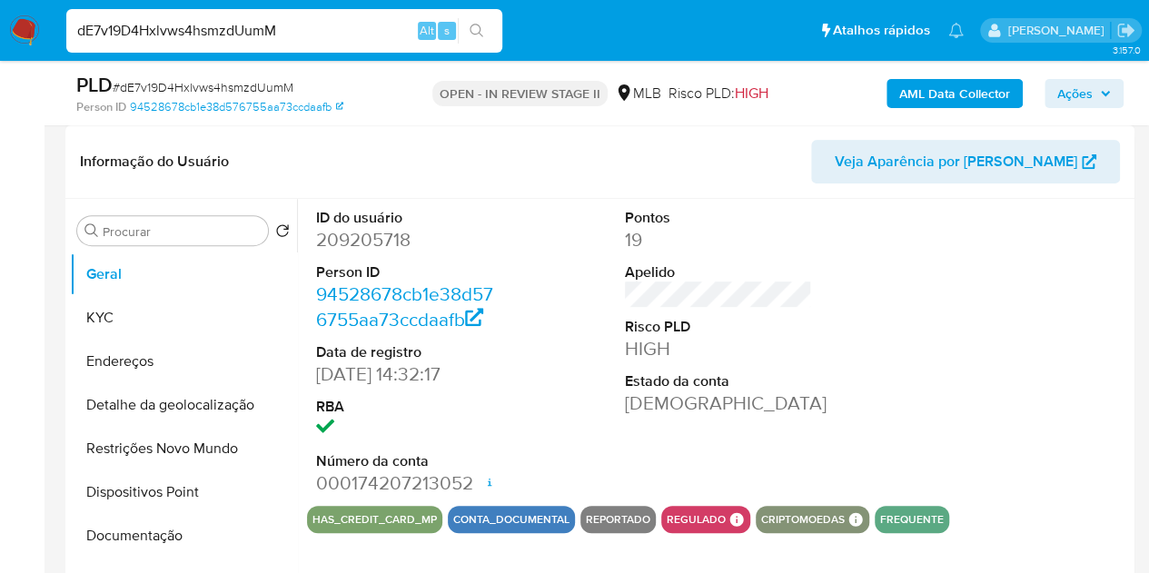
select select "10"
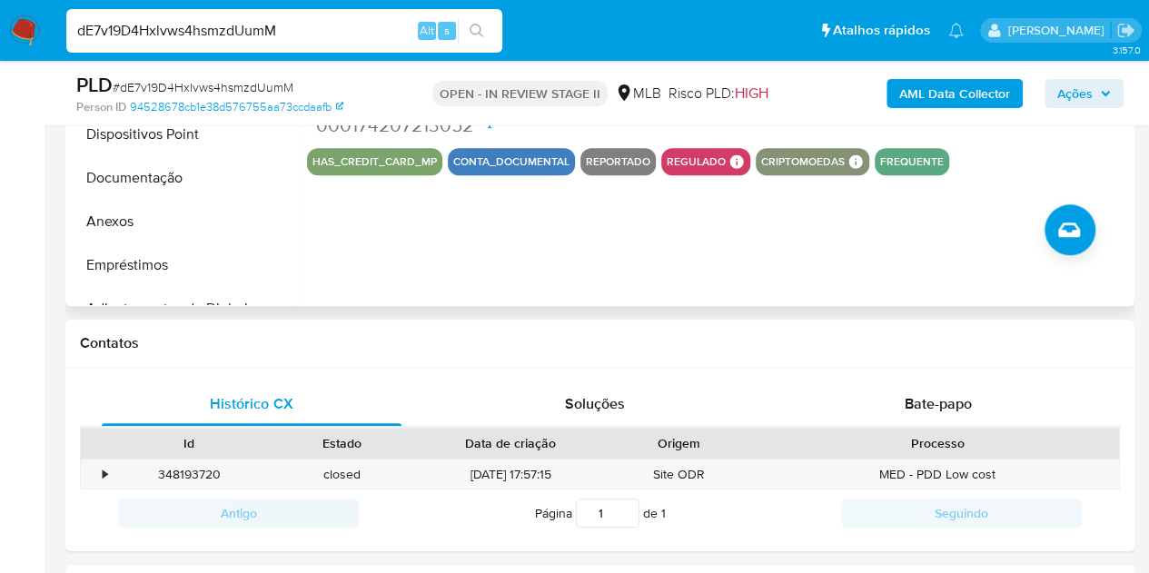
scroll to position [636, 0]
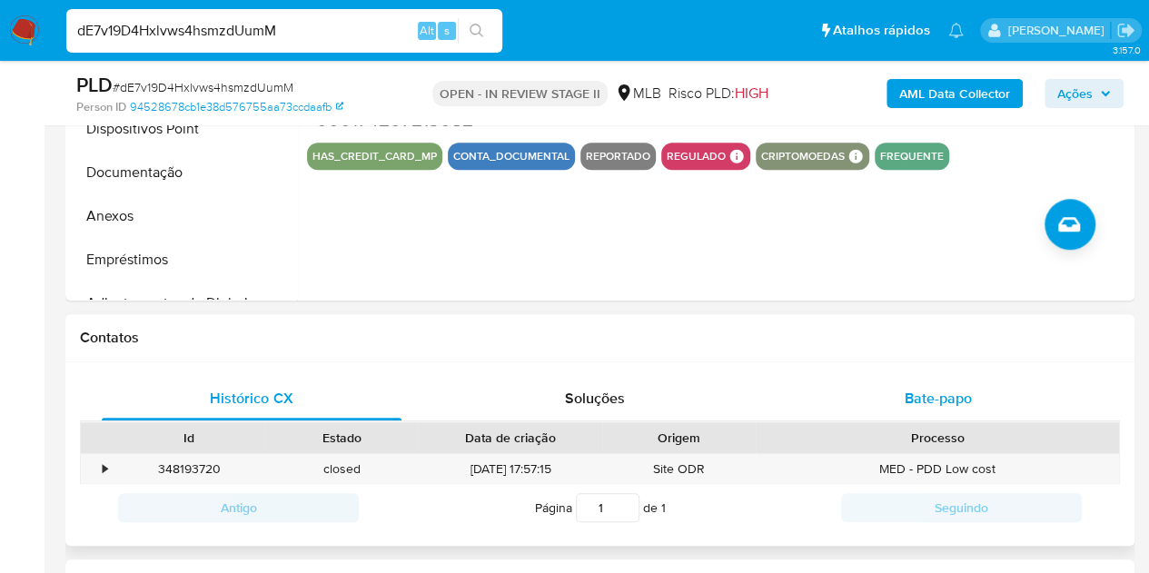
click at [939, 401] on span "Bate-papo" at bounding box center [938, 398] width 67 height 21
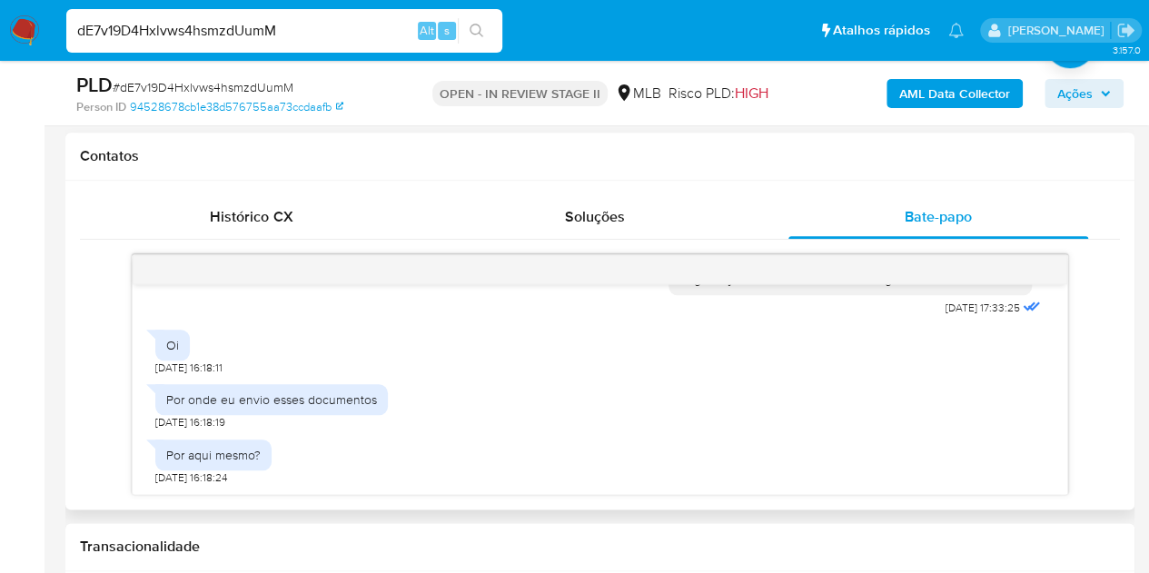
scroll to position [818, 0]
drag, startPoint x: 484, startPoint y: 490, endPoint x: 433, endPoint y: 482, distance: 52.4
click at [483, 490] on div "Olá,Suspendemos a sua conta para uma verificação adicional de segurança.Como pa…" at bounding box center [600, 389] width 935 height 210
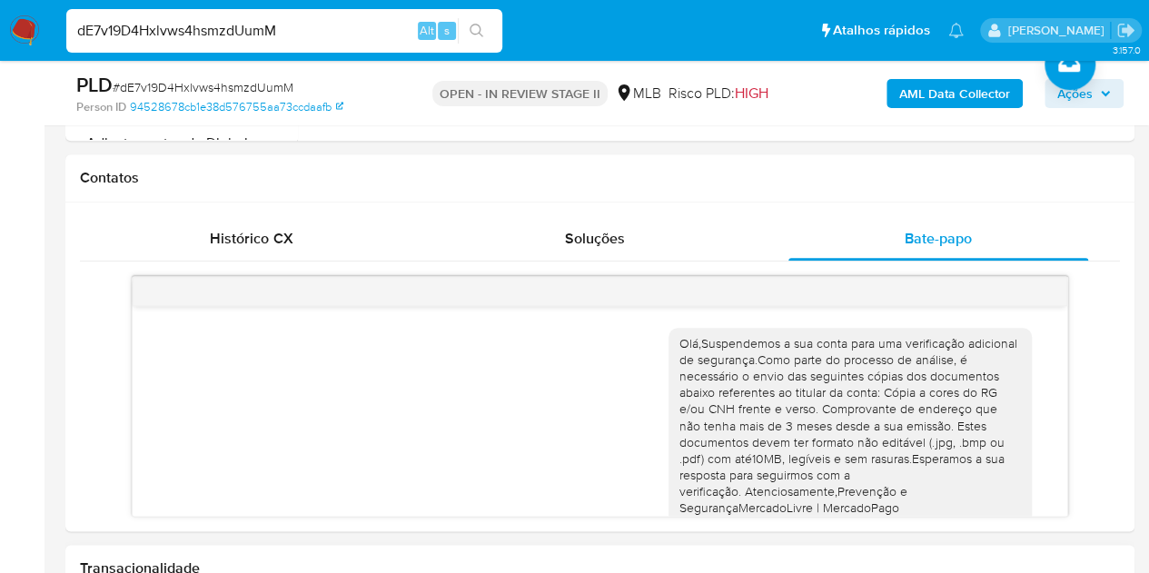
scroll to position [1000, 0]
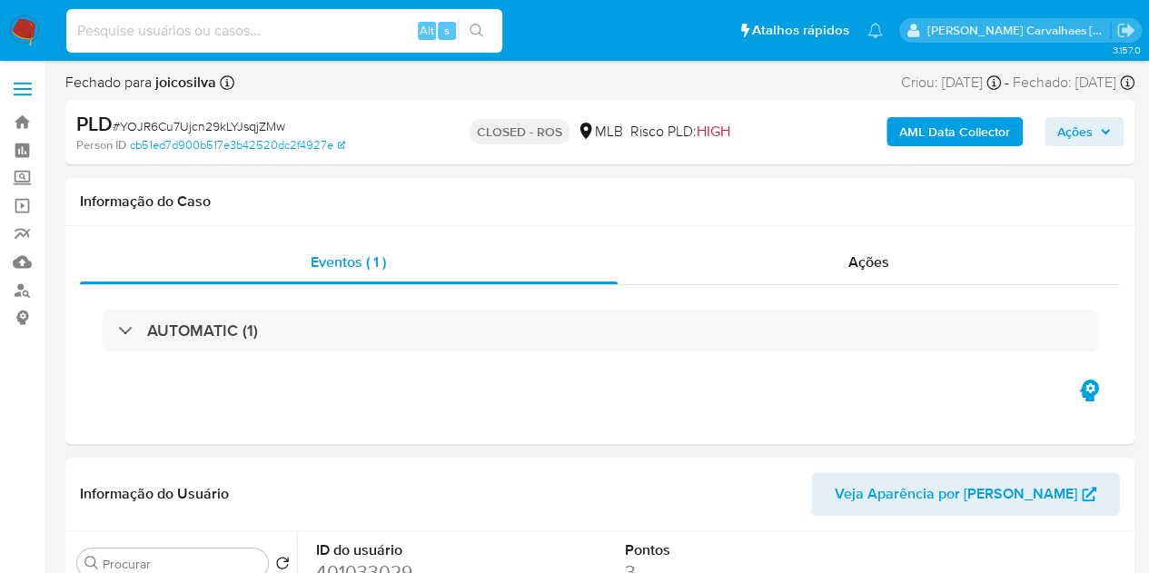
select select "10"
paste input "dE7v19D4Hxlvws4hsmzdUumM"
type input "dE7v19D4Hxlvws4hsmzdUumM"
click at [485, 26] on button "search-icon" at bounding box center [476, 30] width 37 height 25
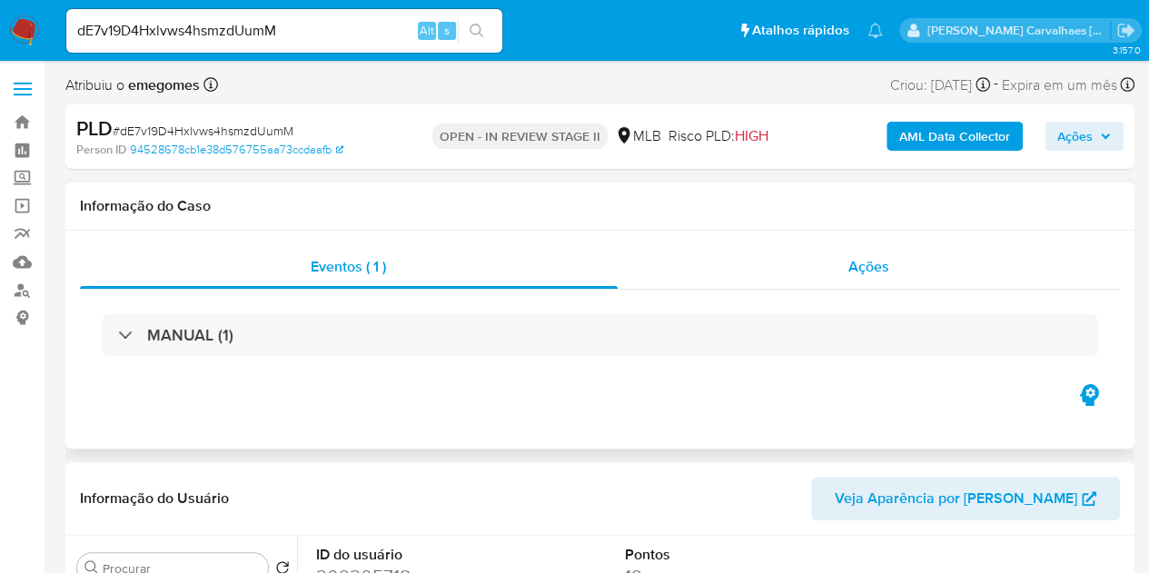
click at [856, 263] on span "Ações" at bounding box center [869, 266] width 41 height 21
select select "10"
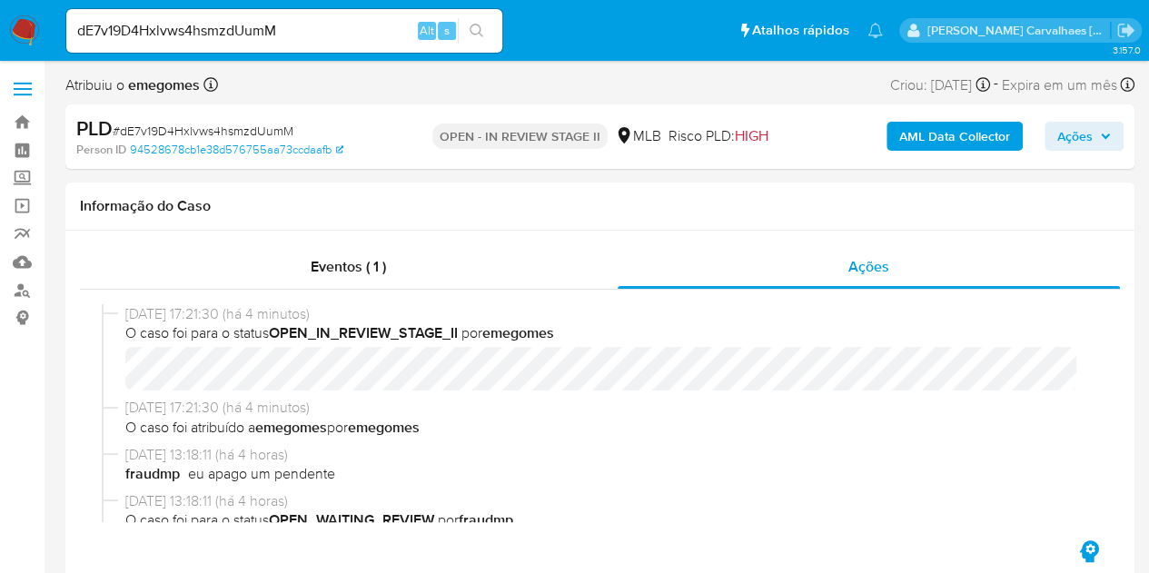
click at [902, 272] on div "Ações" at bounding box center [869, 267] width 503 height 44
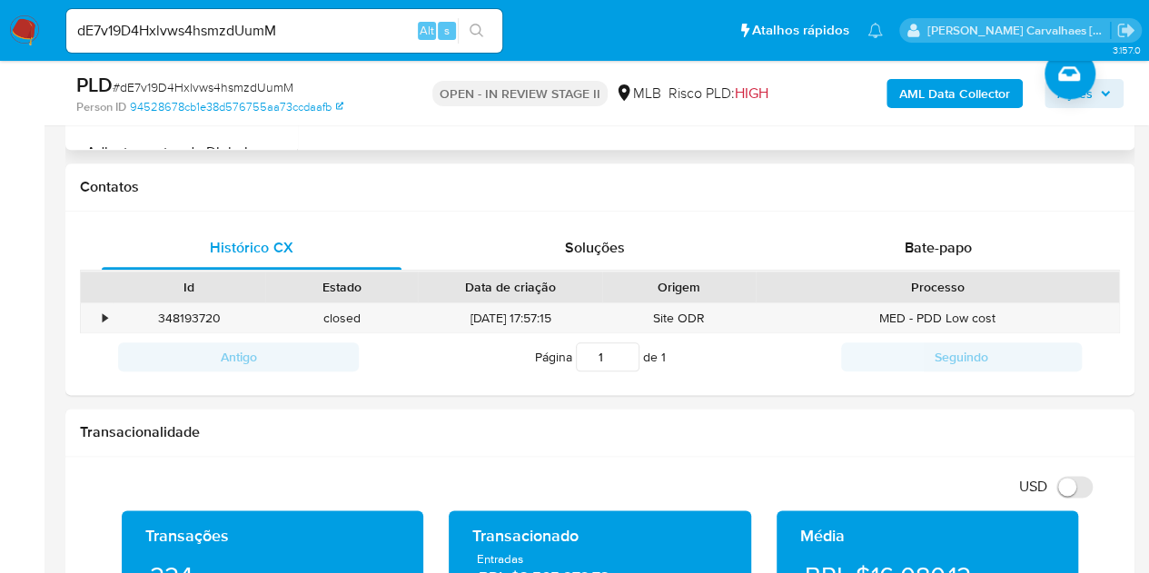
scroll to position [909, 0]
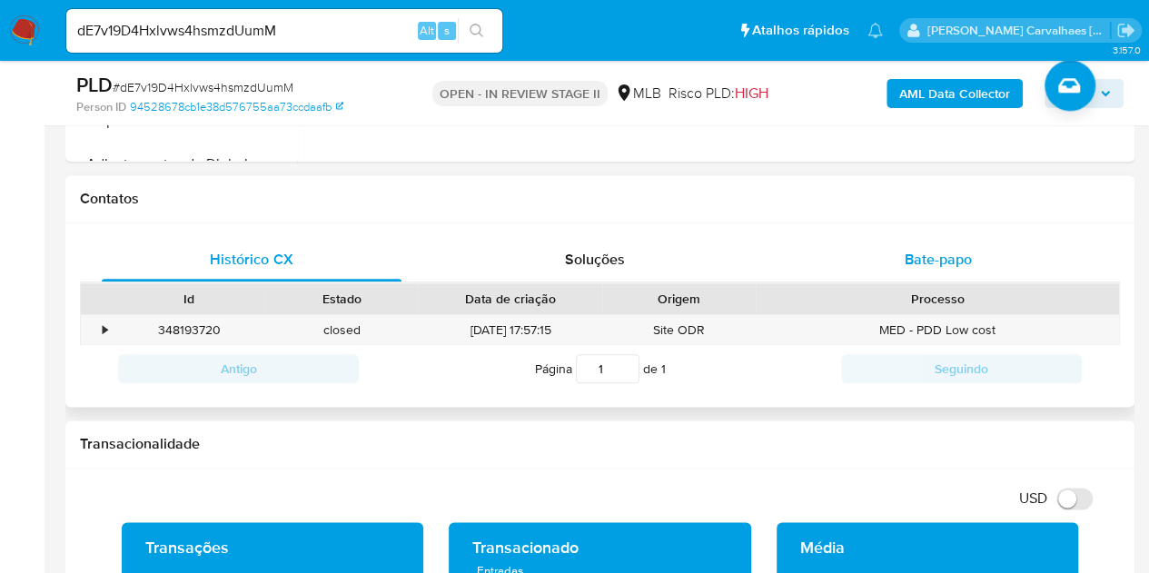
click at [908, 264] on span "Bate-papo" at bounding box center [938, 259] width 67 height 21
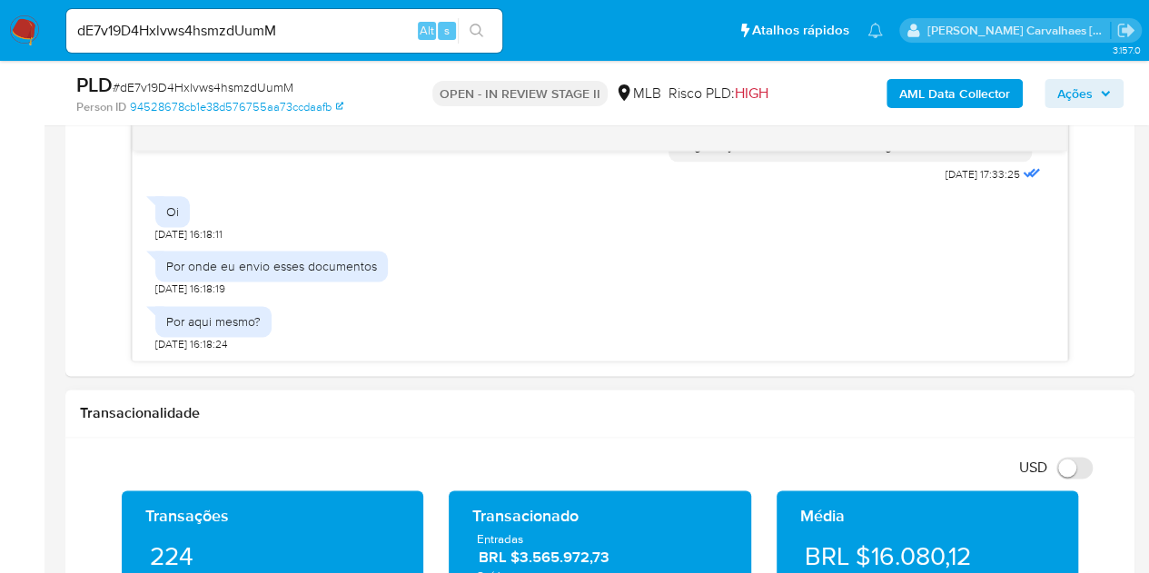
scroll to position [1090, 0]
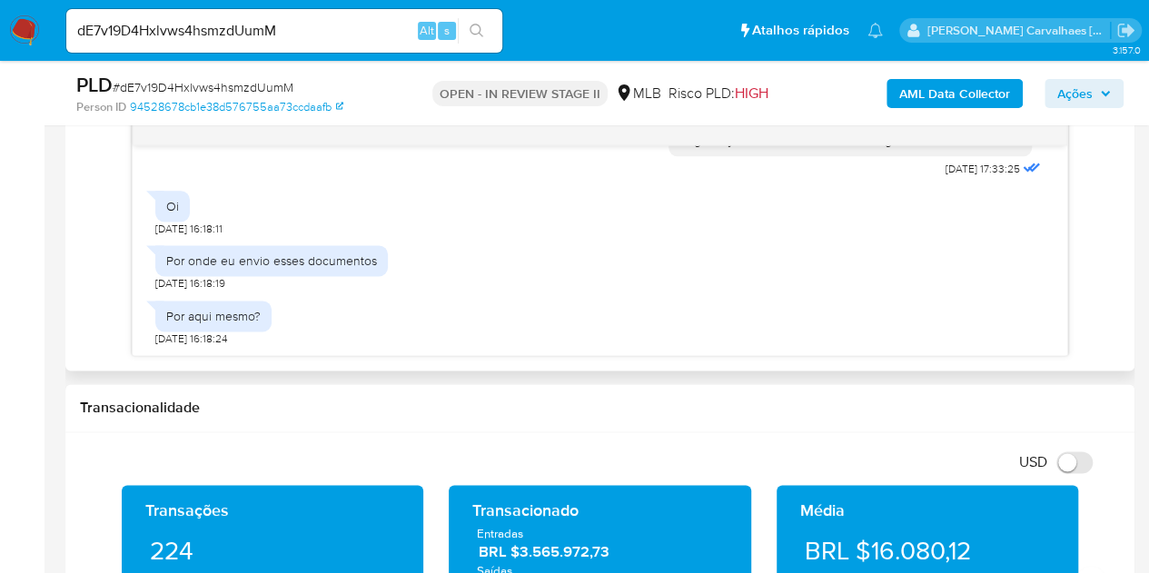
click at [374, 326] on div "Por aqui mesmo? 28/08/2025 16:18:24" at bounding box center [600, 319] width 890 height 55
click at [249, 317] on div "Por aqui mesmo?" at bounding box center [213, 316] width 94 height 16
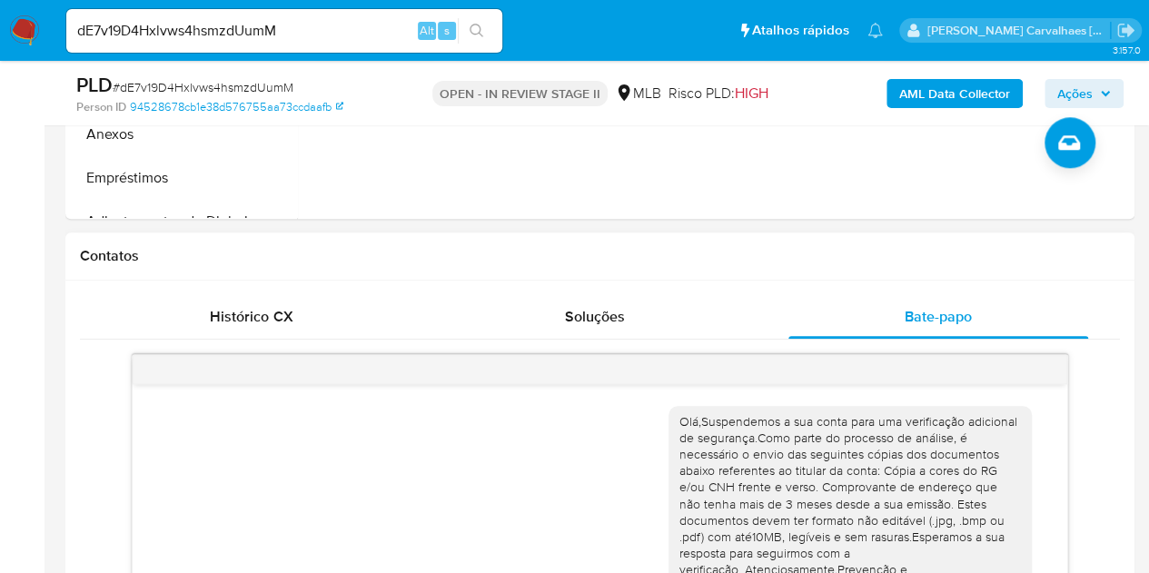
scroll to position [818, 0]
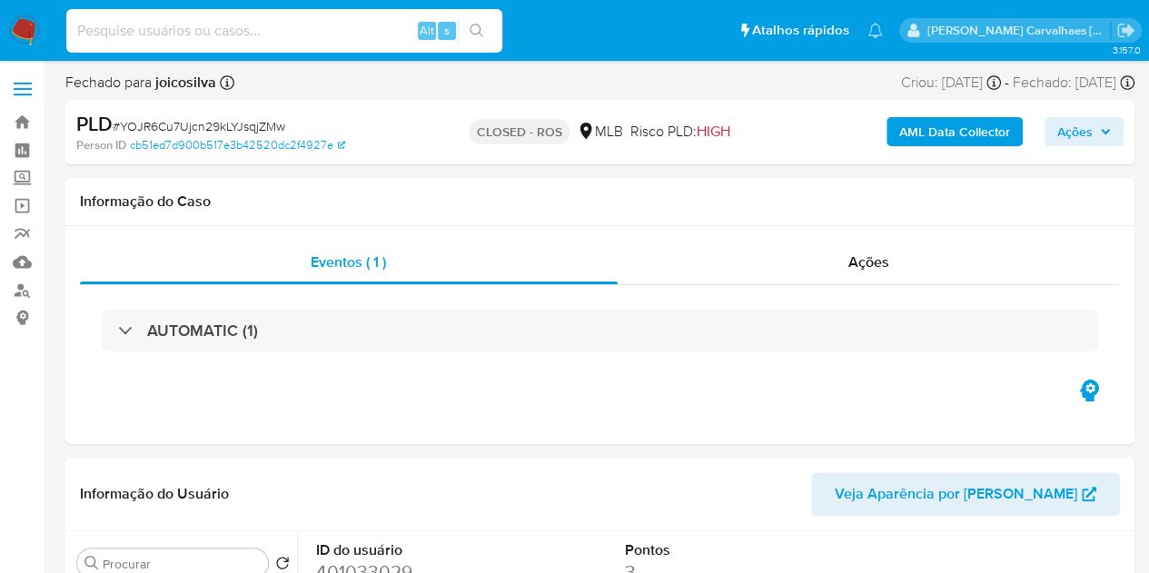
select select "10"
paste input "dE7v19D4Hxlvws4hsmzdUumM"
type input "dE7v19D4Hxlvws4hsmzdUumM"
click at [482, 35] on icon "search-icon" at bounding box center [477, 31] width 14 height 14
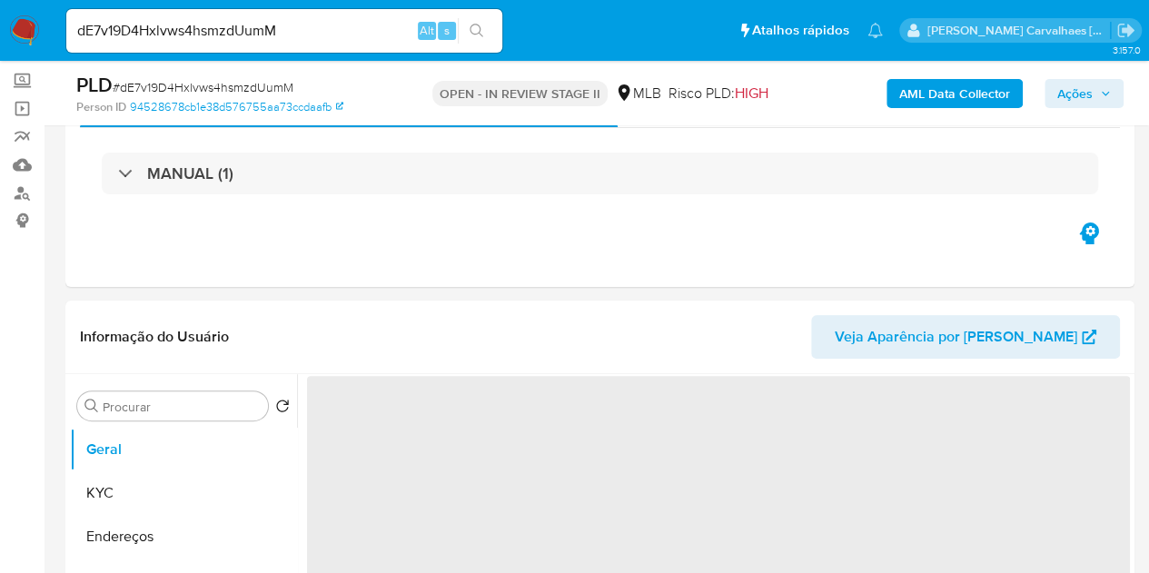
scroll to position [182, 0]
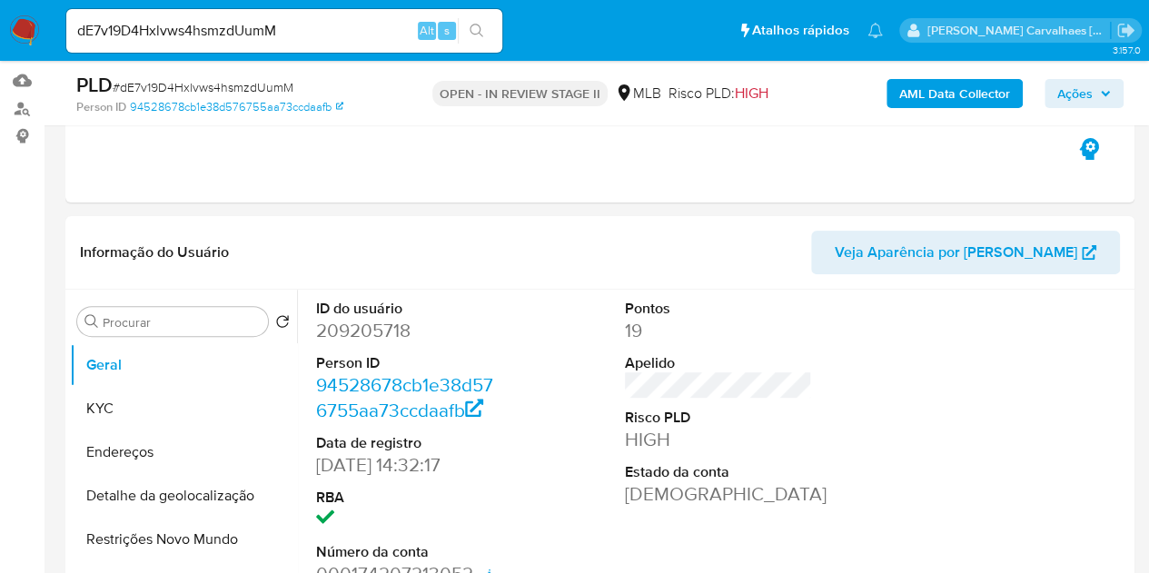
select select "10"
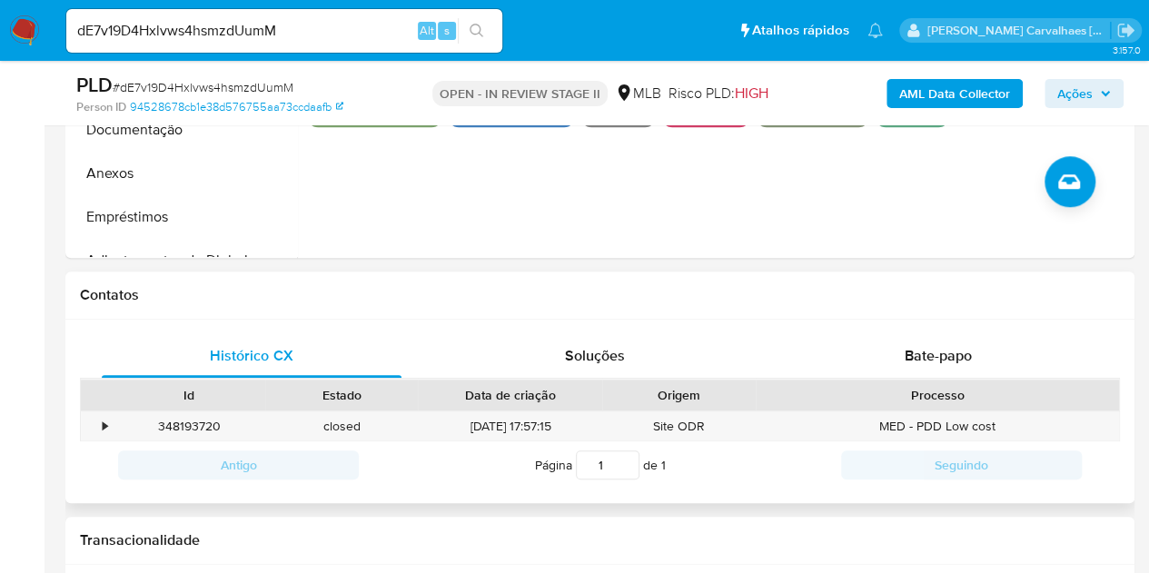
scroll to position [779, 0]
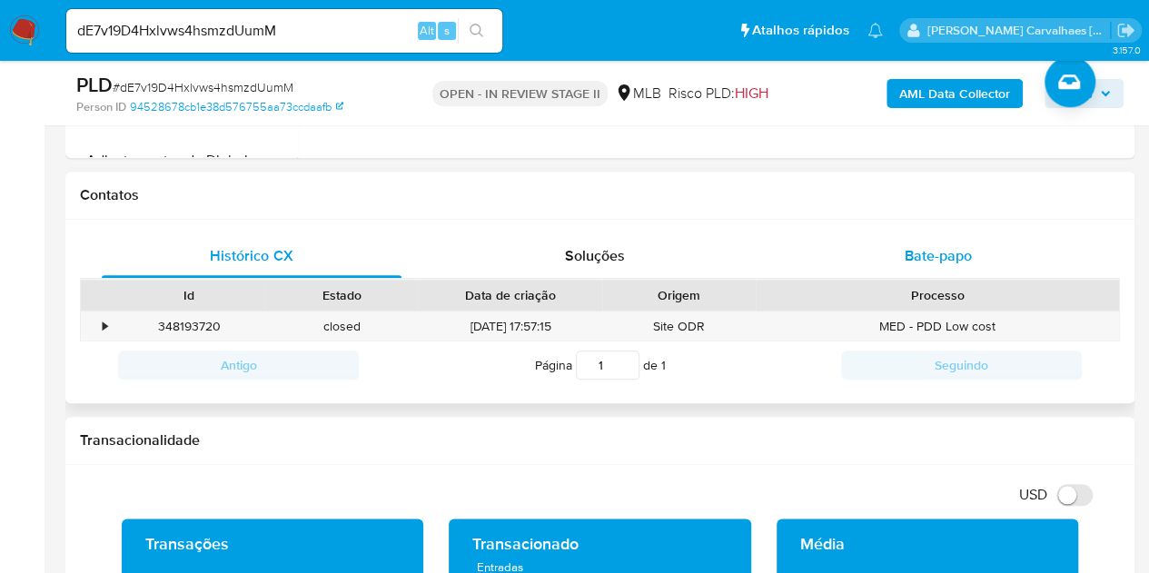
click at [938, 257] on span "Bate-papo" at bounding box center [938, 255] width 67 height 21
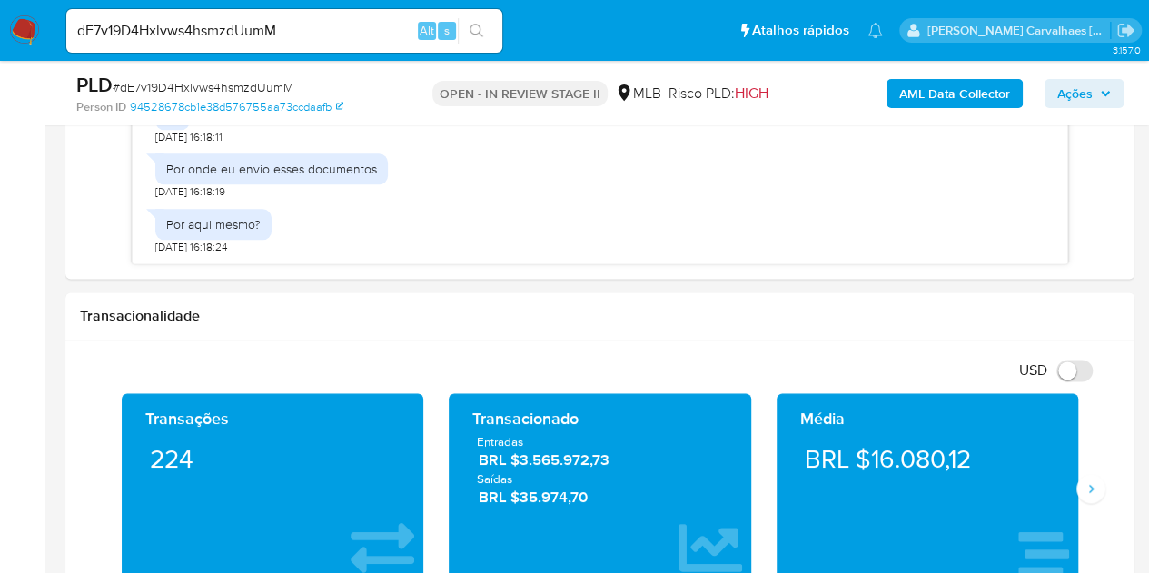
scroll to position [1051, 0]
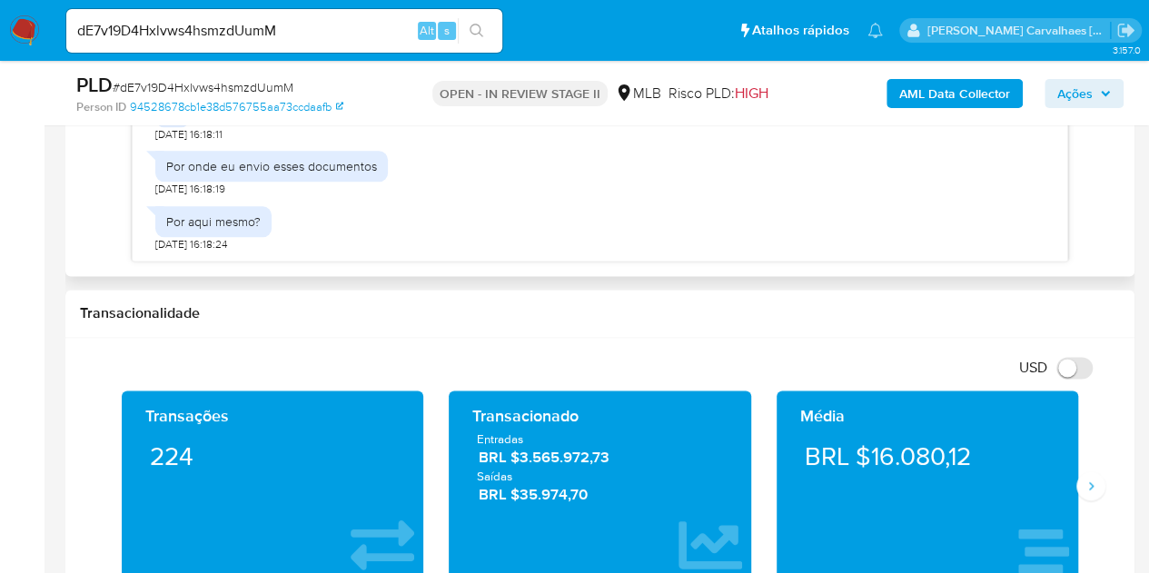
click at [188, 228] on div "Por aqui mesmo?" at bounding box center [213, 221] width 116 height 31
drag, startPoint x: 318, startPoint y: 236, endPoint x: 299, endPoint y: 228, distance: 20.8
click at [316, 236] on div "Por aqui mesmo? [DATE] 16:18:24" at bounding box center [600, 224] width 890 height 55
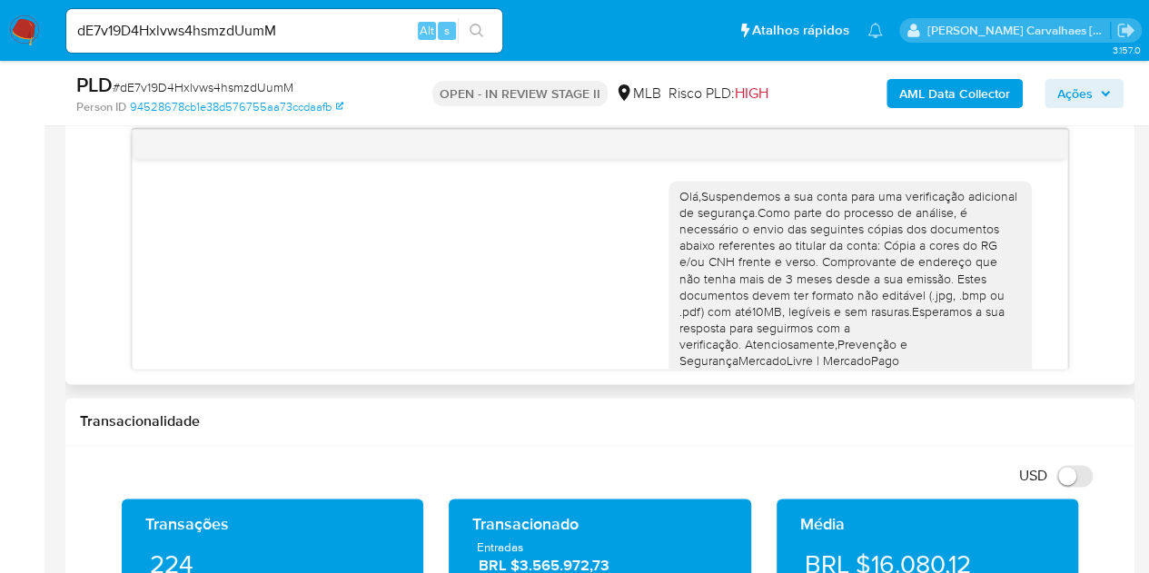
scroll to position [688, 0]
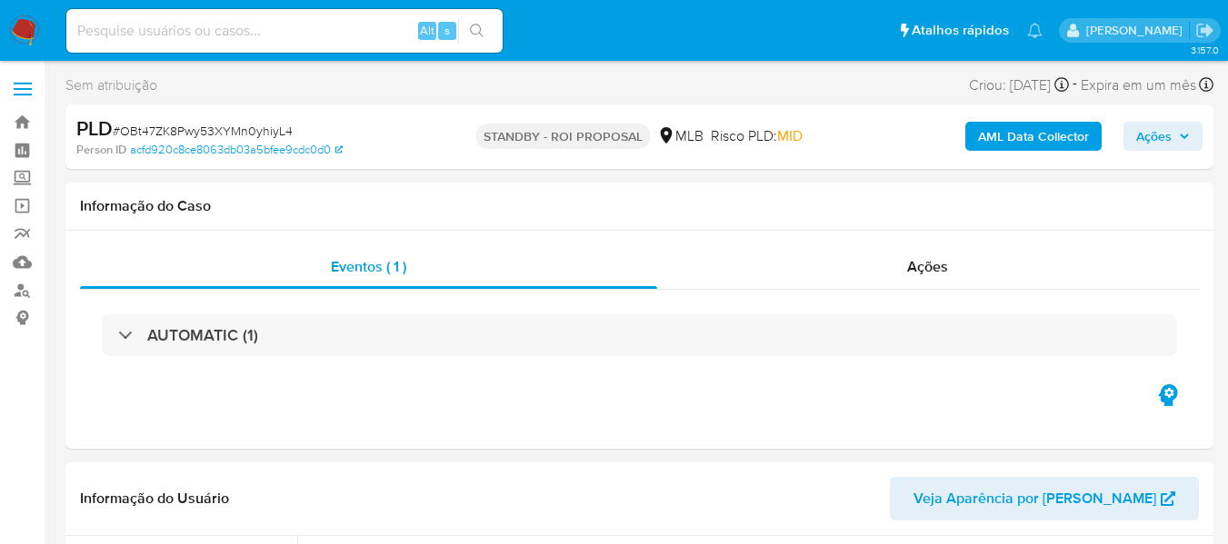
select select "10"
click at [114, 31] on input at bounding box center [284, 31] width 436 height 24
paste input "dE7v19D4Hxlvws4hsmzdUumM"
type input "dE7v19D4Hxlvws4hsmzdUumM"
click at [475, 36] on icon "search-icon" at bounding box center [477, 31] width 15 height 15
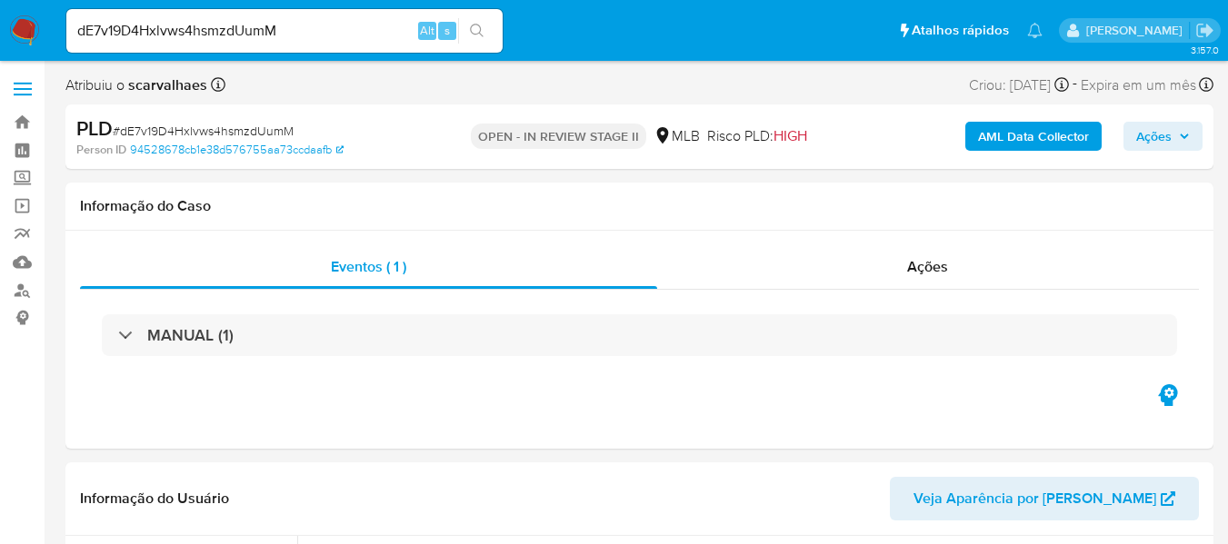
select select "10"
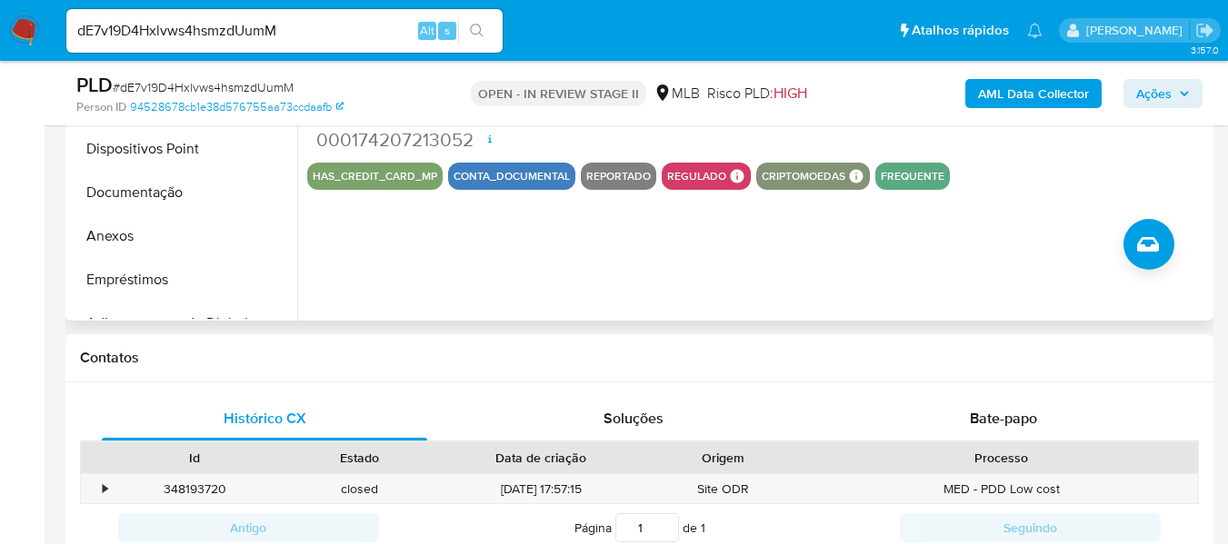
scroll to position [636, 0]
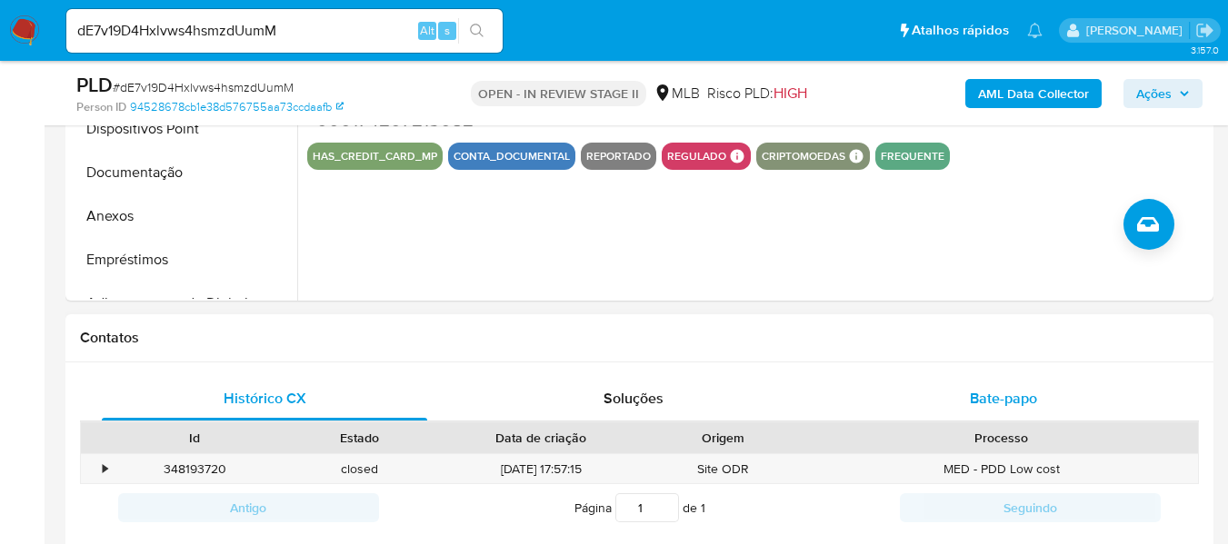
click at [1010, 399] on span "Bate-papo" at bounding box center [1003, 398] width 67 height 21
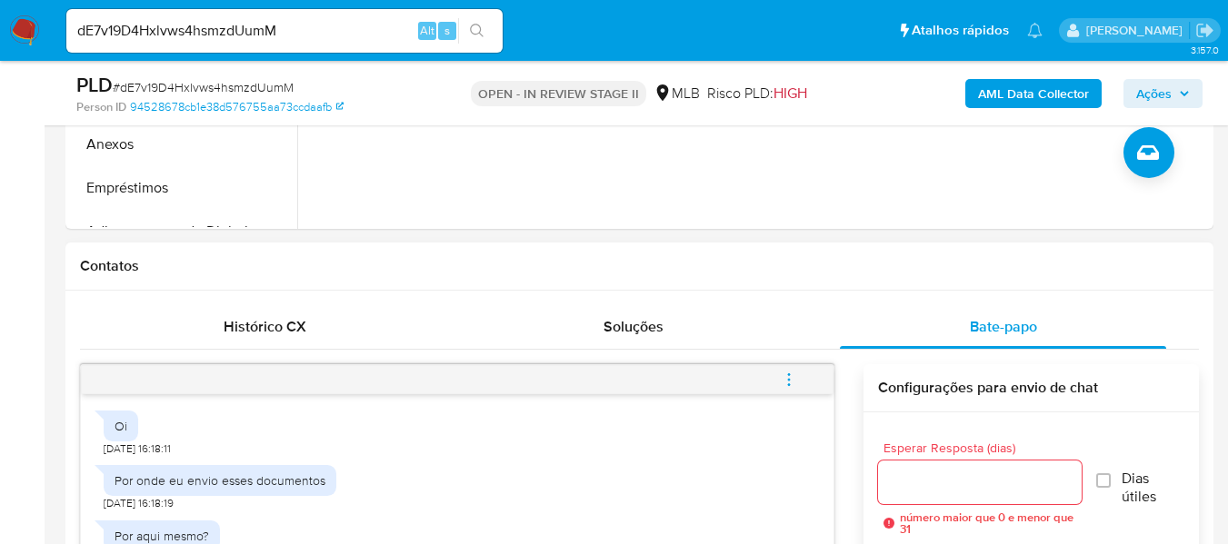
scroll to position [909, 0]
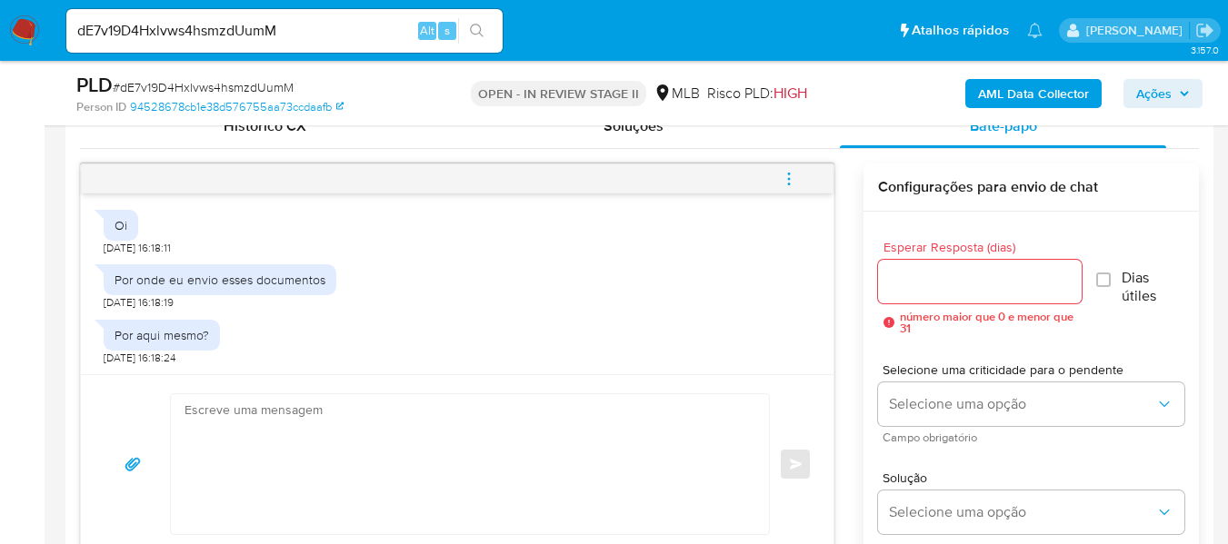
click at [930, 281] on input "Esperar Resposta (dias)" at bounding box center [980, 282] width 204 height 24
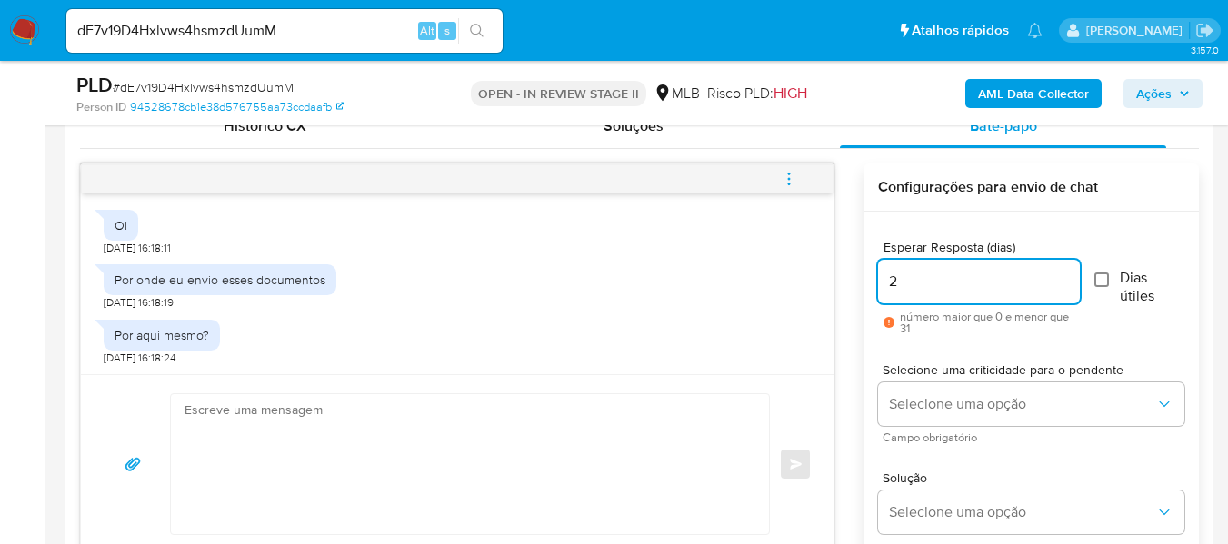
type input "2"
click at [1098, 276] on input "Dias útiles" at bounding box center [1101, 280] width 15 height 15
checkbox input "true"
click at [321, 444] on textarea at bounding box center [465, 464] width 562 height 140
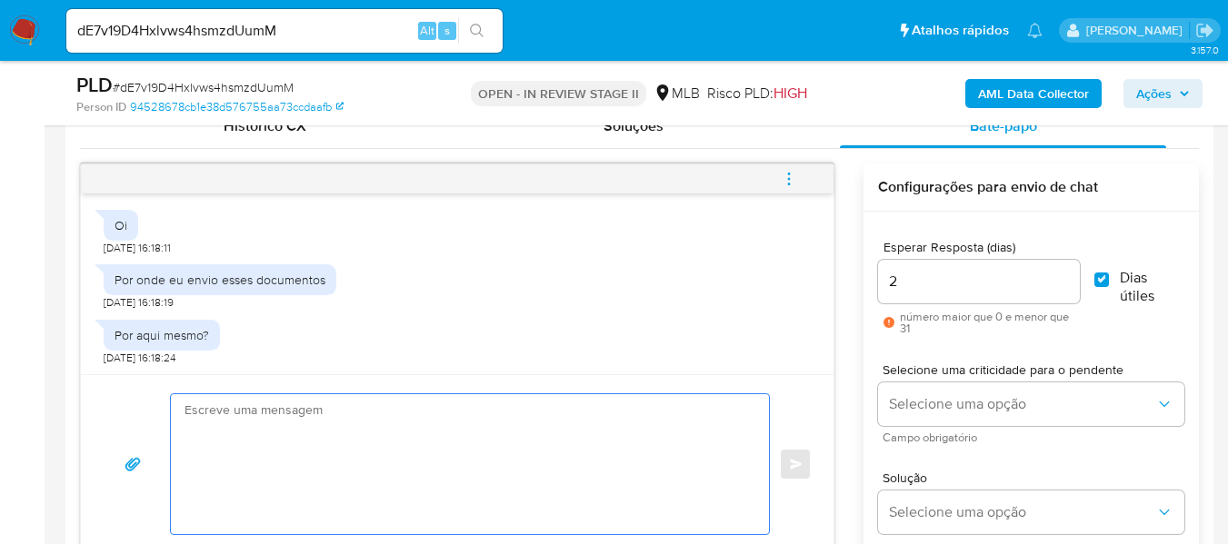
paste textarea "Ola, Estamos realizando uma verificação adicional de segurança em contas de usu…"
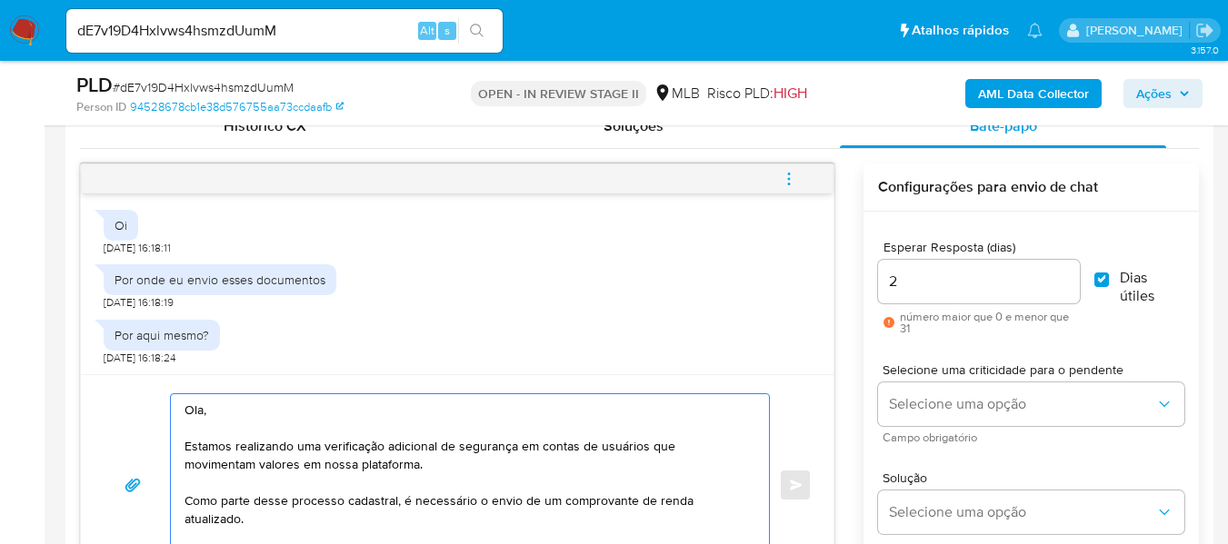
scroll to position [940, 0]
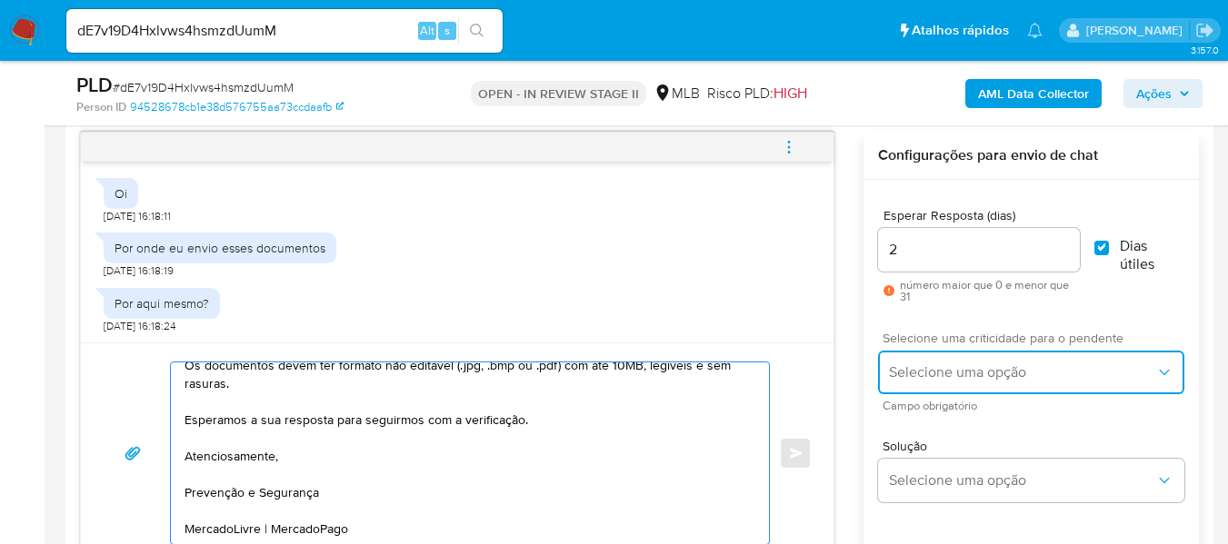
click at [1038, 362] on button "Selecione uma opção" at bounding box center [1031, 373] width 306 height 44
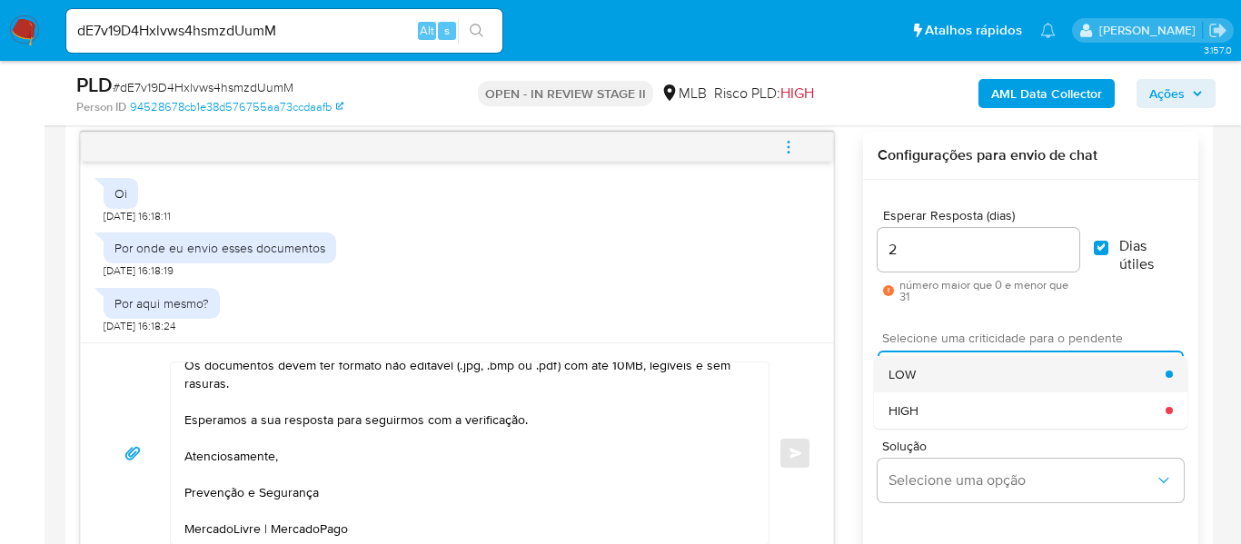
click at [999, 373] on div "LOW" at bounding box center [1027, 374] width 277 height 36
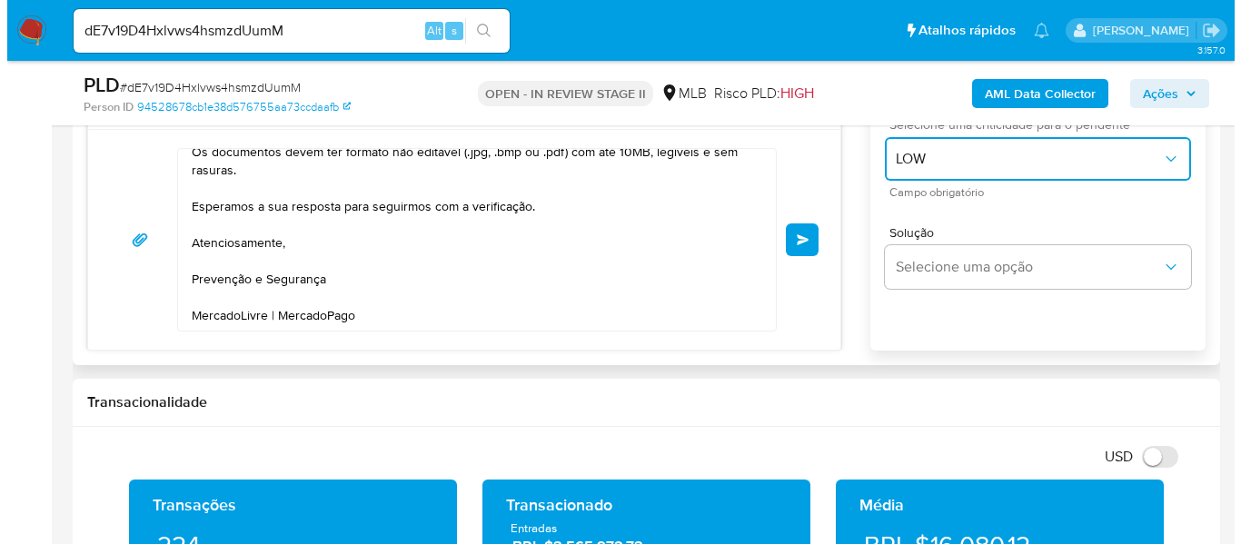
scroll to position [1122, 0]
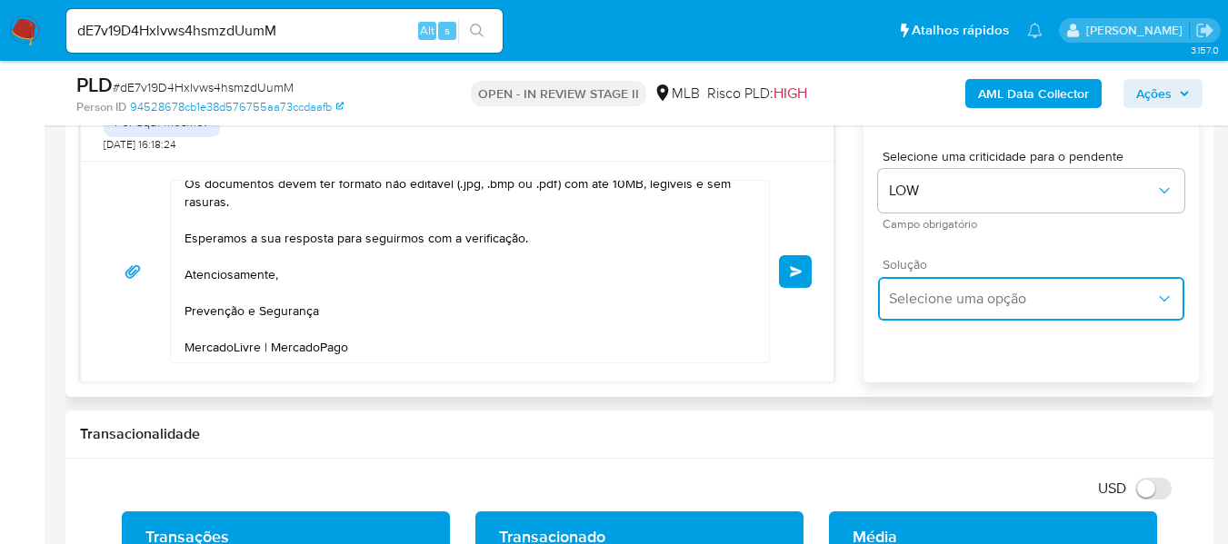
click at [1088, 290] on span "Selecione uma opção" at bounding box center [1022, 299] width 266 height 18
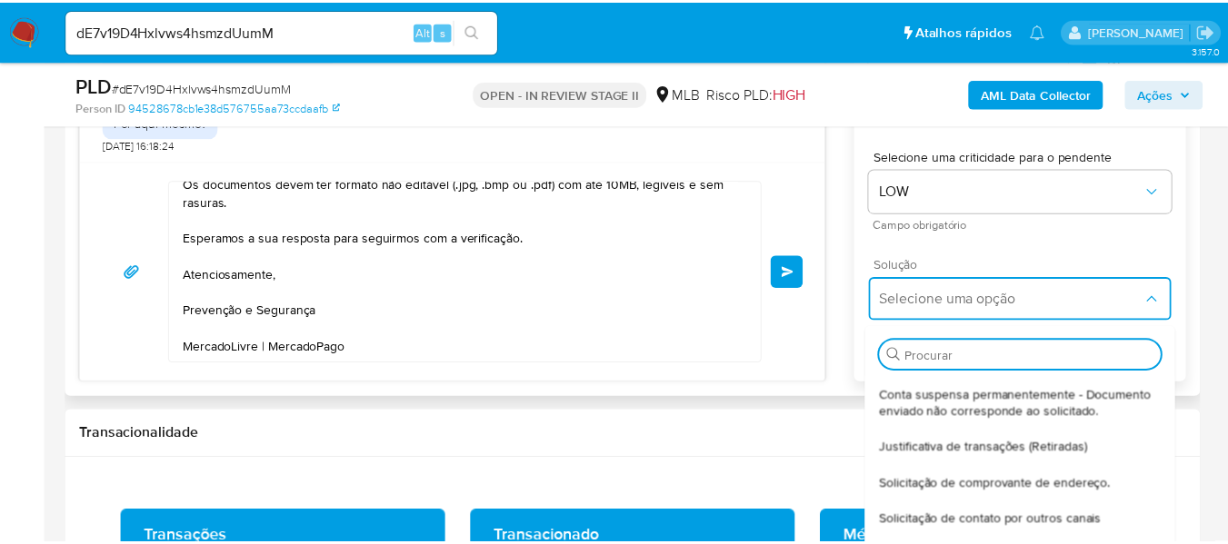
scroll to position [182, 0]
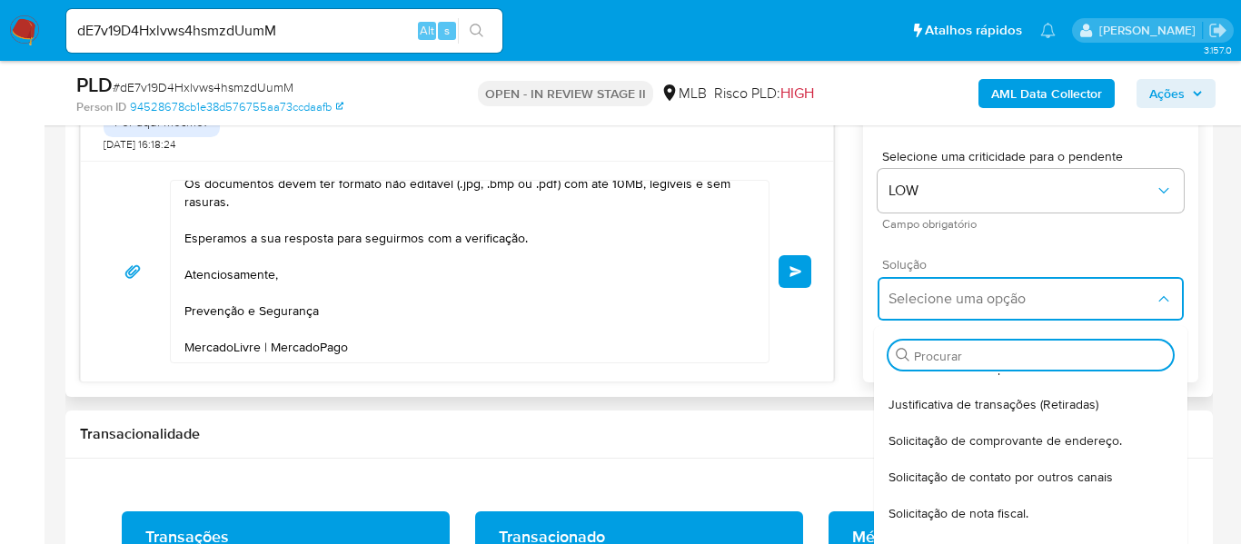
click at [1027, 459] on div "Solicitação de comprovante de endereço." at bounding box center [1031, 441] width 284 height 36
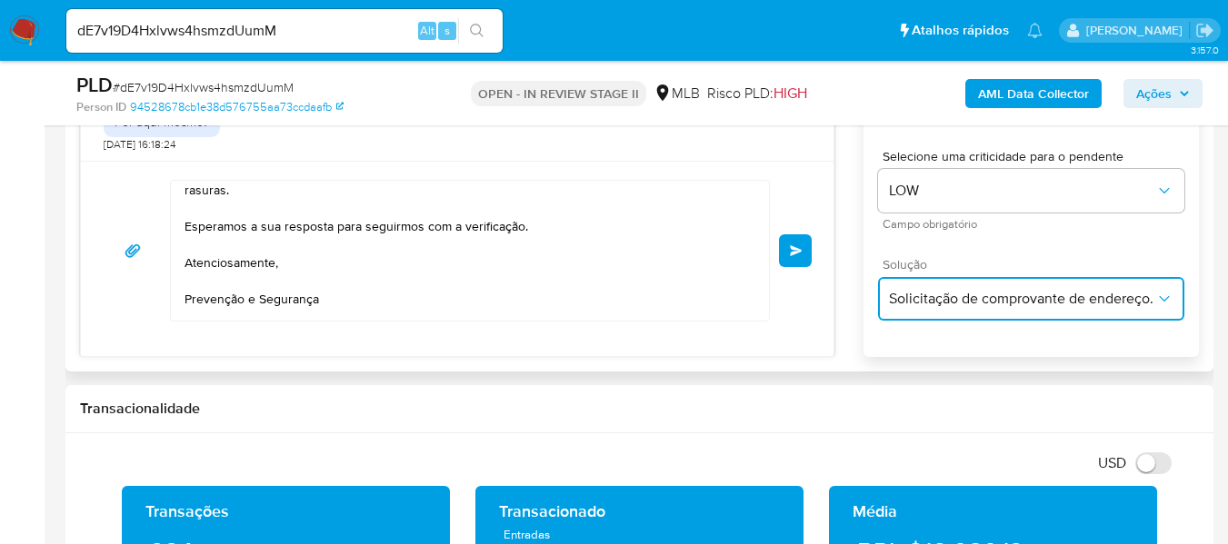
type textarea "Olá,Suspendemos a sua conta para uma verificação adicional de segurança.Como pa…"
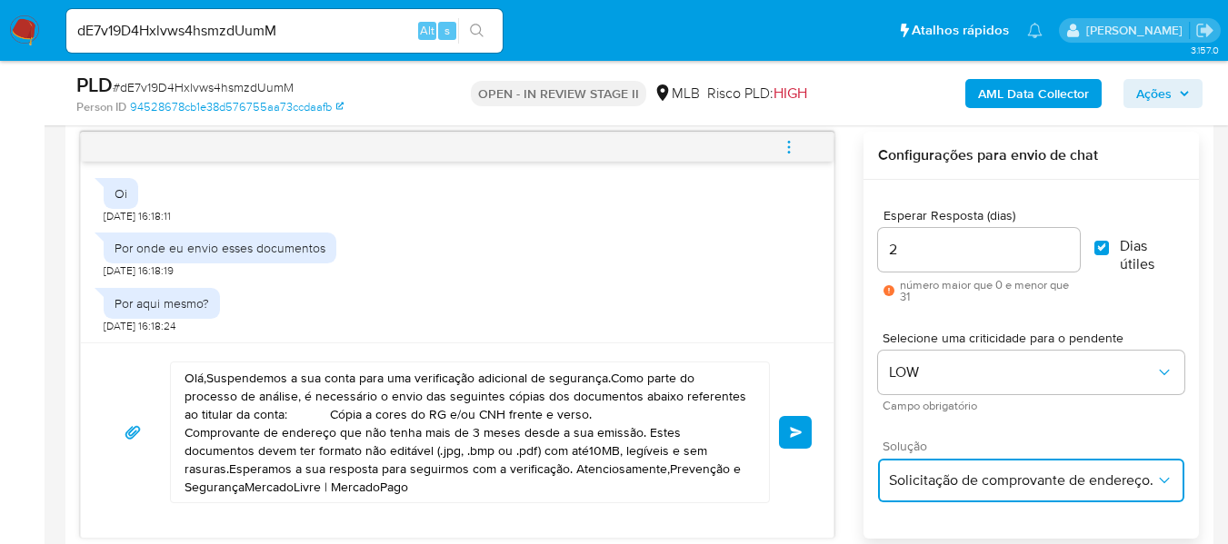
scroll to position [1031, 0]
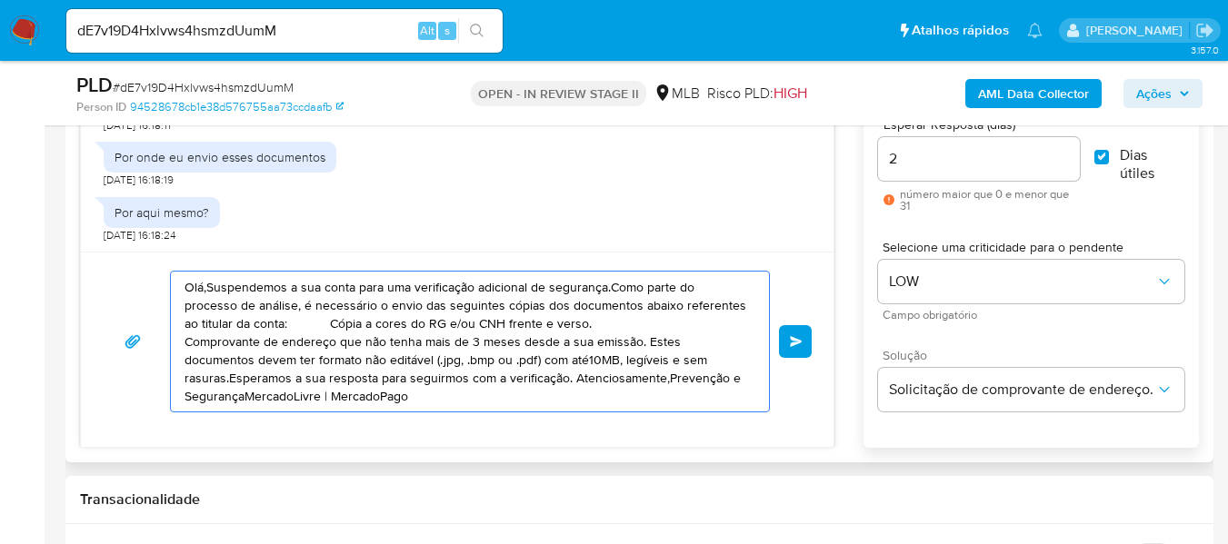
drag, startPoint x: 272, startPoint y: 399, endPoint x: 161, endPoint y: 274, distance: 167.4
click at [161, 274] on div "Olá,Suspendemos a sua conta para uma verificação adicional de segurança.Como pa…" at bounding box center [457, 342] width 709 height 142
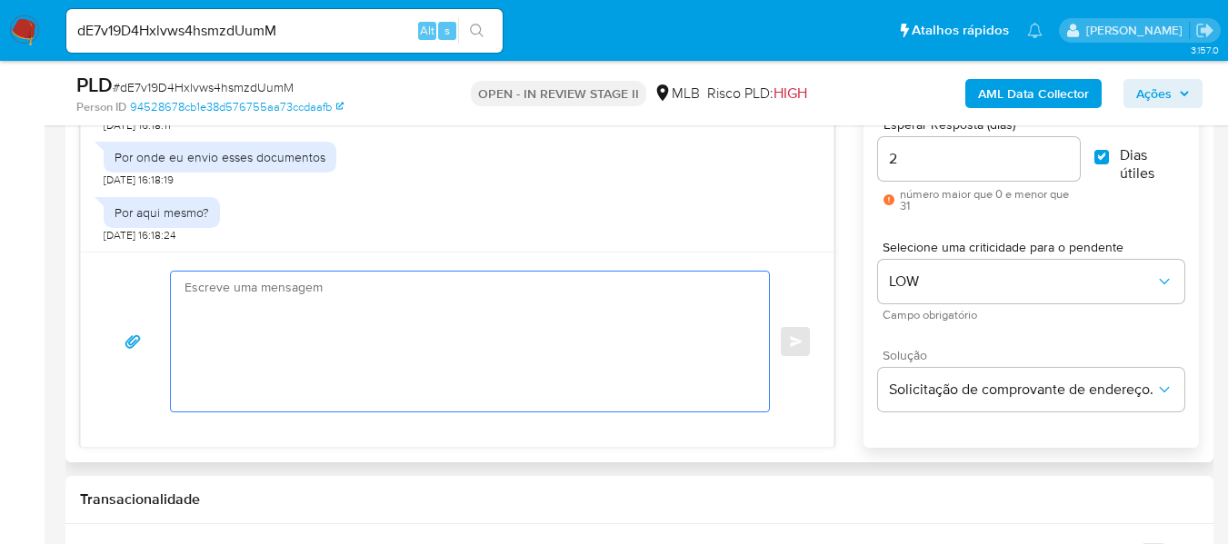
paste textarea "Ola, Estamos realizando uma verificação adicional de segurança em contas de usu…"
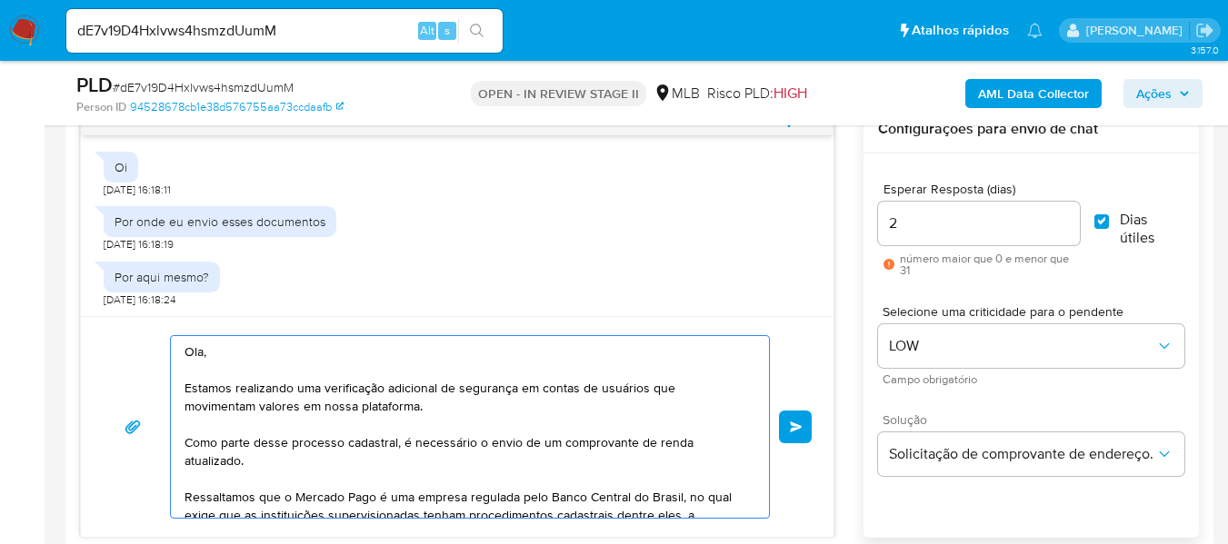
scroll to position [940, 0]
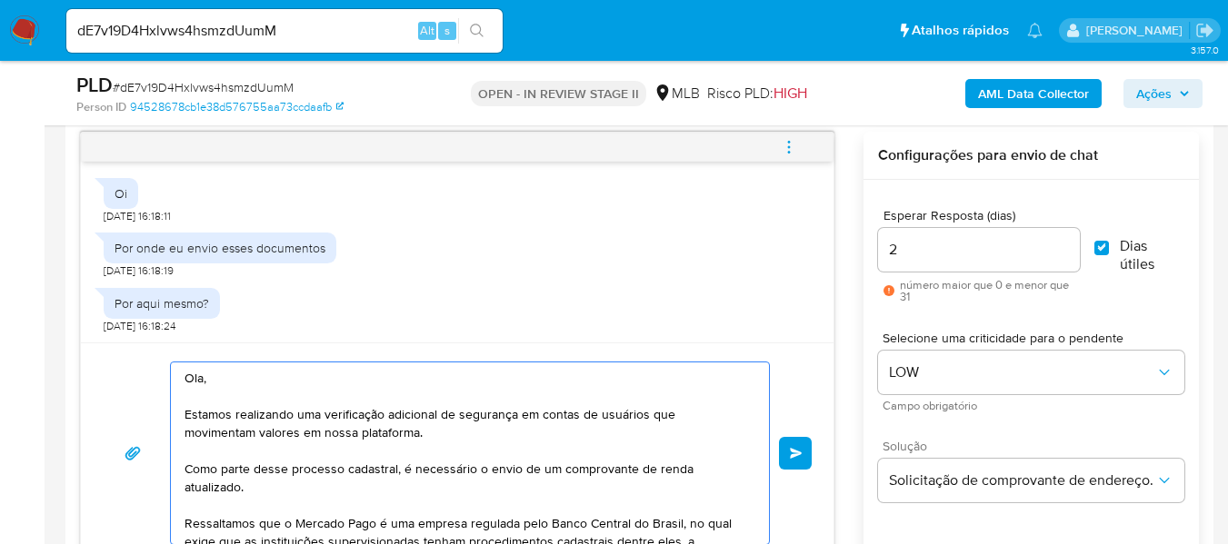
click at [204, 380] on textarea "Ola, Estamos realizando uma verificação adicional de segurança em contas de usu…" at bounding box center [465, 454] width 562 height 182
click at [210, 375] on textarea "Olá, Estamos realizando uma verificação adicional de segurança em contas de usu…" at bounding box center [465, 454] width 562 height 182
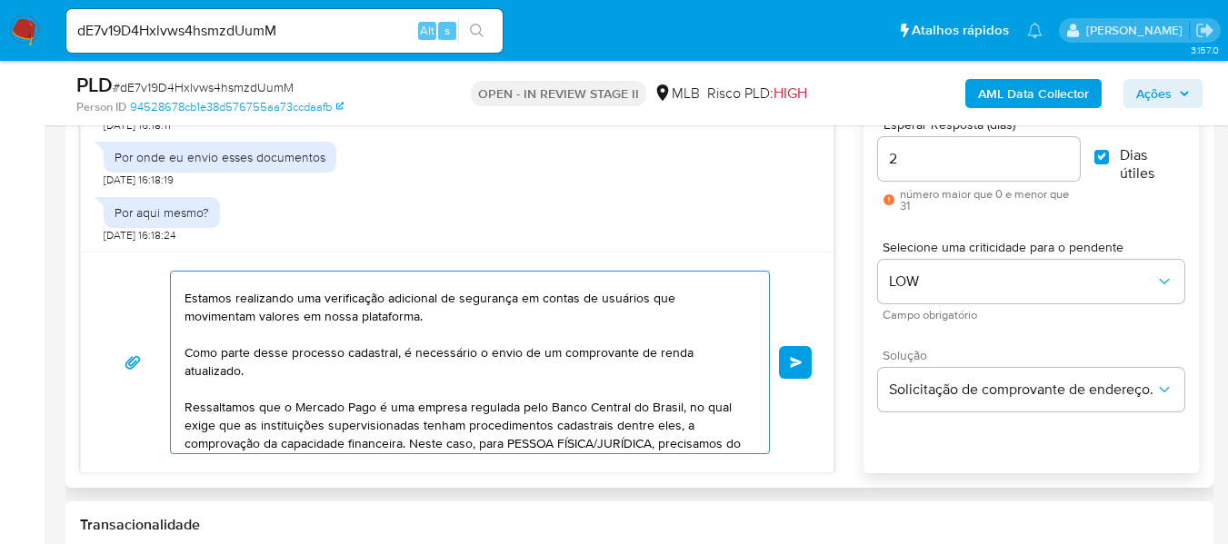
scroll to position [0, 0]
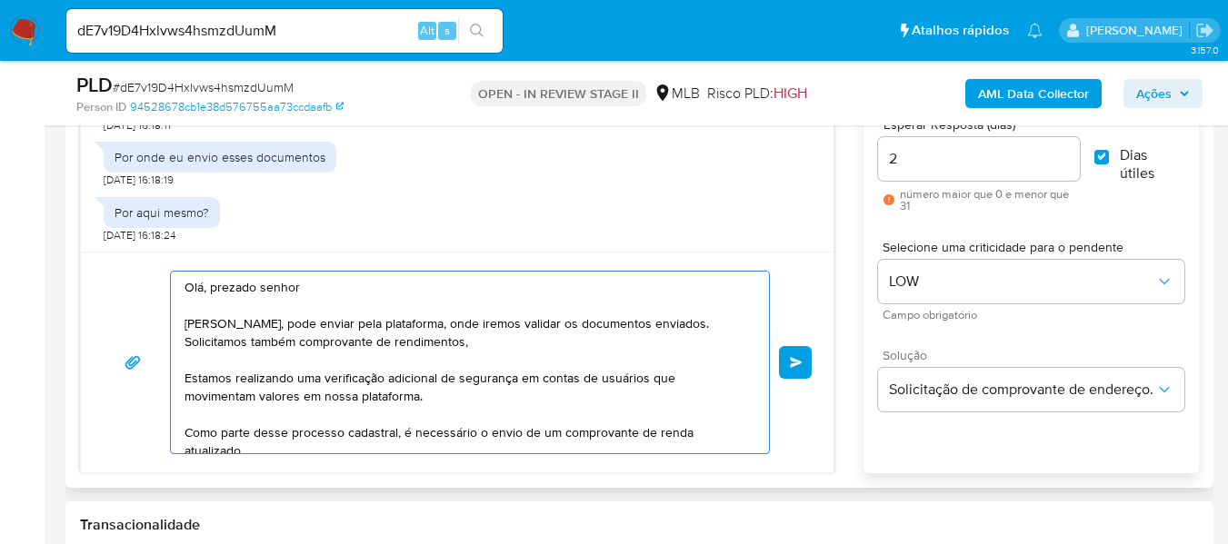
click at [471, 340] on textarea "Olá, prezado senhor [PERSON_NAME], pode enviar pela plataforma, onde iremos val…" at bounding box center [465, 363] width 562 height 182
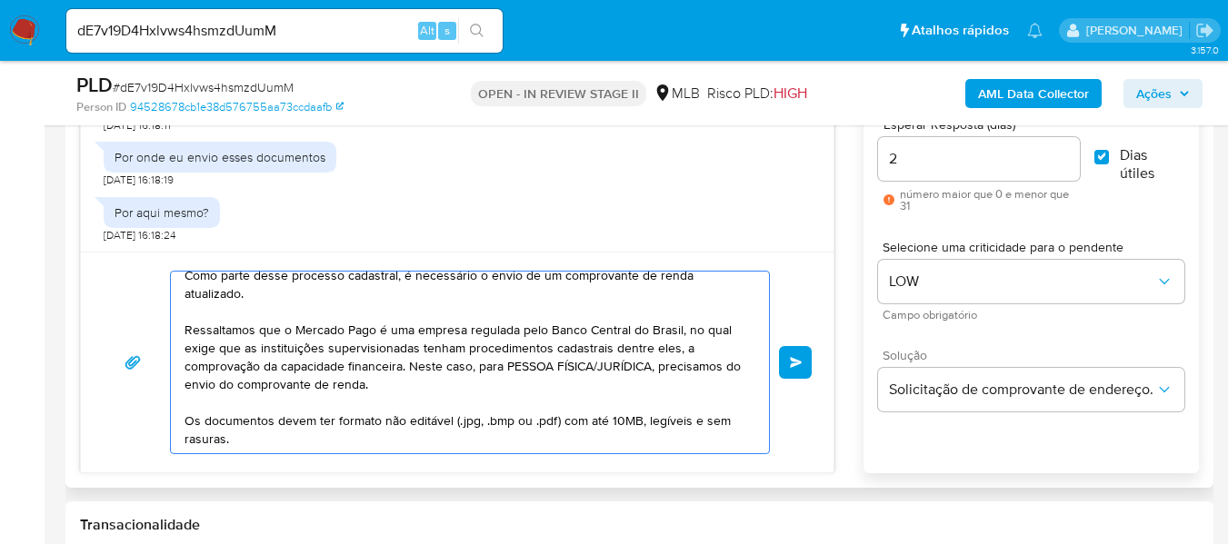
scroll to position [182, 0]
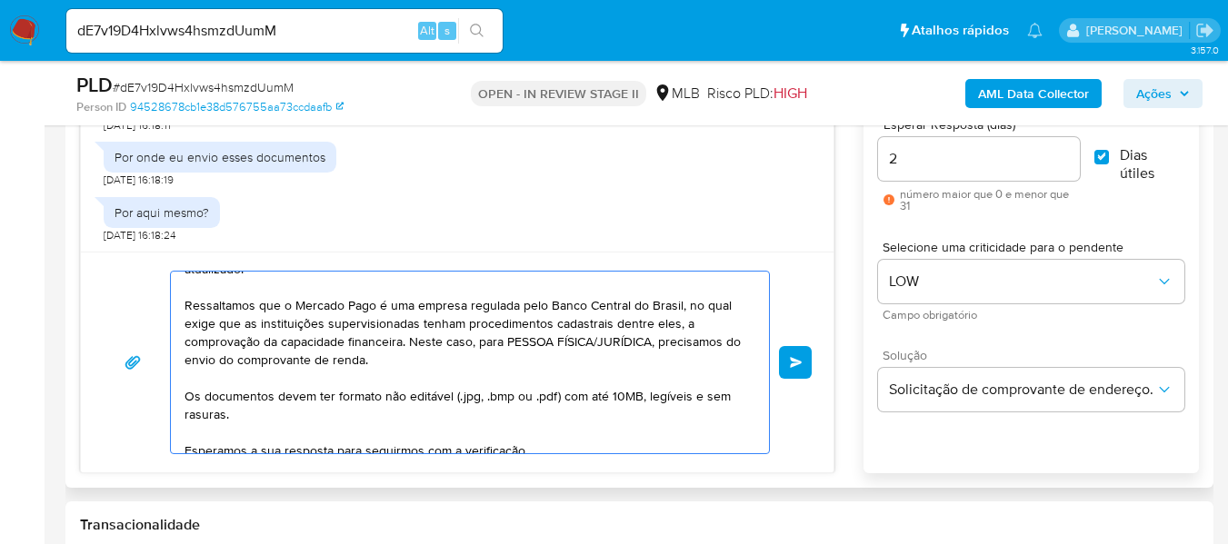
drag, startPoint x: 593, startPoint y: 339, endPoint x: 655, endPoint y: 343, distance: 61.9
click at [655, 343] on textarea "Olá, prezado senhor [PERSON_NAME], pode enviar pela plataforma, onde iremos val…" at bounding box center [465, 363] width 562 height 182
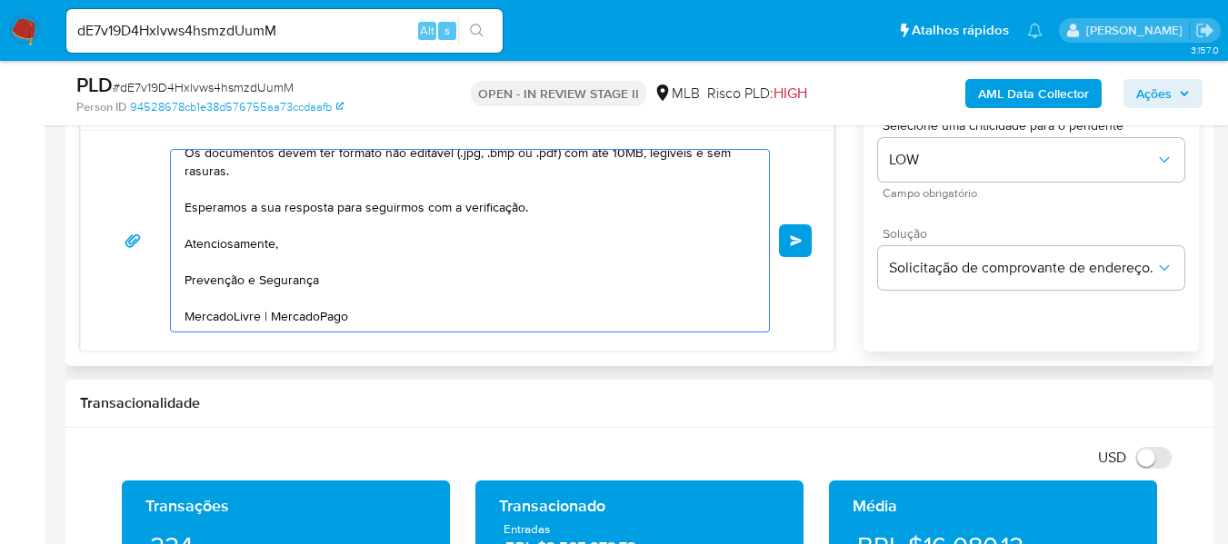
scroll to position [1122, 0]
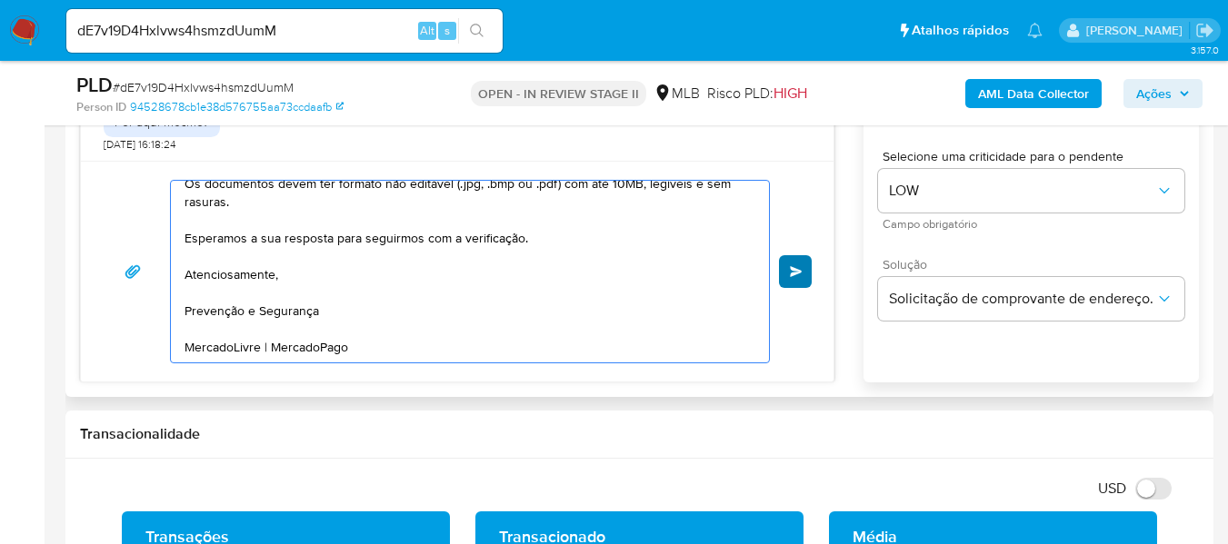
type textarea "Olá, prezado senhor [PERSON_NAME], pode enviar pela plataforma, onde iremos val…"
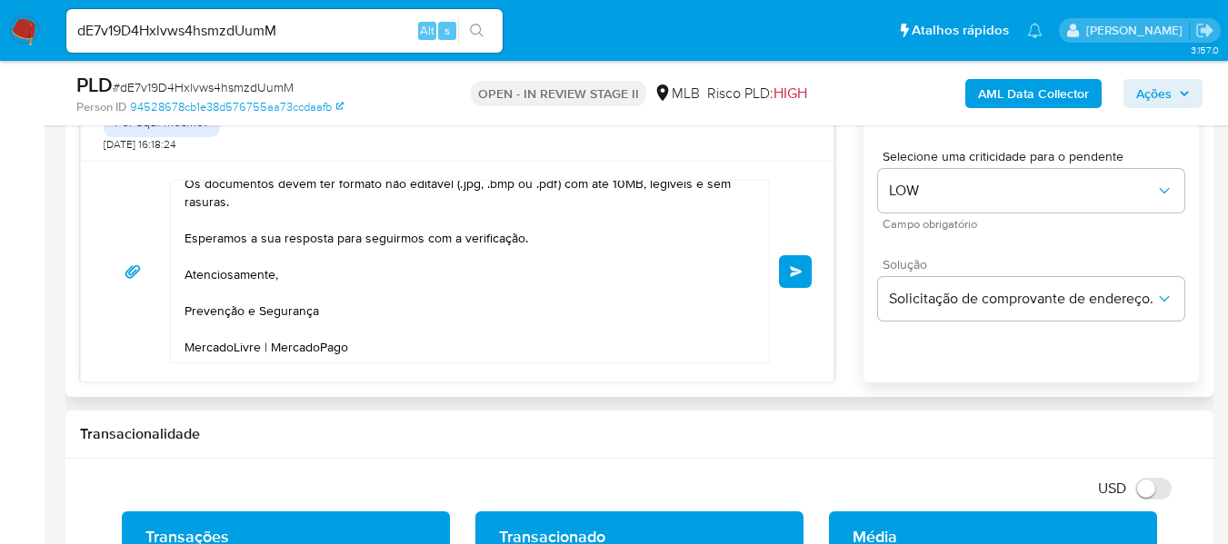
click at [793, 274] on span "common.send" at bounding box center [796, 271] width 13 height 11
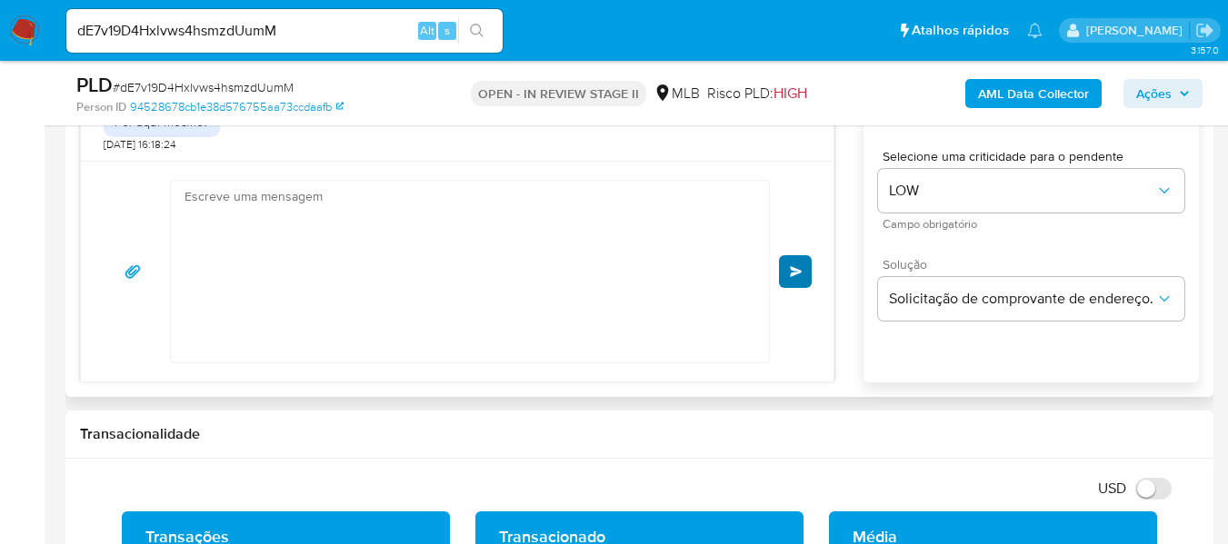
scroll to position [785, 0]
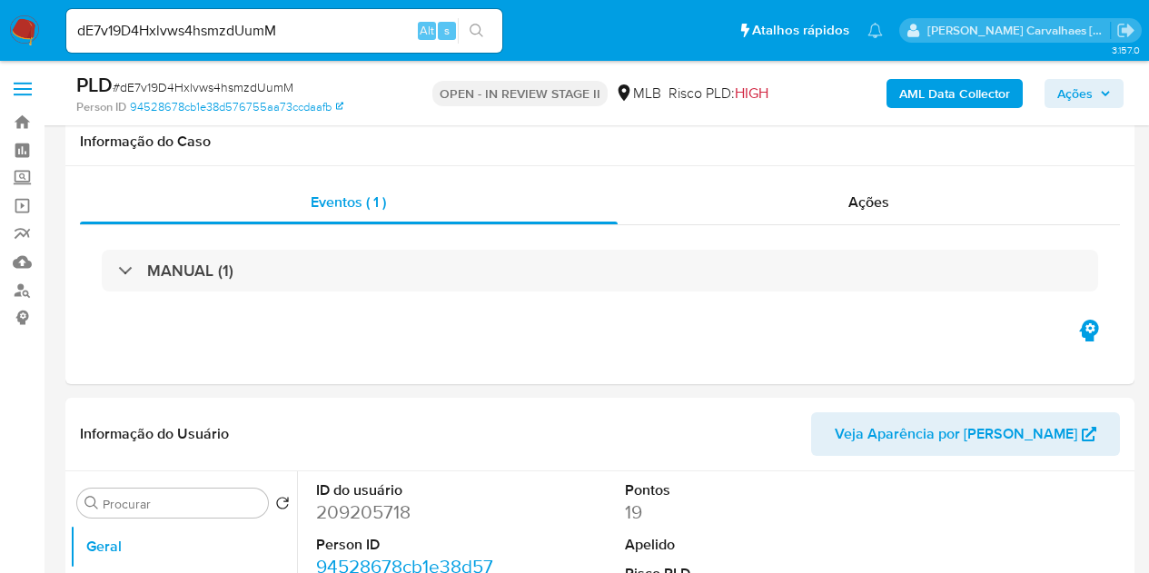
select select "10"
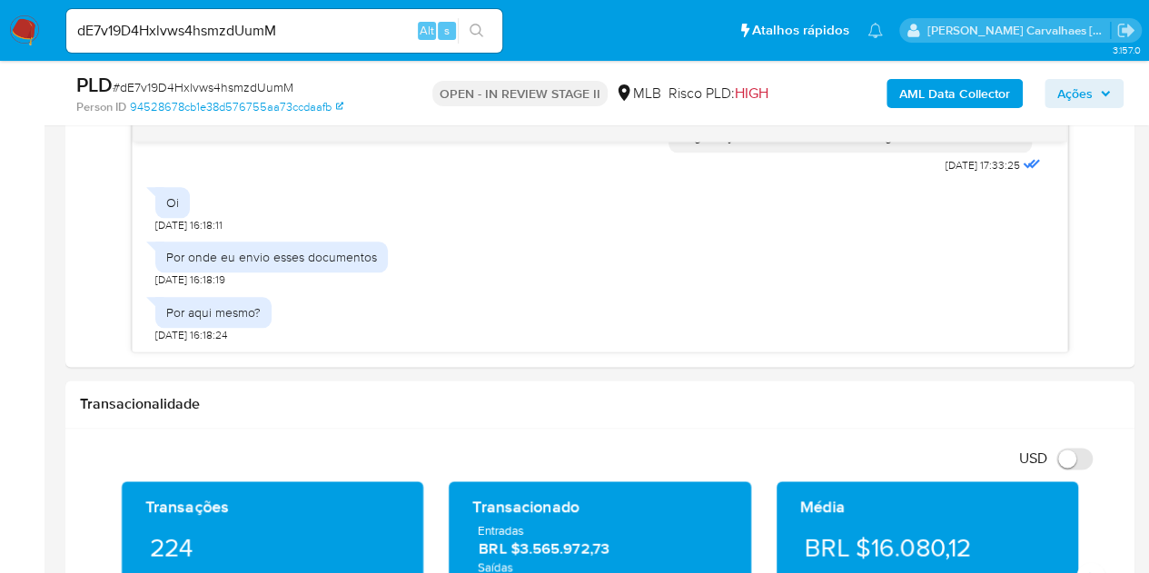
scroll to position [116, 0]
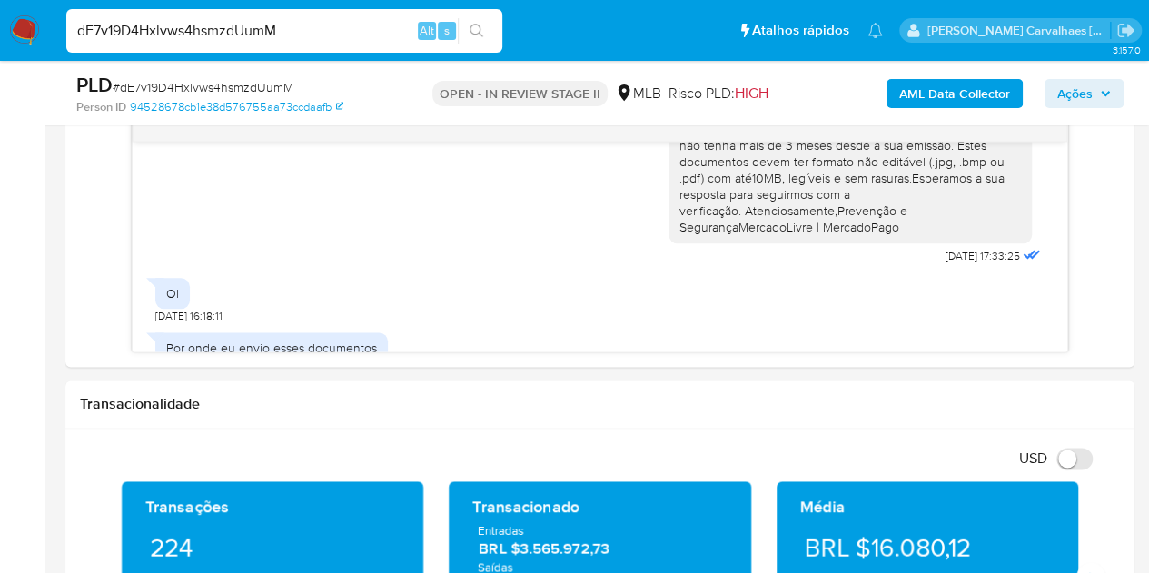
drag, startPoint x: 292, startPoint y: 34, endPoint x: 74, endPoint y: 32, distance: 218.1
click at [74, 32] on input "dE7v19D4Hxlvws4hsmzdUumM" at bounding box center [284, 31] width 436 height 24
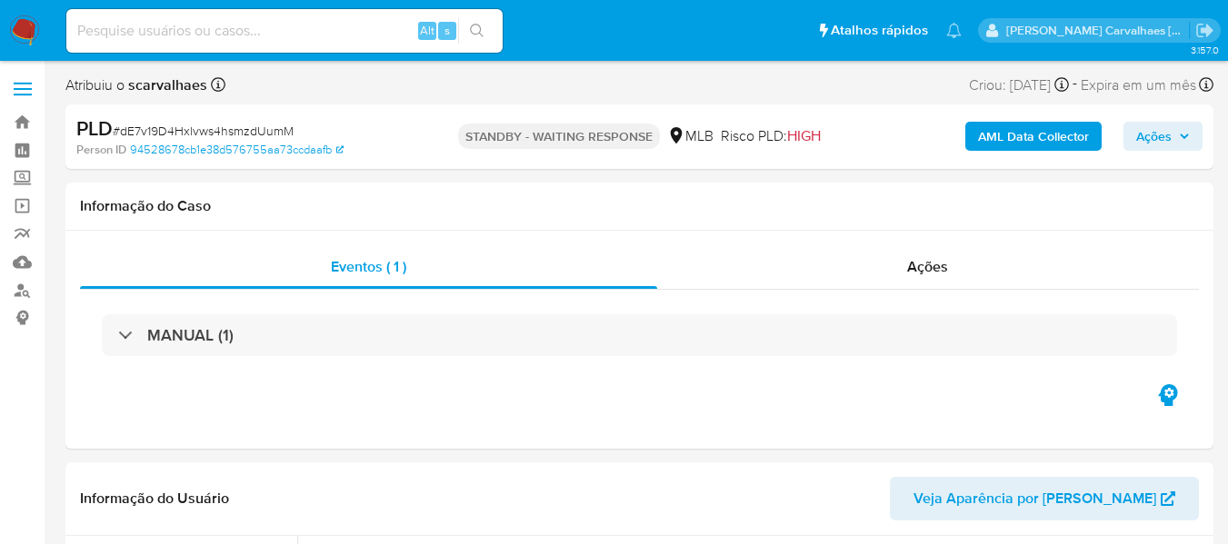
select select "10"
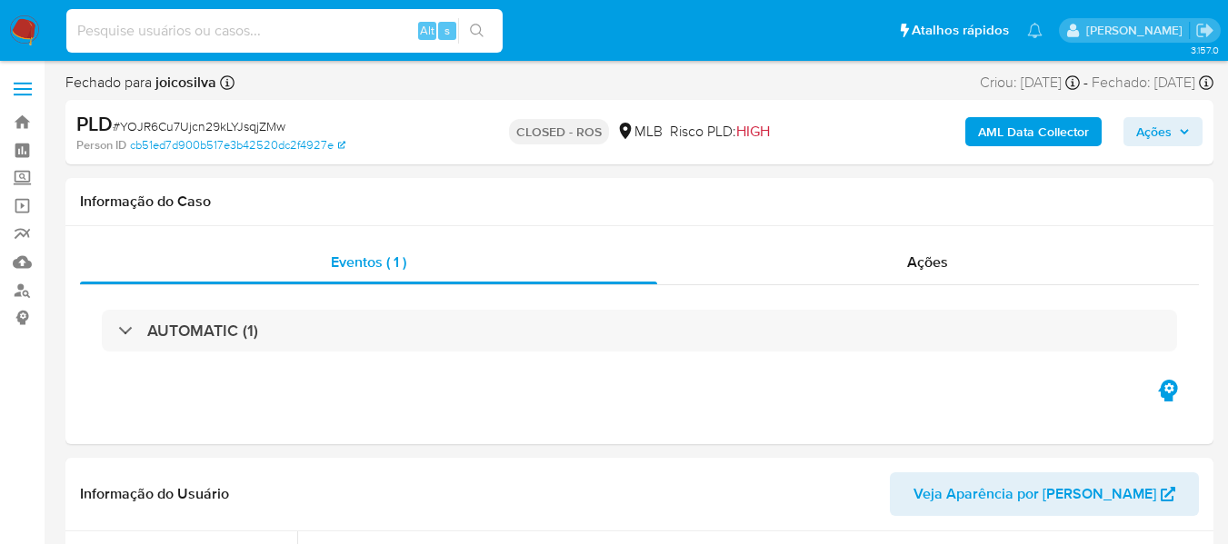
paste input "zBniXsjkRdJRKxpbr93iYobd"
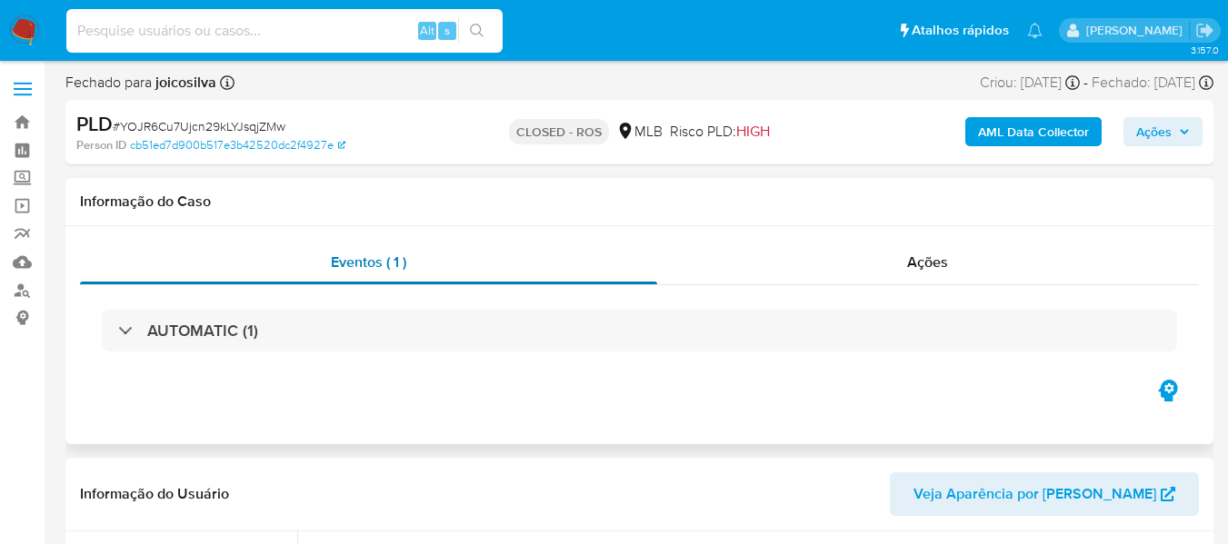
type input "zBniXsjkRdJRKxpbr93iYobd"
select select "10"
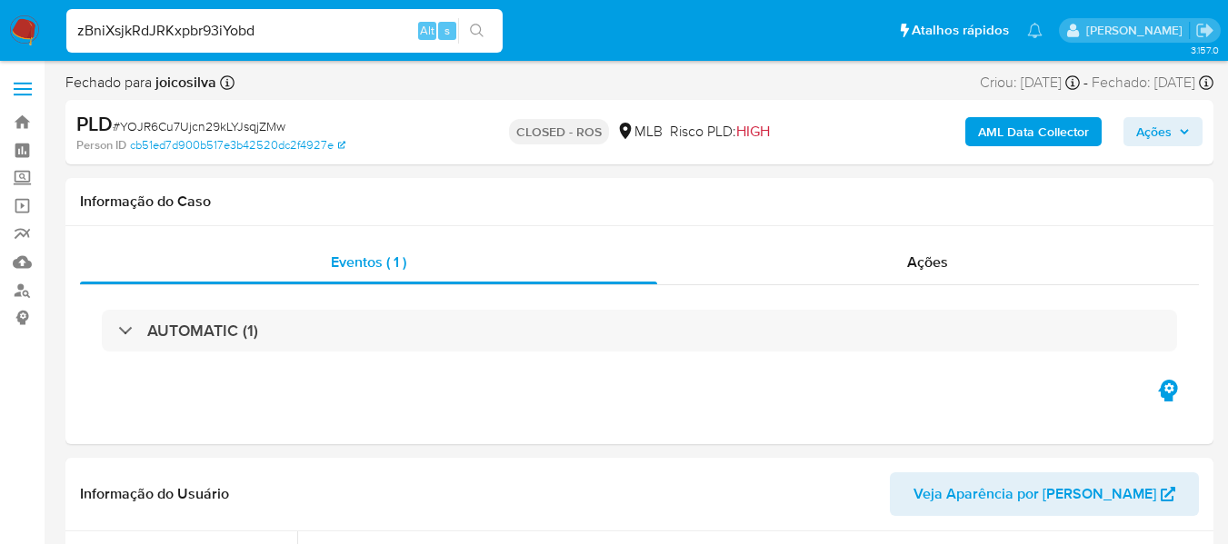
type input "zBniXsjkRdJRKxpbr93iYobd"
click at [475, 39] on button "search-icon" at bounding box center [476, 30] width 37 height 25
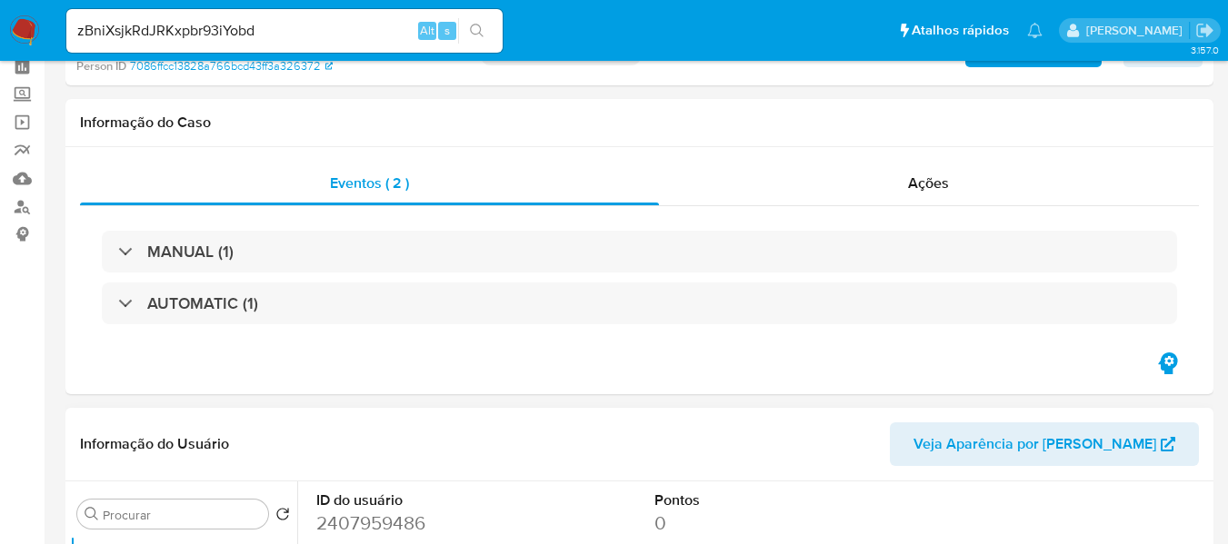
select select "10"
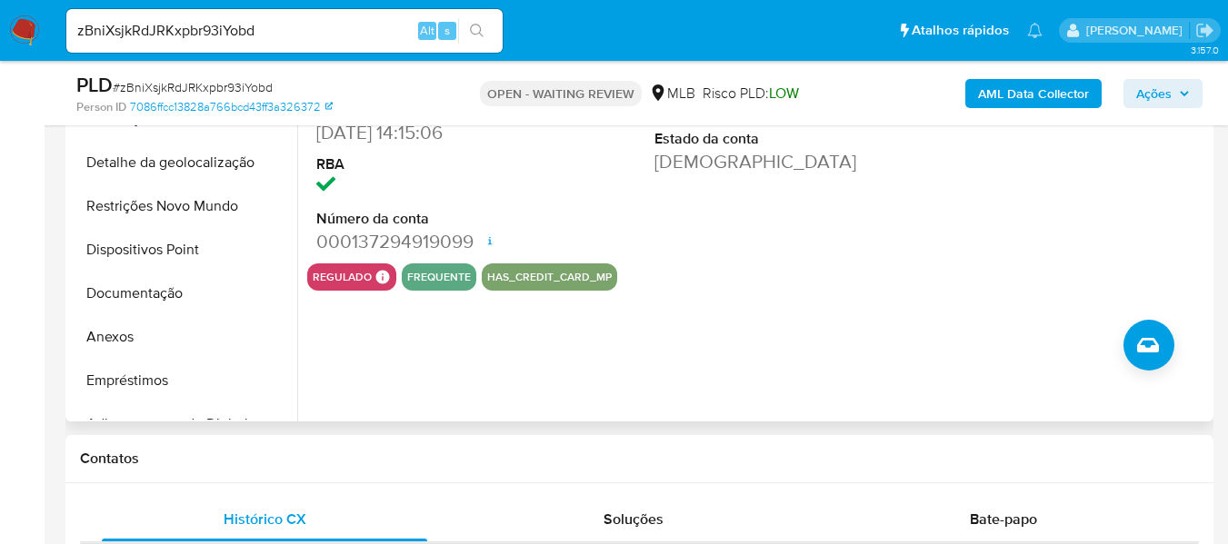
scroll to position [545, 0]
click at [172, 332] on button "Anexos" at bounding box center [176, 336] width 213 height 44
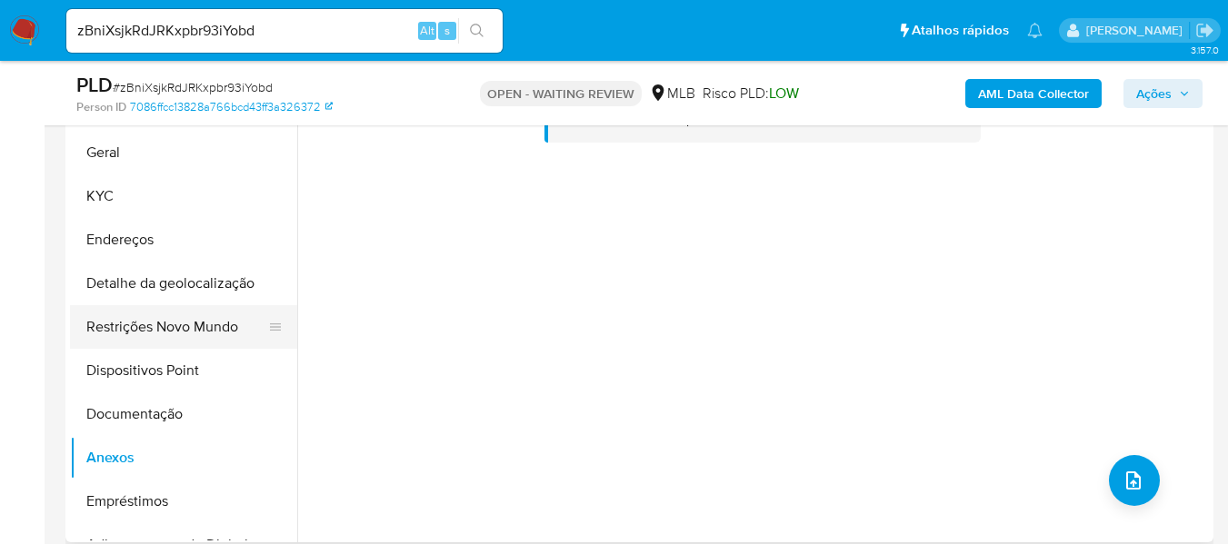
scroll to position [454, 0]
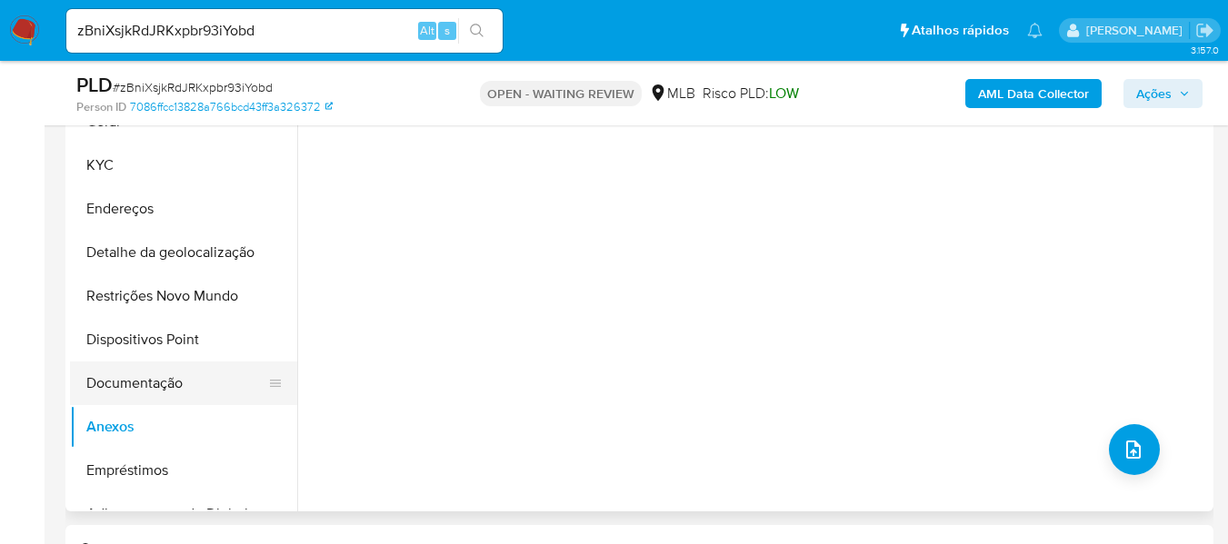
click at [176, 380] on button "Documentação" at bounding box center [176, 384] width 213 height 44
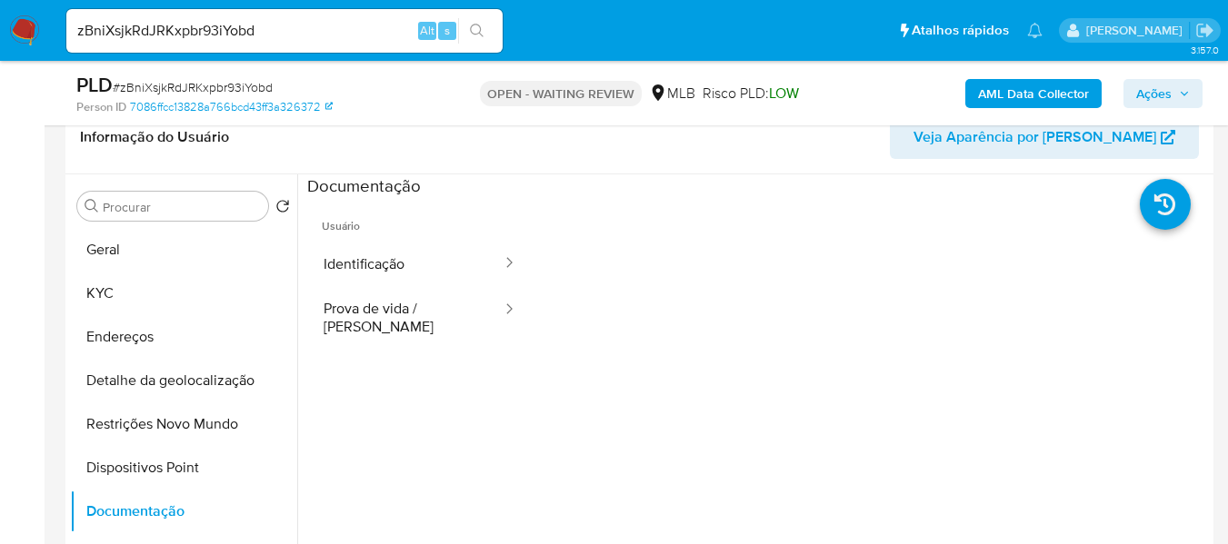
scroll to position [273, 0]
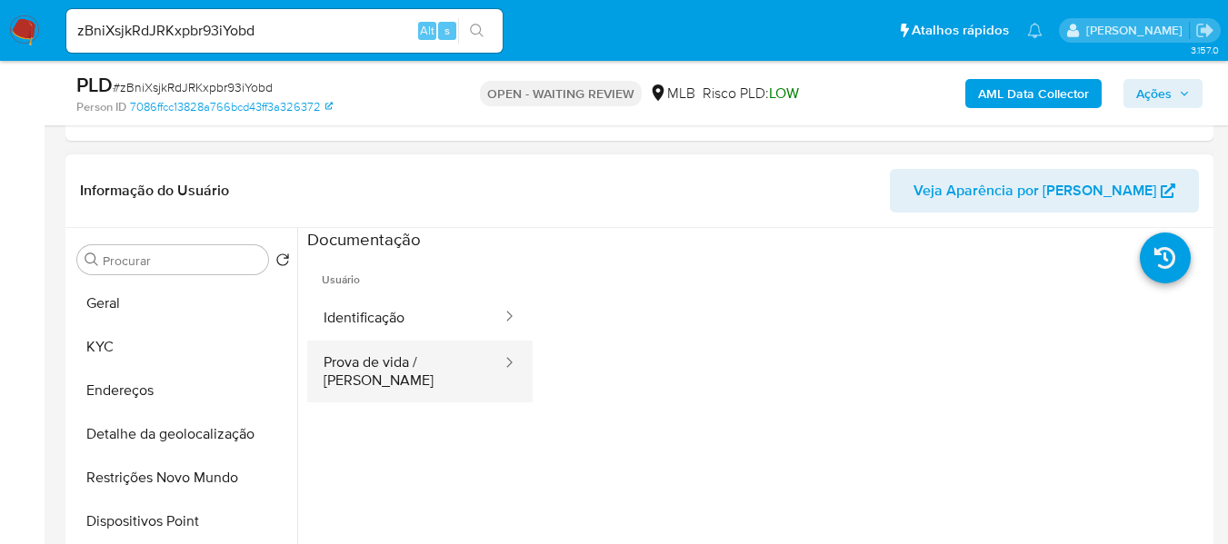
click at [429, 360] on button "Prova de vida / [PERSON_NAME]" at bounding box center [405, 372] width 196 height 62
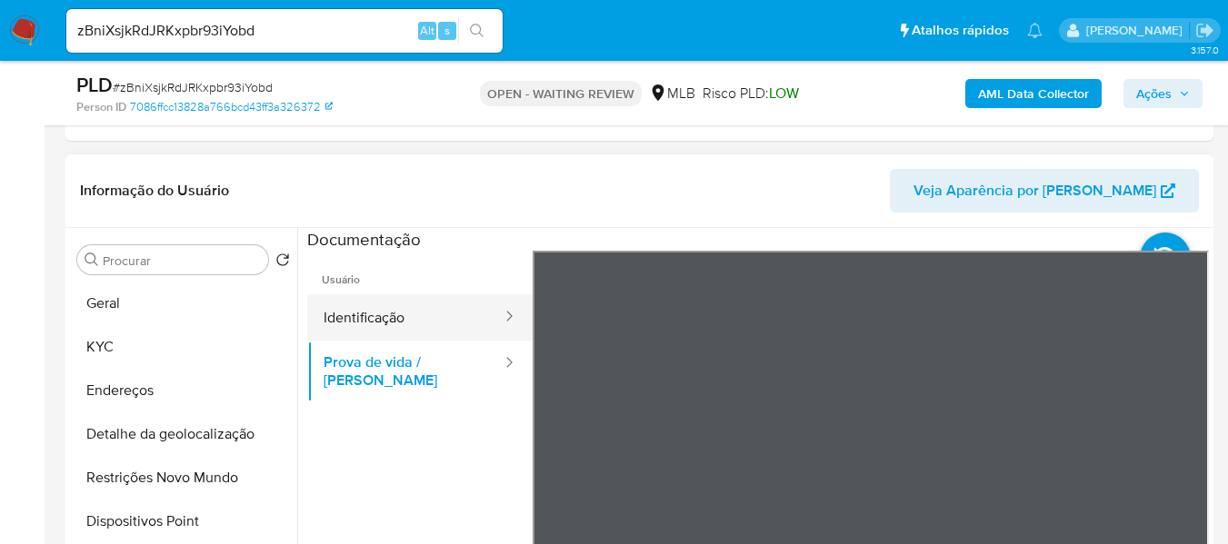
click at [346, 322] on button "Identificação" at bounding box center [405, 317] width 196 height 46
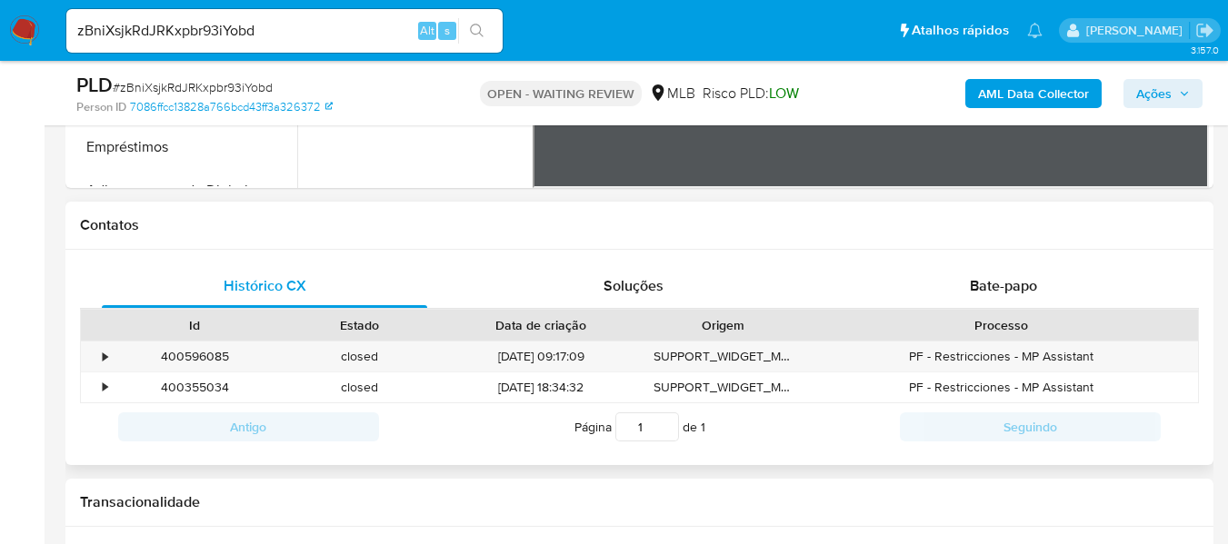
scroll to position [706, 0]
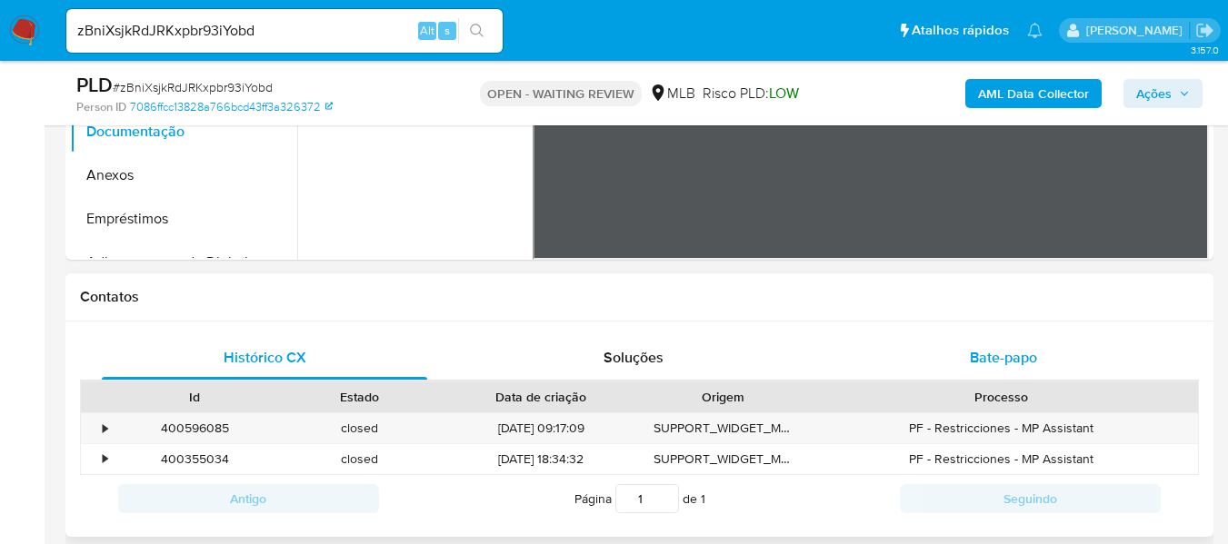
click at [1014, 353] on span "Bate-papo" at bounding box center [1003, 357] width 67 height 21
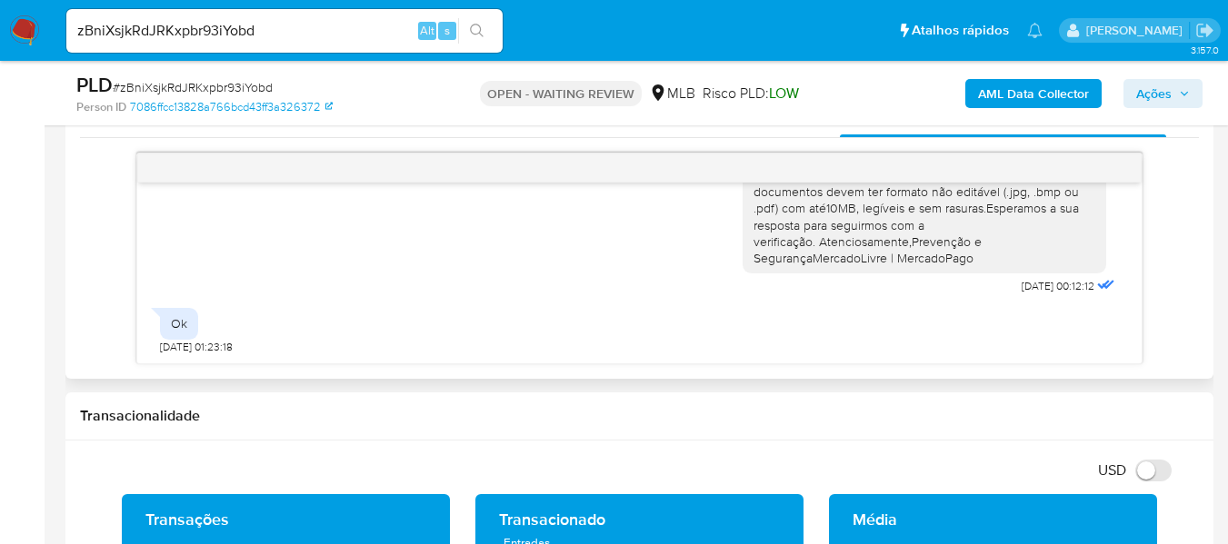
scroll to position [979, 0]
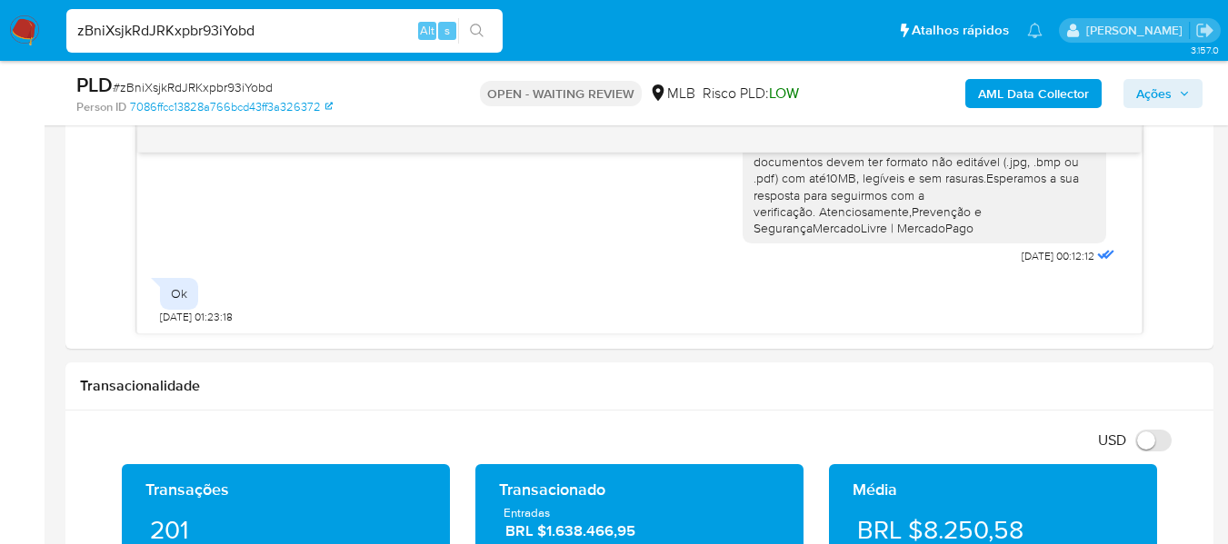
drag, startPoint x: 280, startPoint y: 34, endPoint x: 24, endPoint y: 25, distance: 256.4
click at [24, 25] on nav "Pausado Ver notificaciones zBniXsjkRdJRKxpbr93iYobd Alt s Atalhos rápidos Presi…" at bounding box center [614, 30] width 1228 height 61
paste input "ai0MtBMBpnyWeSQm7i1IqopN"
type input "ai0MtBMBpnyWeSQm7i1IqopN"
click at [475, 25] on icon "search-icon" at bounding box center [477, 31] width 15 height 15
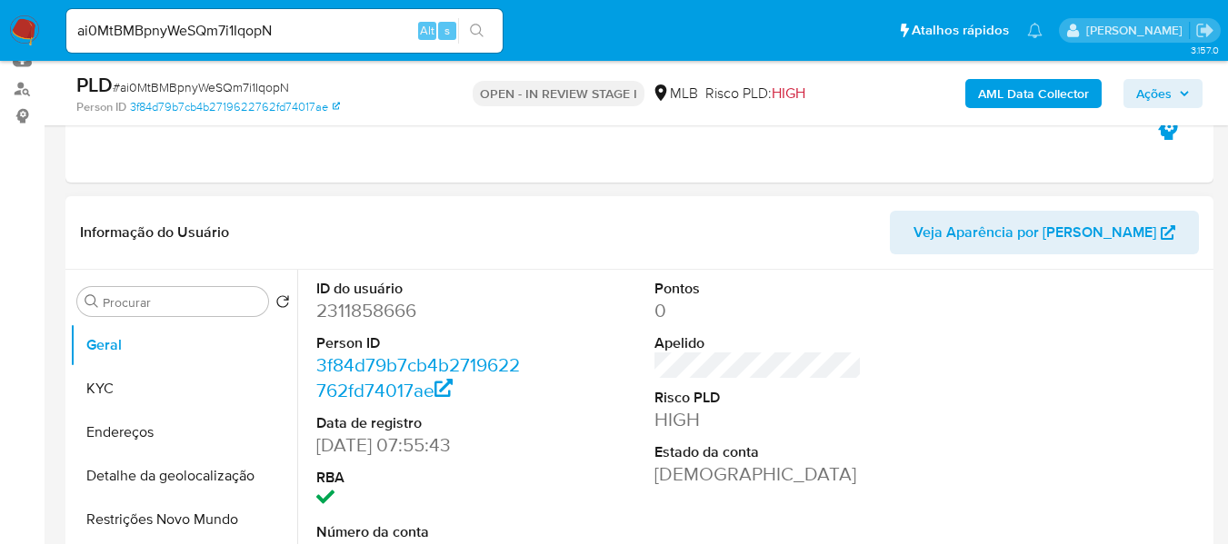
select select "10"
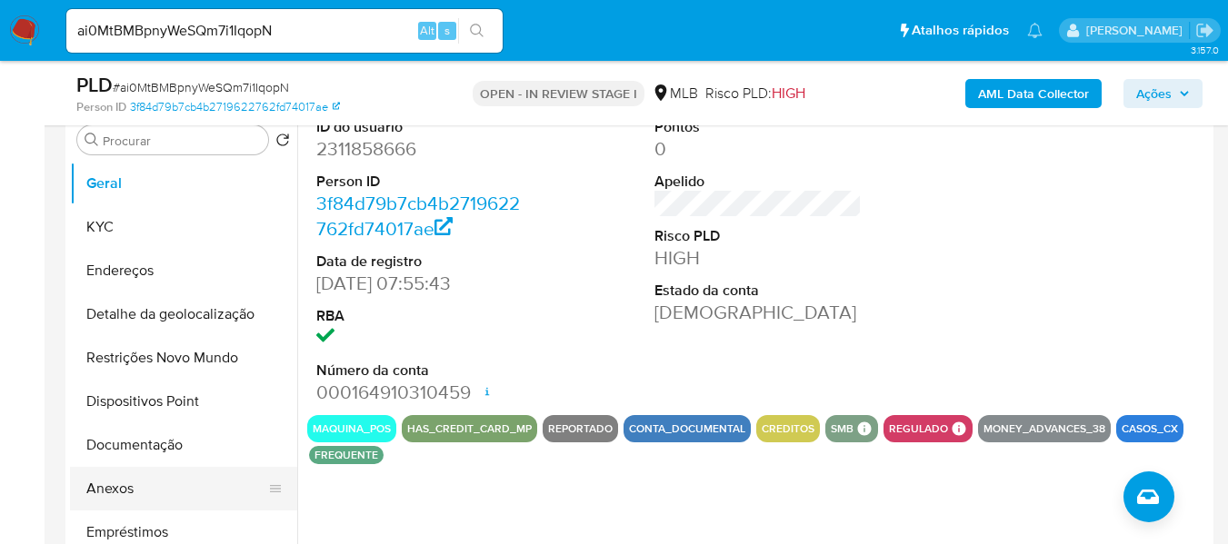
click at [135, 487] on button "Anexos" at bounding box center [176, 489] width 213 height 44
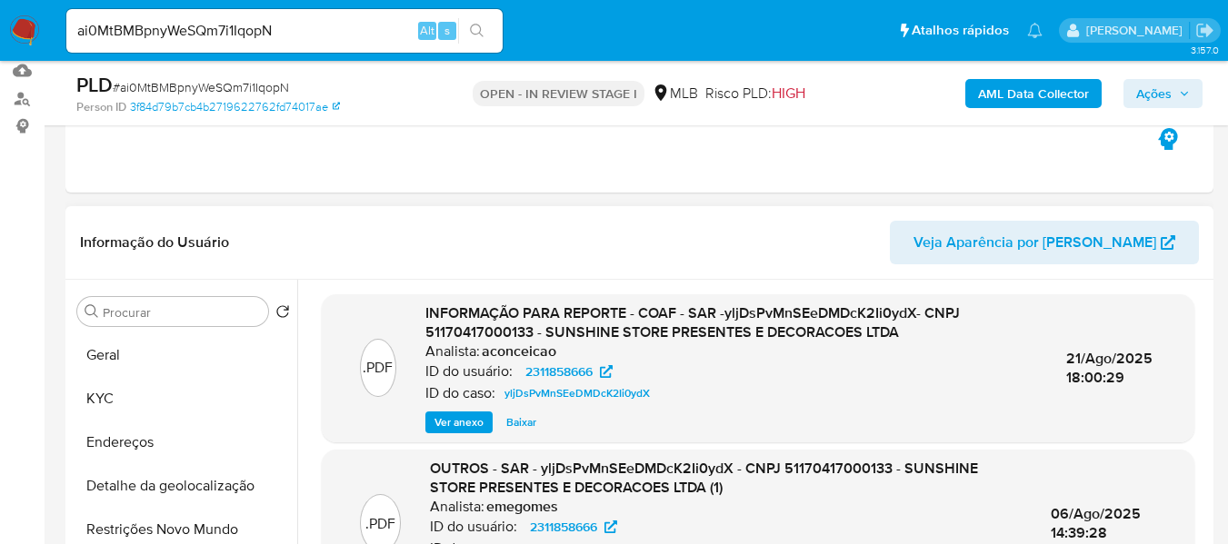
scroll to position [182, 0]
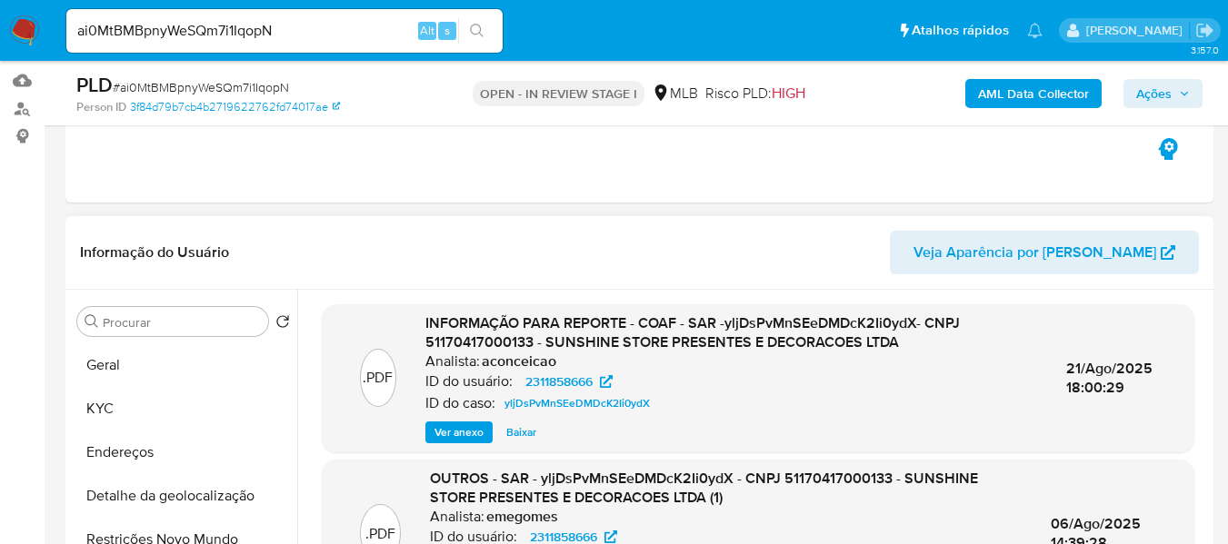
click at [443, 431] on span "Ver anexo" at bounding box center [458, 432] width 49 height 18
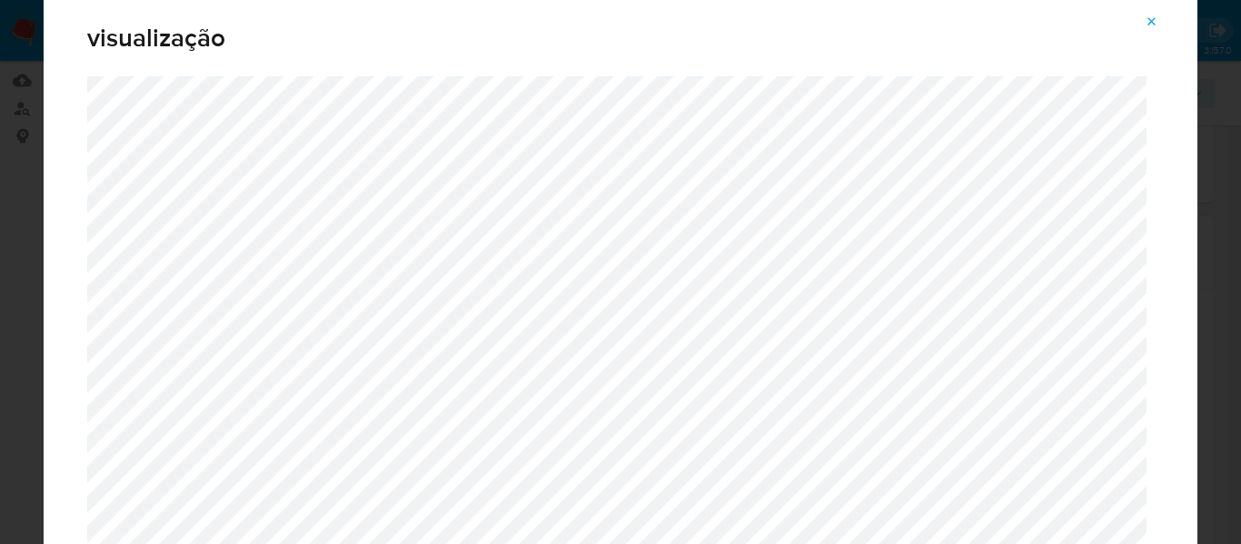
click at [1152, 20] on icon "Attachment preview" at bounding box center [1152, 22] width 15 height 15
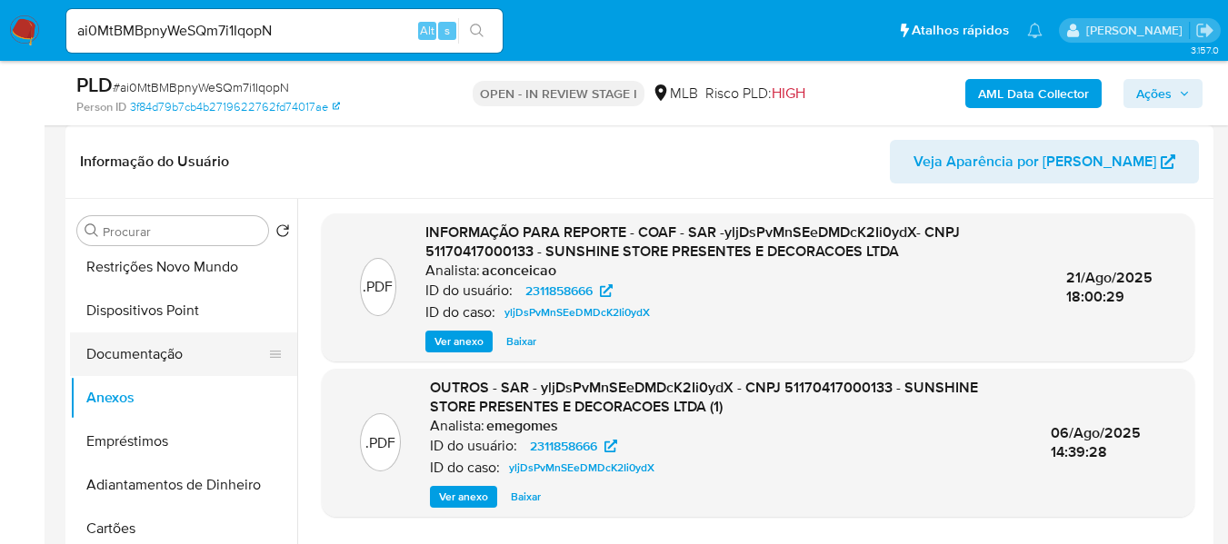
click at [176, 364] on button "Documentação" at bounding box center [176, 355] width 213 height 44
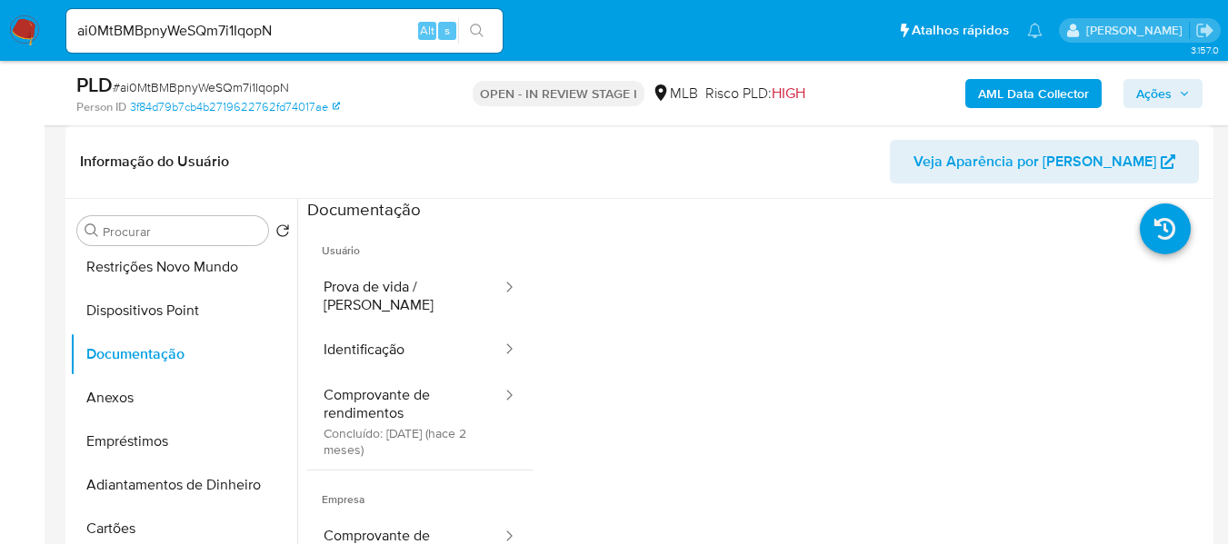
scroll to position [91, 0]
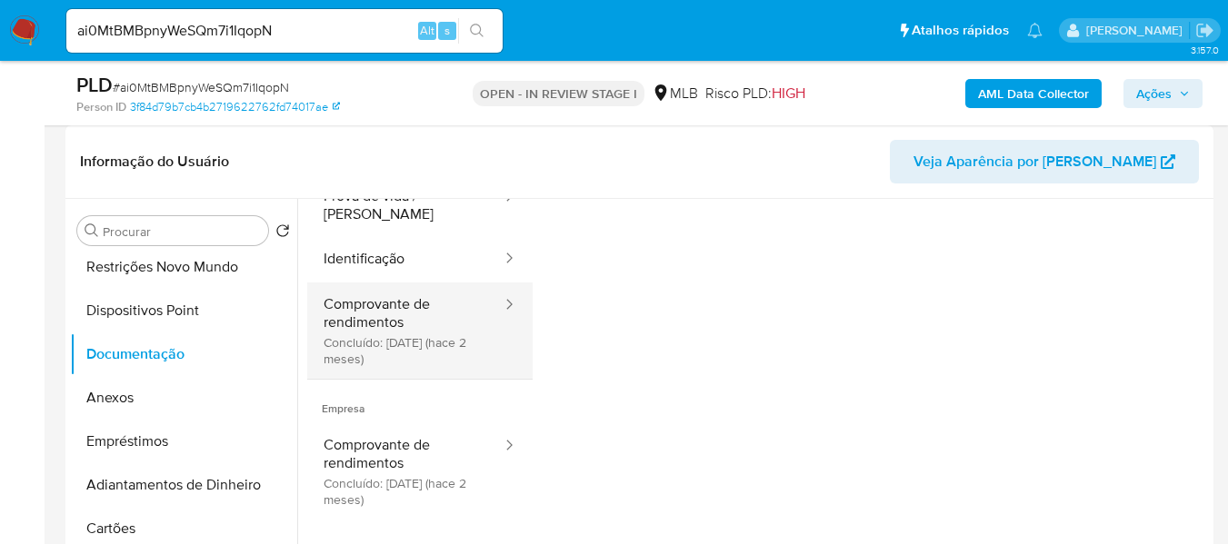
click at [349, 288] on button "Comprovante de rendimentos Concluído: [DATE] (hace 2 meses)" at bounding box center [405, 331] width 196 height 96
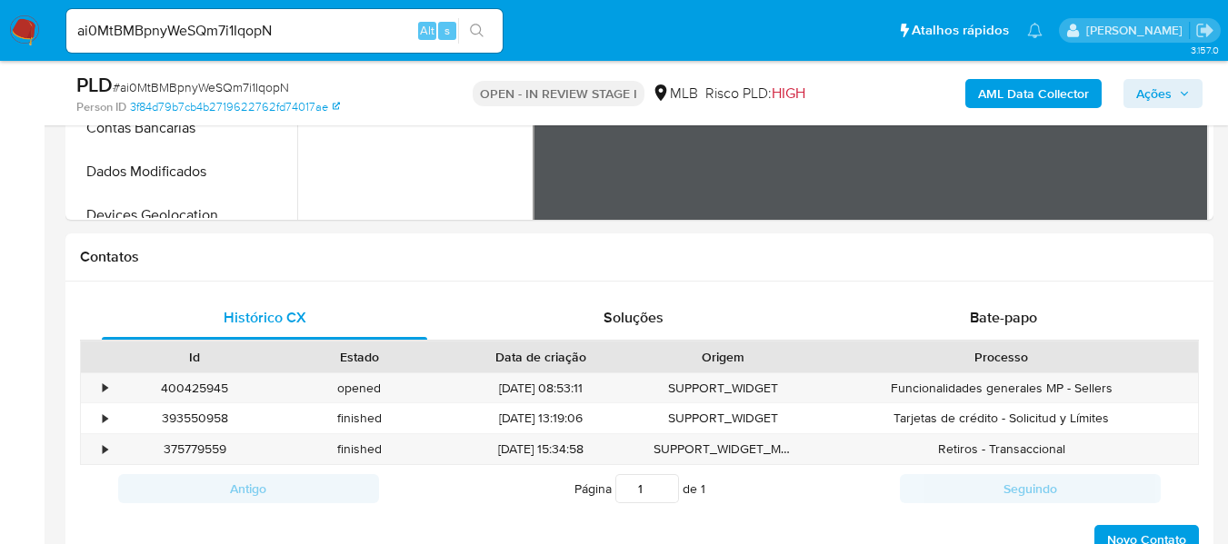
scroll to position [545, 0]
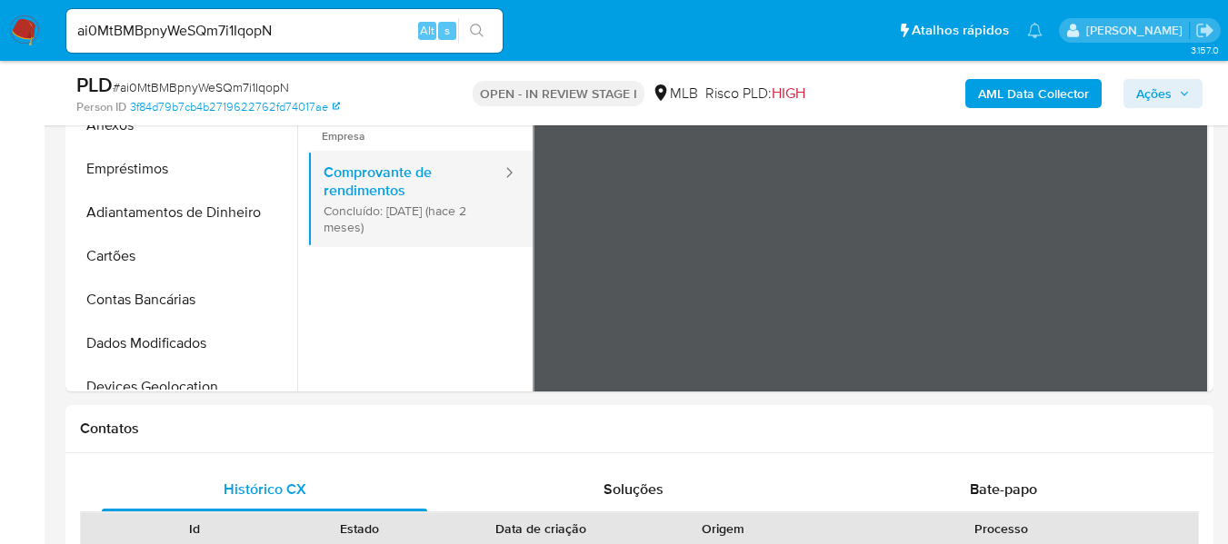
click at [408, 169] on button "Comprovante de rendimentos Concluído: [DATE] (hace 2 meses)" at bounding box center [405, 199] width 196 height 96
